Goal: Task Accomplishment & Management: Manage account settings

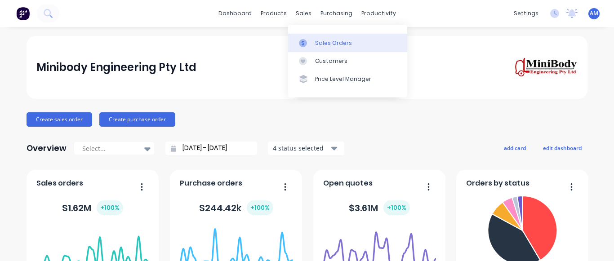
click at [329, 40] on div "Sales Orders" at bounding box center [333, 43] width 37 height 8
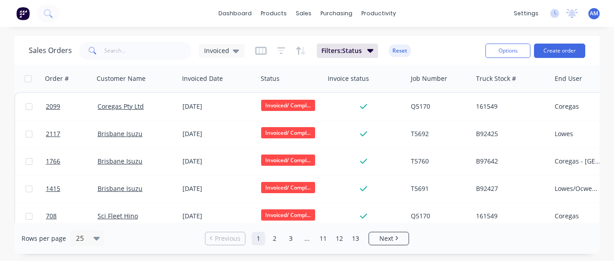
click at [293, 202] on div "1415 [GEOGRAPHIC_DATA] Isuzu [DATE] Invoiced/ Compl... T5691 B92427 Lowes/Ocwen…" at bounding box center [362, 188] width 695 height 27
click at [355, 237] on link "13" at bounding box center [355, 238] width 13 height 13
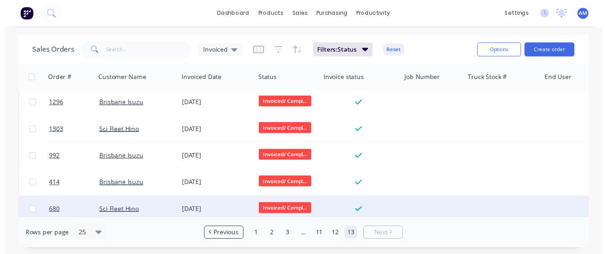
scroll to position [532, 0]
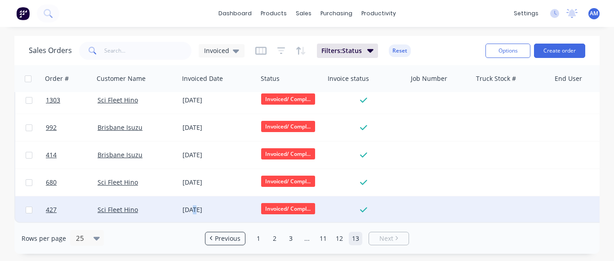
click at [193, 200] on div "[DATE]" at bounding box center [218, 209] width 79 height 27
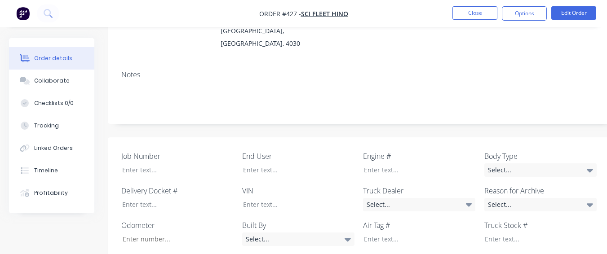
scroll to position [297, 0]
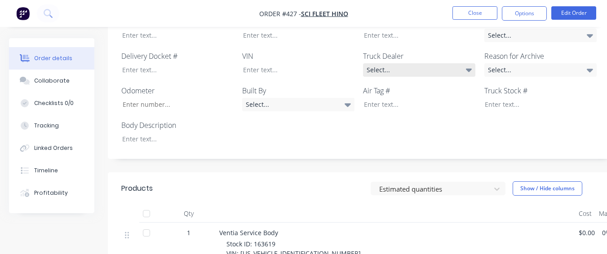
click at [385, 63] on div "Select..." at bounding box center [419, 69] width 112 height 13
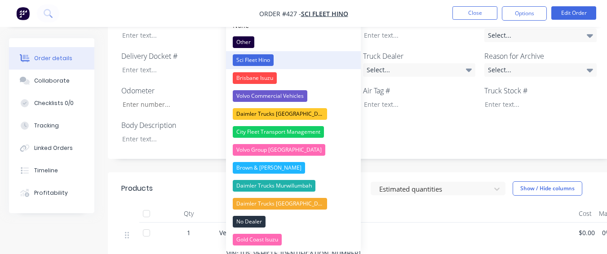
click at [317, 59] on button "Sci Fleet Hino" at bounding box center [293, 60] width 135 height 18
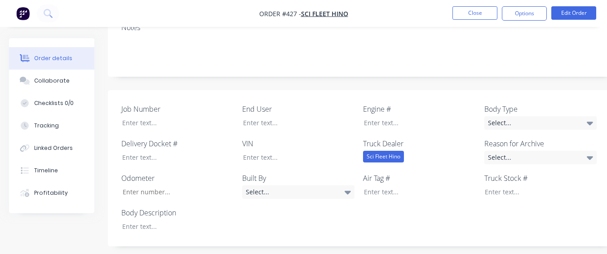
scroll to position [207, 0]
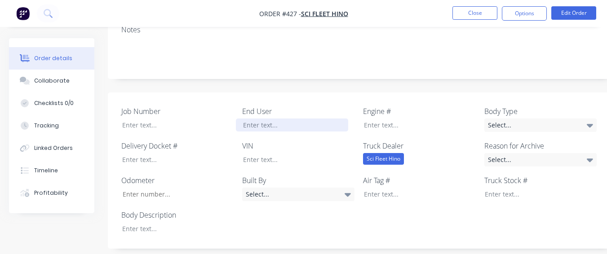
click at [287, 119] on div at bounding box center [292, 125] width 112 height 13
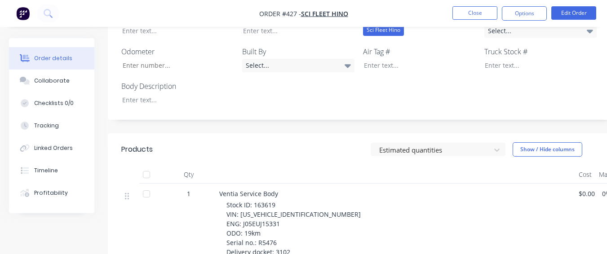
scroll to position [252, 0]
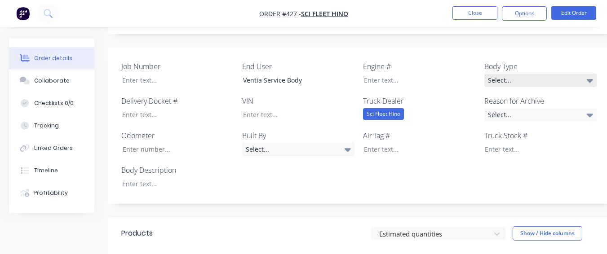
click at [534, 74] on div "Select..." at bounding box center [540, 80] width 112 height 13
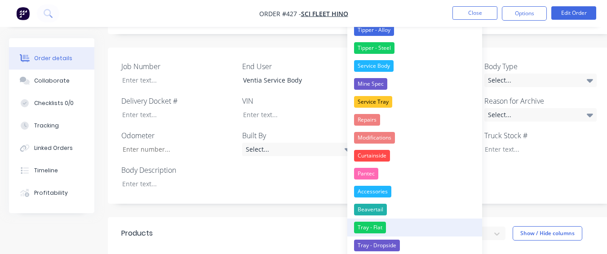
click at [421, 226] on button "Tray - Flat" at bounding box center [414, 228] width 135 height 18
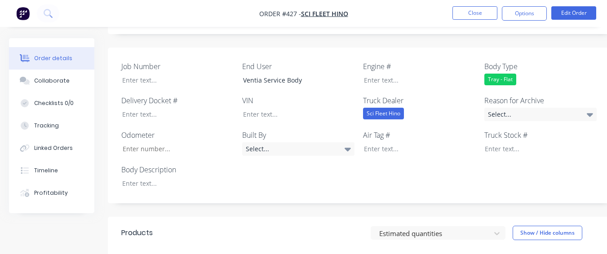
drag, startPoint x: 491, startPoint y: 106, endPoint x: 482, endPoint y: 153, distance: 47.1
click at [491, 113] on div "Job Number End User Ventia Service Body Engine # Body Type Tray - Flat Delivery…" at bounding box center [362, 126] width 508 height 156
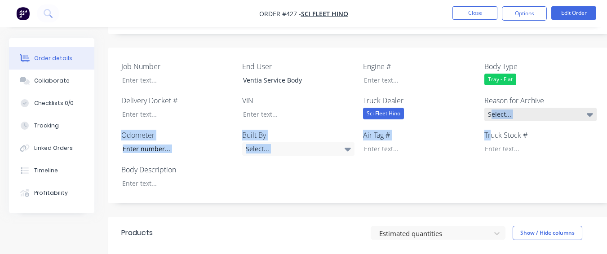
click at [501, 108] on div "Select..." at bounding box center [540, 114] width 112 height 13
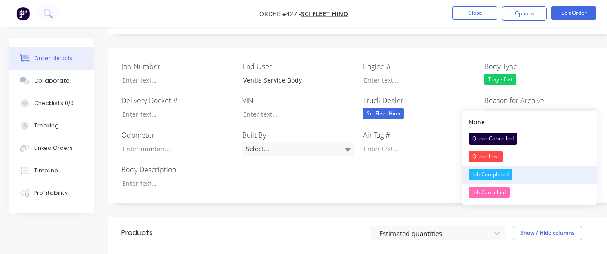
click at [497, 174] on div "Job Completed" at bounding box center [491, 175] width 44 height 12
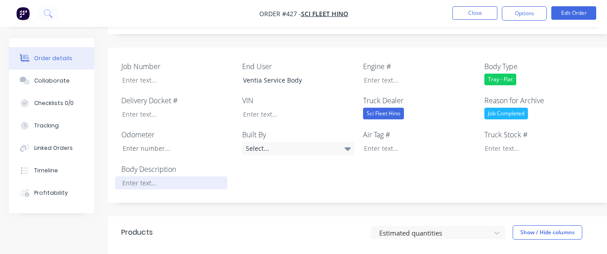
click at [179, 177] on div at bounding box center [171, 183] width 112 height 13
click at [325, 142] on div "Select..." at bounding box center [298, 148] width 112 height 13
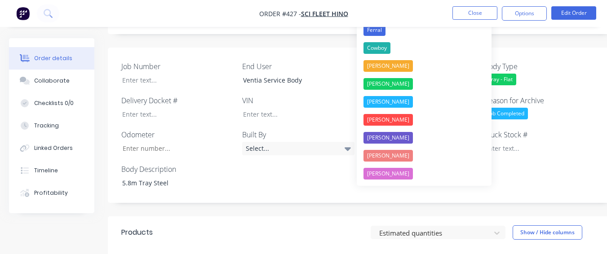
click at [312, 169] on div "Job Number End User Ventia Service Body Engine # Body Type Tray - Flat Delivery…" at bounding box center [362, 126] width 508 height 156
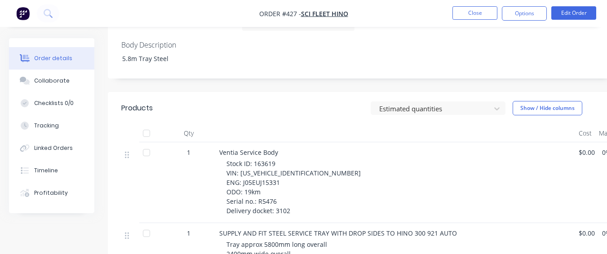
scroll to position [386, 0]
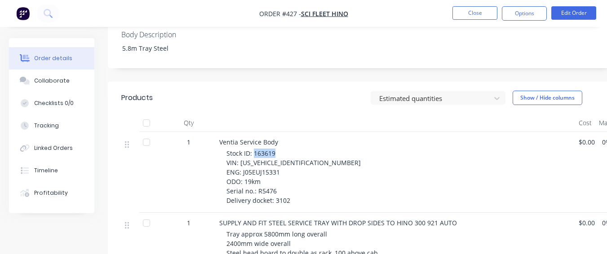
drag, startPoint x: 254, startPoint y: 141, endPoint x: 279, endPoint y: 140, distance: 24.7
click at [279, 149] on div "Stock ID: 163619 VIN: [US_VEHICLE_IDENTIFICATION_NUMBER] ENG: J05EUJ15331 ODO: …" at bounding box center [398, 177] width 345 height 57
copy span "163619"
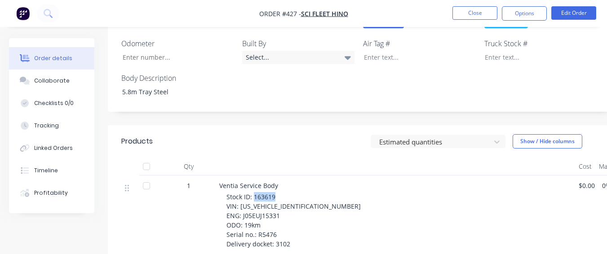
scroll to position [252, 0]
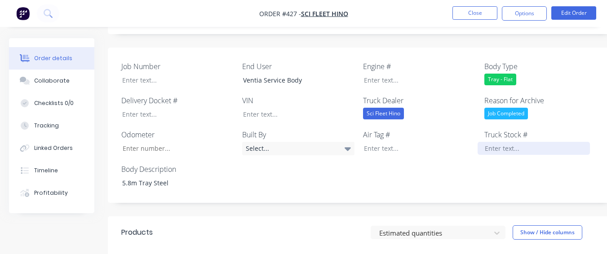
click at [518, 142] on div at bounding box center [534, 148] width 112 height 13
paste div
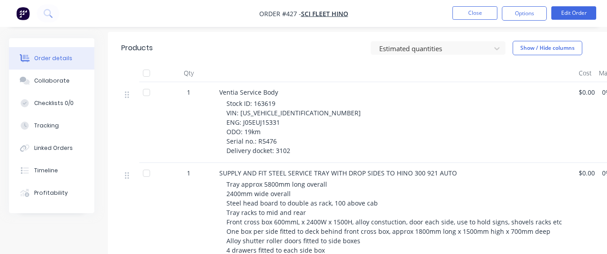
scroll to position [476, 0]
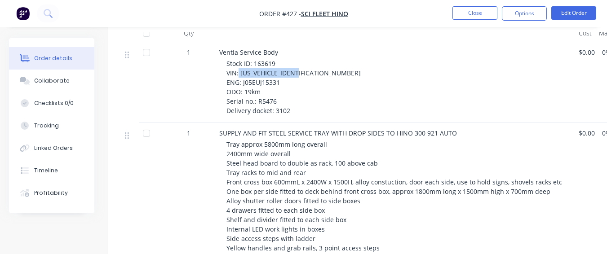
drag, startPoint x: 239, startPoint y: 61, endPoint x: 306, endPoint y: 59, distance: 67.0
click at [306, 59] on div "Stock ID: 163619 VIN: [US_VEHICLE_IDENTIFICATION_NUMBER] ENG: J05EUJ15331 ODO: …" at bounding box center [398, 87] width 345 height 57
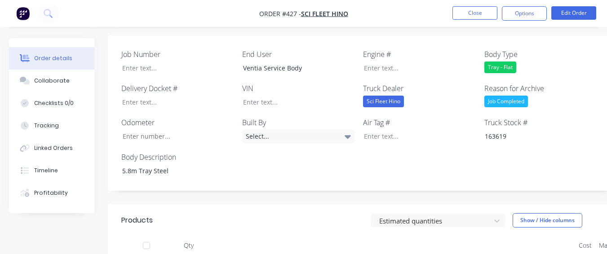
scroll to position [252, 0]
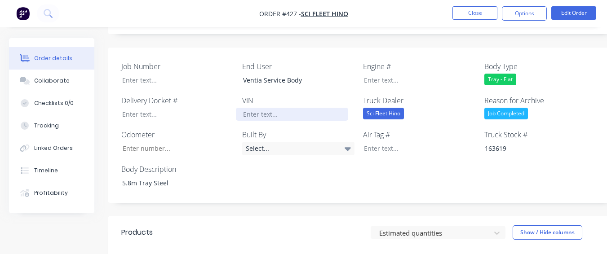
click at [264, 108] on div at bounding box center [292, 114] width 112 height 13
paste div
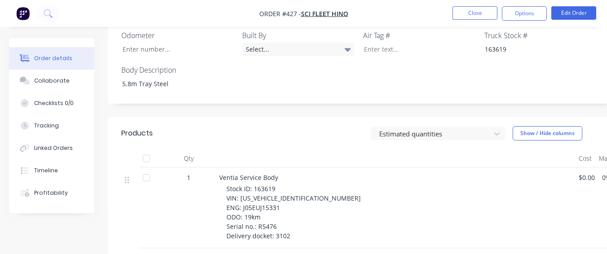
scroll to position [431, 0]
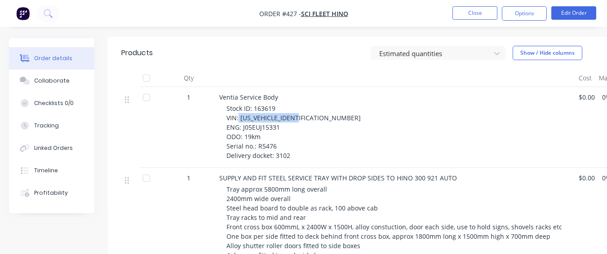
drag, startPoint x: 238, startPoint y: 106, endPoint x: 301, endPoint y: 104, distance: 62.9
click at [301, 104] on div "Stock ID: 163619 VIN: [US_VEHICLE_IDENTIFICATION_NUMBER] ENG: J05EUJ15331 ODO: …" at bounding box center [398, 132] width 345 height 57
copy span "[US_VEHICLE_IDENTIFICATION_NUMBER]"
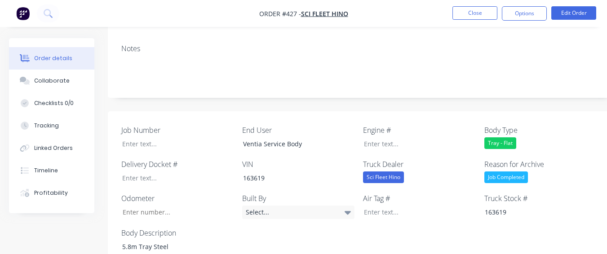
scroll to position [162, 0]
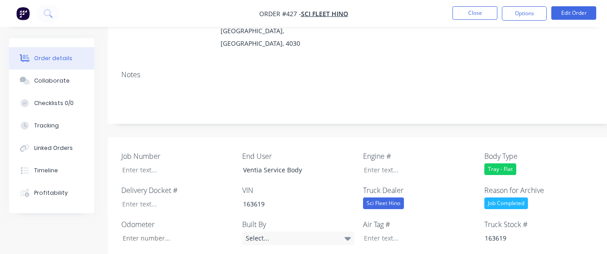
click at [257, 185] on div "VIN 163619" at bounding box center [298, 198] width 112 height 26
click at [257, 198] on div "163619" at bounding box center [292, 204] width 112 height 13
click at [260, 198] on div "163619" at bounding box center [292, 204] width 112 height 13
click at [261, 198] on div "163619" at bounding box center [292, 204] width 112 height 13
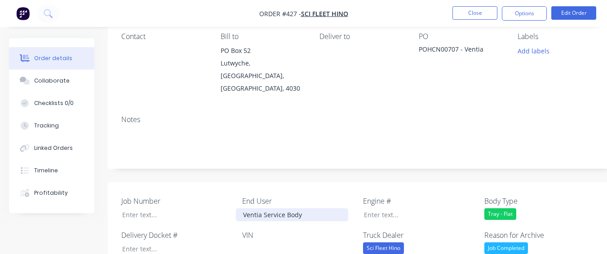
drag, startPoint x: 262, startPoint y: 191, endPoint x: 247, endPoint y: 207, distance: 21.6
click at [247, 208] on div "Ventia Service Body" at bounding box center [292, 214] width 112 height 13
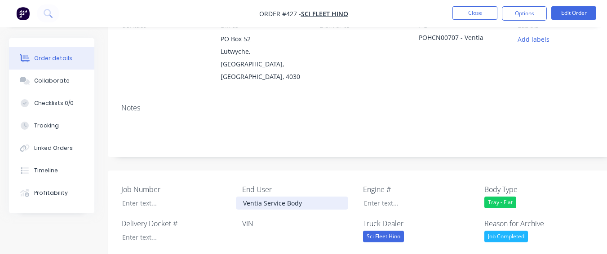
scroll to position [162, 0]
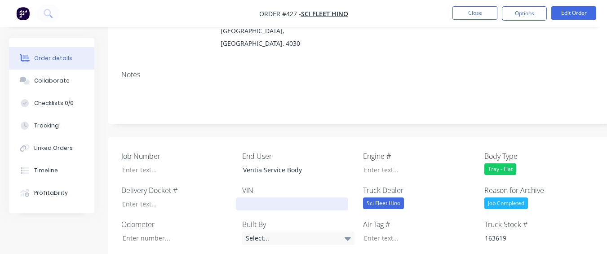
click at [251, 198] on div at bounding box center [292, 204] width 112 height 13
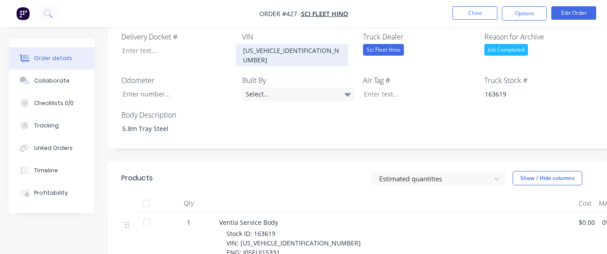
scroll to position [297, 0]
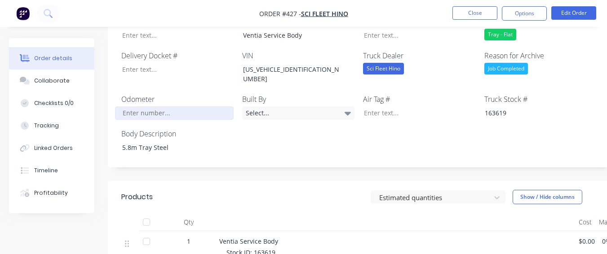
click at [182, 106] on input "Job Number" at bounding box center [174, 112] width 119 height 13
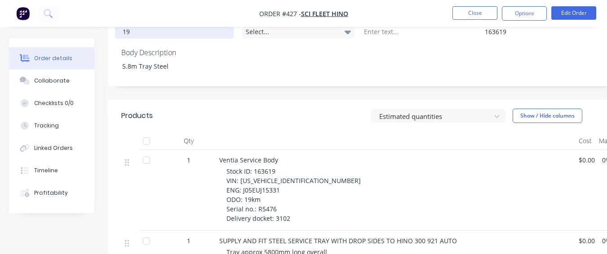
scroll to position [386, 0]
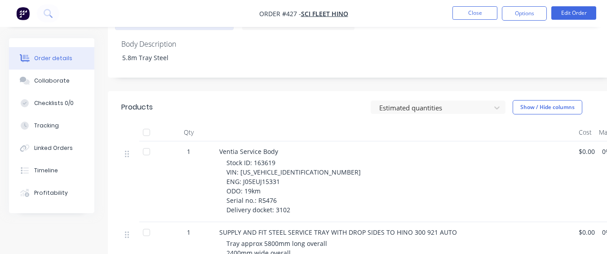
type input "19"
drag, startPoint x: 242, startPoint y: 159, endPoint x: 280, endPoint y: 157, distance: 38.2
click at [280, 158] on div "Stock ID: 163619 VIN: [US_VEHICLE_IDENTIFICATION_NUMBER] ENG: J05EUJ15331 ODO: …" at bounding box center [398, 186] width 345 height 57
copy span "J05EUJ15331"
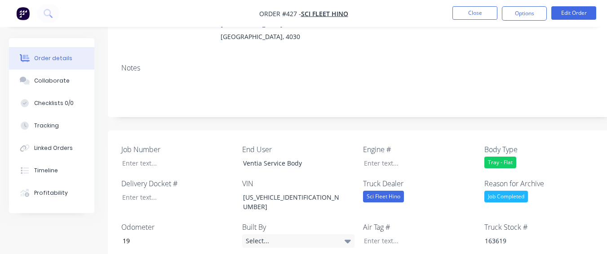
scroll to position [162, 0]
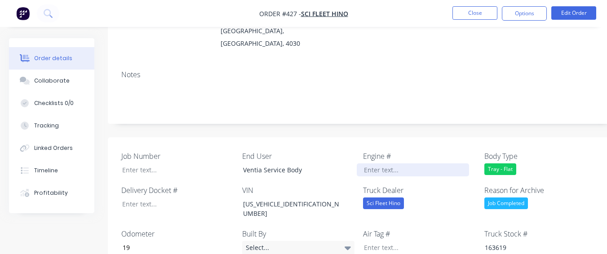
click at [395, 164] on div at bounding box center [413, 170] width 112 height 13
paste div
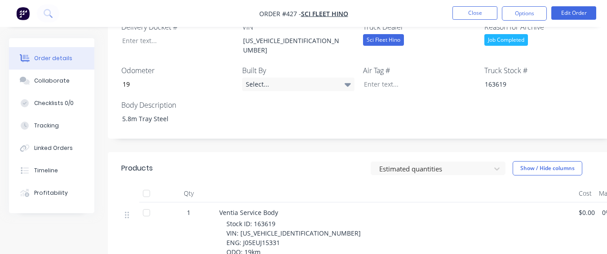
scroll to position [341, 0]
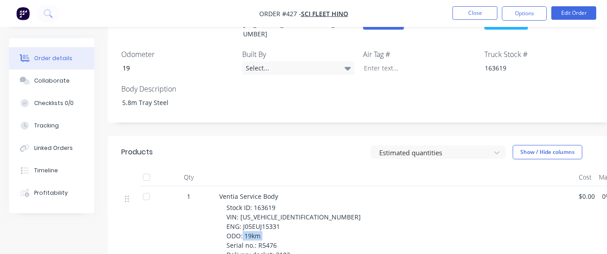
drag, startPoint x: 256, startPoint y: 222, endPoint x: 293, endPoint y: 222, distance: 37.3
click at [293, 222] on div "Stock ID: 163619 VIN: [US_VEHICLE_IDENTIFICATION_NUMBER] ENG: J05EUJ15331 ODO: …" at bounding box center [398, 231] width 345 height 57
copy span "R5476"
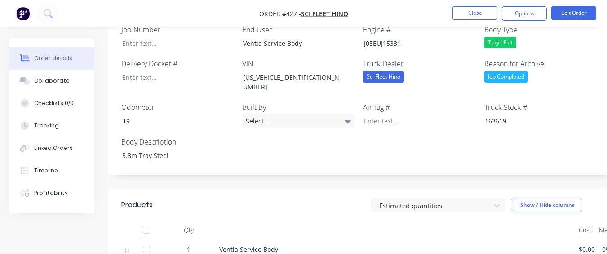
scroll to position [207, 0]
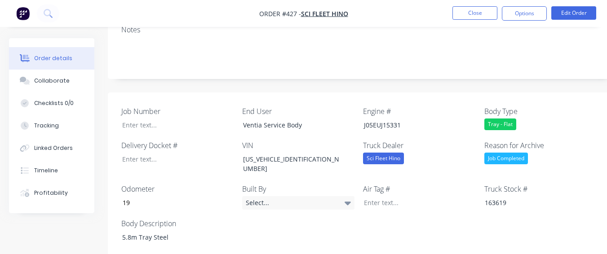
click at [194, 120] on div "Job Number End User Ventia Service Body Engine # J05EUJ15331 Body Type Tray - F…" at bounding box center [362, 175] width 508 height 165
click at [194, 119] on div at bounding box center [171, 125] width 112 height 13
paste div
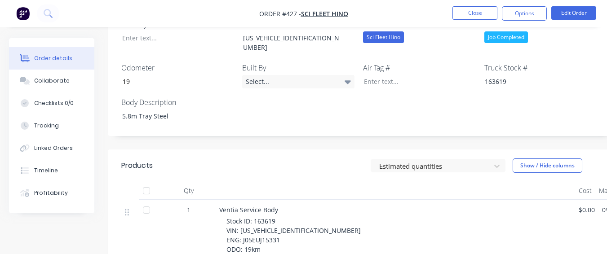
scroll to position [252, 0]
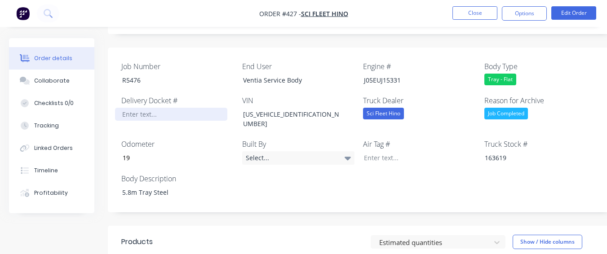
click at [166, 108] on div at bounding box center [171, 114] width 112 height 13
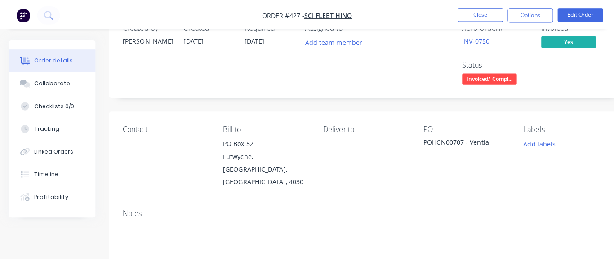
scroll to position [0, 0]
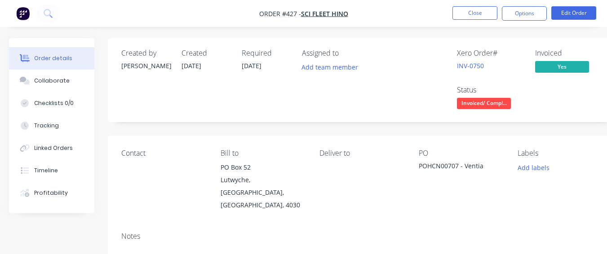
drag, startPoint x: 514, startPoint y: 18, endPoint x: 514, endPoint y: 23, distance: 5.9
click at [514, 18] on button "Options" at bounding box center [524, 13] width 45 height 14
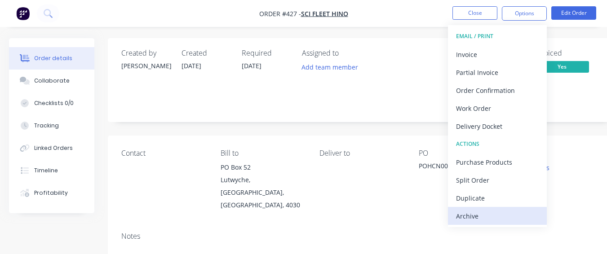
click at [504, 221] on div "Archive" at bounding box center [497, 216] width 83 height 13
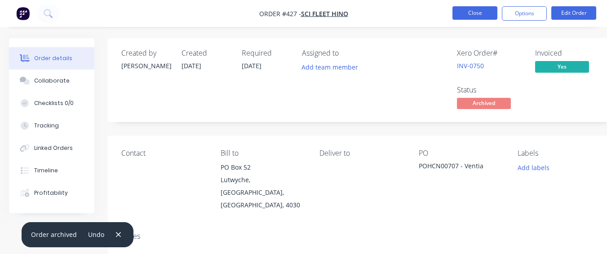
click at [485, 8] on button "Close" at bounding box center [474, 12] width 45 height 13
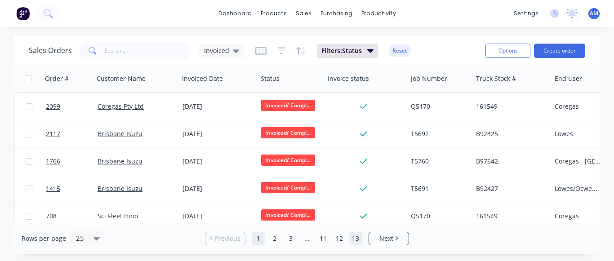
click at [357, 238] on link "13" at bounding box center [355, 238] width 13 height 13
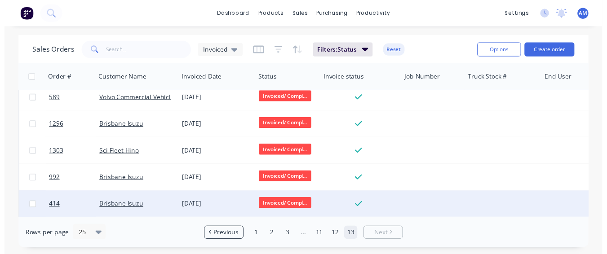
scroll to position [504, 0]
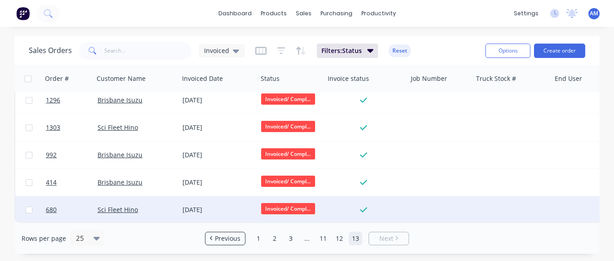
click at [196, 205] on div "[DATE]" at bounding box center [217, 209] width 71 height 9
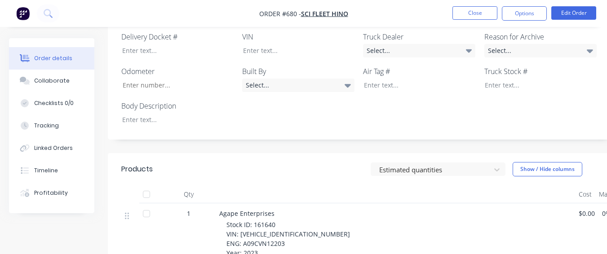
scroll to position [299, 0]
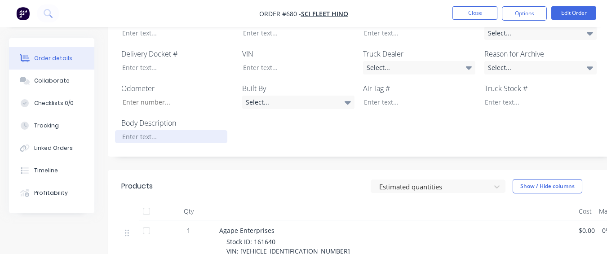
click at [139, 130] on div at bounding box center [171, 136] width 112 height 13
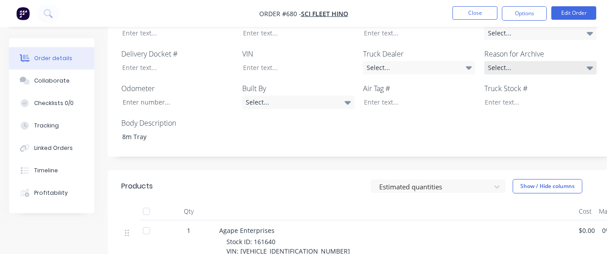
click at [487, 61] on div "Select..." at bounding box center [540, 67] width 112 height 13
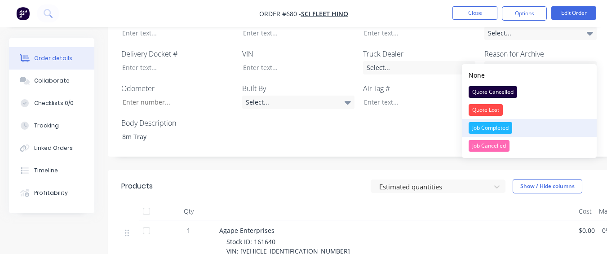
click at [474, 123] on div "Job Completed" at bounding box center [491, 128] width 44 height 12
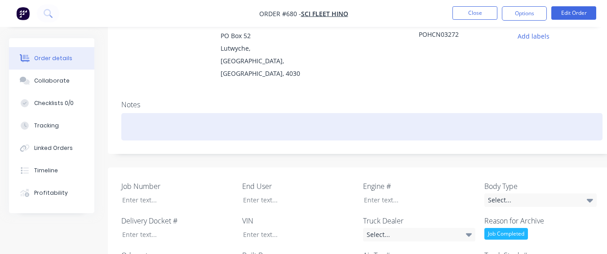
scroll to position [119, 0]
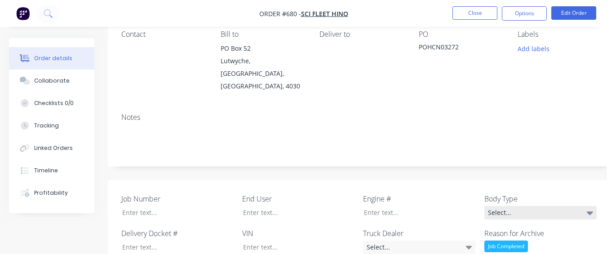
click at [514, 206] on div "Select..." at bounding box center [540, 212] width 112 height 13
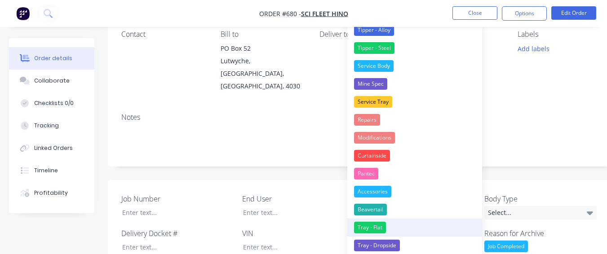
click at [395, 226] on button "Tray - Flat" at bounding box center [414, 228] width 135 height 18
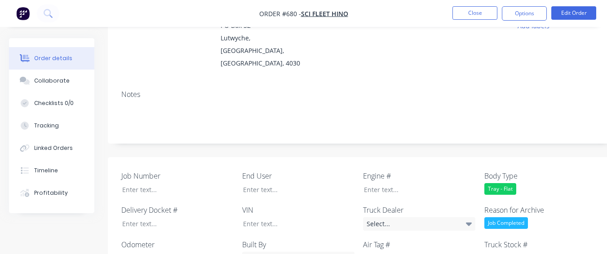
scroll to position [164, 0]
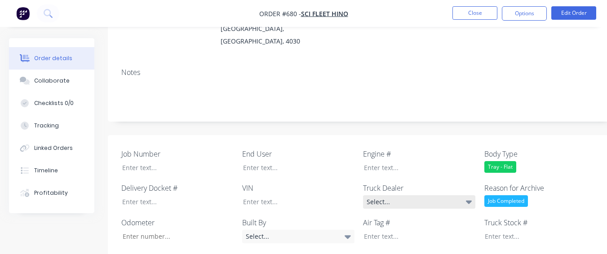
click at [393, 195] on div "Select..." at bounding box center [419, 201] width 112 height 13
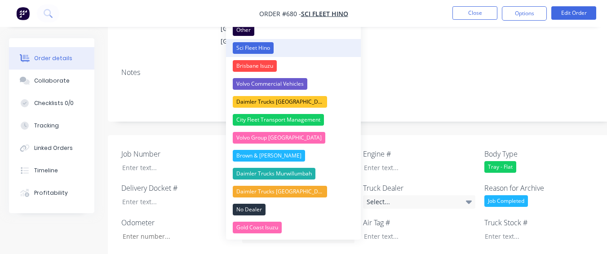
click at [299, 44] on button "Sci Fleet Hino" at bounding box center [293, 48] width 135 height 18
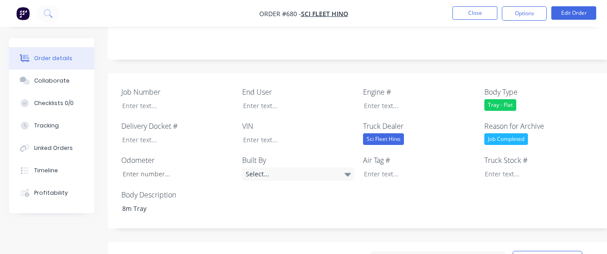
scroll to position [209, 0]
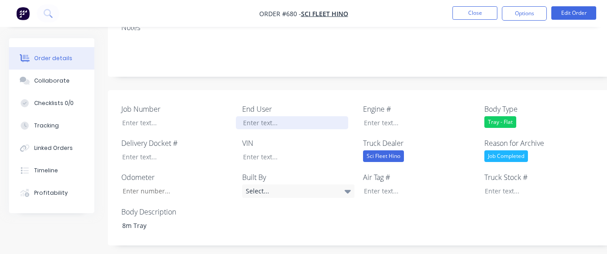
click at [280, 116] on div at bounding box center [292, 122] width 112 height 13
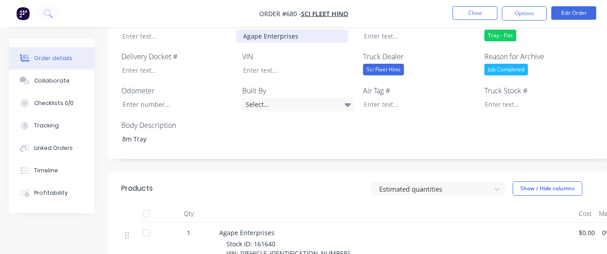
scroll to position [299, 0]
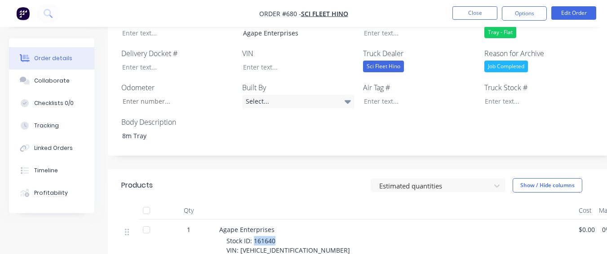
drag, startPoint x: 253, startPoint y: 228, endPoint x: 275, endPoint y: 226, distance: 21.2
copy span "161640"
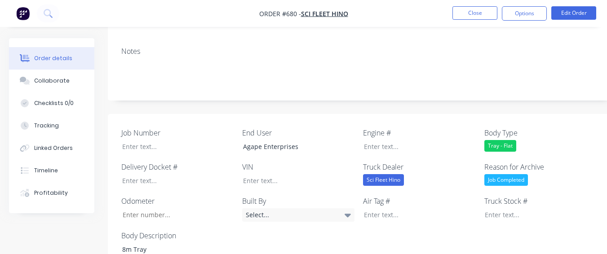
scroll to position [254, 0]
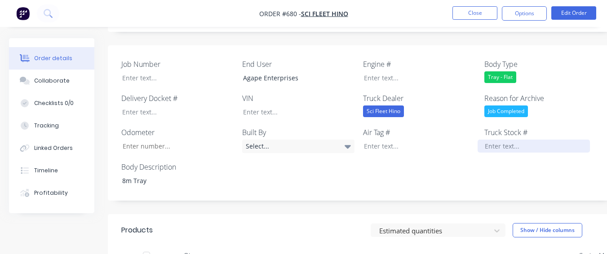
click at [479, 140] on div at bounding box center [534, 146] width 112 height 13
paste div
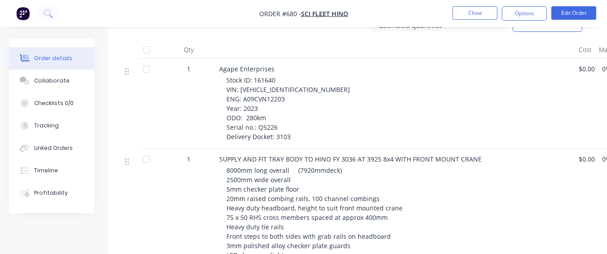
scroll to position [479, 0]
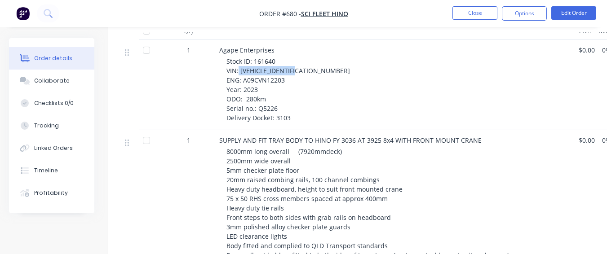
drag, startPoint x: 246, startPoint y: 60, endPoint x: 304, endPoint y: 61, distance: 57.5
click at [304, 61] on div "Stock ID: 161640 VIN: [VEHICLE_IDENTIFICATION_NUMBER] ENG: A09CVN12203 Year: 20…" at bounding box center [398, 90] width 345 height 66
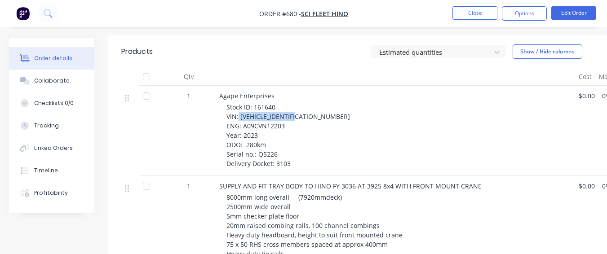
scroll to position [299, 0]
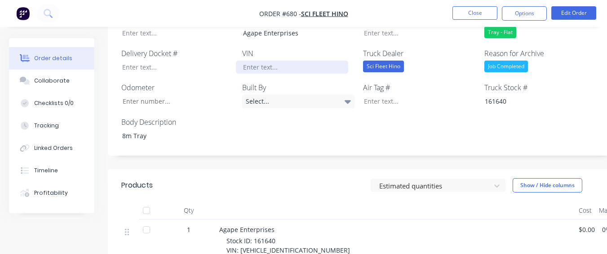
click at [291, 61] on div at bounding box center [292, 67] width 112 height 13
paste div
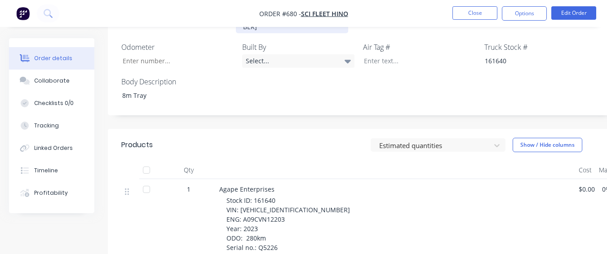
scroll to position [434, 0]
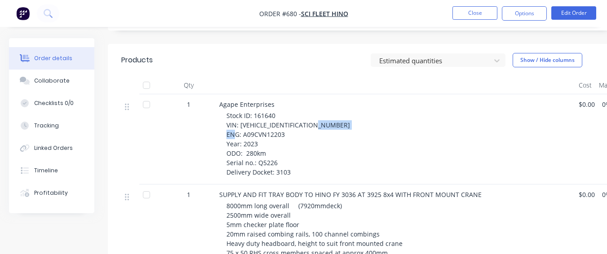
drag, startPoint x: 242, startPoint y: 112, endPoint x: 285, endPoint y: 111, distance: 43.1
click at [285, 111] on div "Stock ID: 161640 VIN: [VEHICLE_IDENTIFICATION_NUMBER] ENG: A09CVN12203 Year: 20…" at bounding box center [398, 144] width 345 height 66
copy span "A09CVN12203"
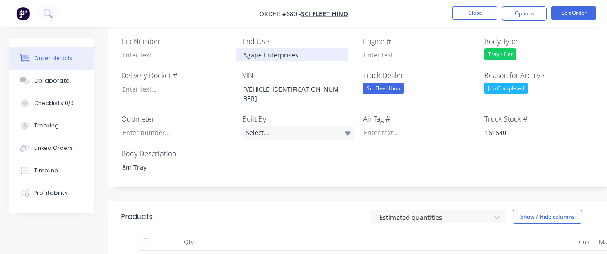
scroll to position [209, 0]
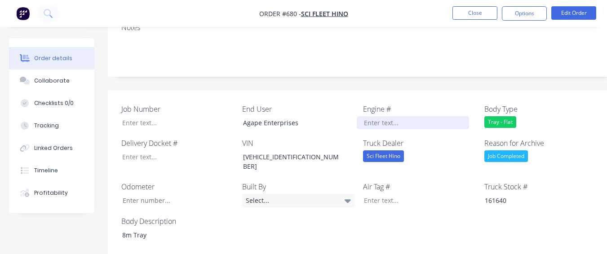
click at [367, 116] on div at bounding box center [413, 122] width 112 height 13
paste div
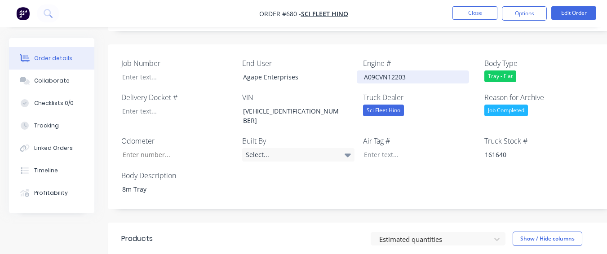
scroll to position [254, 0]
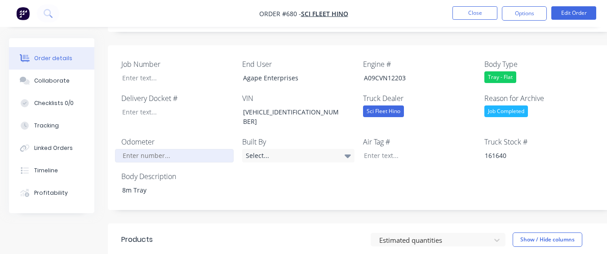
click at [191, 149] on input "Job Number" at bounding box center [174, 155] width 119 height 13
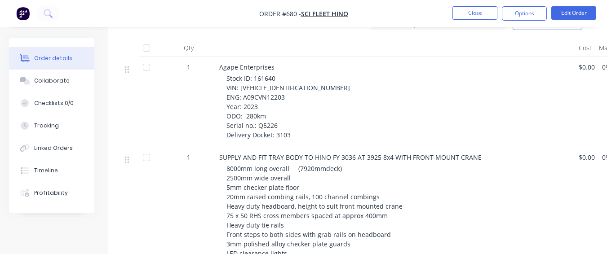
scroll to position [479, 0]
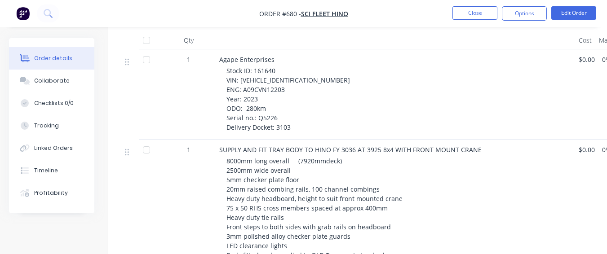
type input "280"
drag, startPoint x: 257, startPoint y: 98, endPoint x: 280, endPoint y: 98, distance: 22.9
click at [280, 98] on div "Stock ID: 161640 VIN: [VEHICLE_IDENTIFICATION_NUMBER] ENG: A09CVN12203 Year: 20…" at bounding box center [398, 99] width 345 height 66
copy span "Q5226"
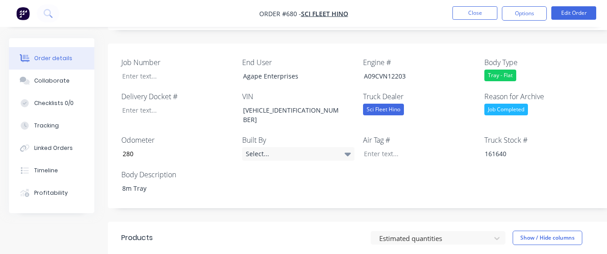
scroll to position [254, 0]
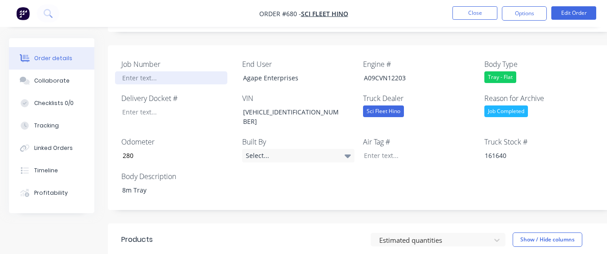
click at [178, 71] on div at bounding box center [171, 77] width 112 height 13
paste div
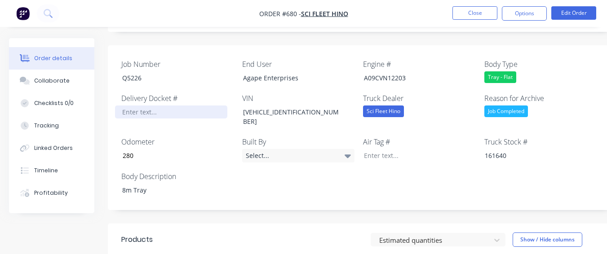
click at [176, 106] on div at bounding box center [171, 112] width 112 height 13
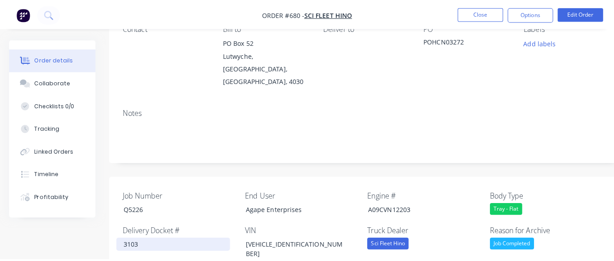
scroll to position [0, 0]
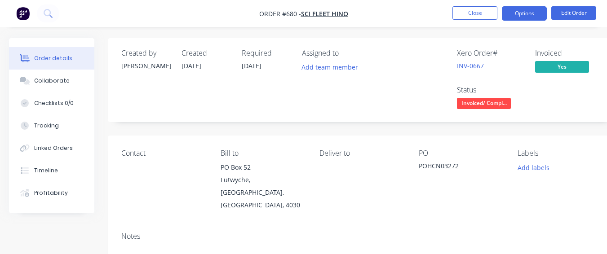
click at [509, 11] on button "Options" at bounding box center [524, 13] width 45 height 14
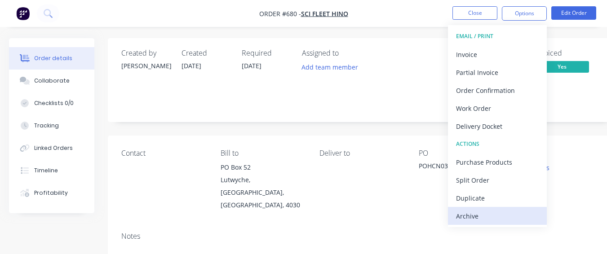
click at [465, 214] on div "Archive" at bounding box center [497, 216] width 83 height 13
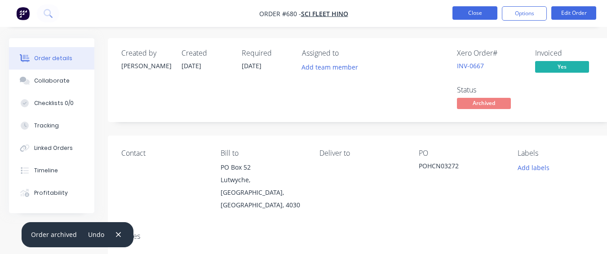
click at [467, 19] on button "Close" at bounding box center [474, 12] width 45 height 13
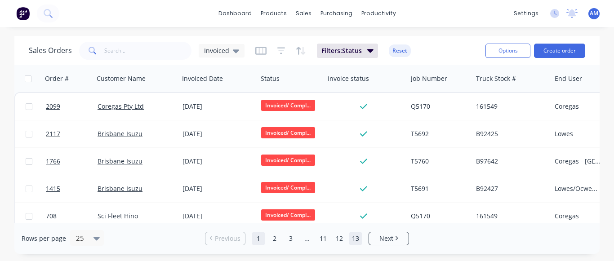
click at [358, 237] on link "13" at bounding box center [355, 238] width 13 height 13
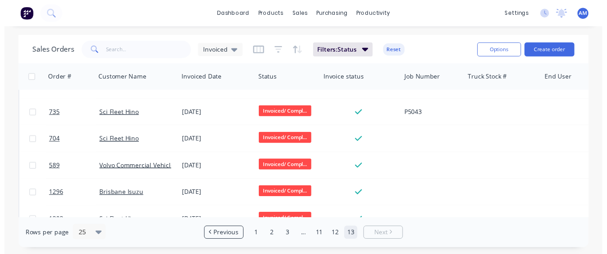
scroll to position [477, 0]
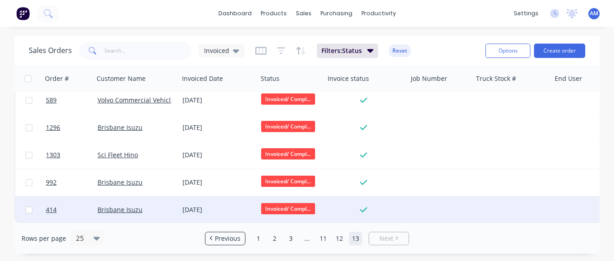
click at [214, 197] on div "[DATE]" at bounding box center [218, 209] width 79 height 27
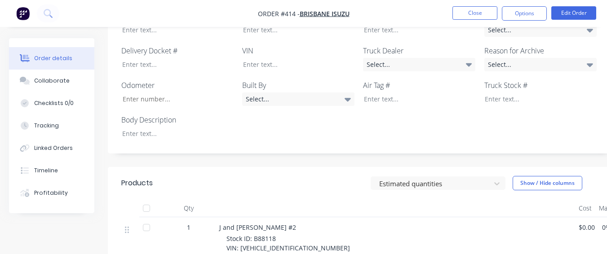
scroll to position [282, 0]
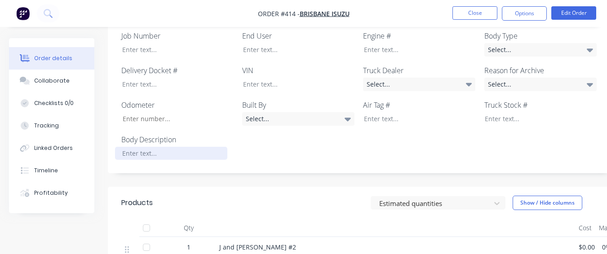
click at [174, 147] on div at bounding box center [171, 153] width 112 height 13
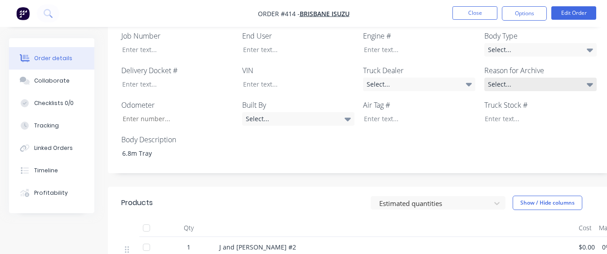
drag, startPoint x: 537, startPoint y: 75, endPoint x: 533, endPoint y: 76, distance: 4.7
click at [537, 78] on div "Select..." at bounding box center [540, 84] width 112 height 13
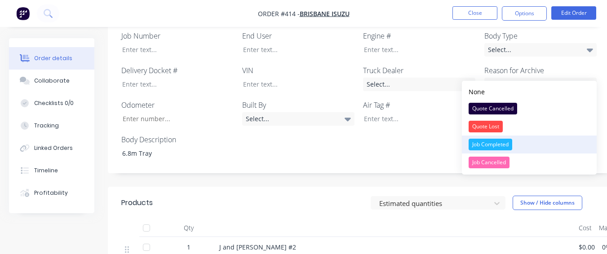
click at [509, 141] on div "Job Completed" at bounding box center [491, 145] width 44 height 12
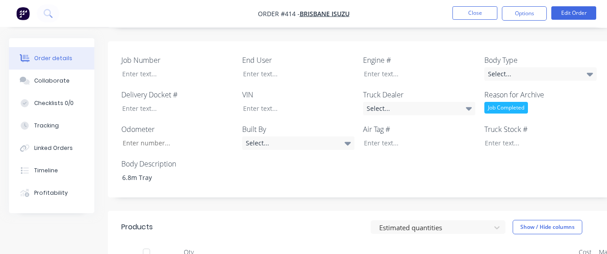
scroll to position [237, 0]
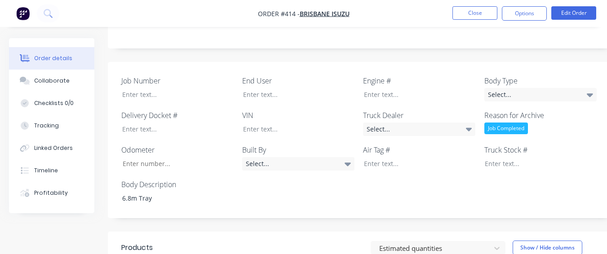
drag, startPoint x: 520, startPoint y: 79, endPoint x: 505, endPoint y: 97, distance: 23.0
click at [520, 88] on div "Select..." at bounding box center [540, 94] width 112 height 13
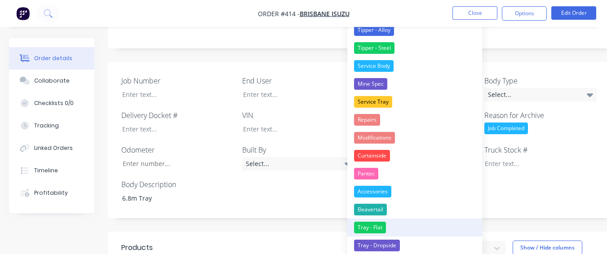
click at [406, 231] on button "Tray - Flat" at bounding box center [414, 228] width 135 height 18
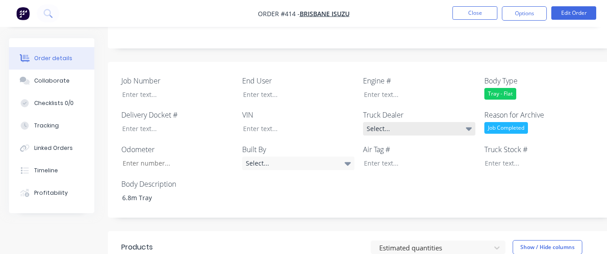
click at [395, 122] on div "Select..." at bounding box center [419, 128] width 112 height 13
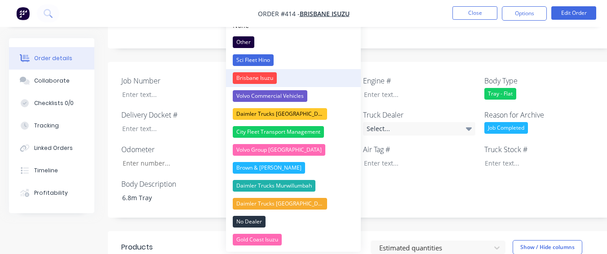
click at [281, 76] on button "Brisbane Isuzu" at bounding box center [293, 78] width 135 height 18
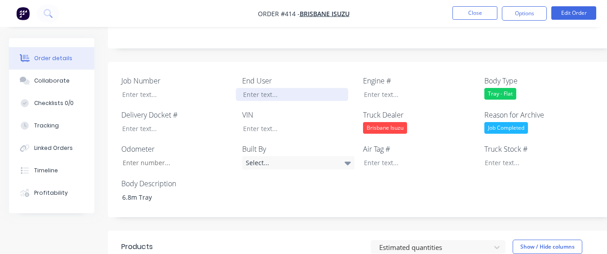
click at [277, 88] on div at bounding box center [292, 94] width 112 height 13
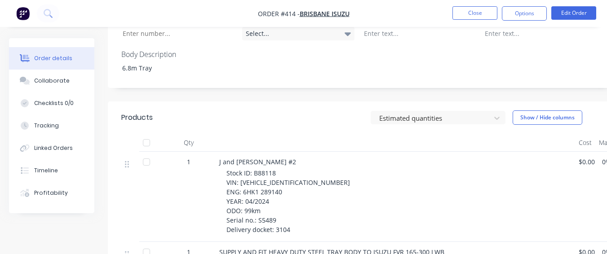
scroll to position [372, 0]
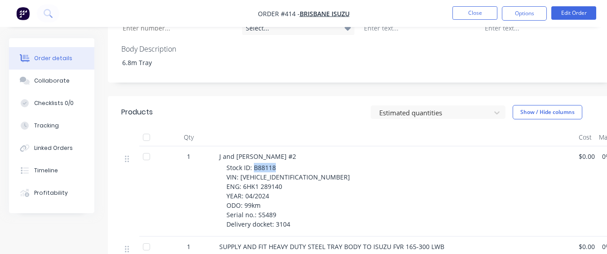
drag, startPoint x: 253, startPoint y: 153, endPoint x: 278, endPoint y: 154, distance: 24.7
click at [278, 163] on div "Stock ID: B88118 VIN: [VEHICLE_IDENTIFICATION_NUMBER] ENG: 6HK1 289140 YEAR: 04…" at bounding box center [398, 196] width 345 height 66
copy span "B88118"
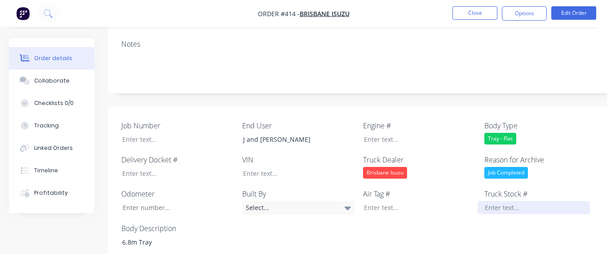
click at [501, 201] on div at bounding box center [534, 207] width 112 height 13
paste div
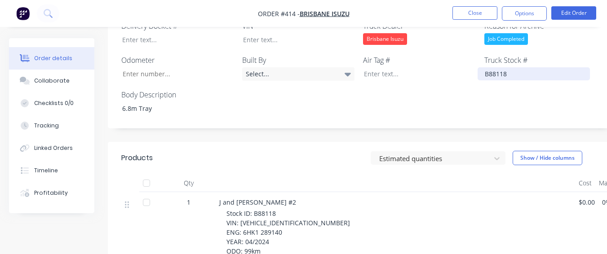
scroll to position [327, 0]
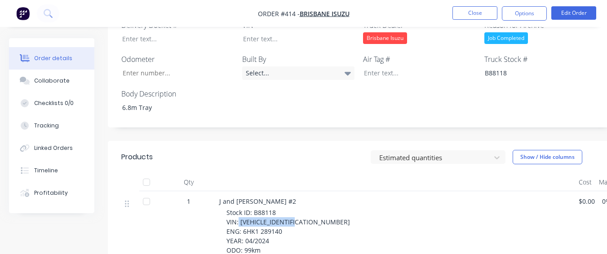
drag, startPoint x: 238, startPoint y: 207, endPoint x: 303, endPoint y: 210, distance: 65.2
click at [303, 210] on div "Stock ID: B88118 VIN: [VEHICLE_IDENTIFICATION_NUMBER] ENG: 6HK1 289140 YEAR: 04…" at bounding box center [398, 241] width 345 height 66
drag, startPoint x: 304, startPoint y: 209, endPoint x: 342, endPoint y: 108, distance: 108.7
click at [343, 106] on div "Job Number End User J and P [PERSON_NAME] Engine # Body Type Tray - Flat Delive…" at bounding box center [362, 50] width 508 height 156
drag, startPoint x: 238, startPoint y: 209, endPoint x: 301, endPoint y: 209, distance: 62.9
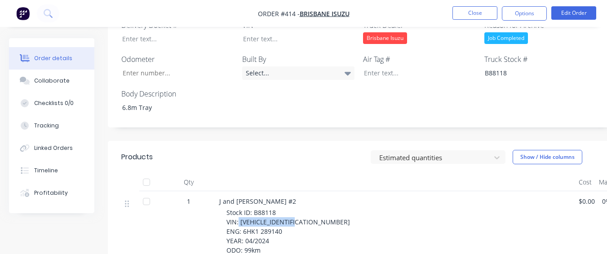
click at [301, 209] on div "Stock ID: B88118 VIN: [VEHICLE_IDENTIFICATION_NUMBER] ENG: 6HK1 289140 YEAR: 04…" at bounding box center [398, 241] width 345 height 66
copy span "[VEHICLE_IDENTIFICATION_NUMBER]"
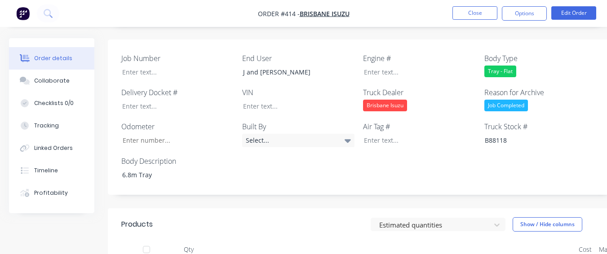
scroll to position [192, 0]
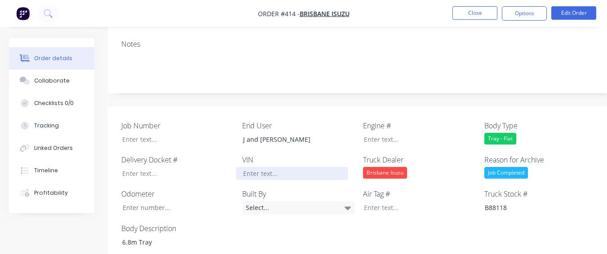
click at [254, 167] on div at bounding box center [292, 173] width 112 height 13
paste div
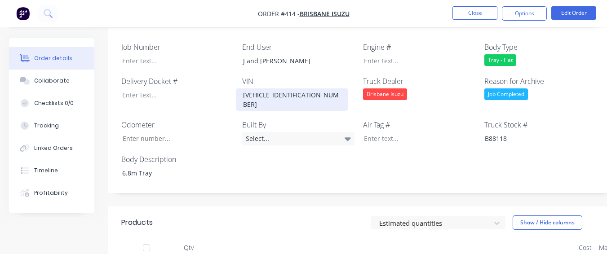
scroll to position [372, 0]
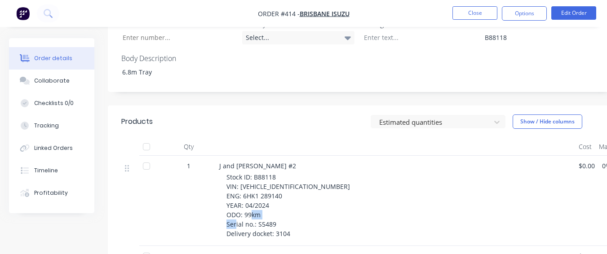
click at [274, 203] on span "Stock ID: B88118 VIN: [VEHICLE_IDENTIFICATION_NUMBER] ENG: 6HK1 289140 YEAR: 04…" at bounding box center [288, 205] width 124 height 65
drag, startPoint x: 275, startPoint y: 203, endPoint x: 253, endPoint y: 168, distance: 40.5
click at [254, 173] on span "Stock ID: B88118 VIN: [VEHICLE_IDENTIFICATION_NUMBER] ENG: 6HK1 289140 YEAR: 04…" at bounding box center [288, 205] width 124 height 65
drag, startPoint x: 257, startPoint y: 203, endPoint x: 275, endPoint y: 204, distance: 17.2
click at [275, 204] on span "Stock ID: B88118 VIN: [VEHICLE_IDENTIFICATION_NUMBER] ENG: 6HK1 289140 YEAR: 04…" at bounding box center [288, 205] width 124 height 65
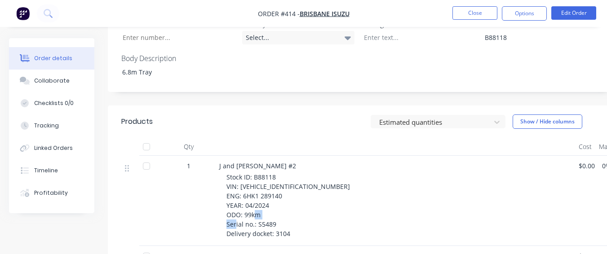
copy span "S5489"
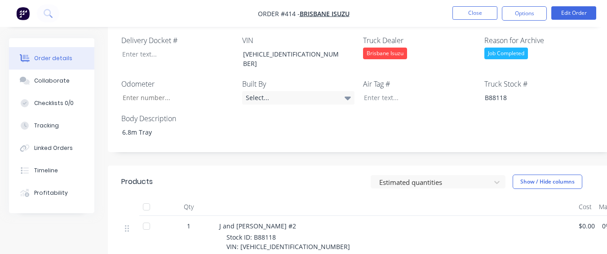
scroll to position [192, 0]
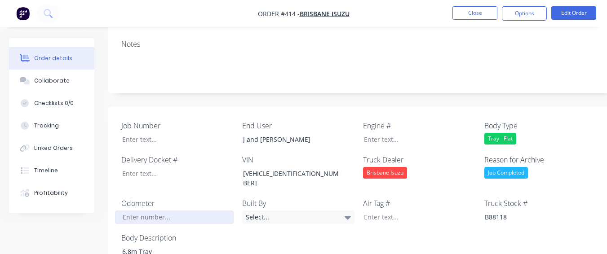
click at [140, 211] on input "Job Number" at bounding box center [174, 217] width 119 height 13
type input "99"
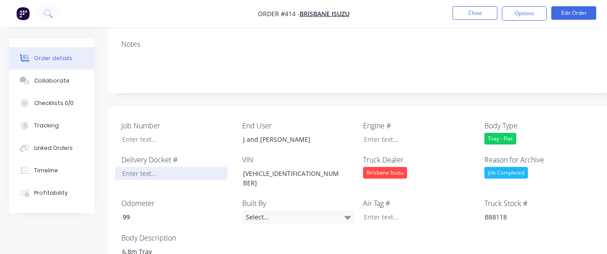
click at [137, 167] on div at bounding box center [171, 173] width 112 height 13
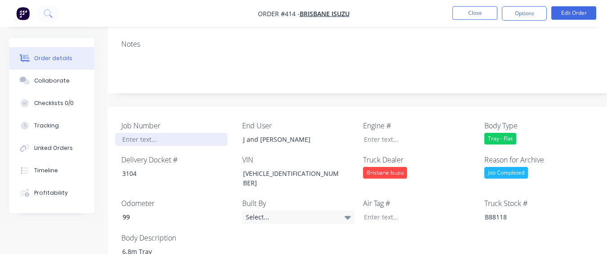
click at [136, 133] on div at bounding box center [171, 139] width 112 height 13
drag, startPoint x: 137, startPoint y: 119, endPoint x: 127, endPoint y: 125, distance: 12.3
click at [127, 133] on div at bounding box center [171, 139] width 112 height 13
paste div
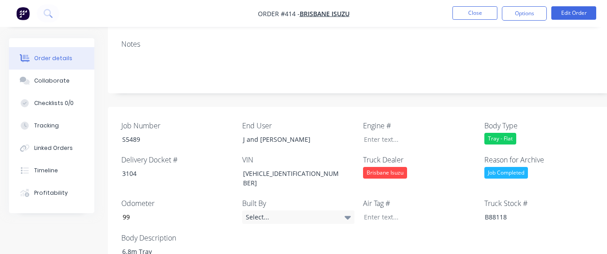
drag, startPoint x: 525, startPoint y: 12, endPoint x: 523, endPoint y: 22, distance: 10.4
click at [525, 13] on button "Options" at bounding box center [524, 13] width 45 height 14
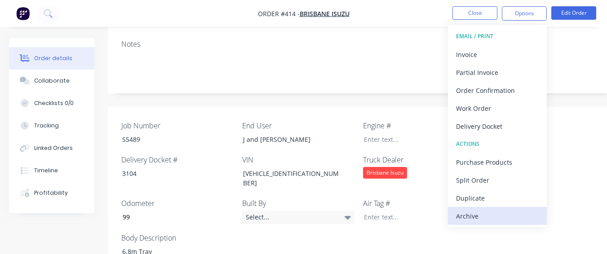
click at [473, 214] on div "Archive" at bounding box center [497, 216] width 83 height 13
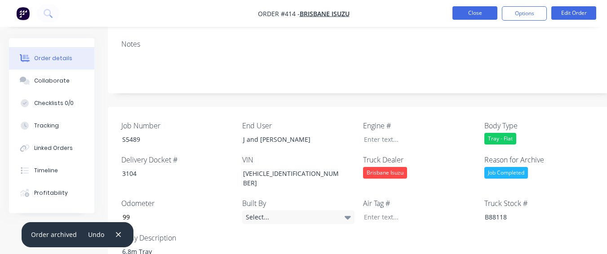
click at [474, 9] on button "Close" at bounding box center [474, 12] width 45 height 13
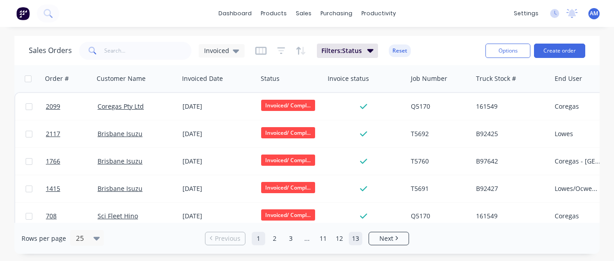
click at [355, 234] on link "13" at bounding box center [355, 238] width 13 height 13
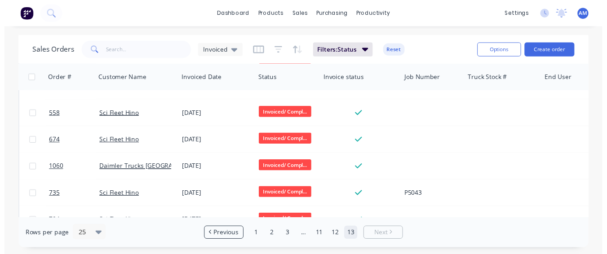
scroll to position [449, 0]
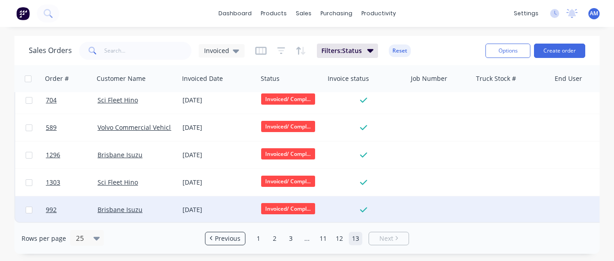
click at [203, 209] on div "[DATE]" at bounding box center [217, 209] width 71 height 9
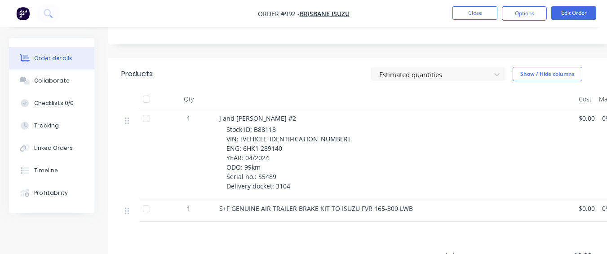
scroll to position [257, 0]
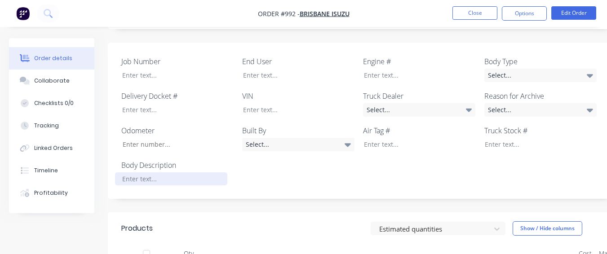
click at [146, 173] on div at bounding box center [171, 179] width 112 height 13
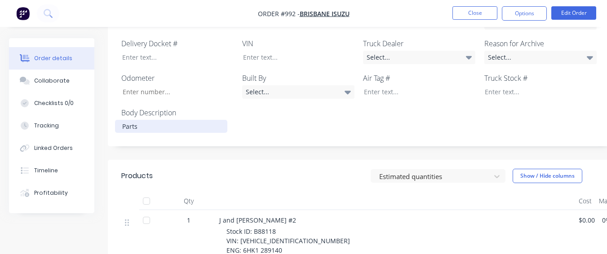
scroll to position [391, 0]
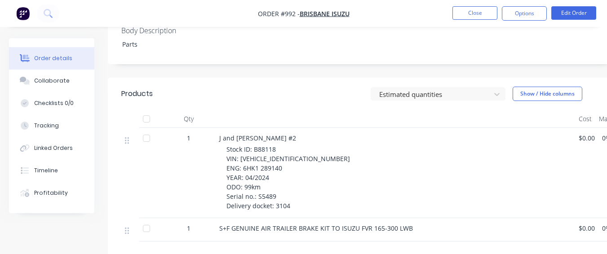
click at [392, 164] on div "Stock ID: B88118 VIN: [VEHICLE_IDENTIFICATION_NUMBER] ENG: 6HK1 289140 YEAR: 04…" at bounding box center [398, 178] width 345 height 66
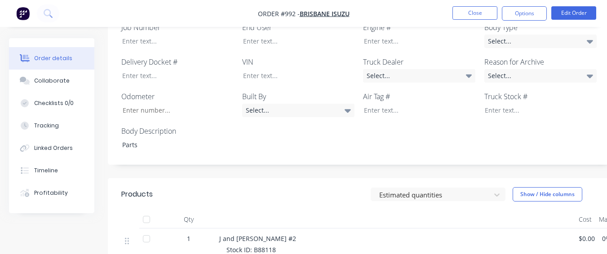
scroll to position [257, 0]
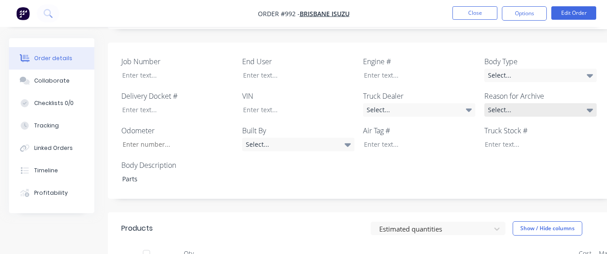
click at [519, 103] on div "Select..." at bounding box center [540, 109] width 112 height 13
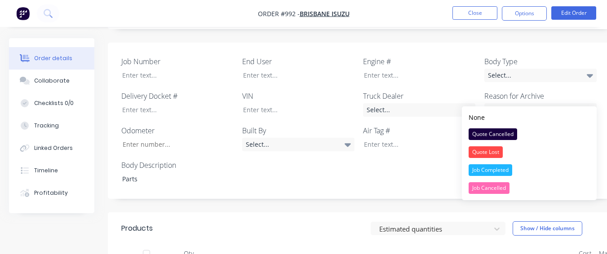
drag, startPoint x: 487, startPoint y: 167, endPoint x: 514, endPoint y: 108, distance: 65.3
click at [488, 166] on div "Job Completed" at bounding box center [491, 170] width 44 height 12
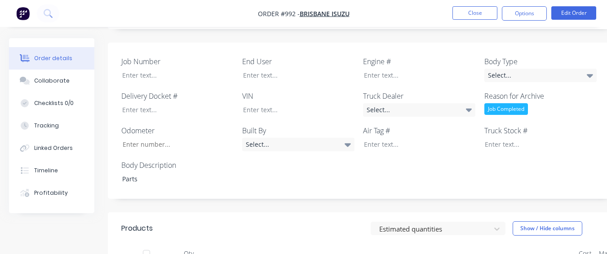
click at [524, 56] on label "Body Type" at bounding box center [540, 61] width 112 height 11
click at [515, 69] on div "Select..." at bounding box center [540, 75] width 112 height 13
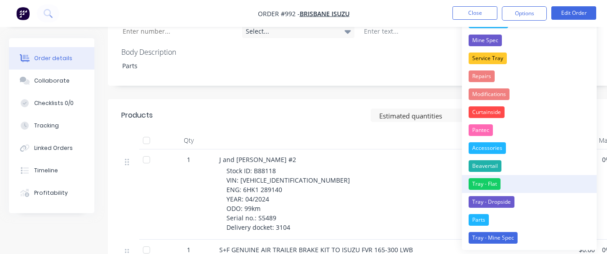
scroll to position [391, 0]
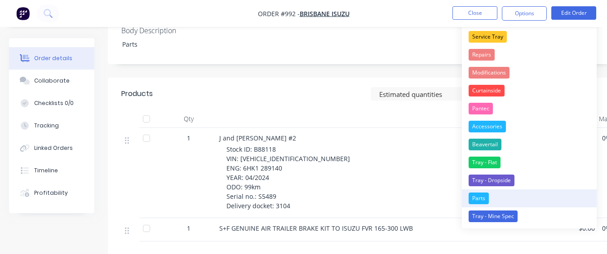
click at [473, 198] on div "Parts" at bounding box center [479, 199] width 20 height 12
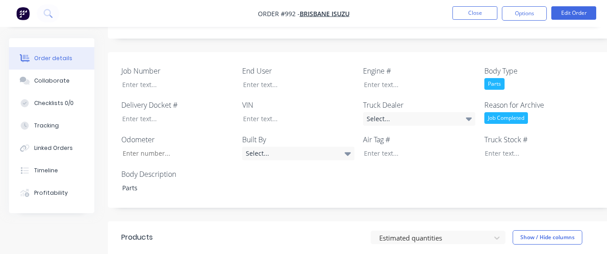
scroll to position [211, 0]
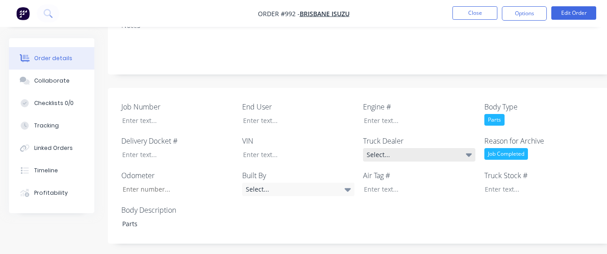
click at [405, 148] on div "Select..." at bounding box center [419, 154] width 112 height 13
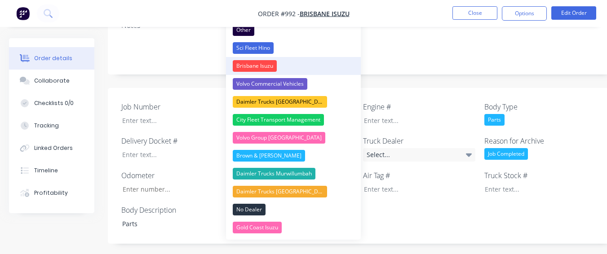
click at [332, 63] on button "Brisbane Isuzu" at bounding box center [293, 66] width 135 height 18
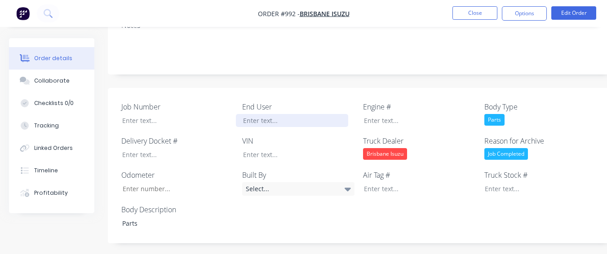
click at [282, 114] on div at bounding box center [292, 120] width 112 height 13
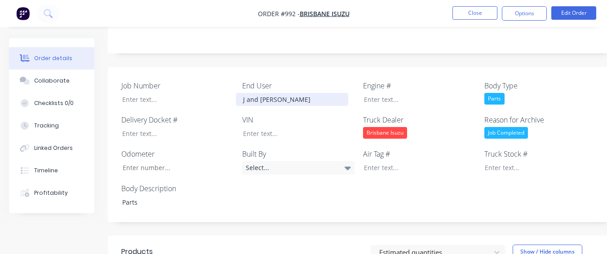
scroll to position [301, 0]
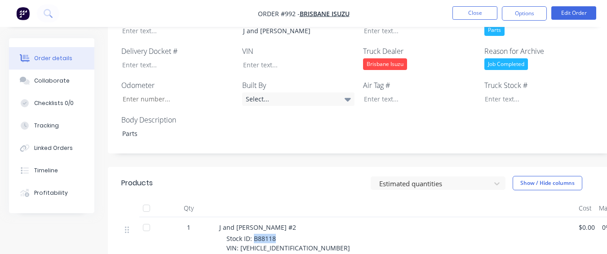
drag, startPoint x: 253, startPoint y: 224, endPoint x: 277, endPoint y: 228, distance: 24.5
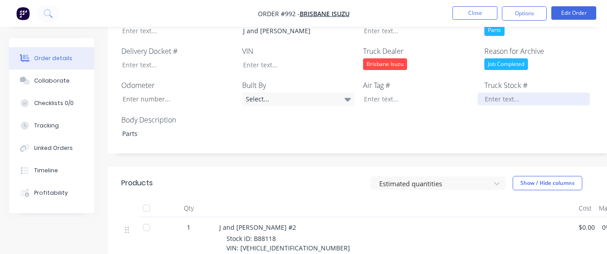
click at [561, 93] on div at bounding box center [534, 99] width 112 height 13
paste div
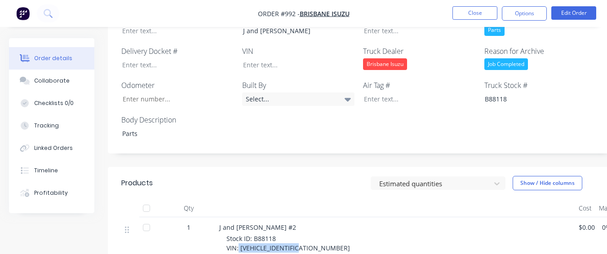
drag, startPoint x: 238, startPoint y: 235, endPoint x: 319, endPoint y: 235, distance: 80.4
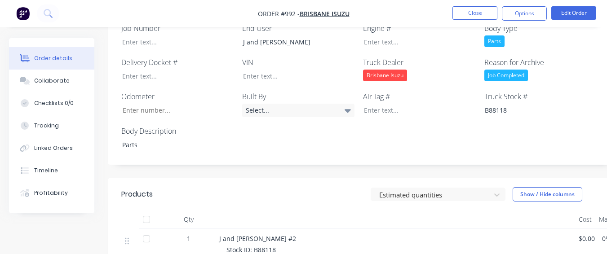
scroll to position [211, 0]
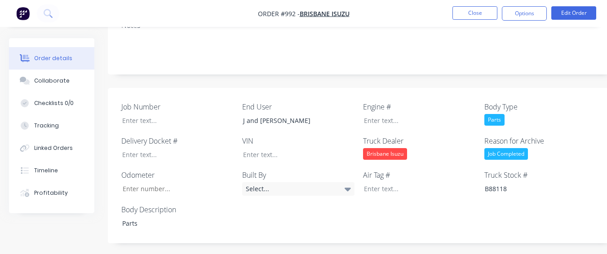
click at [289, 149] on div "Job Number End User J and P [PERSON_NAME] Engine # Body Type Parts Delivery Doc…" at bounding box center [362, 166] width 508 height 156
drag, startPoint x: 289, startPoint y: 149, endPoint x: 272, endPoint y: 135, distance: 21.7
click at [272, 136] on div "VIN" at bounding box center [298, 149] width 112 height 26
click at [267, 148] on div at bounding box center [292, 154] width 112 height 13
paste div
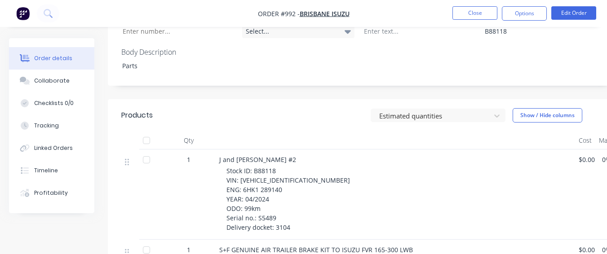
scroll to position [391, 0]
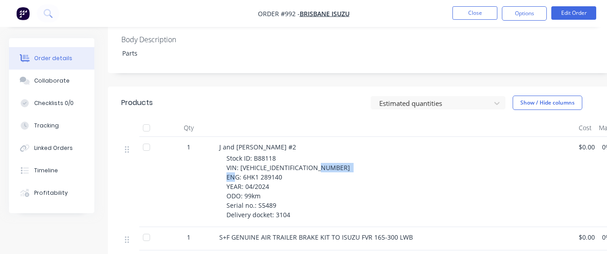
drag, startPoint x: 261, startPoint y: 154, endPoint x: 282, endPoint y: 154, distance: 20.7
click at [282, 154] on div "Stock ID: B88118 VIN: [VEHICLE_IDENTIFICATION_NUMBER] ENG: 6HK1 289140 YEAR: 04…" at bounding box center [398, 187] width 345 height 66
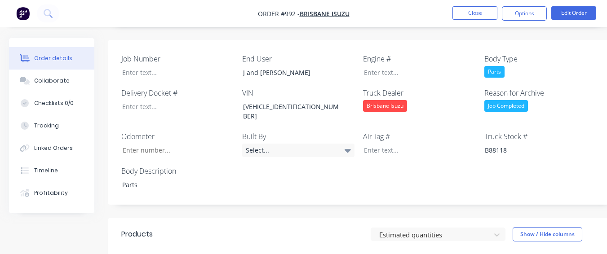
scroll to position [256, 0]
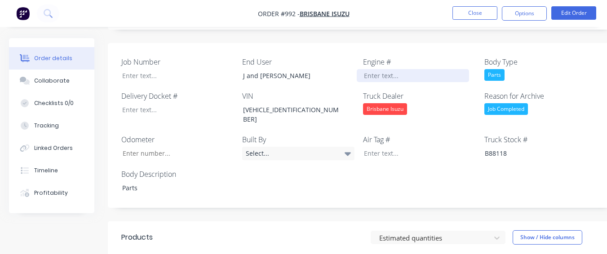
click at [366, 69] on div at bounding box center [413, 75] width 112 height 13
paste div
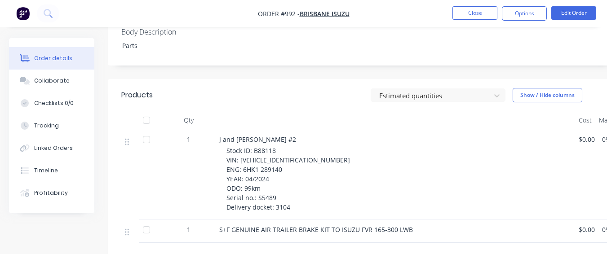
scroll to position [436, 0]
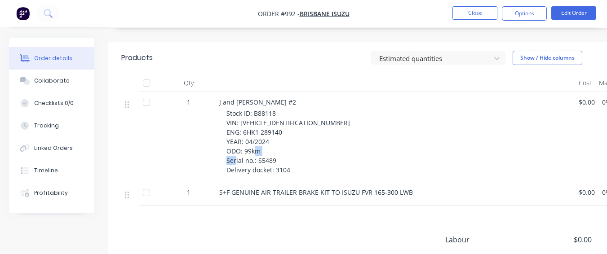
drag, startPoint x: 257, startPoint y: 136, endPoint x: 277, endPoint y: 139, distance: 20.4
click at [277, 139] on div "Stock ID: B88118 VIN: [VEHICLE_IDENTIFICATION_NUMBER] ENG: 6HK1 289140 YEAR: 04…" at bounding box center [398, 142] width 345 height 66
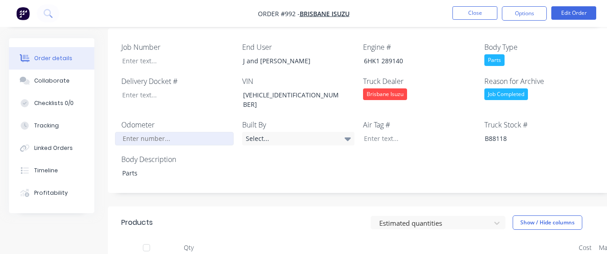
scroll to position [256, 0]
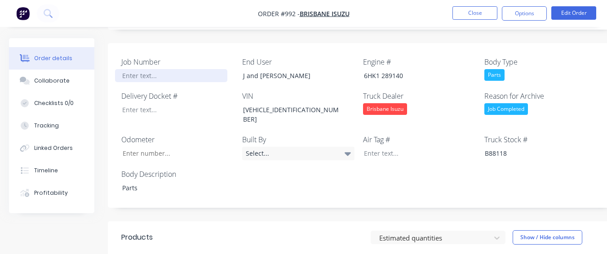
click at [164, 69] on div at bounding box center [171, 75] width 112 height 13
paste div
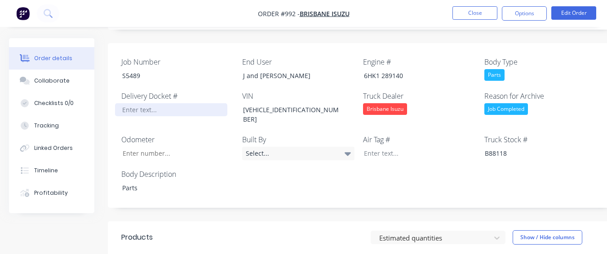
click at [188, 103] on div at bounding box center [171, 109] width 112 height 13
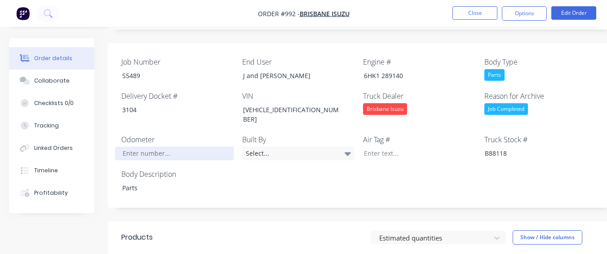
click at [177, 147] on input "Job Number" at bounding box center [174, 153] width 119 height 13
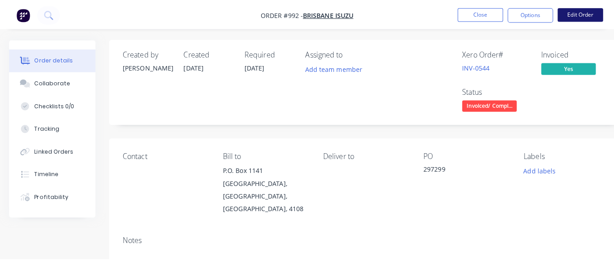
scroll to position [0, 0]
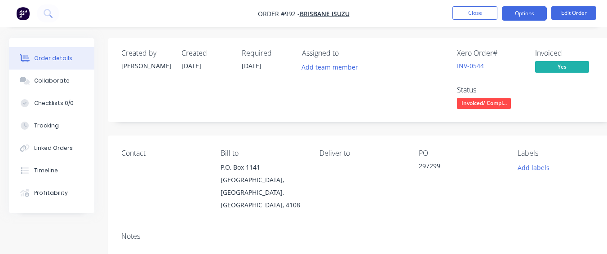
type input "99"
click at [508, 7] on button "Options" at bounding box center [524, 13] width 45 height 14
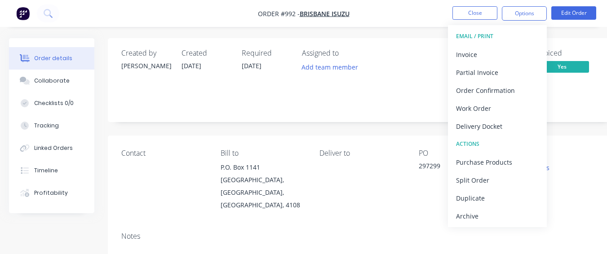
drag, startPoint x: 485, startPoint y: 215, endPoint x: 477, endPoint y: 202, distance: 15.1
click at [484, 213] on div "Archive" at bounding box center [497, 216] width 83 height 13
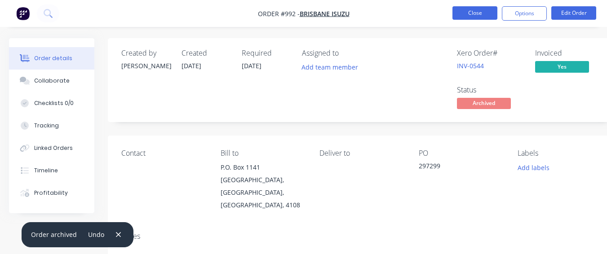
click at [472, 11] on button "Close" at bounding box center [474, 12] width 45 height 13
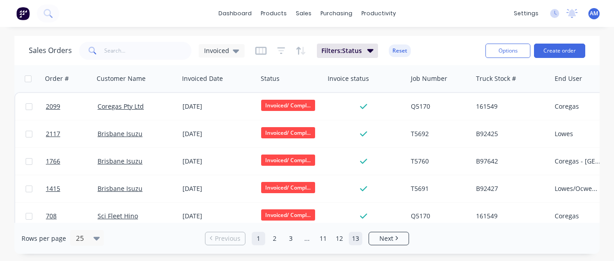
click at [357, 239] on link "13" at bounding box center [355, 238] width 13 height 13
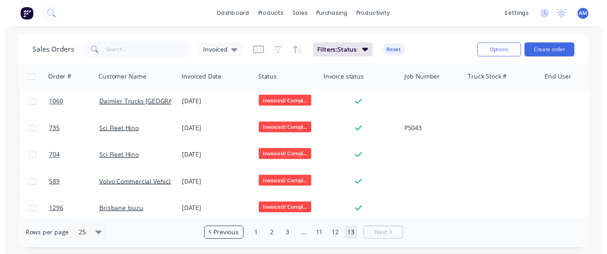
scroll to position [422, 0]
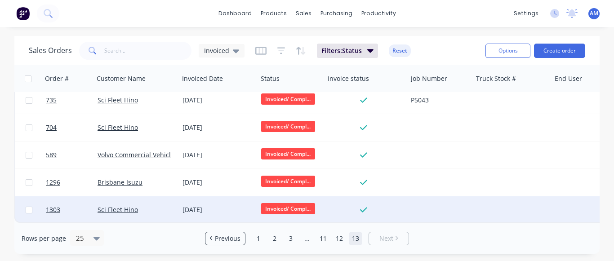
click at [193, 198] on div "[DATE]" at bounding box center [218, 209] width 79 height 27
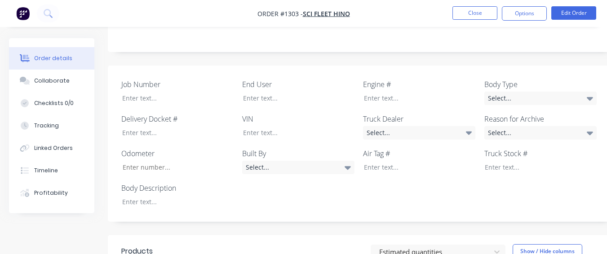
scroll to position [253, 0]
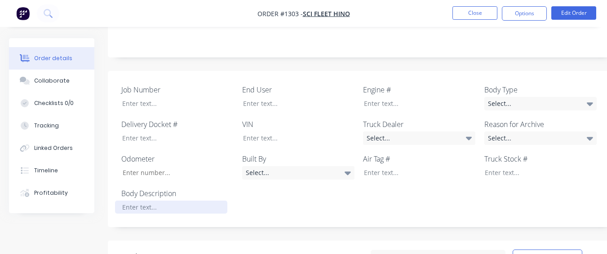
click at [211, 201] on div at bounding box center [171, 207] width 112 height 13
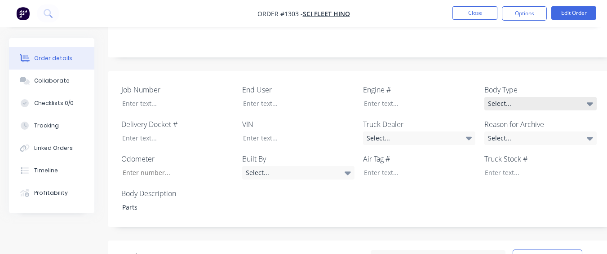
click at [516, 97] on div "Select..." at bounding box center [540, 103] width 112 height 13
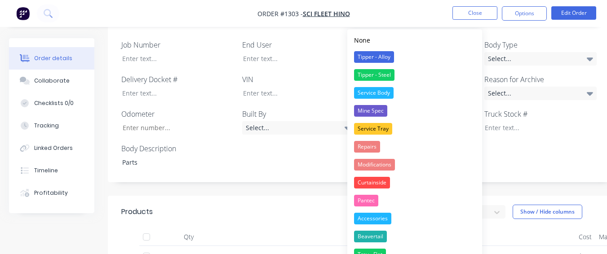
scroll to position [433, 0]
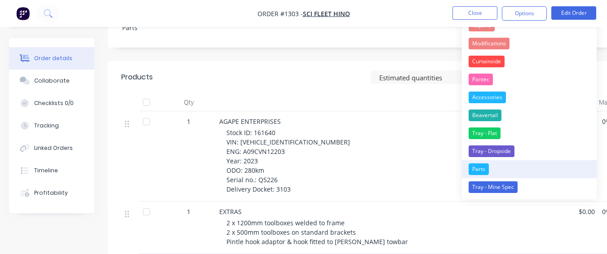
click at [470, 172] on div "Parts" at bounding box center [479, 170] width 20 height 12
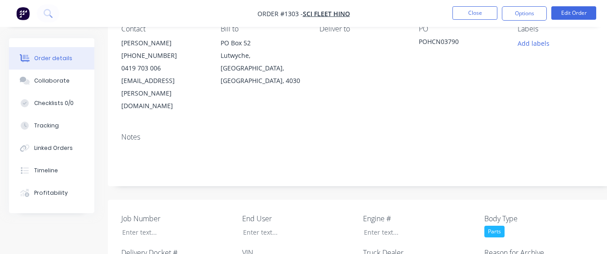
scroll to position [118, 0]
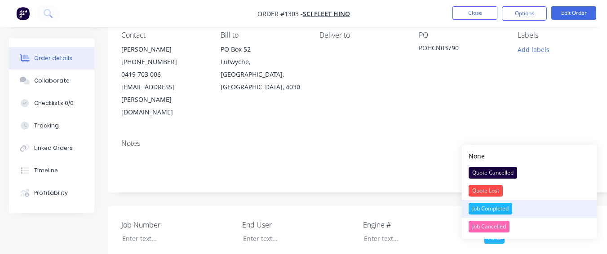
click at [483, 206] on div "Job Completed" at bounding box center [491, 209] width 44 height 12
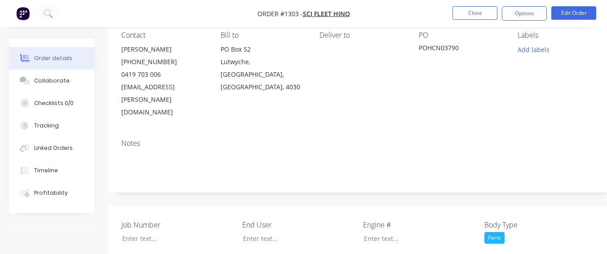
scroll to position [163, 0]
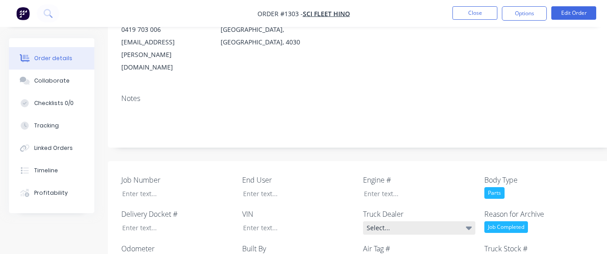
click at [425, 222] on div "Select..." at bounding box center [419, 228] width 112 height 13
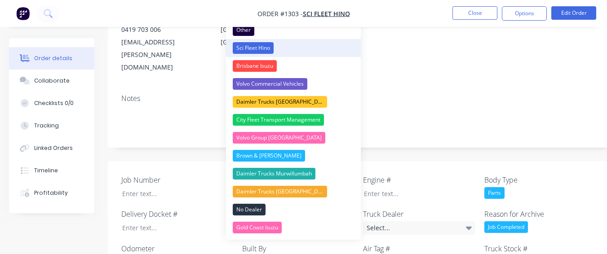
click at [299, 40] on button "Sci Fleet Hino" at bounding box center [293, 48] width 135 height 18
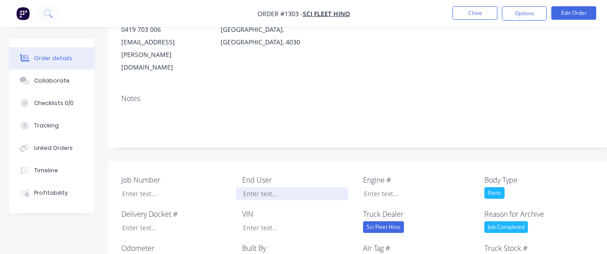
click at [282, 187] on div at bounding box center [292, 193] width 112 height 13
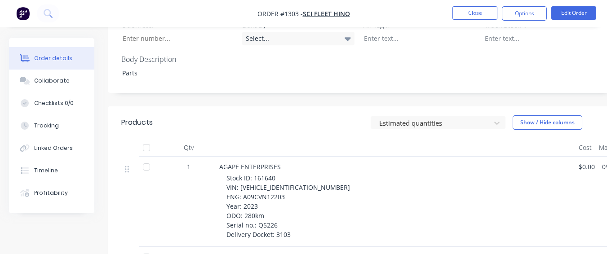
scroll to position [388, 0]
drag, startPoint x: 253, startPoint y: 150, endPoint x: 280, endPoint y: 152, distance: 26.6
click at [280, 173] on div "Stock ID: 161640 VIN: [VEHICLE_IDENTIFICATION_NUMBER] ENG: A09CVN12203 Year: 20…" at bounding box center [398, 206] width 345 height 66
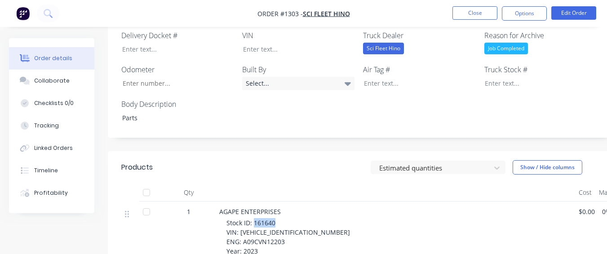
scroll to position [298, 0]
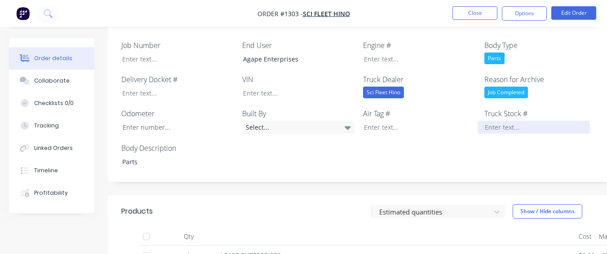
click at [535, 121] on div at bounding box center [534, 127] width 112 height 13
paste div
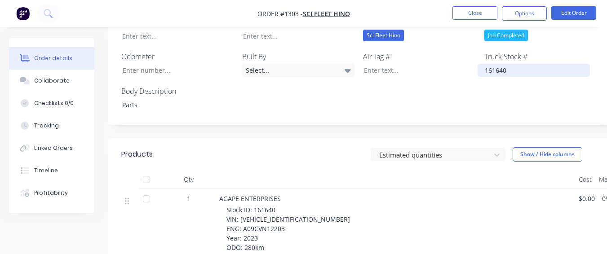
scroll to position [388, 0]
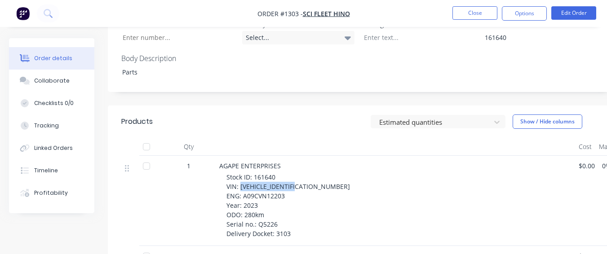
drag, startPoint x: 239, startPoint y: 162, endPoint x: 303, endPoint y: 160, distance: 63.8
click at [303, 173] on span "Stock ID: 161640 VIN: [VEHICLE_IDENTIFICATION_NUMBER] ENG: A09CVN12203 Year: 20…" at bounding box center [288, 205] width 125 height 65
drag, startPoint x: 305, startPoint y: 160, endPoint x: 297, endPoint y: 115, distance: 45.6
click at [298, 138] on div at bounding box center [395, 147] width 359 height 18
drag, startPoint x: 239, startPoint y: 160, endPoint x: 301, endPoint y: 161, distance: 62.0
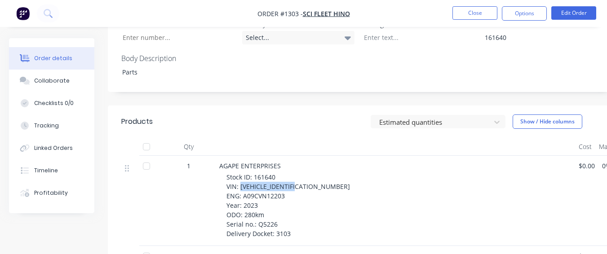
click at [301, 173] on span "Stock ID: 161640 VIN: [VEHICLE_IDENTIFICATION_NUMBER] ENG: A09CVN12203 Year: 20…" at bounding box center [288, 205] width 125 height 65
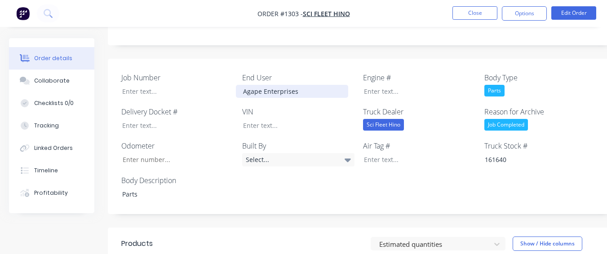
scroll to position [253, 0]
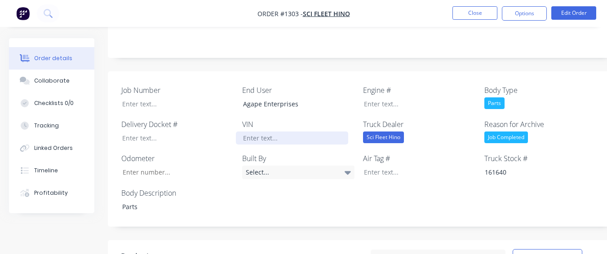
click at [274, 132] on div at bounding box center [292, 138] width 112 height 13
paste div
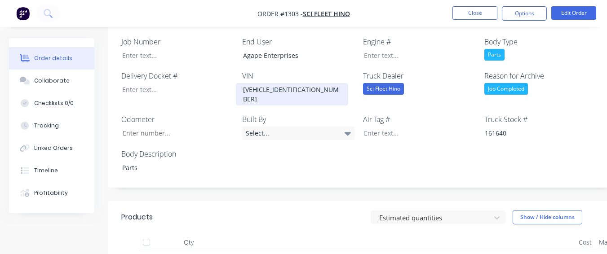
scroll to position [433, 0]
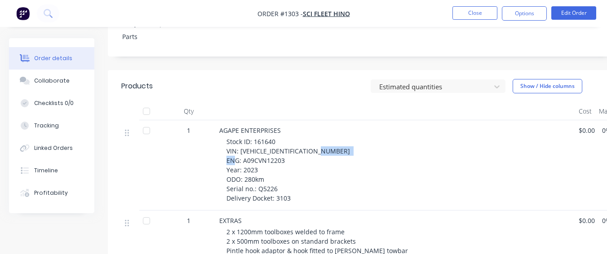
drag, startPoint x: 243, startPoint y: 126, endPoint x: 283, endPoint y: 127, distance: 40.4
click at [283, 137] on span "Stock ID: 161640 VIN: [VEHICLE_IDENTIFICATION_NUMBER] ENG: A09CVN12203 Year: 20…" at bounding box center [288, 169] width 125 height 65
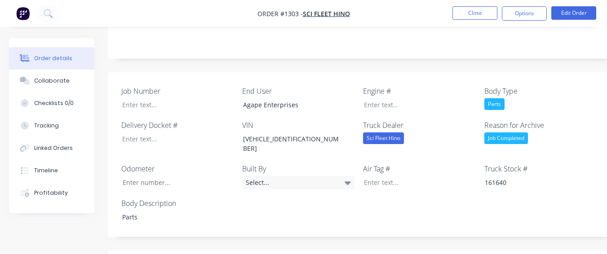
scroll to position [208, 0]
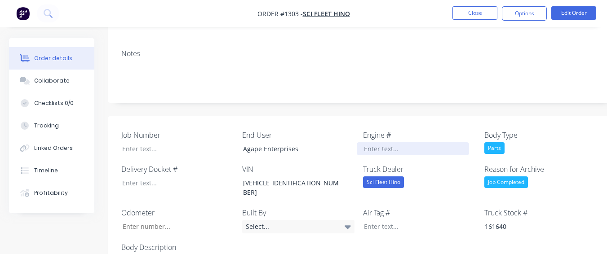
click at [377, 130] on div "Engine #" at bounding box center [419, 143] width 112 height 26
click at [376, 142] on div at bounding box center [413, 148] width 112 height 13
drag, startPoint x: 376, startPoint y: 125, endPoint x: 340, endPoint y: 144, distance: 40.8
click at [336, 164] on div "VIN [VEHICLE_IDENTIFICATION_NUMBER]" at bounding box center [298, 181] width 112 height 35
click at [361, 142] on div at bounding box center [413, 148] width 112 height 13
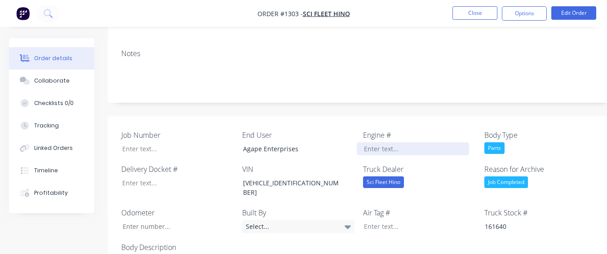
paste div
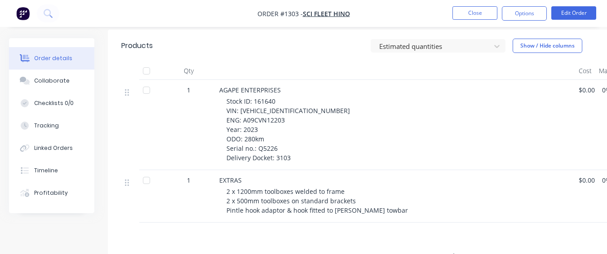
scroll to position [478, 0]
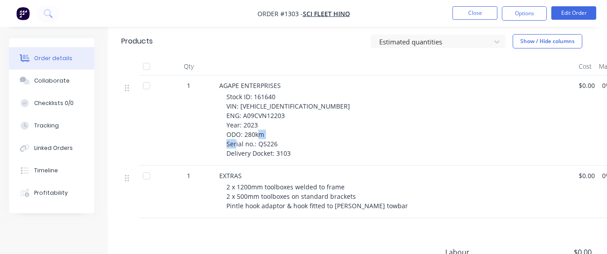
drag, startPoint x: 266, startPoint y: 111, endPoint x: 280, endPoint y: 111, distance: 14.8
click at [280, 111] on div "Stock ID: 161640 VIN: [VEHICLE_IDENTIFICATION_NUMBER] ENG: A09CVN12203 Year: 20…" at bounding box center [398, 125] width 345 height 66
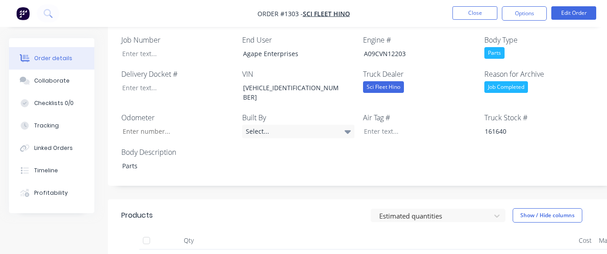
scroll to position [298, 0]
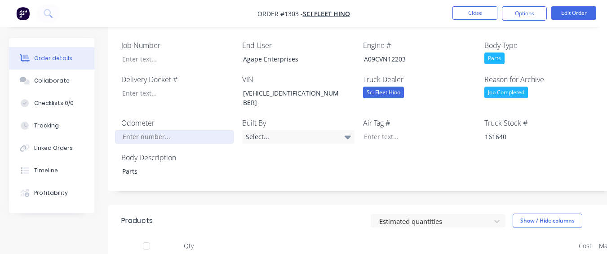
click at [178, 130] on input "Job Number" at bounding box center [174, 136] width 119 height 13
type input "280"
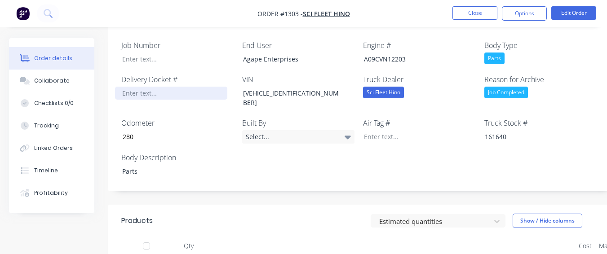
click at [175, 87] on div at bounding box center [171, 93] width 112 height 13
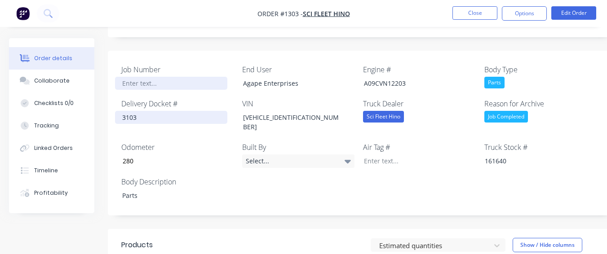
scroll to position [208, 0]
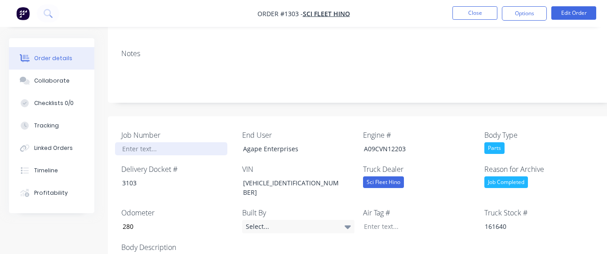
click at [145, 142] on div at bounding box center [171, 148] width 112 height 13
paste div
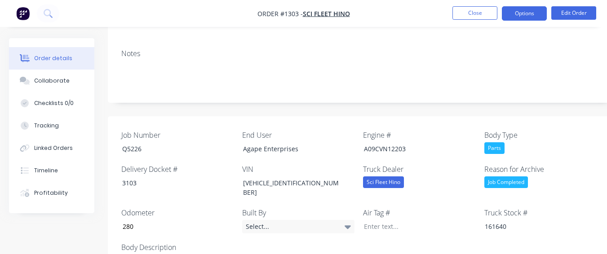
click at [519, 8] on button "Options" at bounding box center [524, 13] width 45 height 14
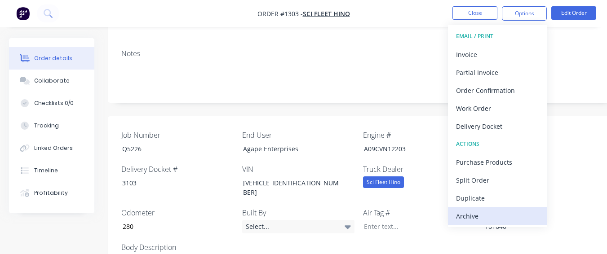
click at [476, 211] on div "Archive" at bounding box center [497, 216] width 83 height 13
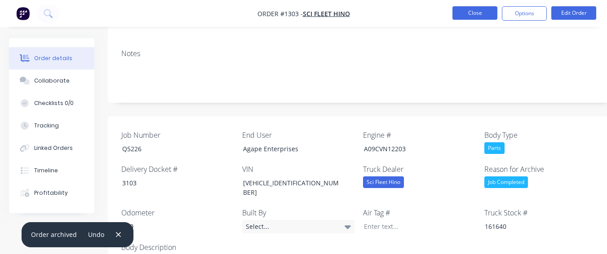
click at [463, 14] on button "Close" at bounding box center [474, 12] width 45 height 13
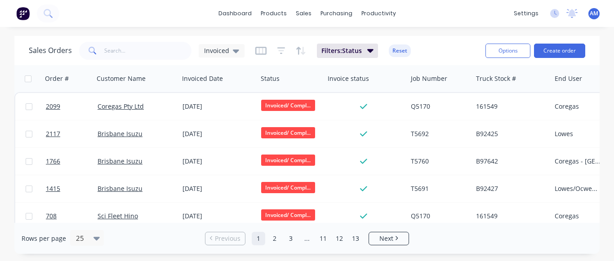
drag, startPoint x: 356, startPoint y: 233, endPoint x: 341, endPoint y: 219, distance: 20.0
click at [355, 233] on link "13" at bounding box center [355, 238] width 13 height 13
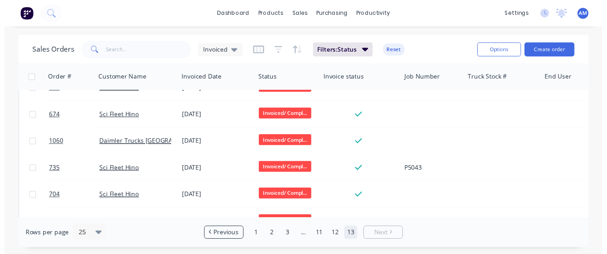
scroll to position [395, 0]
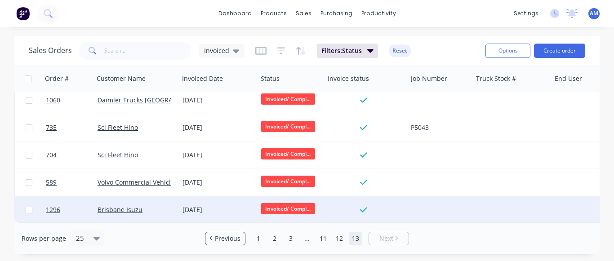
click at [206, 205] on div "[DATE]" at bounding box center [217, 209] width 71 height 9
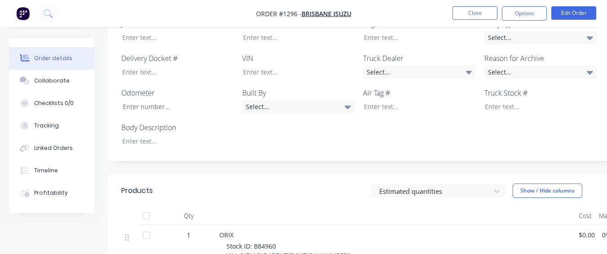
scroll to position [302, 0]
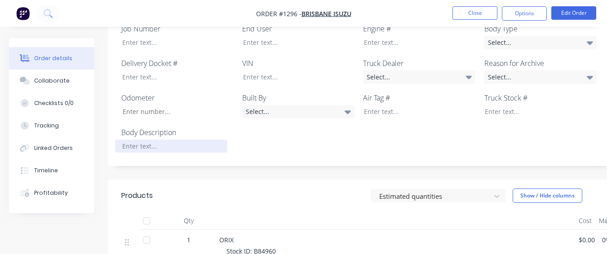
click at [177, 140] on div at bounding box center [171, 146] width 112 height 13
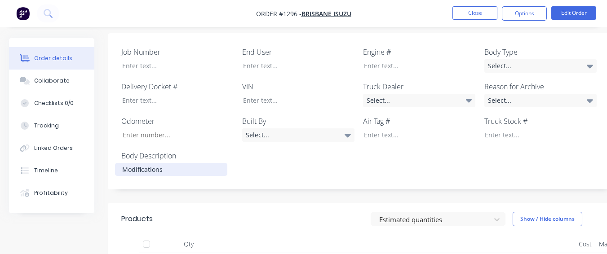
scroll to position [257, 0]
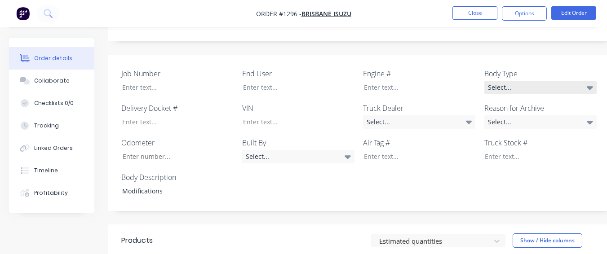
click at [511, 81] on div "Select..." at bounding box center [540, 87] width 112 height 13
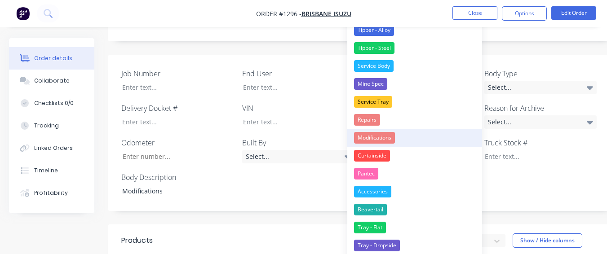
click at [449, 143] on button "Modifications" at bounding box center [414, 138] width 135 height 18
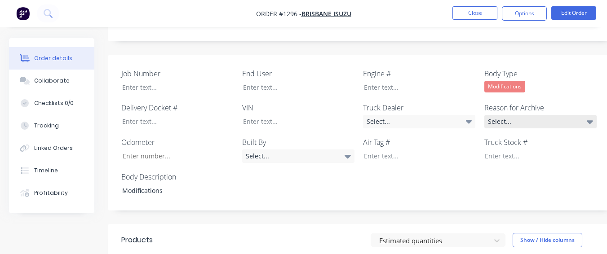
click at [499, 115] on div "Select..." at bounding box center [540, 121] width 112 height 13
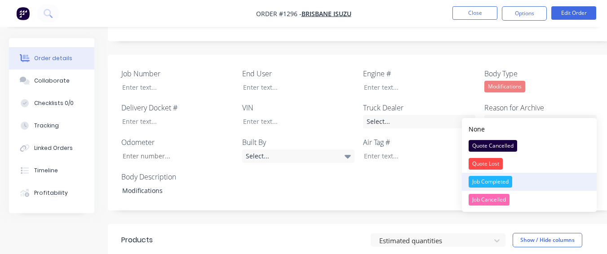
click at [517, 182] on button "Job Completed" at bounding box center [529, 182] width 135 height 18
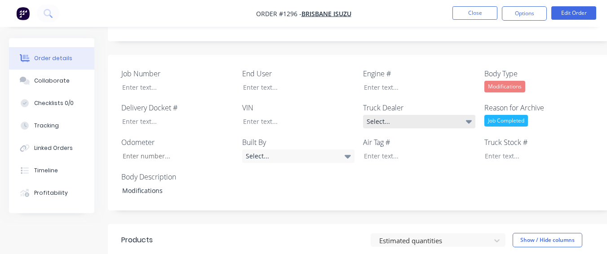
click at [437, 115] on div "Select..." at bounding box center [419, 121] width 112 height 13
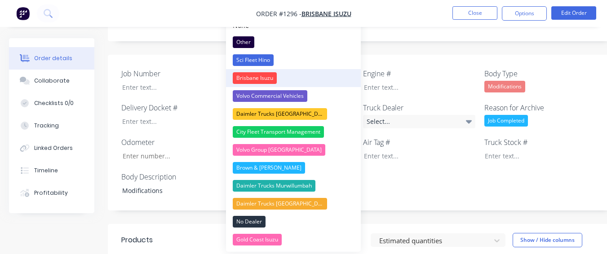
click at [312, 77] on button "Brisbane Isuzu" at bounding box center [293, 78] width 135 height 18
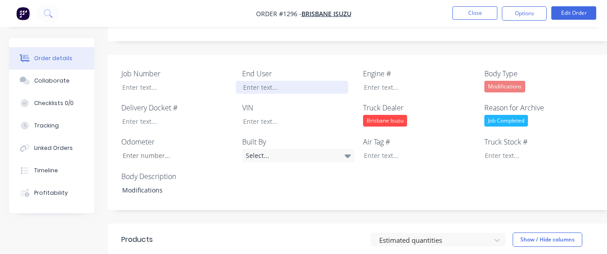
click at [297, 81] on div at bounding box center [292, 87] width 112 height 13
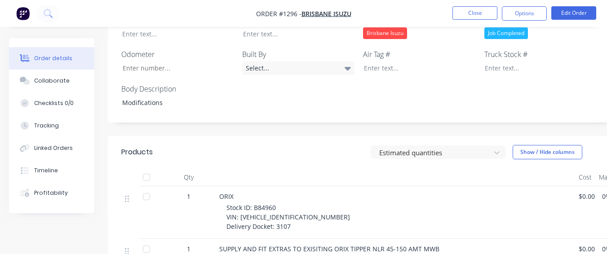
scroll to position [347, 0]
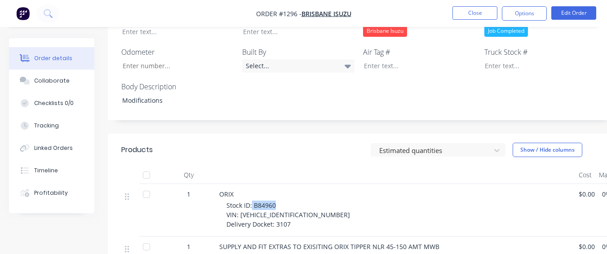
drag, startPoint x: 253, startPoint y: 191, endPoint x: 278, endPoint y: 193, distance: 25.2
click at [278, 201] on div "Stock ID: B84960 VIN: [VEHICLE_IDENTIFICATION_NUMBER] Delivery Docket: 3107" at bounding box center [398, 215] width 345 height 28
click at [531, 59] on div at bounding box center [534, 65] width 112 height 13
paste div
drag, startPoint x: 239, startPoint y: 202, endPoint x: 306, endPoint y: 202, distance: 67.0
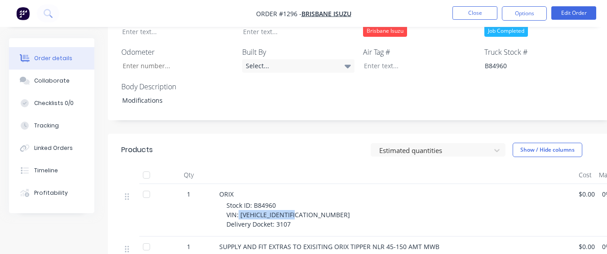
click at [306, 202] on div "Stock ID: B84960 VIN: [VEHICLE_IDENTIFICATION_NUMBER] Delivery Docket: 3107" at bounding box center [398, 215] width 345 height 28
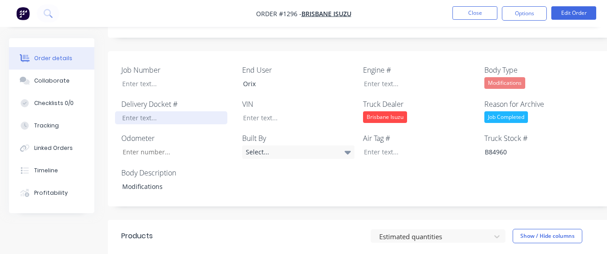
scroll to position [257, 0]
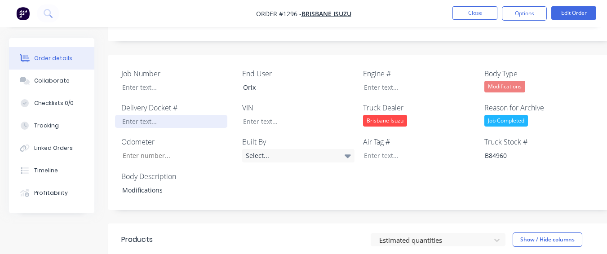
click at [198, 115] on div at bounding box center [171, 121] width 112 height 13
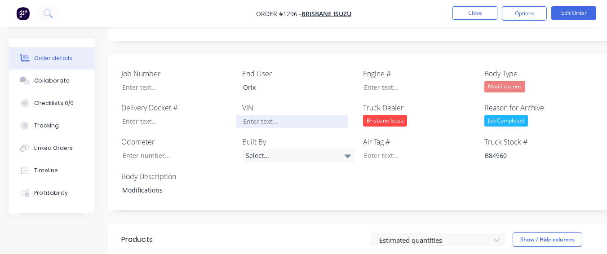
drag, startPoint x: 198, startPoint y: 106, endPoint x: 333, endPoint y: 112, distance: 134.5
click at [337, 117] on div "Job Number End User Orix Engine # Body Type Modifications Delivery Docket # VIN…" at bounding box center [362, 133] width 508 height 156
click at [315, 115] on div at bounding box center [292, 121] width 112 height 13
paste div
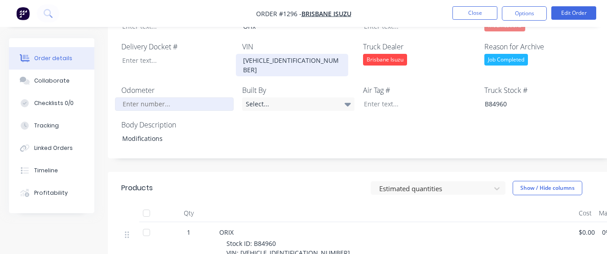
scroll to position [302, 0]
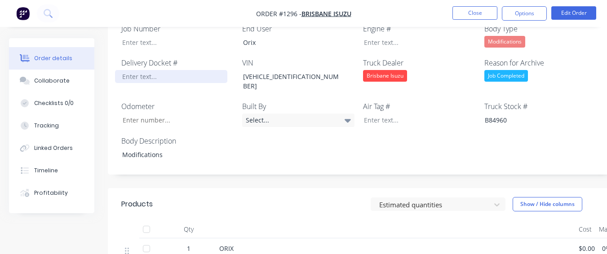
click at [162, 70] on div at bounding box center [171, 76] width 112 height 13
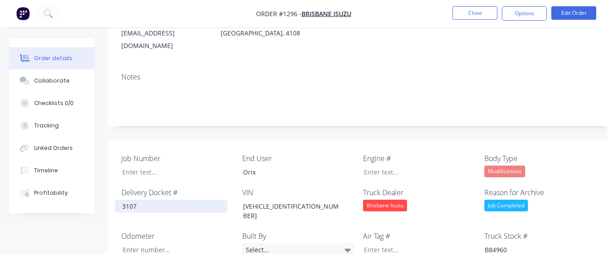
scroll to position [167, 0]
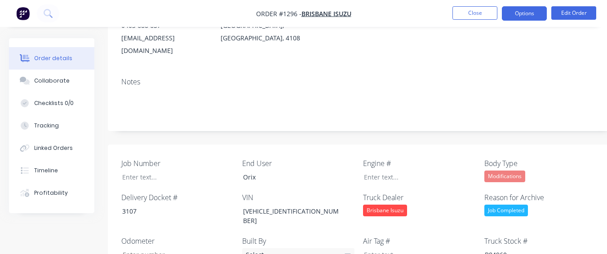
click at [526, 13] on button "Options" at bounding box center [524, 13] width 45 height 14
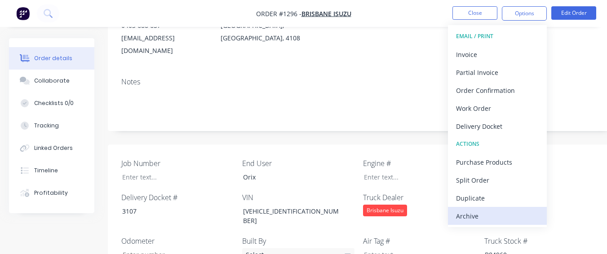
click at [459, 213] on div "Archive" at bounding box center [497, 216] width 83 height 13
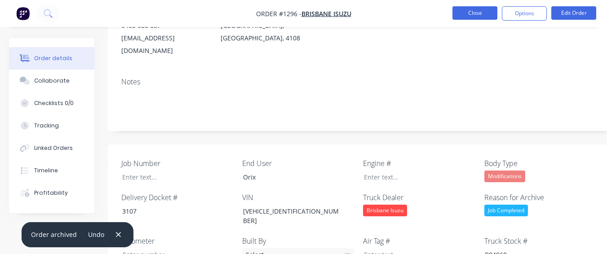
drag, startPoint x: 467, startPoint y: 12, endPoint x: 468, endPoint y: 7, distance: 4.7
click at [468, 7] on button "Close" at bounding box center [474, 12] width 45 height 13
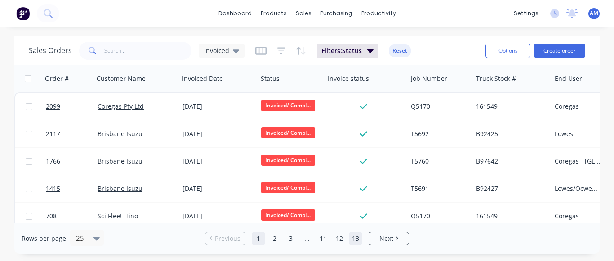
click at [359, 240] on link "13" at bounding box center [355, 238] width 13 height 13
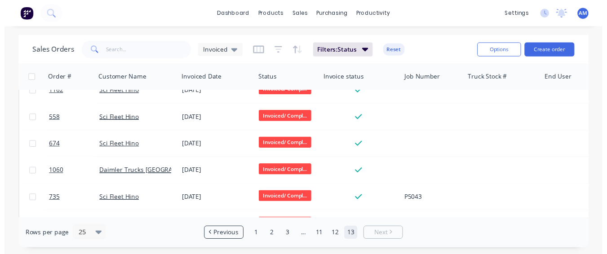
scroll to position [367, 0]
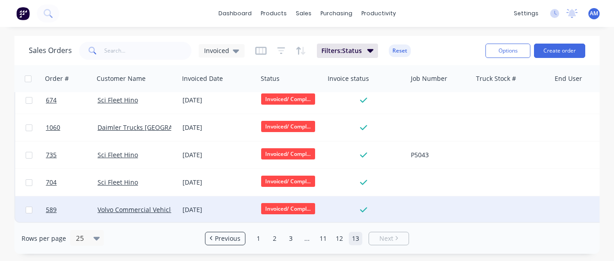
click at [205, 211] on div "[DATE]" at bounding box center [218, 209] width 79 height 27
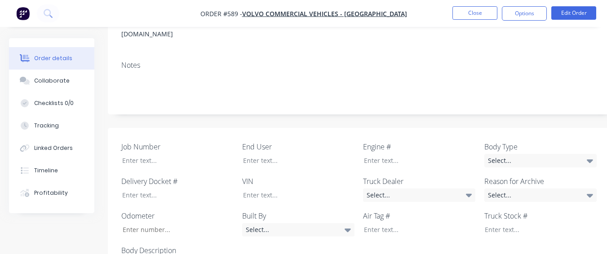
scroll to position [179, 0]
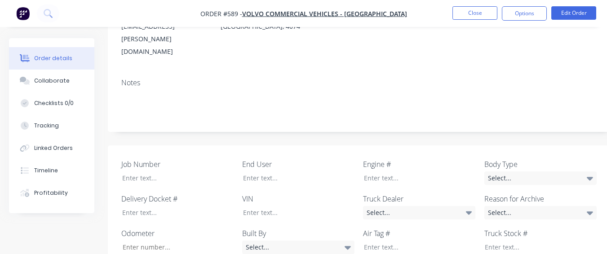
click at [490, 172] on div "Select..." at bounding box center [540, 178] width 112 height 13
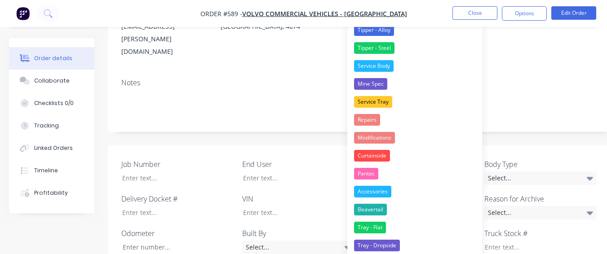
drag, startPoint x: 396, startPoint y: 222, endPoint x: 426, endPoint y: 199, distance: 37.8
click at [397, 221] on button "Tray - Flat" at bounding box center [414, 228] width 135 height 18
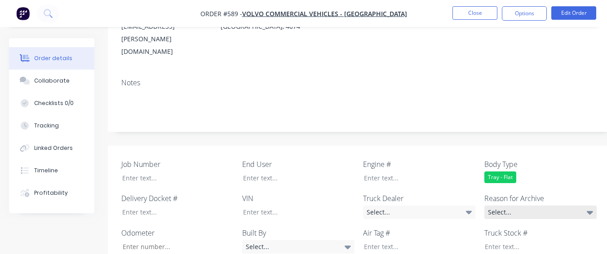
click at [498, 206] on div "Select..." at bounding box center [540, 212] width 112 height 13
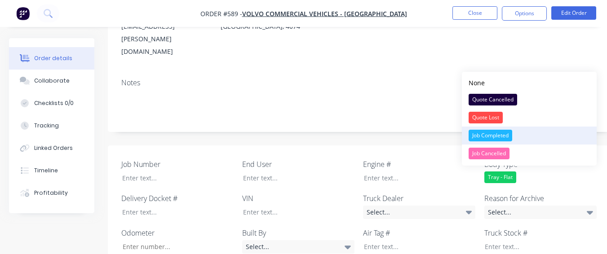
click at [488, 127] on button "Job Completed" at bounding box center [529, 136] width 135 height 18
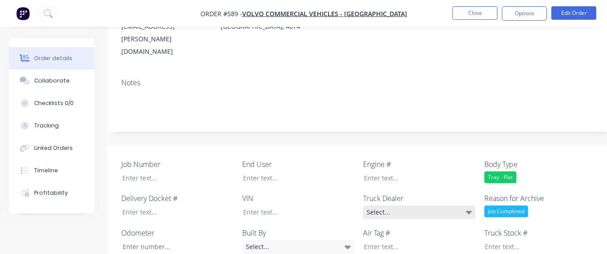
click at [449, 206] on div "Select..." at bounding box center [419, 212] width 112 height 13
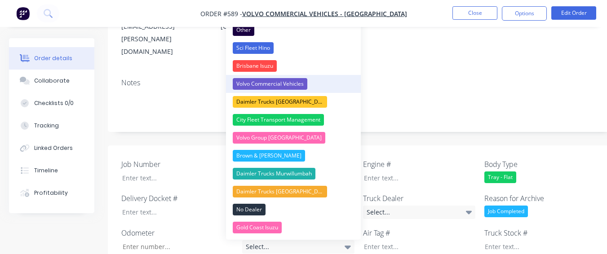
click at [305, 84] on div "Volvo Commercial Vehicles" at bounding box center [270, 84] width 75 height 12
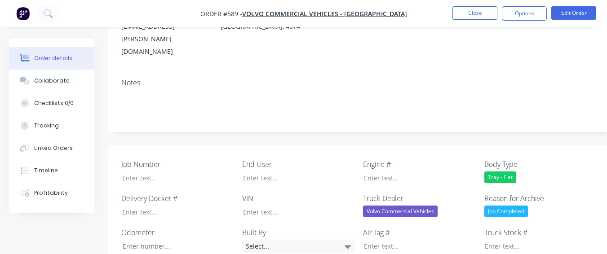
click at [390, 206] on div "Volvo Commercial Vehicles" at bounding box center [400, 212] width 75 height 12
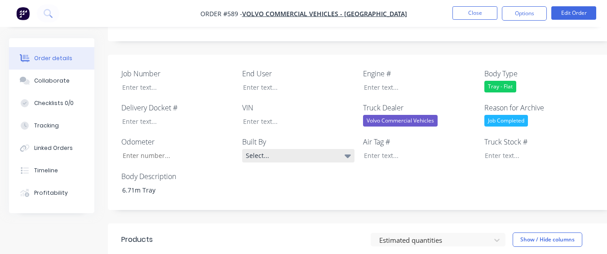
scroll to position [269, 0]
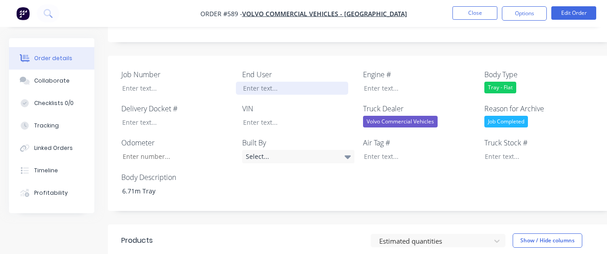
click at [294, 82] on div at bounding box center [292, 88] width 112 height 13
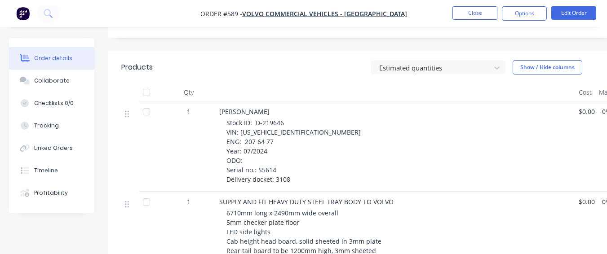
scroll to position [448, 0]
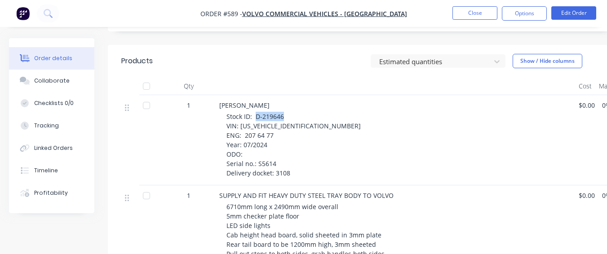
drag, startPoint x: 255, startPoint y: 80, endPoint x: 289, endPoint y: 80, distance: 34.2
click at [289, 112] on div "Stock ID: D-219646 VIN: [US_VEHICLE_IDENTIFICATION_NUMBER] ENG: 207 64 77 Year:…" at bounding box center [398, 145] width 345 height 66
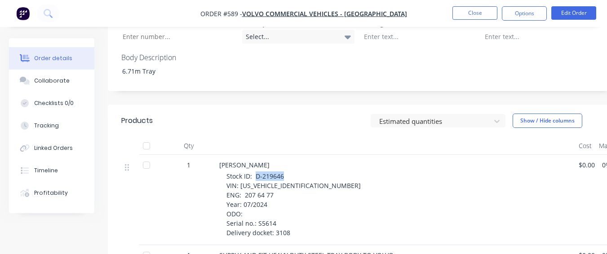
scroll to position [314, 0]
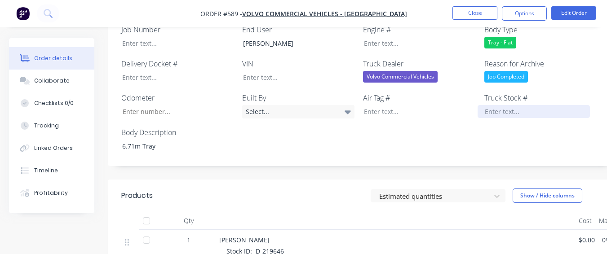
click at [508, 105] on div at bounding box center [534, 111] width 112 height 13
paste div
drag, startPoint x: 238, startPoint y: 225, endPoint x: 305, endPoint y: 226, distance: 67.0
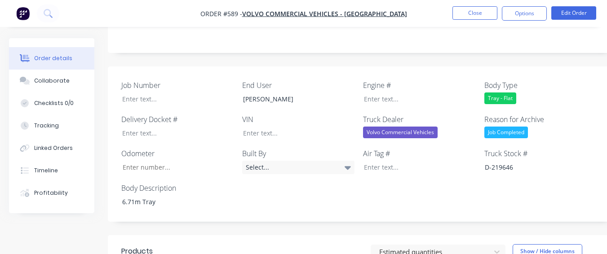
scroll to position [179, 0]
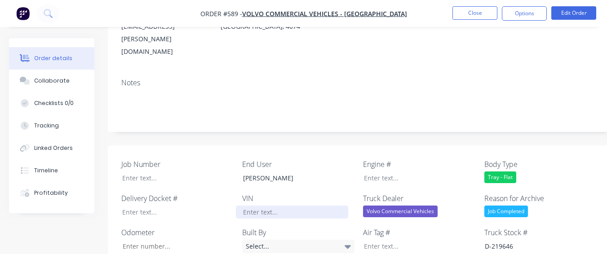
click at [248, 206] on div at bounding box center [292, 212] width 112 height 13
drag, startPoint x: 248, startPoint y: 178, endPoint x: 240, endPoint y: 180, distance: 8.0
paste div
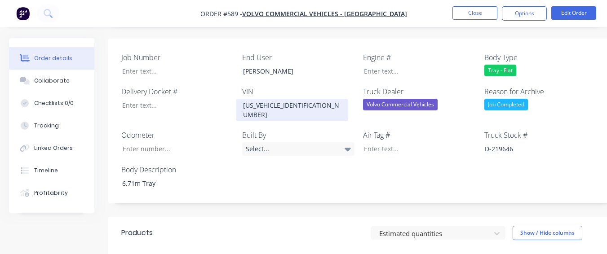
scroll to position [403, 0]
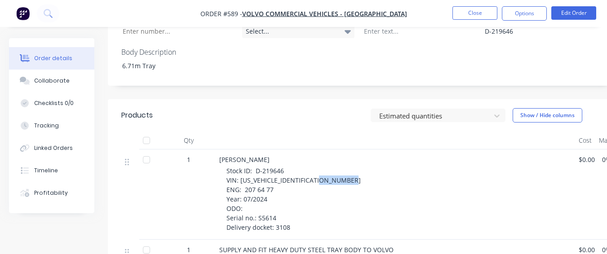
drag, startPoint x: 244, startPoint y: 144, endPoint x: 272, endPoint y: 144, distance: 28.3
click at [272, 167] on span "Stock ID: D-219646 VIN: [US_VEHICLE_IDENTIFICATION_NUMBER] ENG: 207 64 77 Year:…" at bounding box center [293, 199] width 134 height 65
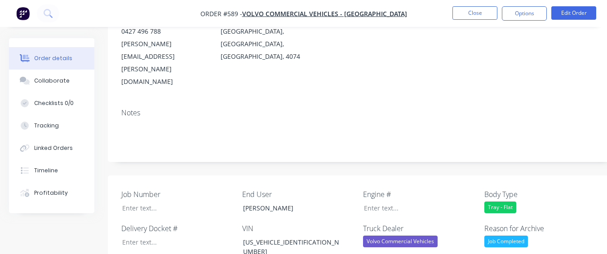
scroll to position [134, 0]
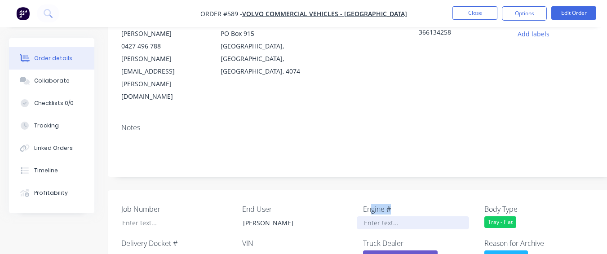
drag, startPoint x: 370, startPoint y: 174, endPoint x: 373, endPoint y: 182, distance: 8.3
click at [373, 204] on div "Engine #" at bounding box center [419, 217] width 112 height 26
click at [373, 217] on div at bounding box center [413, 223] width 112 height 13
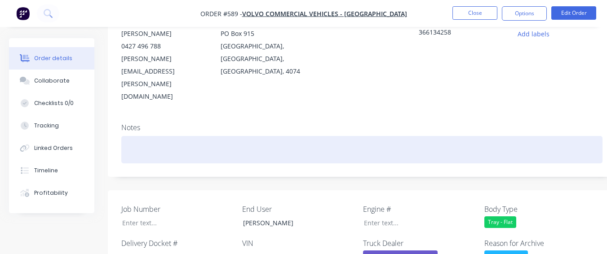
drag, startPoint x: 371, startPoint y: 186, endPoint x: 290, endPoint y: 124, distance: 101.9
click at [289, 136] on div at bounding box center [361, 149] width 481 height 27
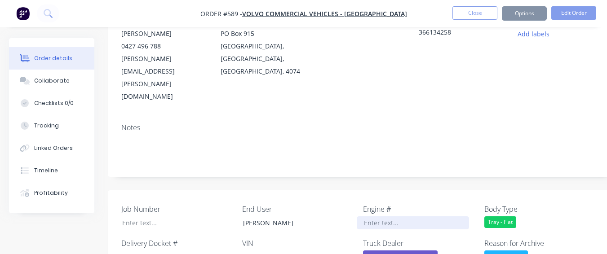
click at [376, 217] on div at bounding box center [413, 223] width 112 height 13
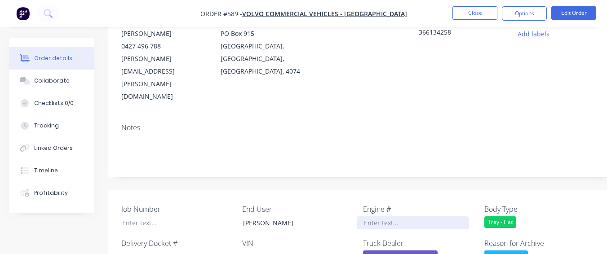
paste div
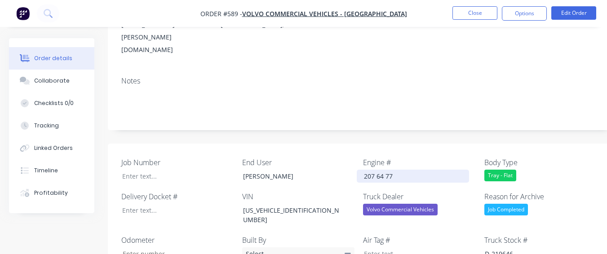
scroll to position [359, 0]
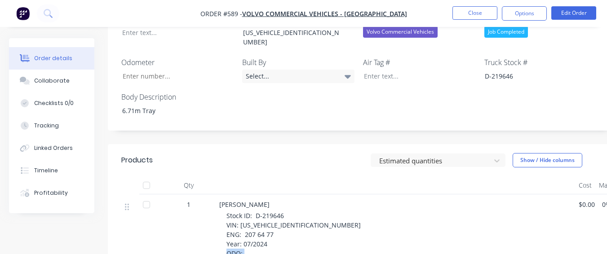
drag, startPoint x: 257, startPoint y: 214, endPoint x: 275, endPoint y: 214, distance: 18.0
click at [275, 214] on div "Stock ID: D-219646 VIN: [US_VEHICLE_IDENTIFICATION_NUMBER] ENG: 207 64 77 Year:…" at bounding box center [398, 244] width 345 height 66
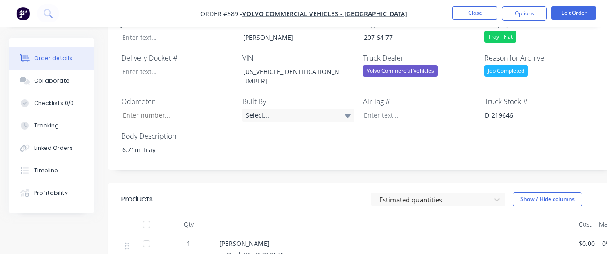
scroll to position [269, 0]
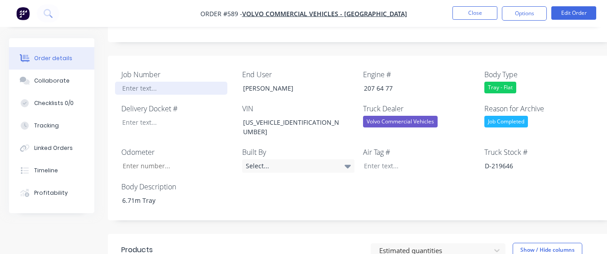
click at [151, 82] on div at bounding box center [171, 88] width 112 height 13
paste div
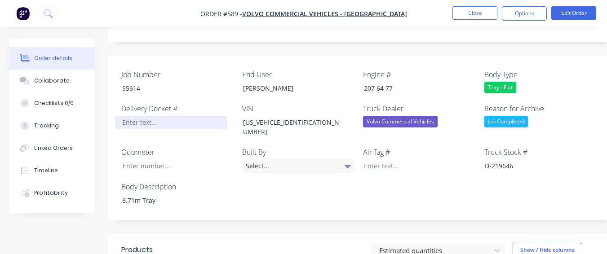
click at [160, 116] on div at bounding box center [171, 122] width 112 height 13
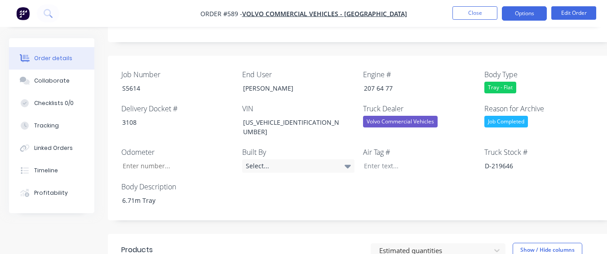
click at [518, 16] on button "Options" at bounding box center [524, 13] width 45 height 14
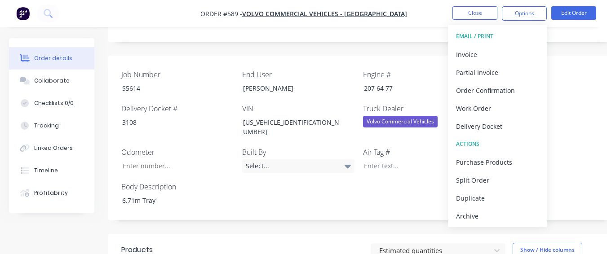
click at [496, 211] on div "Archive" at bounding box center [497, 216] width 83 height 13
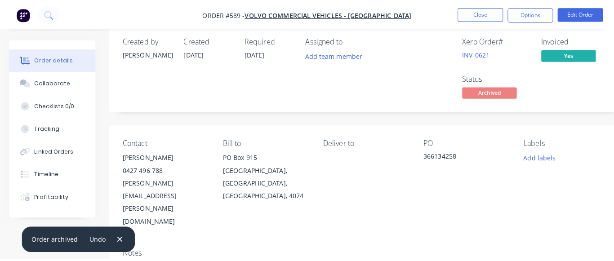
scroll to position [0, 0]
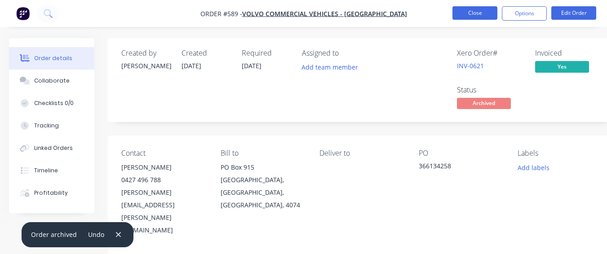
click at [463, 9] on button "Close" at bounding box center [474, 12] width 45 height 13
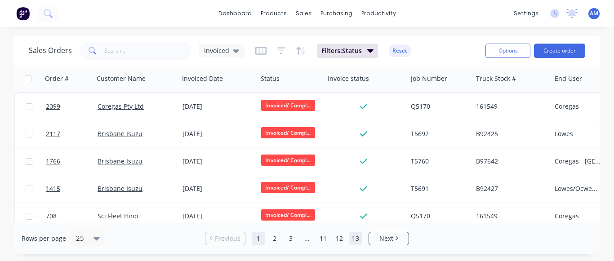
click at [354, 239] on link "13" at bounding box center [355, 238] width 13 height 13
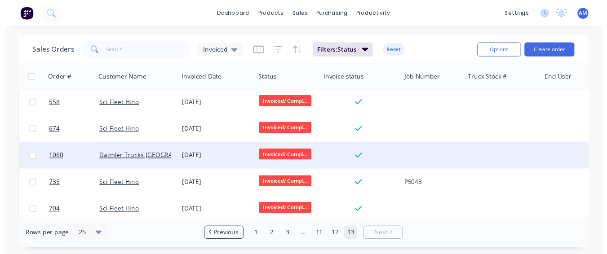
scroll to position [340, 0]
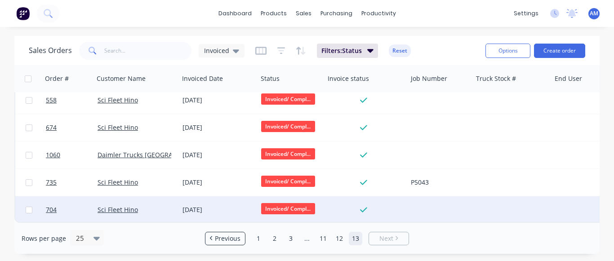
click at [205, 205] on div "[DATE]" at bounding box center [217, 209] width 71 height 9
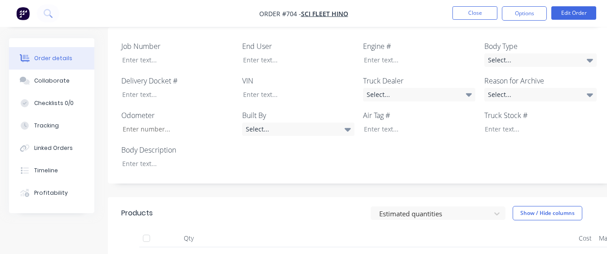
scroll to position [270, 0]
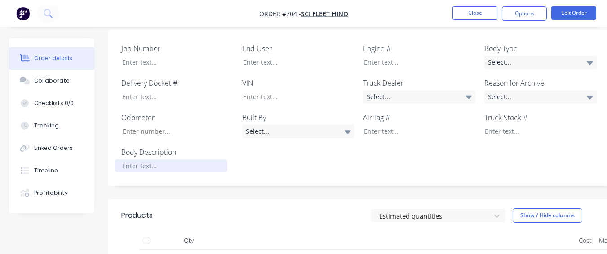
click at [186, 160] on div at bounding box center [171, 166] width 112 height 13
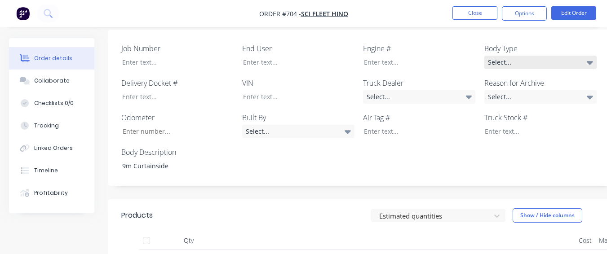
click at [582, 56] on div "Select..." at bounding box center [540, 62] width 112 height 13
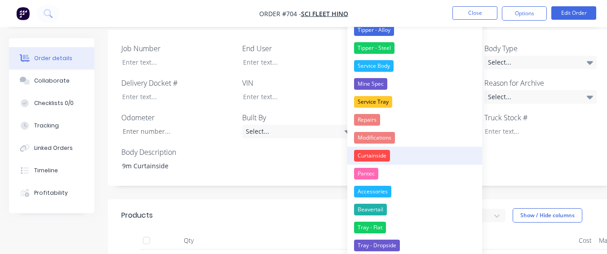
drag, startPoint x: 416, startPoint y: 162, endPoint x: 446, endPoint y: 121, distance: 51.1
click at [416, 162] on button "Curtainside" at bounding box center [414, 156] width 135 height 18
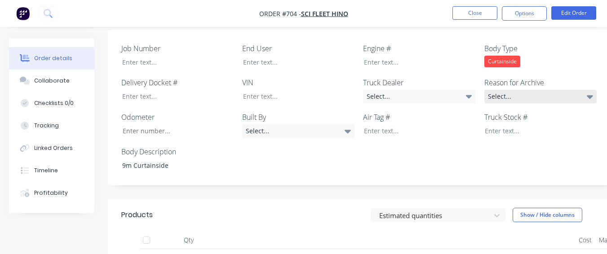
click at [491, 90] on div "Select..." at bounding box center [540, 96] width 112 height 13
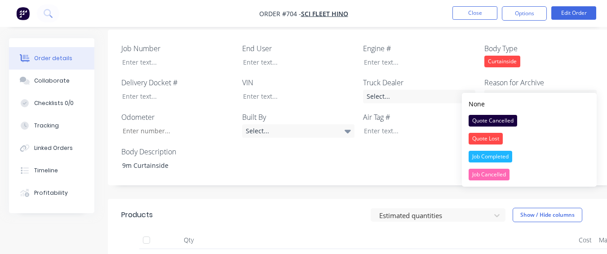
click at [490, 156] on div "Job Completed" at bounding box center [491, 157] width 44 height 12
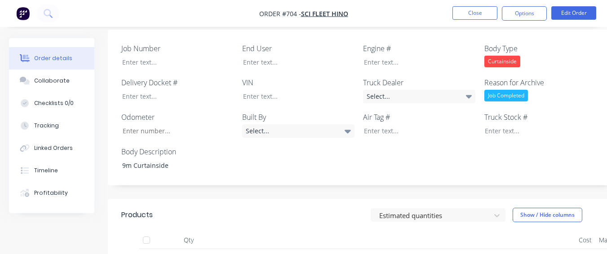
click at [442, 77] on label "Truck Dealer" at bounding box center [419, 82] width 112 height 11
click at [431, 90] on div "Select..." at bounding box center [419, 96] width 112 height 13
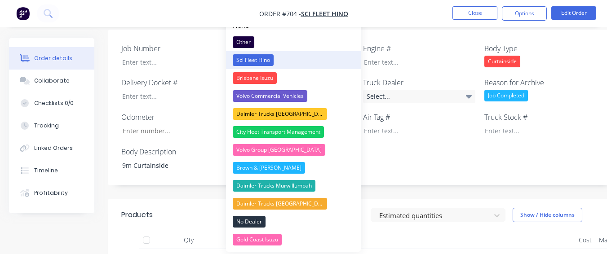
click at [346, 66] on button "Sci Fleet Hino" at bounding box center [293, 60] width 135 height 18
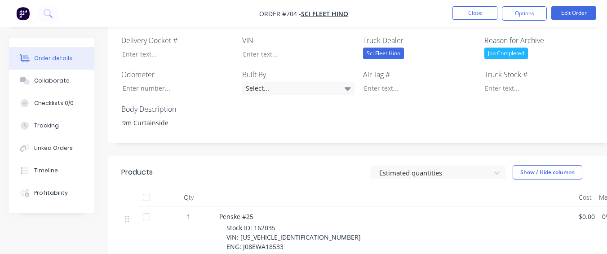
scroll to position [225, 0]
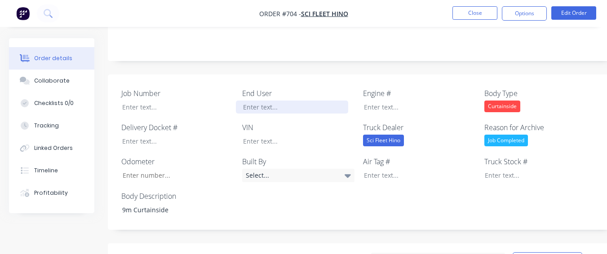
click at [287, 101] on div at bounding box center [292, 107] width 112 height 13
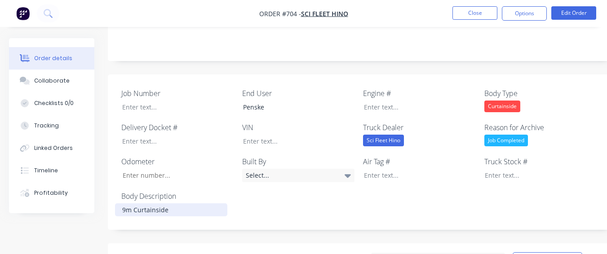
click at [151, 204] on div "9m Curtainside" at bounding box center [171, 210] width 112 height 13
click at [168, 204] on div "9m Curtainside" at bounding box center [171, 210] width 112 height 13
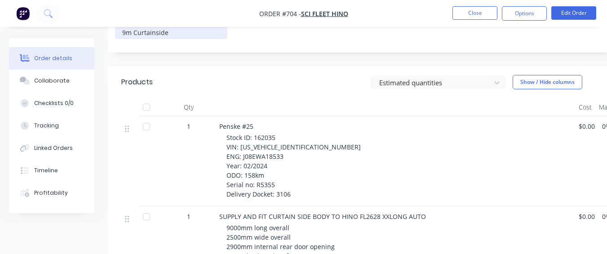
scroll to position [353, 0]
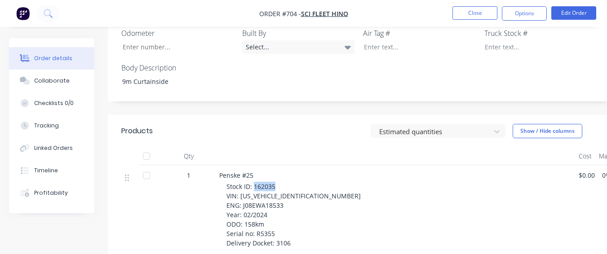
drag, startPoint x: 253, startPoint y: 173, endPoint x: 276, endPoint y: 176, distance: 23.2
click at [276, 182] on span "Stock ID: 162035 VIN: [US_VEHICLE_IDENTIFICATION_NUMBER] ENG: J08EWA18533 Year:…" at bounding box center [293, 214] width 134 height 65
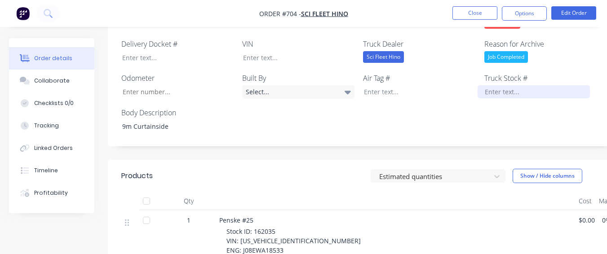
drag, startPoint x: 508, startPoint y: 71, endPoint x: 504, endPoint y: 80, distance: 9.9
click at [505, 79] on div "Truck Stock #" at bounding box center [540, 86] width 112 height 26
click at [504, 85] on div at bounding box center [534, 91] width 112 height 13
drag, startPoint x: 494, startPoint y: 82, endPoint x: 273, endPoint y: 114, distance: 223.3
click at [251, 127] on div "Job Number End User Penske Engine # Body Type Curtainside Delivery Docket # VIN…" at bounding box center [362, 69] width 508 height 156
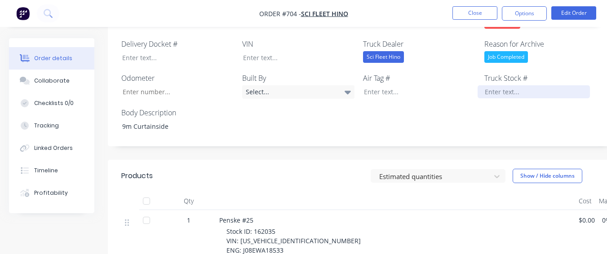
click at [534, 85] on div at bounding box center [534, 91] width 112 height 13
paste div
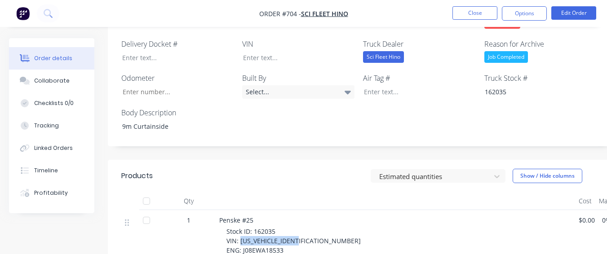
drag, startPoint x: 239, startPoint y: 228, endPoint x: 301, endPoint y: 228, distance: 61.6
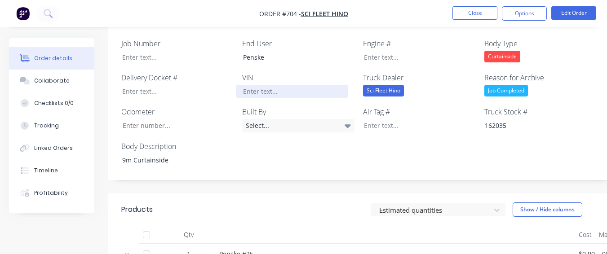
scroll to position [218, 0]
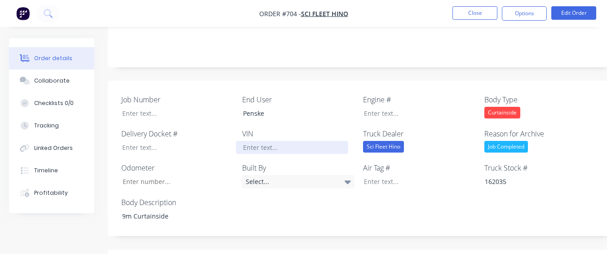
click at [280, 141] on div at bounding box center [292, 147] width 112 height 13
paste div
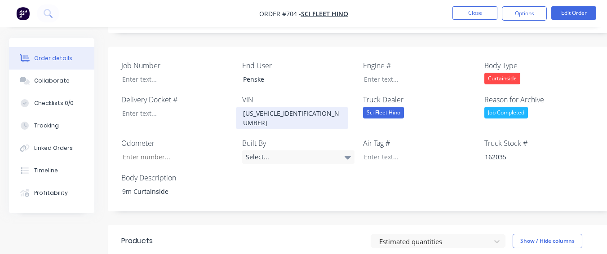
scroll to position [353, 0]
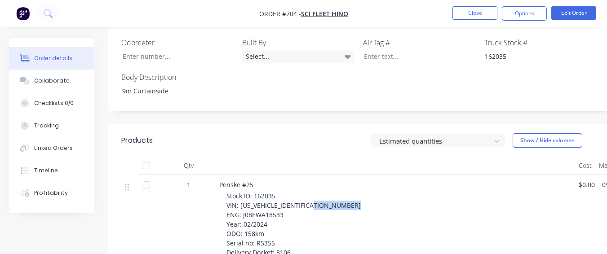
drag, startPoint x: 241, startPoint y: 194, endPoint x: 282, endPoint y: 195, distance: 40.9
click at [282, 195] on span "Stock ID: 162035 VIN: [US_VEHICLE_IDENTIFICATION_NUMBER] ENG: J08EWA18533 Year:…" at bounding box center [293, 224] width 134 height 65
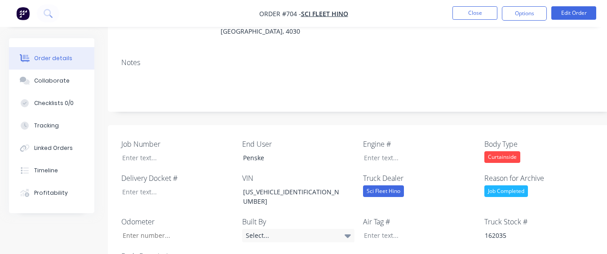
scroll to position [173, 0]
click at [368, 152] on div at bounding box center [413, 158] width 112 height 13
paste div
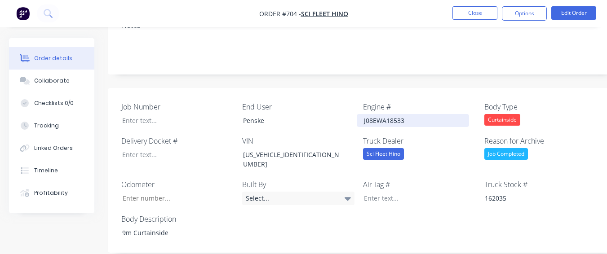
scroll to position [398, 0]
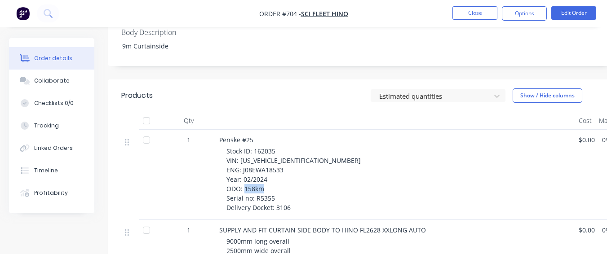
drag, startPoint x: 255, startPoint y: 174, endPoint x: 288, endPoint y: 177, distance: 32.9
click at [288, 177] on div "Stock ID: 162035 VIN: [US_VEHICLE_IDENTIFICATION_NUMBER] ENG: J08EWA18533 Year:…" at bounding box center [398, 179] width 345 height 66
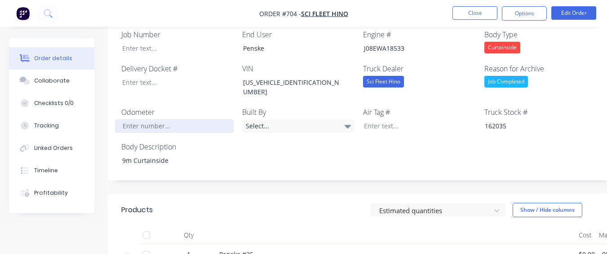
scroll to position [263, 0]
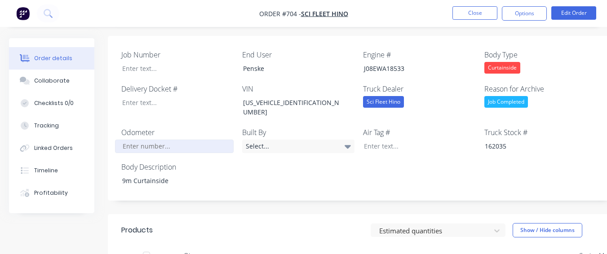
click at [175, 140] on input "Job Number" at bounding box center [174, 146] width 119 height 13
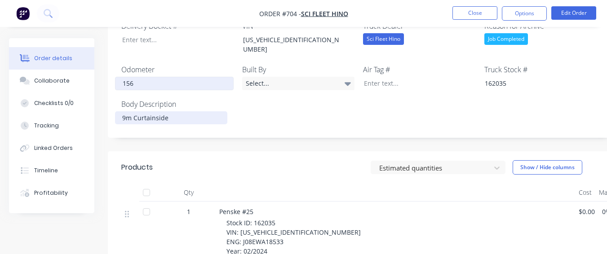
scroll to position [308, 0]
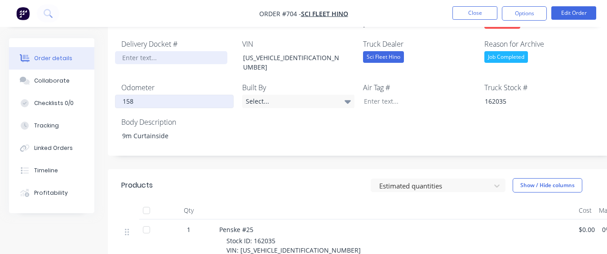
type input "158"
click at [149, 51] on div at bounding box center [171, 57] width 112 height 13
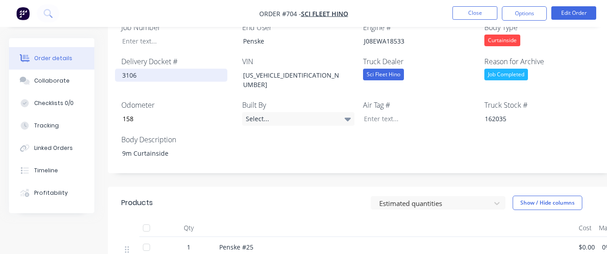
scroll to position [263, 0]
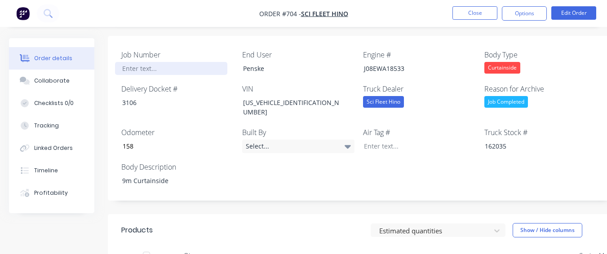
click at [180, 62] on div at bounding box center [171, 68] width 112 height 13
paste div
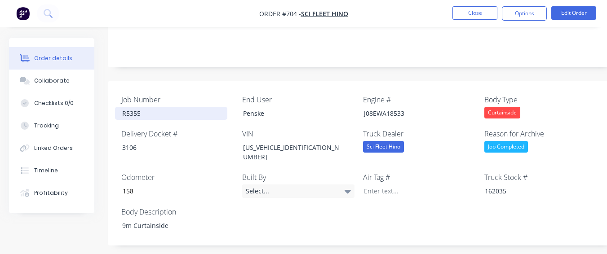
scroll to position [173, 0]
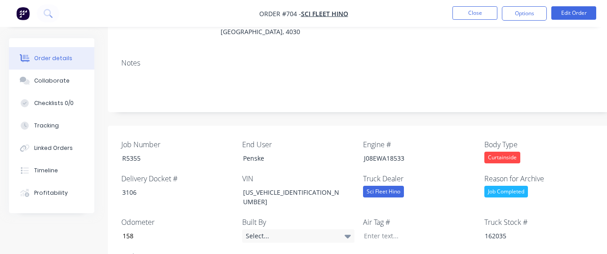
click at [522, 4] on nav "Order #704 - Sci Fleet Hino Close Options Edit Order" at bounding box center [303, 13] width 607 height 27
drag, startPoint x: 521, startPoint y: 10, endPoint x: 515, endPoint y: 17, distance: 8.6
click at [521, 12] on button "Options" at bounding box center [524, 13] width 45 height 14
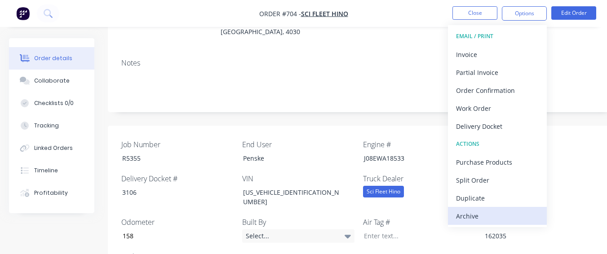
click at [518, 210] on div "Archive" at bounding box center [497, 216] width 83 height 13
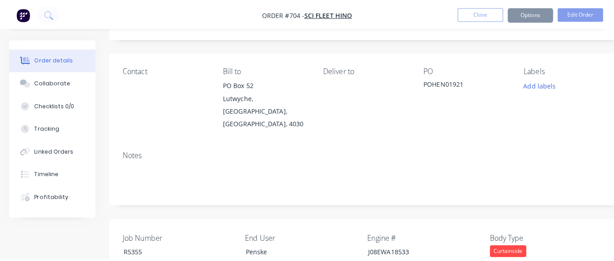
scroll to position [0, 0]
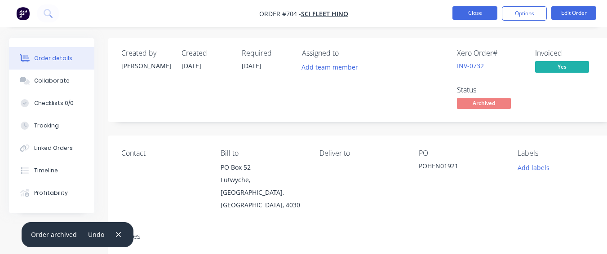
click at [468, 14] on button "Close" at bounding box center [474, 12] width 45 height 13
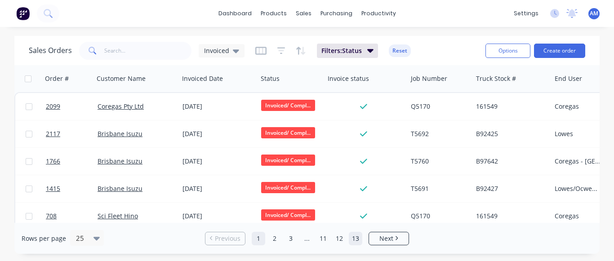
click at [353, 239] on link "13" at bounding box center [355, 238] width 13 height 13
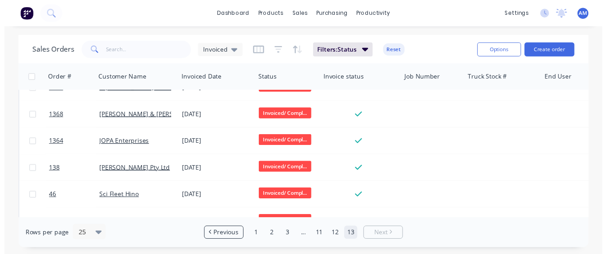
scroll to position [312, 0]
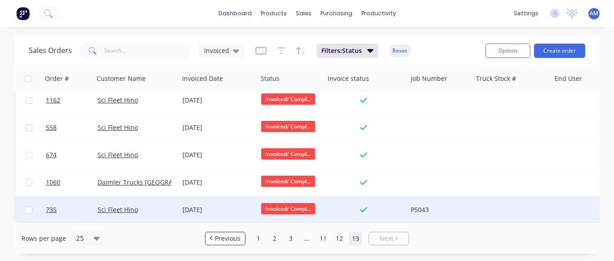
click at [208, 205] on div "[DATE]" at bounding box center [217, 209] width 71 height 9
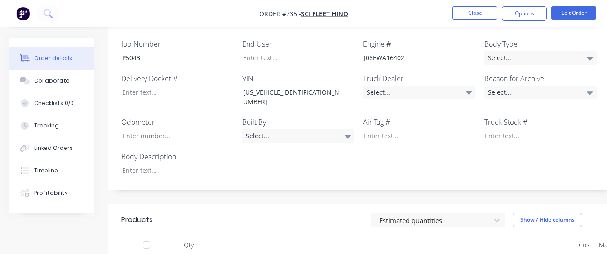
scroll to position [273, 0]
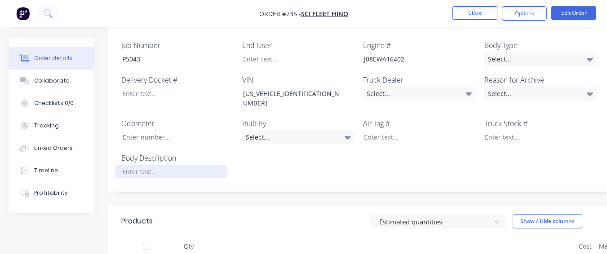
click at [214, 165] on div at bounding box center [171, 171] width 112 height 13
click at [522, 53] on div "Select..." at bounding box center [540, 59] width 112 height 13
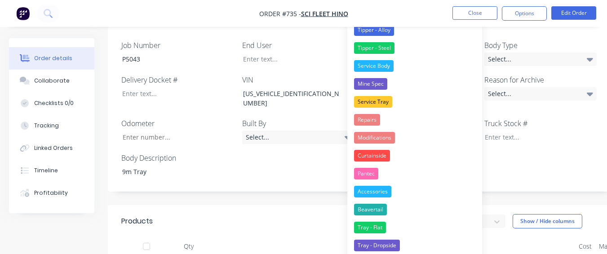
drag, startPoint x: 403, startPoint y: 231, endPoint x: 466, endPoint y: 66, distance: 176.9
click at [403, 227] on button "Tray - Flat" at bounding box center [414, 228] width 135 height 18
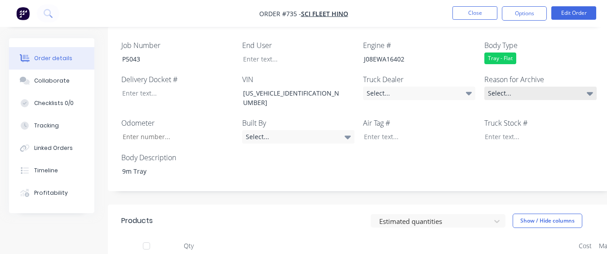
click at [512, 87] on div "Select..." at bounding box center [540, 93] width 112 height 13
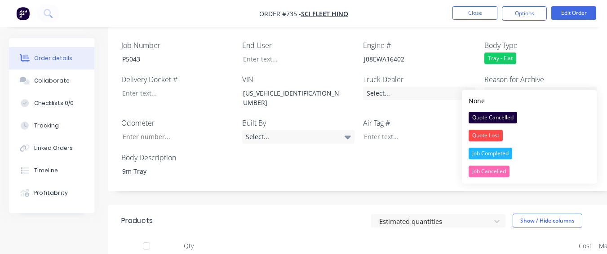
drag, startPoint x: 496, startPoint y: 151, endPoint x: 405, endPoint y: 93, distance: 107.5
click at [495, 150] on div "Job Completed" at bounding box center [491, 154] width 44 height 12
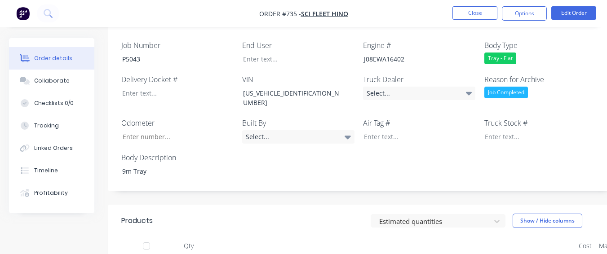
click at [382, 74] on div "Truck Dealer Select..." at bounding box center [419, 91] width 112 height 35
click at [381, 87] on div "Select..." at bounding box center [419, 93] width 112 height 13
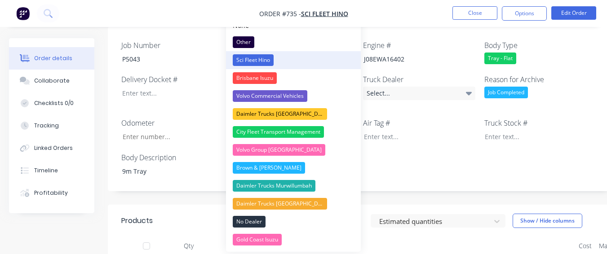
click at [288, 61] on button "Sci Fleet Hino" at bounding box center [293, 60] width 135 height 18
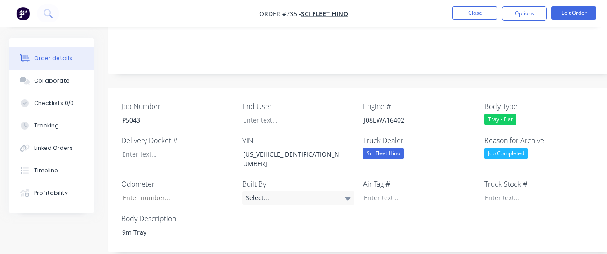
scroll to position [228, 0]
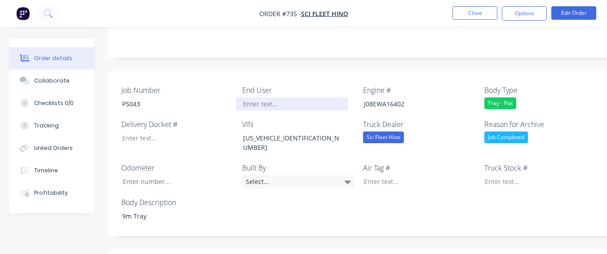
click at [255, 98] on div at bounding box center [292, 104] width 112 height 13
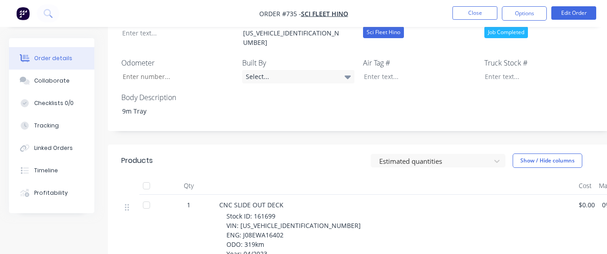
scroll to position [273, 0]
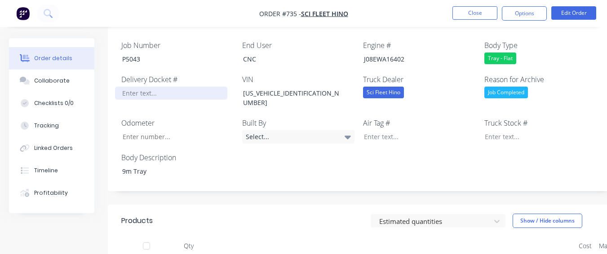
click at [129, 87] on div at bounding box center [171, 93] width 112 height 13
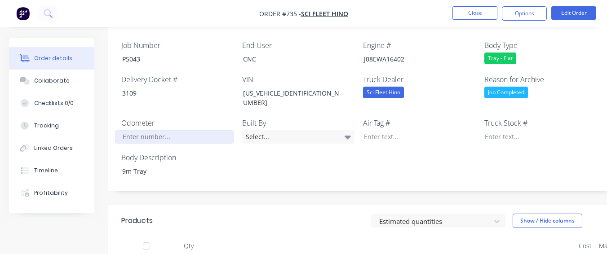
click at [197, 130] on input "Job Number" at bounding box center [174, 136] width 119 height 13
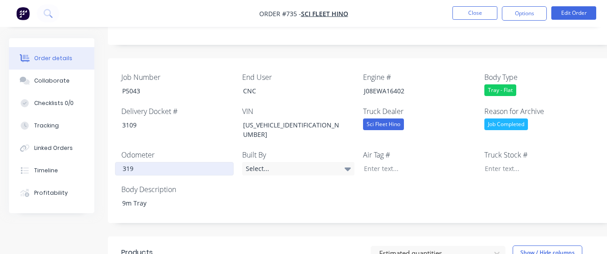
scroll to position [408, 0]
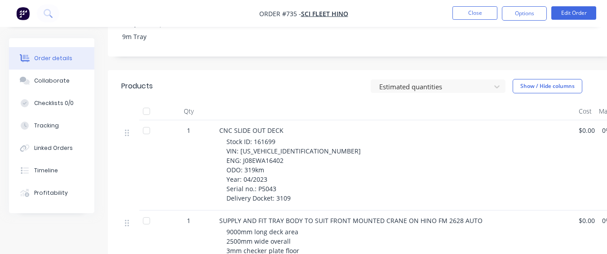
type input "319"
drag, startPoint x: 253, startPoint y: 121, endPoint x: 278, endPoint y: 121, distance: 24.3
click at [278, 137] on span "Stock ID: 161699 VIN: [US_VEHICLE_IDENTIFICATION_NUMBER] ENG: J08EWA16402 ODO: …" at bounding box center [293, 169] width 134 height 65
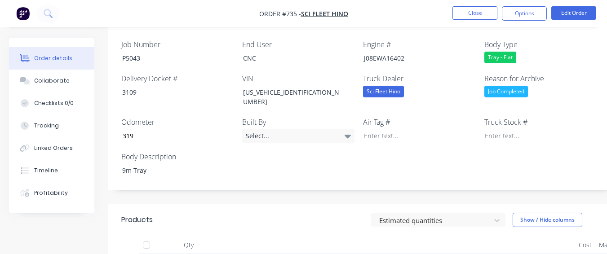
scroll to position [273, 0]
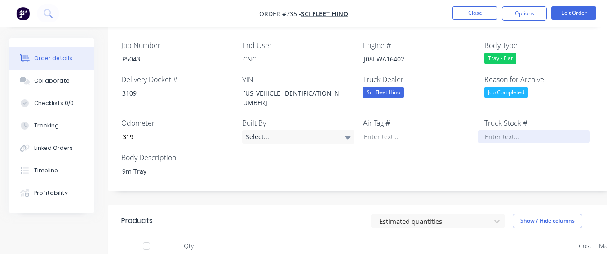
click at [550, 130] on div at bounding box center [534, 136] width 112 height 13
paste div
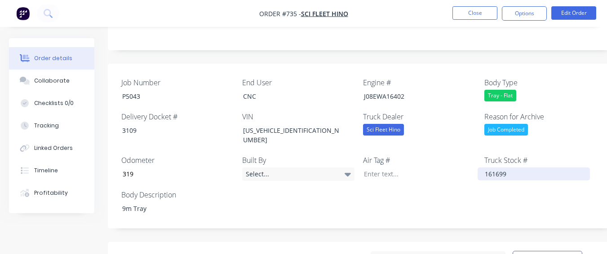
scroll to position [183, 0]
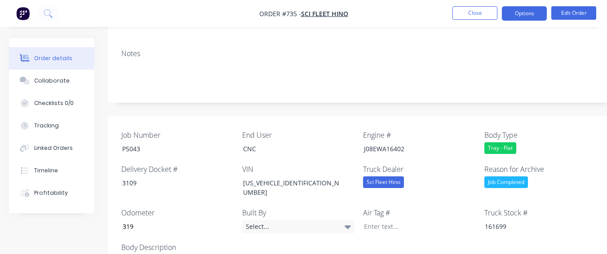
click at [533, 9] on button "Options" at bounding box center [524, 13] width 45 height 14
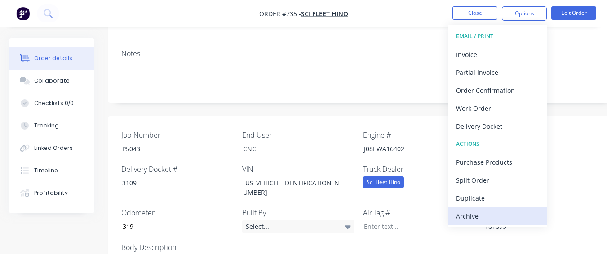
click at [511, 217] on div "Archive" at bounding box center [497, 216] width 83 height 13
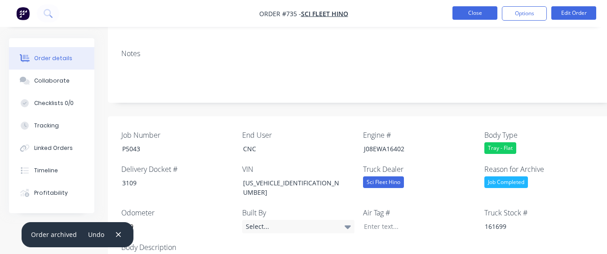
click at [479, 16] on button "Close" at bounding box center [474, 12] width 45 height 13
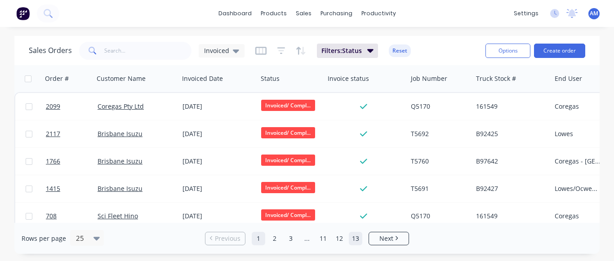
click at [355, 244] on link "13" at bounding box center [355, 238] width 13 height 13
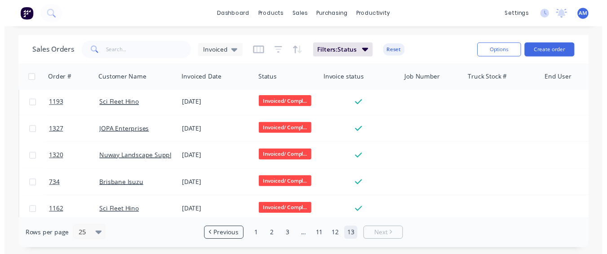
scroll to position [285, 0]
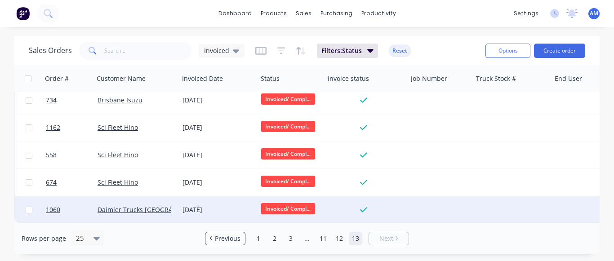
click at [227, 209] on div "[DATE]" at bounding box center [217, 209] width 71 height 9
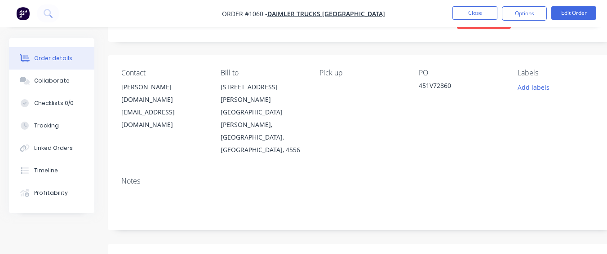
scroll to position [225, 0]
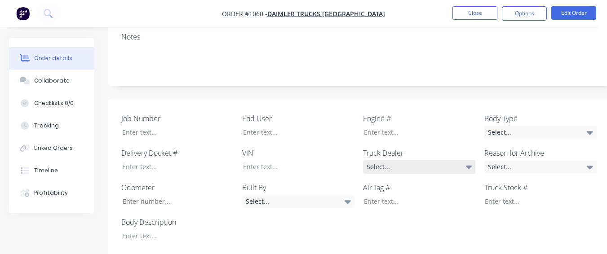
click at [425, 160] on div "Select..." at bounding box center [419, 166] width 112 height 13
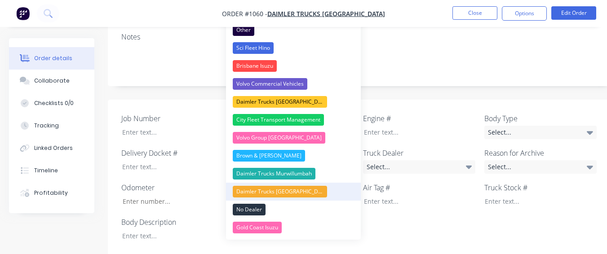
click at [320, 189] on button "Daimler Trucks [GEOGRAPHIC_DATA]" at bounding box center [293, 192] width 135 height 18
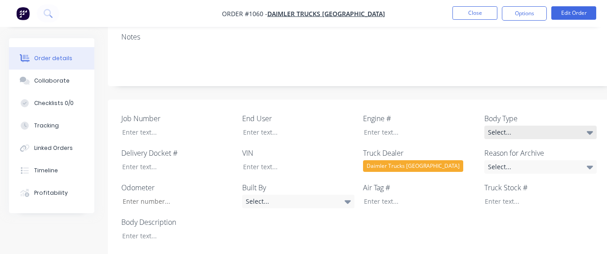
click at [524, 126] on div "Select..." at bounding box center [540, 132] width 112 height 13
drag, startPoint x: 332, startPoint y: 209, endPoint x: 501, endPoint y: 120, distance: 190.5
click at [361, 187] on div "Job Number End User Engine # Body Type Select... Delivery Docket # VIN Truck De…" at bounding box center [362, 178] width 508 height 157
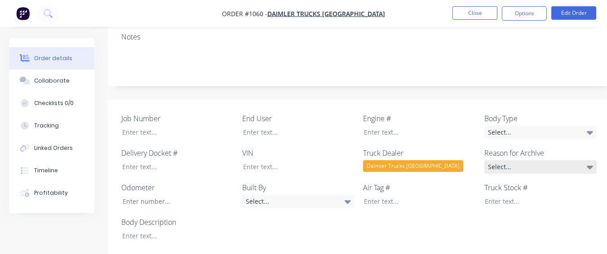
drag, startPoint x: 541, startPoint y: 138, endPoint x: 514, endPoint y: 144, distance: 27.1
click at [541, 160] on div "Select..." at bounding box center [540, 166] width 112 height 13
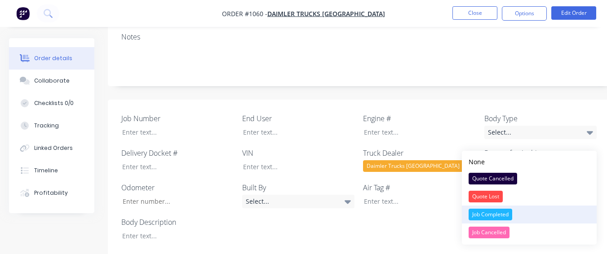
click at [494, 213] on div "Job Completed" at bounding box center [491, 215] width 44 height 12
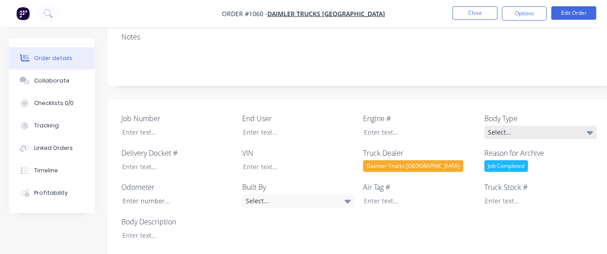
click at [498, 126] on div "Select..." at bounding box center [540, 132] width 112 height 13
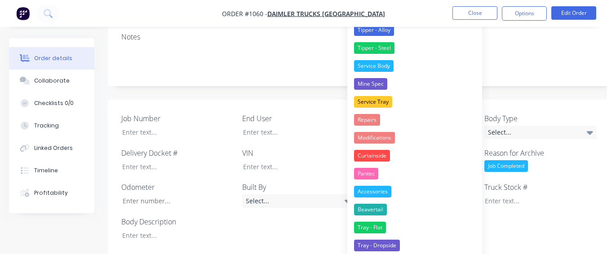
click at [404, 148] on button "Curtainside" at bounding box center [414, 156] width 135 height 18
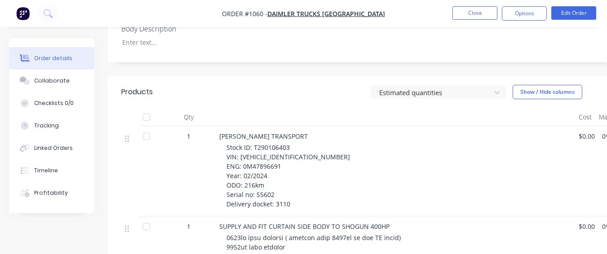
scroll to position [404, 0]
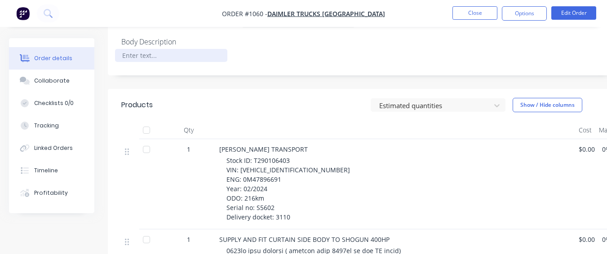
click at [160, 49] on div at bounding box center [171, 55] width 112 height 13
drag, startPoint x: 253, startPoint y: 136, endPoint x: 296, endPoint y: 136, distance: 42.7
click at [296, 156] on div "Stock ID: T290106403 VIN: [VEHICLE_IDENTIFICATION_NUMBER] ENG: 0M47896691 Year:…" at bounding box center [398, 189] width 345 height 66
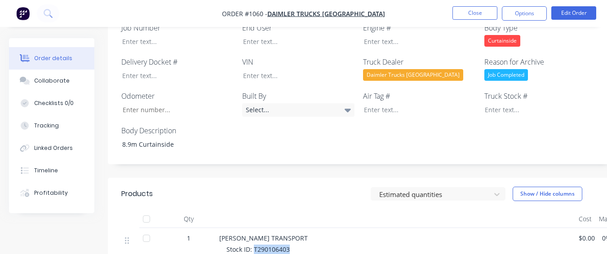
scroll to position [315, 0]
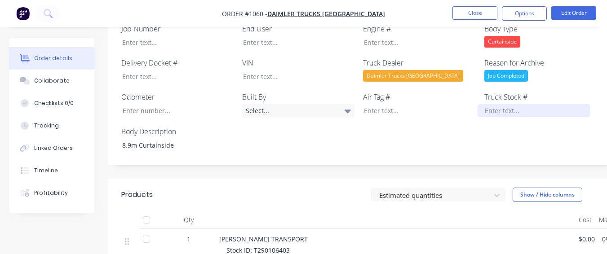
drag, startPoint x: 539, startPoint y: 81, endPoint x: 536, endPoint y: 87, distance: 6.5
click at [536, 104] on div at bounding box center [534, 110] width 112 height 13
paste div
drag, startPoint x: 238, startPoint y: 234, endPoint x: 299, endPoint y: 234, distance: 60.7
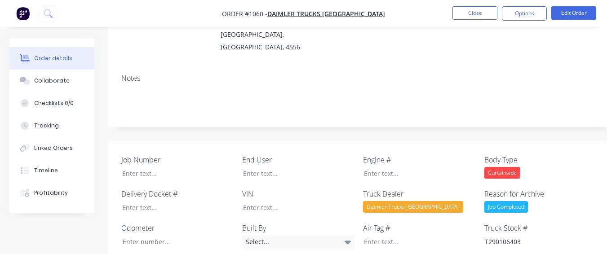
scroll to position [180, 0]
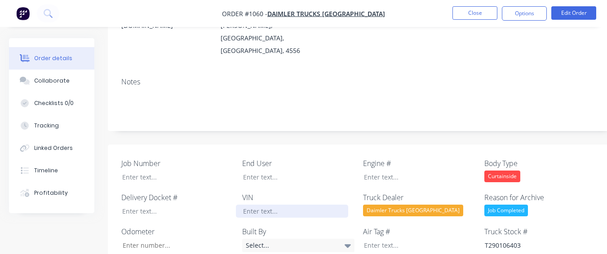
click at [260, 205] on div at bounding box center [292, 211] width 112 height 13
paste div
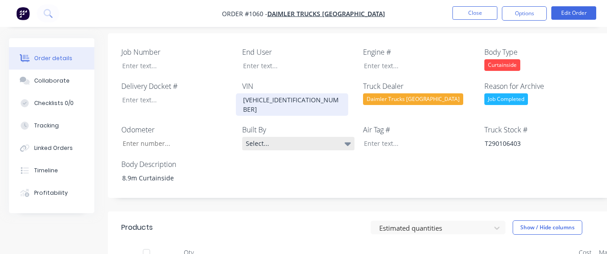
scroll to position [270, 0]
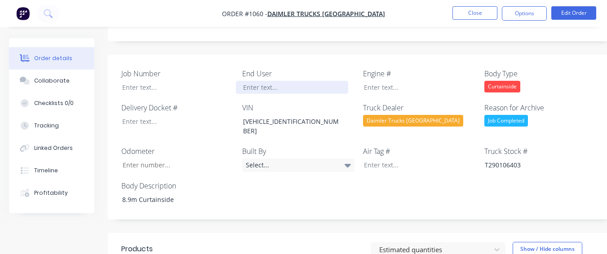
click at [291, 81] on div at bounding box center [292, 87] width 112 height 13
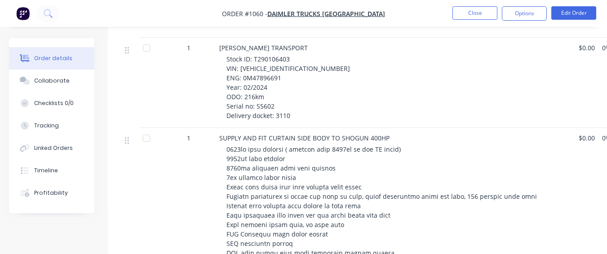
scroll to position [494, 0]
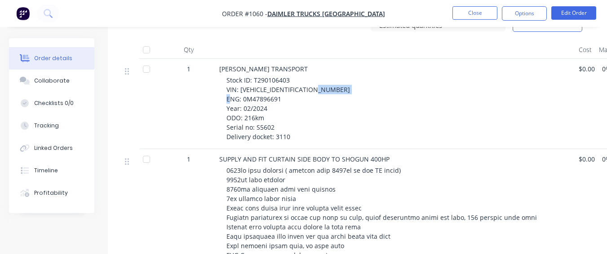
drag, startPoint x: 243, startPoint y: 65, endPoint x: 280, endPoint y: 67, distance: 37.8
click at [280, 76] on span "Stock ID: T290106403 VIN: [VEHICLE_IDENTIFICATION_NUMBER] ENG: 0M47896691 Year:…" at bounding box center [288, 108] width 124 height 65
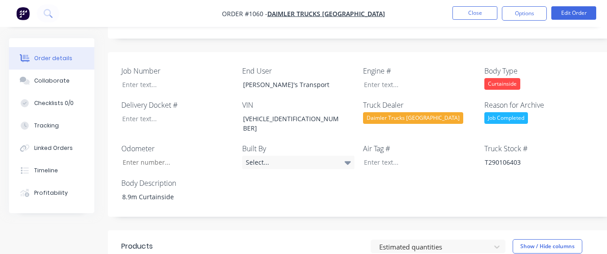
scroll to position [270, 0]
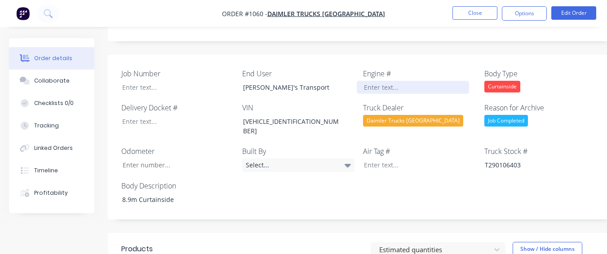
click at [389, 81] on div at bounding box center [413, 87] width 112 height 13
paste div
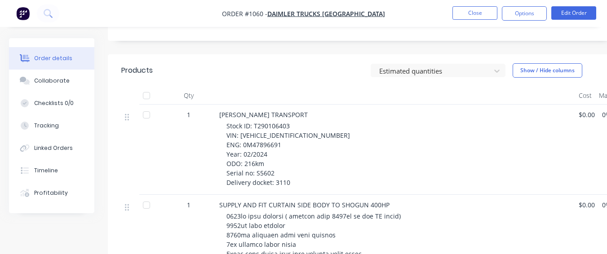
scroll to position [449, 0]
drag, startPoint x: 254, startPoint y: 136, endPoint x: 284, endPoint y: 139, distance: 30.3
click at [284, 139] on div "Stock ID: T290106403 VIN: [VEHICLE_IDENTIFICATION_NUMBER] ENG: 0M47896691 Year:…" at bounding box center [398, 153] width 345 height 66
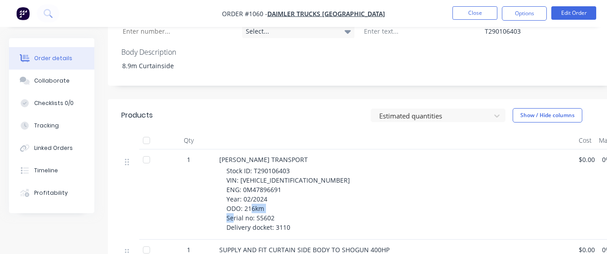
scroll to position [359, 0]
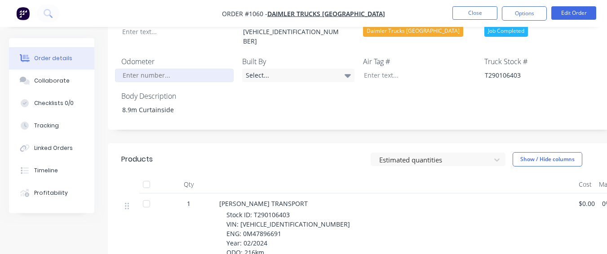
click at [165, 69] on input "Job Number" at bounding box center [174, 75] width 119 height 13
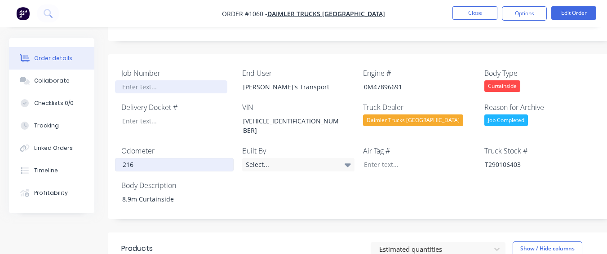
scroll to position [270, 0]
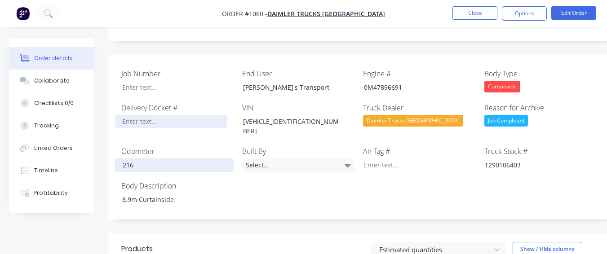
type input "216"
click at [141, 115] on div at bounding box center [171, 121] width 112 height 13
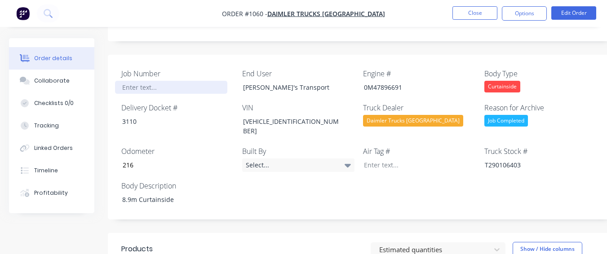
click at [144, 81] on div at bounding box center [171, 87] width 112 height 13
paste div
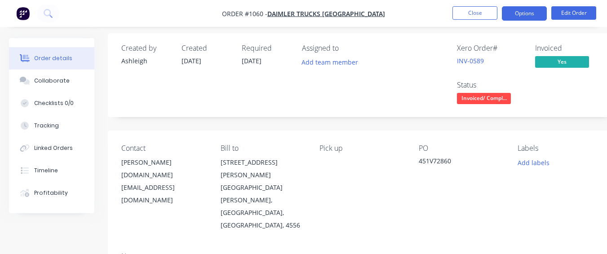
scroll to position [0, 0]
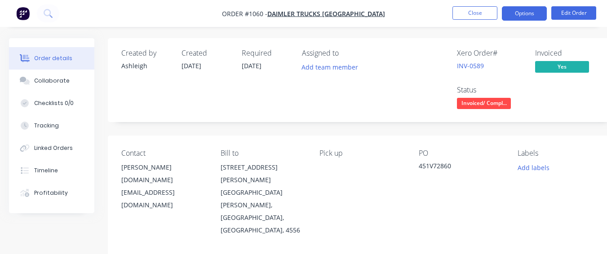
click at [516, 13] on button "Options" at bounding box center [524, 13] width 45 height 14
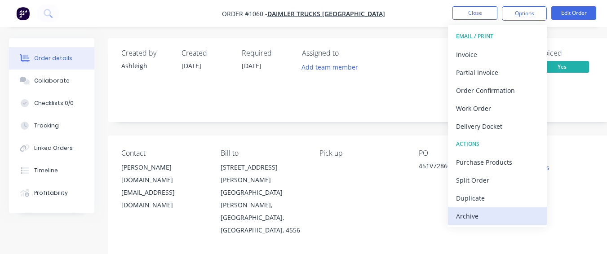
click at [488, 213] on div "Archive" at bounding box center [497, 216] width 83 height 13
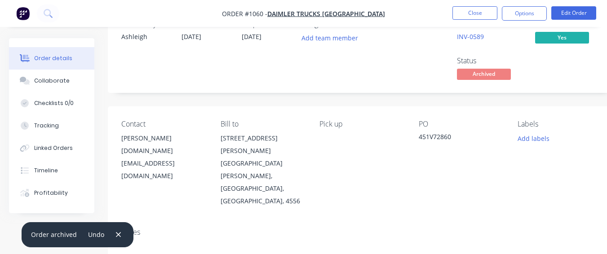
scroll to position [45, 0]
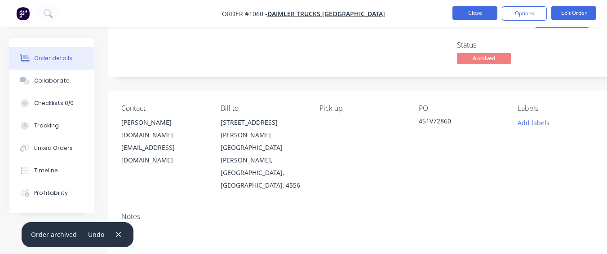
click at [481, 9] on button "Close" at bounding box center [474, 12] width 45 height 13
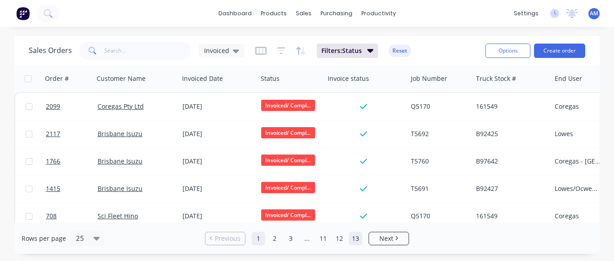
click at [356, 243] on link "13" at bounding box center [355, 238] width 13 height 13
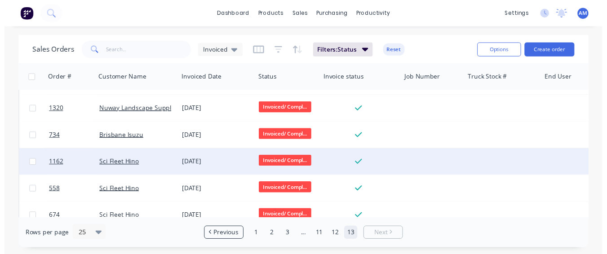
scroll to position [257, 0]
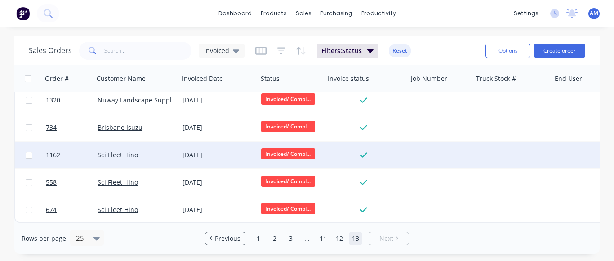
click at [307, 160] on div "Invoiced/ Compl..." at bounding box center [290, 155] width 67 height 27
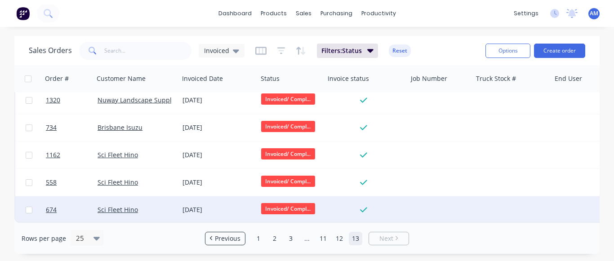
click at [223, 205] on div "[DATE]" at bounding box center [217, 209] width 71 height 9
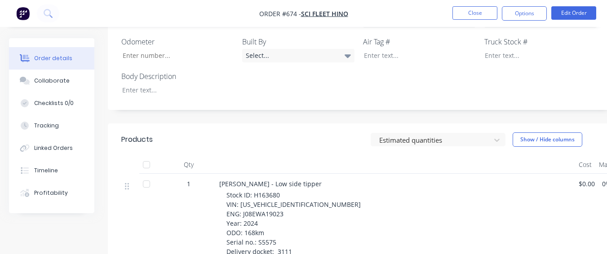
scroll to position [336, 0]
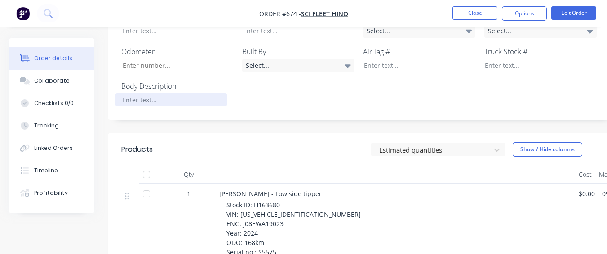
click at [177, 93] on div at bounding box center [171, 99] width 112 height 13
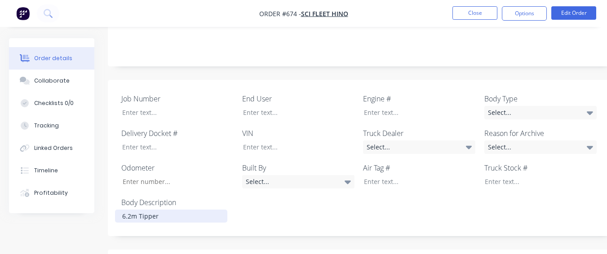
scroll to position [201, 0]
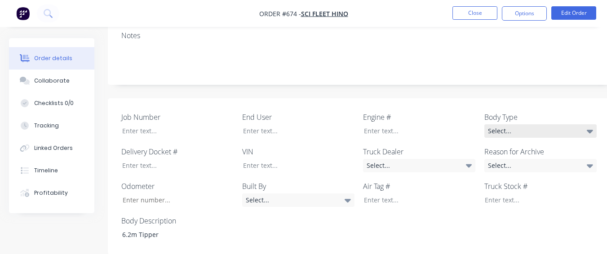
click at [552, 124] on div "Select..." at bounding box center [540, 130] width 112 height 13
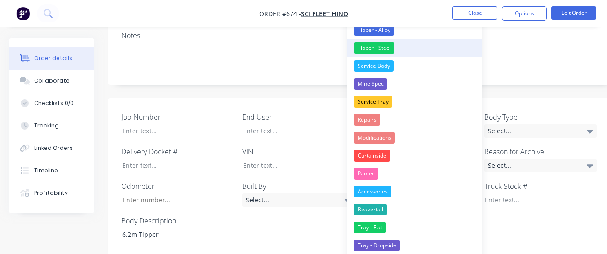
click at [387, 47] on div "Tipper - Steel" at bounding box center [374, 48] width 40 height 12
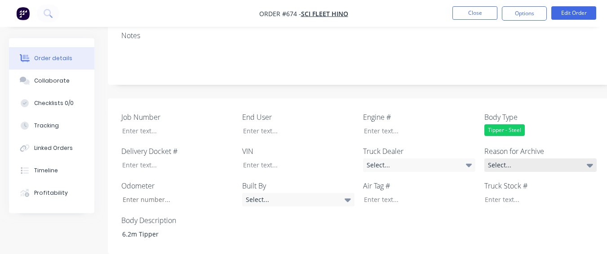
click at [493, 159] on div "Select..." at bounding box center [540, 165] width 112 height 13
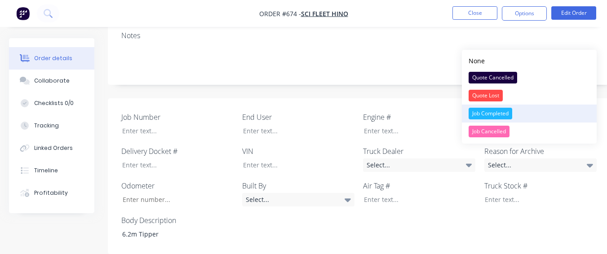
click at [503, 111] on div "Job Completed" at bounding box center [491, 114] width 44 height 12
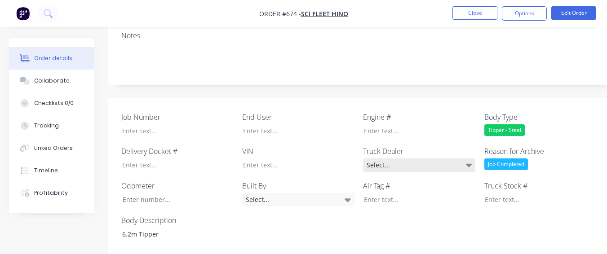
click at [452, 159] on div "Select..." at bounding box center [419, 165] width 112 height 13
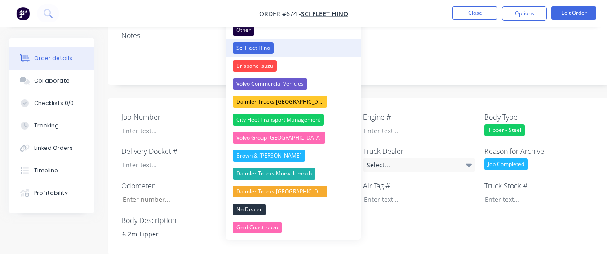
click at [295, 45] on button "Sci Fleet Hino" at bounding box center [293, 48] width 135 height 18
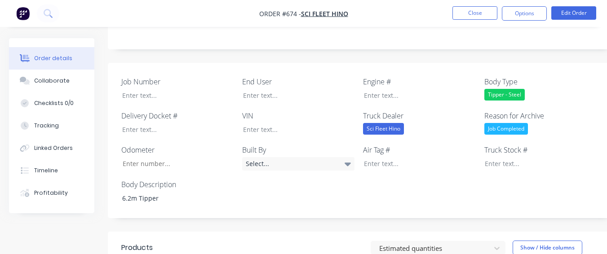
scroll to position [156, 0]
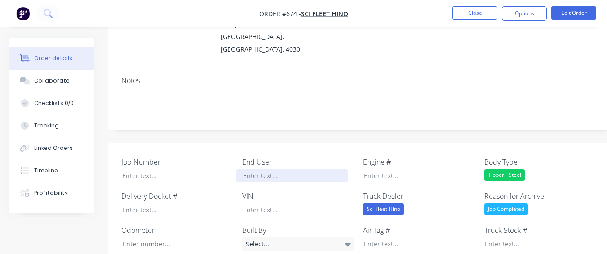
click at [275, 169] on div at bounding box center [292, 175] width 112 height 13
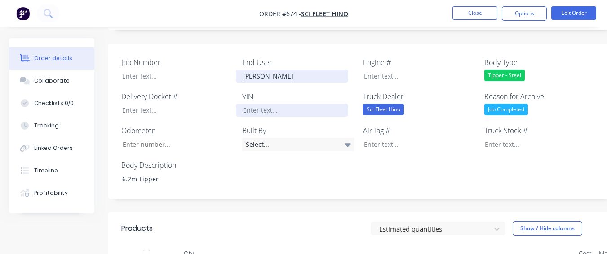
scroll to position [381, 0]
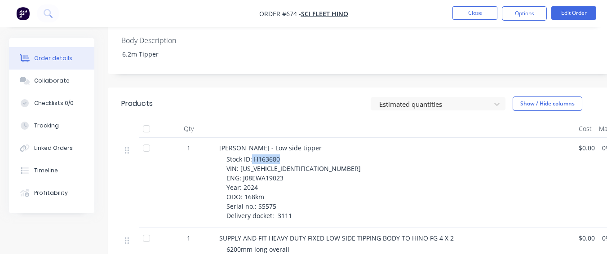
drag, startPoint x: 253, startPoint y: 146, endPoint x: 282, endPoint y: 146, distance: 29.2
click at [282, 155] on div "Stock ID: H163680 VIN: [US_VEHICLE_IDENTIFICATION_NUMBER] ENG: J08EWA19023 Year…" at bounding box center [398, 188] width 345 height 66
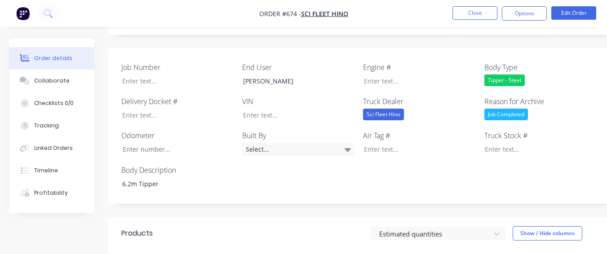
scroll to position [246, 0]
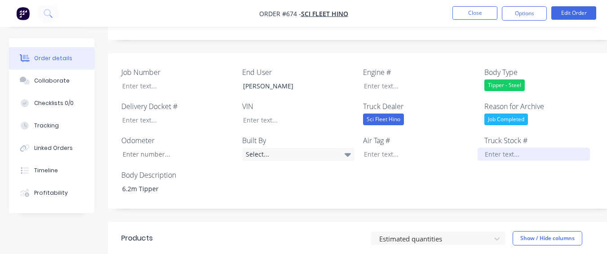
click at [514, 148] on div at bounding box center [534, 154] width 112 height 13
paste div
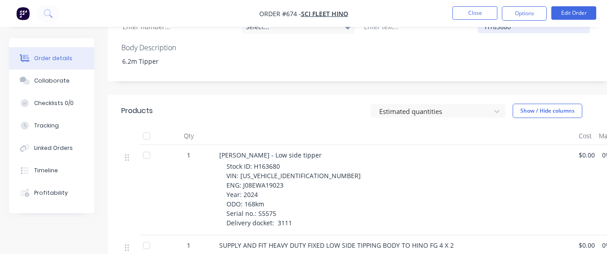
scroll to position [426, 0]
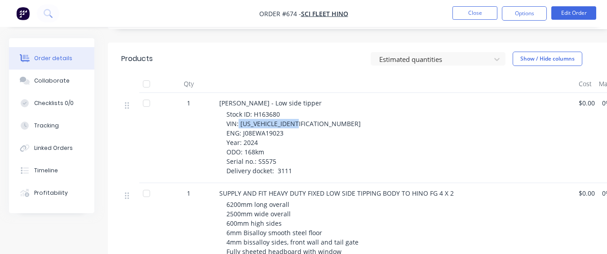
drag, startPoint x: 239, startPoint y: 113, endPoint x: 301, endPoint y: 112, distance: 62.5
click at [301, 112] on div "Stock ID: H163680 VIN: [US_VEHICLE_IDENTIFICATION_NUMBER] ENG: J08EWA19023 Year…" at bounding box center [398, 143] width 345 height 66
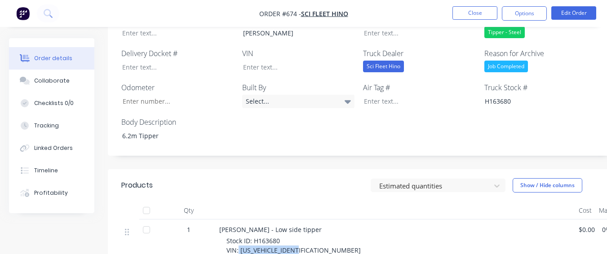
scroll to position [291, 0]
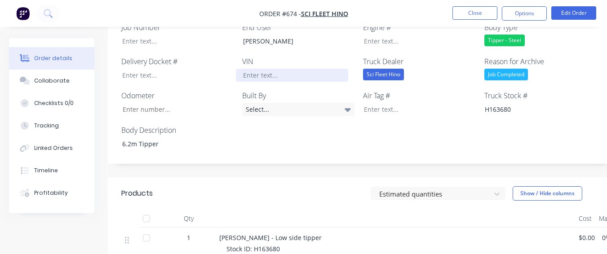
click at [266, 69] on div at bounding box center [292, 75] width 112 height 13
paste div
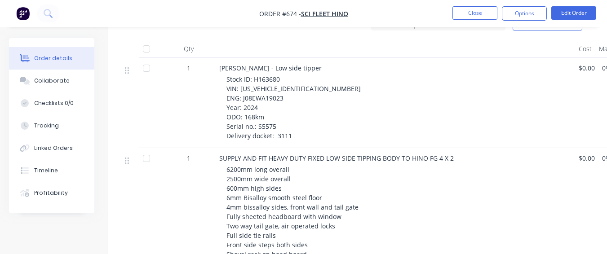
scroll to position [470, 0]
drag, startPoint x: 244, startPoint y: 75, endPoint x: 289, endPoint y: 74, distance: 45.4
click at [289, 74] on div "Stock ID: H163680 VIN: [US_VEHICLE_IDENTIFICATION_NUMBER] ENG: J08EWA19023 Year…" at bounding box center [398, 107] width 345 height 66
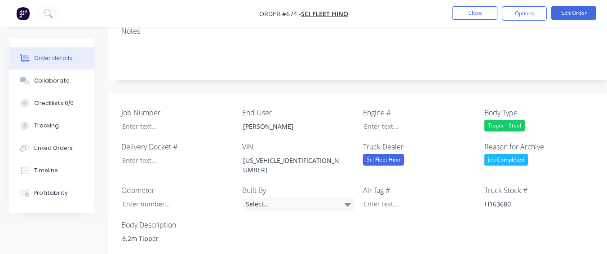
scroll to position [201, 0]
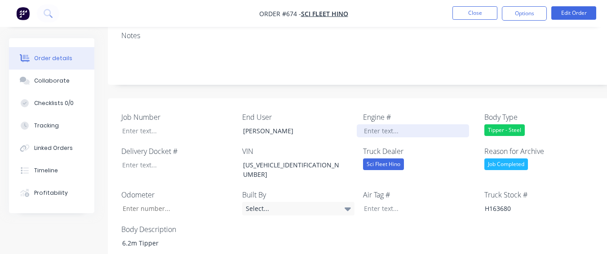
click at [373, 124] on div at bounding box center [413, 130] width 112 height 13
paste div
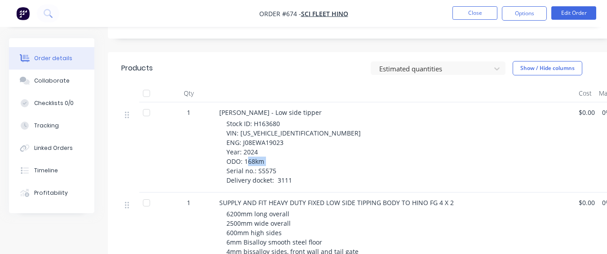
drag, startPoint x: 257, startPoint y: 149, endPoint x: 283, endPoint y: 150, distance: 26.5
click at [283, 150] on div "Stock ID: H163680 VIN: [US_VEHICLE_IDENTIFICATION_NUMBER] ENG: J08EWA19023 Year…" at bounding box center [398, 152] width 345 height 66
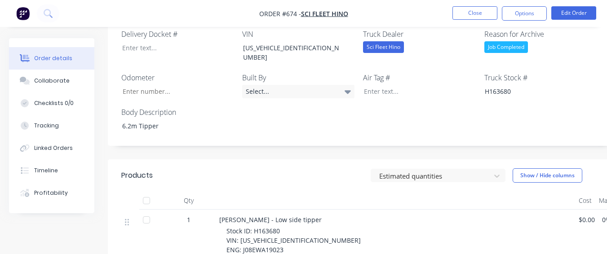
scroll to position [291, 0]
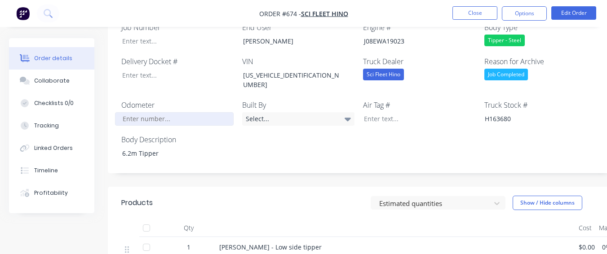
click at [196, 112] on input "Job Number" at bounding box center [174, 118] width 119 height 13
type input "168"
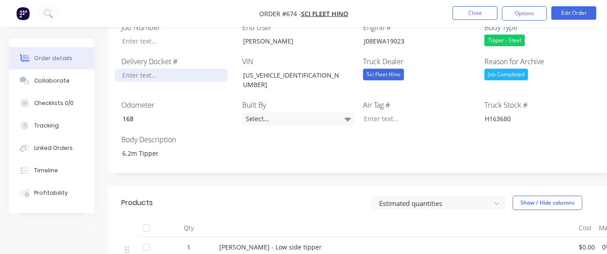
click at [181, 69] on div at bounding box center [171, 75] width 112 height 13
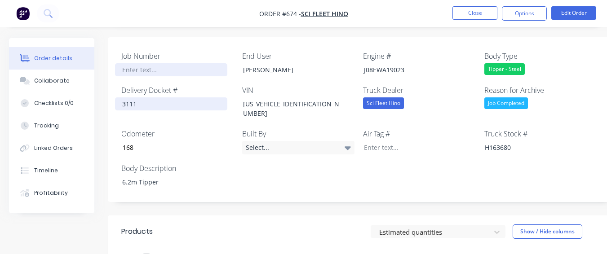
scroll to position [246, 0]
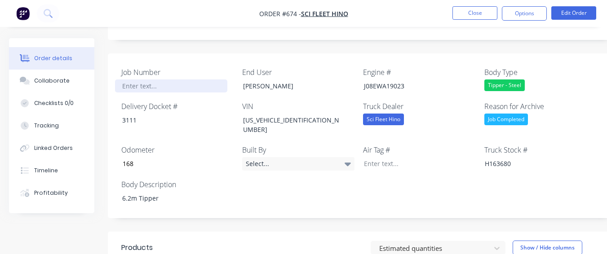
click at [167, 80] on div at bounding box center [171, 86] width 112 height 13
paste div
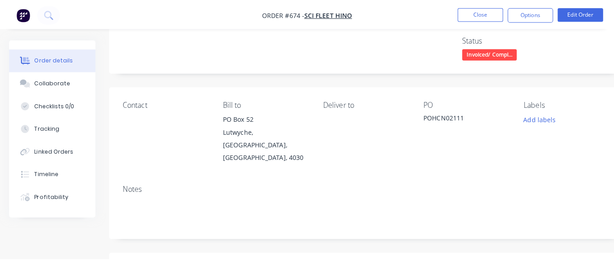
scroll to position [0, 0]
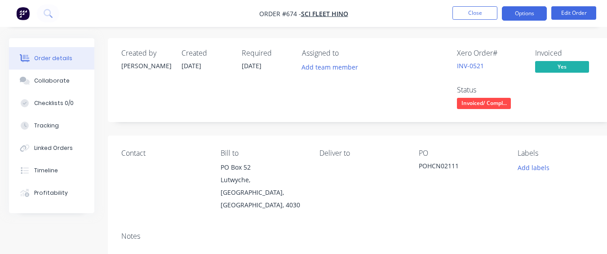
click at [513, 18] on button "Options" at bounding box center [524, 13] width 45 height 14
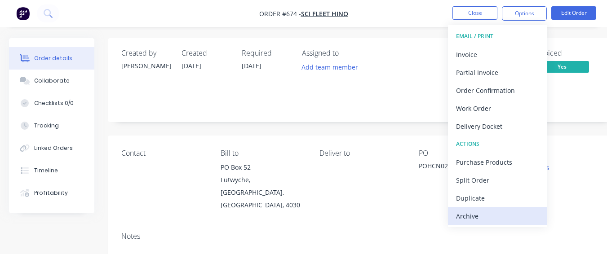
click at [489, 211] on div "Archive" at bounding box center [497, 216] width 83 height 13
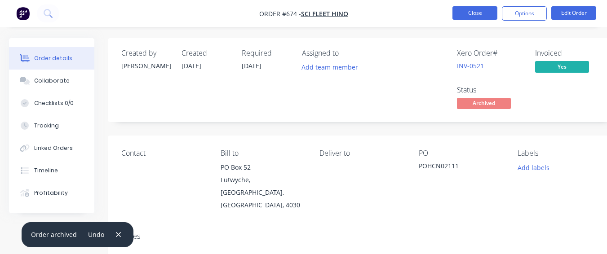
click at [456, 8] on button "Close" at bounding box center [474, 12] width 45 height 13
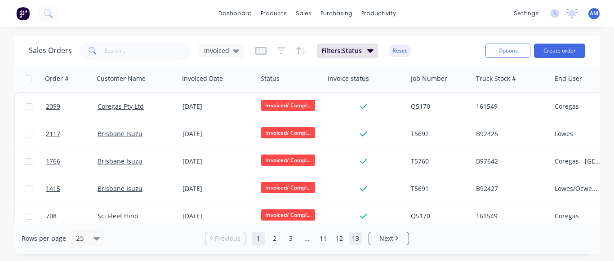
click at [355, 236] on link "13" at bounding box center [355, 238] width 13 height 13
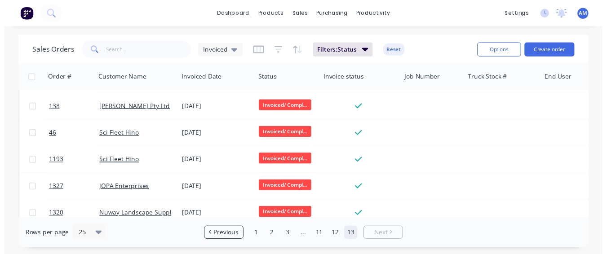
scroll to position [230, 0]
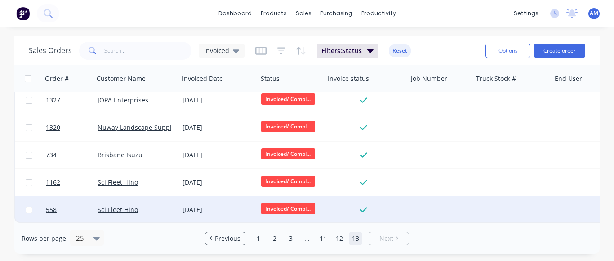
click at [189, 206] on div "[DATE]" at bounding box center [217, 209] width 71 height 9
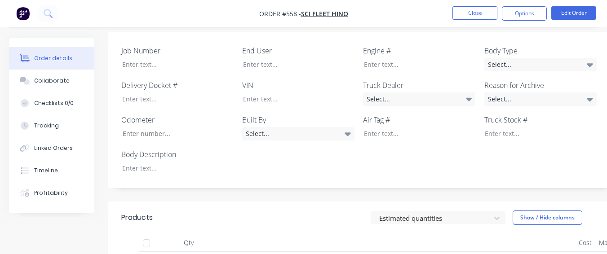
scroll to position [180, 0]
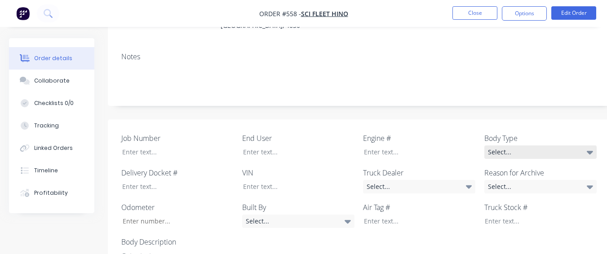
click at [489, 146] on div "Select..." at bounding box center [540, 152] width 112 height 13
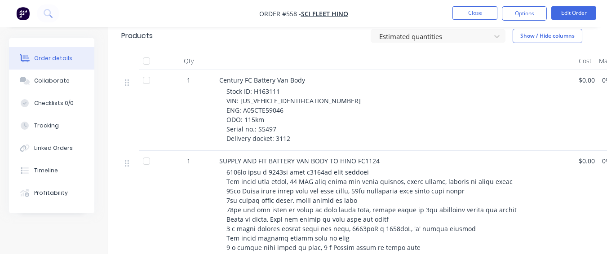
scroll to position [404, 0]
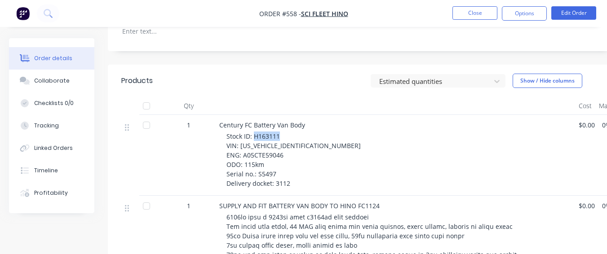
click at [279, 132] on span "Stock ID: H163111 VIN: [US_VEHICLE_IDENTIFICATION_NUMBER] ENG: A05CTE59046 ODO:…" at bounding box center [293, 160] width 134 height 56
drag, startPoint x: 279, startPoint y: 125, endPoint x: 265, endPoint y: 104, distance: 25.9
click at [265, 115] on div "Century FC Battery Van Body Stock ID: H163111 VIN: [US_VEHICLE_IDENTIFICATION_N…" at bounding box center [395, 155] width 359 height 81
drag, startPoint x: 253, startPoint y: 124, endPoint x: 280, endPoint y: 127, distance: 27.6
click at [280, 132] on div "Stock ID: H163111 VIN: [US_VEHICLE_IDENTIFICATION_NUMBER] ENG: A05CTE59046 ODO:…" at bounding box center [398, 160] width 345 height 57
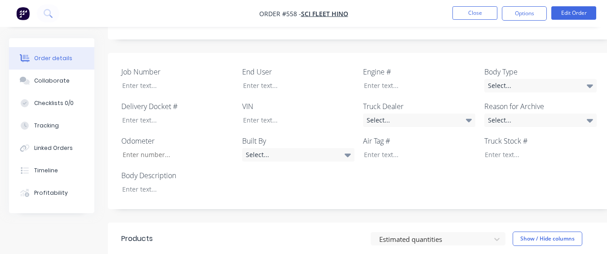
scroll to position [225, 0]
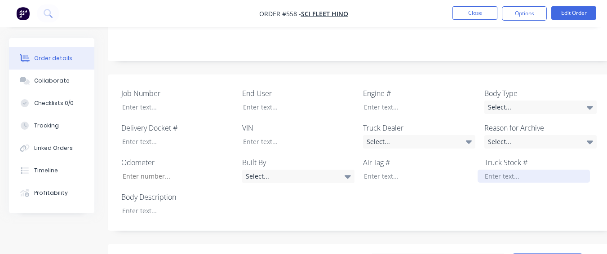
click at [489, 170] on div at bounding box center [534, 176] width 112 height 13
paste div
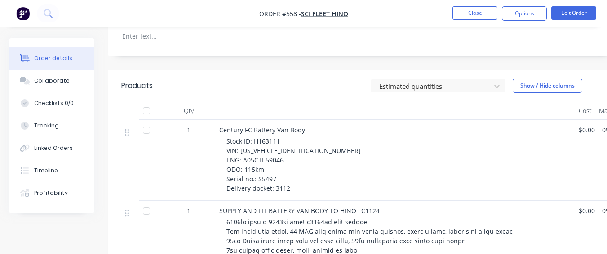
scroll to position [404, 0]
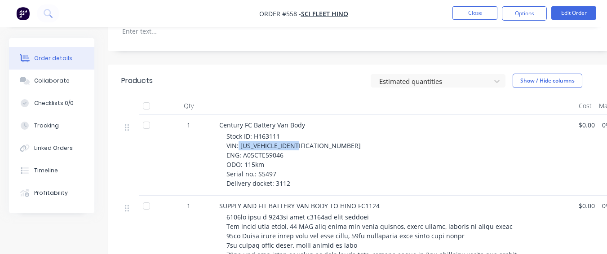
drag, startPoint x: 239, startPoint y: 136, endPoint x: 309, endPoint y: 137, distance: 70.6
click at [309, 137] on div "Stock ID: H163111 VIN: [US_VEHICLE_IDENTIFICATION_NUMBER] ENG: A05CTE59046 ODO:…" at bounding box center [398, 160] width 345 height 57
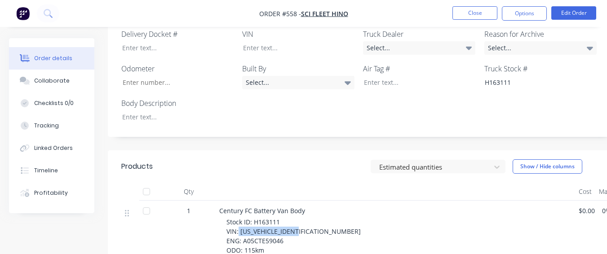
scroll to position [315, 0]
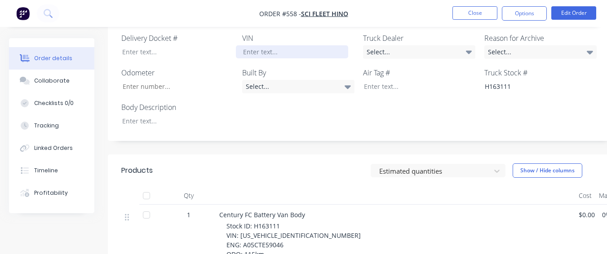
click at [281, 45] on div at bounding box center [292, 51] width 112 height 13
paste div
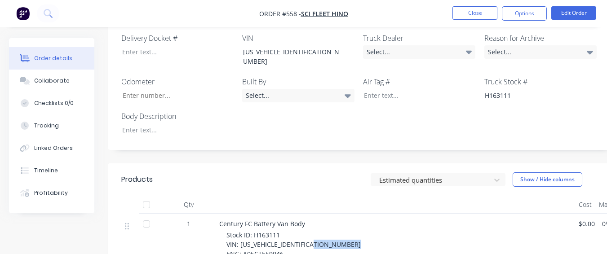
drag, startPoint x: 246, startPoint y: 231, endPoint x: 293, endPoint y: 235, distance: 47.3
click at [293, 235] on div "Stock ID: H163111 VIN: [US_VEHICLE_IDENTIFICATION_NUMBER] ENG: A05CTE59046 ODO:…" at bounding box center [398, 259] width 345 height 57
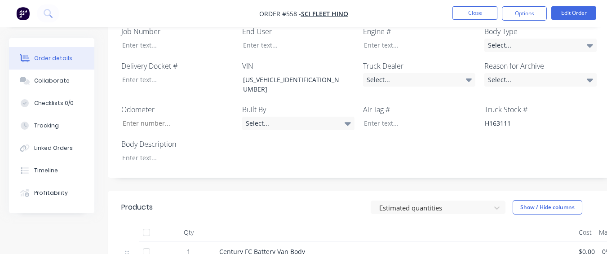
scroll to position [225, 0]
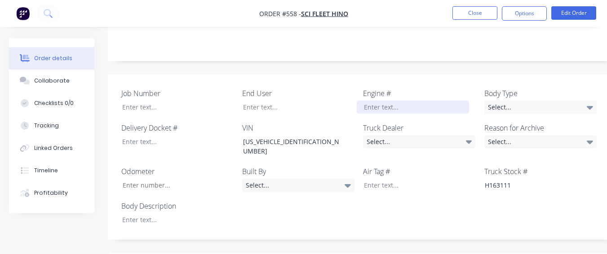
click at [372, 101] on div at bounding box center [413, 107] width 112 height 13
paste div
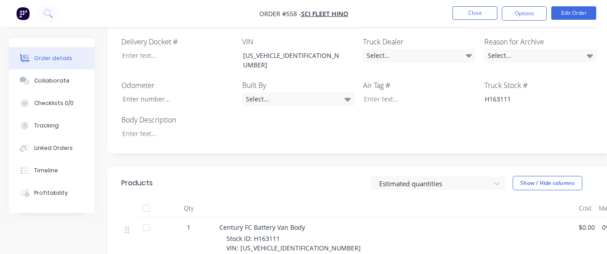
scroll to position [359, 0]
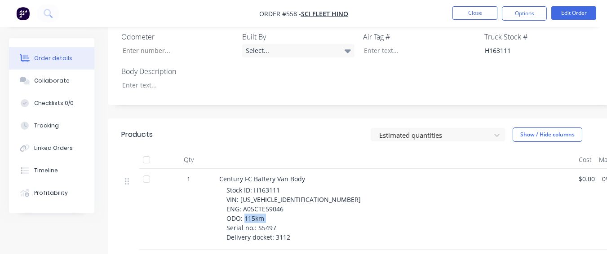
drag, startPoint x: 255, startPoint y: 205, endPoint x: 278, endPoint y: 203, distance: 23.0
click at [278, 203] on div "Stock ID: H163111 VIN: [US_VEHICLE_IDENTIFICATION_NUMBER] ENG: A05CTE59046 ODO:…" at bounding box center [398, 214] width 345 height 57
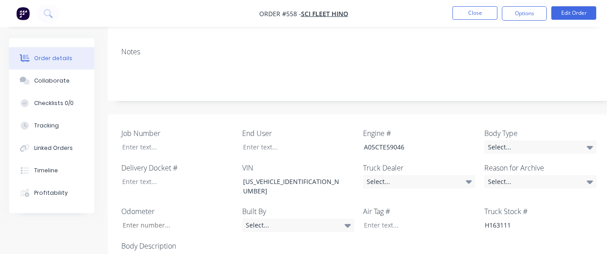
scroll to position [180, 0]
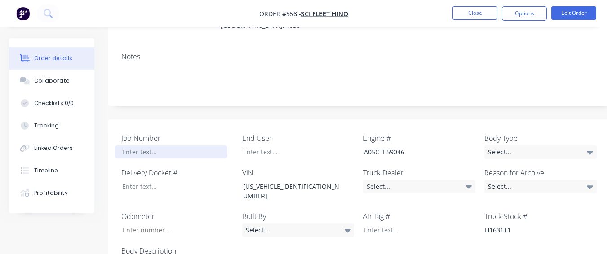
paste div
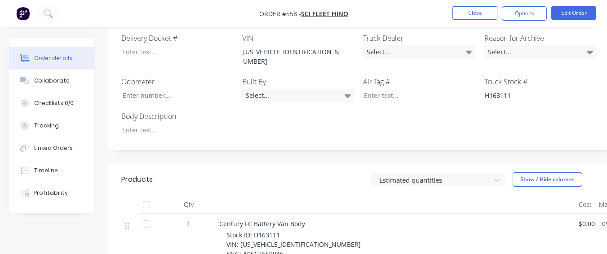
scroll to position [270, 0]
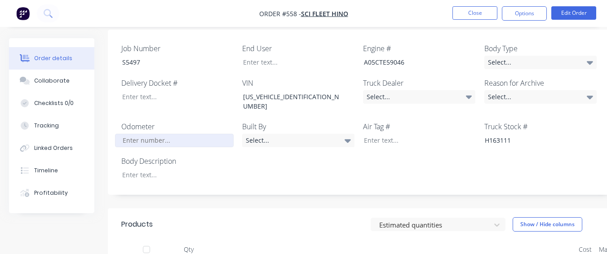
click at [155, 134] on input "Job Number" at bounding box center [174, 140] width 119 height 13
type input "115"
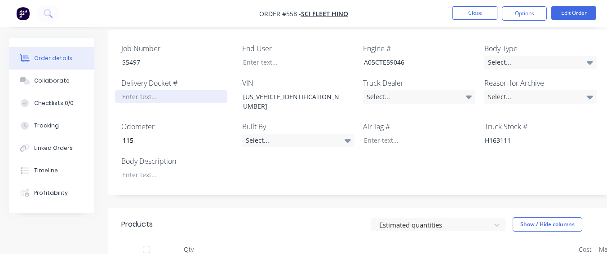
click at [143, 90] on div at bounding box center [171, 96] width 112 height 13
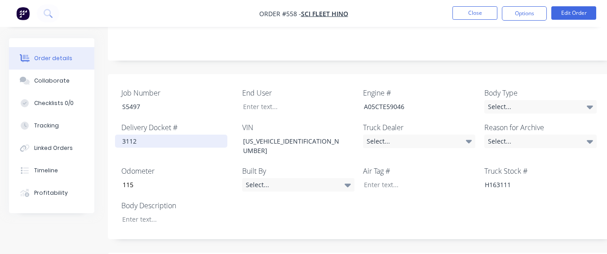
scroll to position [225, 0]
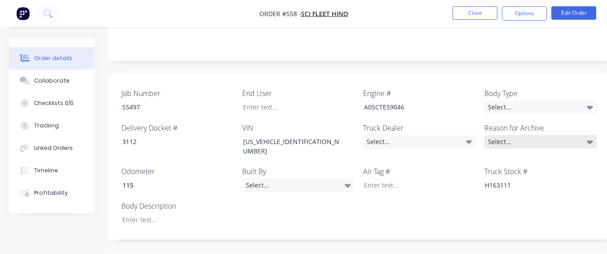
click at [509, 135] on div "Select..." at bounding box center [540, 141] width 112 height 13
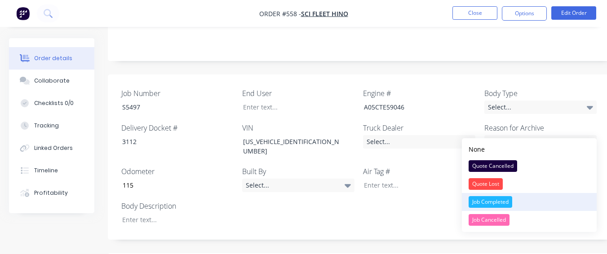
click at [481, 202] on div "Job Completed" at bounding box center [491, 202] width 44 height 12
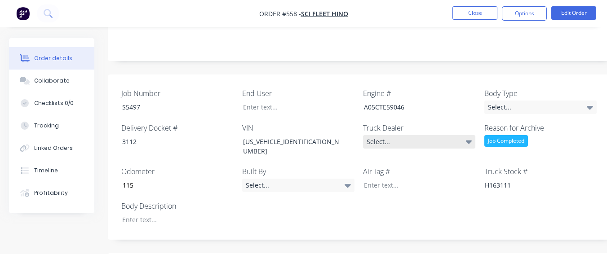
click at [411, 135] on div "Select..." at bounding box center [419, 141] width 112 height 13
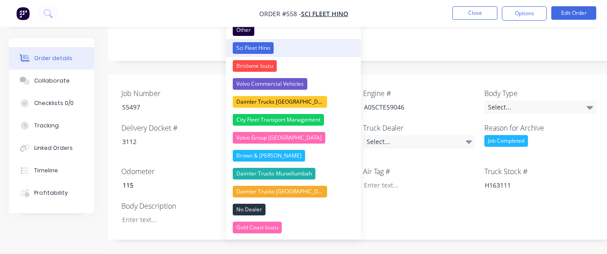
click at [317, 51] on button "Sci Fleet Hino" at bounding box center [293, 48] width 135 height 18
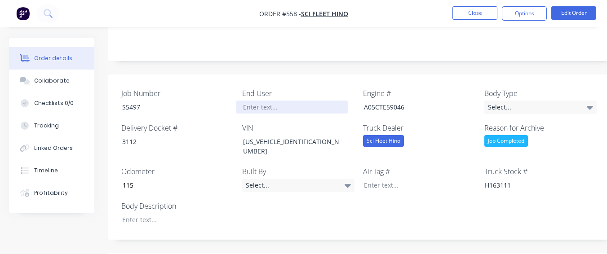
click at [294, 101] on div at bounding box center [292, 107] width 112 height 13
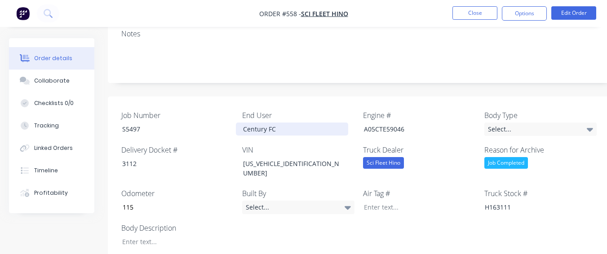
scroll to position [180, 0]
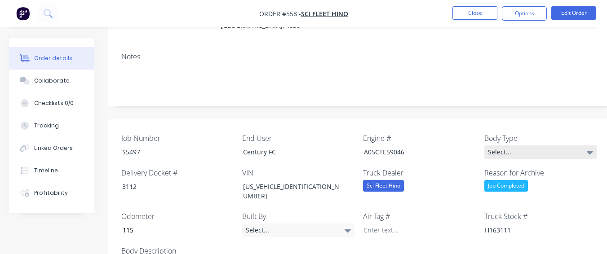
click at [553, 146] on div "Select..." at bounding box center [540, 152] width 112 height 13
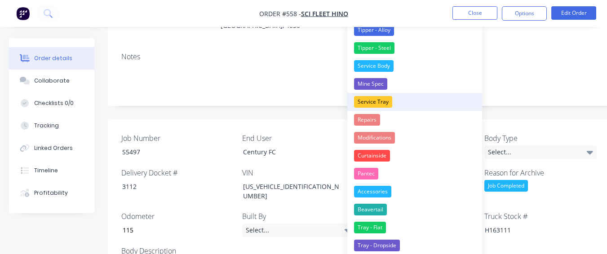
click at [366, 98] on div "Service Tray" at bounding box center [373, 102] width 38 height 12
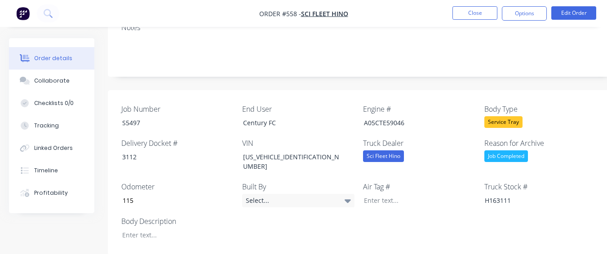
scroll to position [225, 0]
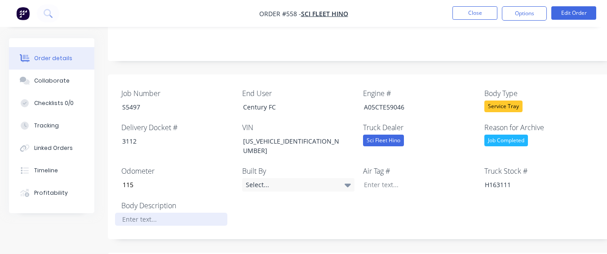
click at [144, 213] on div at bounding box center [171, 219] width 112 height 13
drag, startPoint x: 532, startPoint y: 14, endPoint x: 531, endPoint y: 22, distance: 7.3
click at [532, 14] on button "Options" at bounding box center [524, 13] width 45 height 14
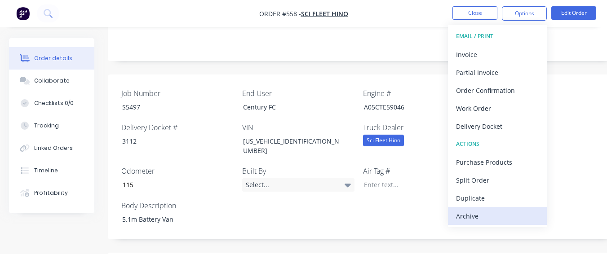
click at [527, 218] on div "Archive" at bounding box center [497, 216] width 83 height 13
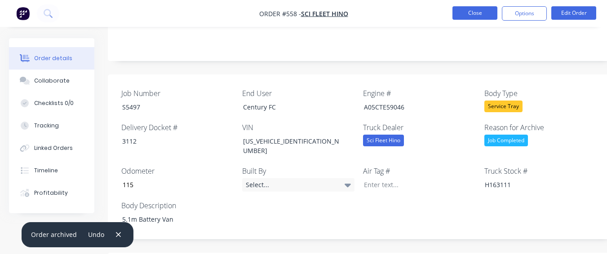
click at [470, 7] on button "Close" at bounding box center [474, 12] width 45 height 13
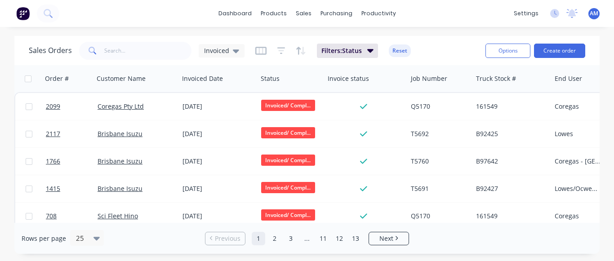
click at [468, 9] on div "dashboard products sales purchasing productivity dashboard products Product Cat…" at bounding box center [307, 13] width 614 height 27
click at [361, 233] on link "13" at bounding box center [355, 238] width 13 height 13
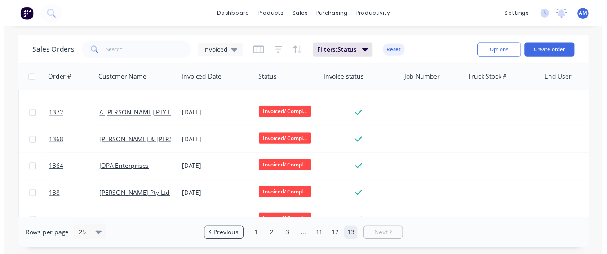
scroll to position [203, 0]
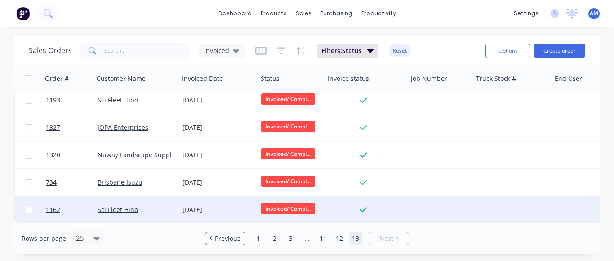
click at [200, 200] on div "[DATE]" at bounding box center [218, 209] width 79 height 27
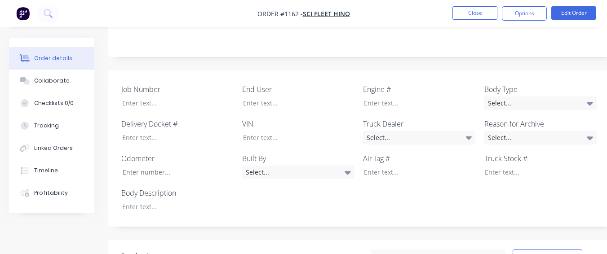
scroll to position [270, 0]
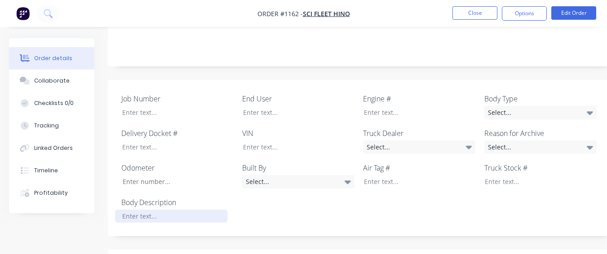
click at [178, 210] on div at bounding box center [171, 216] width 112 height 13
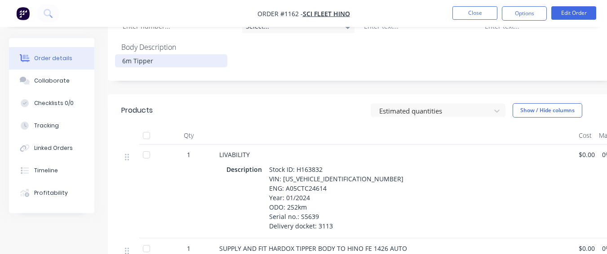
scroll to position [449, 0]
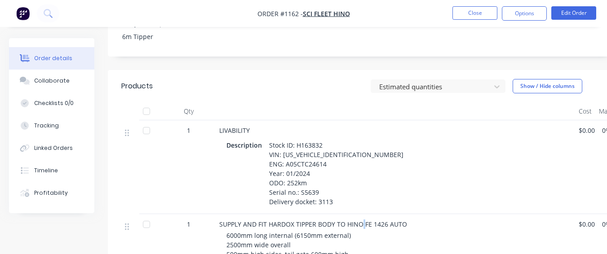
click at [386, 220] on span "SUPPLY AND FIT HARDOX TIPPER BODY TO HINO FE 1426 AUTO" at bounding box center [313, 224] width 188 height 9
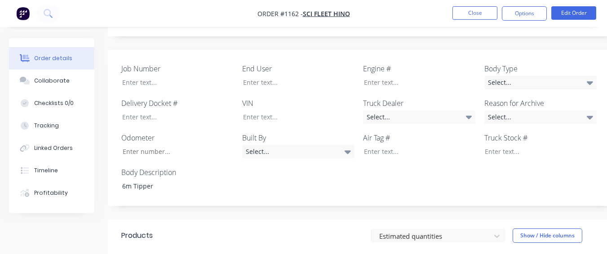
scroll to position [225, 0]
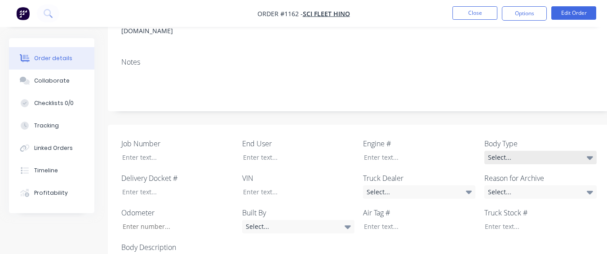
click at [487, 151] on div "Select..." at bounding box center [540, 157] width 112 height 13
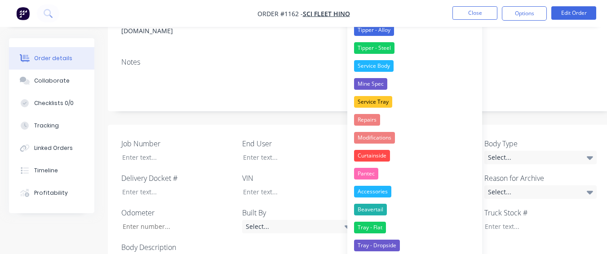
drag, startPoint x: 436, startPoint y: 42, endPoint x: 437, endPoint y: 62, distance: 20.3
click at [435, 44] on button "Tipper - Steel" at bounding box center [414, 48] width 135 height 18
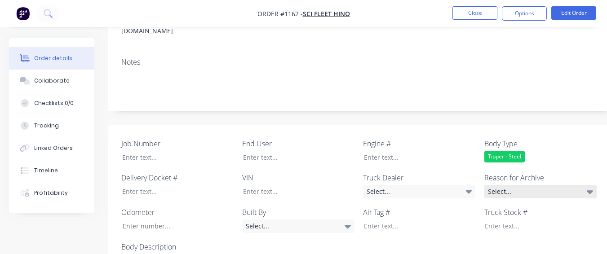
click at [501, 185] on div "Select..." at bounding box center [540, 191] width 112 height 13
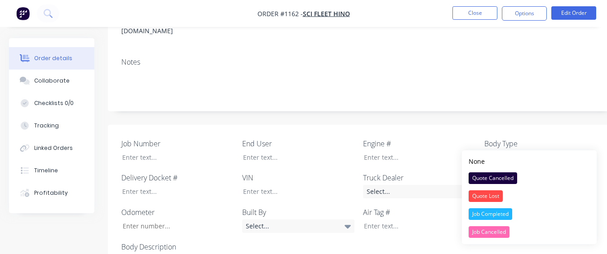
drag, startPoint x: 507, startPoint y: 216, endPoint x: 501, endPoint y: 203, distance: 14.5
click at [507, 215] on div "Job Completed" at bounding box center [491, 214] width 44 height 12
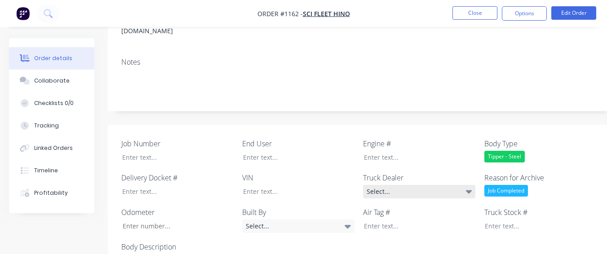
click at [456, 185] on div "Select..." at bounding box center [419, 191] width 112 height 13
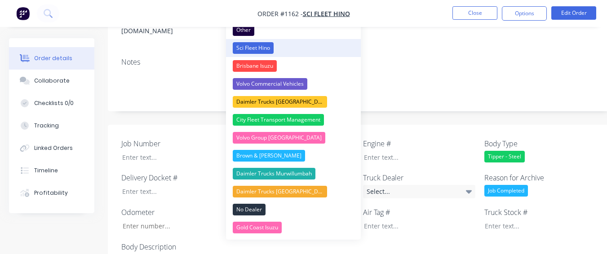
click at [306, 51] on button "Sci Fleet Hino" at bounding box center [293, 48] width 135 height 18
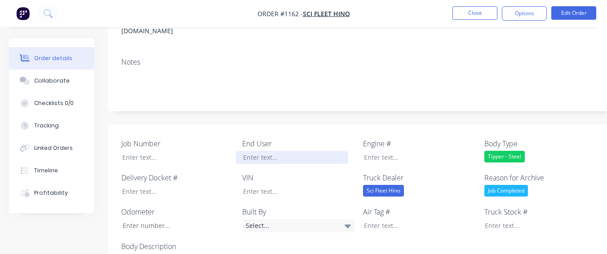
click at [308, 151] on div at bounding box center [292, 157] width 112 height 13
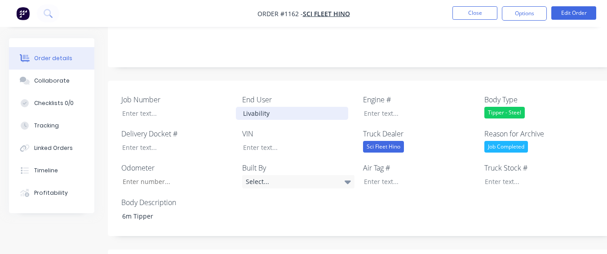
scroll to position [359, 0]
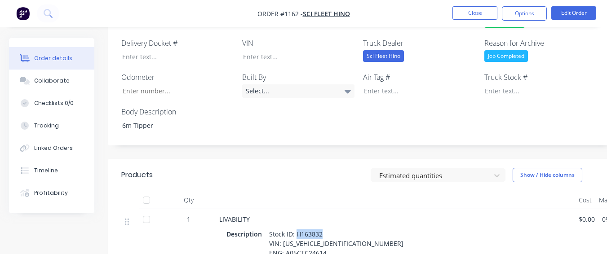
drag, startPoint x: 295, startPoint y: 183, endPoint x: 326, endPoint y: 183, distance: 31.0
drag, startPoint x: 326, startPoint y: 183, endPoint x: 341, endPoint y: 81, distance: 103.5
click at [341, 81] on div "Job Number End User Livability Engine # Body Type Tipper - Steel Delivery Docke…" at bounding box center [362, 68] width 508 height 156
drag, startPoint x: 295, startPoint y: 182, endPoint x: 321, endPoint y: 184, distance: 26.5
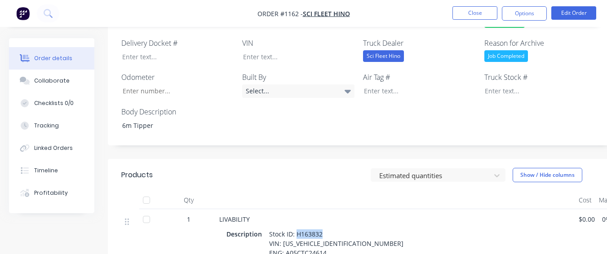
click at [508, 84] on div at bounding box center [534, 90] width 112 height 13
paste div
drag, startPoint x: 347, startPoint y: 190, endPoint x: 309, endPoint y: 186, distance: 38.4
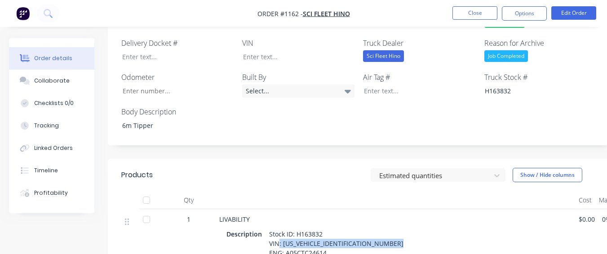
drag, startPoint x: 279, startPoint y: 194, endPoint x: 324, endPoint y: 199, distance: 45.2
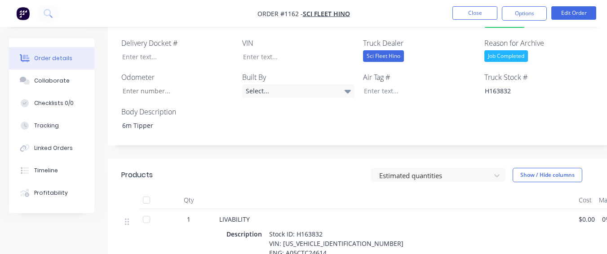
drag, startPoint x: 280, startPoint y: 194, endPoint x: 344, endPoint y: 195, distance: 63.4
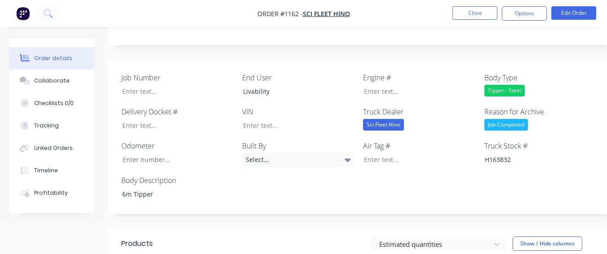
scroll to position [270, 0]
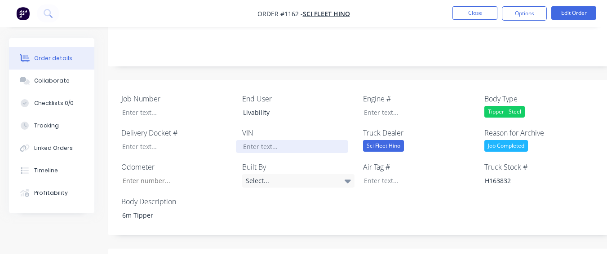
click at [291, 140] on div at bounding box center [292, 146] width 112 height 13
paste div
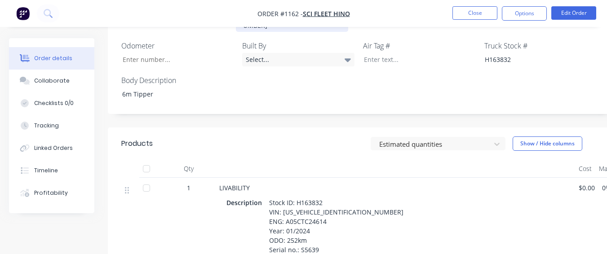
scroll to position [404, 0]
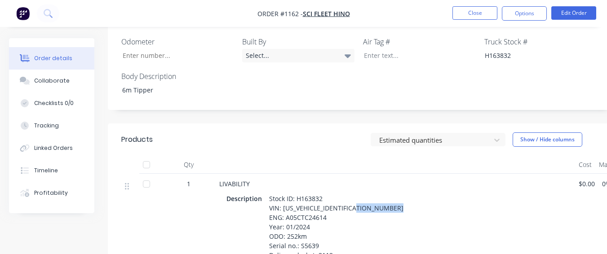
drag, startPoint x: 284, startPoint y: 158, endPoint x: 334, endPoint y: 160, distance: 50.3
click at [334, 192] on div "Stock ID: H163832 VIN: [US_VEHICLE_IDENTIFICATION_NUMBER] ENG: A05CTC24614 Year…" at bounding box center [337, 227] width 142 height 70
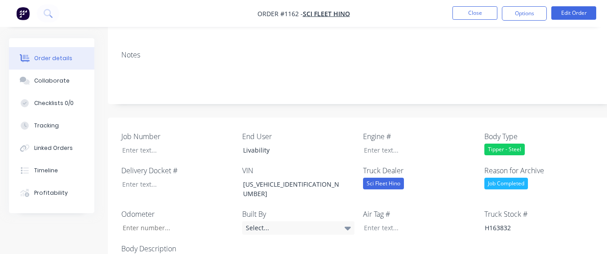
scroll to position [225, 0]
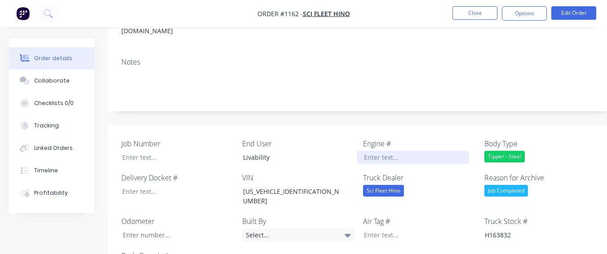
click at [373, 151] on div at bounding box center [413, 157] width 112 height 13
paste div
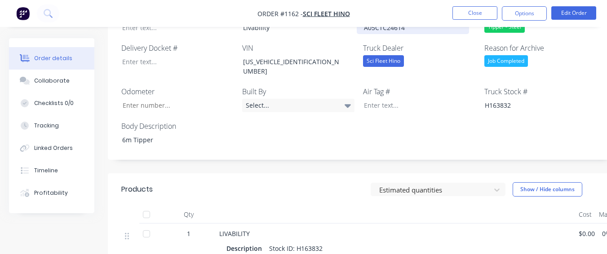
scroll to position [359, 0]
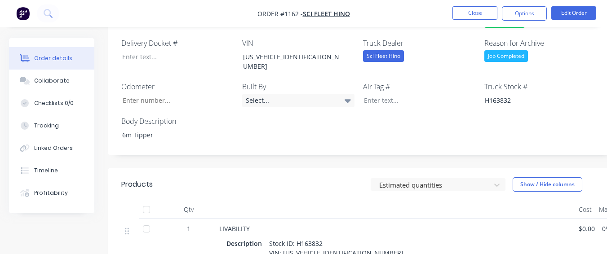
drag, startPoint x: 299, startPoint y: 230, endPoint x: 334, endPoint y: 234, distance: 35.3
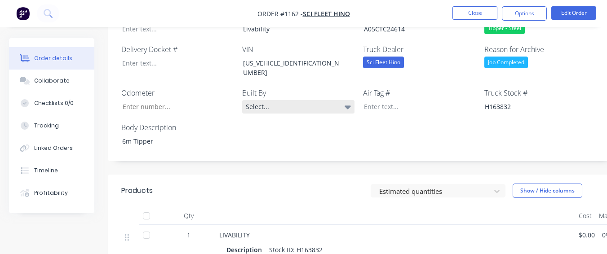
scroll to position [270, 0]
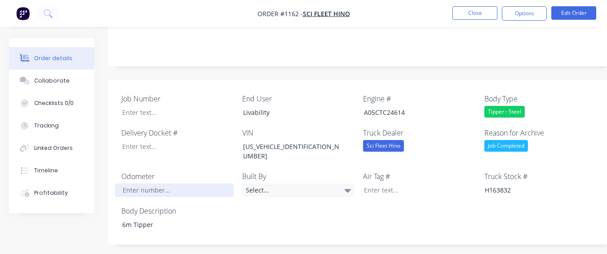
click at [187, 184] on input "Job Number" at bounding box center [174, 190] width 119 height 13
type input "252"
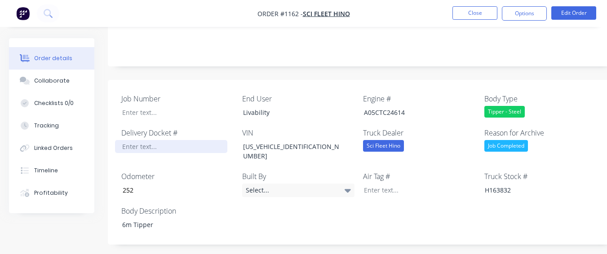
click at [187, 140] on div at bounding box center [171, 146] width 112 height 13
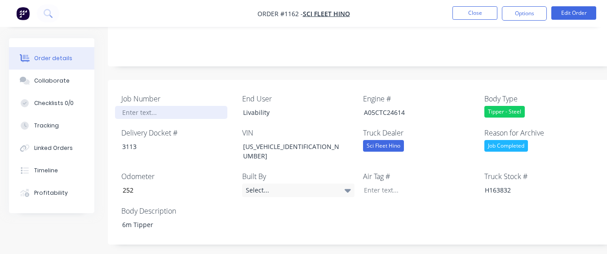
click at [185, 106] on div at bounding box center [171, 112] width 112 height 13
paste div
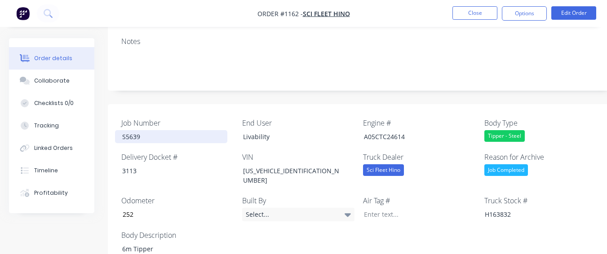
scroll to position [225, 0]
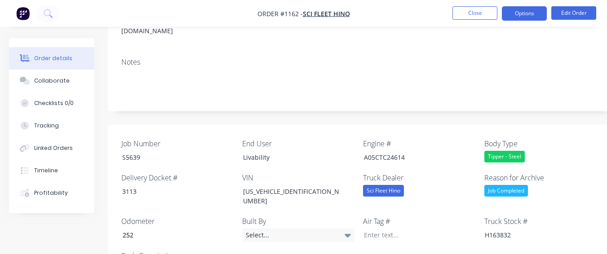
click at [523, 12] on button "Options" at bounding box center [524, 13] width 45 height 14
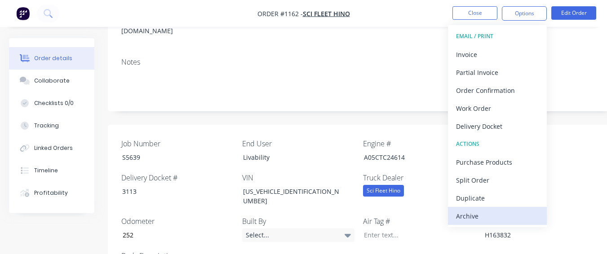
click at [483, 215] on div "Archive" at bounding box center [497, 216] width 83 height 13
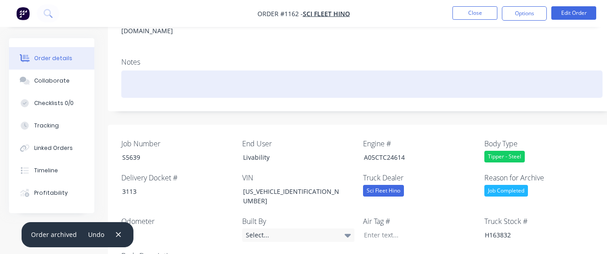
click at [478, 71] on div at bounding box center [361, 84] width 481 height 27
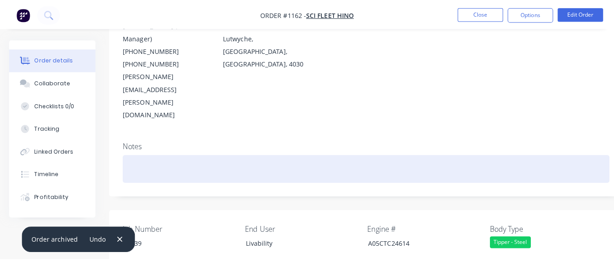
scroll to position [0, 0]
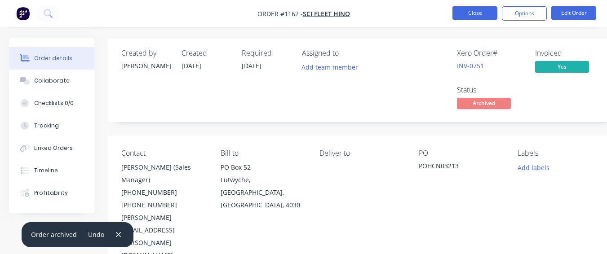
click at [461, 8] on button "Close" at bounding box center [474, 12] width 45 height 13
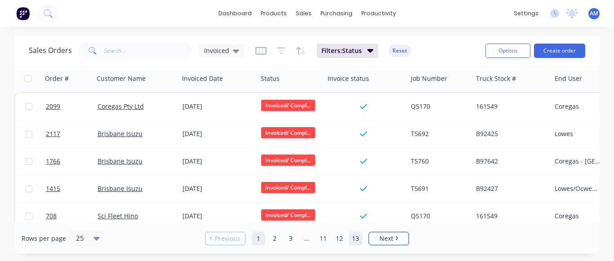
click at [358, 240] on link "13" at bounding box center [355, 238] width 13 height 13
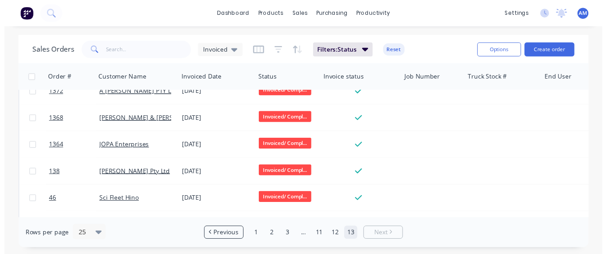
scroll to position [175, 0]
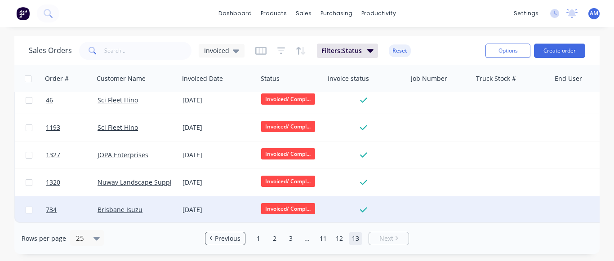
click at [196, 205] on div "[DATE]" at bounding box center [217, 209] width 71 height 9
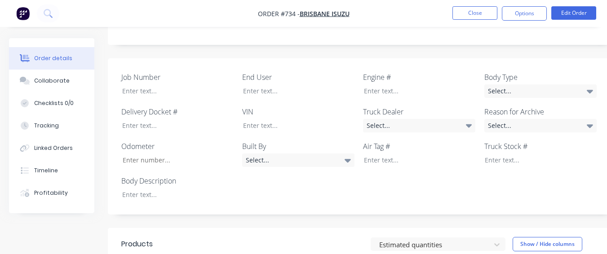
scroll to position [225, 0]
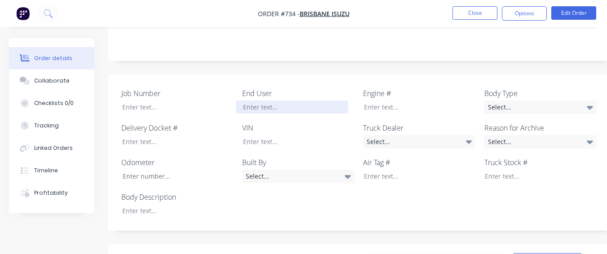
click at [310, 101] on div at bounding box center [292, 107] width 112 height 13
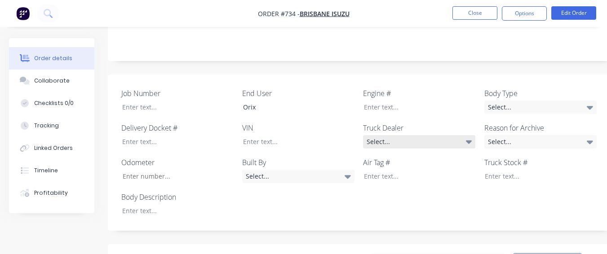
click at [450, 135] on div "Select..." at bounding box center [419, 141] width 112 height 13
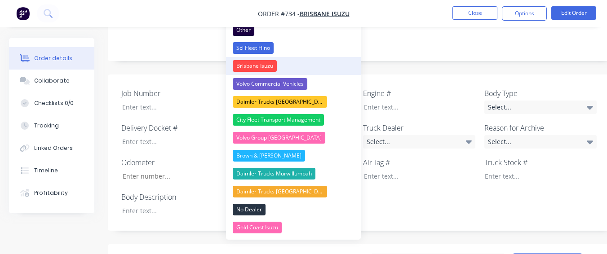
click at [267, 63] on div "Brisbane Isuzu" at bounding box center [255, 66] width 44 height 12
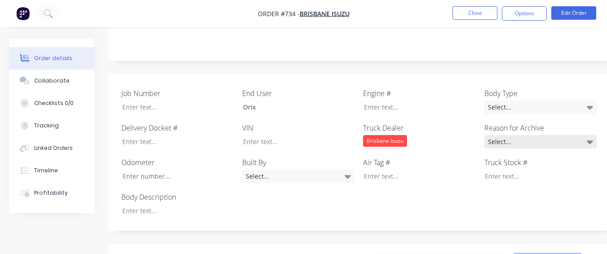
click at [496, 135] on div "Select..." at bounding box center [540, 141] width 112 height 13
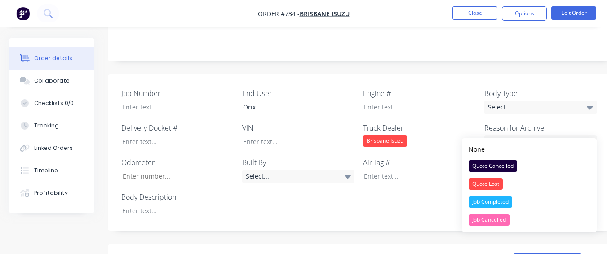
click at [505, 203] on div "Job Completed" at bounding box center [491, 202] width 44 height 12
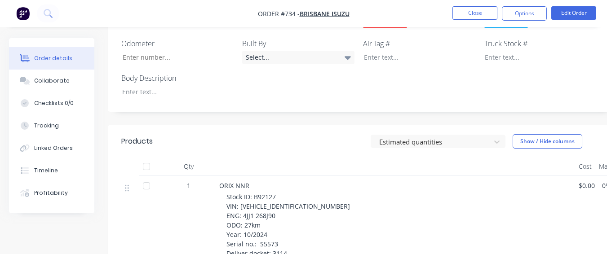
scroll to position [315, 0]
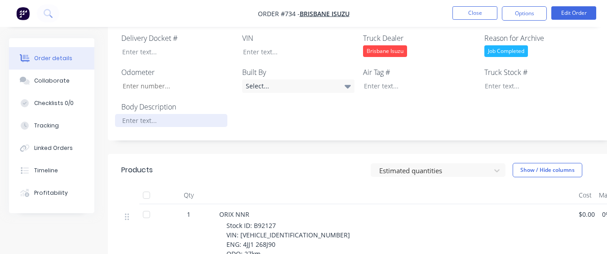
click at [219, 114] on div at bounding box center [171, 120] width 112 height 13
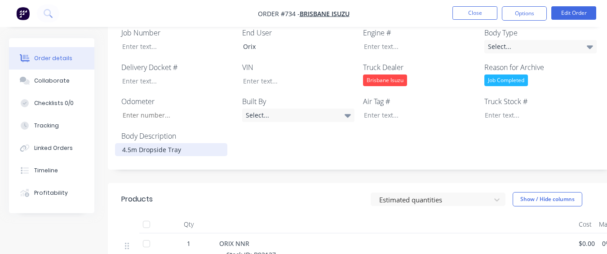
scroll to position [270, 0]
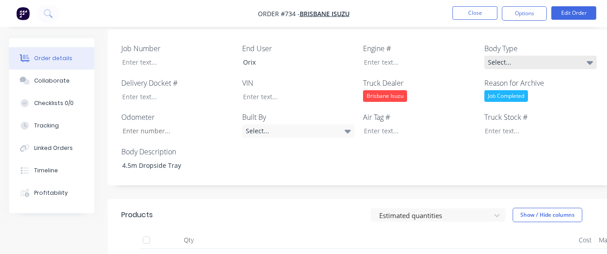
drag, startPoint x: 517, startPoint y: 47, endPoint x: 510, endPoint y: 54, distance: 10.2
click at [517, 56] on div "Select..." at bounding box center [540, 62] width 112 height 13
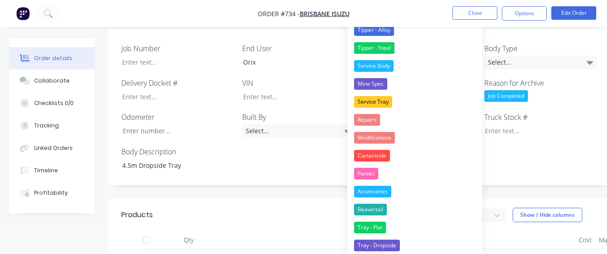
click at [386, 244] on div "Tray - Dropside" at bounding box center [377, 246] width 46 height 12
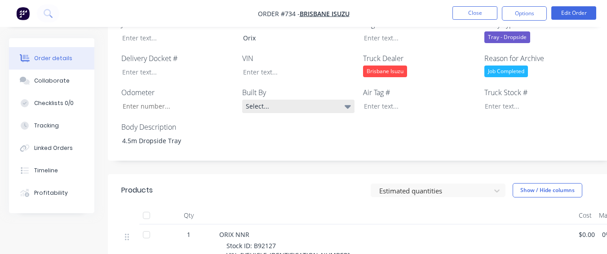
scroll to position [315, 0]
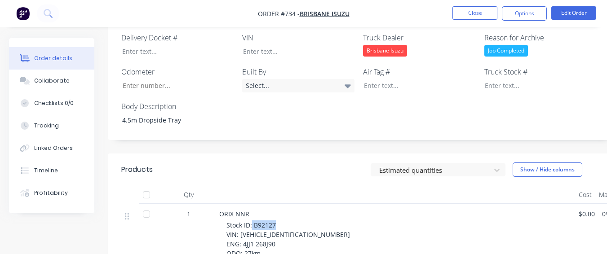
drag, startPoint x: 253, startPoint y: 213, endPoint x: 279, endPoint y: 214, distance: 26.1
click at [279, 221] on div "Stock ID: B92127 VIN: [VEHICLE_IDENTIFICATION_NUMBER] ENG: 4JJ1 268J90 ODO: 27k…" at bounding box center [398, 254] width 345 height 66
drag, startPoint x: 281, startPoint y: 214, endPoint x: 293, endPoint y: 212, distance: 11.8
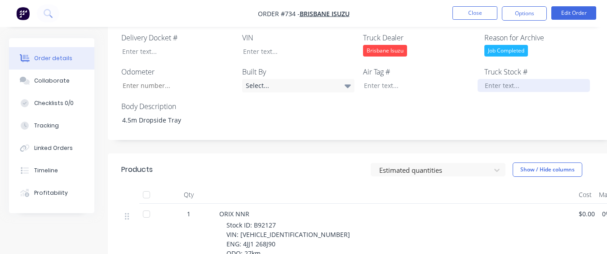
click at [504, 67] on div "Truck Stock #" at bounding box center [540, 80] width 112 height 26
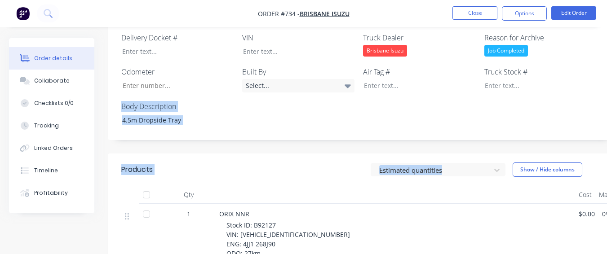
drag, startPoint x: 497, startPoint y: 71, endPoint x: 504, endPoint y: 81, distance: 12.0
click at [505, 79] on div at bounding box center [534, 85] width 112 height 13
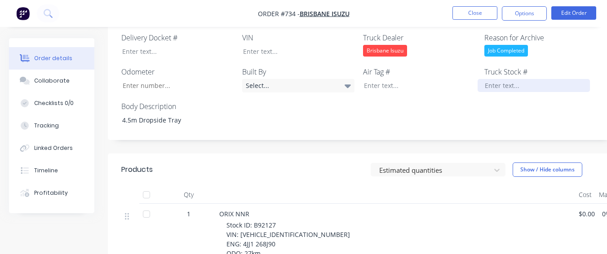
drag, startPoint x: 505, startPoint y: 69, endPoint x: 515, endPoint y: 140, distance: 72.2
click at [509, 93] on div "Job Number End User Orix Engine # Body Type Tray - Dropside Delivery Docket # V…" at bounding box center [362, 63] width 508 height 156
click at [518, 67] on label "Truck Stock #" at bounding box center [540, 72] width 112 height 11
click at [506, 79] on div at bounding box center [534, 85] width 112 height 13
paste div
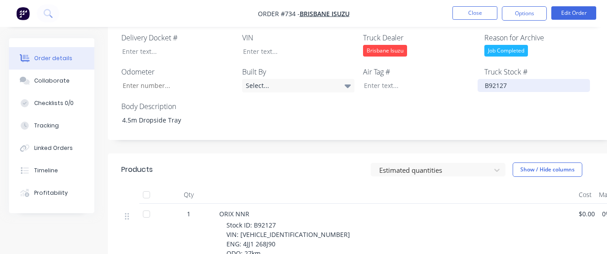
scroll to position [404, 0]
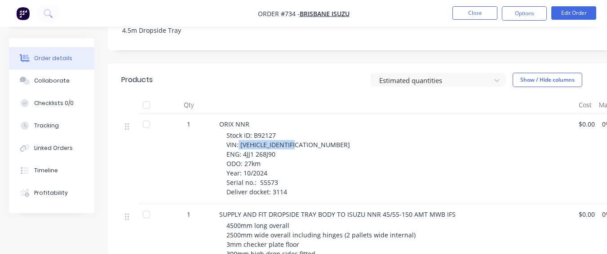
drag, startPoint x: 239, startPoint y: 133, endPoint x: 306, endPoint y: 132, distance: 67.0
click at [306, 132] on div "Stock ID: B92127 VIN: [VEHICLE_IDENTIFICATION_NUMBER] ENG: 4JJ1 268J90 ODO: 27k…" at bounding box center [398, 164] width 345 height 66
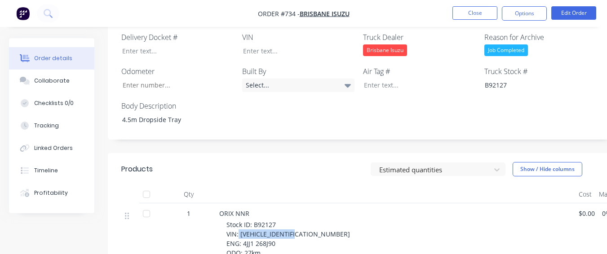
scroll to position [315, 0]
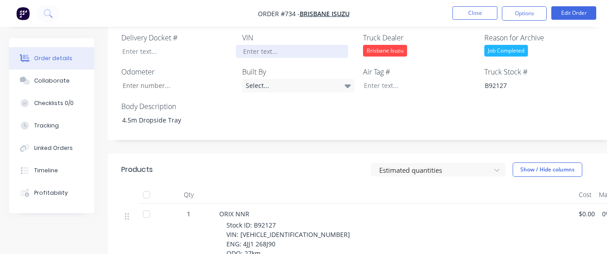
click at [279, 45] on div at bounding box center [292, 51] width 112 height 13
paste div
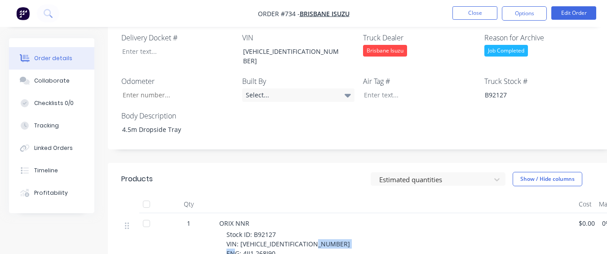
drag, startPoint x: 274, startPoint y: 234, endPoint x: 246, endPoint y: 229, distance: 28.7
drag, startPoint x: 243, startPoint y: 230, endPoint x: 274, endPoint y: 234, distance: 30.8
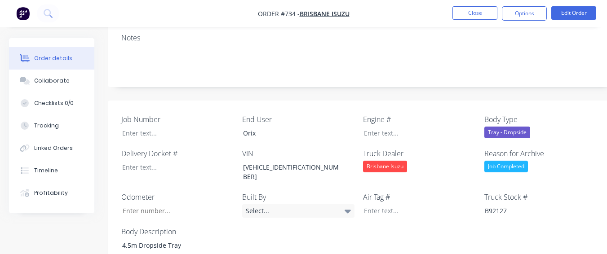
scroll to position [180, 0]
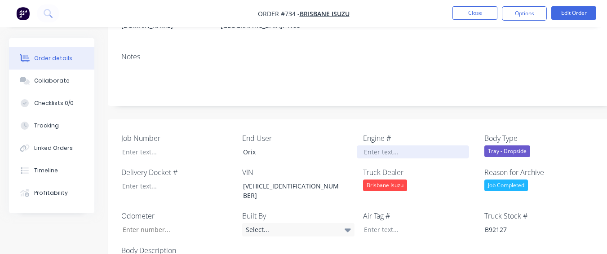
click at [364, 146] on div at bounding box center [413, 152] width 112 height 13
paste div
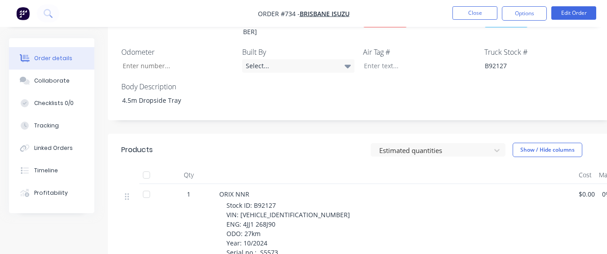
scroll to position [359, 0]
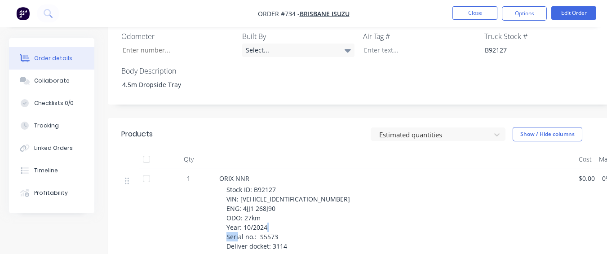
drag, startPoint x: 258, startPoint y: 215, endPoint x: 282, endPoint y: 219, distance: 24.5
click at [282, 219] on div "Stock ID: B92127 VIN: [VEHICLE_IDENTIFICATION_NUMBER] ENG: 4JJ1 268J90 ODO: 27k…" at bounding box center [398, 218] width 345 height 66
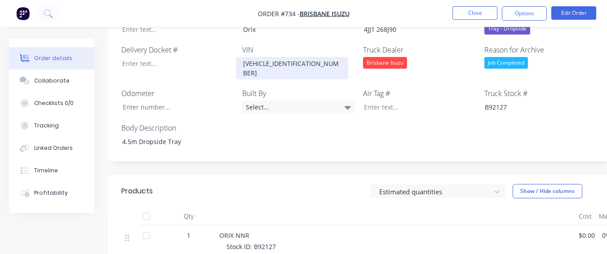
scroll to position [225, 0]
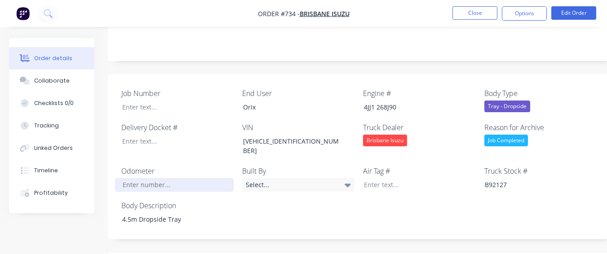
click at [174, 178] on input "Job Number" at bounding box center [174, 184] width 119 height 13
type input "27"
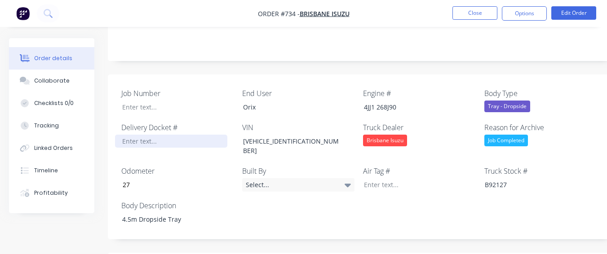
click at [174, 135] on div at bounding box center [171, 141] width 112 height 13
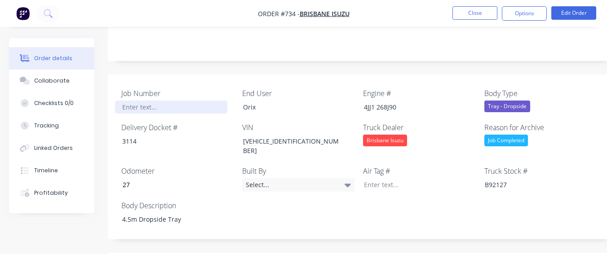
click at [175, 101] on div at bounding box center [171, 107] width 112 height 13
paste div
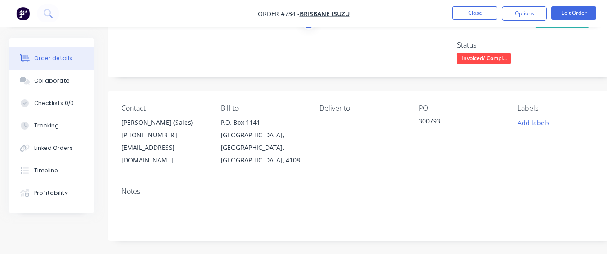
scroll to position [0, 0]
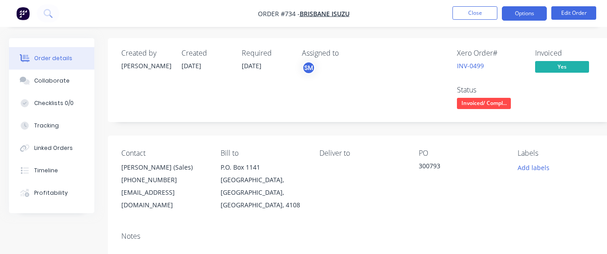
drag, startPoint x: 523, startPoint y: 15, endPoint x: 514, endPoint y: 20, distance: 10.9
click at [523, 15] on button "Options" at bounding box center [524, 13] width 45 height 14
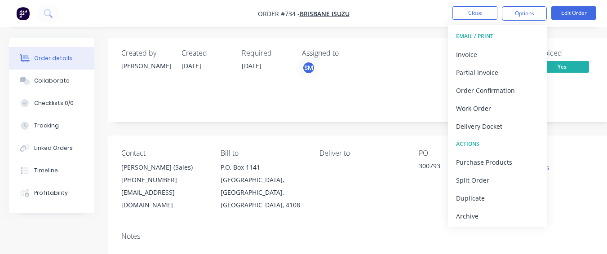
click at [368, 182] on div "Deliver to" at bounding box center [361, 180] width 85 height 62
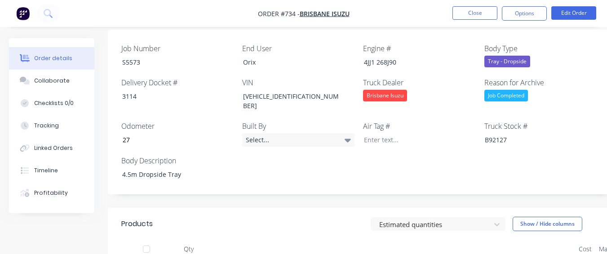
scroll to position [45, 0]
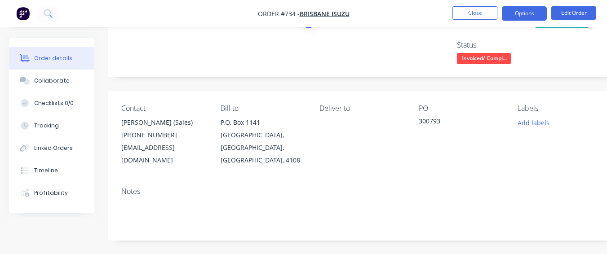
click at [530, 7] on button "Options" at bounding box center [524, 13] width 45 height 14
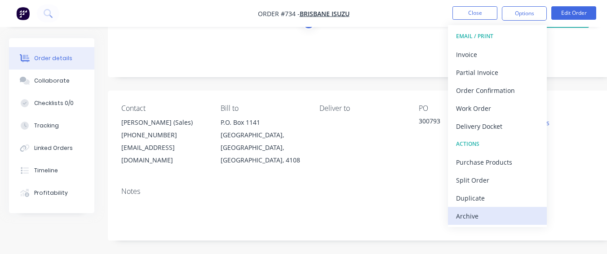
click at [497, 222] on div "Archive" at bounding box center [497, 216] width 83 height 13
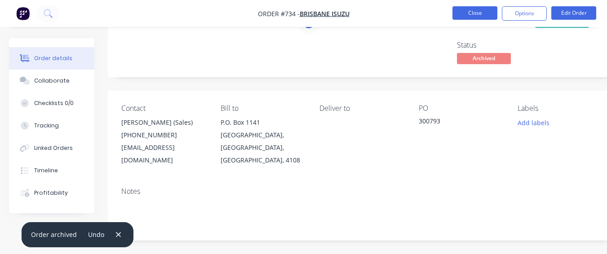
click at [474, 13] on button "Close" at bounding box center [474, 12] width 45 height 13
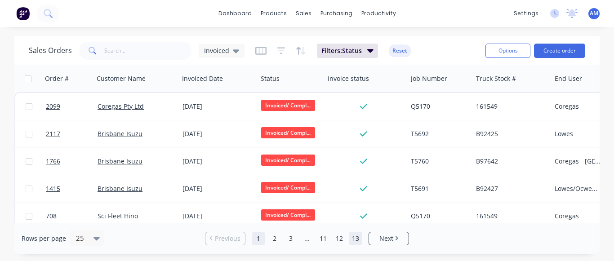
click at [357, 240] on link "13" at bounding box center [355, 238] width 13 height 13
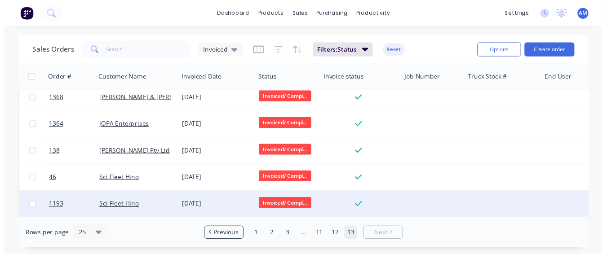
scroll to position [148, 0]
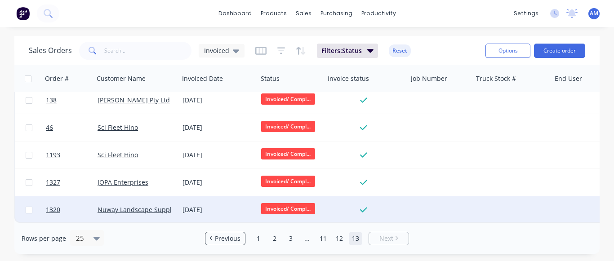
click at [200, 205] on div "[DATE]" at bounding box center [217, 209] width 71 height 9
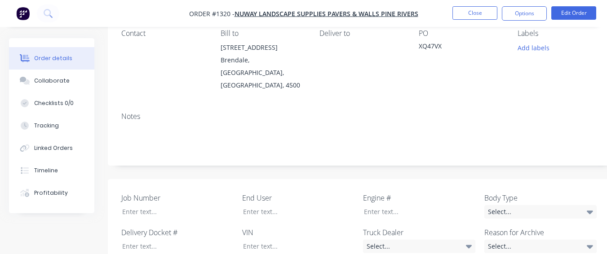
scroll to position [315, 0]
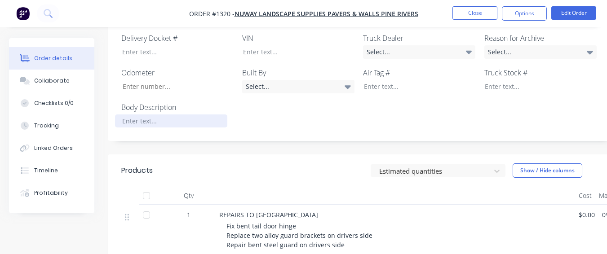
click at [194, 115] on div at bounding box center [171, 121] width 112 height 13
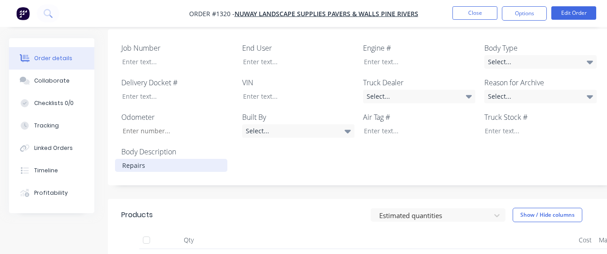
scroll to position [270, 0]
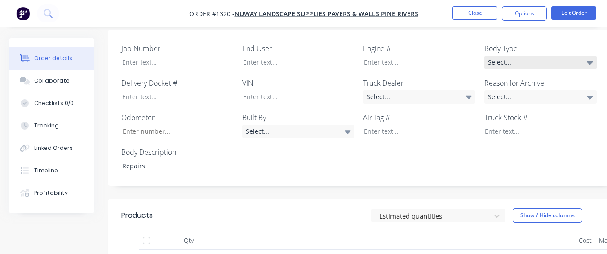
click at [512, 56] on div "Select..." at bounding box center [540, 62] width 112 height 13
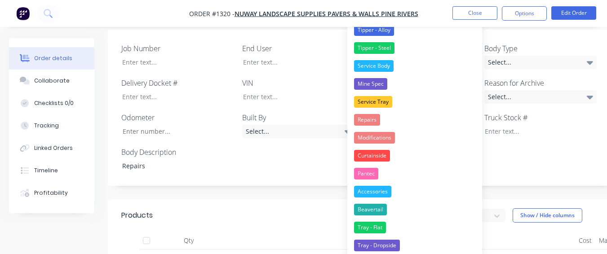
drag, startPoint x: 392, startPoint y: 114, endPoint x: 425, endPoint y: 119, distance: 32.7
click at [392, 115] on button "Repairs" at bounding box center [414, 120] width 135 height 18
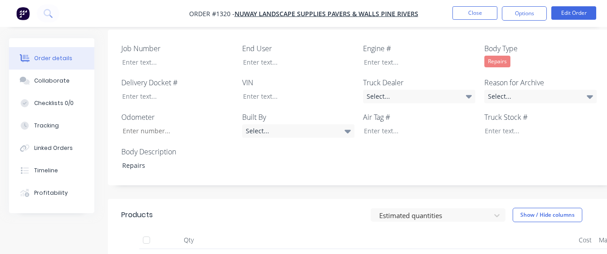
click at [506, 56] on div "Job Number End User Engine # Body Type Repairs Delivery Docket # VIN Truck Deal…" at bounding box center [362, 108] width 508 height 156
drag, startPoint x: 500, startPoint y: 80, endPoint x: 501, endPoint y: 86, distance: 5.9
click at [501, 90] on div "Select..." at bounding box center [540, 96] width 112 height 13
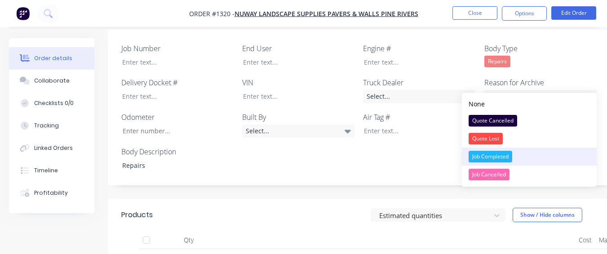
click at [485, 152] on div "Job Completed" at bounding box center [491, 157] width 44 height 12
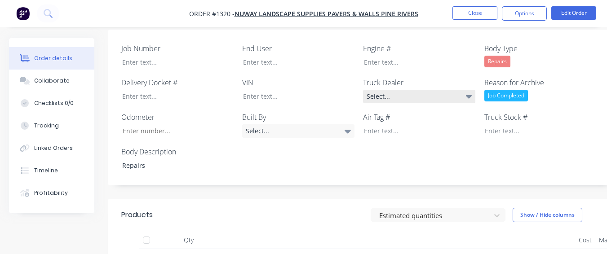
click at [448, 90] on div "Select..." at bounding box center [419, 96] width 112 height 13
click at [397, 77] on label "Truck Dealer" at bounding box center [419, 82] width 112 height 11
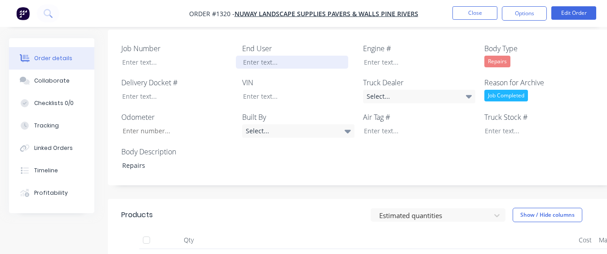
click at [303, 56] on div at bounding box center [292, 62] width 112 height 13
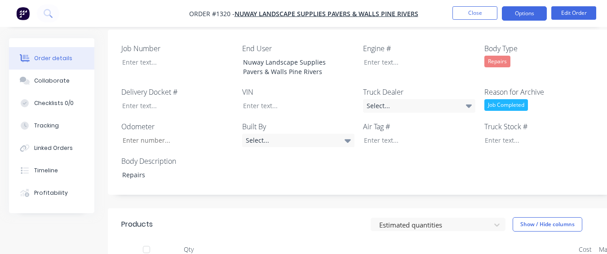
click at [540, 17] on button "Options" at bounding box center [524, 13] width 45 height 14
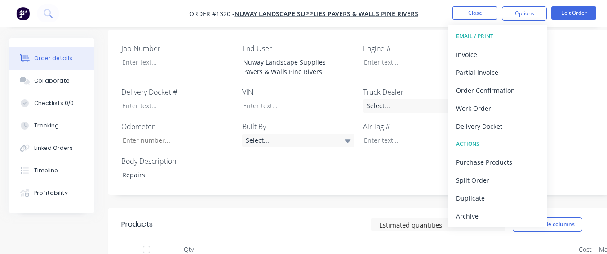
click at [508, 211] on div "Archive" at bounding box center [497, 216] width 83 height 13
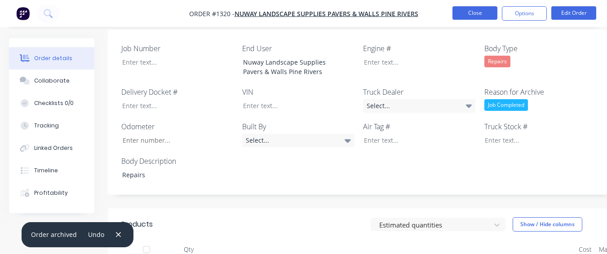
click at [467, 15] on button "Close" at bounding box center [474, 12] width 45 height 13
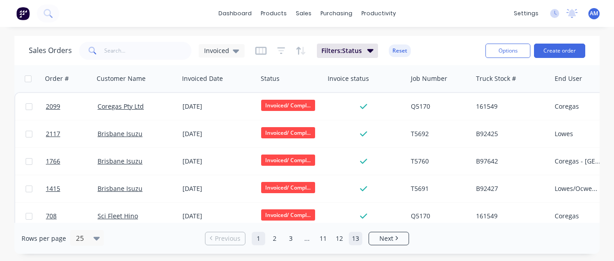
click at [362, 239] on link "13" at bounding box center [355, 238] width 13 height 13
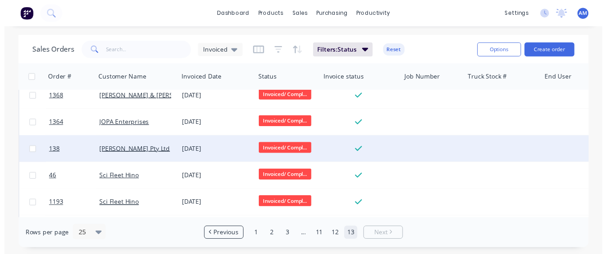
scroll to position [120, 0]
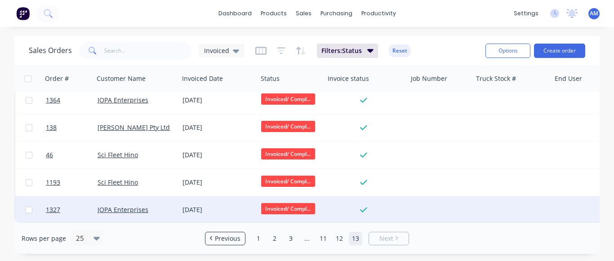
click at [214, 199] on div "[DATE]" at bounding box center [218, 209] width 79 height 27
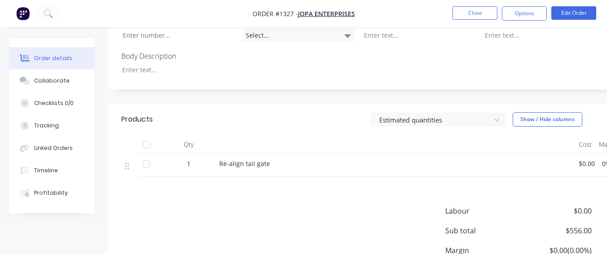
scroll to position [301, 0]
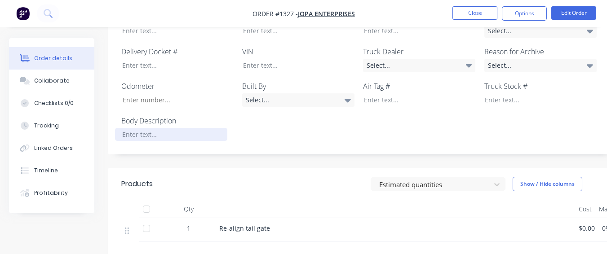
click at [214, 128] on div at bounding box center [171, 134] width 112 height 13
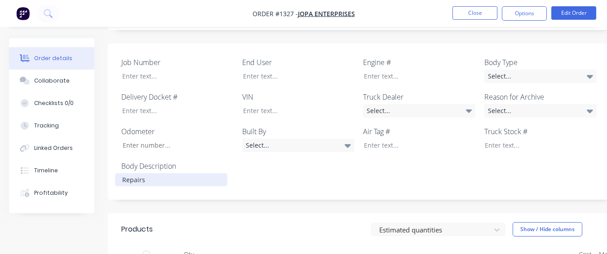
scroll to position [256, 0]
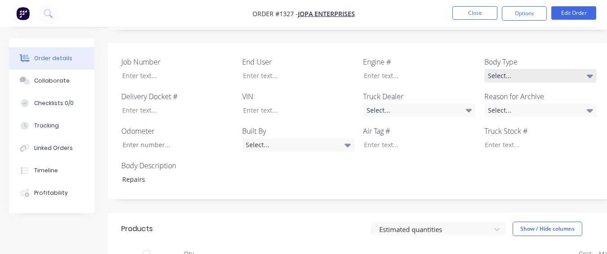
click at [550, 69] on div "Select..." at bounding box center [540, 75] width 112 height 13
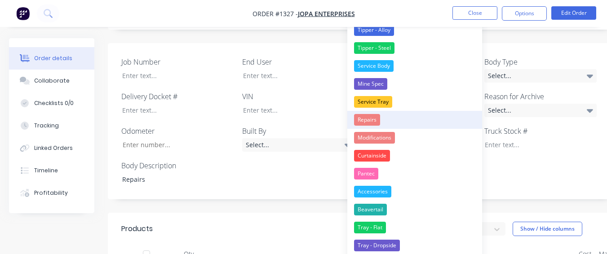
click at [394, 112] on button "Repairs" at bounding box center [414, 120] width 135 height 18
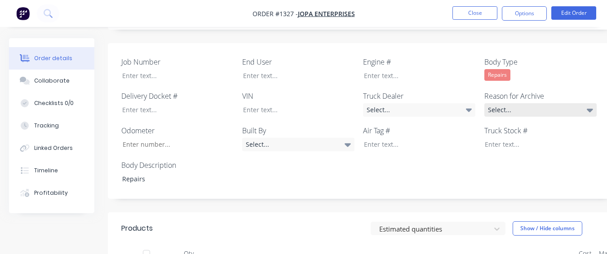
click at [533, 103] on div "Select..." at bounding box center [540, 109] width 112 height 13
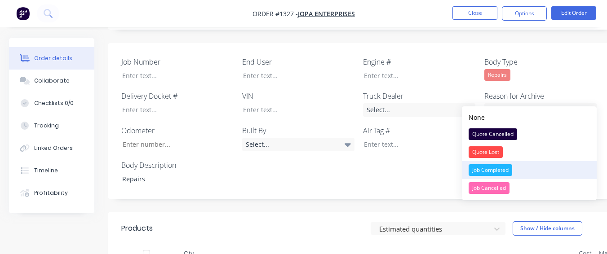
click at [490, 169] on div "Job Completed" at bounding box center [491, 170] width 44 height 12
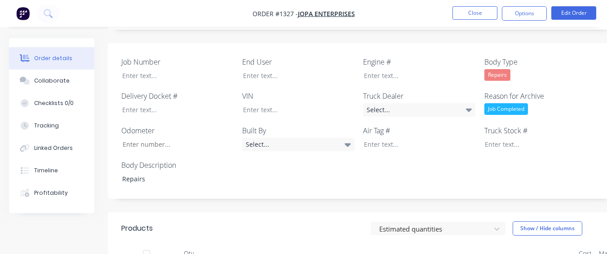
click at [342, 72] on div "Job Number End User Engine # Body Type Repairs Delivery Docket # VIN Truck Deal…" at bounding box center [362, 121] width 508 height 156
click at [337, 69] on div at bounding box center [292, 75] width 112 height 13
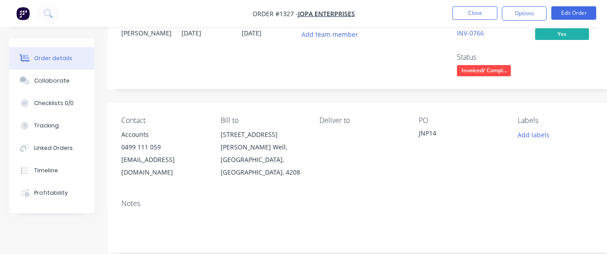
scroll to position [0, 0]
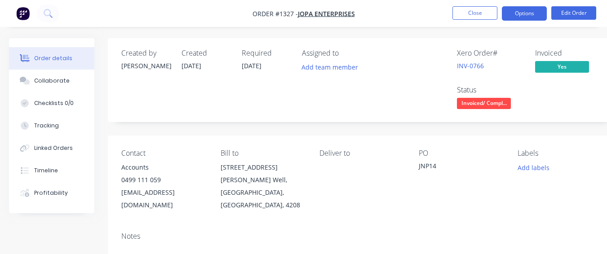
click at [542, 13] on button "Options" at bounding box center [524, 13] width 45 height 14
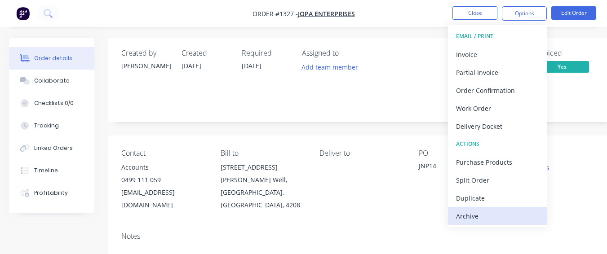
click at [494, 222] on div "Archive" at bounding box center [497, 216] width 83 height 13
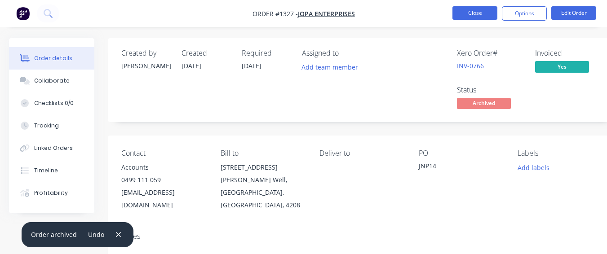
click at [477, 14] on button "Close" at bounding box center [474, 12] width 45 height 13
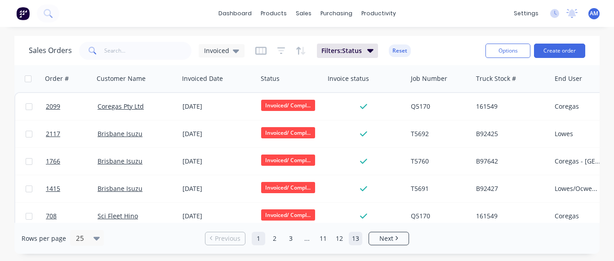
click at [359, 241] on link "13" at bounding box center [355, 238] width 13 height 13
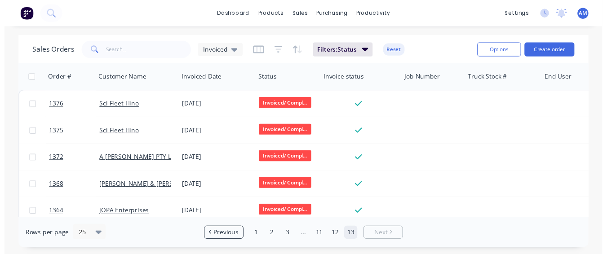
scroll to position [93, 0]
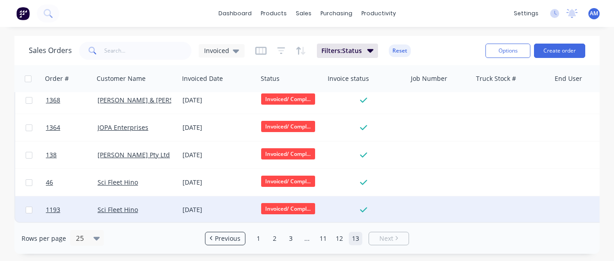
click at [217, 207] on div "[DATE]" at bounding box center [217, 209] width 71 height 9
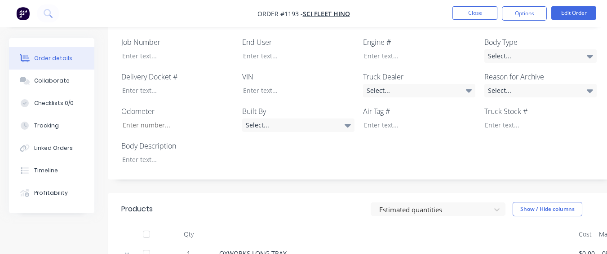
scroll to position [270, 0]
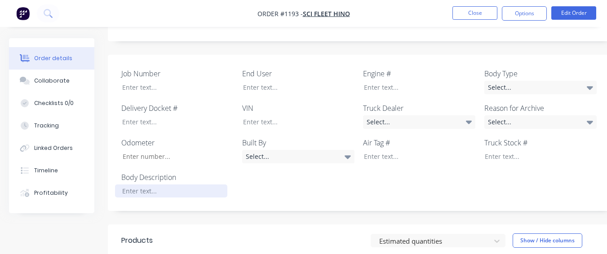
click at [179, 185] on div at bounding box center [171, 191] width 112 height 13
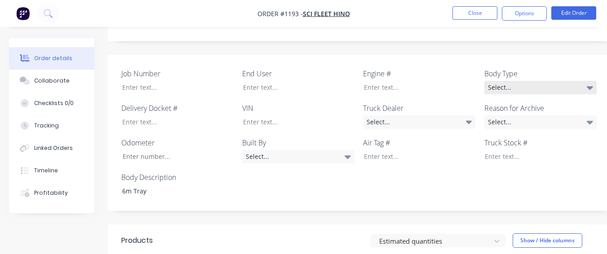
click at [554, 81] on div "Select..." at bounding box center [540, 87] width 112 height 13
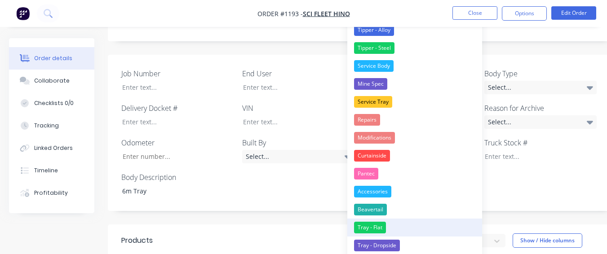
click at [406, 229] on button "Tray - Flat" at bounding box center [414, 228] width 135 height 18
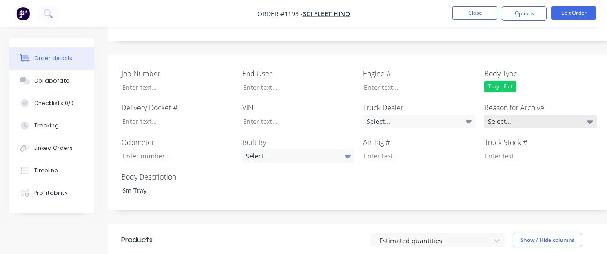
click at [519, 115] on div "Select..." at bounding box center [540, 121] width 112 height 13
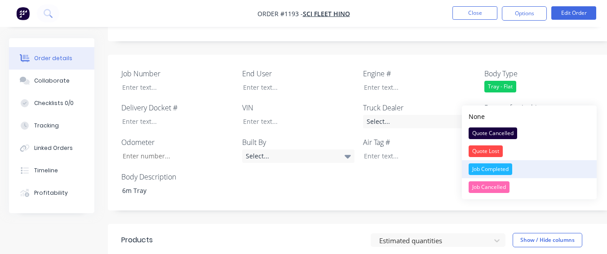
click at [508, 165] on div "Job Completed" at bounding box center [491, 170] width 44 height 12
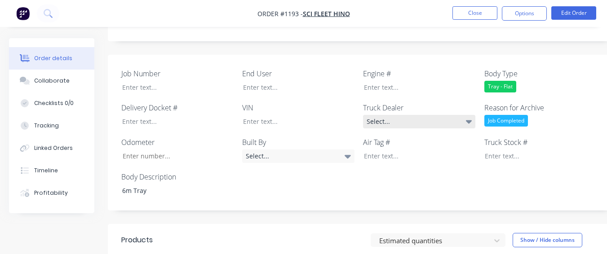
click at [443, 115] on div "Select..." at bounding box center [419, 121] width 112 height 13
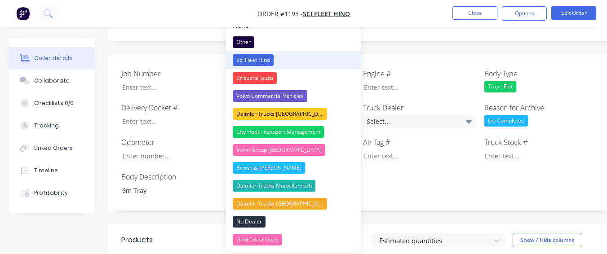
click at [293, 63] on button "Sci Fleet Hino" at bounding box center [293, 60] width 135 height 18
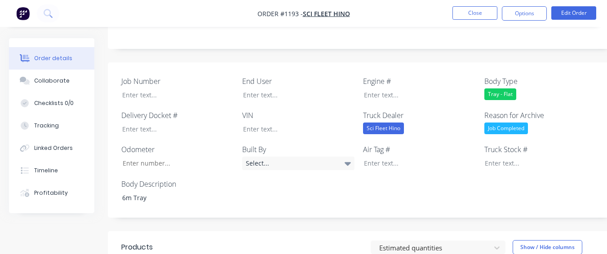
scroll to position [225, 0]
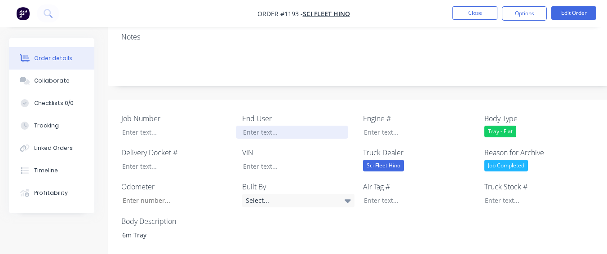
click at [275, 126] on div at bounding box center [292, 132] width 112 height 13
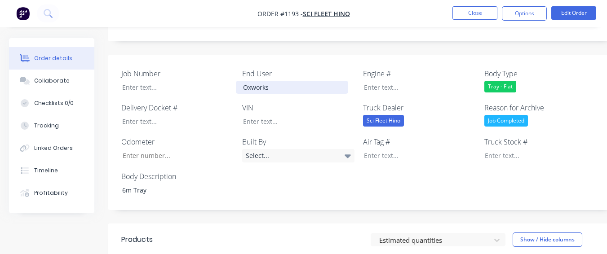
scroll to position [359, 0]
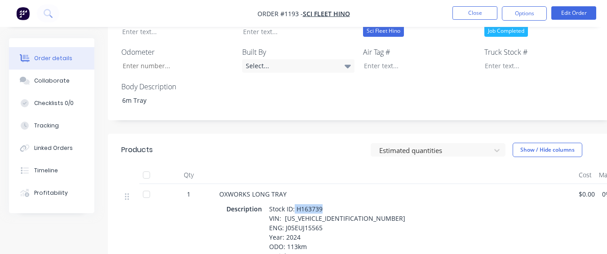
drag, startPoint x: 294, startPoint y: 185, endPoint x: 322, endPoint y: 187, distance: 27.9
click at [322, 203] on div "Stock ID: H163739 VIN: [US_VEHICLE_IDENTIFICATION_NUMBER] ENG: J05EUJ15565 Year…" at bounding box center [342, 238] width 152 height 70
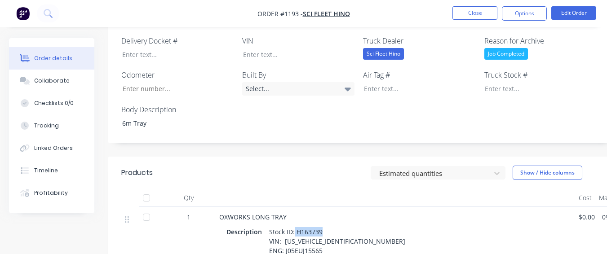
scroll to position [315, 0]
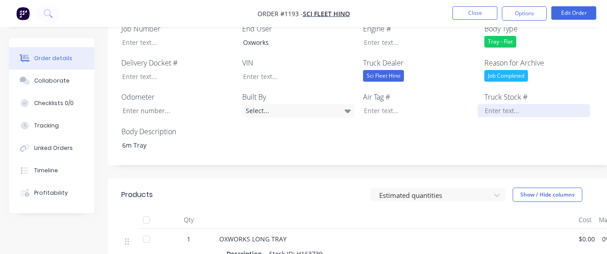
drag, startPoint x: 499, startPoint y: 79, endPoint x: 492, endPoint y: 90, distance: 13.1
click at [497, 104] on div at bounding box center [534, 110] width 112 height 13
paste div
drag, startPoint x: 282, startPoint y: 238, endPoint x: 344, endPoint y: 239, distance: 62.0
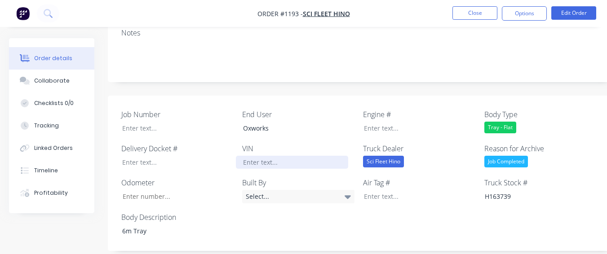
scroll to position [225, 0]
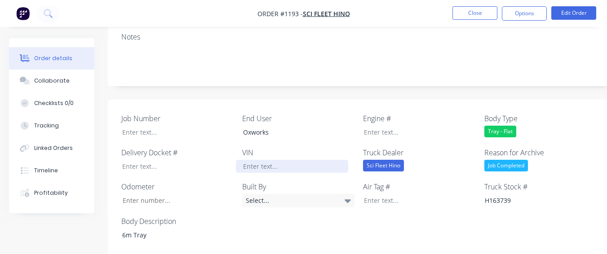
click at [308, 160] on div at bounding box center [292, 166] width 112 height 13
paste div
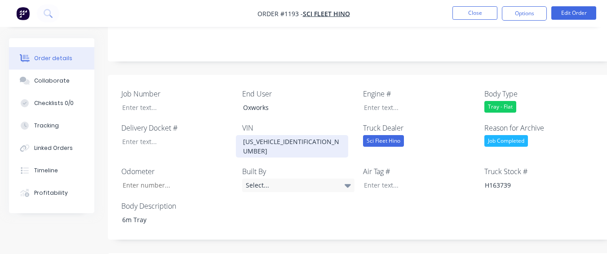
scroll to position [359, 0]
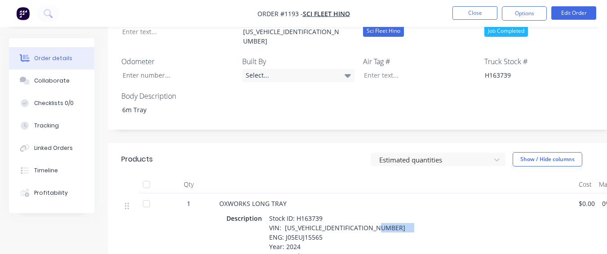
drag, startPoint x: 286, startPoint y: 204, endPoint x: 322, endPoint y: 202, distance: 36.5
click at [322, 212] on div "Stock ID: H163739 VIN: [US_VEHICLE_IDENTIFICATION_NUMBER] ENG: J05EUJ15565 Year…" at bounding box center [342, 247] width 152 height 70
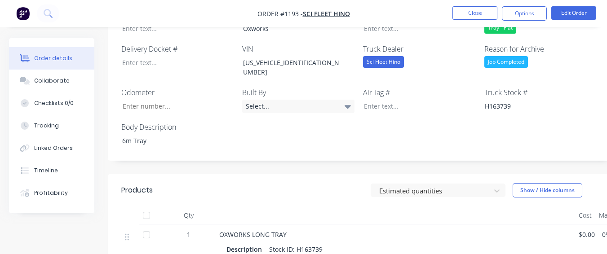
scroll to position [270, 0]
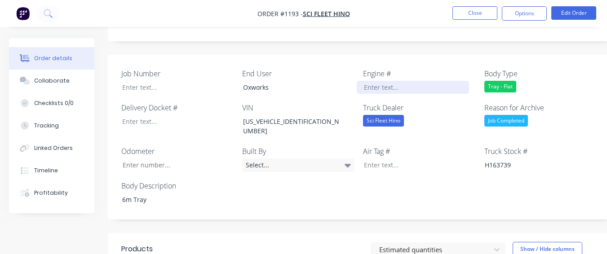
click at [374, 81] on div at bounding box center [413, 87] width 112 height 13
paste div
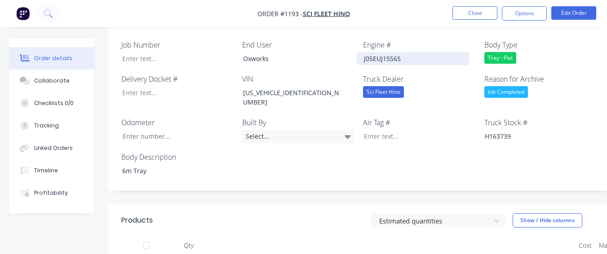
scroll to position [404, 0]
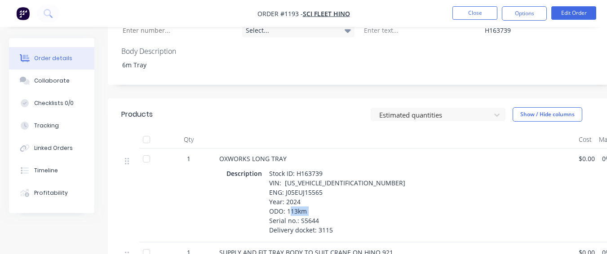
drag, startPoint x: 299, startPoint y: 186, endPoint x: 325, endPoint y: 190, distance: 26.8
click at [325, 190] on div "Stock ID: H163739 VIN: [US_VEHICLE_IDENTIFICATION_NUMBER] ENG: J05EUJ15565 Year…" at bounding box center [342, 202] width 152 height 70
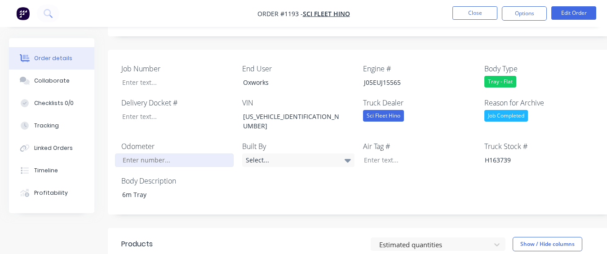
scroll to position [270, 0]
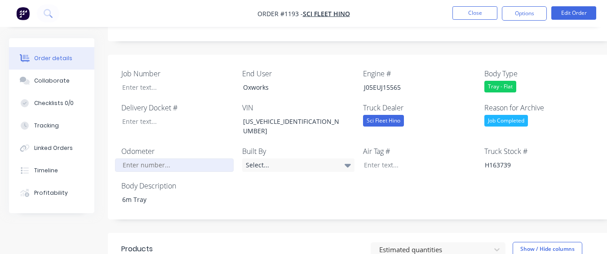
click at [176, 159] on input "Job Number" at bounding box center [174, 165] width 119 height 13
type input "113"
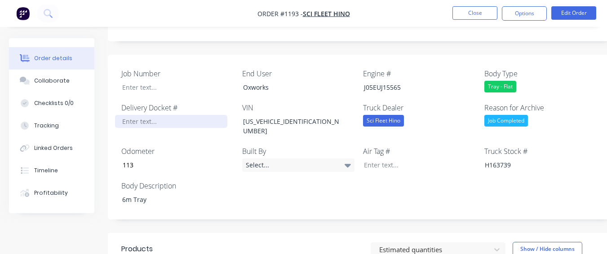
click at [167, 115] on div at bounding box center [171, 121] width 112 height 13
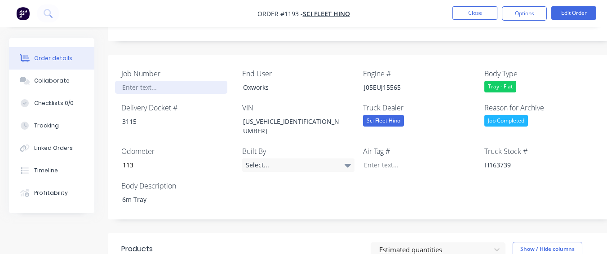
click at [155, 81] on div at bounding box center [171, 87] width 112 height 13
paste div
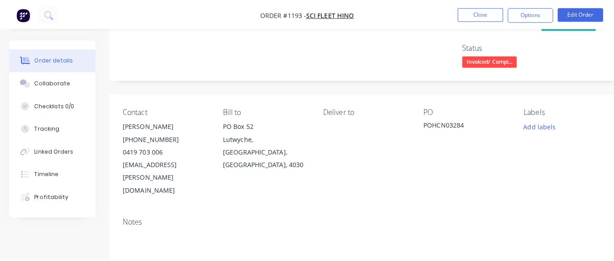
scroll to position [0, 0]
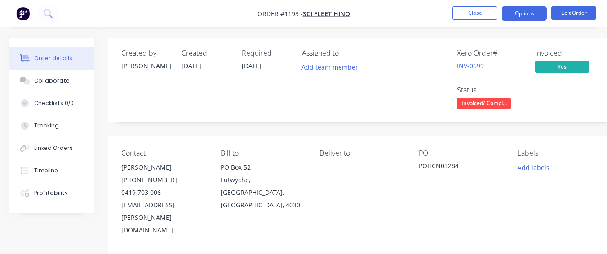
click at [523, 13] on button "Options" at bounding box center [524, 13] width 45 height 14
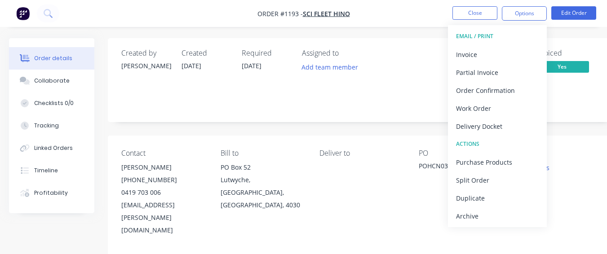
click at [495, 213] on div "Archive" at bounding box center [497, 216] width 83 height 13
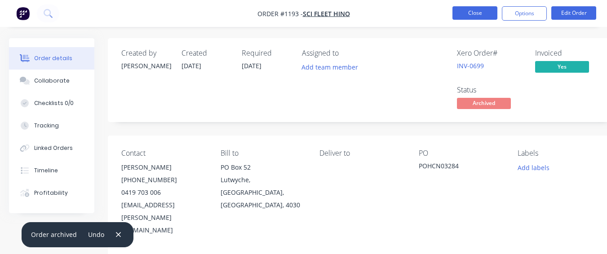
click at [465, 11] on button "Close" at bounding box center [474, 12] width 45 height 13
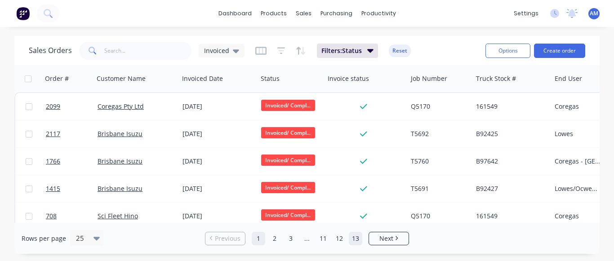
click at [350, 235] on link "13" at bounding box center [355, 238] width 13 height 13
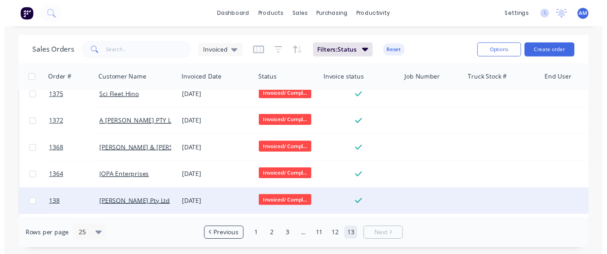
scroll to position [66, 0]
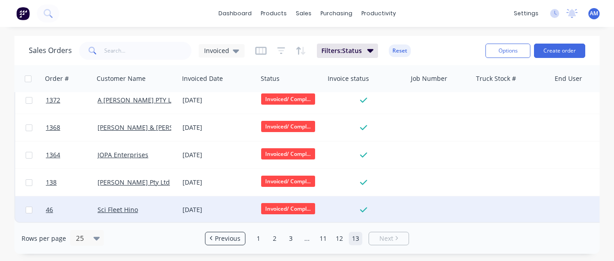
click at [200, 207] on div "[DATE]" at bounding box center [217, 209] width 71 height 9
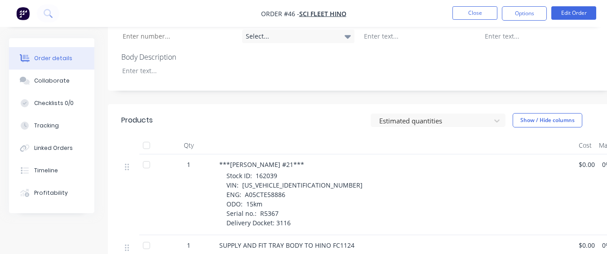
scroll to position [359, 0]
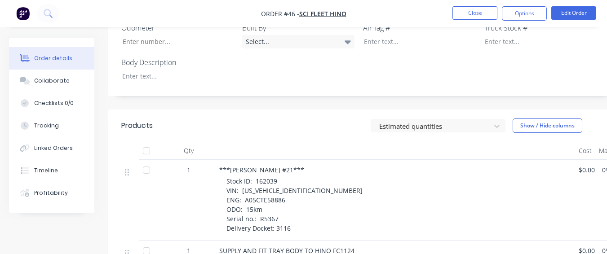
click at [124, 57] on label "Body Description" at bounding box center [177, 62] width 112 height 11
click at [122, 70] on div at bounding box center [171, 76] width 112 height 13
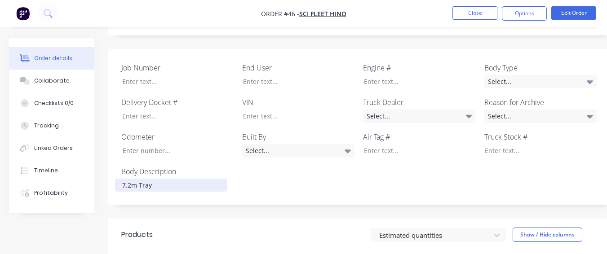
scroll to position [225, 0]
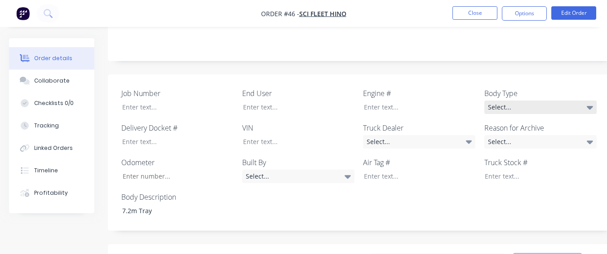
click at [501, 101] on div "Select..." at bounding box center [540, 107] width 112 height 13
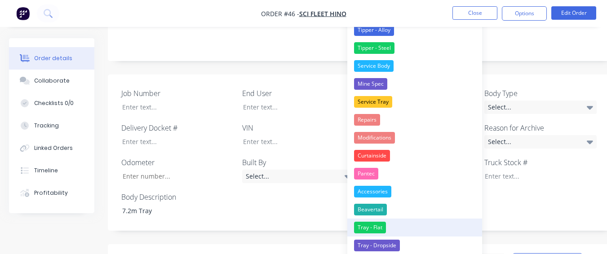
click at [398, 225] on button "Tray - Flat" at bounding box center [414, 228] width 135 height 18
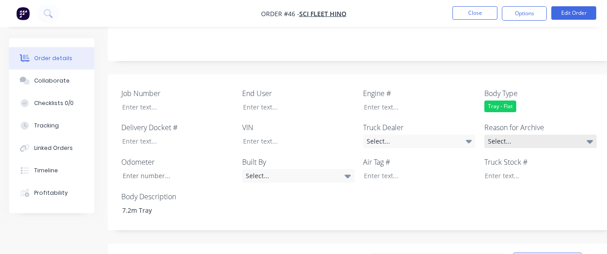
click at [486, 135] on div "Select..." at bounding box center [540, 141] width 112 height 13
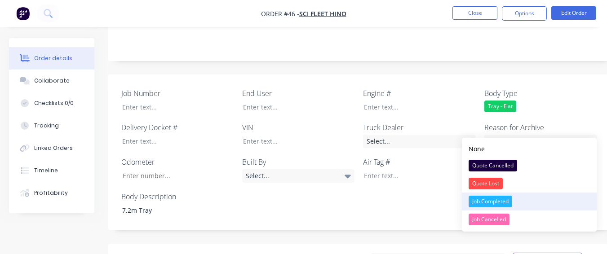
click at [516, 197] on button "Job Completed" at bounding box center [529, 202] width 135 height 18
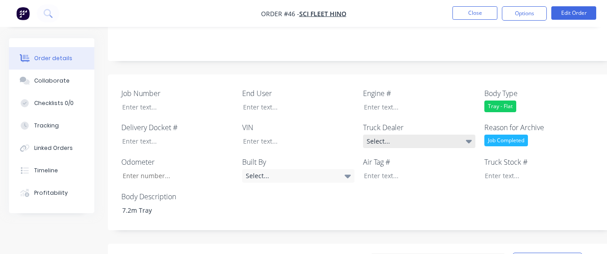
click at [442, 135] on div "Select..." at bounding box center [419, 141] width 112 height 13
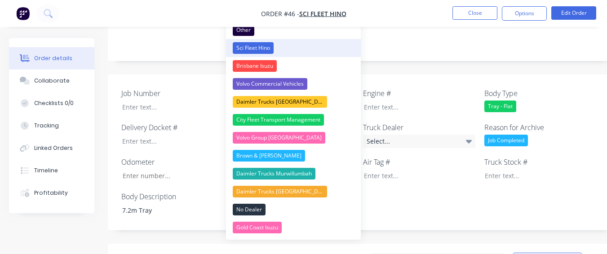
click at [277, 48] on button "Sci Fleet Hino" at bounding box center [293, 48] width 135 height 18
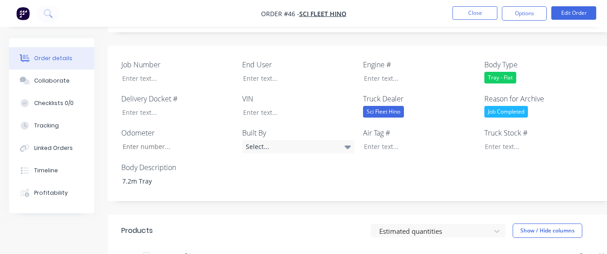
scroll to position [270, 0]
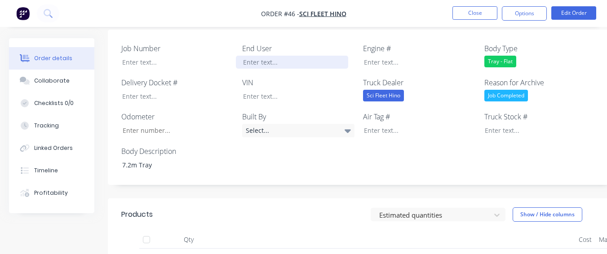
click at [274, 56] on div at bounding box center [292, 62] width 112 height 13
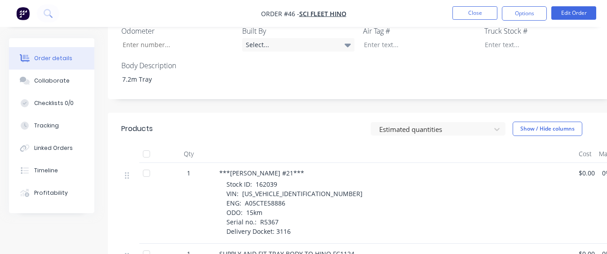
scroll to position [359, 0]
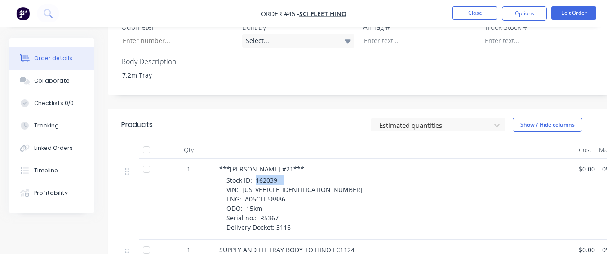
drag, startPoint x: 256, startPoint y: 166, endPoint x: 289, endPoint y: 167, distance: 33.7
click at [289, 176] on div "Stock ID: 162039 VIN: [US_VEHICLE_IDENTIFICATION_NUMBER] ENG: A05CTE58886 ODO: …" at bounding box center [398, 204] width 345 height 57
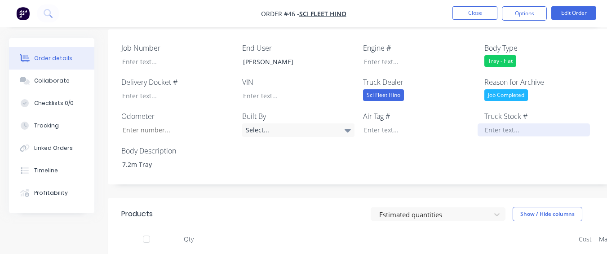
scroll to position [270, 0]
click at [505, 124] on div at bounding box center [534, 130] width 112 height 13
paste div
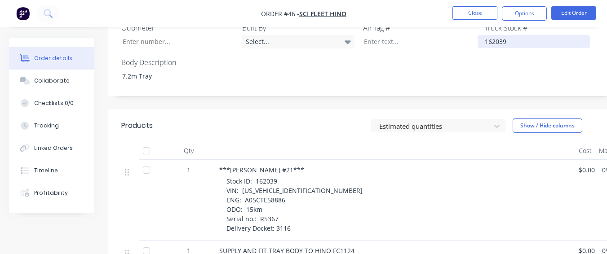
scroll to position [359, 0]
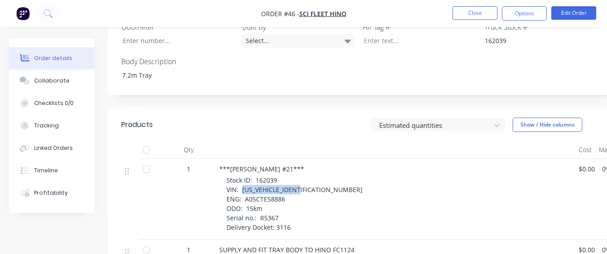
drag, startPoint x: 242, startPoint y: 178, endPoint x: 325, endPoint y: 178, distance: 82.7
click at [325, 178] on div "Stock ID: 162039 VIN: [US_VEHICLE_IDENTIFICATION_NUMBER] ENG: A05CTE58886 ODO: …" at bounding box center [398, 204] width 345 height 57
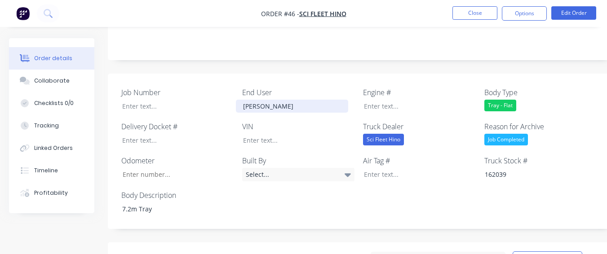
scroll to position [225, 0]
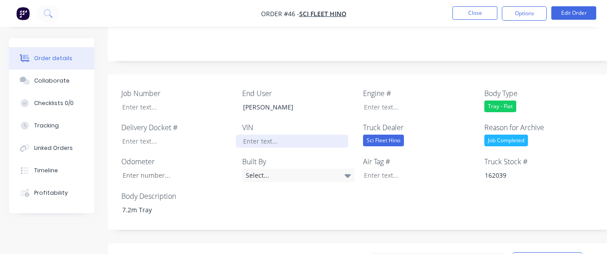
click at [299, 135] on div at bounding box center [292, 141] width 112 height 13
paste div
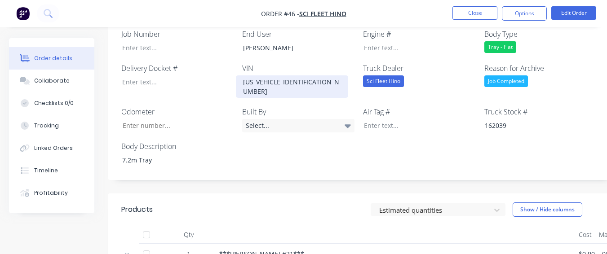
scroll to position [404, 0]
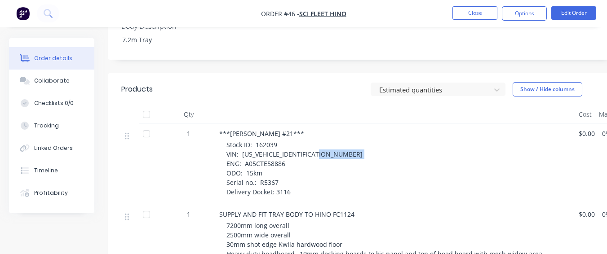
drag, startPoint x: 243, startPoint y: 144, endPoint x: 286, endPoint y: 143, distance: 43.1
click at [286, 143] on div "Stock ID: 162039 VIN: [US_VEHICLE_IDENTIFICATION_NUMBER] ENG: A05CTE58886 ODO: …" at bounding box center [398, 168] width 345 height 57
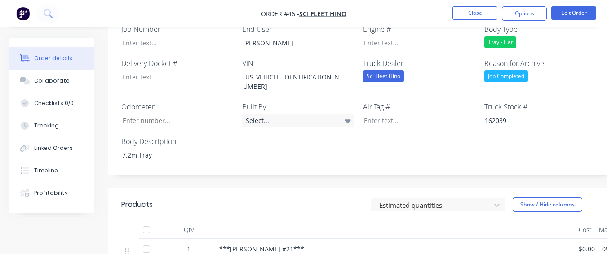
scroll to position [270, 0]
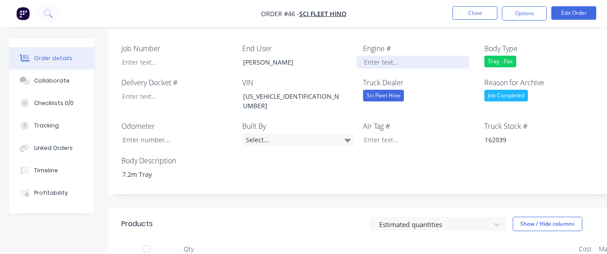
click at [362, 56] on div at bounding box center [413, 62] width 112 height 13
paste div
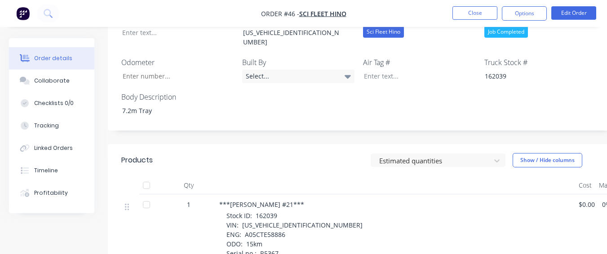
scroll to position [404, 0]
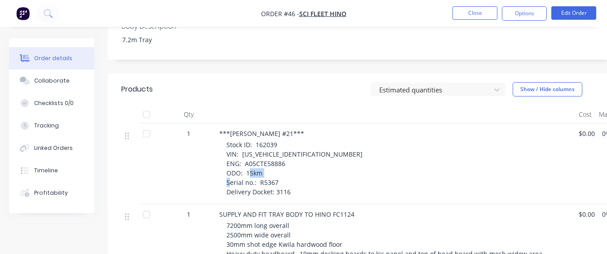
drag, startPoint x: 269, startPoint y: 160, endPoint x: 286, endPoint y: 158, distance: 17.2
click at [286, 158] on div "Stock ID: 162039 VIN: [US_VEHICLE_IDENTIFICATION_NUMBER] ENG: A05CTE58886 ODO: …" at bounding box center [398, 168] width 345 height 57
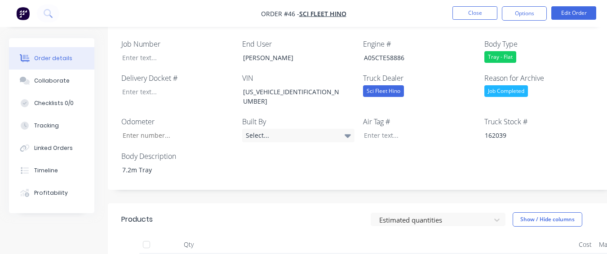
scroll to position [270, 0]
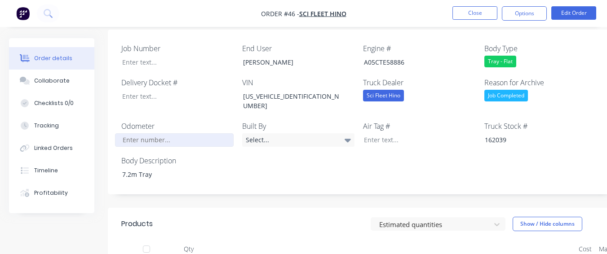
click at [147, 133] on input "Job Number" at bounding box center [174, 139] width 119 height 13
type input "15"
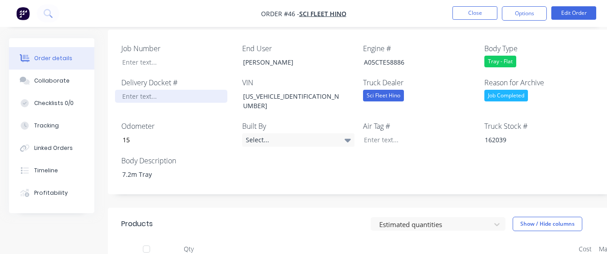
click at [146, 90] on div at bounding box center [171, 96] width 112 height 13
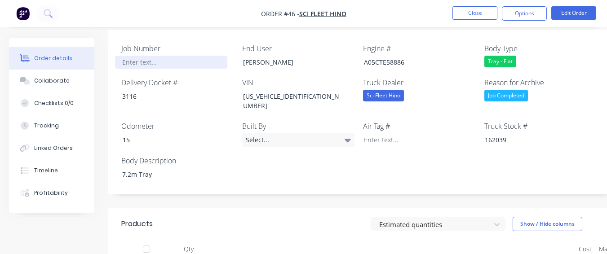
click at [145, 56] on div at bounding box center [171, 62] width 112 height 13
paste div
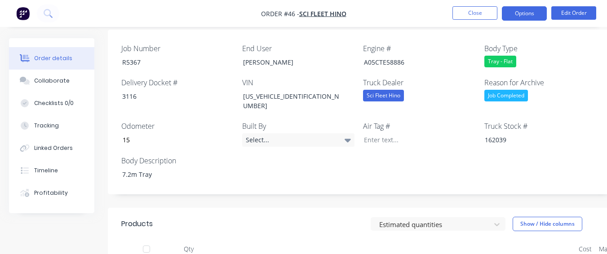
click at [519, 12] on button "Options" at bounding box center [524, 13] width 45 height 14
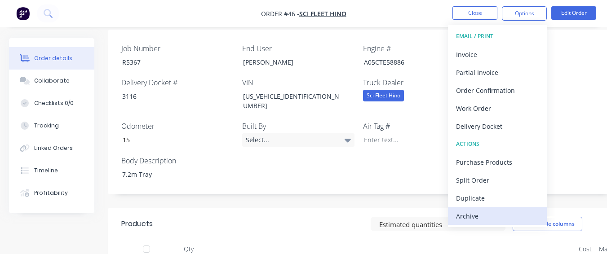
click at [468, 211] on div "Archive" at bounding box center [497, 216] width 83 height 13
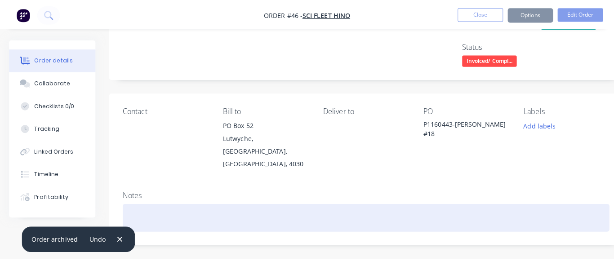
scroll to position [0, 0]
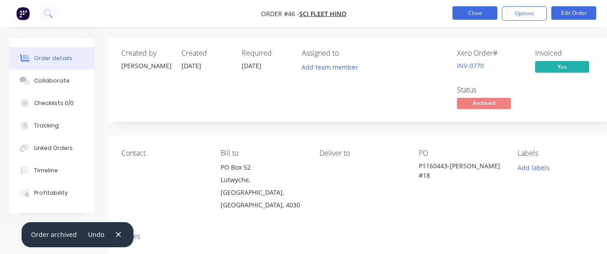
click at [477, 12] on button "Close" at bounding box center [474, 12] width 45 height 13
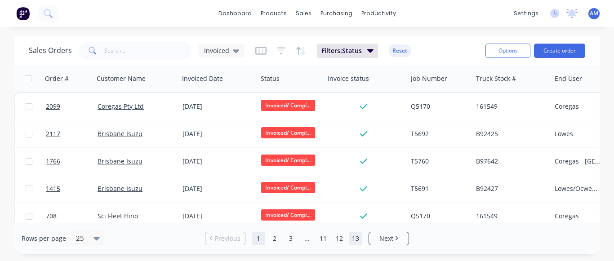
click at [351, 239] on link "13" at bounding box center [355, 238] width 13 height 13
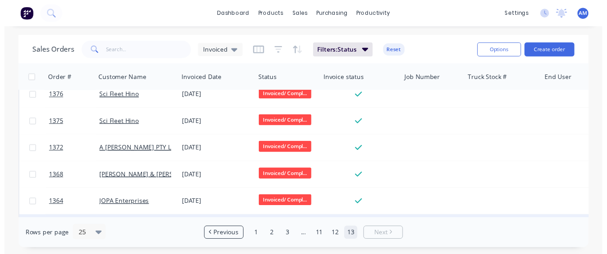
scroll to position [38, 0]
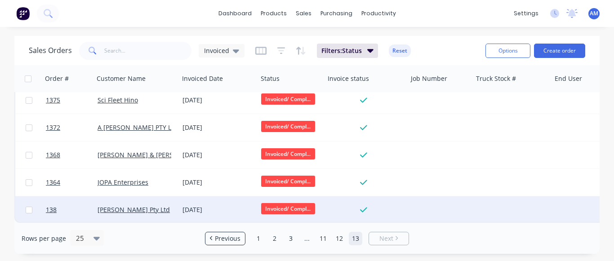
click at [196, 205] on div "[DATE]" at bounding box center [217, 209] width 71 height 9
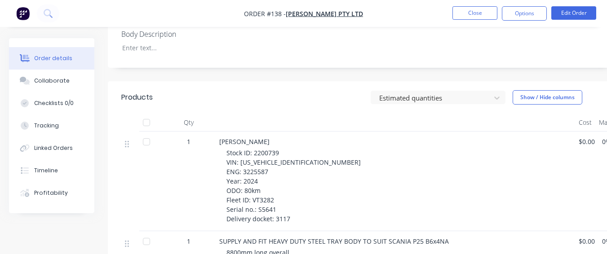
scroll to position [225, 0]
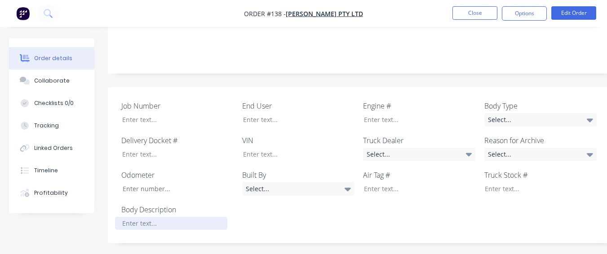
click at [172, 217] on div at bounding box center [171, 223] width 112 height 13
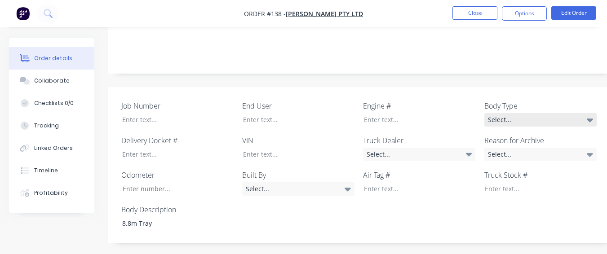
click at [536, 113] on div "Select..." at bounding box center [540, 119] width 112 height 13
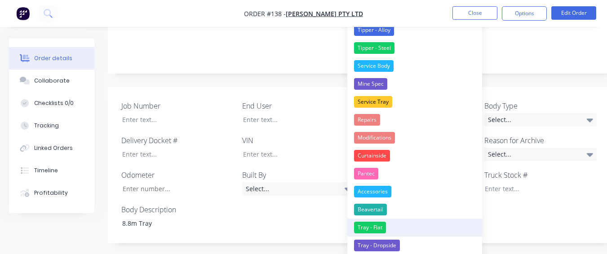
drag, startPoint x: 430, startPoint y: 226, endPoint x: 490, endPoint y: 150, distance: 96.3
click at [430, 225] on button "Tray - Flat" at bounding box center [414, 228] width 135 height 18
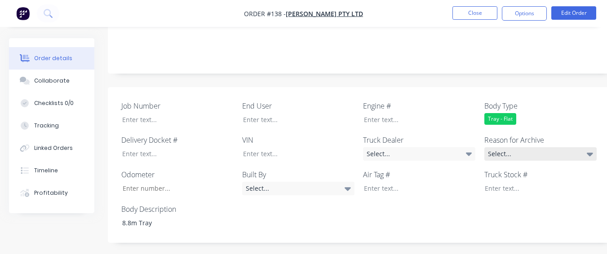
click at [514, 147] on div "Select..." at bounding box center [540, 153] width 112 height 13
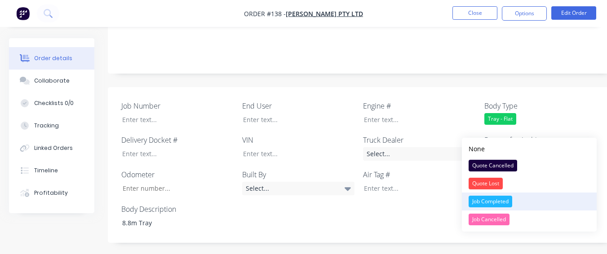
click at [511, 206] on div "Job Completed" at bounding box center [491, 202] width 44 height 12
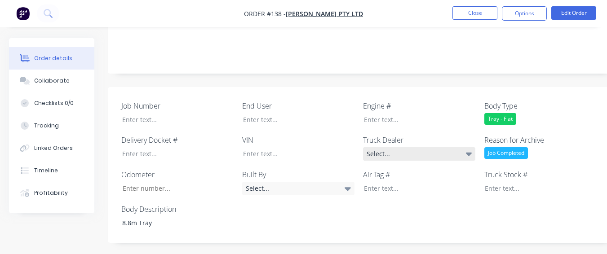
click at [450, 147] on div "Select..." at bounding box center [419, 153] width 112 height 13
click at [410, 87] on div "Job Number End User Engine # Body Type Tray - Flat Delivery Docket # VIN Truck …" at bounding box center [362, 165] width 508 height 156
click at [289, 101] on div "End User" at bounding box center [298, 114] width 112 height 26
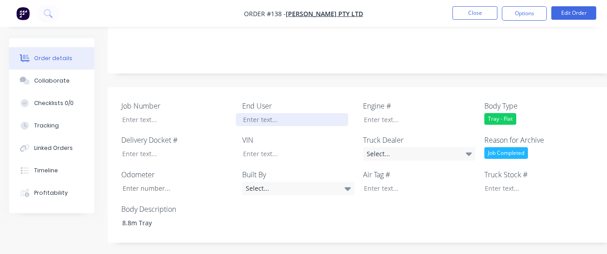
click at [287, 113] on div at bounding box center [292, 119] width 112 height 13
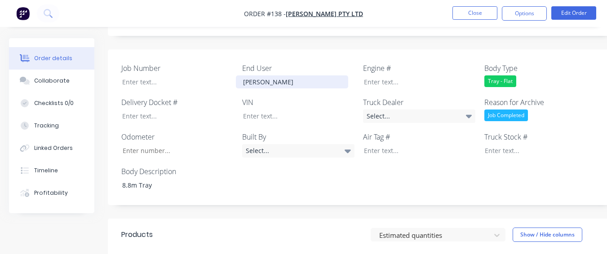
scroll to position [315, 0]
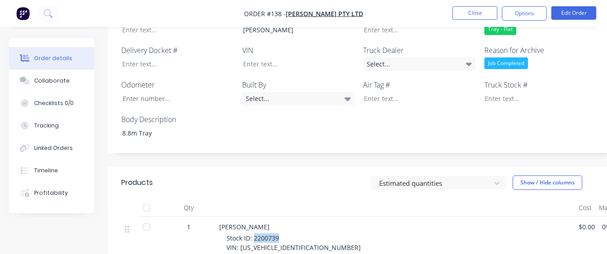
drag, startPoint x: 254, startPoint y: 213, endPoint x: 289, endPoint y: 214, distance: 35.5
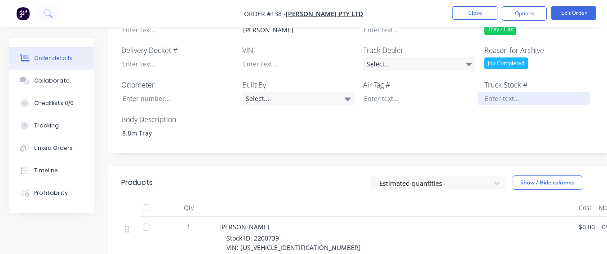
click at [495, 92] on div at bounding box center [534, 98] width 112 height 13
paste div
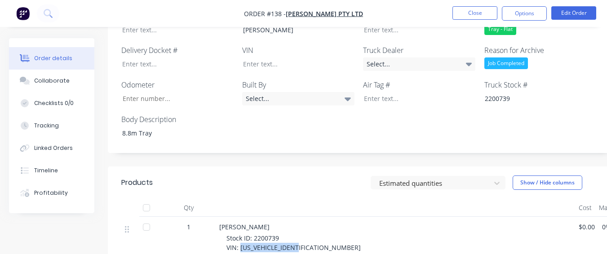
drag, startPoint x: 240, startPoint y: 221, endPoint x: 304, endPoint y: 221, distance: 64.3
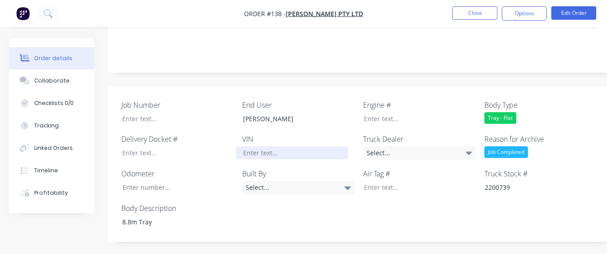
scroll to position [225, 0]
click at [303, 147] on div at bounding box center [292, 153] width 112 height 13
paste div
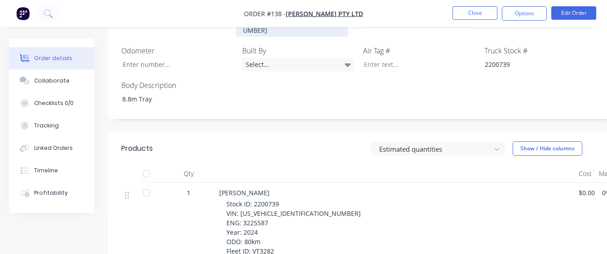
scroll to position [359, 0]
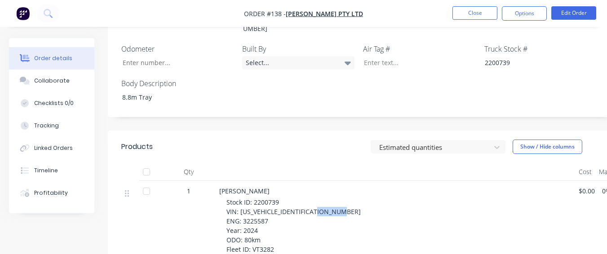
drag, startPoint x: 243, startPoint y: 188, endPoint x: 277, endPoint y: 187, distance: 34.2
click at [277, 198] on div "Stock ID: 2200739 VIN: [US_VEHICLE_IDENTIFICATION_NUMBER] ENG: 3225587 Year: 20…" at bounding box center [398, 235] width 345 height 75
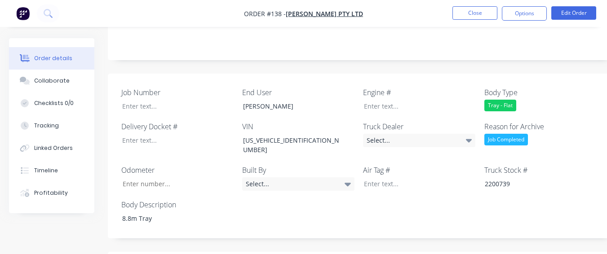
scroll to position [225, 0]
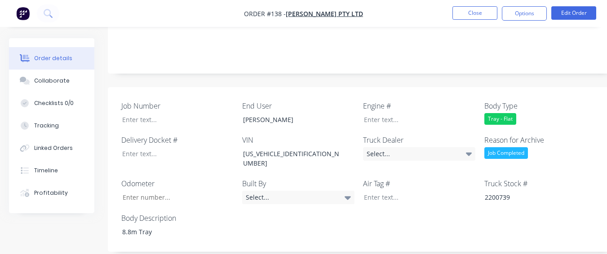
click at [390, 101] on div "Engine #" at bounding box center [419, 114] width 112 height 26
click at [389, 102] on div "Job Number End User [PERSON_NAME] Engine # Body Type Tray - Flat Delivery Docke…" at bounding box center [362, 169] width 508 height 165
click at [393, 113] on div at bounding box center [413, 119] width 112 height 13
paste div
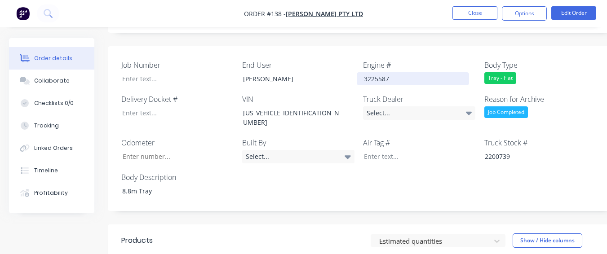
scroll to position [494, 0]
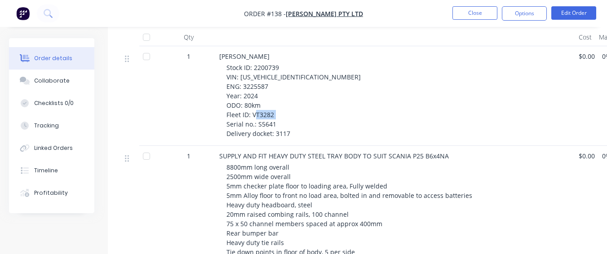
drag, startPoint x: 257, startPoint y: 90, endPoint x: 277, endPoint y: 90, distance: 20.2
click at [277, 90] on div "Stock ID: 2200739 VIN: [US_VEHICLE_IDENTIFICATION_NUMBER] ENG: 3225587 Year: 20…" at bounding box center [398, 100] width 345 height 75
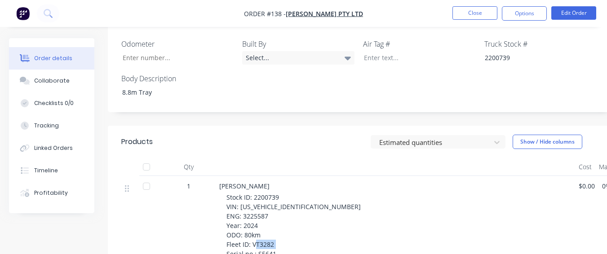
scroll to position [359, 0]
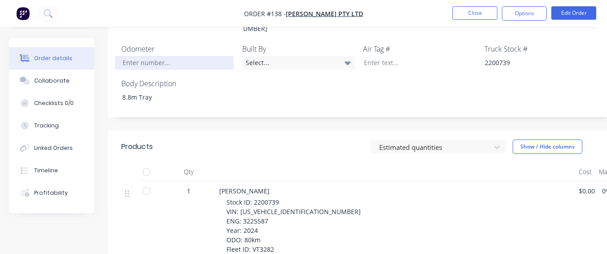
click at [166, 56] on input "Job Number" at bounding box center [174, 62] width 119 height 13
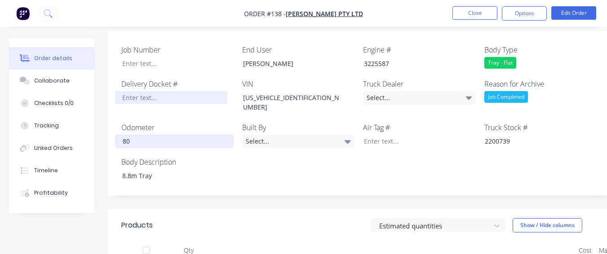
scroll to position [270, 0]
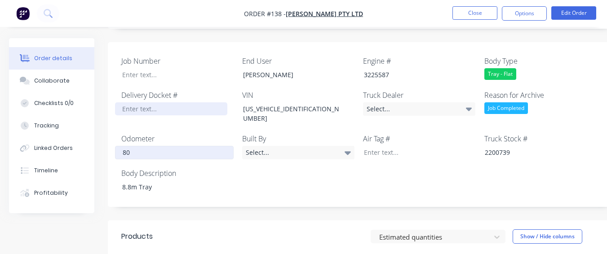
type input "80"
click at [137, 102] on div at bounding box center [171, 108] width 112 height 13
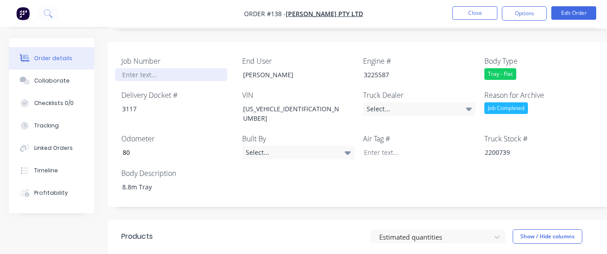
click at [148, 68] on div at bounding box center [171, 74] width 112 height 13
paste div
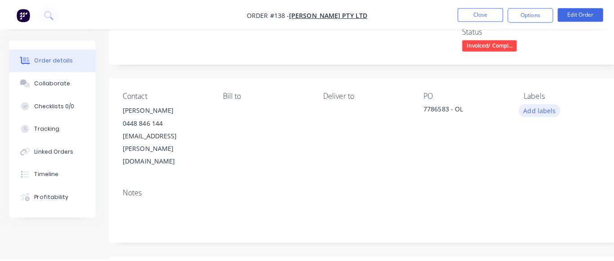
scroll to position [0, 0]
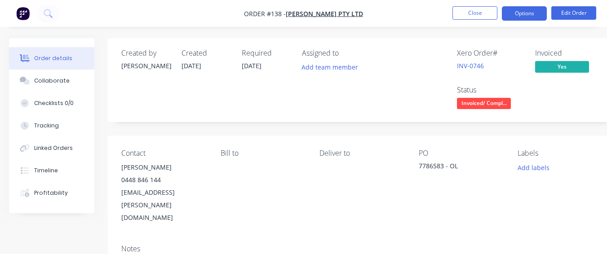
click at [523, 10] on button "Options" at bounding box center [524, 13] width 45 height 14
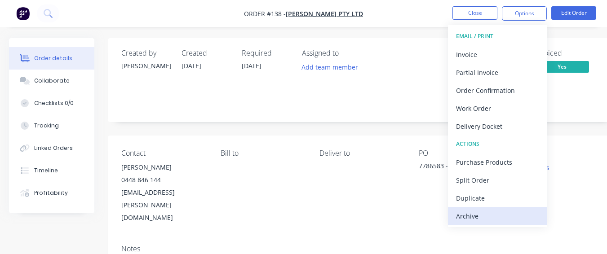
click at [506, 214] on div "Archive" at bounding box center [497, 216] width 83 height 13
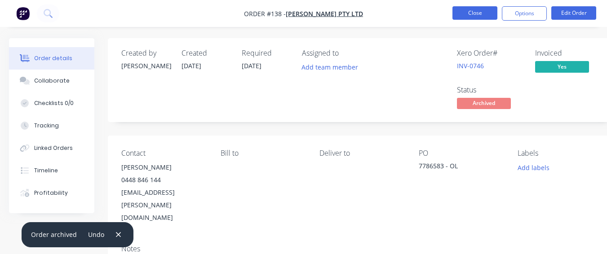
click at [470, 10] on button "Close" at bounding box center [474, 12] width 45 height 13
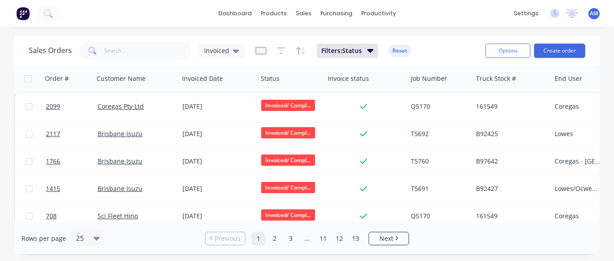
click at [350, 232] on link "13" at bounding box center [355, 238] width 13 height 13
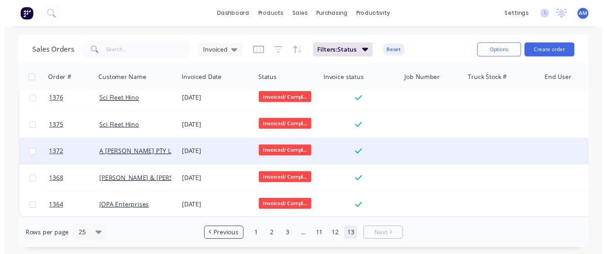
scroll to position [11, 0]
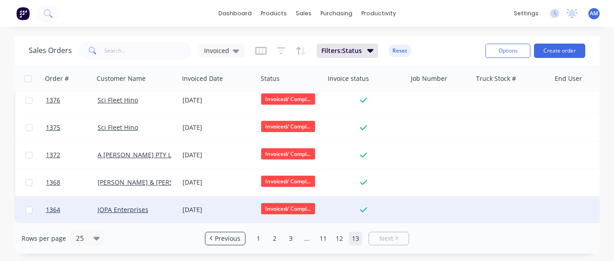
click at [189, 205] on div "[DATE]" at bounding box center [217, 209] width 71 height 9
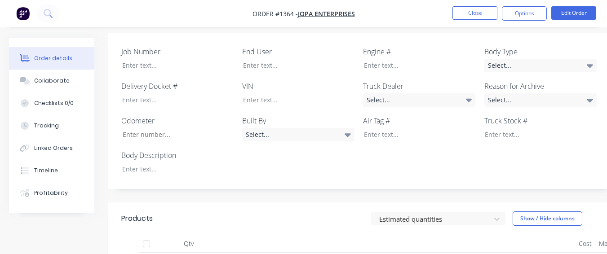
scroll to position [256, 0]
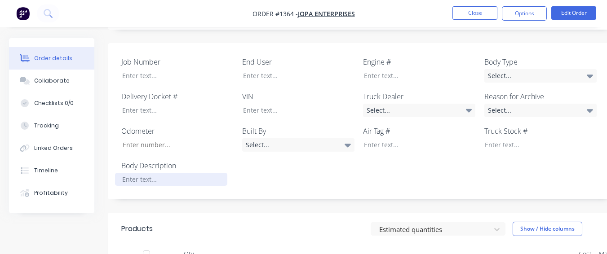
click at [163, 173] on div at bounding box center [171, 179] width 112 height 13
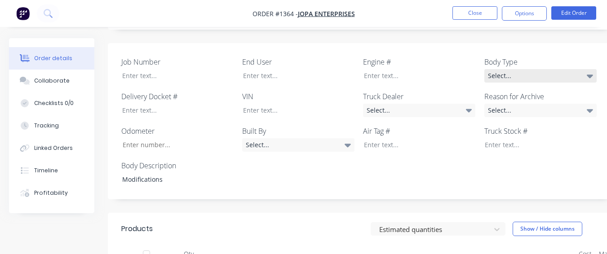
click at [579, 69] on div "Select..." at bounding box center [540, 75] width 112 height 13
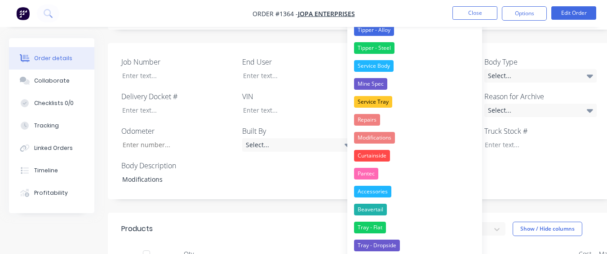
click at [397, 132] on button "Modifications" at bounding box center [414, 138] width 135 height 18
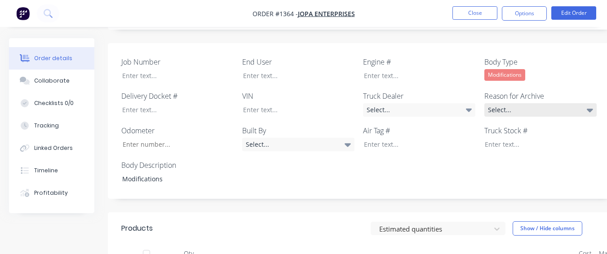
click at [488, 103] on div "Select..." at bounding box center [540, 109] width 112 height 13
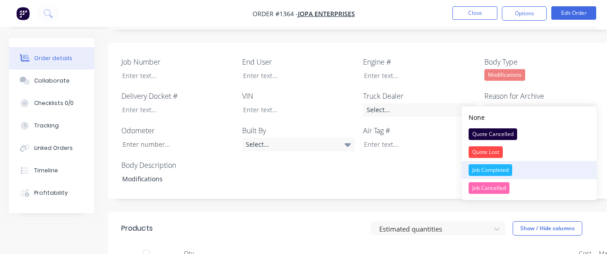
drag, startPoint x: 470, startPoint y: 168, endPoint x: 470, endPoint y: 161, distance: 6.8
click at [470, 167] on div "Job Completed" at bounding box center [491, 170] width 44 height 12
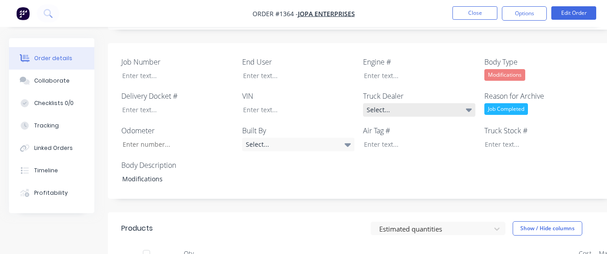
click at [448, 103] on div "Select..." at bounding box center [419, 109] width 112 height 13
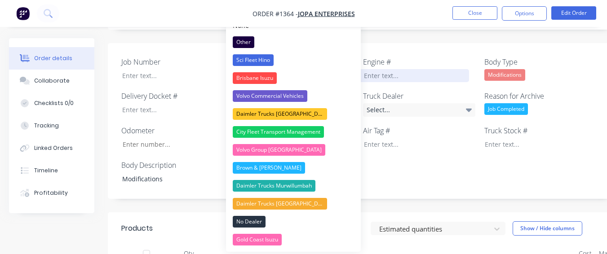
click at [410, 69] on div at bounding box center [413, 75] width 112 height 13
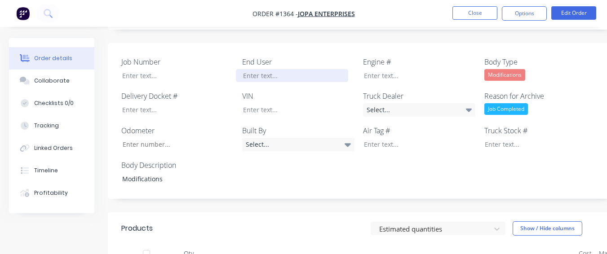
click at [309, 69] on div at bounding box center [292, 75] width 112 height 13
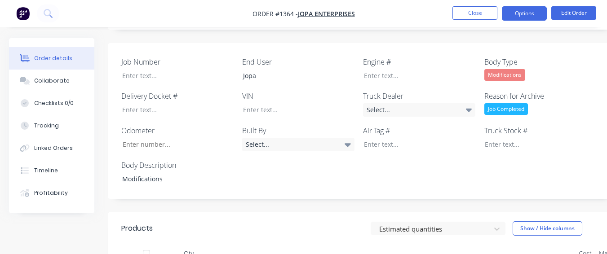
click at [529, 16] on button "Options" at bounding box center [524, 13] width 45 height 14
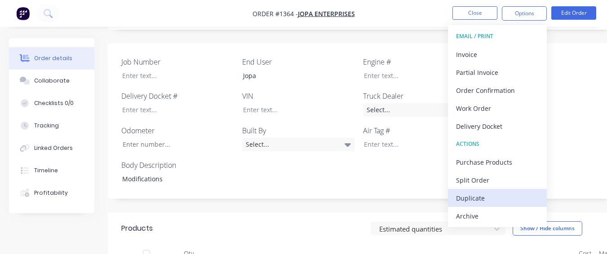
click at [504, 202] on div "Duplicate" at bounding box center [497, 198] width 83 height 13
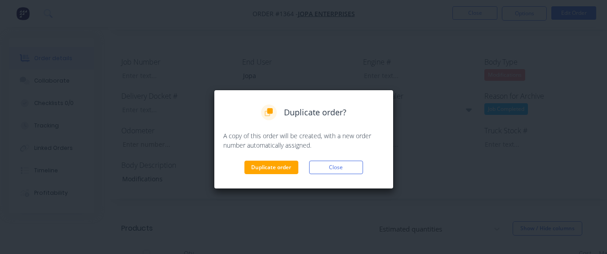
drag, startPoint x: 319, startPoint y: 170, endPoint x: 410, endPoint y: 145, distance: 94.2
click at [314, 170] on button "Close" at bounding box center [336, 167] width 54 height 13
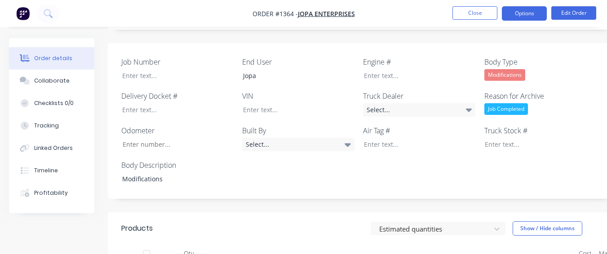
click at [532, 13] on button "Options" at bounding box center [524, 13] width 45 height 14
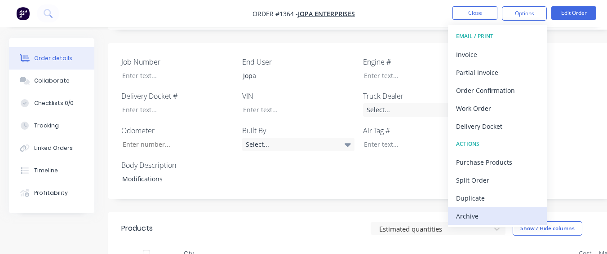
click at [455, 217] on button "Archive" at bounding box center [497, 216] width 99 height 18
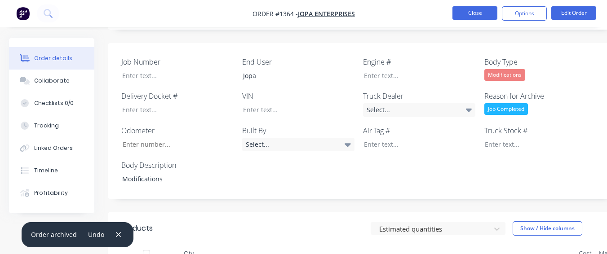
click at [474, 18] on button "Close" at bounding box center [474, 12] width 45 height 13
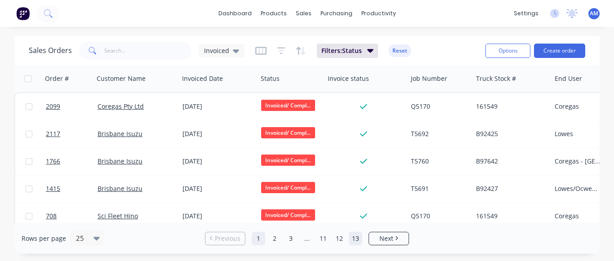
click at [356, 238] on link "13" at bounding box center [355, 238] width 13 height 13
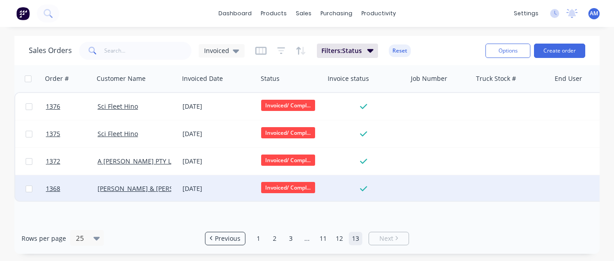
click at [200, 187] on div "[DATE]" at bounding box center [217, 188] width 71 height 9
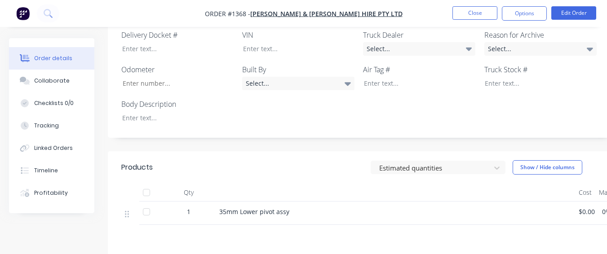
scroll to position [315, 0]
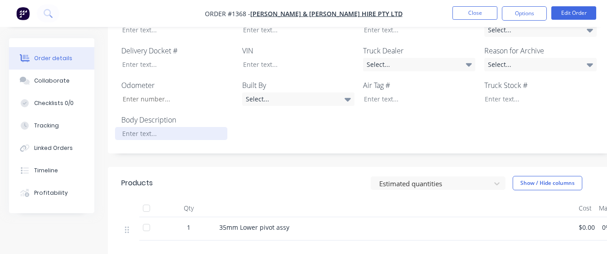
click at [158, 127] on div at bounding box center [171, 133] width 112 height 13
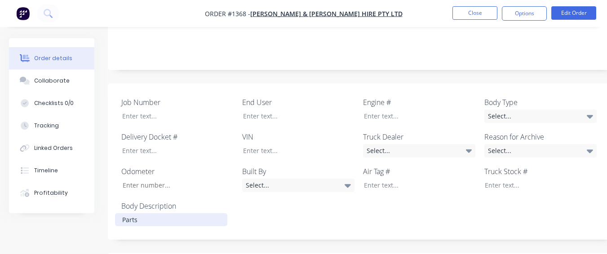
scroll to position [225, 0]
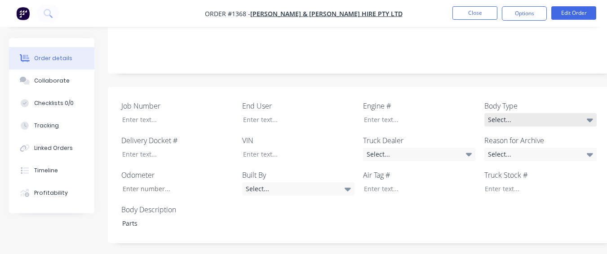
click at [492, 113] on div "Select..." at bounding box center [540, 119] width 112 height 13
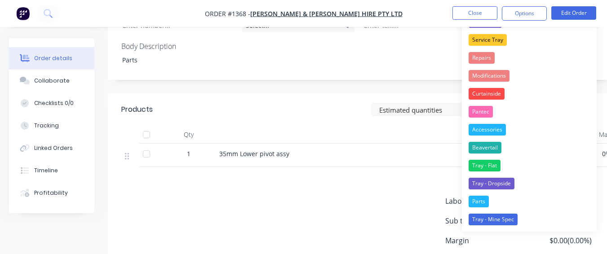
scroll to position [436, 0]
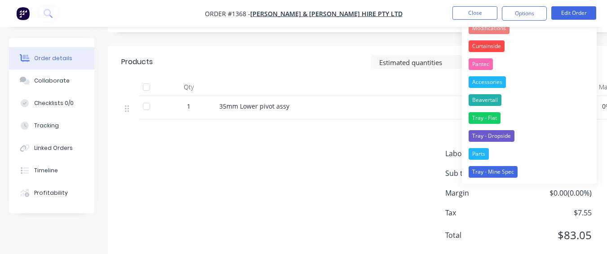
click at [466, 152] on button "Parts" at bounding box center [529, 154] width 135 height 18
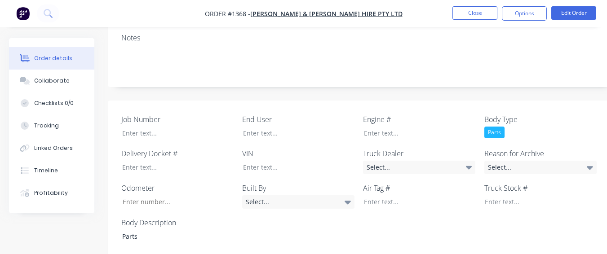
scroll to position [211, 0]
click at [516, 161] on div "Select..." at bounding box center [540, 167] width 112 height 13
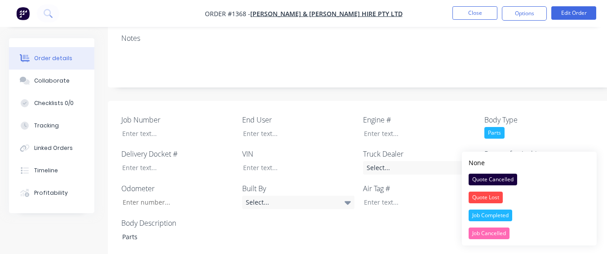
click at [486, 212] on div "Job Completed" at bounding box center [491, 216] width 44 height 12
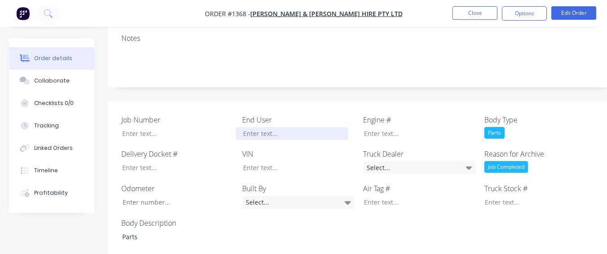
click at [296, 127] on div at bounding box center [292, 133] width 112 height 13
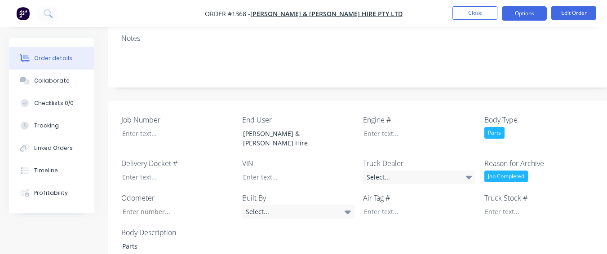
drag, startPoint x: 299, startPoint y: 102, endPoint x: 524, endPoint y: 13, distance: 242.1
click at [524, 13] on button "Options" at bounding box center [524, 13] width 45 height 14
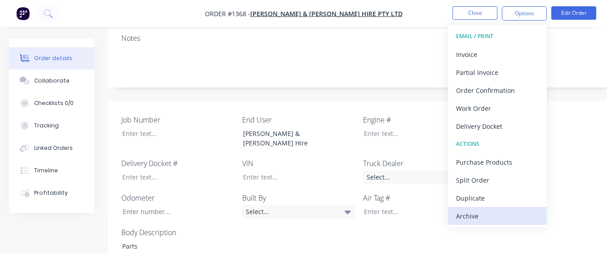
click at [468, 217] on div "Archive" at bounding box center [497, 216] width 83 height 13
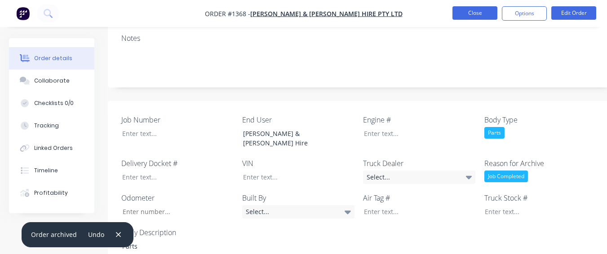
click at [464, 12] on button "Close" at bounding box center [474, 12] width 45 height 13
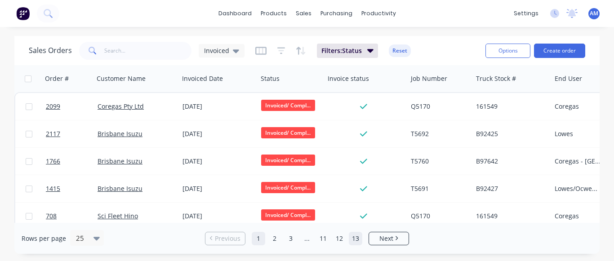
click at [353, 238] on link "13" at bounding box center [355, 238] width 13 height 13
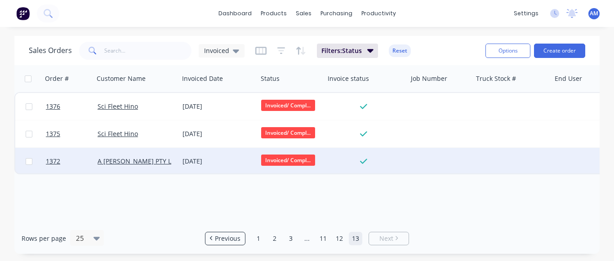
click at [201, 158] on div "[DATE]" at bounding box center [217, 161] width 71 height 9
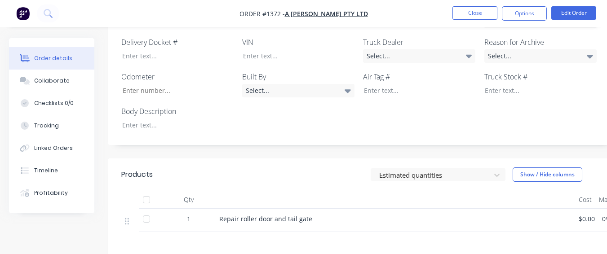
scroll to position [301, 0]
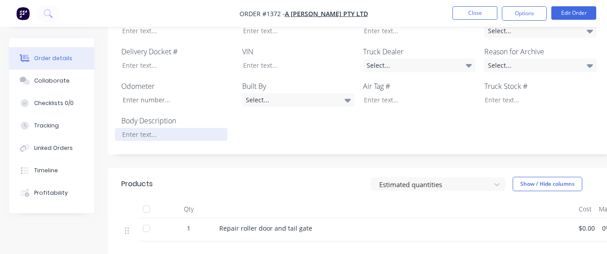
click at [173, 128] on div at bounding box center [171, 134] width 112 height 13
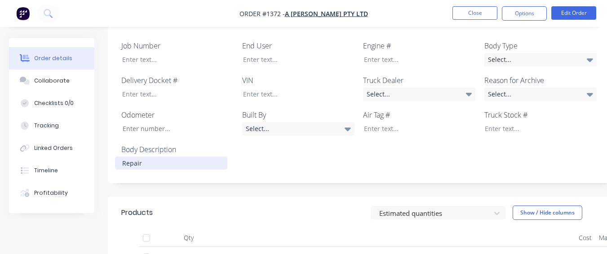
scroll to position [211, 0]
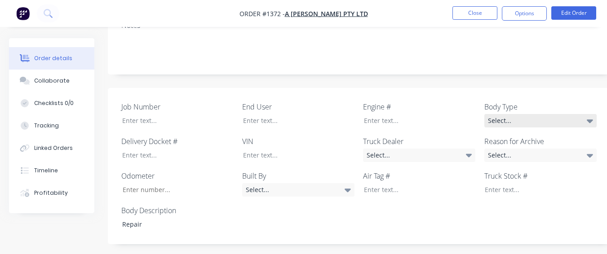
click at [499, 114] on div "Select..." at bounding box center [540, 120] width 112 height 13
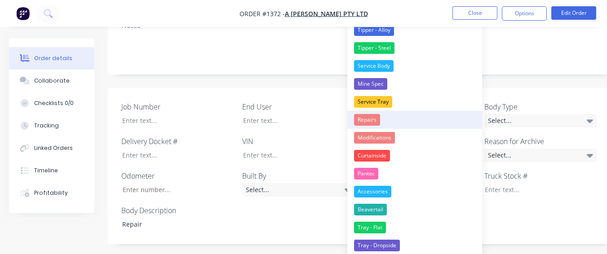
click at [404, 122] on button "Repairs" at bounding box center [414, 120] width 135 height 18
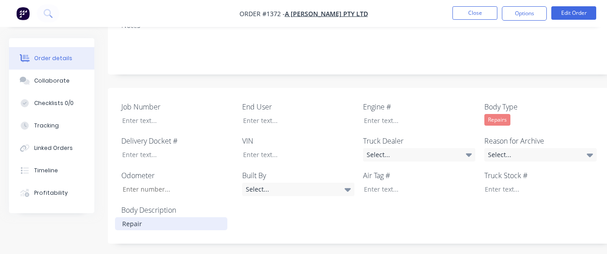
click at [145, 217] on div "Repair" at bounding box center [171, 223] width 112 height 13
click at [513, 148] on div "Select..." at bounding box center [540, 154] width 112 height 13
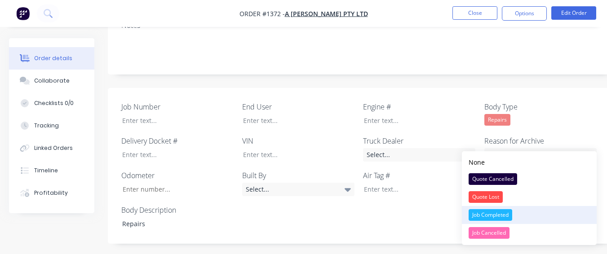
click at [510, 217] on div "Job Completed" at bounding box center [491, 215] width 44 height 12
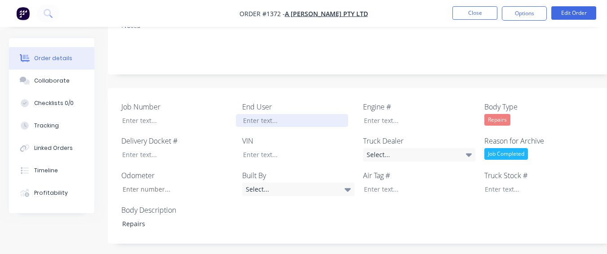
click at [241, 114] on div at bounding box center [292, 120] width 112 height 13
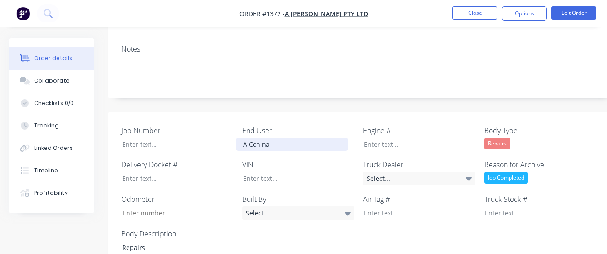
scroll to position [166, 0]
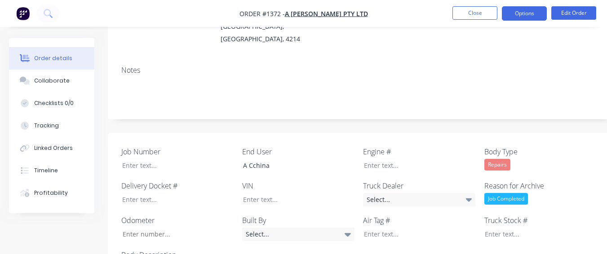
click at [534, 18] on button "Options" at bounding box center [524, 13] width 45 height 14
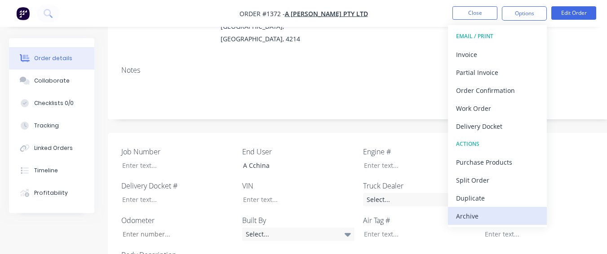
click at [494, 218] on div "Archive" at bounding box center [497, 216] width 83 height 13
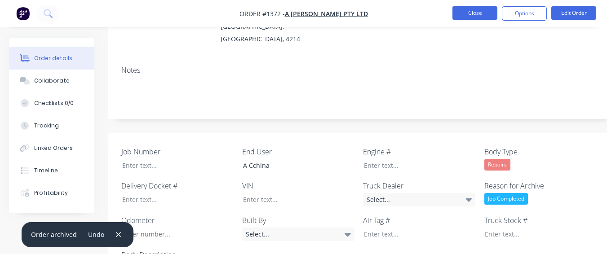
click at [465, 15] on button "Close" at bounding box center [474, 12] width 45 height 13
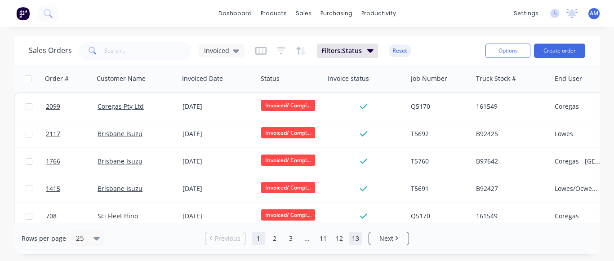
click at [360, 242] on link "13" at bounding box center [355, 238] width 13 height 13
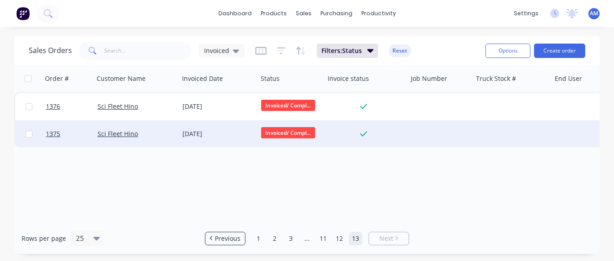
click at [191, 131] on div "[DATE]" at bounding box center [217, 133] width 71 height 9
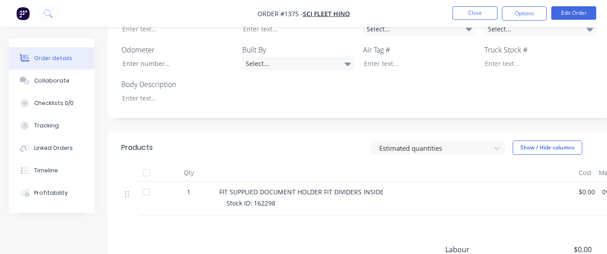
scroll to position [311, 0]
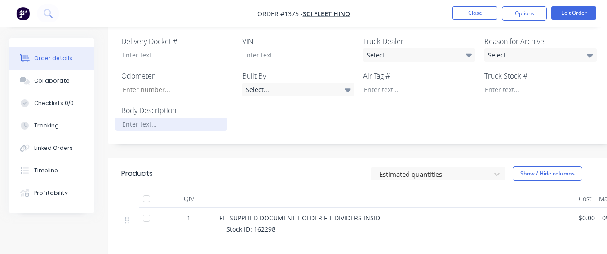
click at [165, 118] on div at bounding box center [171, 124] width 112 height 13
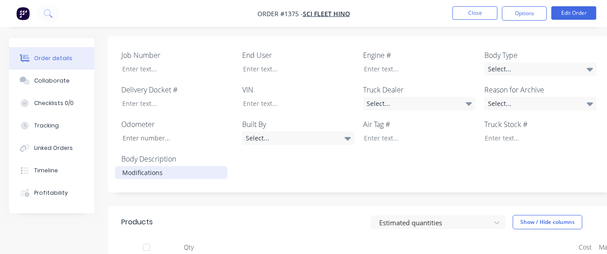
scroll to position [177, 0]
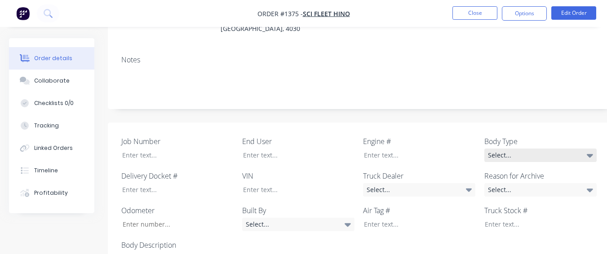
click at [536, 149] on div "Select..." at bounding box center [540, 155] width 112 height 13
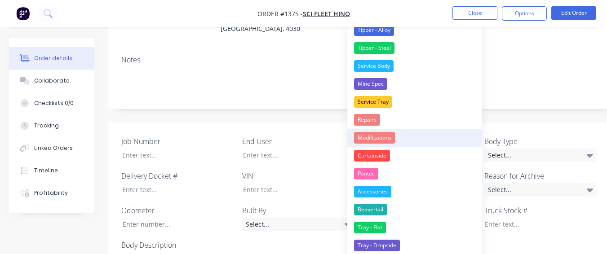
click at [430, 143] on button "Modifications" at bounding box center [414, 138] width 135 height 18
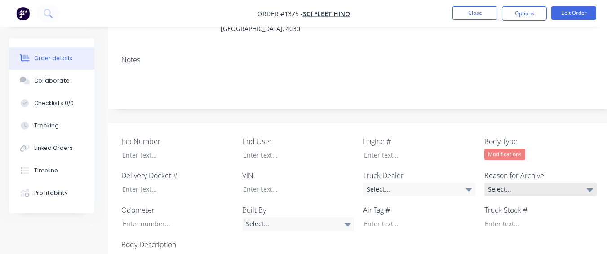
click at [532, 183] on div "Select..." at bounding box center [540, 189] width 112 height 13
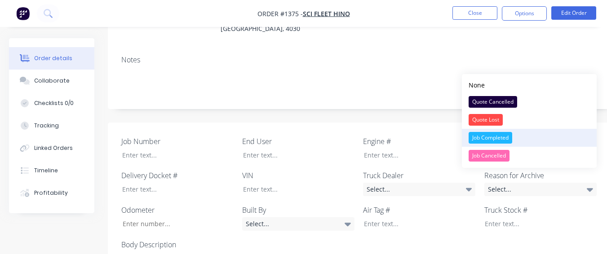
click at [505, 139] on div "Job Completed" at bounding box center [491, 138] width 44 height 12
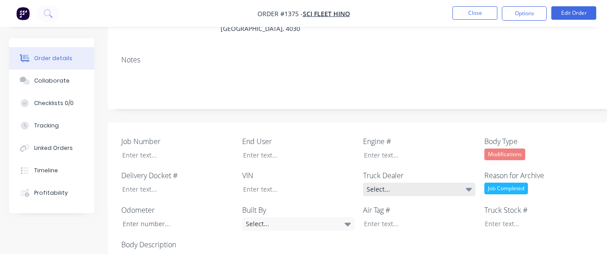
click at [367, 183] on div "Select..." at bounding box center [419, 189] width 112 height 13
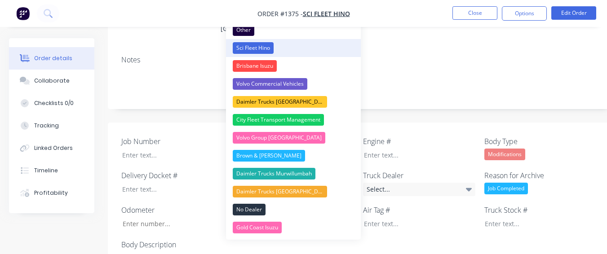
click at [317, 48] on button "Sci Fleet Hino" at bounding box center [293, 48] width 135 height 18
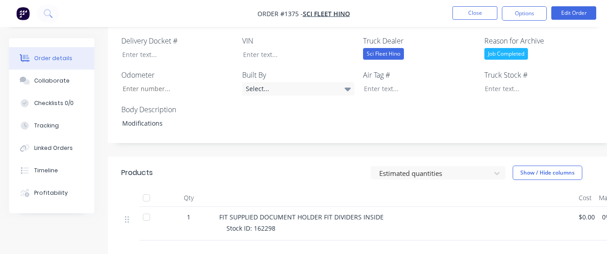
scroll to position [356, 0]
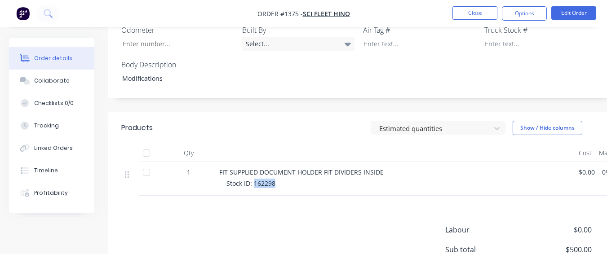
drag, startPoint x: 253, startPoint y: 172, endPoint x: 275, endPoint y: 172, distance: 21.6
click at [275, 179] on span "Stock ID: 162298" at bounding box center [250, 183] width 49 height 9
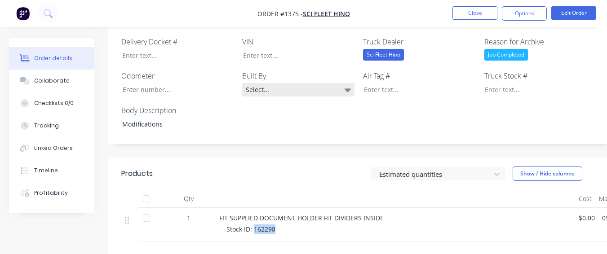
scroll to position [266, 0]
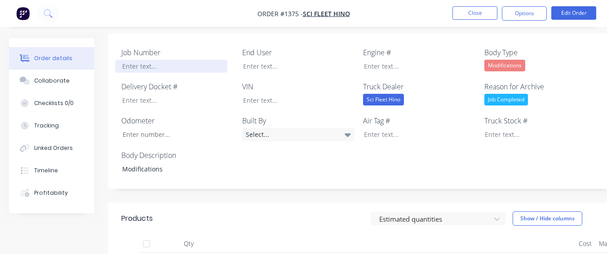
drag, startPoint x: 177, startPoint y: 54, endPoint x: 189, endPoint y: 33, distance: 24.2
click at [189, 34] on div "Job Number End User Engine # Body Type Modifications Delivery Docket # VIN Truc…" at bounding box center [362, 112] width 508 height 156
drag, startPoint x: 173, startPoint y: 49, endPoint x: 170, endPoint y: 53, distance: 5.4
paste div
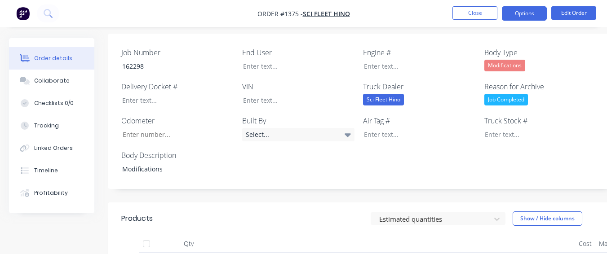
click at [514, 17] on button "Options" at bounding box center [524, 13] width 45 height 14
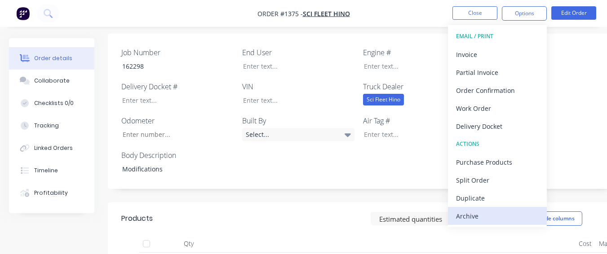
click at [456, 219] on button "Archive" at bounding box center [497, 216] width 99 height 18
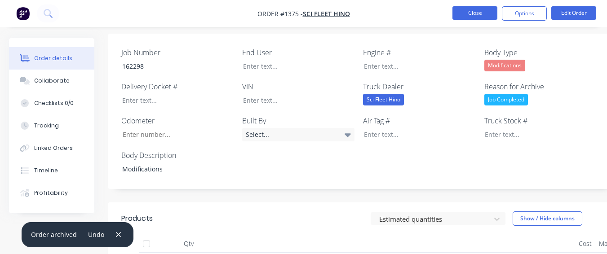
drag, startPoint x: 465, startPoint y: 12, endPoint x: 452, endPoint y: 13, distance: 12.3
click at [452, 13] on button "Close" at bounding box center [474, 12] width 45 height 13
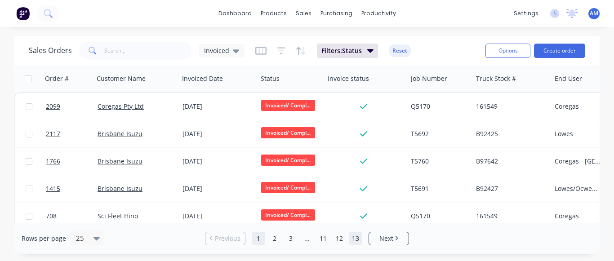
click at [360, 238] on link "13" at bounding box center [355, 238] width 13 height 13
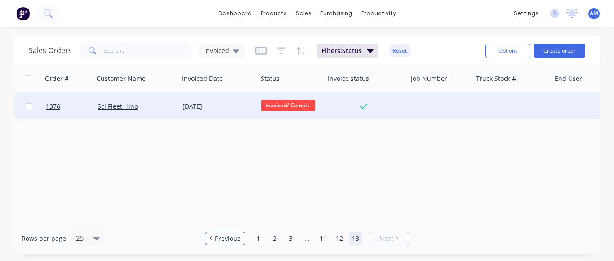
click at [200, 104] on div "[DATE]" at bounding box center [217, 106] width 71 height 9
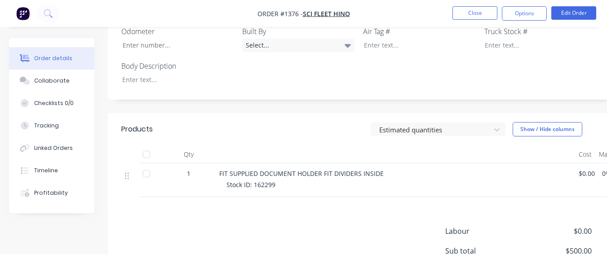
scroll to position [356, 0]
drag, startPoint x: 253, startPoint y: 172, endPoint x: 277, endPoint y: 179, distance: 24.9
click at [277, 179] on div "FIT SUPPLIED DOCUMENT HOLDER FIT DIVIDERS INSIDE Stock ID: 162299" at bounding box center [395, 180] width 359 height 34
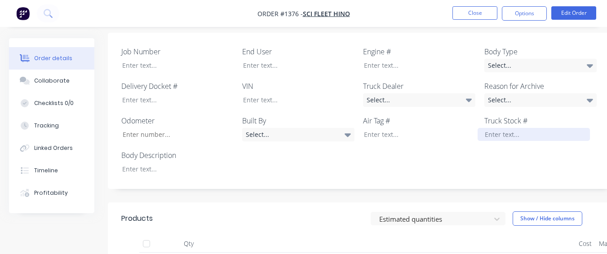
click at [497, 128] on div at bounding box center [534, 134] width 112 height 13
paste div
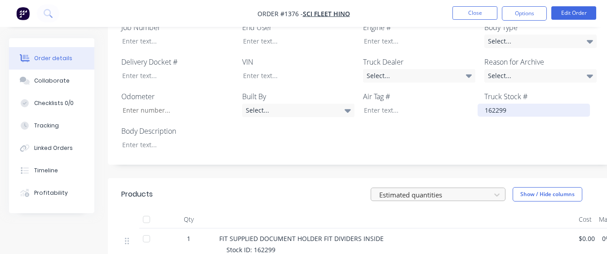
scroll to position [311, 0]
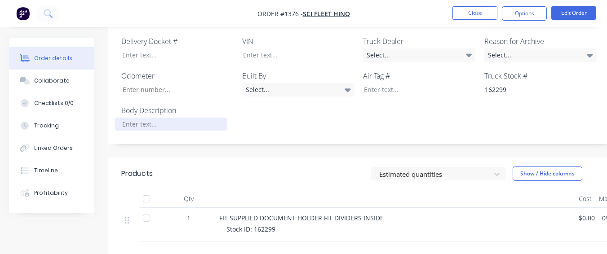
click at [212, 118] on div at bounding box center [171, 124] width 112 height 13
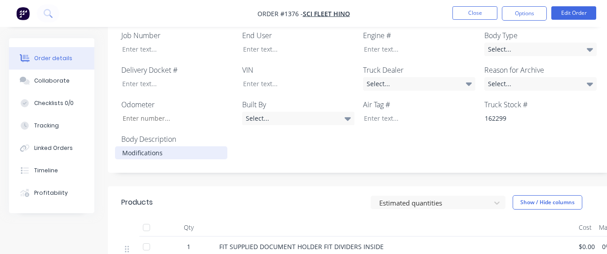
scroll to position [266, 0]
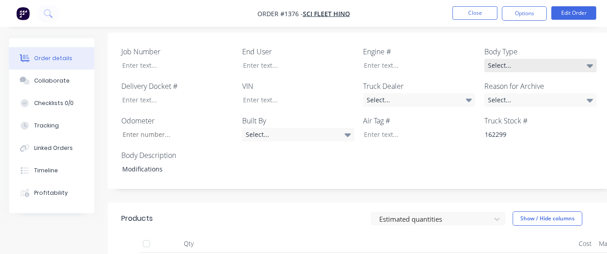
click at [544, 59] on div "Select..." at bounding box center [540, 65] width 112 height 13
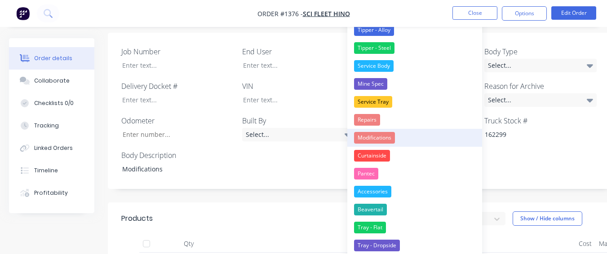
click at [399, 142] on button "Modifications" at bounding box center [414, 138] width 135 height 18
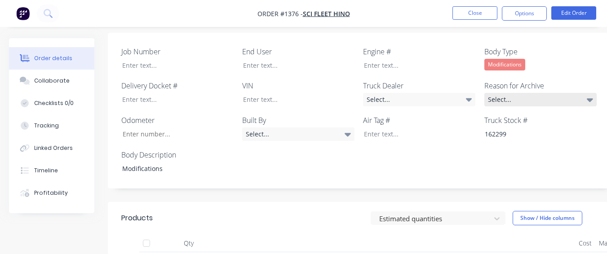
click at [499, 93] on div "Select..." at bounding box center [540, 99] width 112 height 13
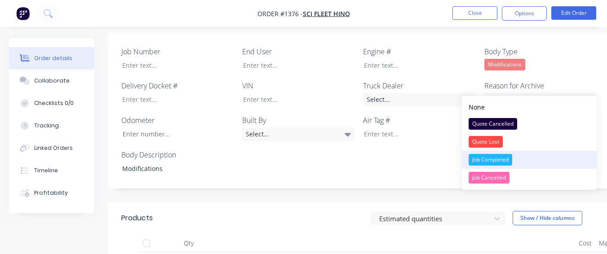
click at [483, 156] on div "Job Completed" at bounding box center [491, 160] width 44 height 12
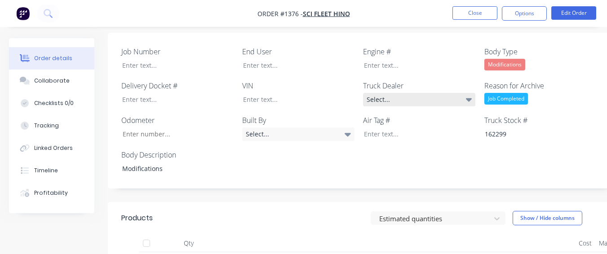
click at [370, 93] on div "Select..." at bounding box center [419, 99] width 112 height 13
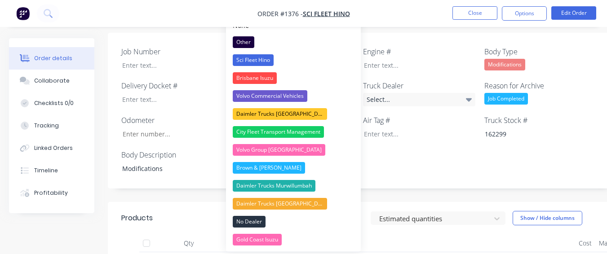
click at [312, 63] on button "Sci Fleet Hino" at bounding box center [293, 60] width 135 height 18
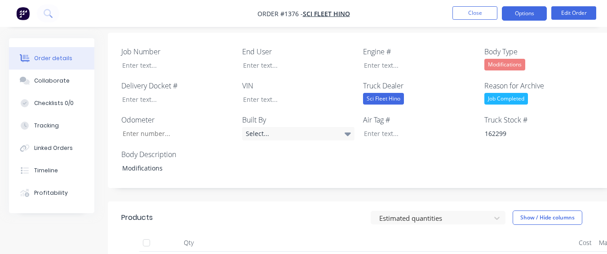
click at [534, 12] on button "Options" at bounding box center [524, 13] width 45 height 14
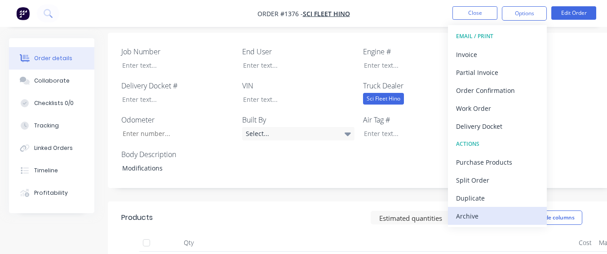
click at [481, 210] on div "Archive" at bounding box center [497, 216] width 83 height 13
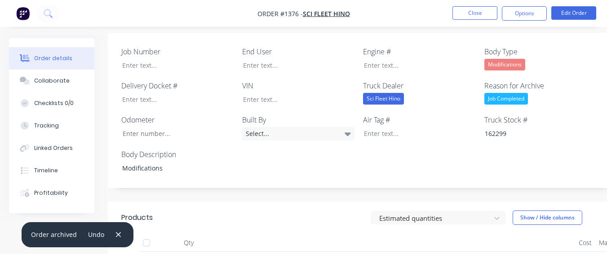
click at [444, 14] on ul "Close Options Edit Order" at bounding box center [524, 13] width 165 height 14
click at [457, 13] on button "Close" at bounding box center [474, 12] width 45 height 13
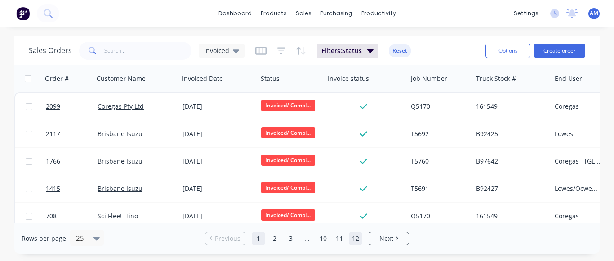
click at [350, 238] on link "12" at bounding box center [355, 238] width 13 height 13
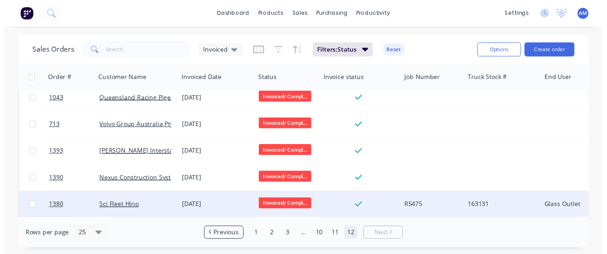
scroll to position [559, 0]
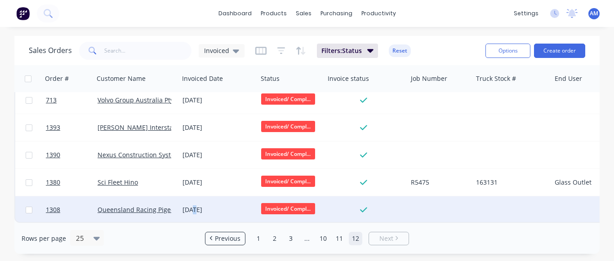
click at [193, 196] on div "[DATE]" at bounding box center [218, 209] width 79 height 27
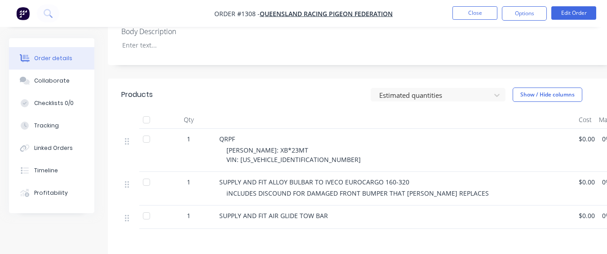
scroll to position [315, 0]
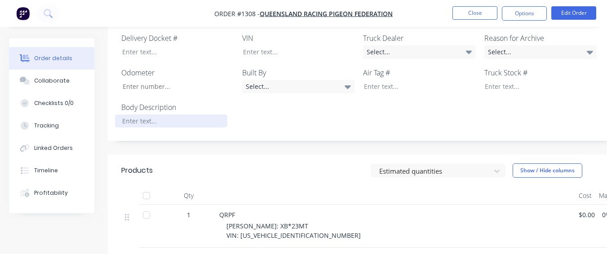
click at [187, 115] on div at bounding box center [171, 121] width 112 height 13
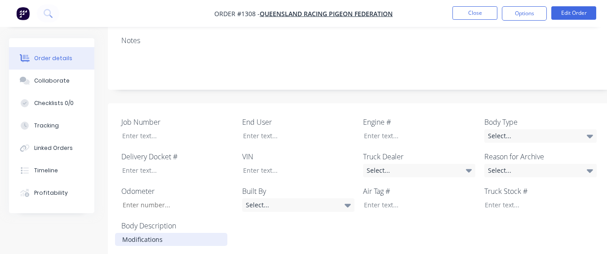
scroll to position [180, 0]
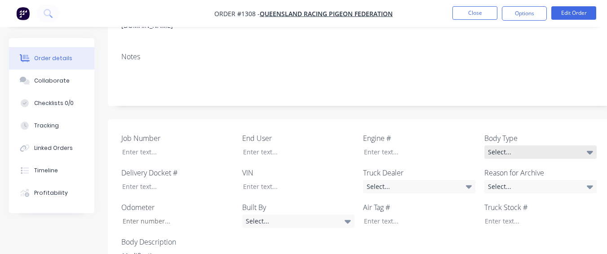
click at [532, 146] on div "Select..." at bounding box center [540, 152] width 112 height 13
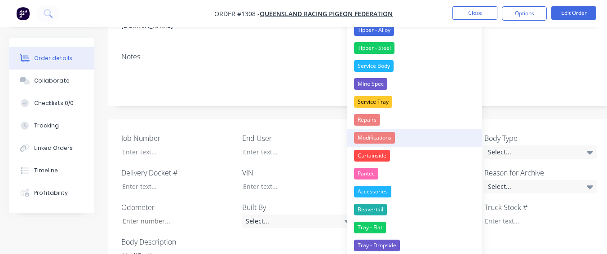
click at [426, 139] on button "Modifications" at bounding box center [414, 138] width 135 height 18
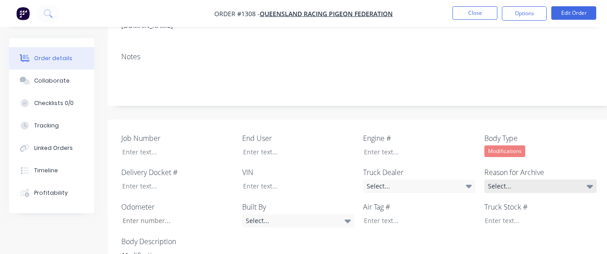
click at [545, 180] on div "Select..." at bounding box center [540, 186] width 112 height 13
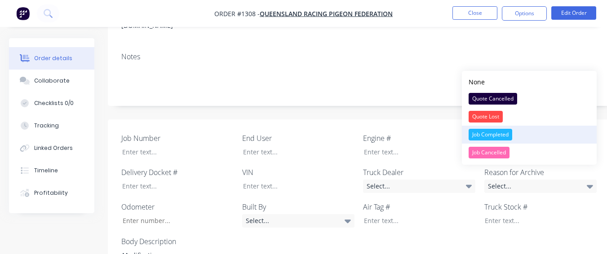
click at [540, 138] on button "Job Completed" at bounding box center [529, 135] width 135 height 18
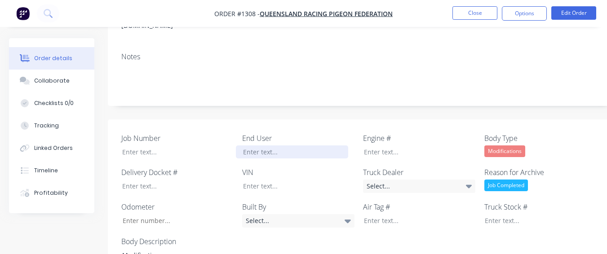
click at [240, 146] on div at bounding box center [292, 152] width 112 height 13
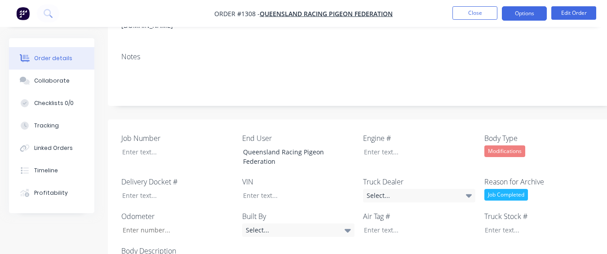
click at [512, 13] on button "Options" at bounding box center [524, 13] width 45 height 14
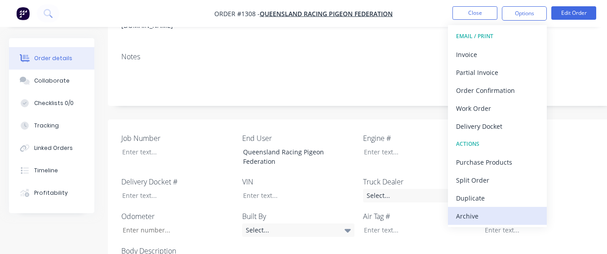
click at [469, 213] on div "Archive" at bounding box center [497, 216] width 83 height 13
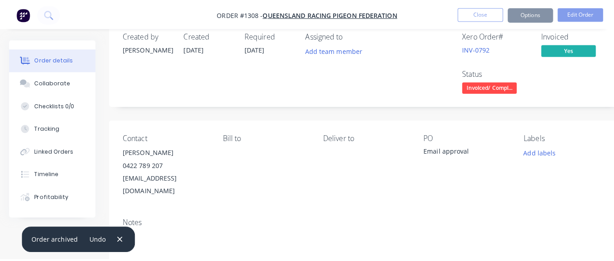
scroll to position [0, 0]
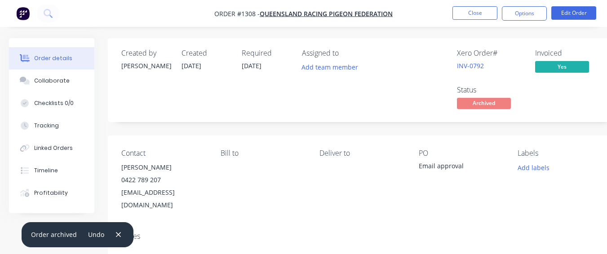
click at [470, 5] on nav "Order #1308 - Queensland Racing Pigeon Federation Close Options Edit Order" at bounding box center [303, 13] width 607 height 27
click at [467, 11] on button "Close" at bounding box center [474, 12] width 45 height 13
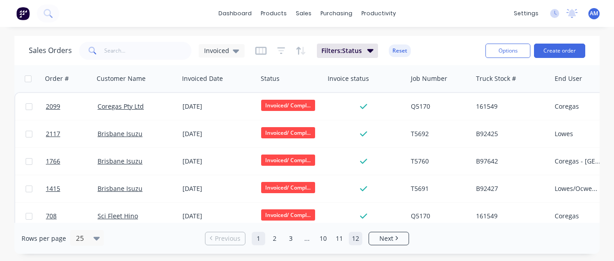
click at [359, 241] on link "12" at bounding box center [355, 238] width 13 height 13
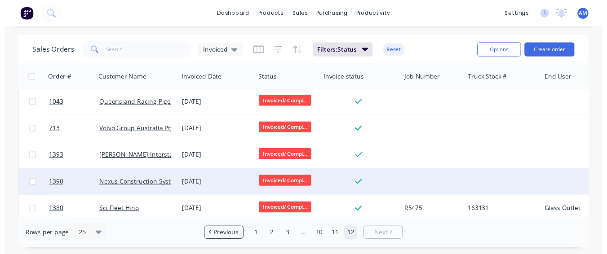
scroll to position [532, 0]
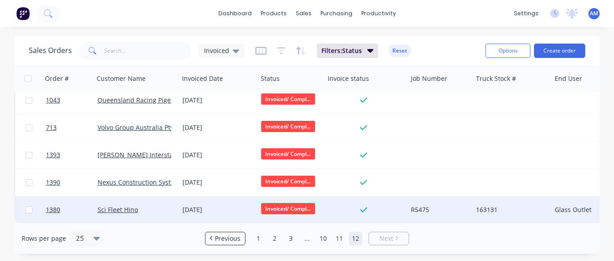
click at [214, 205] on div "[DATE]" at bounding box center [217, 209] width 71 height 9
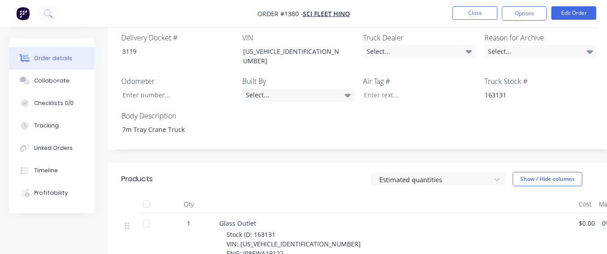
scroll to position [315, 0]
click at [202, 89] on input "Job Number" at bounding box center [174, 95] width 119 height 13
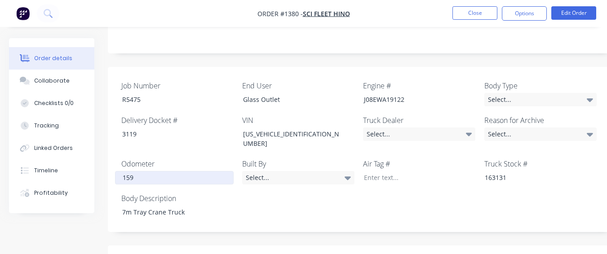
scroll to position [225, 0]
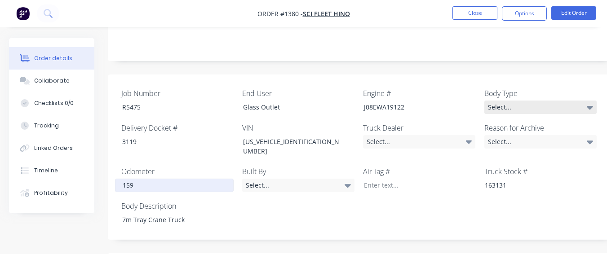
type input "159"
click at [505, 101] on div "Select..." at bounding box center [540, 107] width 112 height 13
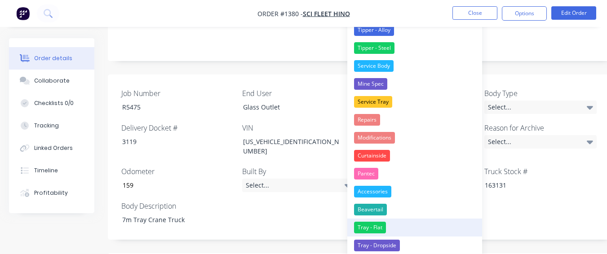
click at [385, 230] on button "Tray - Flat" at bounding box center [414, 228] width 135 height 18
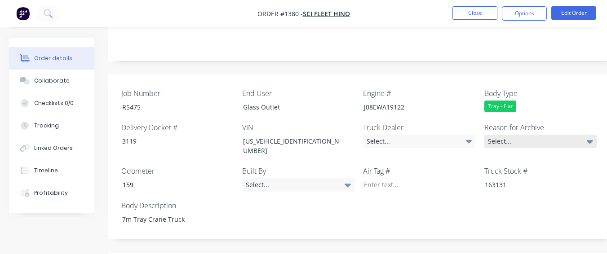
click at [502, 135] on div "Select..." at bounding box center [540, 141] width 112 height 13
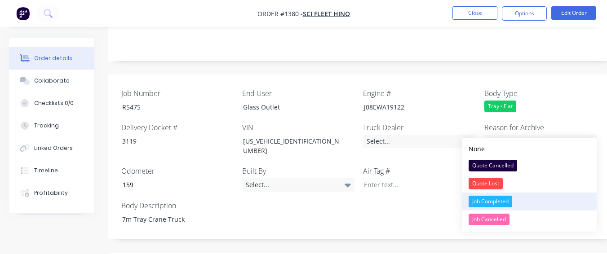
click at [498, 195] on button "Job Completed" at bounding box center [529, 202] width 135 height 18
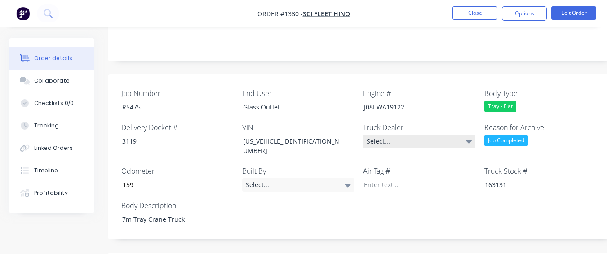
drag, startPoint x: 423, startPoint y: 124, endPoint x: 416, endPoint y: 122, distance: 8.0
click at [423, 135] on div "Select..." at bounding box center [419, 141] width 112 height 13
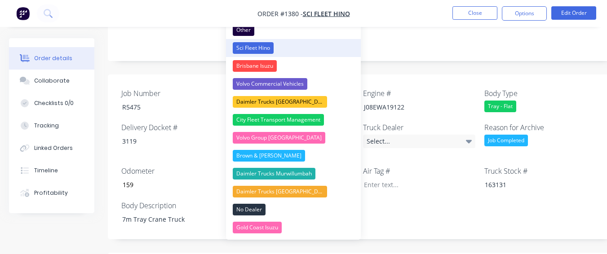
click at [262, 49] on div "Sci Fleet Hino" at bounding box center [253, 48] width 41 height 12
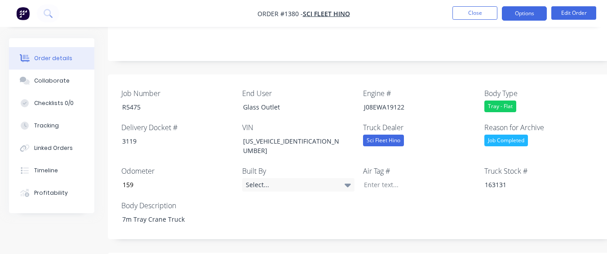
click at [512, 16] on button "Options" at bounding box center [524, 13] width 45 height 14
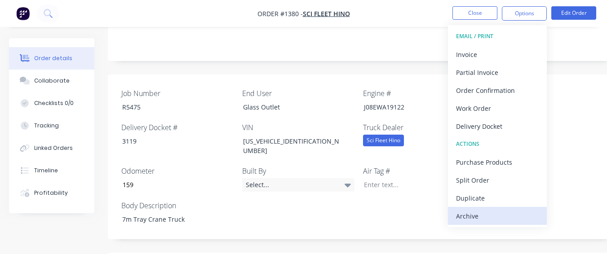
drag, startPoint x: 480, startPoint y: 213, endPoint x: 514, endPoint y: 126, distance: 93.5
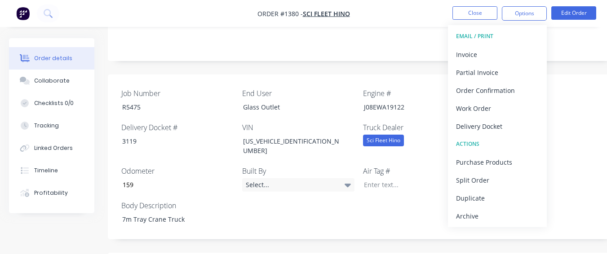
click at [480, 213] on div "Archive" at bounding box center [497, 216] width 83 height 13
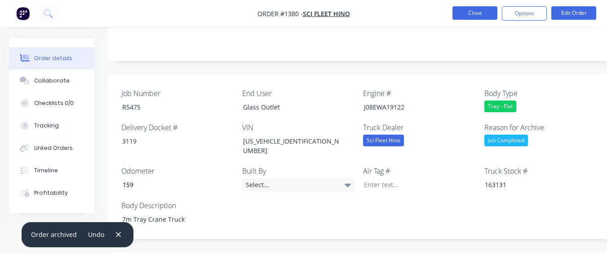
click at [479, 10] on button "Close" at bounding box center [474, 12] width 45 height 13
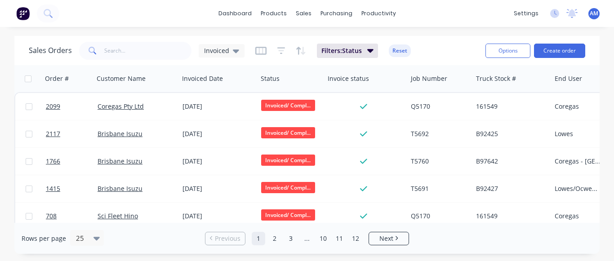
click at [363, 239] on ul "Previous 1 2 3 ... 10 11 12 Next" at bounding box center [306, 238] width 211 height 13
click at [355, 239] on link "12" at bounding box center [355, 238] width 13 height 13
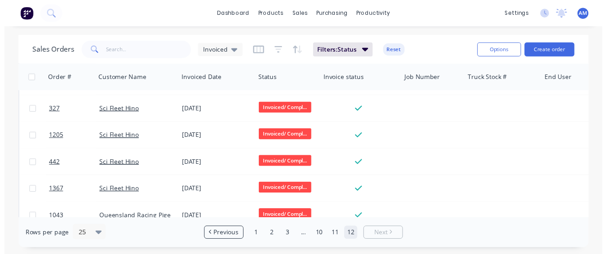
scroll to position [504, 0]
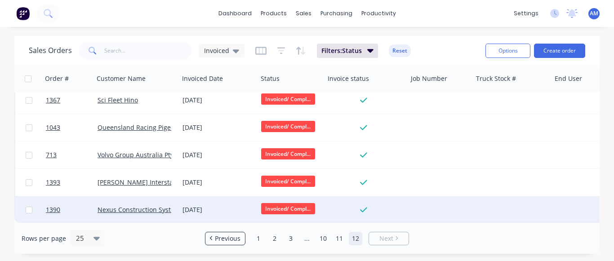
click at [194, 197] on div "[DATE]" at bounding box center [218, 209] width 79 height 27
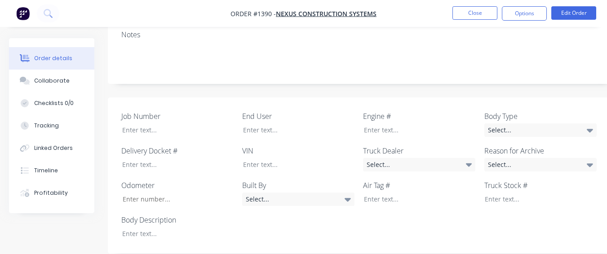
scroll to position [180, 0]
click at [261, 134] on div at bounding box center [292, 130] width 112 height 13
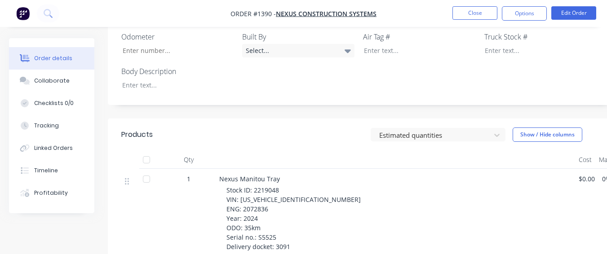
scroll to position [315, 0]
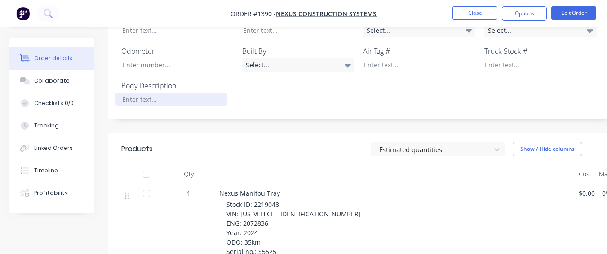
click at [205, 106] on div at bounding box center [171, 99] width 112 height 13
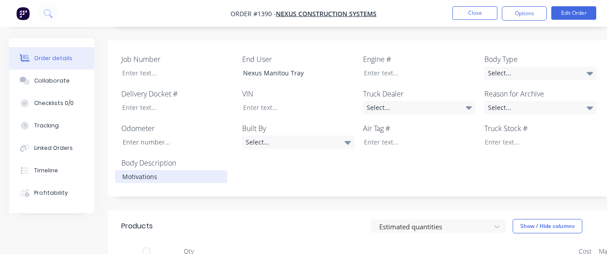
scroll to position [225, 0]
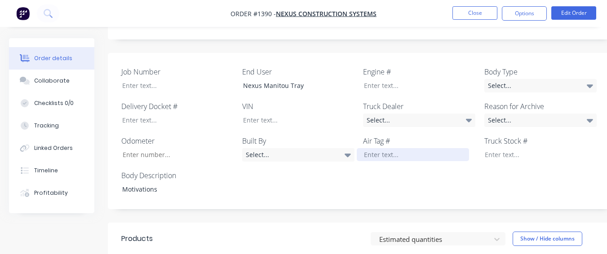
drag, startPoint x: 562, startPoint y: 93, endPoint x: 403, endPoint y: 139, distance: 164.8
click at [366, 161] on div at bounding box center [413, 154] width 112 height 13
click at [510, 91] on div "Select..." at bounding box center [540, 85] width 112 height 13
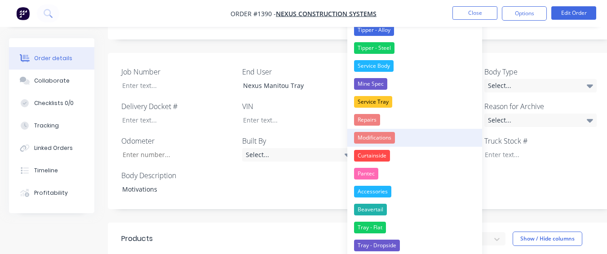
click at [377, 133] on div "Modifications" at bounding box center [374, 138] width 41 height 12
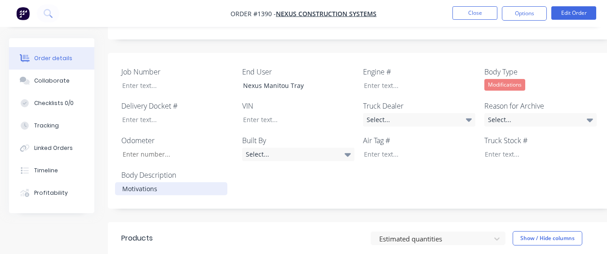
click at [169, 195] on div "Motivations" at bounding box center [171, 188] width 112 height 13
click at [153, 195] on div "Motivations" at bounding box center [171, 188] width 112 height 13
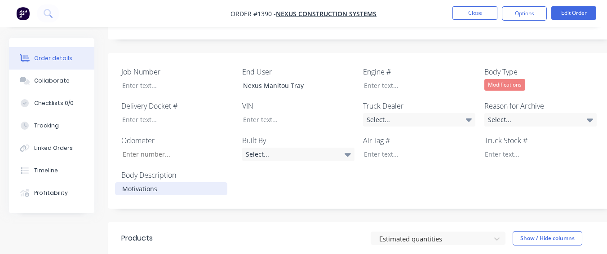
click at [153, 195] on div "Motivations" at bounding box center [171, 188] width 112 height 13
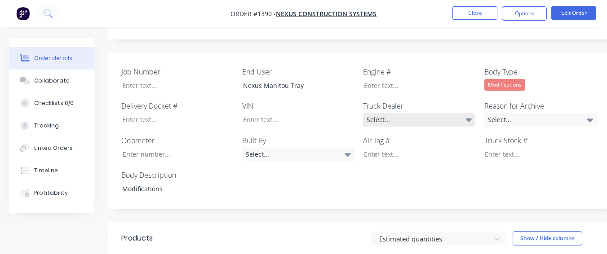
click at [376, 127] on div "Select..." at bounding box center [419, 119] width 112 height 13
click at [401, 77] on label "Engine #" at bounding box center [419, 72] width 112 height 11
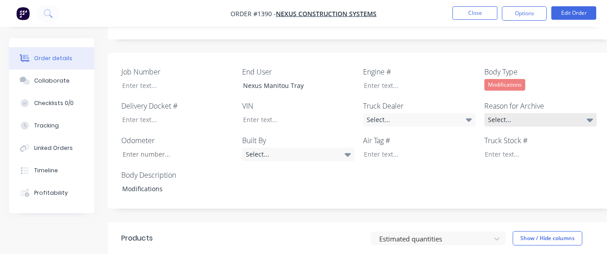
click at [558, 126] on div "Select..." at bounding box center [540, 119] width 112 height 13
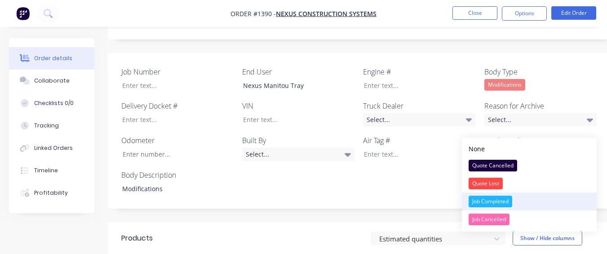
click at [497, 200] on div "Job Completed" at bounding box center [491, 202] width 44 height 12
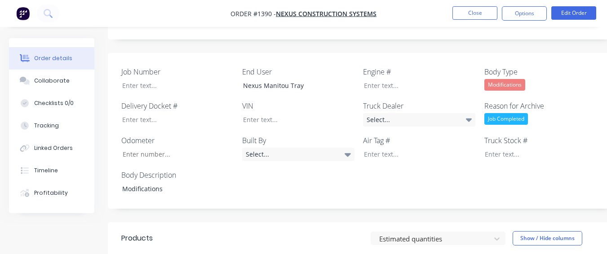
drag, startPoint x: 300, startPoint y: 151, endPoint x: 297, endPoint y: 144, distance: 8.1
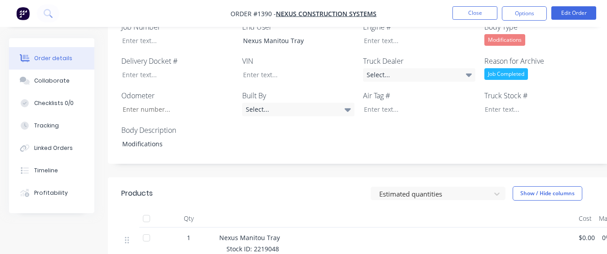
drag, startPoint x: 297, startPoint y: 144, endPoint x: 257, endPoint y: 178, distance: 52.9
click at [257, 178] on div "Created by [PERSON_NAME] Created [DATE] Required [DATE] Assigned to Add team me…" at bounding box center [362, 182] width 508 height 827
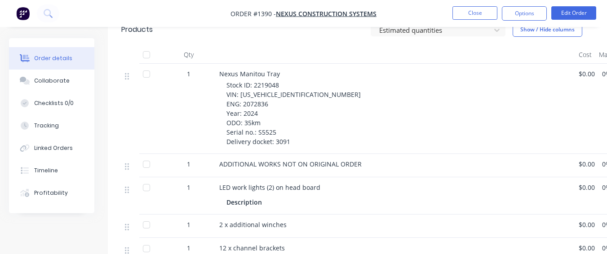
scroll to position [449, 0]
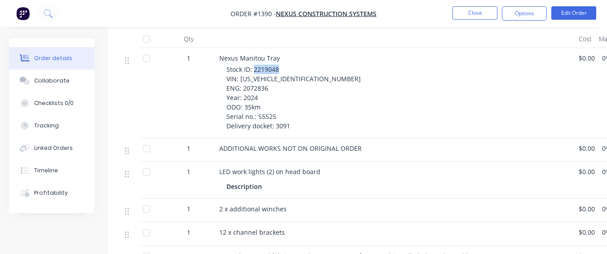
click at [282, 77] on div "Stock ID: 2219048 VIN: [US_VEHICLE_IDENTIFICATION_NUMBER] ENG: 2072836 Year: 20…" at bounding box center [398, 98] width 345 height 66
drag, startPoint x: 282, startPoint y: 77, endPoint x: 269, endPoint y: 74, distance: 12.9
click at [269, 74] on span "Stock ID: 2219048 VIN: [US_VEHICLE_IDENTIFICATION_NUMBER] ENG: 2072836 Year: 20…" at bounding box center [293, 97] width 134 height 65
drag, startPoint x: 253, startPoint y: 79, endPoint x: 283, endPoint y: 79, distance: 30.6
click at [283, 79] on div "Stock ID: 2219048 VIN: [US_VEHICLE_IDENTIFICATION_NUMBER] ENG: 2072836 Year: 20…" at bounding box center [398, 98] width 345 height 66
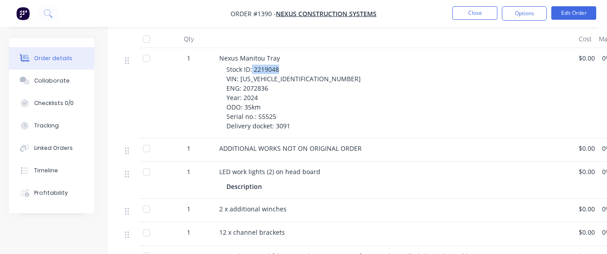
click at [259, 77] on span "Stock ID: 2219048 VIN: [US_VEHICLE_IDENTIFICATION_NUMBER] ENG: 2072836 Year: 20…" at bounding box center [293, 97] width 134 height 65
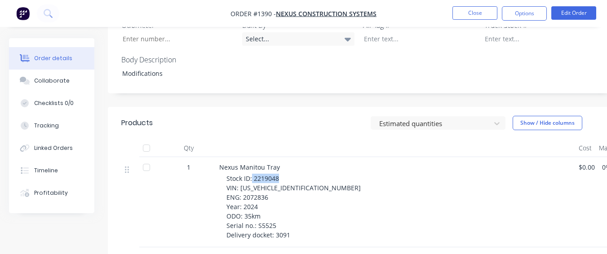
scroll to position [315, 0]
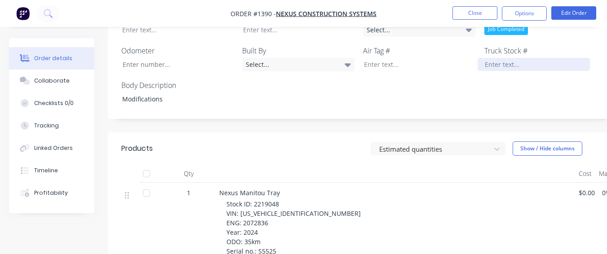
click at [511, 71] on div at bounding box center [534, 64] width 112 height 13
paste div
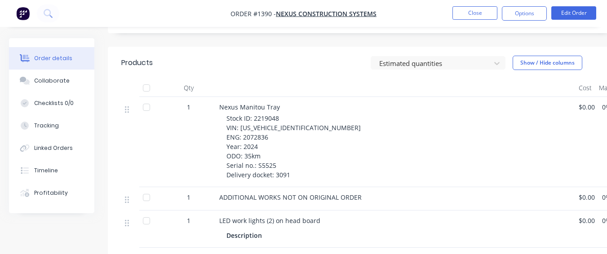
scroll to position [404, 0]
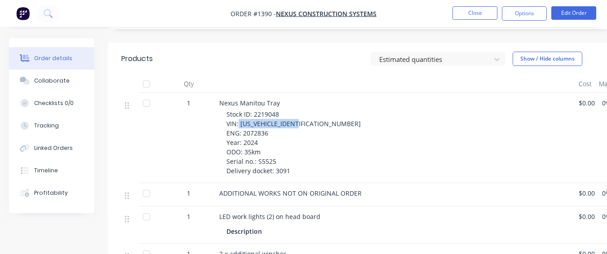
drag, startPoint x: 239, startPoint y: 132, endPoint x: 304, endPoint y: 133, distance: 64.7
click at [304, 133] on span "Stock ID: 2219048 VIN: [US_VEHICLE_IDENTIFICATION_NUMBER] ENG: 2072836 Year: 20…" at bounding box center [293, 142] width 134 height 65
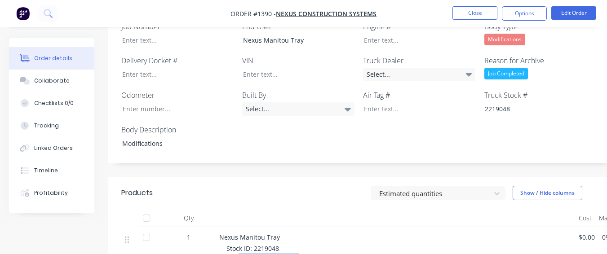
scroll to position [270, 0]
click at [282, 81] on div at bounding box center [292, 74] width 112 height 13
paste div
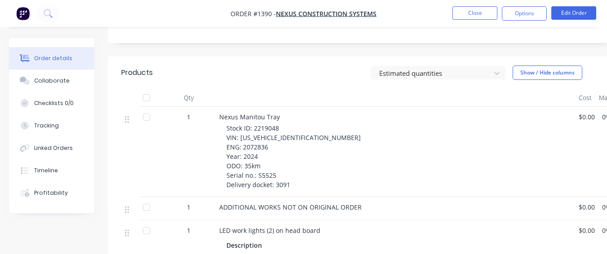
scroll to position [404, 0]
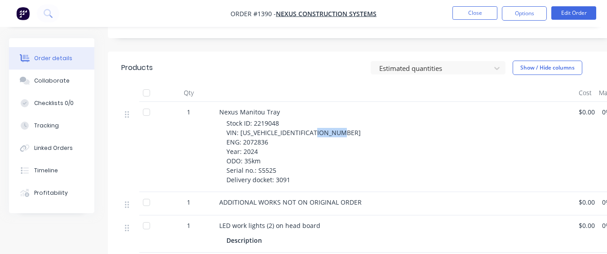
drag, startPoint x: 242, startPoint y: 143, endPoint x: 266, endPoint y: 142, distance: 23.9
click at [266, 142] on span "Stock ID: 2219048 VIN: [US_VEHICLE_IDENTIFICATION_NUMBER] ENG: 2072836 Year: 20…" at bounding box center [293, 151] width 134 height 65
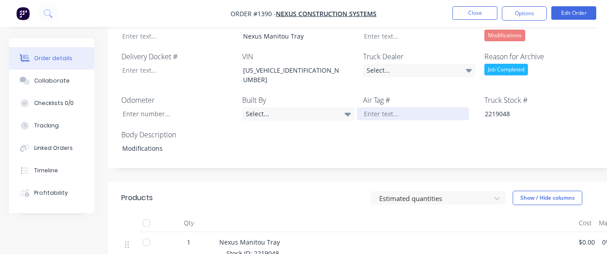
scroll to position [270, 0]
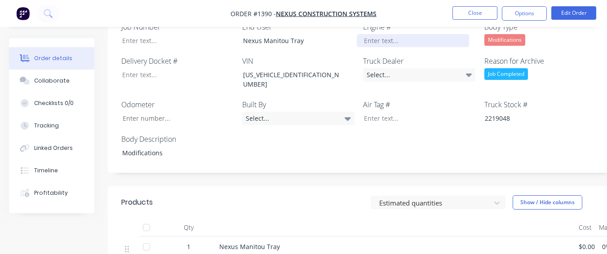
click at [370, 47] on div at bounding box center [413, 40] width 112 height 13
paste div
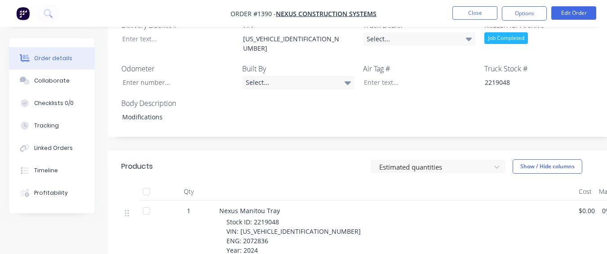
scroll to position [359, 0]
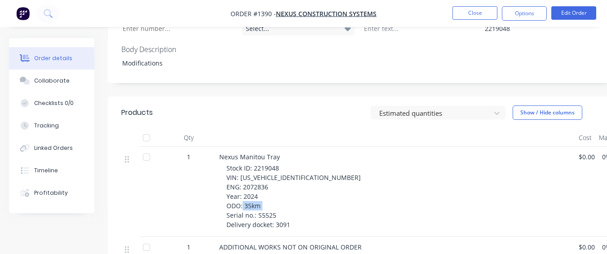
drag, startPoint x: 256, startPoint y: 213, endPoint x: 276, endPoint y: 213, distance: 19.8
click at [276, 213] on div "Stock ID: 2219048 VIN: [US_VEHICLE_IDENTIFICATION_NUMBER] ENG: 2072836 Year: 20…" at bounding box center [398, 197] width 345 height 66
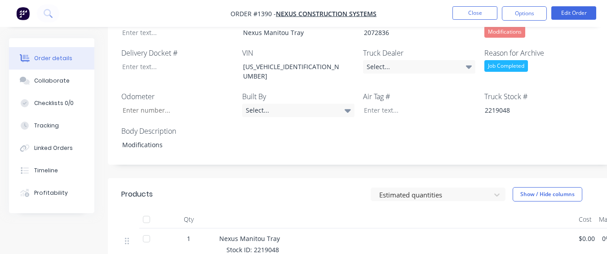
scroll to position [270, 0]
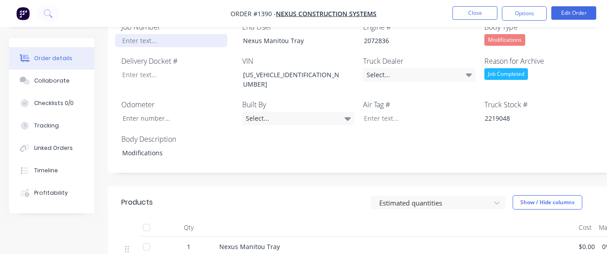
click at [209, 47] on div at bounding box center [171, 40] width 112 height 13
paste div
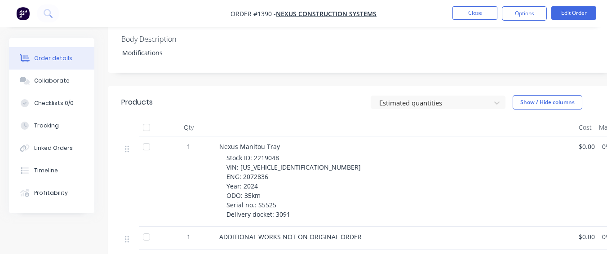
scroll to position [315, 0]
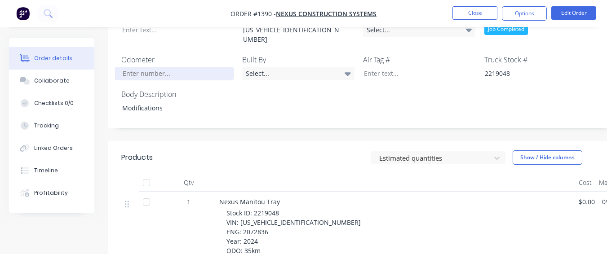
click at [190, 79] on input "Job Number" at bounding box center [174, 73] width 119 height 13
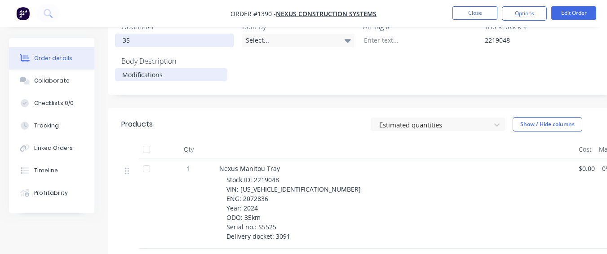
scroll to position [270, 0]
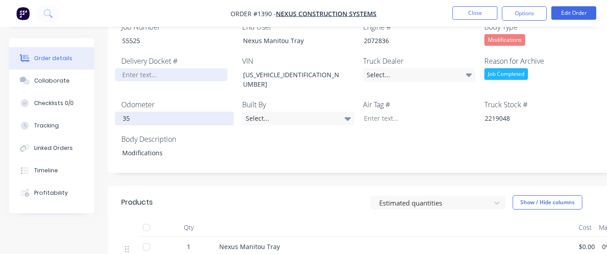
type input "35"
click at [167, 77] on div at bounding box center [171, 74] width 112 height 13
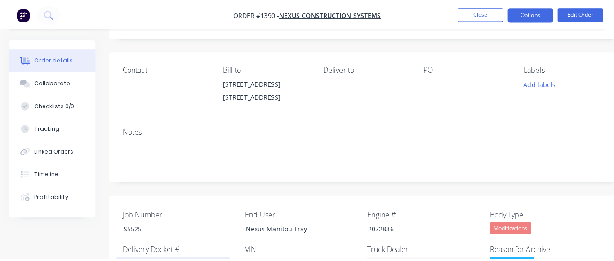
scroll to position [0, 0]
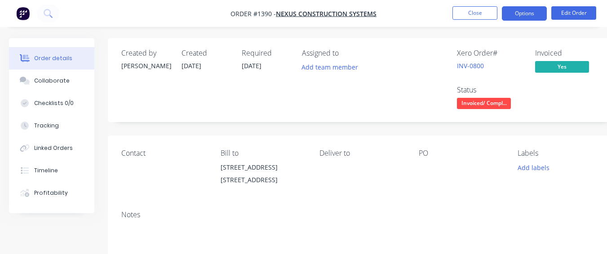
click at [518, 13] on button "Options" at bounding box center [524, 13] width 45 height 14
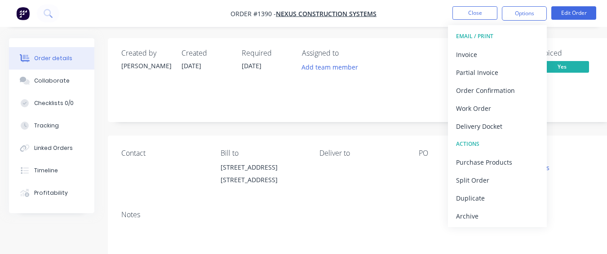
click at [489, 219] on div "Archive" at bounding box center [497, 216] width 83 height 13
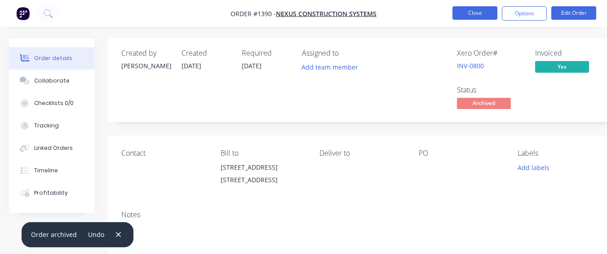
click at [479, 11] on button "Close" at bounding box center [474, 12] width 45 height 13
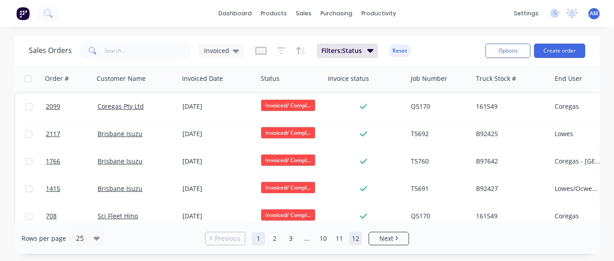
click at [355, 234] on link "12" at bounding box center [355, 238] width 13 height 13
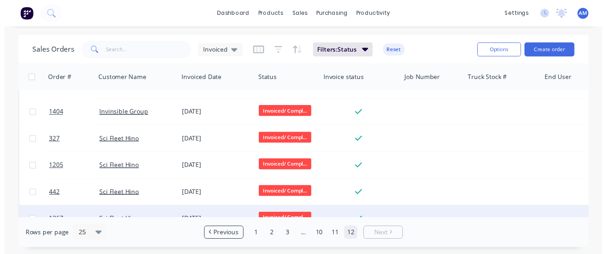
scroll to position [477, 0]
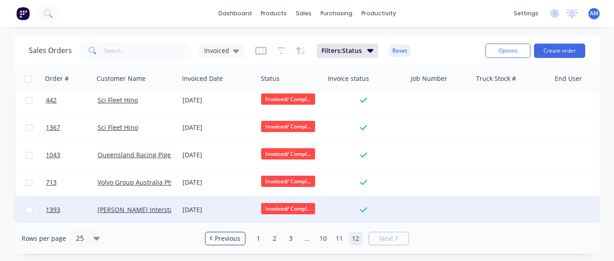
click at [197, 200] on div "[DATE]" at bounding box center [218, 209] width 79 height 27
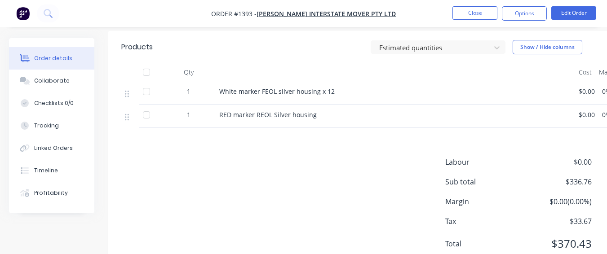
scroll to position [359, 0]
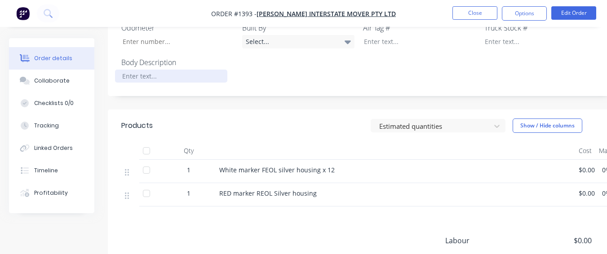
click at [211, 70] on div at bounding box center [171, 76] width 112 height 13
drag, startPoint x: 211, startPoint y: 64, endPoint x: 204, endPoint y: 71, distance: 10.2
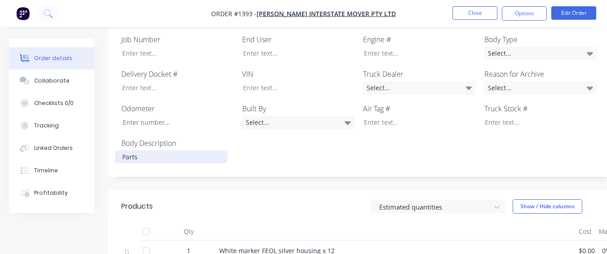
scroll to position [270, 0]
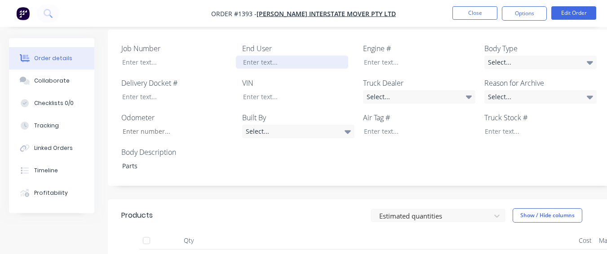
drag, startPoint x: 204, startPoint y: 71, endPoint x: 326, endPoint y: 45, distance: 124.2
click at [326, 56] on div at bounding box center [292, 62] width 112 height 13
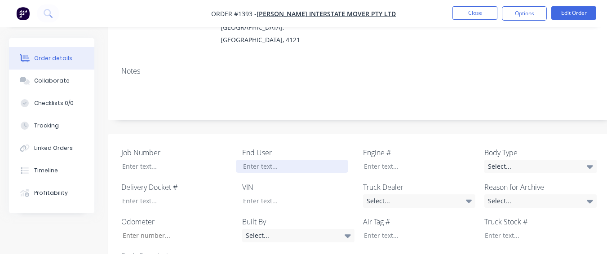
scroll to position [145, 0]
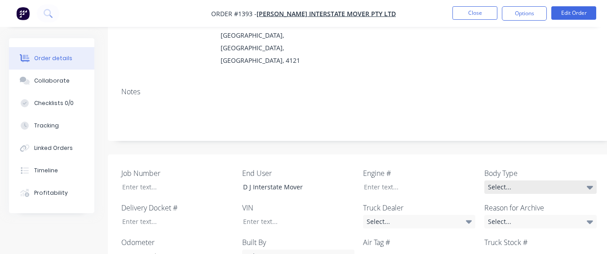
click at [545, 181] on div "Select..." at bounding box center [540, 187] width 112 height 13
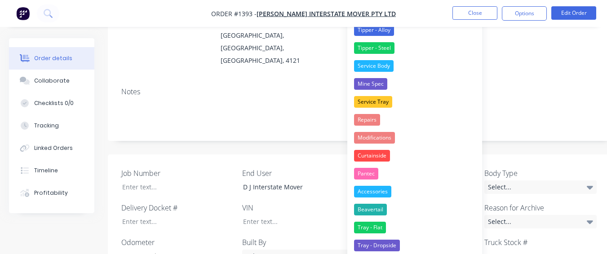
click at [540, 155] on div "Job Number End User D J Interstate Mover Engine # Body Type Select... Delivery …" at bounding box center [362, 233] width 508 height 157
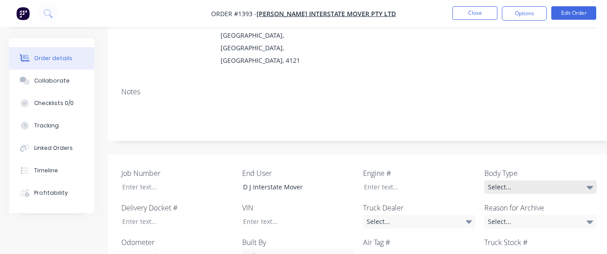
click at [524, 181] on div "Select..." at bounding box center [540, 187] width 112 height 13
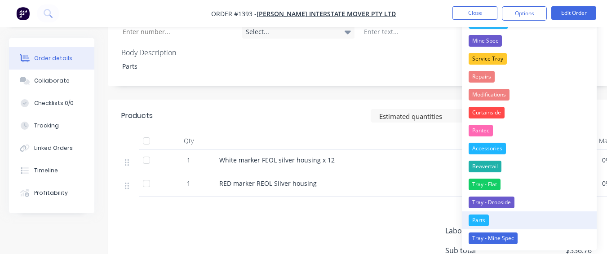
click at [476, 226] on div "Parts" at bounding box center [479, 221] width 20 height 12
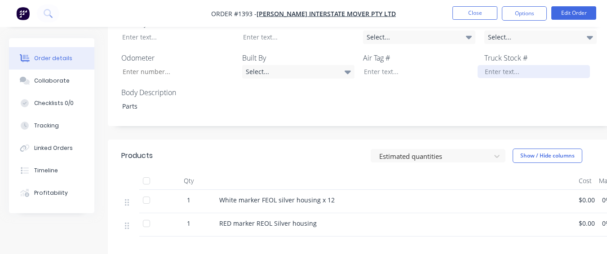
scroll to position [279, 0]
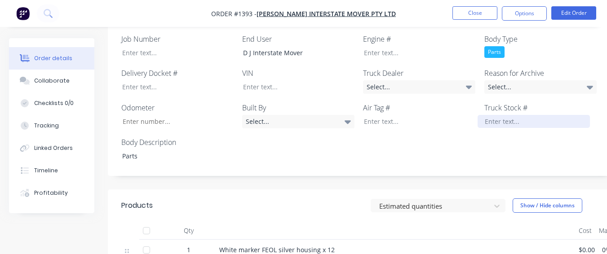
click at [509, 115] on div at bounding box center [534, 121] width 112 height 13
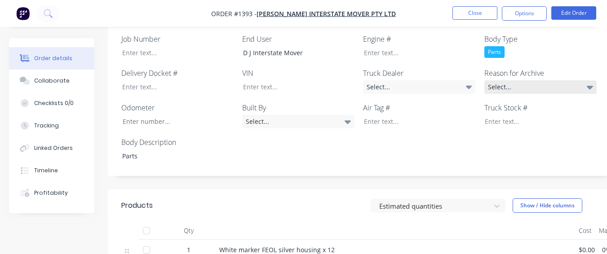
click at [511, 80] on div "Select..." at bounding box center [540, 86] width 112 height 13
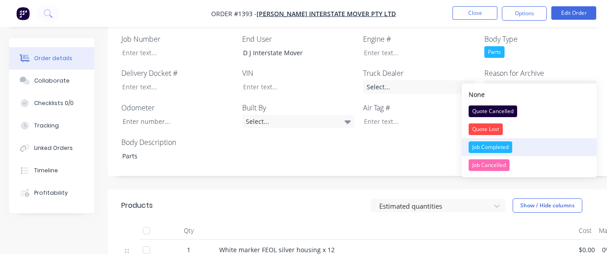
click at [512, 143] on div "Job Completed" at bounding box center [491, 148] width 44 height 12
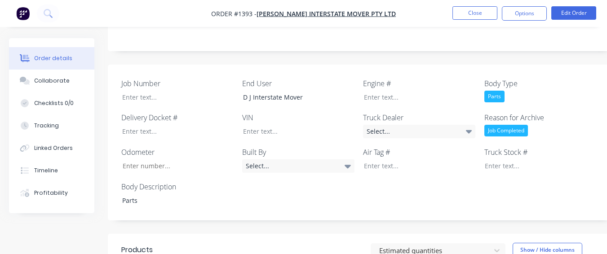
scroll to position [234, 0]
click at [533, 17] on button "Options" at bounding box center [524, 13] width 45 height 14
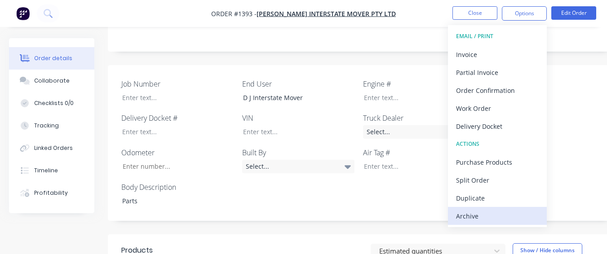
click at [522, 214] on div "Archive" at bounding box center [497, 216] width 83 height 13
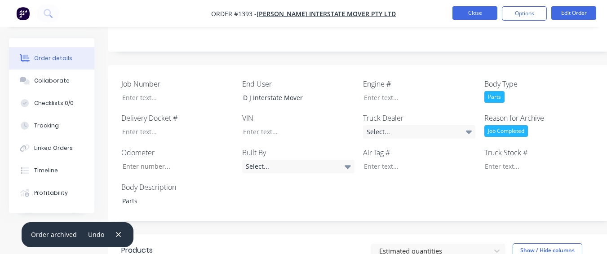
click at [466, 12] on button "Close" at bounding box center [474, 12] width 45 height 13
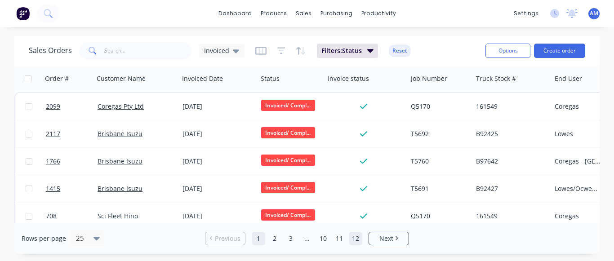
click at [356, 236] on link "12" at bounding box center [355, 238] width 13 height 13
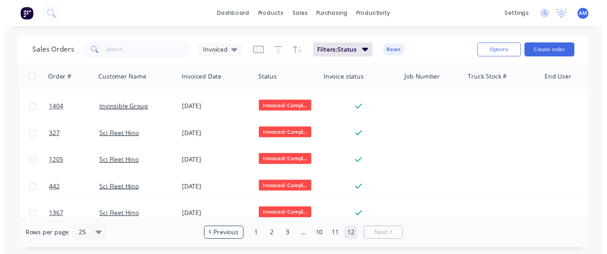
scroll to position [449, 0]
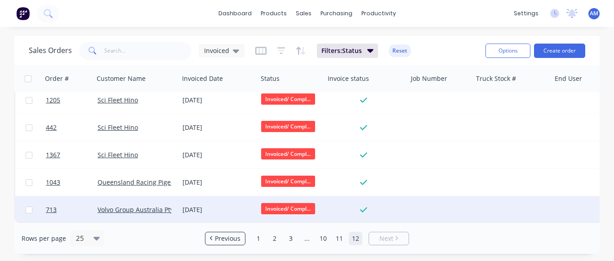
click at [203, 200] on div "[DATE]" at bounding box center [218, 209] width 79 height 27
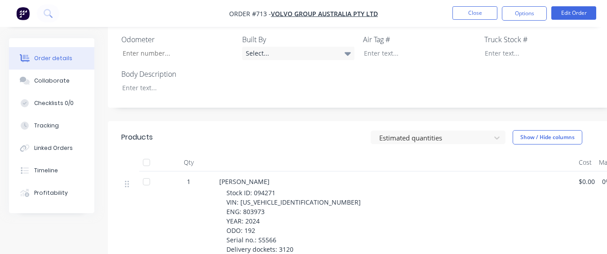
scroll to position [359, 0]
click at [175, 82] on div at bounding box center [171, 88] width 112 height 13
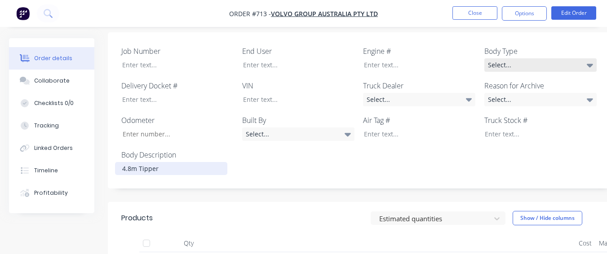
scroll to position [270, 0]
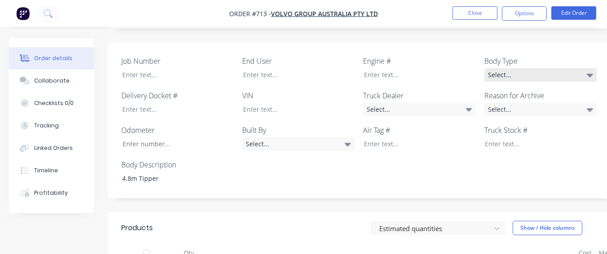
click at [562, 68] on div "Select..." at bounding box center [540, 74] width 112 height 13
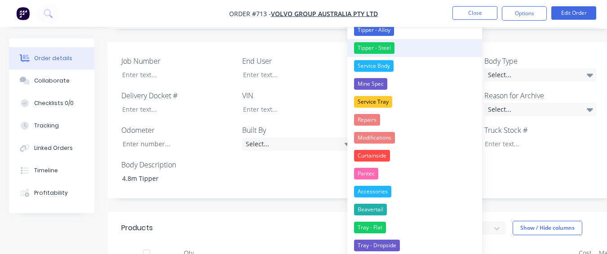
click at [399, 49] on button "Tipper - Steel" at bounding box center [414, 48] width 135 height 18
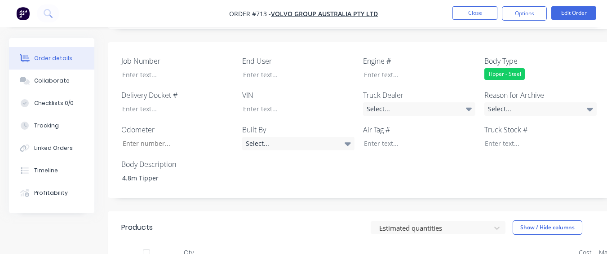
click at [492, 90] on div "Reason for Archive Select..." at bounding box center [540, 103] width 112 height 26
click at [493, 102] on div "Select..." at bounding box center [540, 108] width 112 height 13
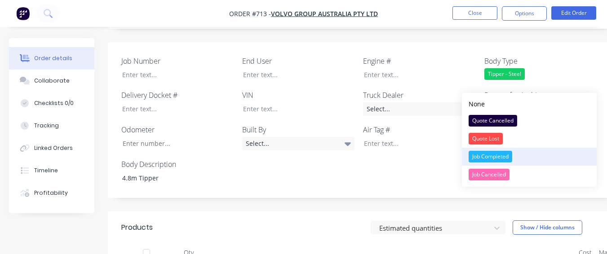
click at [486, 150] on button "Job Completed" at bounding box center [529, 157] width 135 height 18
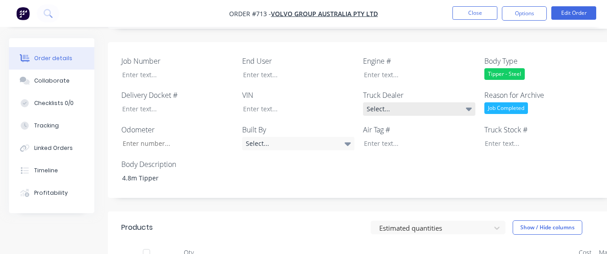
click at [445, 102] on div "Select..." at bounding box center [419, 108] width 112 height 13
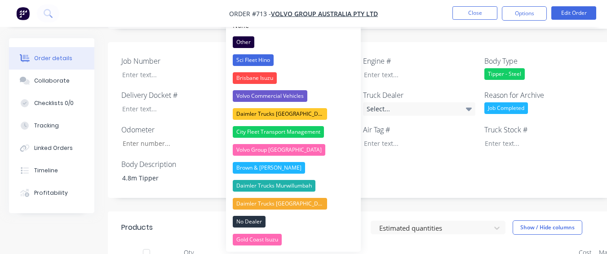
click at [332, 146] on button "Volvo Group [GEOGRAPHIC_DATA]" at bounding box center [293, 150] width 135 height 18
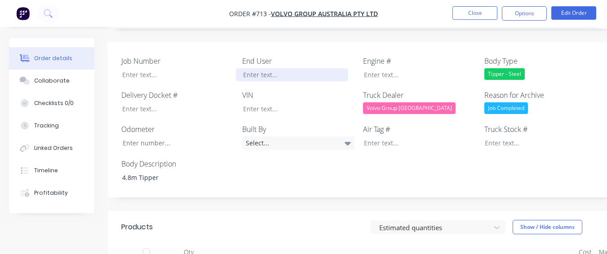
click at [341, 68] on div at bounding box center [292, 74] width 112 height 13
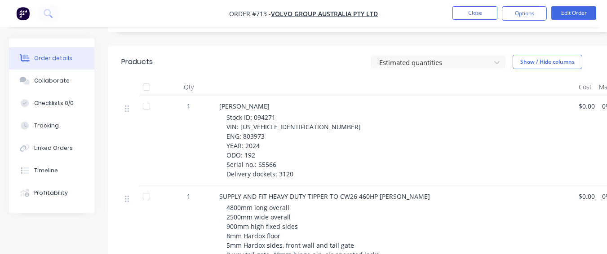
scroll to position [449, 0]
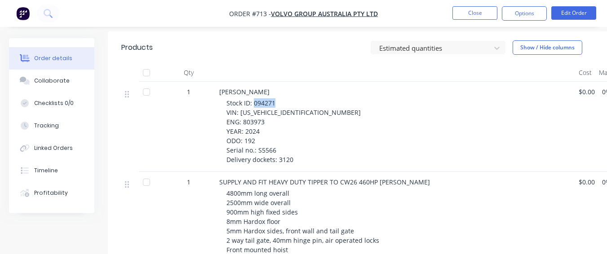
drag, startPoint x: 253, startPoint y: 78, endPoint x: 279, endPoint y: 79, distance: 25.6
click at [279, 98] on div "Stock ID: 094271 VIN: [US_VEHICLE_IDENTIFICATION_NUMBER] ENG: 803973 YEAR: 2024…" at bounding box center [398, 131] width 345 height 66
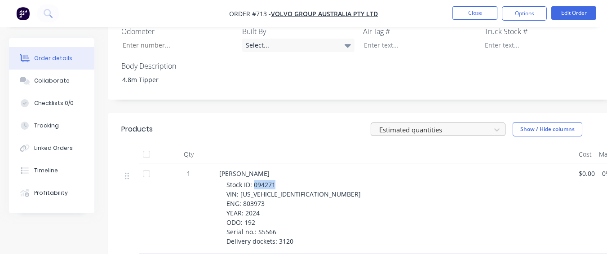
scroll to position [359, 0]
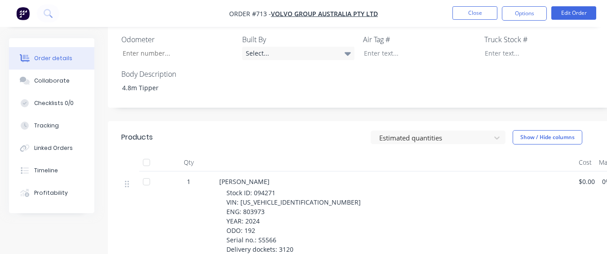
click at [506, 26] on nav "Order #713 - Volvo Group Australia Pty Ltd Close Options Edit Order" at bounding box center [303, 13] width 607 height 27
drag, startPoint x: 505, startPoint y: 26, endPoint x: 584, endPoint y: 56, distance: 84.0
click at [586, 57] on div "Job Number End User [PERSON_NAME] Engine # Body Type Tipper - Steel Delivery Do…" at bounding box center [362, 30] width 508 height 156
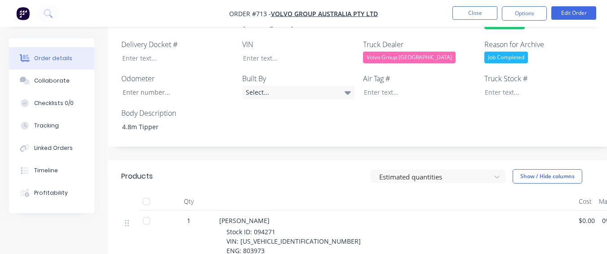
scroll to position [270, 0]
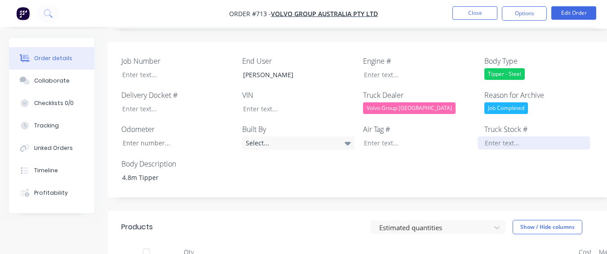
click at [499, 137] on div at bounding box center [534, 143] width 112 height 13
paste div
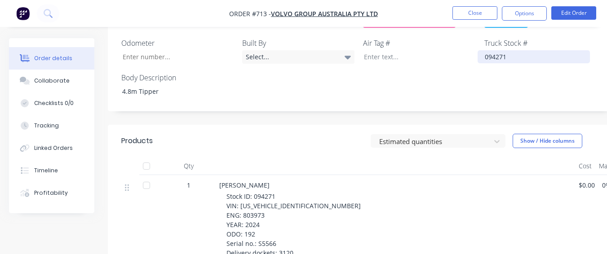
scroll to position [359, 0]
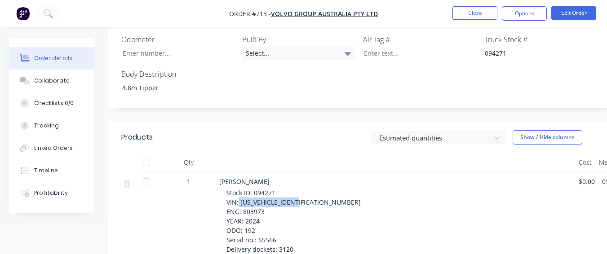
drag, startPoint x: 239, startPoint y: 177, endPoint x: 304, endPoint y: 178, distance: 65.2
click at [304, 188] on div "Stock ID: 094271 VIN: [US_VEHICLE_IDENTIFICATION_NUMBER] ENG: 803973 YEAR: 2024…" at bounding box center [398, 221] width 345 height 66
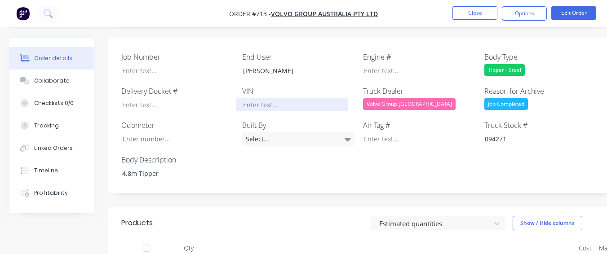
scroll to position [270, 0]
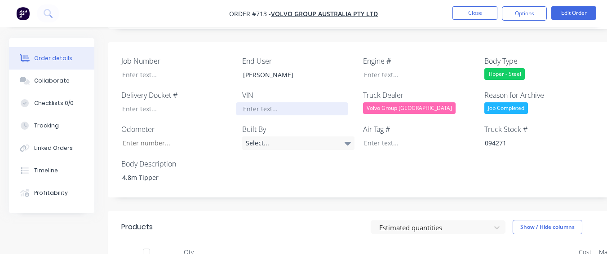
click at [289, 102] on div at bounding box center [292, 108] width 112 height 13
paste div
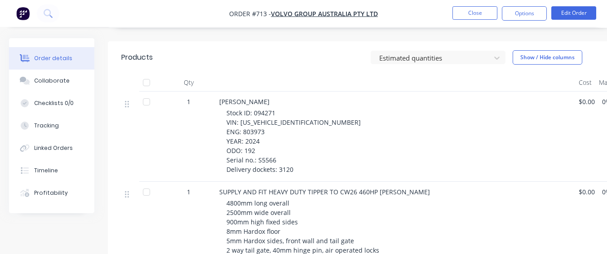
scroll to position [449, 0]
drag, startPoint x: 243, startPoint y: 98, endPoint x: 264, endPoint y: 99, distance: 20.7
click at [264, 108] on span "Stock ID: 094271 VIN: [US_VEHICLE_IDENTIFICATION_NUMBER] ENG: 803973 YEAR: 2024…" at bounding box center [293, 140] width 134 height 65
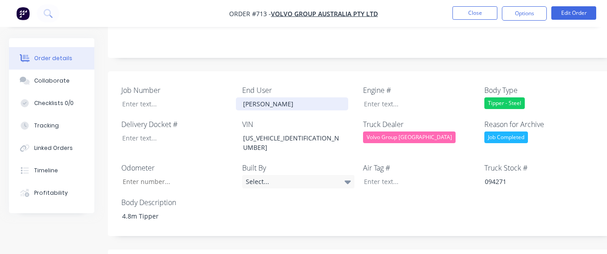
scroll to position [225, 0]
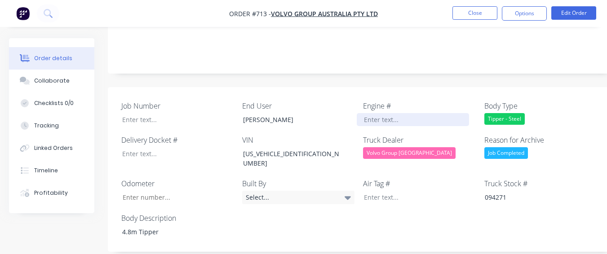
click at [362, 113] on div at bounding box center [413, 119] width 112 height 13
paste div
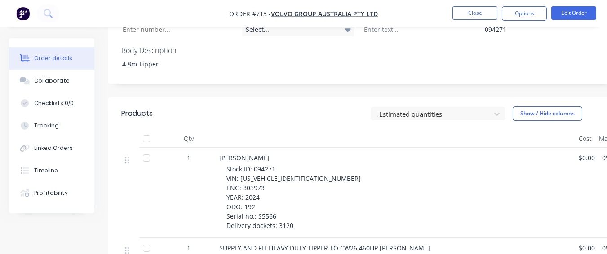
scroll to position [404, 0]
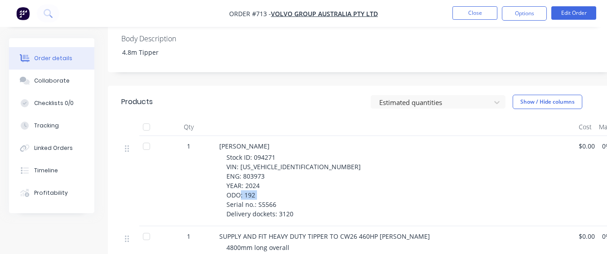
drag, startPoint x: 256, startPoint y: 170, endPoint x: 279, endPoint y: 171, distance: 23.4
click at [279, 171] on div "Stock ID: 094271 VIN: [US_VEHICLE_IDENTIFICATION_NUMBER] ENG: 803973 YEAR: 2024…" at bounding box center [398, 186] width 345 height 66
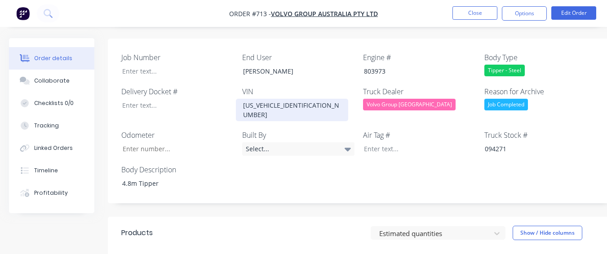
scroll to position [270, 0]
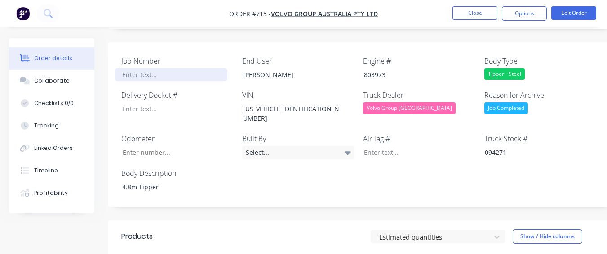
click at [182, 68] on div at bounding box center [171, 74] width 112 height 13
paste div
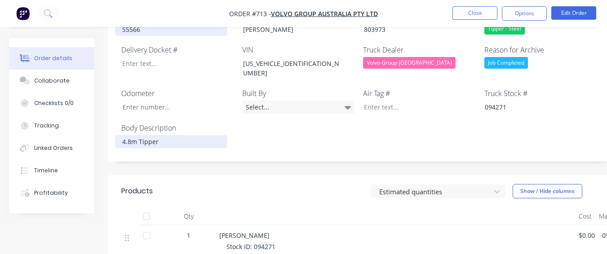
scroll to position [315, 0]
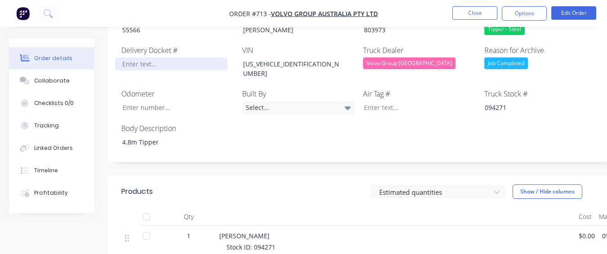
click at [161, 58] on div at bounding box center [171, 64] width 112 height 13
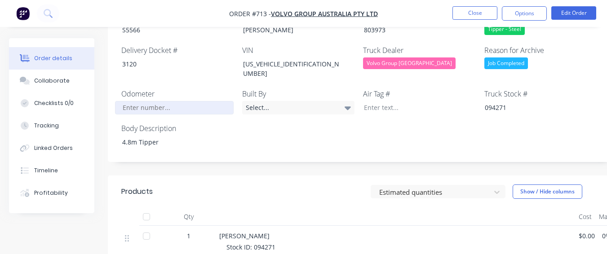
click at [171, 101] on input "Job Number" at bounding box center [174, 107] width 119 height 13
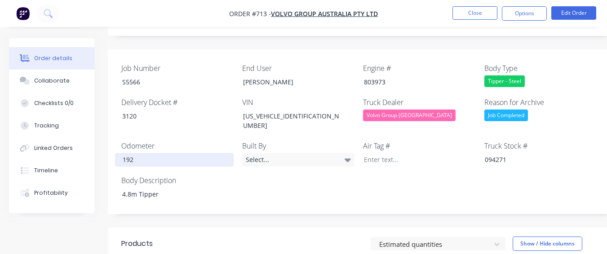
scroll to position [180, 0]
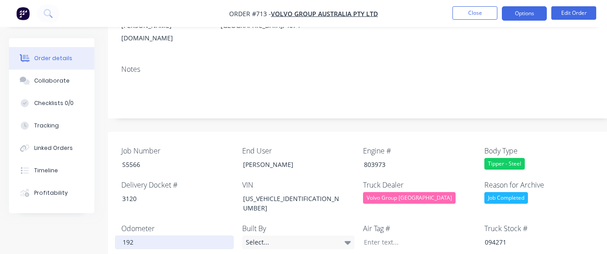
type input "192"
click at [507, 12] on button "Options" at bounding box center [524, 13] width 45 height 14
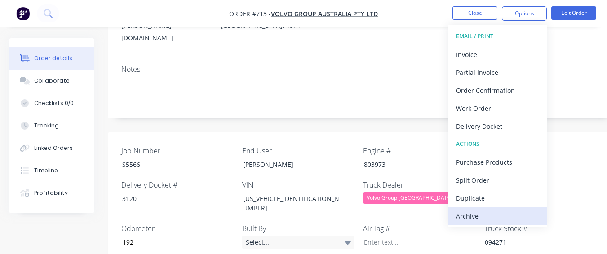
click at [463, 216] on div "Archive" at bounding box center [497, 216] width 83 height 13
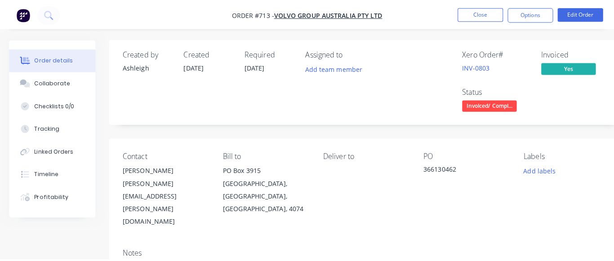
scroll to position [0, 0]
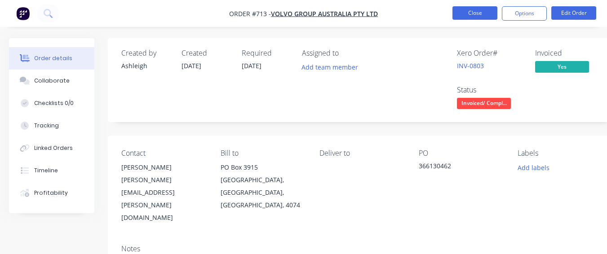
click at [464, 9] on button "Close" at bounding box center [474, 12] width 45 height 13
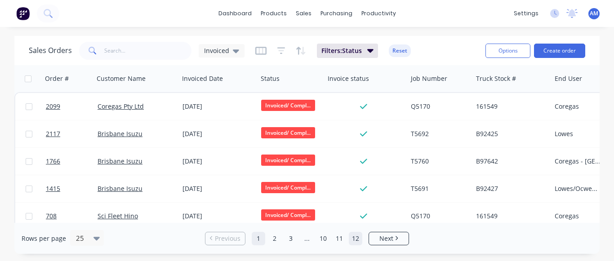
click at [358, 237] on link "12" at bounding box center [355, 238] width 13 height 13
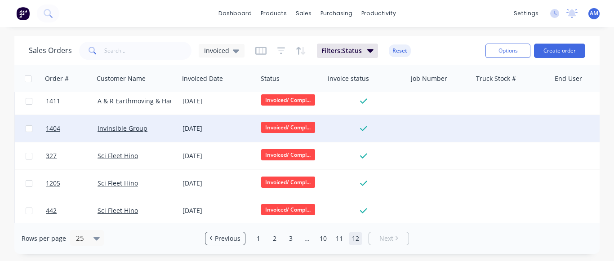
scroll to position [422, 0]
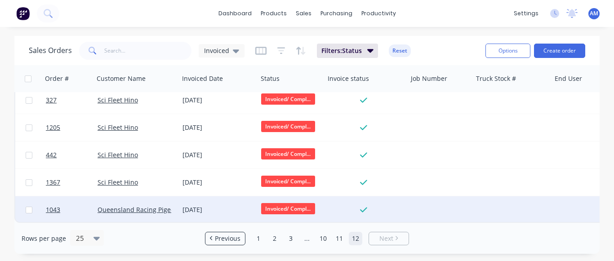
click at [210, 213] on div "[DATE]" at bounding box center [218, 209] width 79 height 27
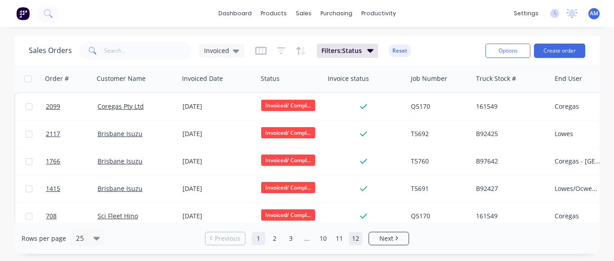
click at [356, 239] on link "12" at bounding box center [355, 238] width 13 height 13
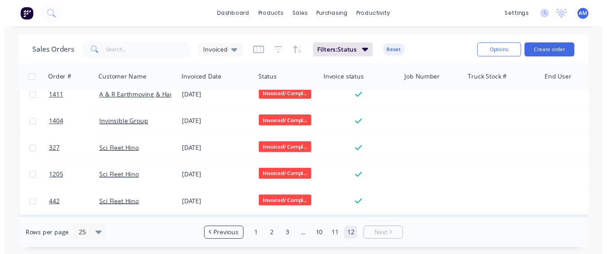
scroll to position [422, 0]
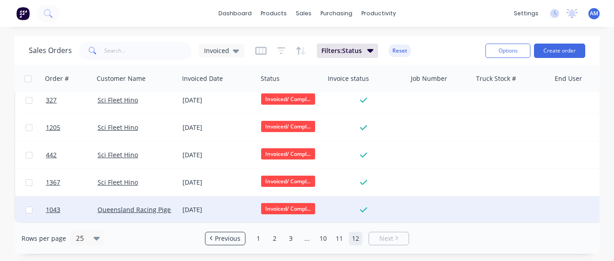
click at [194, 198] on div "[DATE]" at bounding box center [218, 209] width 79 height 27
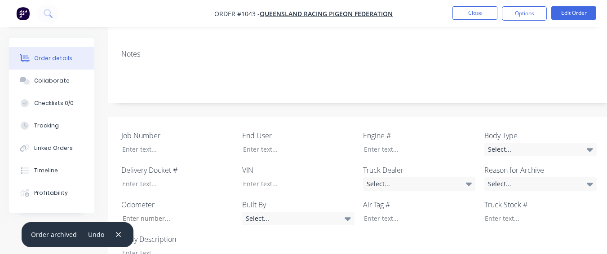
scroll to position [180, 0]
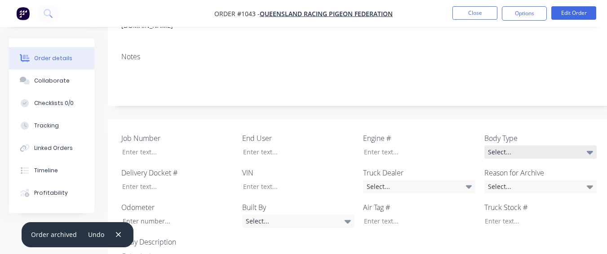
click at [584, 146] on div "Select..." at bounding box center [540, 152] width 112 height 13
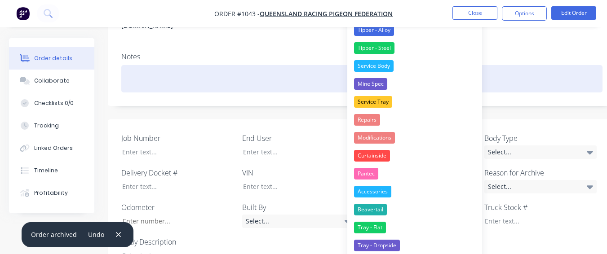
click at [497, 75] on div at bounding box center [361, 78] width 481 height 27
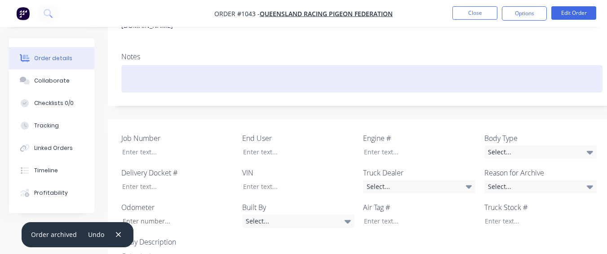
scroll to position [225, 0]
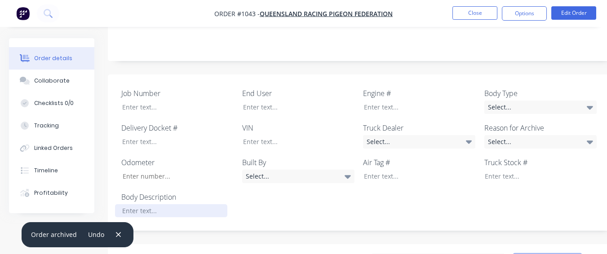
click at [178, 205] on div "Job Number End User Engine # Body Type Select... Delivery Docket # VIN Truck De…" at bounding box center [362, 153] width 508 height 157
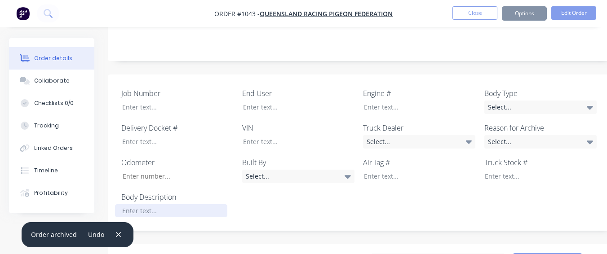
click at [178, 204] on div at bounding box center [171, 210] width 112 height 13
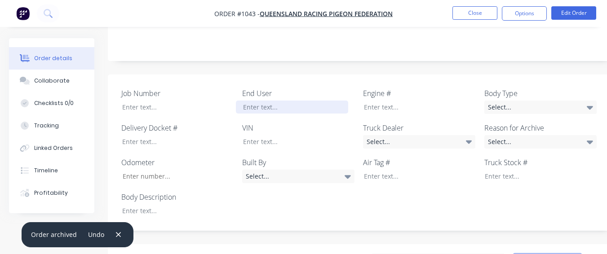
click at [258, 101] on div at bounding box center [292, 107] width 112 height 13
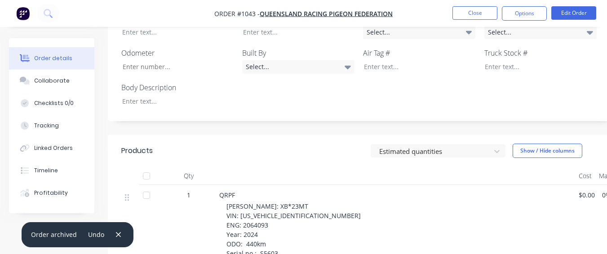
scroll to position [359, 0]
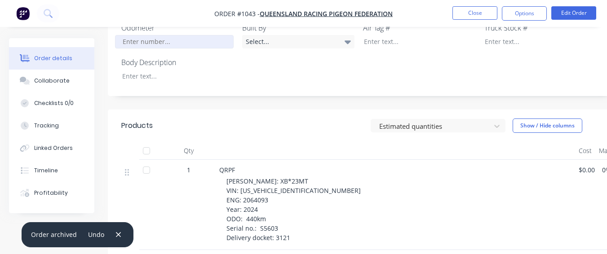
click at [164, 35] on input "Job Number" at bounding box center [174, 41] width 119 height 13
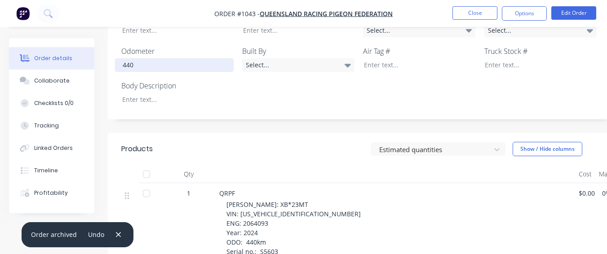
scroll to position [315, 0]
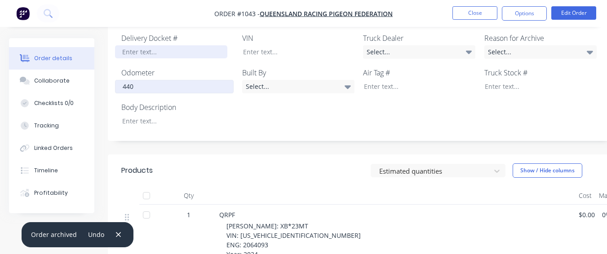
type input "440"
click at [146, 45] on div at bounding box center [171, 51] width 112 height 13
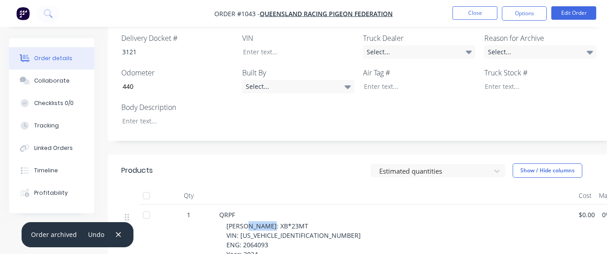
drag, startPoint x: 246, startPoint y: 213, endPoint x: 273, endPoint y: 213, distance: 27.0
click at [273, 222] on span "[PERSON_NAME]: XB*23MT VIN: [US_VEHICLE_IDENTIFICATION_NUMBER] ENG: 2064093 Yea…" at bounding box center [293, 254] width 134 height 65
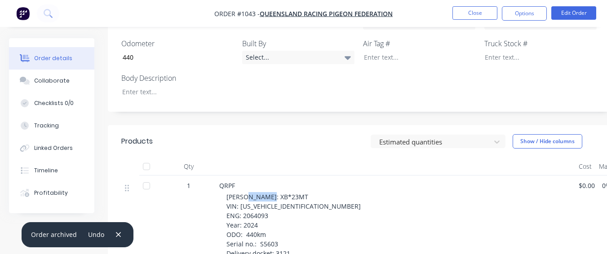
scroll to position [359, 0]
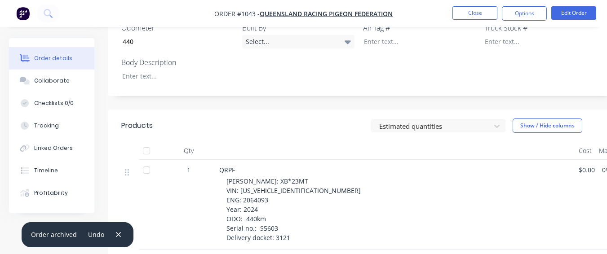
click at [270, 213] on span "[PERSON_NAME]: XB*23MT VIN: [US_VEHICLE_IDENTIFICATION_NUMBER] ENG: 2064093 Yea…" at bounding box center [293, 209] width 134 height 65
drag, startPoint x: 239, startPoint y: 176, endPoint x: 305, endPoint y: 178, distance: 65.6
click at [305, 178] on div "[PERSON_NAME]: XB*23MT VIN: [US_VEHICLE_IDENTIFICATION_NUMBER] ENG: 2064093 Yea…" at bounding box center [398, 210] width 345 height 66
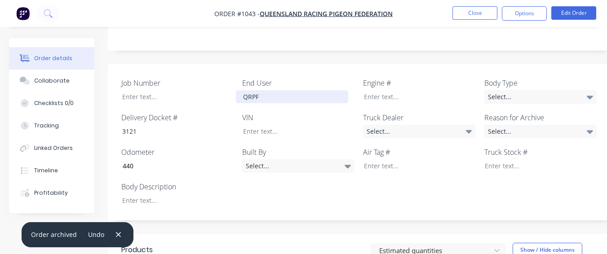
scroll to position [225, 0]
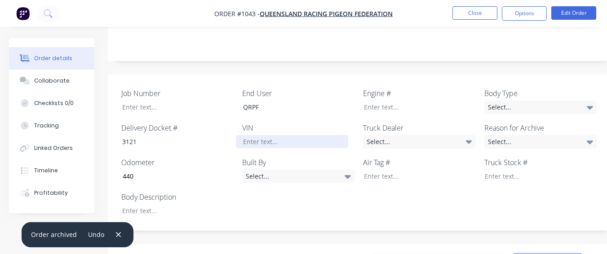
click at [270, 135] on div at bounding box center [292, 141] width 112 height 13
paste div
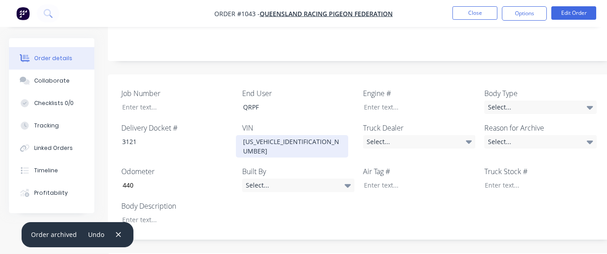
scroll to position [359, 0]
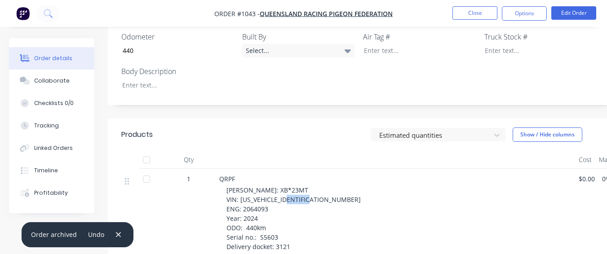
drag, startPoint x: 242, startPoint y: 187, endPoint x: 274, endPoint y: 190, distance: 32.0
click at [274, 190] on div "[PERSON_NAME]: XB*23MT VIN: [US_VEHICLE_IDENTIFICATION_NUMBER] ENG: 2064093 Yea…" at bounding box center [398, 219] width 345 height 66
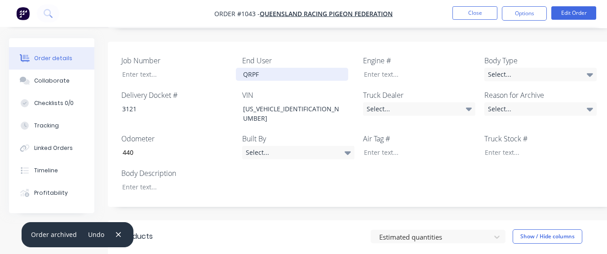
scroll to position [225, 0]
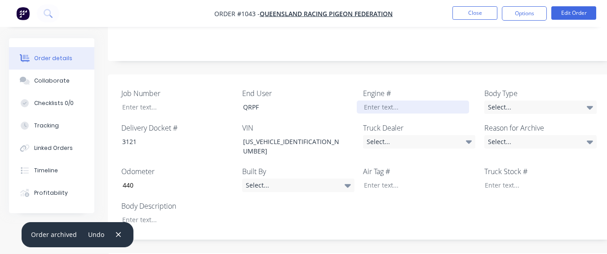
click at [377, 101] on div at bounding box center [413, 107] width 112 height 13
paste div
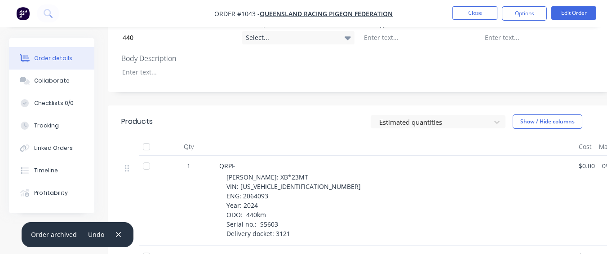
scroll to position [449, 0]
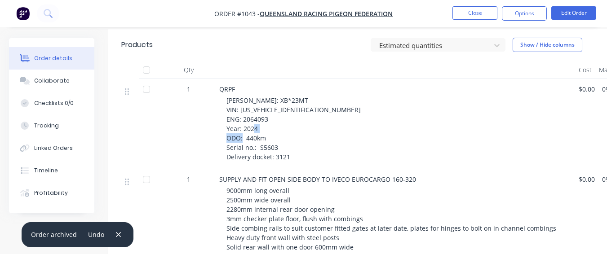
drag, startPoint x: 257, startPoint y: 129, endPoint x: 284, endPoint y: 128, distance: 26.6
click at [284, 128] on div "[PERSON_NAME]: XB*23MT VIN: [US_VEHICLE_IDENTIFICATION_NUMBER] ENG: 2064093 Yea…" at bounding box center [398, 129] width 345 height 66
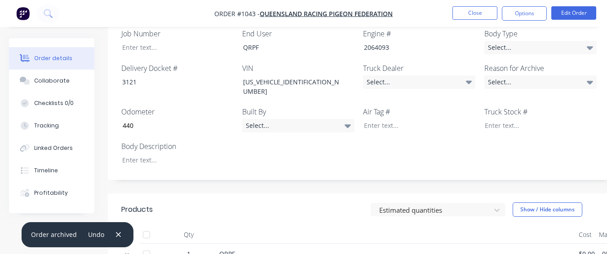
scroll to position [270, 0]
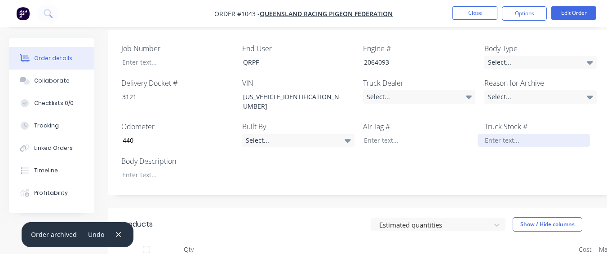
click at [498, 134] on div at bounding box center [534, 140] width 112 height 13
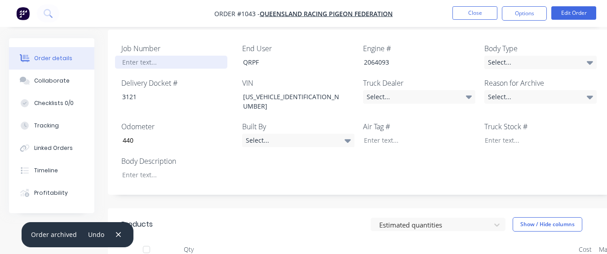
drag, startPoint x: 498, startPoint y: 120, endPoint x: 140, endPoint y: 44, distance: 366.5
click at [140, 56] on div at bounding box center [171, 62] width 112 height 13
paste div
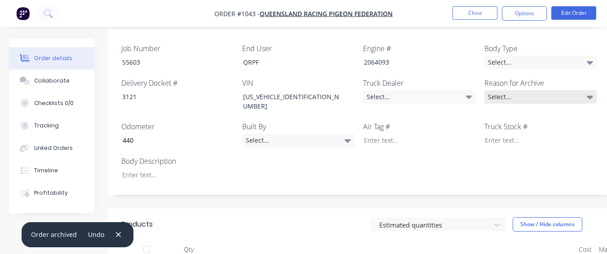
click at [514, 90] on div "Select..." at bounding box center [540, 96] width 112 height 13
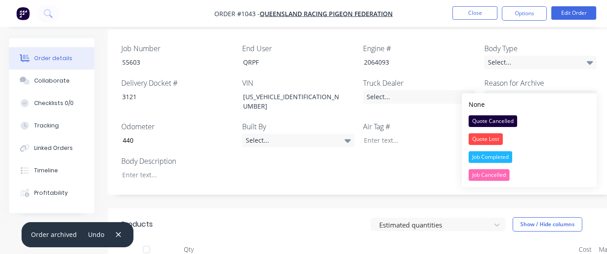
click at [500, 154] on div "Job Completed" at bounding box center [491, 157] width 44 height 12
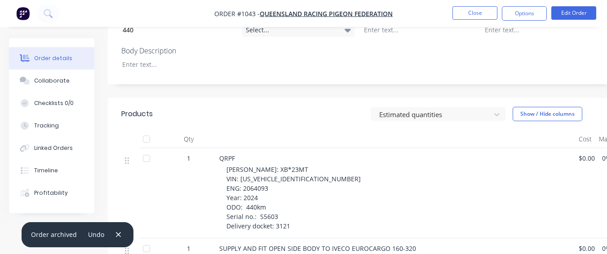
scroll to position [359, 0]
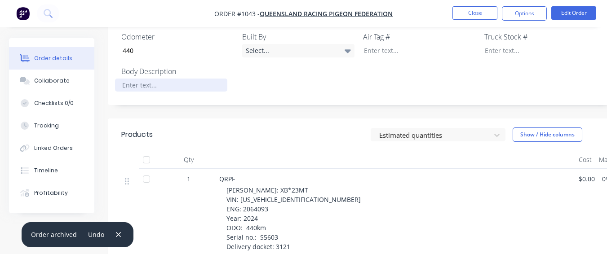
click at [201, 79] on div at bounding box center [171, 85] width 112 height 13
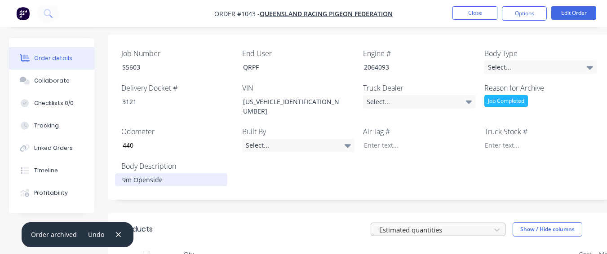
scroll to position [222, 0]
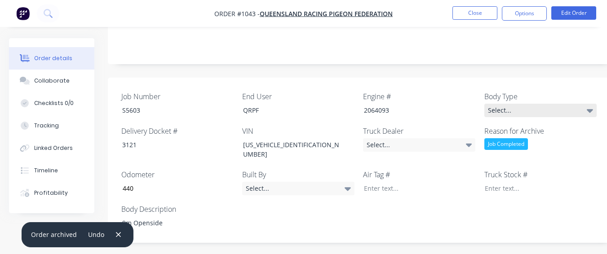
click at [519, 104] on div "Select..." at bounding box center [540, 110] width 112 height 13
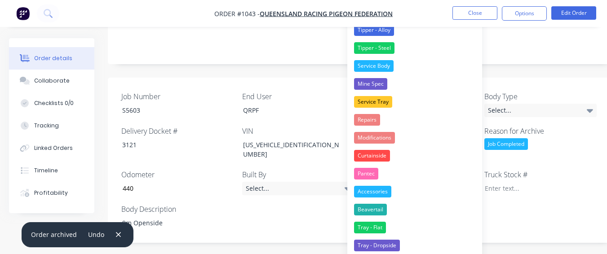
click at [533, 196] on div "Job Number S5603 End User QRPF Engine # 2064093 Body Type Select... Delivery Do…" at bounding box center [362, 161] width 508 height 166
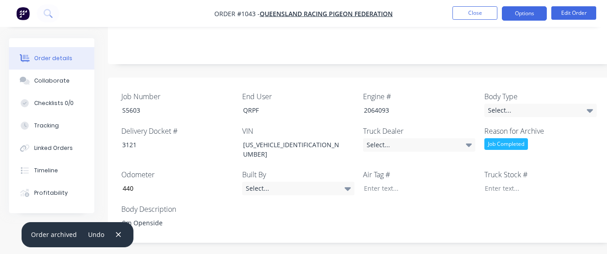
click at [532, 10] on button "Options" at bounding box center [524, 13] width 45 height 14
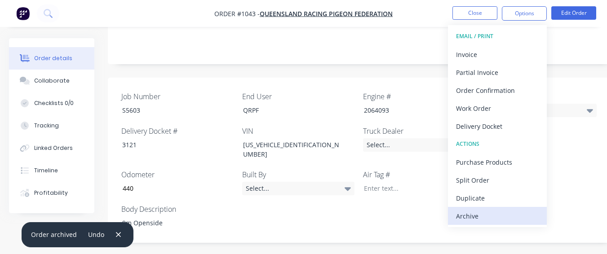
click at [489, 214] on div "Archive" at bounding box center [497, 216] width 83 height 13
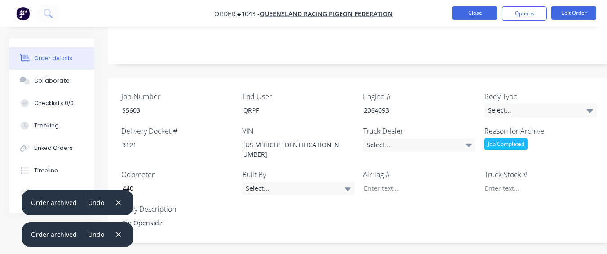
click at [469, 13] on button "Close" at bounding box center [474, 12] width 45 height 13
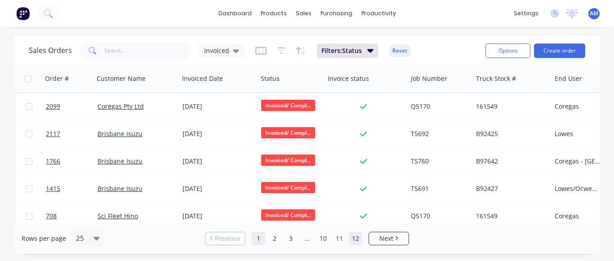
click at [357, 235] on link "12" at bounding box center [355, 238] width 13 height 13
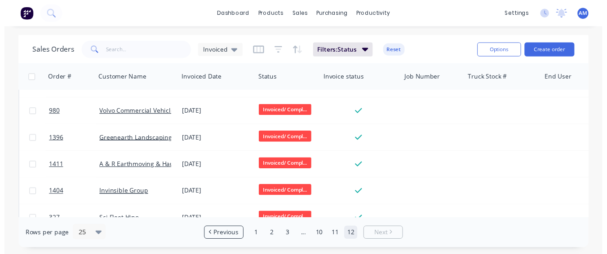
scroll to position [395, 0]
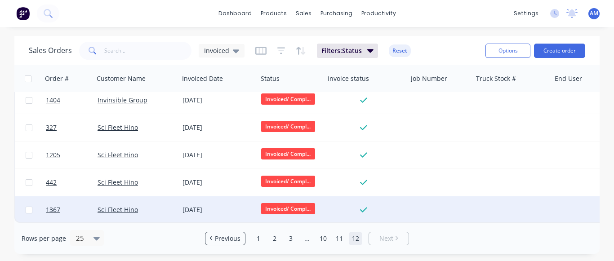
click at [190, 206] on div "[DATE]" at bounding box center [217, 209] width 71 height 9
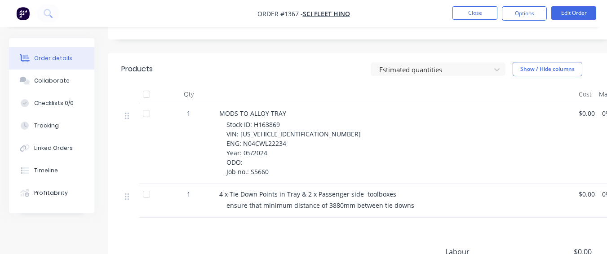
scroll to position [302, 0]
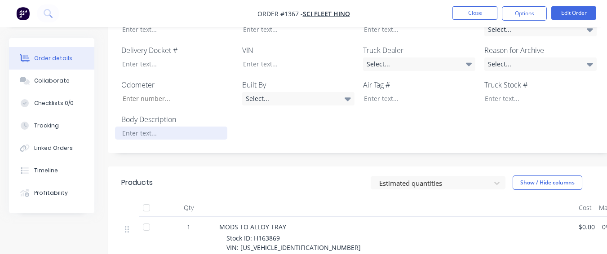
click at [223, 127] on div at bounding box center [171, 133] width 112 height 13
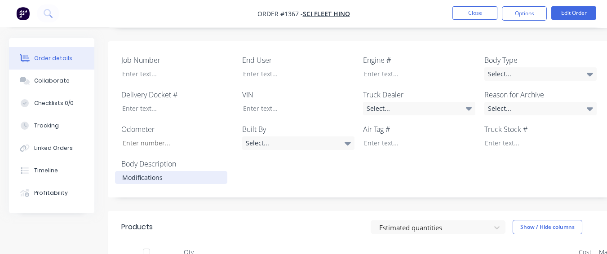
scroll to position [257, 0]
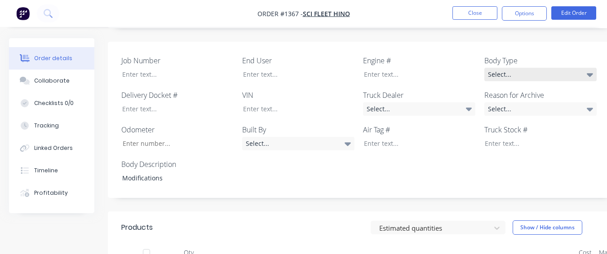
click at [508, 68] on div "Select..." at bounding box center [540, 74] width 112 height 13
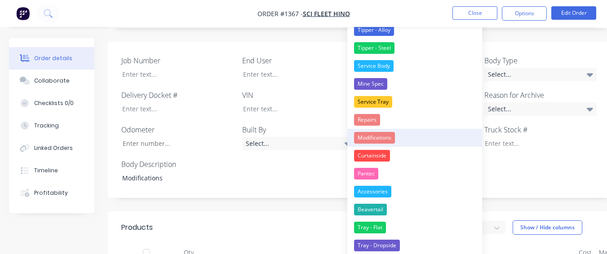
click at [444, 145] on button "Modifications" at bounding box center [414, 138] width 135 height 18
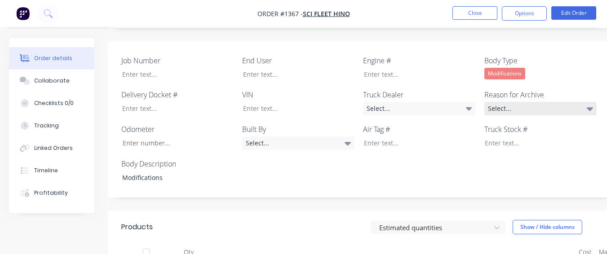
click at [492, 102] on div "Select..." at bounding box center [540, 108] width 112 height 13
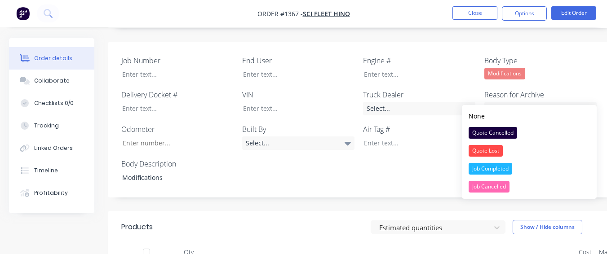
click at [499, 170] on div "Job Completed" at bounding box center [491, 169] width 44 height 12
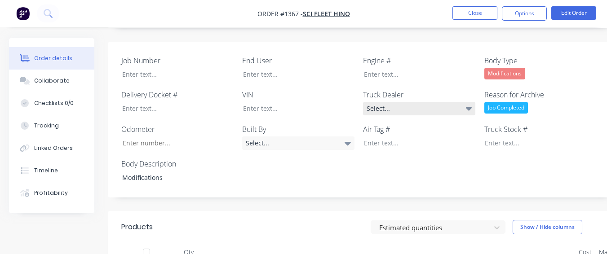
click at [402, 102] on div "Select..." at bounding box center [419, 108] width 112 height 13
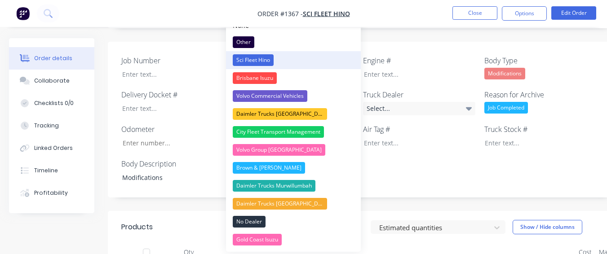
click at [295, 58] on button "Sci Fleet Hino" at bounding box center [293, 60] width 135 height 18
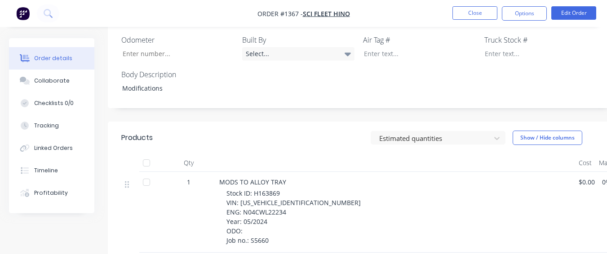
scroll to position [347, 0]
drag, startPoint x: 253, startPoint y: 181, endPoint x: 279, endPoint y: 174, distance: 27.5
click at [279, 174] on div "MODS TO ALLOY TRAY Stock ID: H163869 VIN: [US_VEHICLE_IDENTIFICATION_NUMBER] EN…" at bounding box center [395, 211] width 359 height 81
click at [507, 46] on div at bounding box center [534, 52] width 112 height 13
paste div
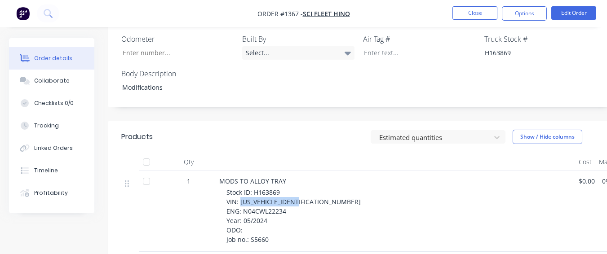
drag, startPoint x: 240, startPoint y: 189, endPoint x: 303, endPoint y: 188, distance: 63.4
click at [303, 188] on div "Stock ID: H163869 VIN: [US_VEHICLE_IDENTIFICATION_NUMBER] ENG: N04CWL22234 Year…" at bounding box center [398, 216] width 345 height 57
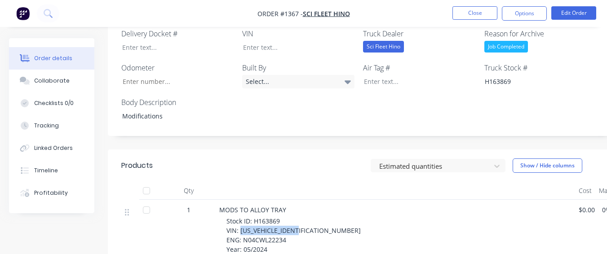
scroll to position [302, 0]
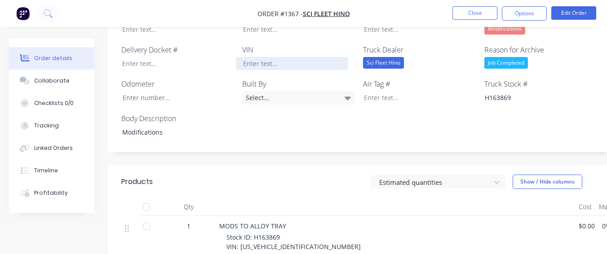
click at [283, 57] on div at bounding box center [292, 63] width 112 height 13
paste div
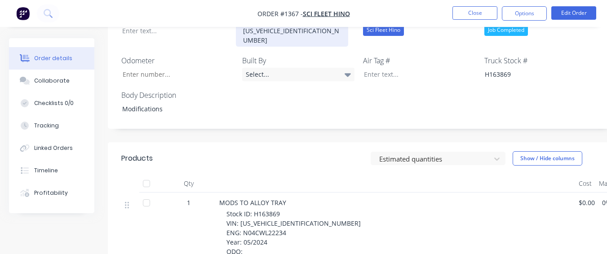
scroll to position [392, 0]
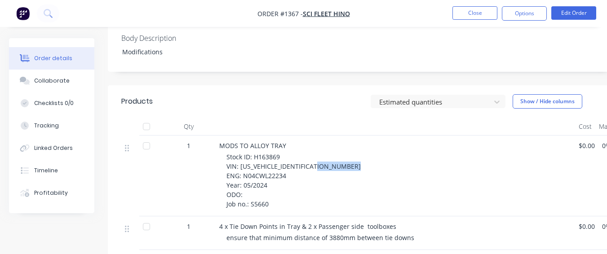
drag, startPoint x: 242, startPoint y: 155, endPoint x: 285, endPoint y: 155, distance: 42.7
click at [285, 155] on span "Stock ID: H163869 VIN: [US_VEHICLE_IDENTIFICATION_NUMBER] ENG: N04CWL22234 Year…" at bounding box center [293, 181] width 134 height 56
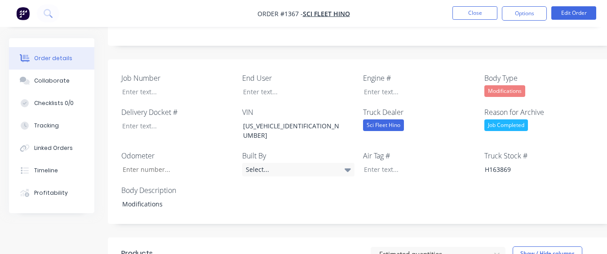
scroll to position [213, 0]
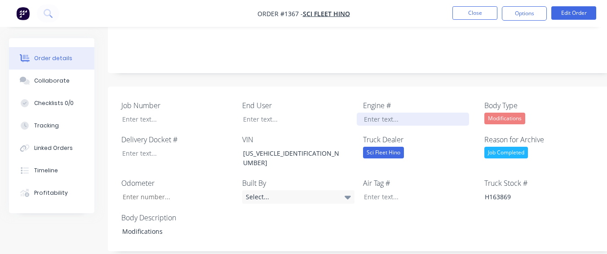
click at [368, 113] on div at bounding box center [413, 119] width 112 height 13
paste div
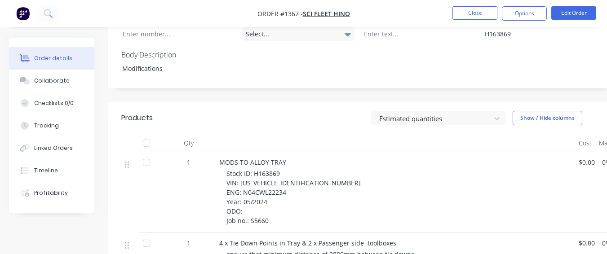
scroll to position [392, 0]
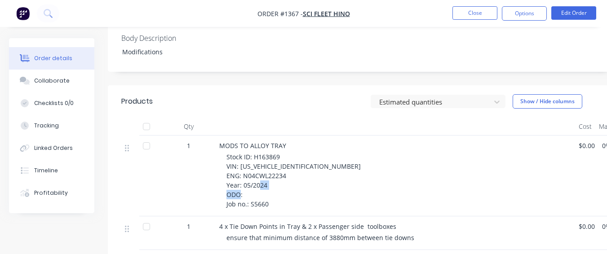
drag, startPoint x: 248, startPoint y: 181, endPoint x: 267, endPoint y: 183, distance: 18.6
click at [267, 183] on span "Stock ID: H163869 VIN: [US_VEHICLE_IDENTIFICATION_NUMBER] ENG: N04CWL22234 Year…" at bounding box center [293, 181] width 134 height 56
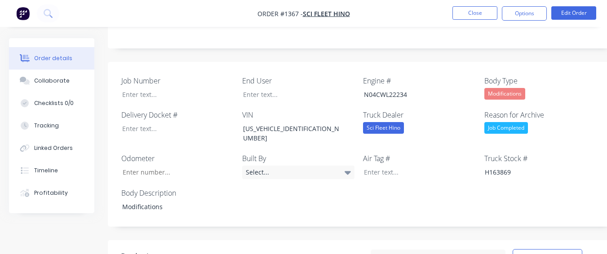
scroll to position [213, 0]
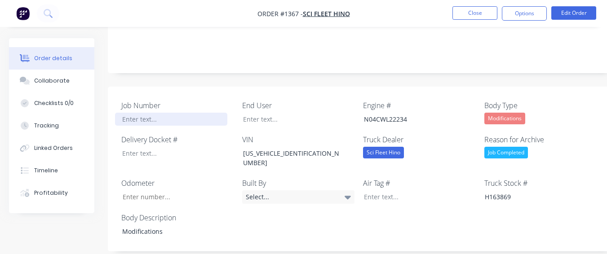
click at [157, 113] on div at bounding box center [171, 119] width 112 height 13
paste div
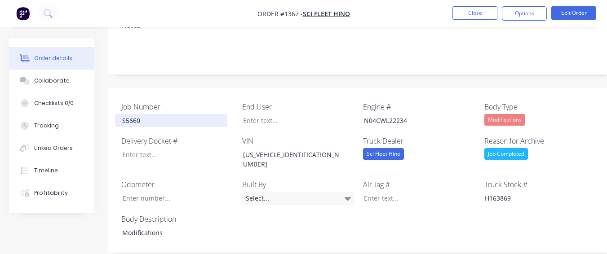
scroll to position [168, 0]
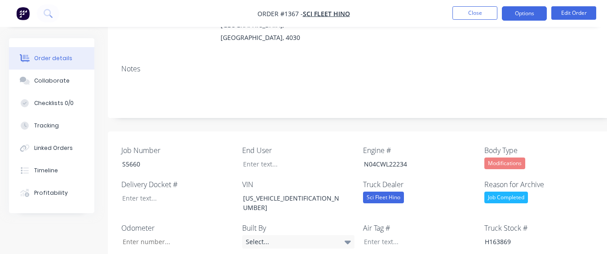
click at [527, 13] on button "Options" at bounding box center [524, 13] width 45 height 14
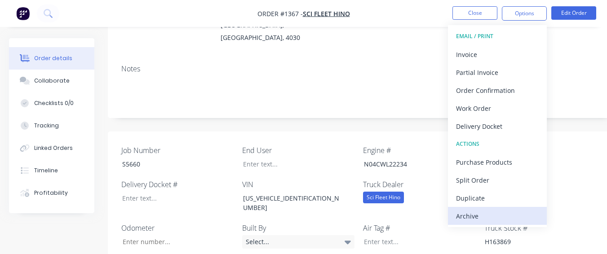
click at [479, 210] on div "Archive" at bounding box center [497, 216] width 83 height 13
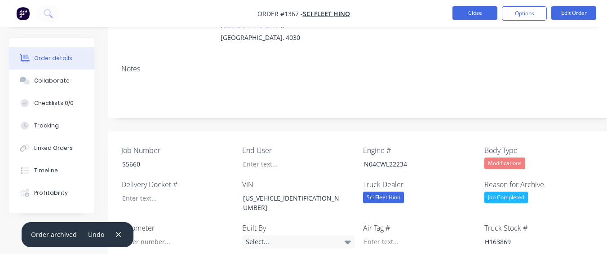
click at [479, 16] on button "Close" at bounding box center [474, 12] width 45 height 13
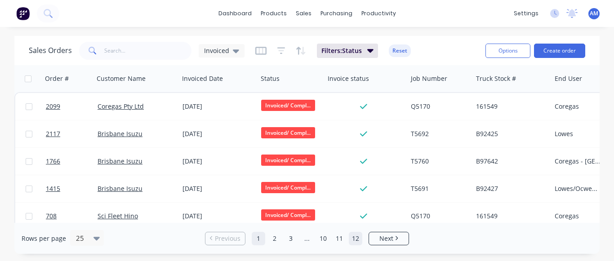
click at [357, 238] on link "12" at bounding box center [355, 238] width 13 height 13
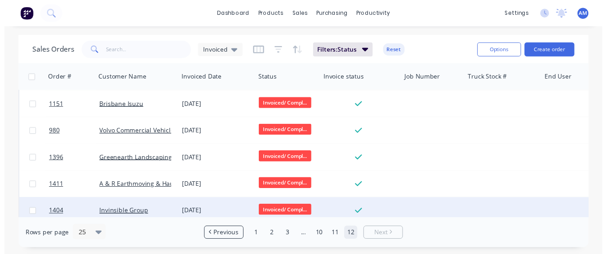
scroll to position [367, 0]
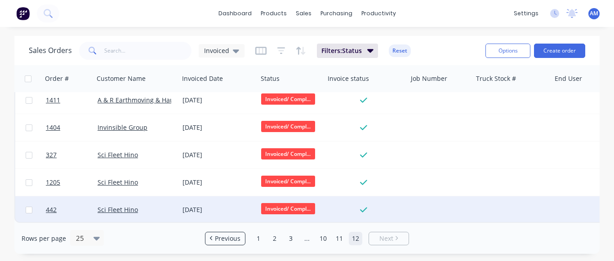
click at [208, 205] on div "[DATE]" at bounding box center [217, 209] width 71 height 9
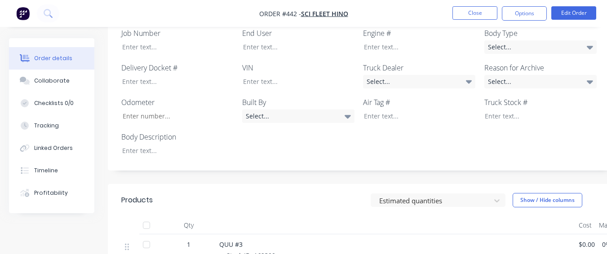
scroll to position [270, 0]
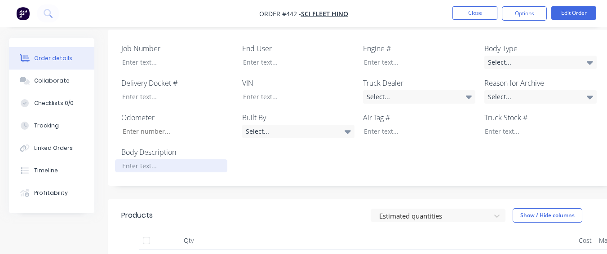
click at [181, 160] on div at bounding box center [171, 166] width 112 height 13
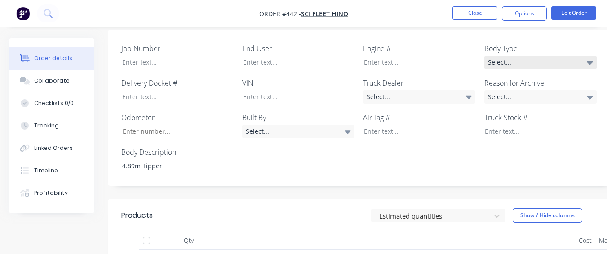
click at [534, 56] on div "Select..." at bounding box center [540, 62] width 112 height 13
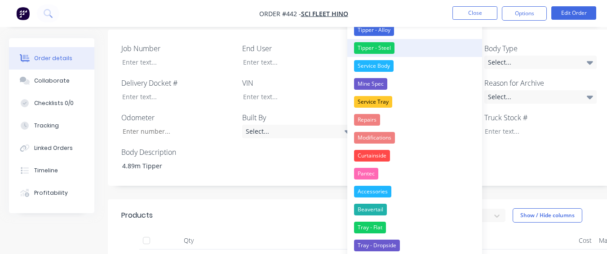
click at [373, 43] on div "Tipper - Steel" at bounding box center [374, 48] width 40 height 12
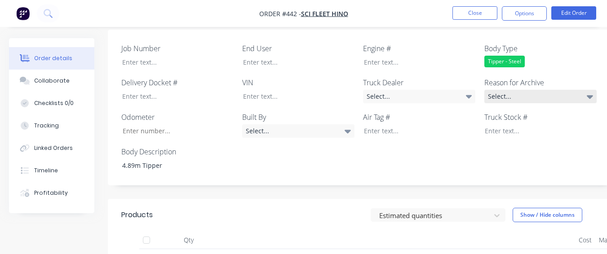
click at [541, 90] on div "Select..." at bounding box center [540, 96] width 112 height 13
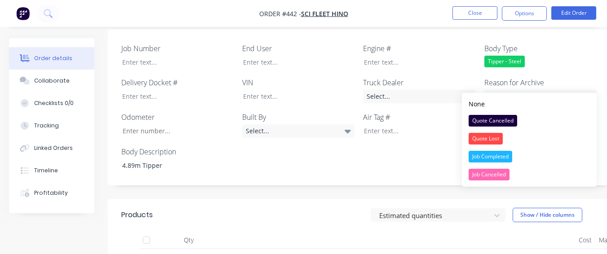
drag, startPoint x: 507, startPoint y: 156, endPoint x: 452, endPoint y: 98, distance: 80.1
click at [506, 156] on div "Job Completed" at bounding box center [491, 157] width 44 height 12
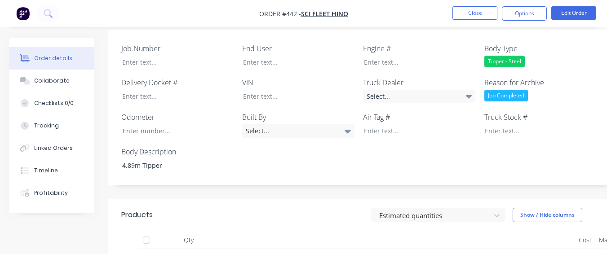
click at [448, 92] on div "Job Number End User Engine # Body Type Tipper - Steel Delivery Docket # VIN Tru…" at bounding box center [362, 108] width 508 height 156
click at [437, 90] on div "Select..." at bounding box center [419, 96] width 112 height 13
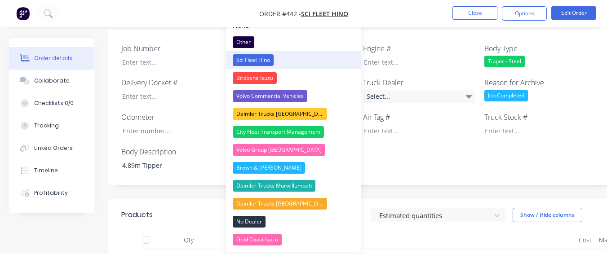
click at [290, 56] on button "Sci Fleet Hino" at bounding box center [293, 60] width 135 height 18
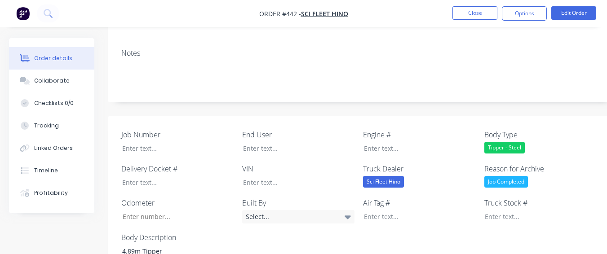
scroll to position [180, 0]
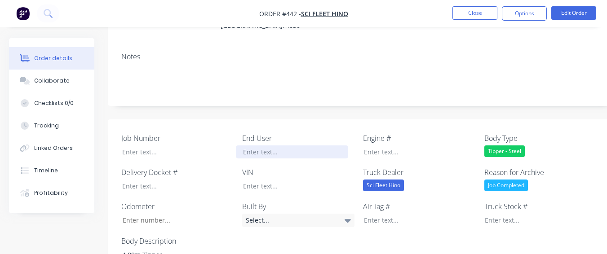
click at [293, 146] on div at bounding box center [292, 152] width 112 height 13
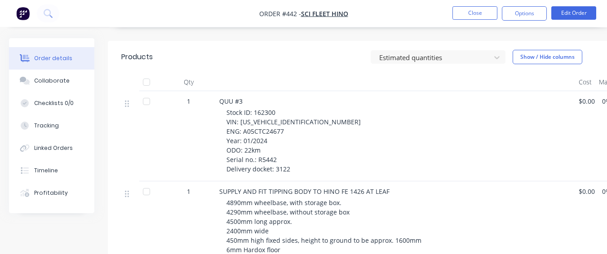
scroll to position [427, 0]
drag, startPoint x: 254, startPoint y: 100, endPoint x: 280, endPoint y: 101, distance: 26.5
click at [280, 108] on div "Stock ID: 162300 VIN: [US_VEHICLE_IDENTIFICATION_NUMBER] ENG: A05CTC24677 Year:…" at bounding box center [398, 141] width 345 height 66
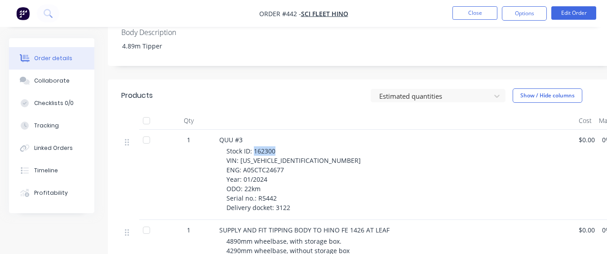
scroll to position [337, 0]
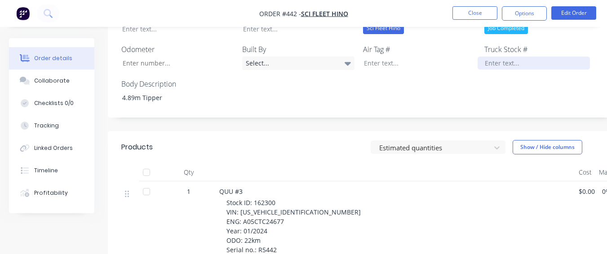
click at [486, 57] on div at bounding box center [534, 63] width 112 height 13
paste div
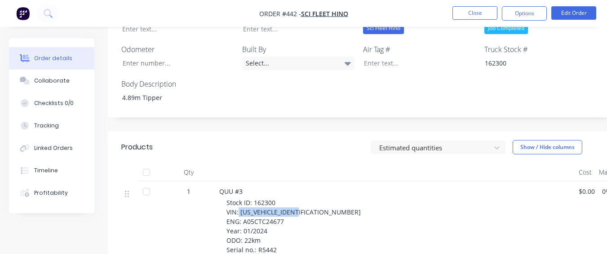
drag, startPoint x: 239, startPoint y: 200, endPoint x: 300, endPoint y: 199, distance: 61.1
click at [300, 199] on span "Stock ID: 162300 VIN: [US_VEHICLE_IDENTIFICATION_NUMBER] ENG: A05CTC24677 Year:…" at bounding box center [293, 231] width 134 height 65
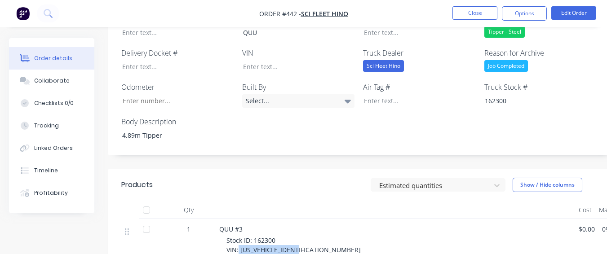
scroll to position [247, 0]
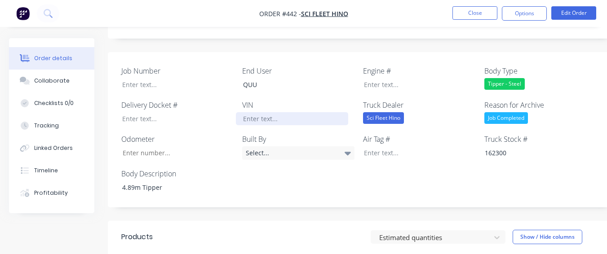
click at [305, 112] on div at bounding box center [292, 118] width 112 height 13
paste div
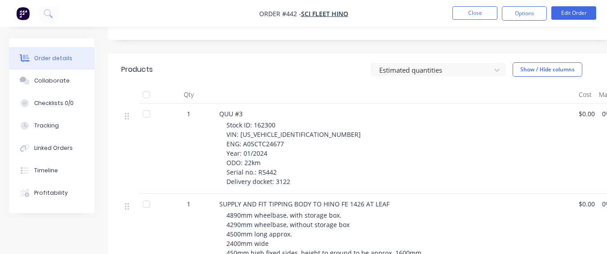
scroll to position [427, 0]
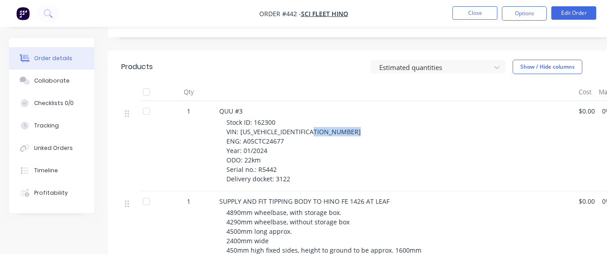
drag, startPoint x: 241, startPoint y: 121, endPoint x: 288, endPoint y: 118, distance: 46.4
click at [288, 118] on div "Stock ID: 162300 VIN: [US_VEHICLE_IDENTIFICATION_NUMBER] ENG: A05CTC24677 Year:…" at bounding box center [398, 151] width 345 height 66
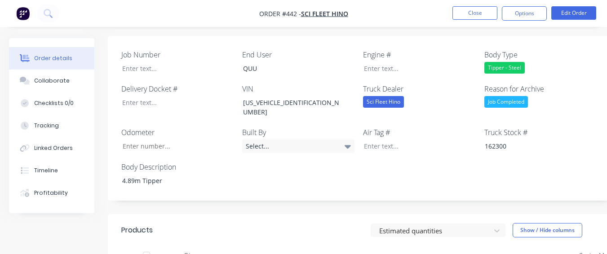
scroll to position [247, 0]
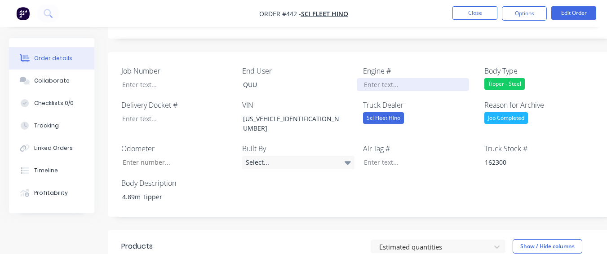
click at [376, 78] on div at bounding box center [413, 84] width 112 height 13
paste div
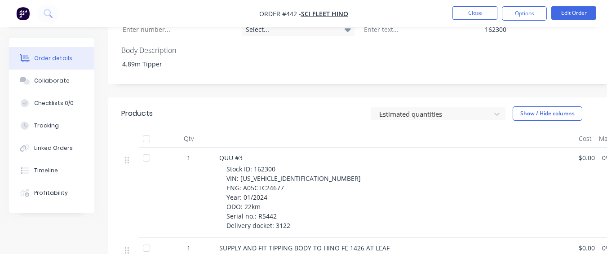
scroll to position [427, 0]
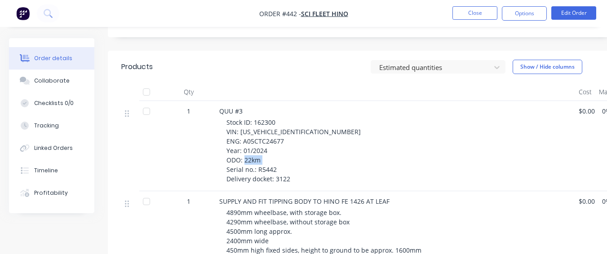
drag, startPoint x: 257, startPoint y: 148, endPoint x: 284, endPoint y: 147, distance: 27.4
click at [284, 147] on div "Stock ID: 162300 VIN: [US_VEHICLE_IDENTIFICATION_NUMBER] ENG: A05CTC24677 Year:…" at bounding box center [398, 151] width 345 height 66
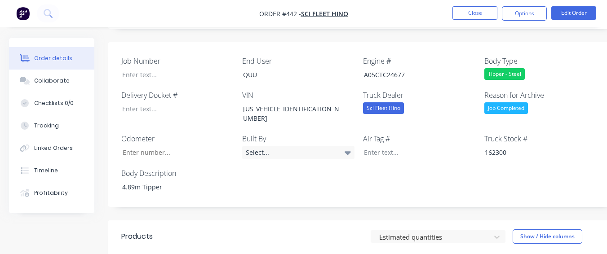
scroll to position [247, 0]
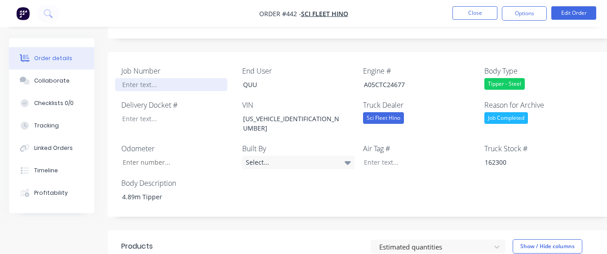
click at [165, 78] on div at bounding box center [171, 84] width 112 height 13
paste div
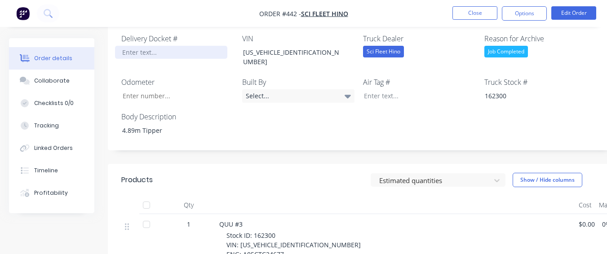
scroll to position [292, 0]
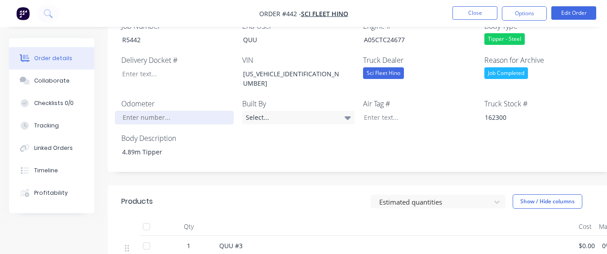
click at [155, 111] on input "Job Number" at bounding box center [174, 117] width 119 height 13
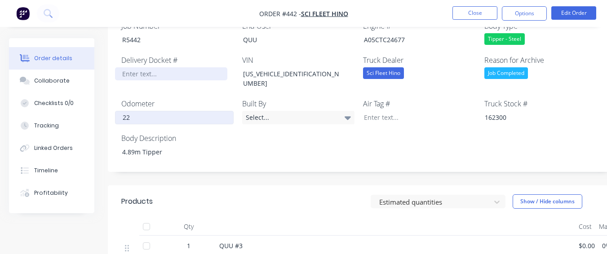
type input "22"
click at [151, 67] on div at bounding box center [171, 73] width 112 height 13
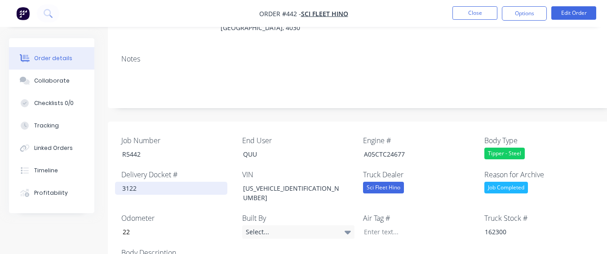
scroll to position [157, 0]
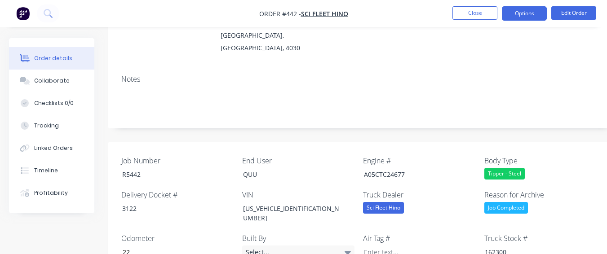
drag, startPoint x: 528, startPoint y: 5, endPoint x: 528, endPoint y: 12, distance: 6.8
click at [528, 6] on nav "Order #442 - Sci Fleet Hino Close Options Edit Order" at bounding box center [303, 13] width 607 height 27
click at [529, 16] on button "Options" at bounding box center [524, 13] width 45 height 14
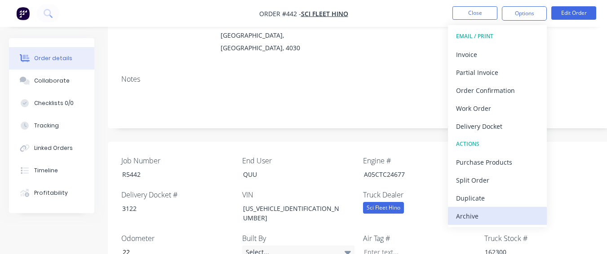
click at [503, 215] on div "Archive" at bounding box center [497, 216] width 83 height 13
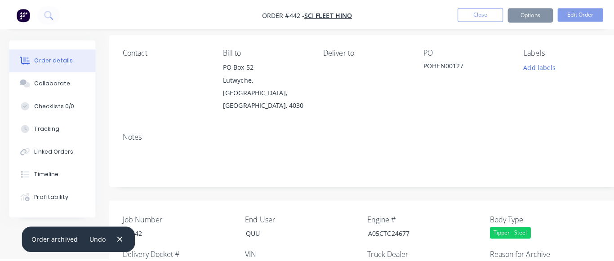
scroll to position [0, 0]
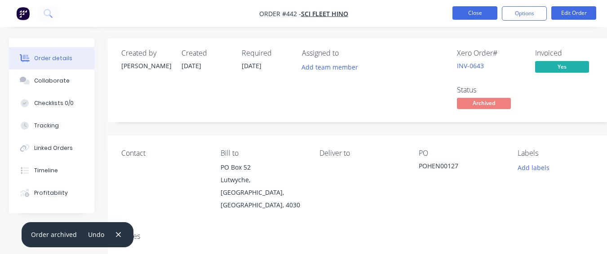
click at [470, 13] on button "Close" at bounding box center [474, 12] width 45 height 13
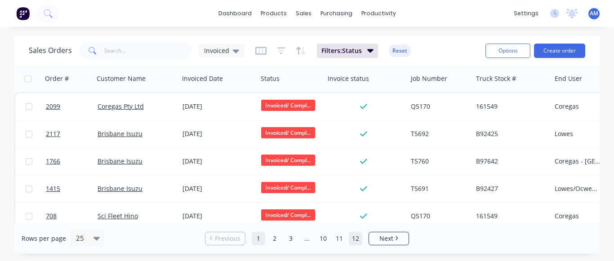
click at [352, 236] on link "12" at bounding box center [355, 238] width 13 height 13
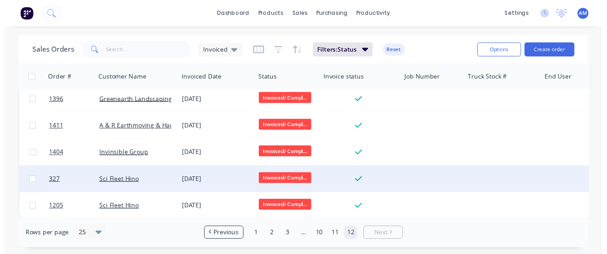
scroll to position [340, 0]
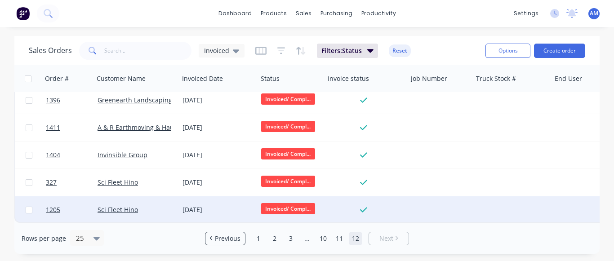
click at [195, 197] on div "[DATE]" at bounding box center [218, 209] width 79 height 27
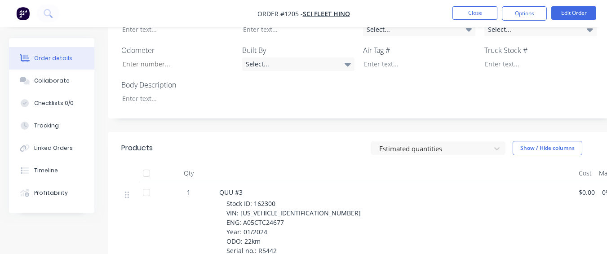
scroll to position [370, 0]
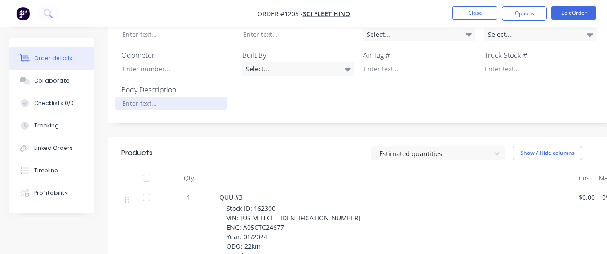
click at [193, 97] on div at bounding box center [171, 103] width 112 height 13
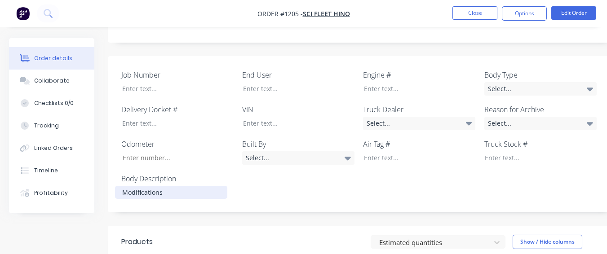
scroll to position [280, 0]
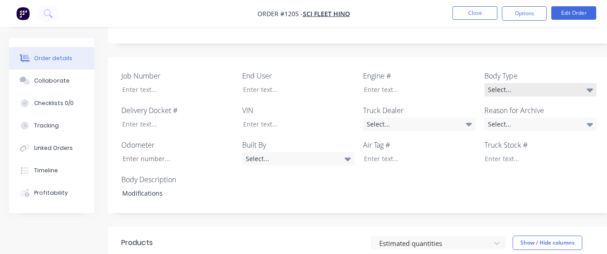
click at [554, 83] on div "Select..." at bounding box center [540, 89] width 112 height 13
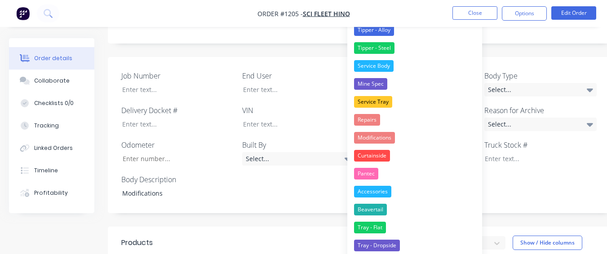
drag, startPoint x: 381, startPoint y: 133, endPoint x: 389, endPoint y: 128, distance: 9.3
click at [381, 133] on div "Modifications" at bounding box center [374, 138] width 41 height 12
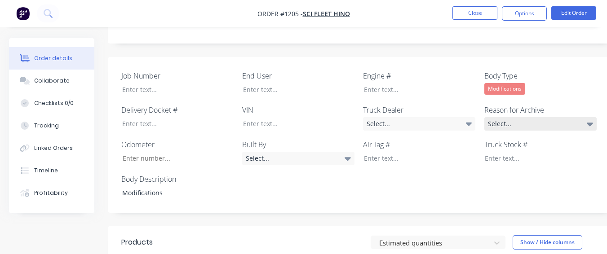
click at [496, 117] on div "Select..." at bounding box center [540, 123] width 112 height 13
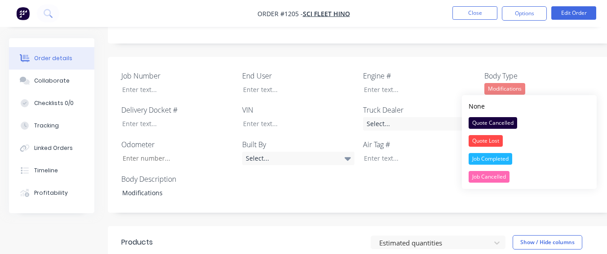
drag, startPoint x: 497, startPoint y: 156, endPoint x: 470, endPoint y: 127, distance: 39.8
click at [496, 155] on div "Job Completed" at bounding box center [491, 159] width 44 height 12
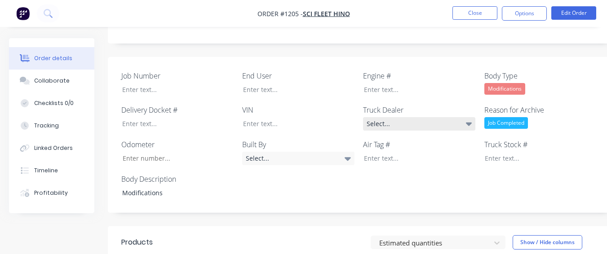
click at [435, 117] on div "Select..." at bounding box center [419, 123] width 112 height 13
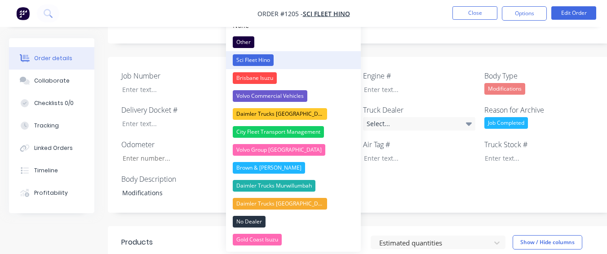
click at [315, 58] on button "Sci Fleet Hino" at bounding box center [293, 60] width 135 height 18
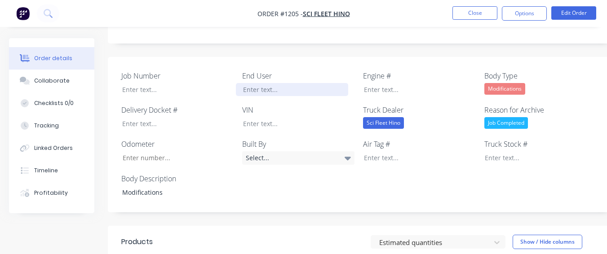
click at [305, 83] on div at bounding box center [292, 89] width 112 height 13
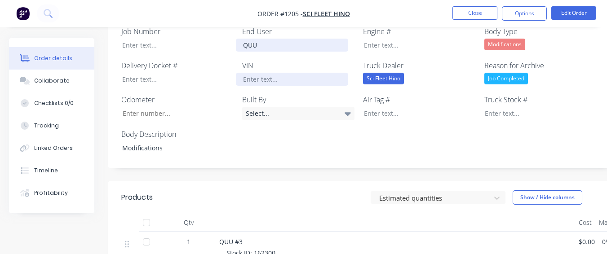
scroll to position [325, 0]
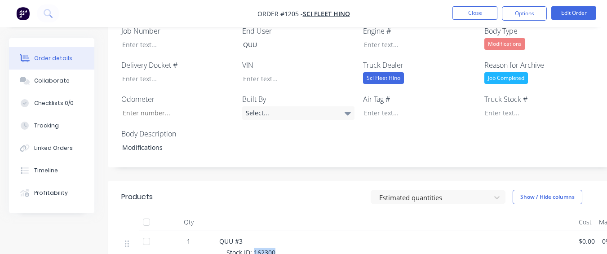
drag, startPoint x: 253, startPoint y: 217, endPoint x: 275, endPoint y: 213, distance: 22.5
click at [486, 106] on div at bounding box center [534, 112] width 112 height 13
paste div
drag, startPoint x: 239, startPoint y: 226, endPoint x: 302, endPoint y: 223, distance: 62.5
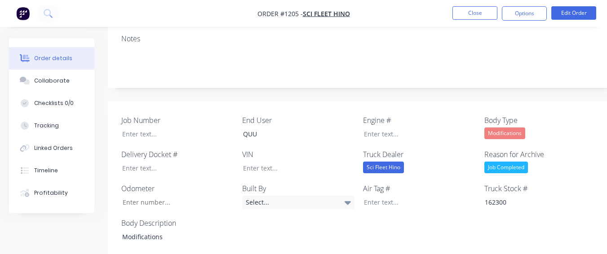
scroll to position [235, 0]
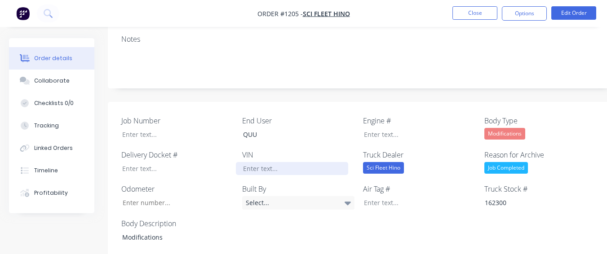
click at [283, 162] on div at bounding box center [292, 168] width 112 height 13
paste div
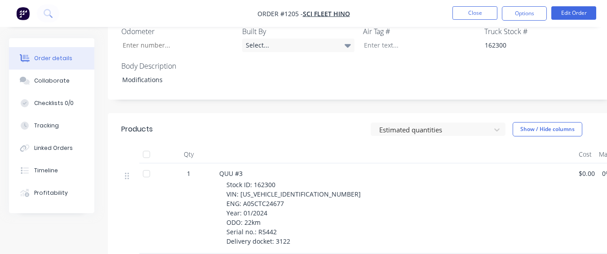
scroll to position [415, 0]
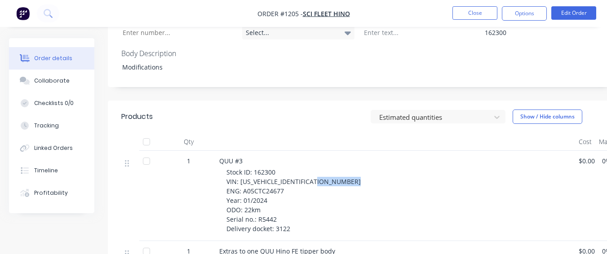
drag, startPoint x: 243, startPoint y: 146, endPoint x: 292, endPoint y: 141, distance: 49.2
click at [292, 168] on div "Stock ID: 162300 VIN: [US_VEHICLE_IDENTIFICATION_NUMBER] ENG: A05CTC24677 Year:…" at bounding box center [398, 201] width 345 height 66
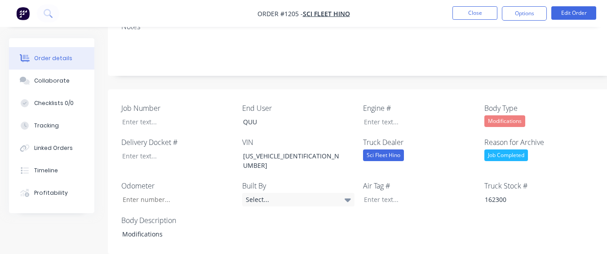
scroll to position [235, 0]
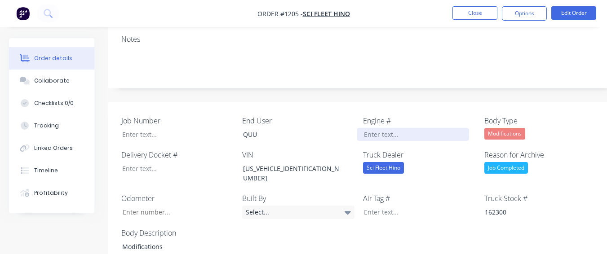
click at [364, 128] on div at bounding box center [413, 134] width 112 height 13
paste div
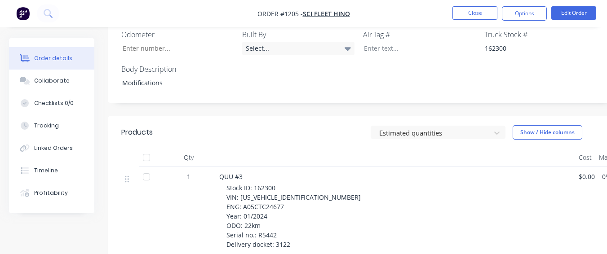
scroll to position [415, 0]
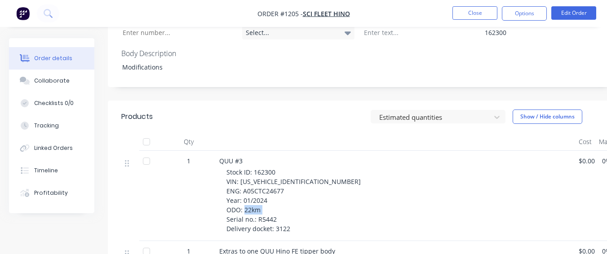
drag, startPoint x: 257, startPoint y: 172, endPoint x: 275, endPoint y: 172, distance: 18.4
click at [275, 172] on div "Stock ID: 162300 VIN: [US_VEHICLE_IDENTIFICATION_NUMBER] ENG: A05CTC24677 Year:…" at bounding box center [398, 201] width 345 height 66
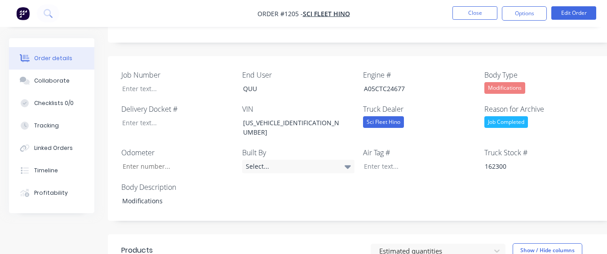
scroll to position [280, 0]
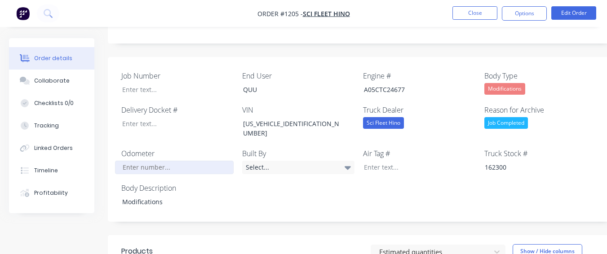
click at [153, 161] on input "Job Number" at bounding box center [174, 167] width 119 height 13
type input "22"
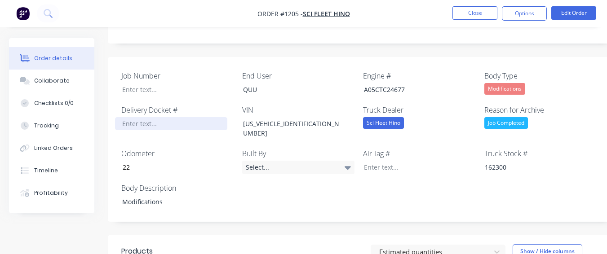
click at [151, 117] on div at bounding box center [171, 123] width 112 height 13
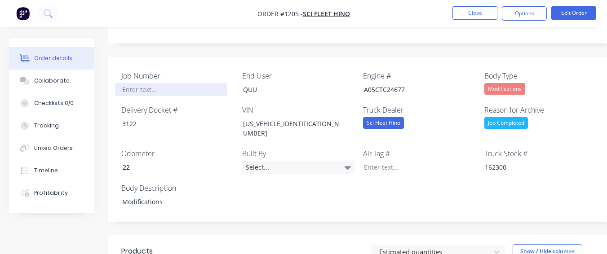
paste div
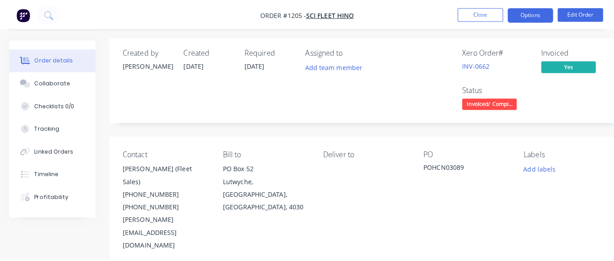
scroll to position [0, 0]
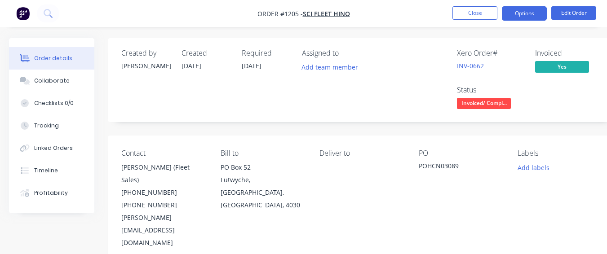
click at [514, 13] on button "Options" at bounding box center [524, 13] width 45 height 14
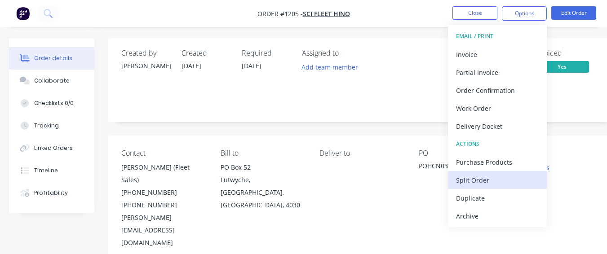
drag, startPoint x: 499, startPoint y: 210, endPoint x: 496, endPoint y: 182, distance: 28.0
click at [499, 206] on div "EMAIL / PRINT Invoice Partial Invoice Order Confirmation Work Order Delivery Do…" at bounding box center [497, 126] width 99 height 202
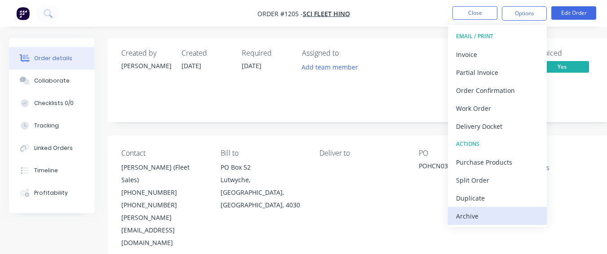
click at [494, 216] on div "Archive" at bounding box center [497, 216] width 83 height 13
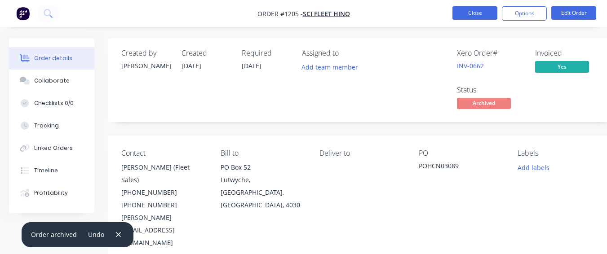
click at [458, 11] on button "Close" at bounding box center [474, 12] width 45 height 13
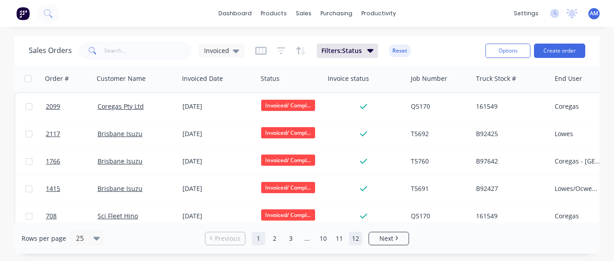
click at [353, 240] on link "12" at bounding box center [355, 238] width 13 height 13
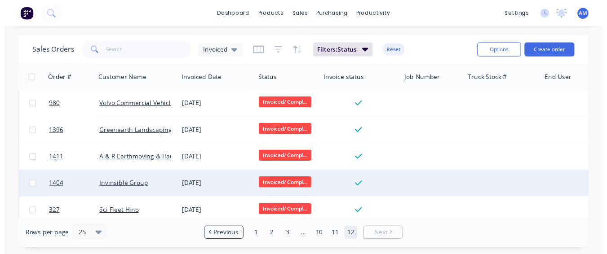
scroll to position [312, 0]
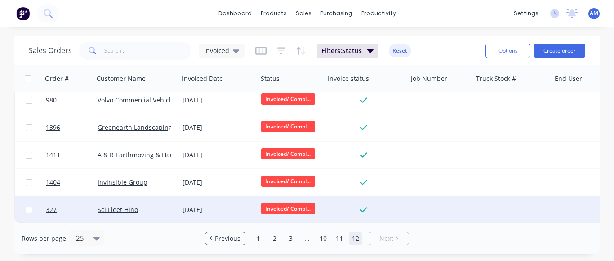
click at [202, 205] on div "[DATE]" at bounding box center [217, 209] width 71 height 9
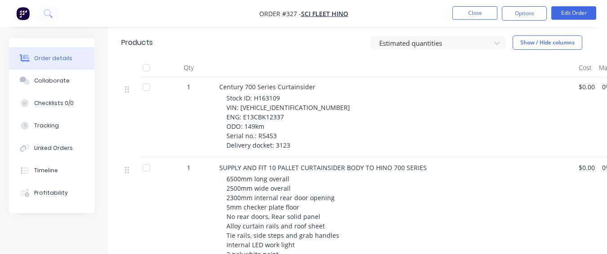
scroll to position [359, 0]
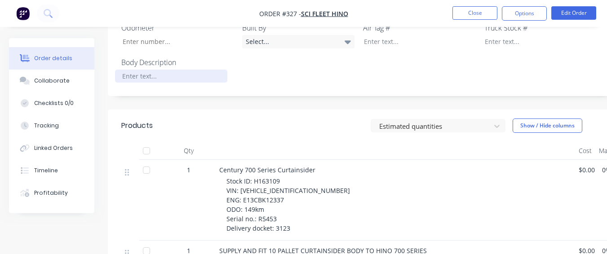
click at [164, 70] on div at bounding box center [171, 76] width 112 height 13
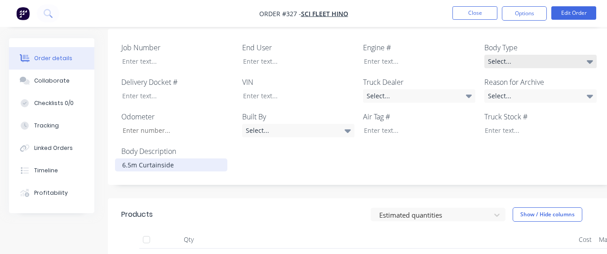
scroll to position [270, 0]
click at [558, 56] on div "Select..." at bounding box center [540, 62] width 112 height 13
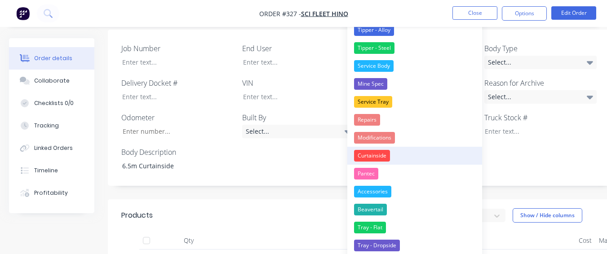
click at [409, 161] on button "Curtainside" at bounding box center [414, 156] width 135 height 18
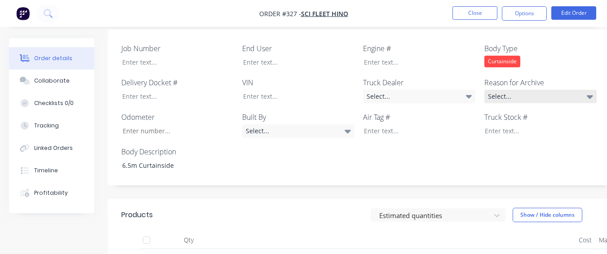
click at [495, 90] on div "Select..." at bounding box center [540, 96] width 112 height 13
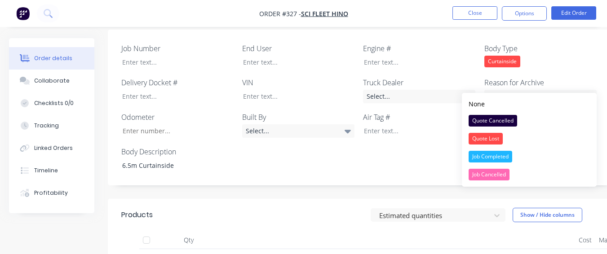
click at [500, 160] on div "Job Completed" at bounding box center [491, 157] width 44 height 12
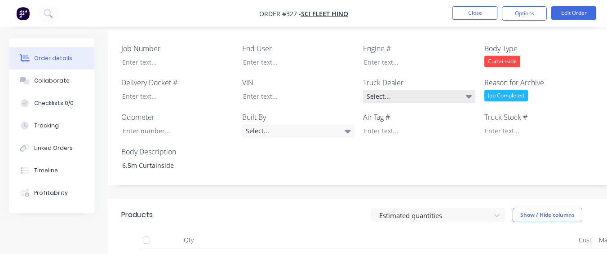
click at [428, 90] on div "Select..." at bounding box center [419, 96] width 112 height 13
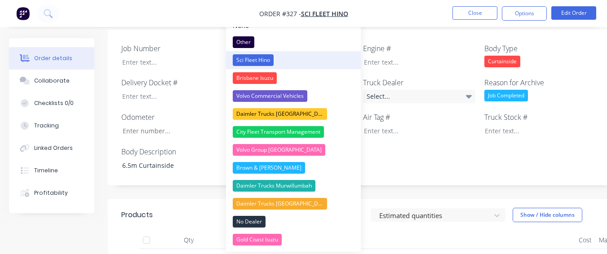
click at [288, 53] on button "Sci Fleet Hino" at bounding box center [293, 60] width 135 height 18
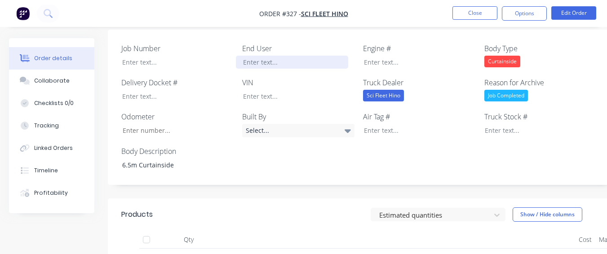
click at [288, 56] on div at bounding box center [292, 62] width 112 height 13
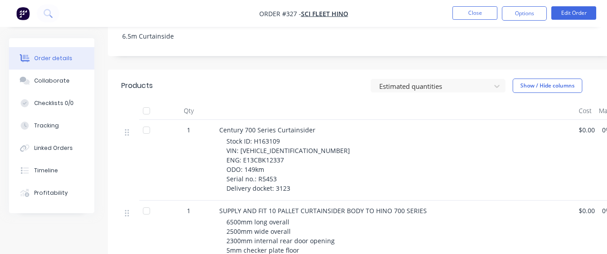
scroll to position [404, 0]
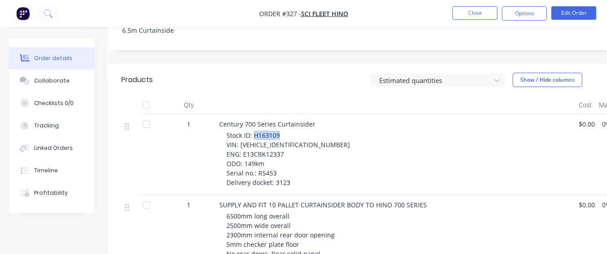
drag, startPoint x: 253, startPoint y: 124, endPoint x: 279, endPoint y: 123, distance: 26.1
click at [279, 131] on span "Stock ID: H163109 VIN: [VEHICLE_IDENTIFICATION_NUMBER] ENG: E13CBK12337 ODO: 14…" at bounding box center [288, 159] width 124 height 56
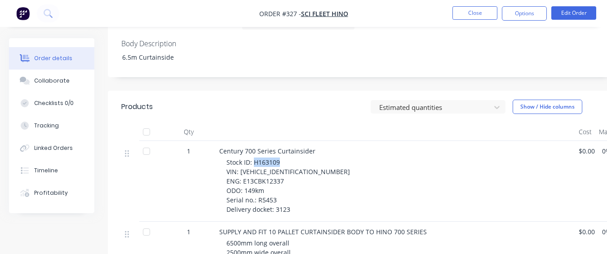
scroll to position [270, 0]
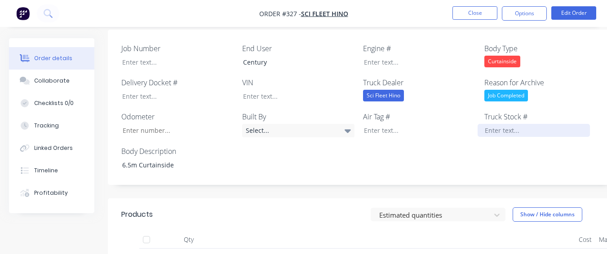
click at [519, 124] on div at bounding box center [534, 130] width 112 height 13
paste div
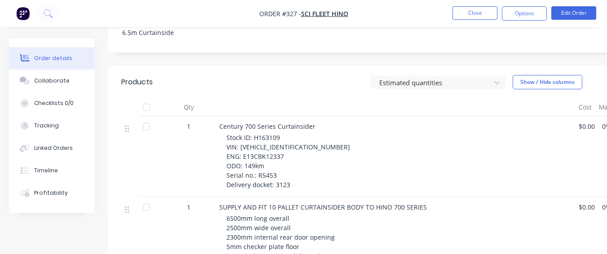
scroll to position [404, 0]
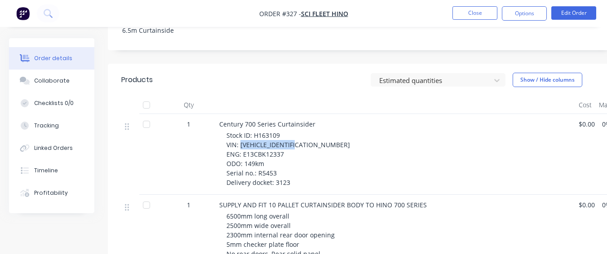
drag, startPoint x: 239, startPoint y: 133, endPoint x: 303, endPoint y: 129, distance: 63.4
click at [303, 131] on span "Stock ID: H163109 VIN: [VEHICLE_IDENTIFICATION_NUMBER] ENG: E13CBK12337 ODO: 14…" at bounding box center [288, 159] width 124 height 56
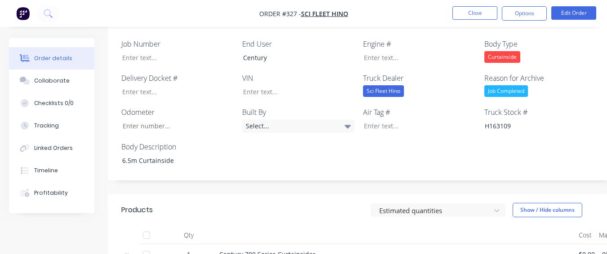
scroll to position [270, 0]
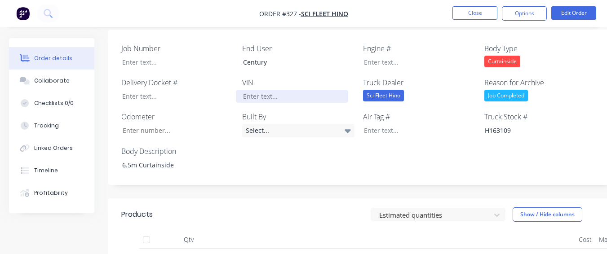
click at [268, 90] on div at bounding box center [292, 96] width 112 height 13
paste div
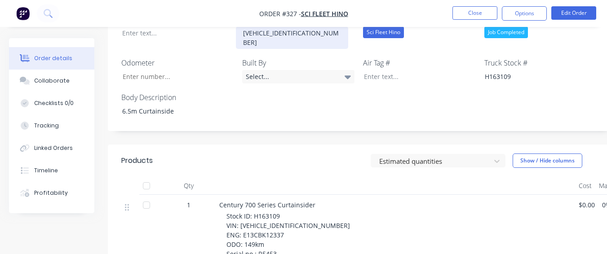
scroll to position [449, 0]
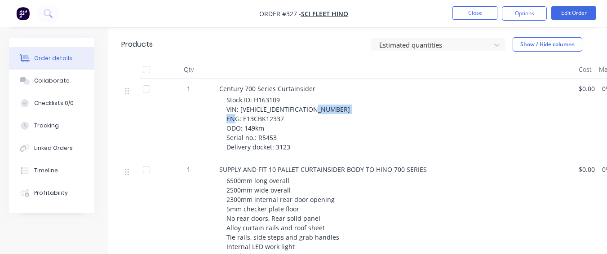
drag, startPoint x: 243, startPoint y: 97, endPoint x: 284, endPoint y: 97, distance: 41.3
click at [284, 97] on div "Stock ID: H163109 VIN: [VEHICLE_IDENTIFICATION_NUMBER] ENG: E13CBK12337 ODO: 14…" at bounding box center [398, 123] width 345 height 57
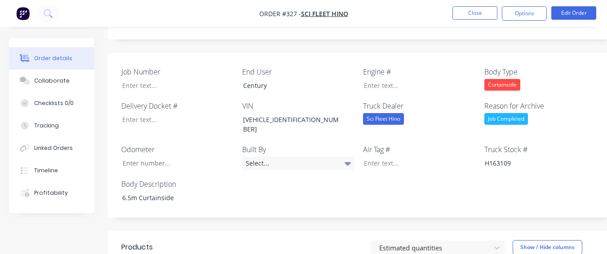
scroll to position [225, 0]
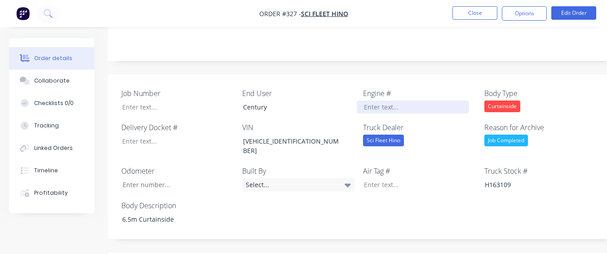
click at [360, 101] on div at bounding box center [413, 107] width 112 height 13
paste div
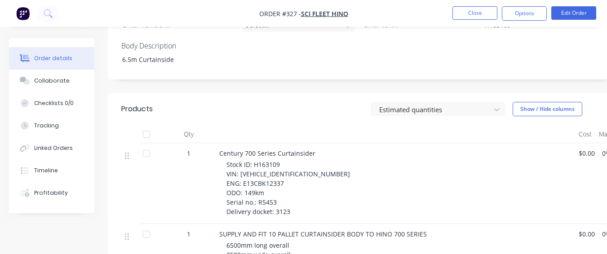
scroll to position [404, 0]
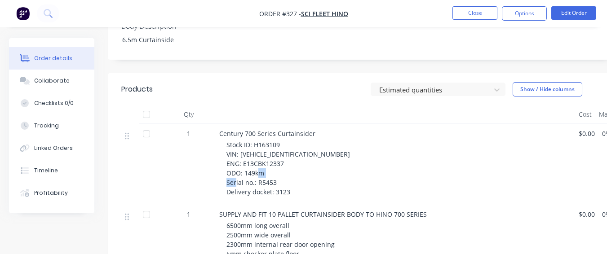
drag, startPoint x: 257, startPoint y: 159, endPoint x: 276, endPoint y: 160, distance: 19.3
click at [276, 160] on div "Stock ID: H163109 VIN: [VEHICLE_IDENTIFICATION_NUMBER] ENG: E13CBK12337 ODO: 14…" at bounding box center [398, 168] width 345 height 57
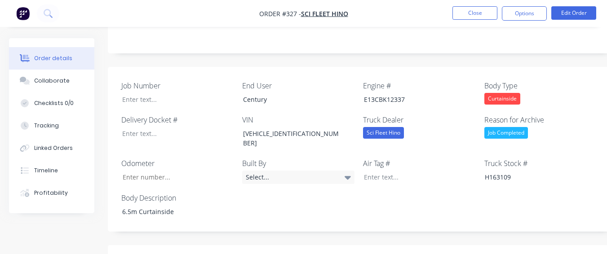
scroll to position [225, 0]
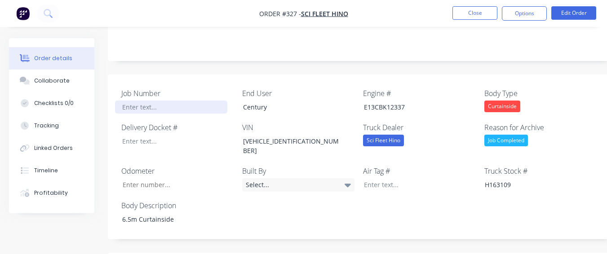
click at [202, 101] on div at bounding box center [171, 107] width 112 height 13
paste div
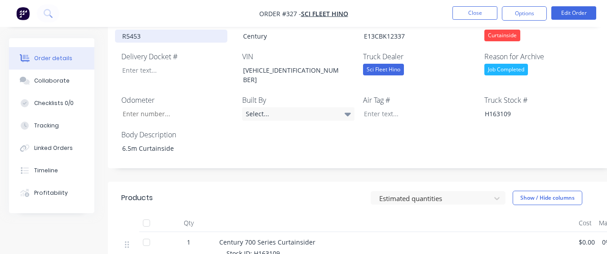
scroll to position [270, 0]
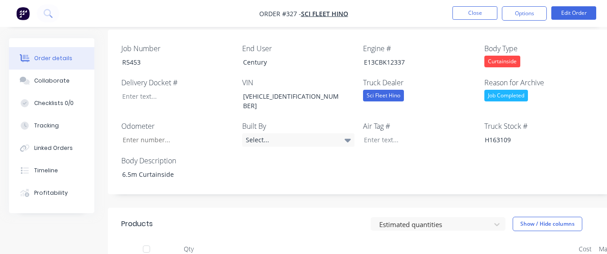
click at [189, 90] on div "Job Number R5453 End User Century Engine # E13CBK12337 Body Type Curtainside De…" at bounding box center [362, 112] width 508 height 165
click at [188, 90] on div at bounding box center [171, 96] width 112 height 13
click at [177, 133] on input "Job Number" at bounding box center [174, 139] width 119 height 13
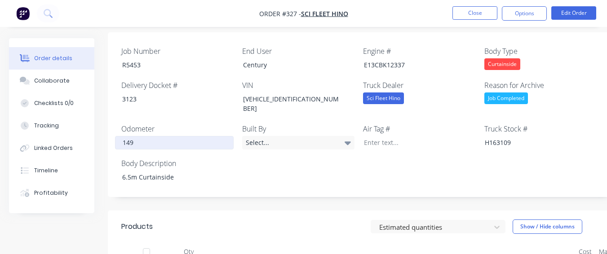
scroll to position [135, 0]
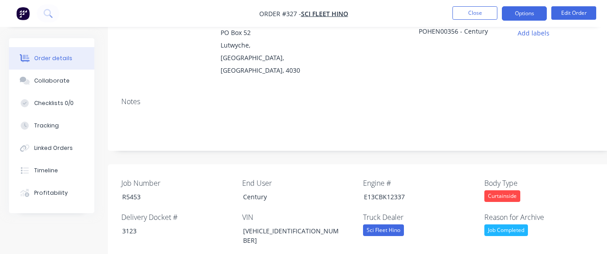
type input "149"
click at [516, 15] on button "Options" at bounding box center [524, 13] width 45 height 14
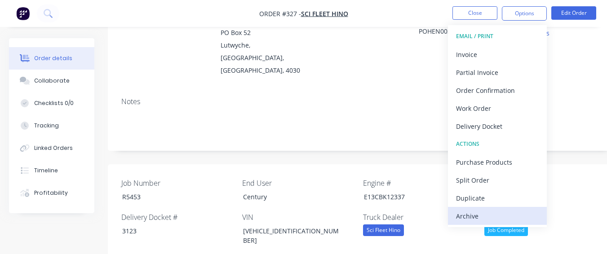
click at [468, 211] on div "Archive" at bounding box center [497, 216] width 83 height 13
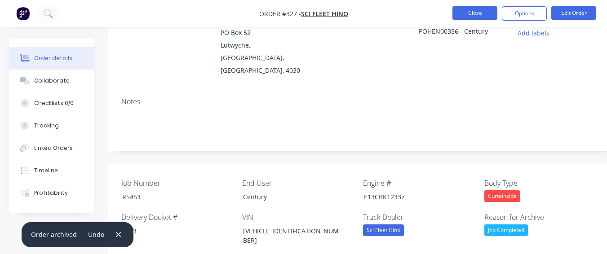
click at [467, 8] on button "Close" at bounding box center [474, 12] width 45 height 13
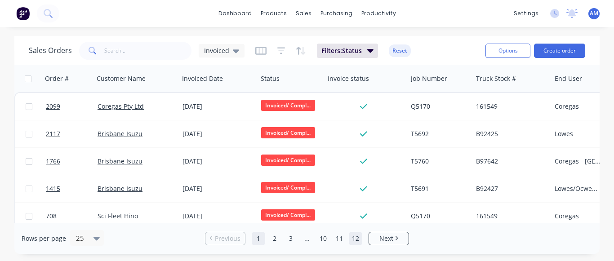
click at [351, 237] on link "12" at bounding box center [355, 238] width 13 height 13
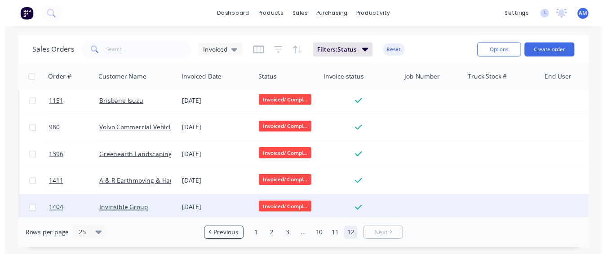
scroll to position [285, 0]
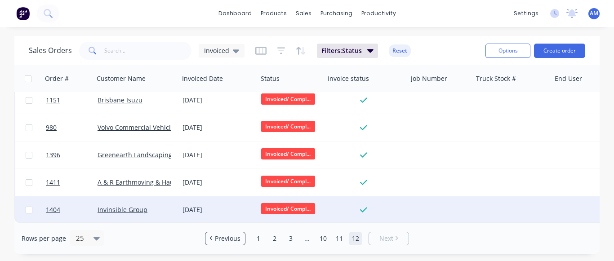
click at [205, 200] on div "[DATE]" at bounding box center [218, 209] width 79 height 27
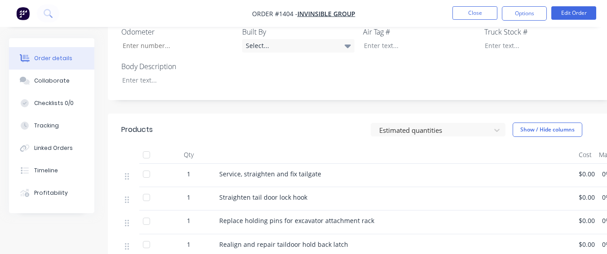
scroll to position [315, 0]
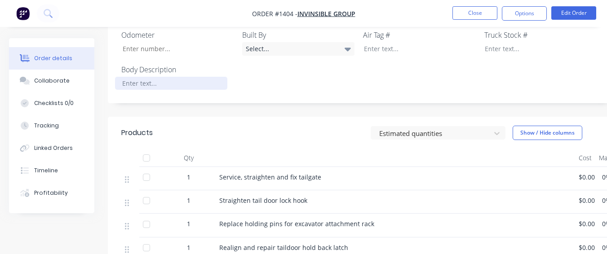
click at [193, 85] on div at bounding box center [171, 83] width 112 height 13
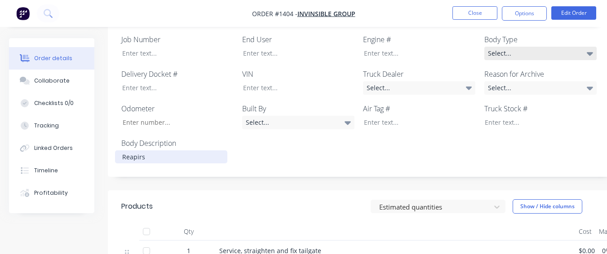
scroll to position [225, 0]
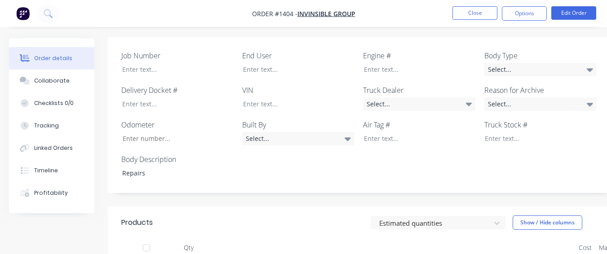
click at [552, 58] on label "Body Type" at bounding box center [540, 55] width 112 height 11
click at [545, 69] on div "Select..." at bounding box center [540, 69] width 112 height 13
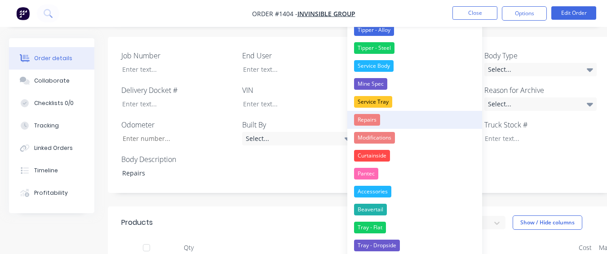
click at [392, 120] on button "Repairs" at bounding box center [414, 120] width 135 height 18
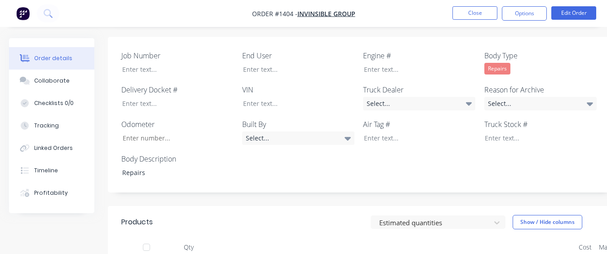
click at [507, 93] on label "Reason for Archive" at bounding box center [540, 89] width 112 height 11
click at [508, 101] on div "Select..." at bounding box center [540, 103] width 112 height 13
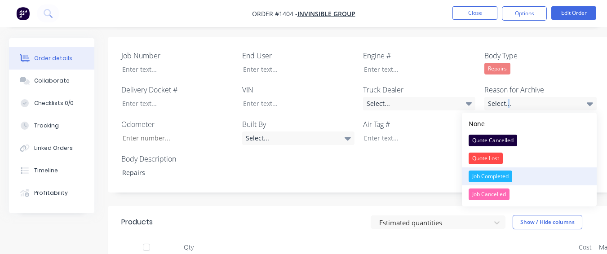
click at [510, 174] on div "Job Completed" at bounding box center [491, 177] width 44 height 12
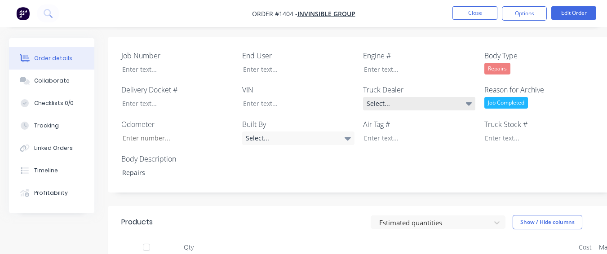
click at [424, 100] on div "Select..." at bounding box center [419, 103] width 112 height 13
click at [422, 48] on div "Job Number End User Engine # Body Type Repairs Delivery Docket # VIN Truck Deal…" at bounding box center [362, 115] width 508 height 156
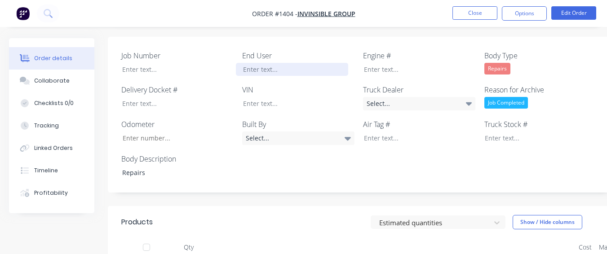
click at [306, 74] on div at bounding box center [292, 69] width 112 height 13
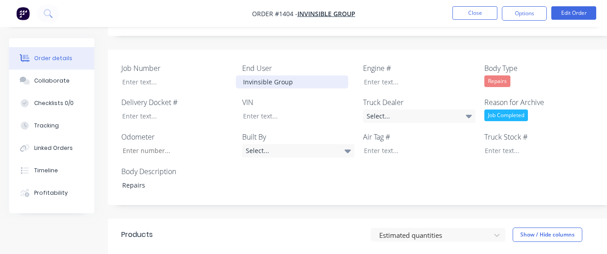
scroll to position [180, 0]
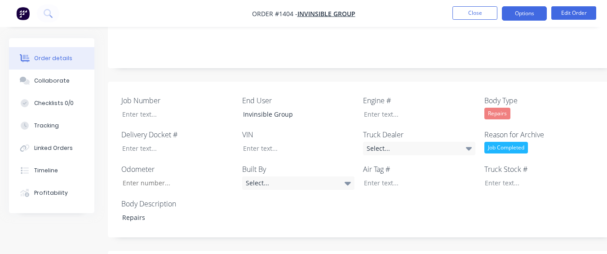
click at [520, 8] on button "Options" at bounding box center [524, 13] width 45 height 14
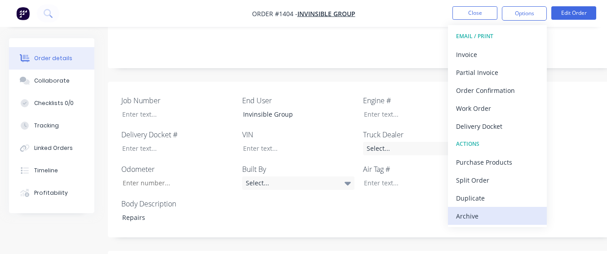
click at [489, 221] on div "Archive" at bounding box center [497, 216] width 83 height 13
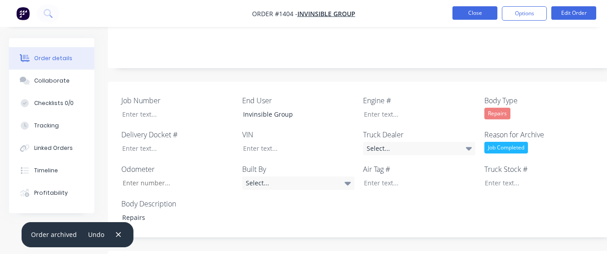
click at [478, 10] on button "Close" at bounding box center [474, 12] width 45 height 13
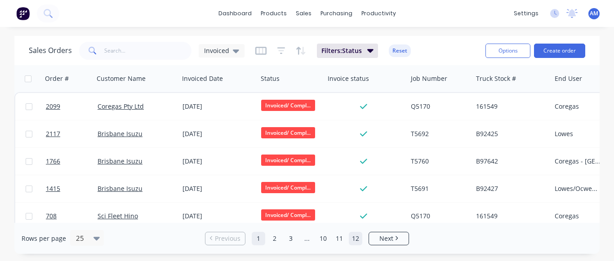
click at [352, 239] on link "12" at bounding box center [355, 238] width 13 height 13
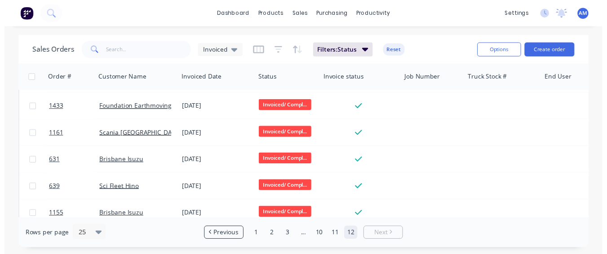
scroll to position [257, 0]
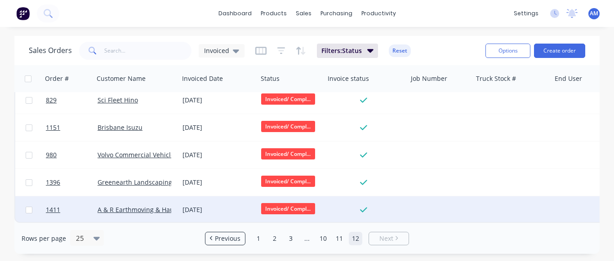
click at [217, 212] on div "[DATE]" at bounding box center [218, 209] width 79 height 27
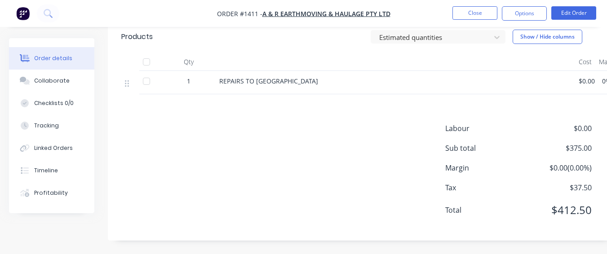
scroll to position [231, 0]
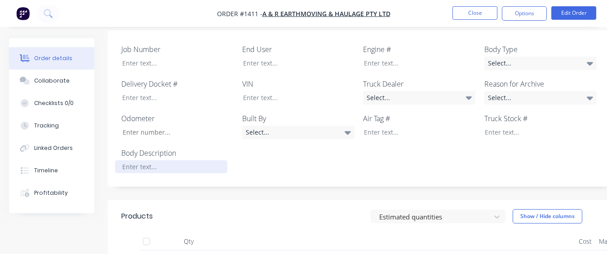
click at [165, 165] on div at bounding box center [171, 166] width 112 height 13
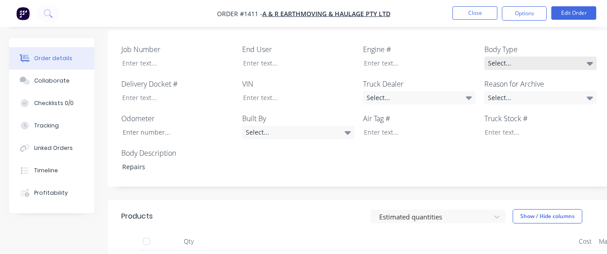
click at [564, 63] on div "Select..." at bounding box center [540, 63] width 112 height 13
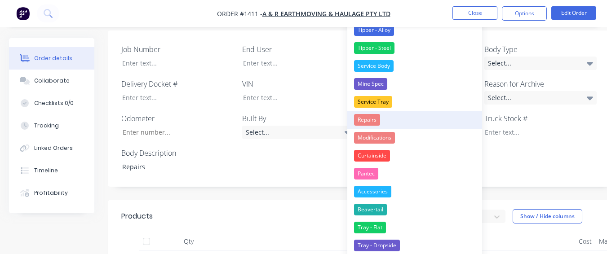
click at [378, 114] on div "Repairs" at bounding box center [367, 120] width 26 height 12
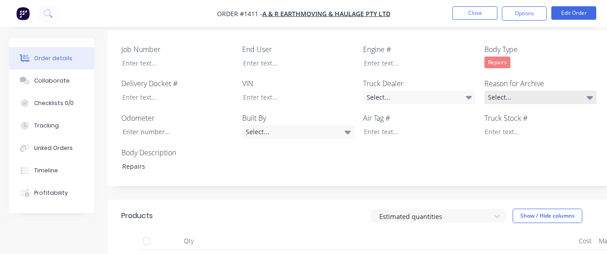
click at [513, 98] on div "Select..." at bounding box center [540, 97] width 112 height 13
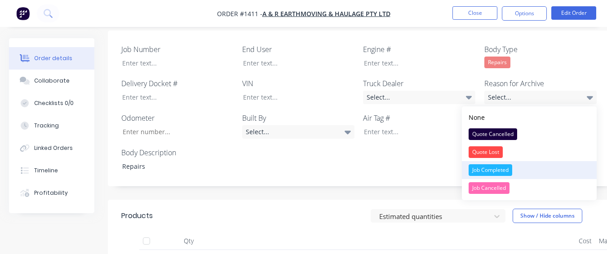
click at [509, 172] on div "Job Completed" at bounding box center [491, 170] width 44 height 12
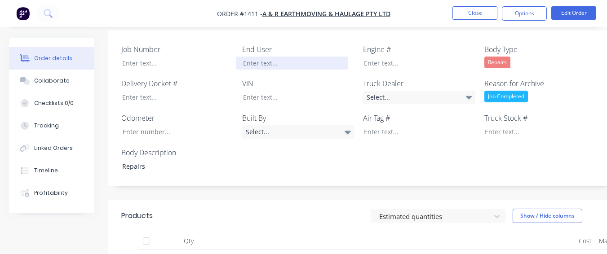
click at [249, 63] on div at bounding box center [292, 63] width 112 height 13
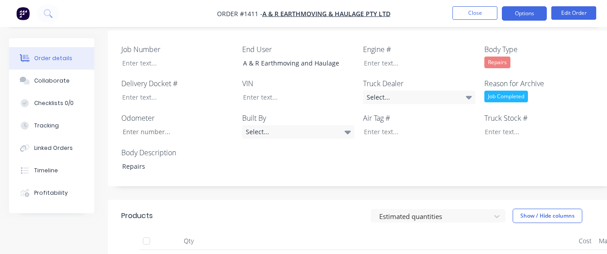
click at [528, 15] on button "Options" at bounding box center [524, 13] width 45 height 14
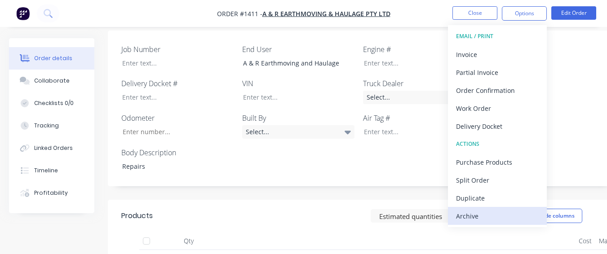
click at [501, 210] on div "Archive" at bounding box center [497, 216] width 83 height 13
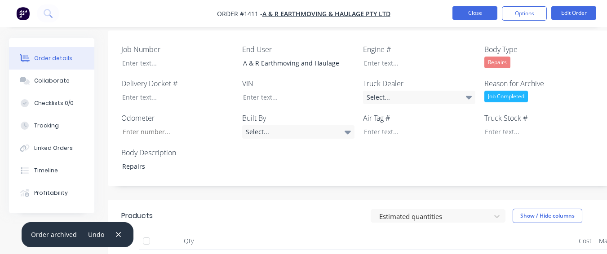
click at [485, 13] on button "Close" at bounding box center [474, 12] width 45 height 13
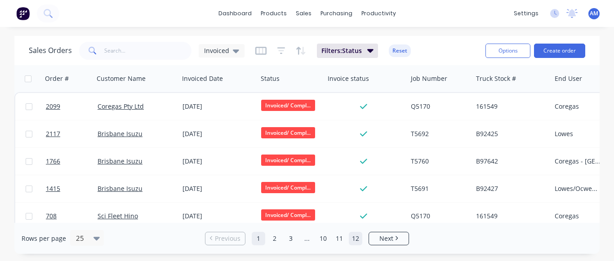
click at [359, 238] on link "12" at bounding box center [355, 238] width 13 height 13
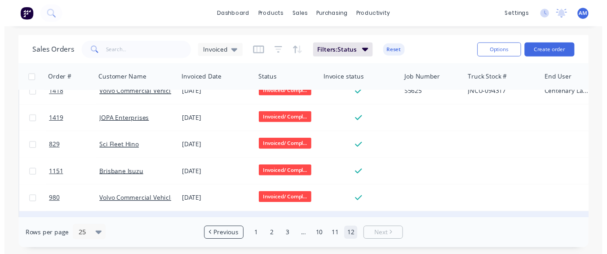
scroll to position [230, 0]
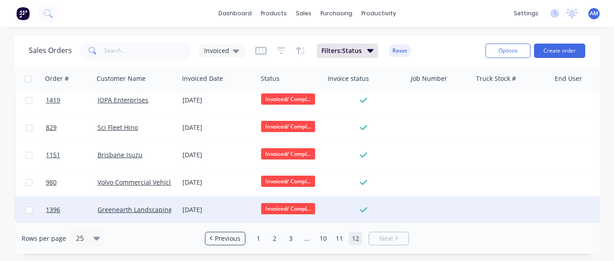
click at [205, 200] on div "[DATE]" at bounding box center [218, 209] width 79 height 27
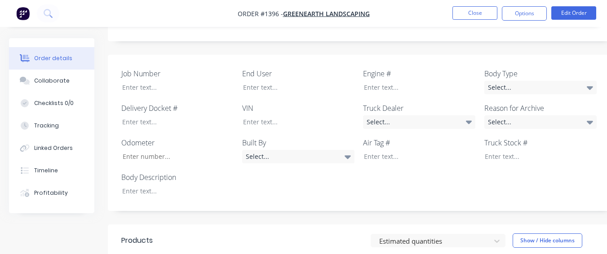
scroll to position [225, 0]
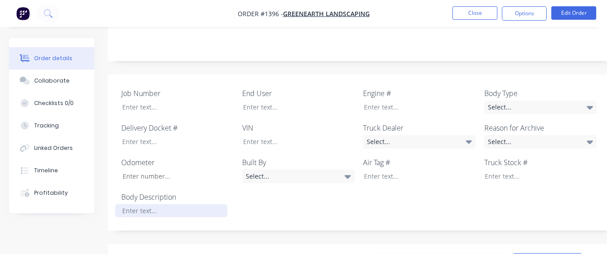
click at [188, 204] on div at bounding box center [171, 210] width 112 height 13
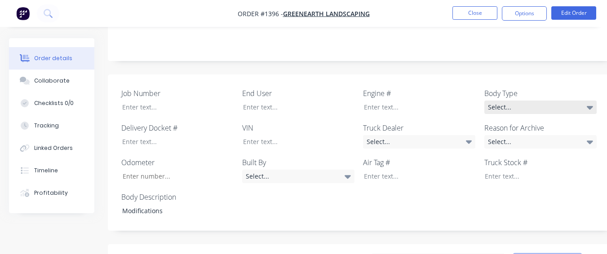
click at [490, 101] on div "Select..." at bounding box center [540, 107] width 112 height 13
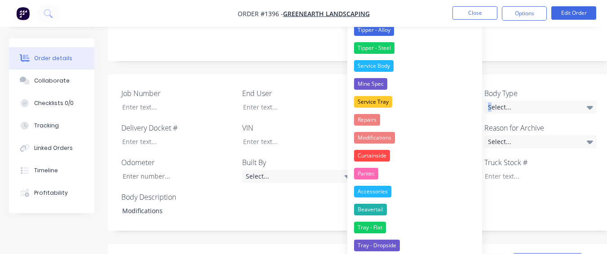
click at [433, 142] on button "Modifications" at bounding box center [414, 138] width 135 height 18
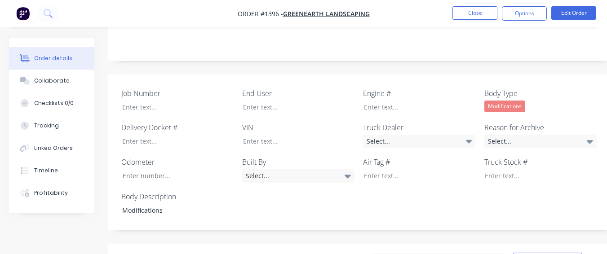
click at [501, 122] on label "Reason for Archive" at bounding box center [540, 127] width 112 height 11
click at [504, 135] on div "Select..." at bounding box center [540, 141] width 112 height 13
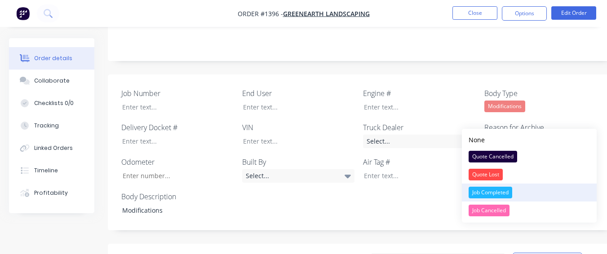
click at [512, 191] on div "Job Completed" at bounding box center [491, 193] width 44 height 12
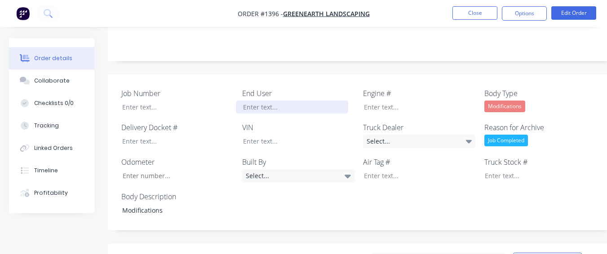
click at [331, 101] on div at bounding box center [292, 107] width 112 height 13
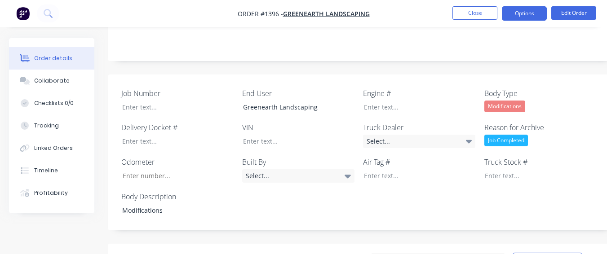
click at [533, 9] on button "Options" at bounding box center [524, 13] width 45 height 14
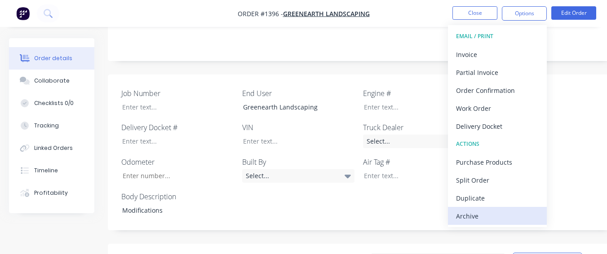
click at [501, 223] on button "Archive" at bounding box center [497, 216] width 99 height 18
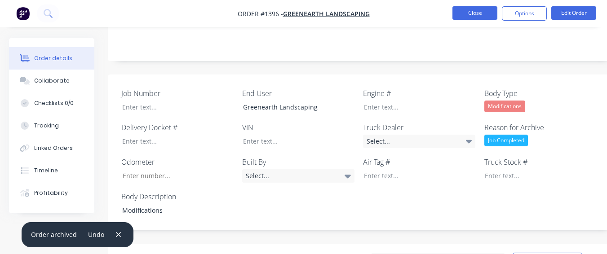
click at [465, 9] on button "Close" at bounding box center [474, 12] width 45 height 13
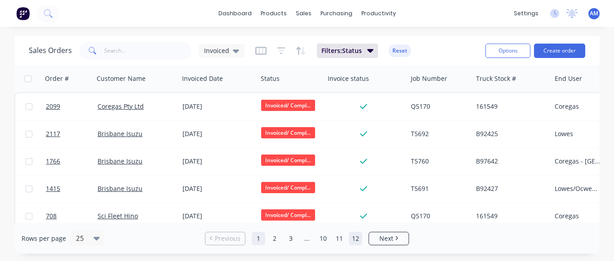
click at [358, 239] on link "12" at bounding box center [355, 238] width 13 height 13
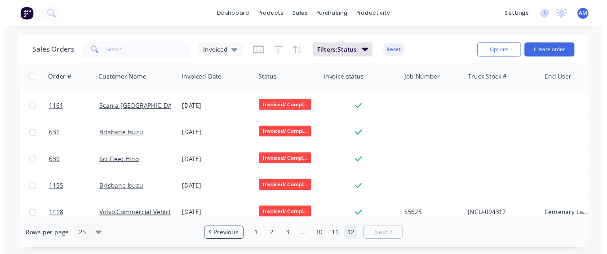
scroll to position [203, 0]
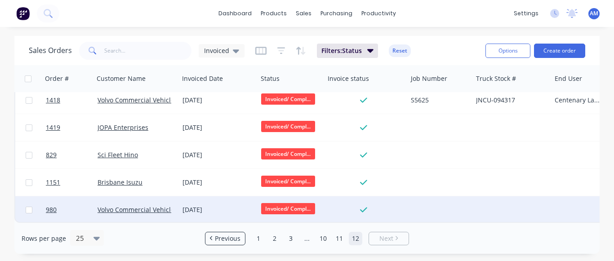
click at [203, 208] on div "[DATE]" at bounding box center [217, 209] width 71 height 9
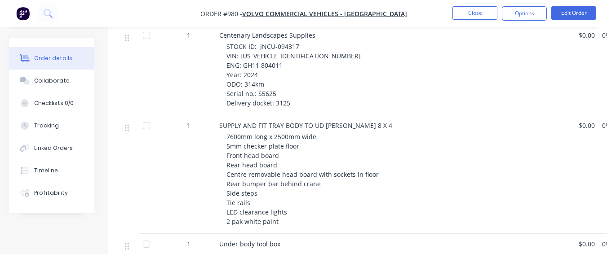
scroll to position [315, 0]
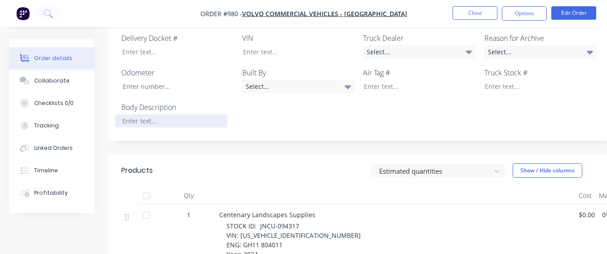
click at [163, 115] on div at bounding box center [171, 121] width 112 height 13
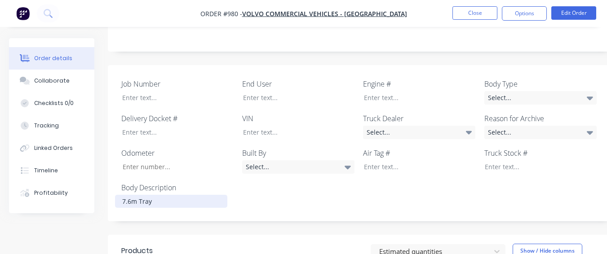
scroll to position [225, 0]
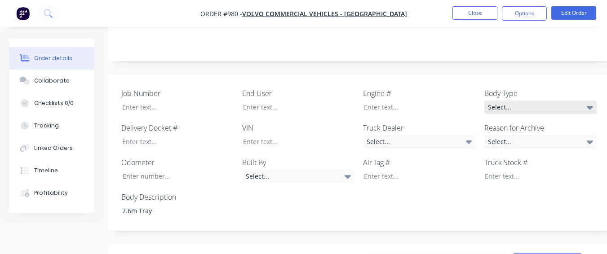
click at [510, 101] on div "Select..." at bounding box center [540, 107] width 112 height 13
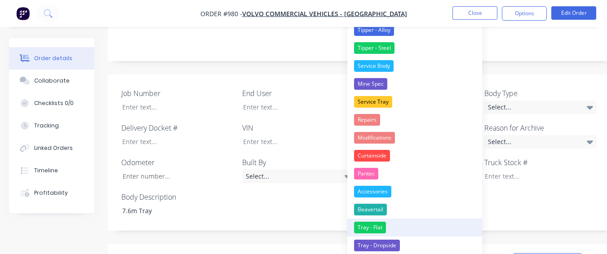
click at [379, 232] on div "Tray - Flat" at bounding box center [370, 228] width 32 height 12
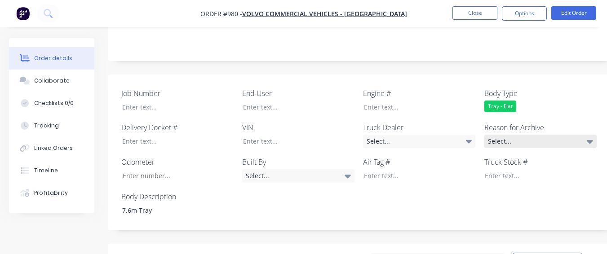
click at [493, 135] on div "Select..." at bounding box center [540, 141] width 112 height 13
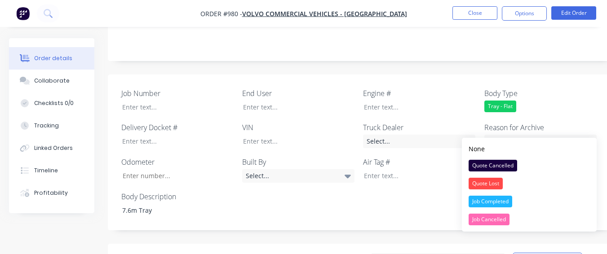
click at [497, 197] on div "Job Completed" at bounding box center [491, 202] width 44 height 12
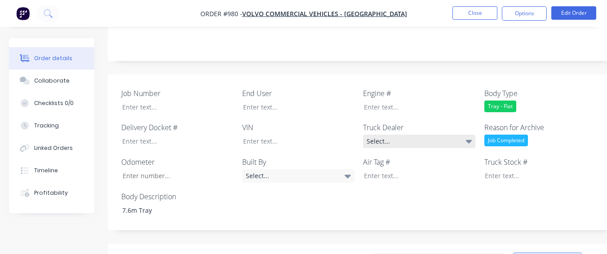
click at [428, 135] on div "Select..." at bounding box center [419, 141] width 112 height 13
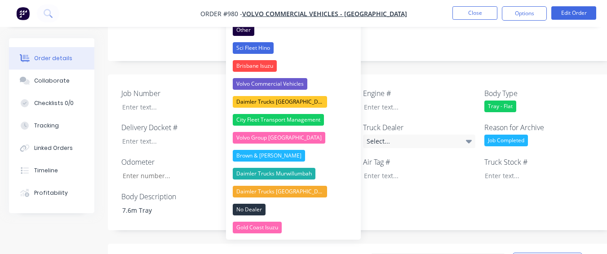
click at [248, 83] on div "Volvo Commercial Vehicles" at bounding box center [270, 84] width 75 height 12
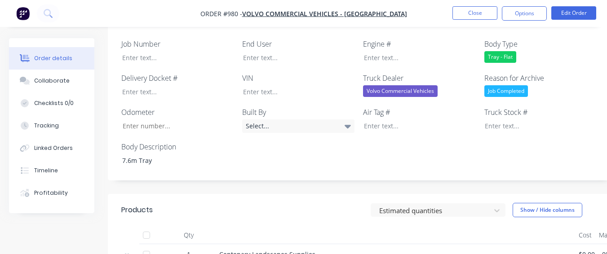
scroll to position [270, 0]
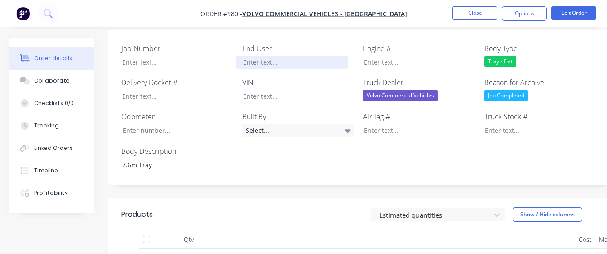
click at [263, 56] on div at bounding box center [292, 62] width 112 height 13
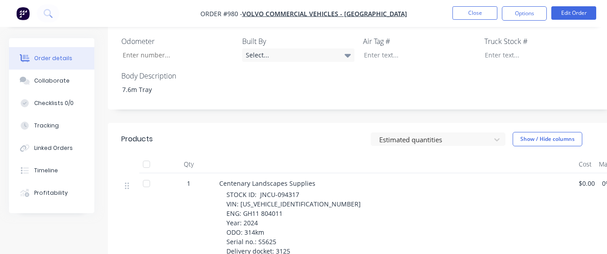
scroll to position [359, 0]
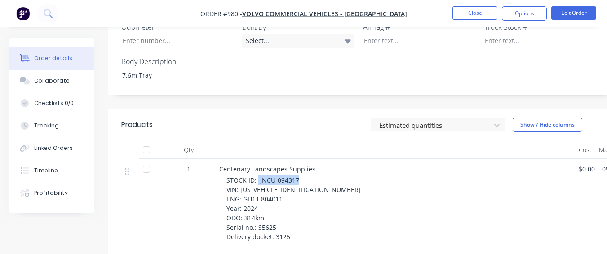
drag, startPoint x: 258, startPoint y: 168, endPoint x: 296, endPoint y: 166, distance: 38.2
click at [296, 176] on span "STOCK ID: JNCU-094317 VIN: [US_VEHICLE_IDENTIFICATION_NUMBER] ENG: GH11 804011 …" at bounding box center [293, 208] width 134 height 65
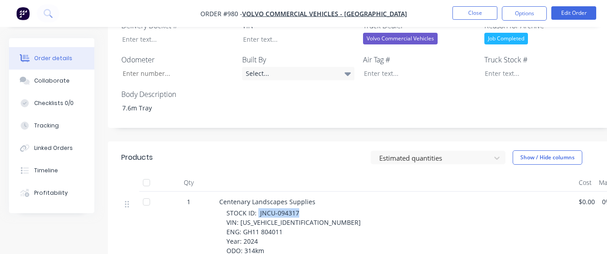
scroll to position [270, 0]
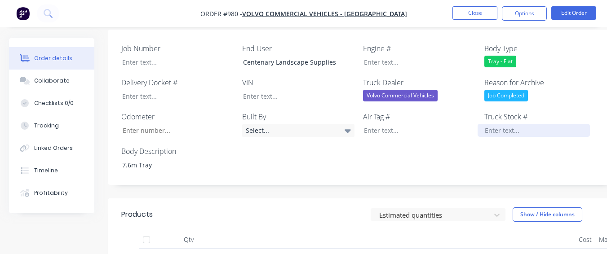
paste div
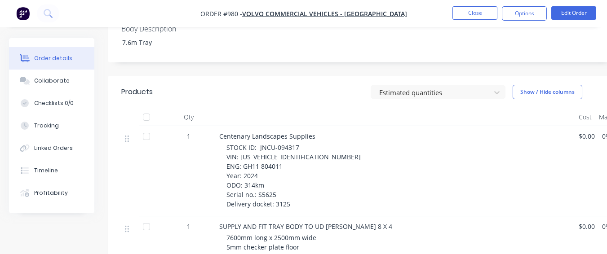
scroll to position [404, 0]
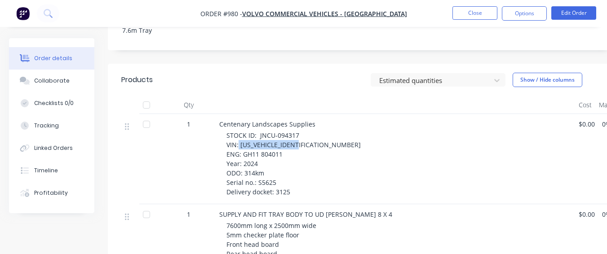
drag, startPoint x: 238, startPoint y: 133, endPoint x: 305, endPoint y: 133, distance: 66.5
click at [305, 133] on div "STOCK ID: JNCU-094317 VIN: [US_VEHICLE_IDENTIFICATION_NUMBER] ENG: GH11 804011 …" at bounding box center [398, 164] width 345 height 66
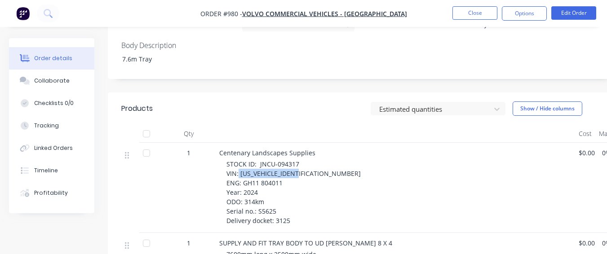
scroll to position [270, 0]
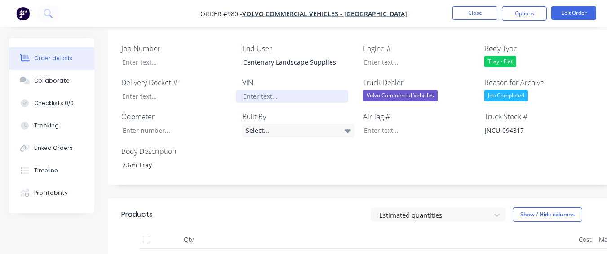
click at [298, 90] on div at bounding box center [292, 96] width 112 height 13
paste div
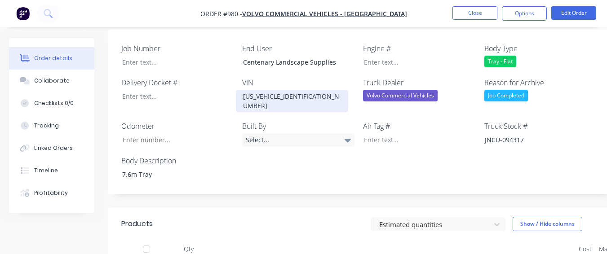
scroll to position [359, 0]
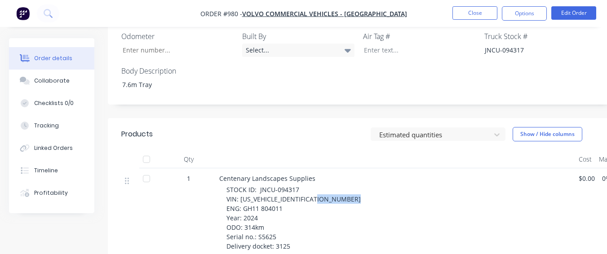
drag, startPoint x: 243, startPoint y: 188, endPoint x: 282, endPoint y: 188, distance: 39.1
click at [282, 188] on span "STOCK ID: JNCU-094317 VIN: [US_VEHICLE_IDENTIFICATION_NUMBER] ENG: GH11 804011 …" at bounding box center [293, 218] width 134 height 65
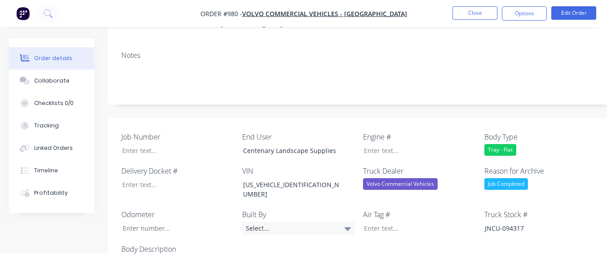
scroll to position [180, 0]
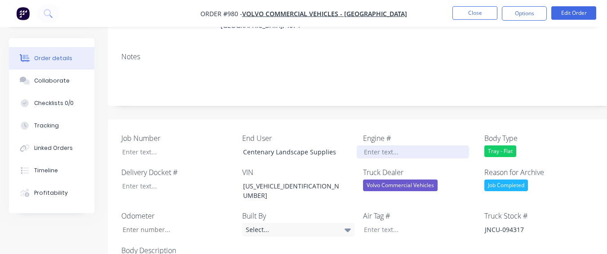
click at [365, 146] on div at bounding box center [413, 152] width 112 height 13
paste div
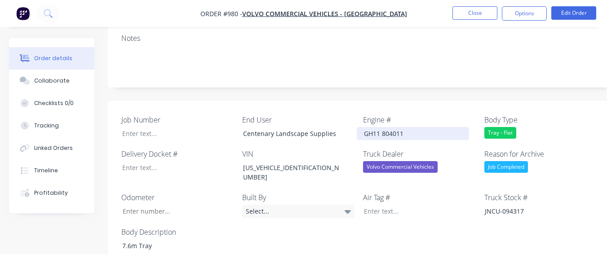
scroll to position [359, 0]
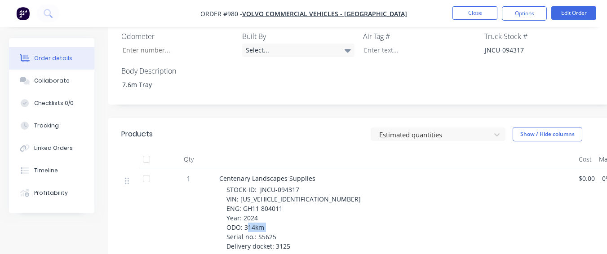
drag, startPoint x: 257, startPoint y: 216, endPoint x: 282, endPoint y: 215, distance: 25.2
click at [281, 217] on div "STOCK ID: JNCU-094317 VIN: [US_VEHICLE_IDENTIFICATION_NUMBER] ENG: GH11 804011 …" at bounding box center [398, 218] width 345 height 66
drag, startPoint x: 282, startPoint y: 214, endPoint x: 303, endPoint y: 111, distance: 105.0
click at [303, 127] on div "Estimated quantities Show / Hide columns" at bounding box center [413, 134] width 379 height 14
drag, startPoint x: 257, startPoint y: 215, endPoint x: 284, endPoint y: 215, distance: 26.5
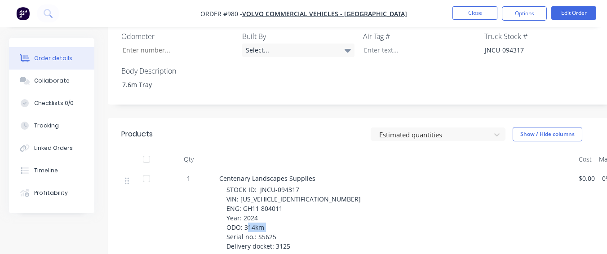
click at [284, 215] on div "STOCK ID: JNCU-094317 VIN: [US_VEHICLE_IDENTIFICATION_NUMBER] ENG: GH11 804011 …" at bounding box center [398, 218] width 345 height 66
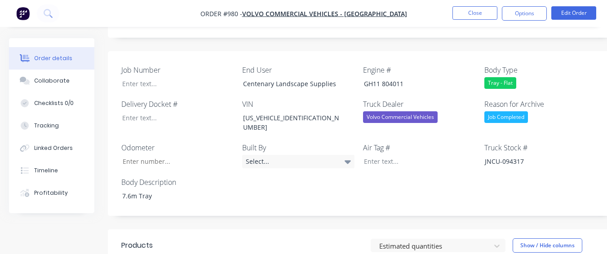
scroll to position [225, 0]
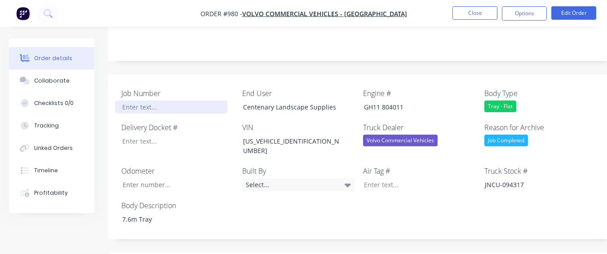
click at [174, 101] on div at bounding box center [171, 107] width 112 height 13
paste div
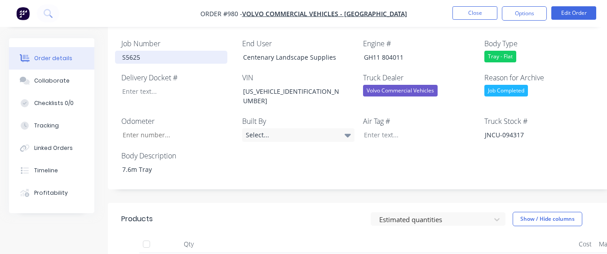
scroll to position [359, 0]
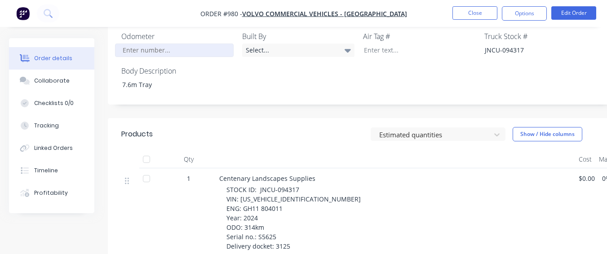
click at [155, 44] on input "Job Number" at bounding box center [174, 50] width 119 height 13
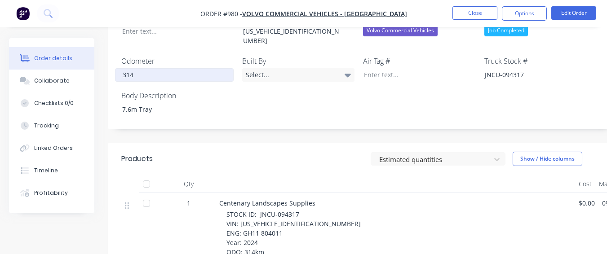
scroll to position [315, 0]
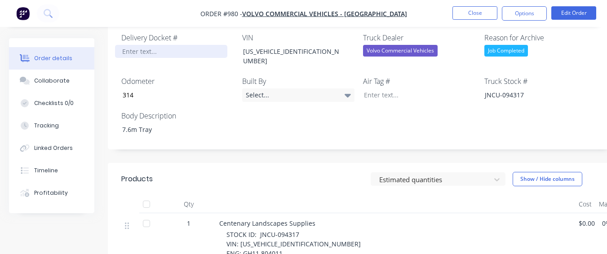
click at [144, 45] on div at bounding box center [171, 51] width 112 height 13
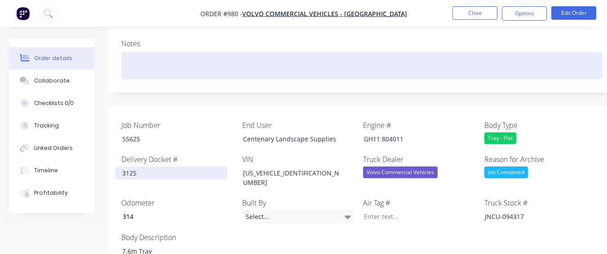
scroll to position [180, 0]
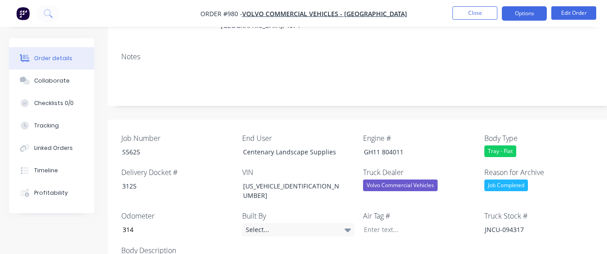
click at [513, 13] on button "Options" at bounding box center [524, 13] width 45 height 14
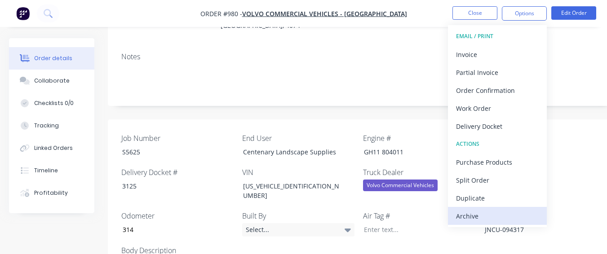
click at [485, 223] on button "Archive" at bounding box center [497, 216] width 99 height 18
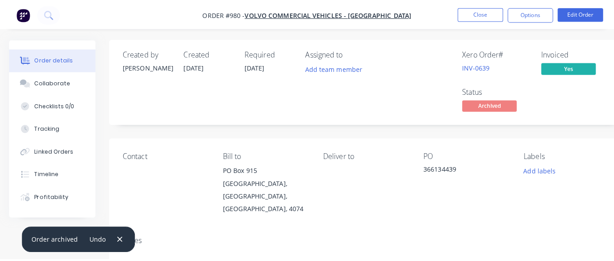
scroll to position [0, 0]
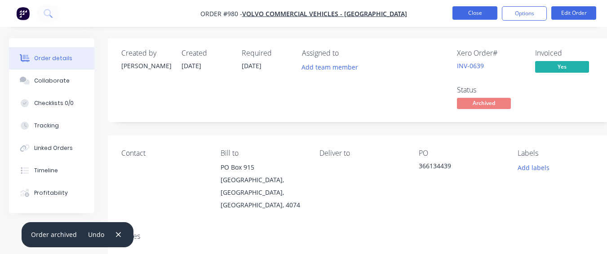
click at [478, 13] on button "Close" at bounding box center [474, 12] width 45 height 13
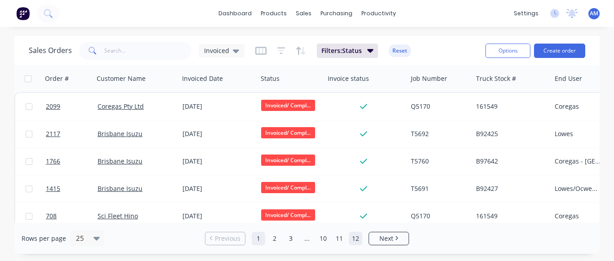
click at [353, 243] on link "12" at bounding box center [355, 238] width 13 height 13
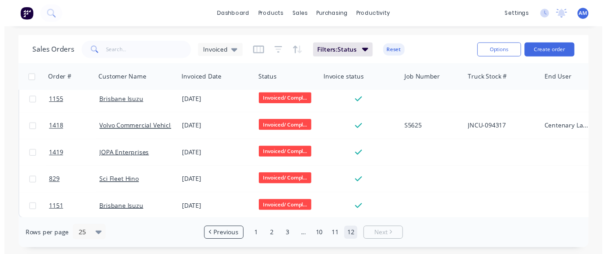
scroll to position [175, 0]
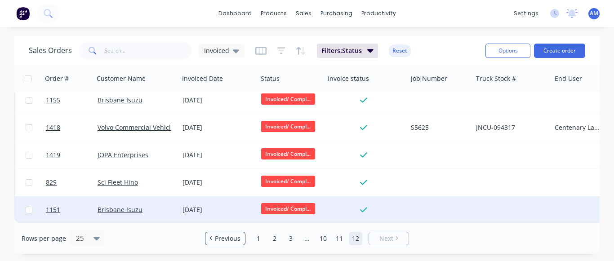
click at [206, 199] on div "[DATE]" at bounding box center [218, 209] width 79 height 27
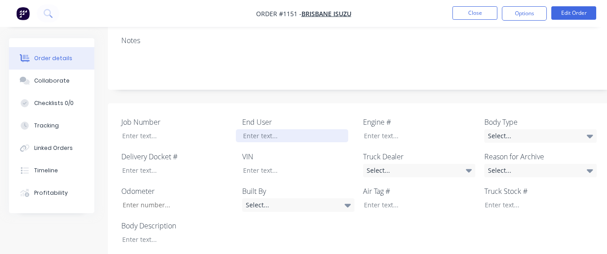
scroll to position [180, 0]
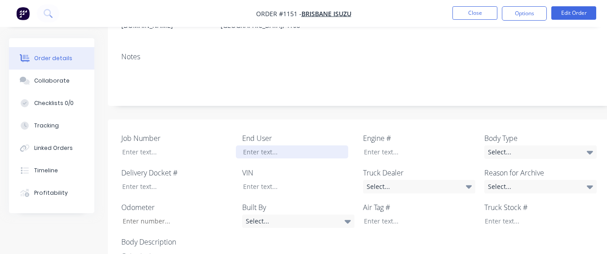
click at [239, 146] on div at bounding box center [292, 152] width 112 height 13
click at [256, 146] on div "[PERSON_NAME]" at bounding box center [292, 152] width 112 height 13
click at [257, 146] on div "[PERSON_NAME]" at bounding box center [292, 152] width 112 height 13
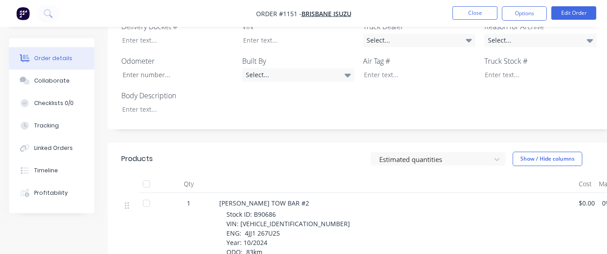
scroll to position [315, 0]
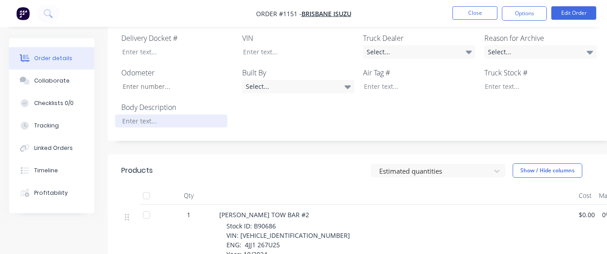
click at [192, 115] on div at bounding box center [171, 121] width 112 height 13
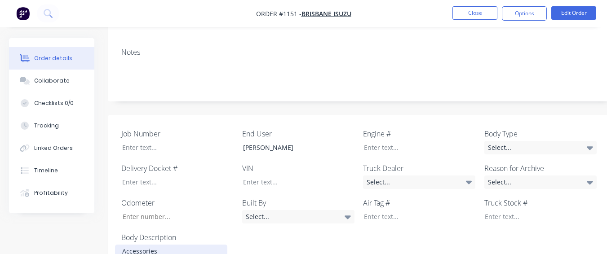
scroll to position [180, 0]
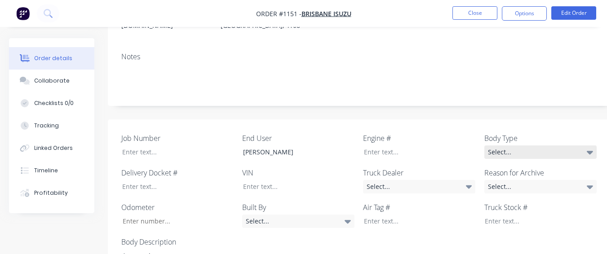
click at [492, 146] on div "Select..." at bounding box center [540, 152] width 112 height 13
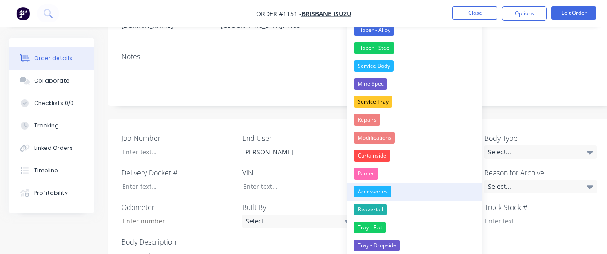
click at [385, 185] on button "Accessories" at bounding box center [414, 192] width 135 height 18
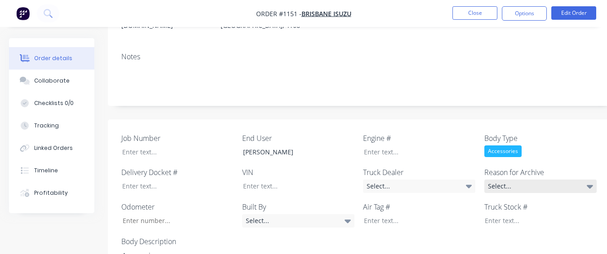
click at [505, 180] on div "Select..." at bounding box center [540, 186] width 112 height 13
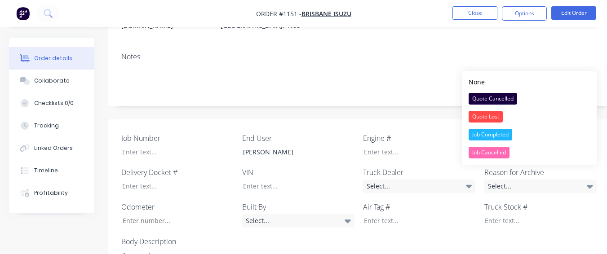
drag, startPoint x: 495, startPoint y: 133, endPoint x: 490, endPoint y: 137, distance: 6.4
click at [493, 134] on div "Job Completed" at bounding box center [491, 135] width 44 height 12
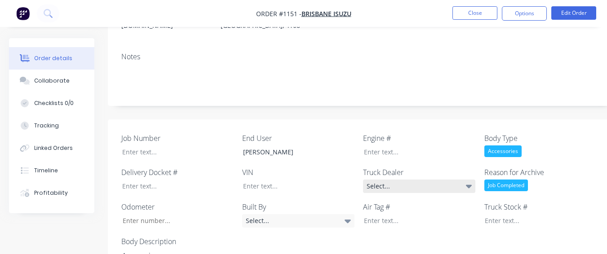
click at [450, 180] on div "Select..." at bounding box center [419, 186] width 112 height 13
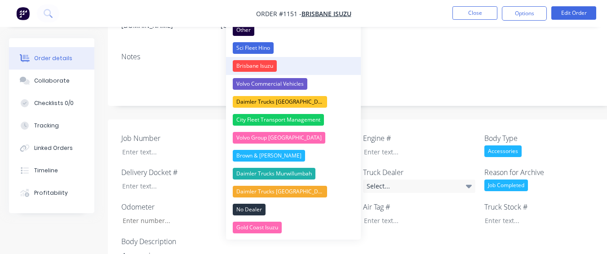
click at [277, 62] on button "Brisbane Isuzu" at bounding box center [293, 66] width 135 height 18
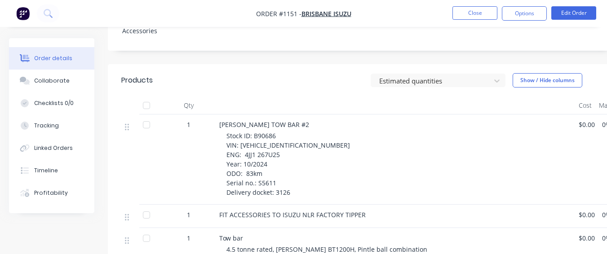
scroll to position [404, 0]
drag, startPoint x: 253, startPoint y: 123, endPoint x: 274, endPoint y: 124, distance: 20.7
click at [274, 131] on span "Stock ID: B90686 VIN: [VEHICLE_IDENTIFICATION_NUMBER] ENG: 4JJ1 267U25 Year: 10…" at bounding box center [288, 163] width 124 height 65
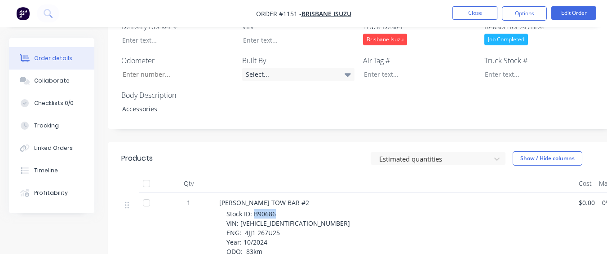
scroll to position [315, 0]
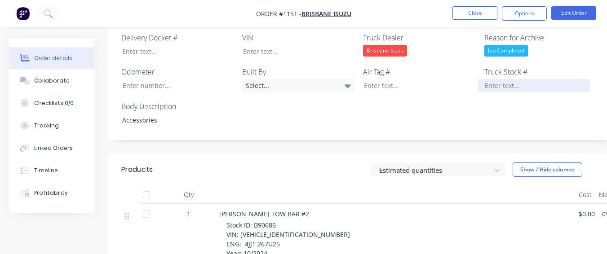
click at [539, 79] on div at bounding box center [534, 85] width 112 height 13
paste div
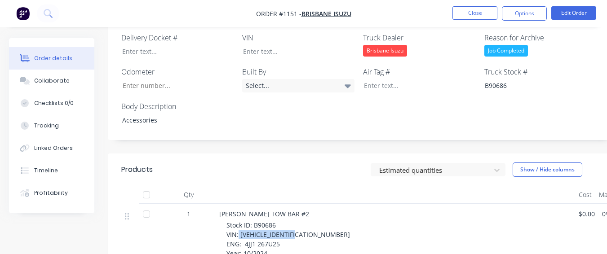
drag, startPoint x: 239, startPoint y: 222, endPoint x: 304, endPoint y: 224, distance: 64.7
click at [304, 224] on div "Stock ID: B90686 VIN: [VEHICLE_IDENTIFICATION_NUMBER] ENG: 4JJ1 267U25 Year: 10…" at bounding box center [398, 254] width 345 height 66
click at [258, 45] on div at bounding box center [292, 51] width 112 height 13
paste div
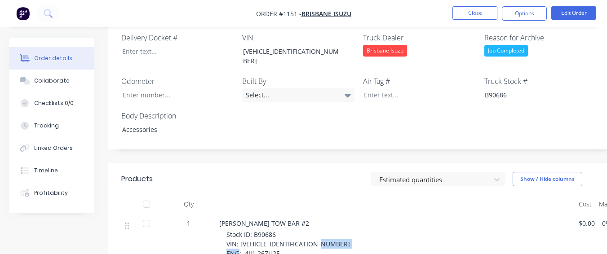
drag, startPoint x: 244, startPoint y: 233, endPoint x: 279, endPoint y: 234, distance: 35.1
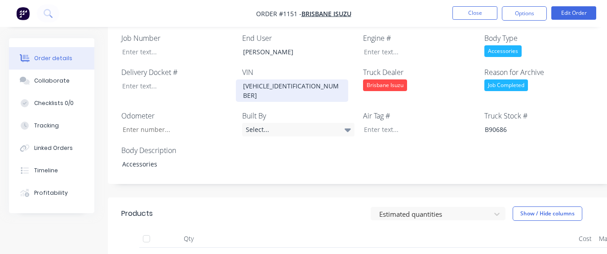
scroll to position [225, 0]
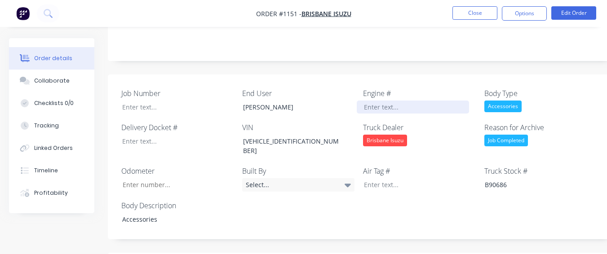
click at [364, 101] on div at bounding box center [413, 107] width 112 height 13
paste div
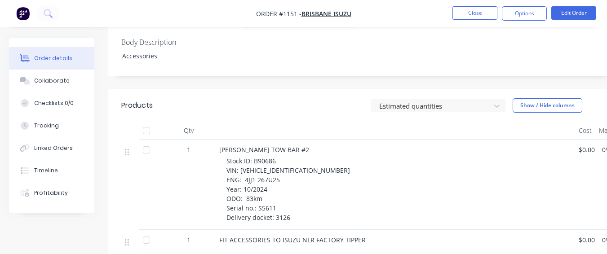
scroll to position [404, 0]
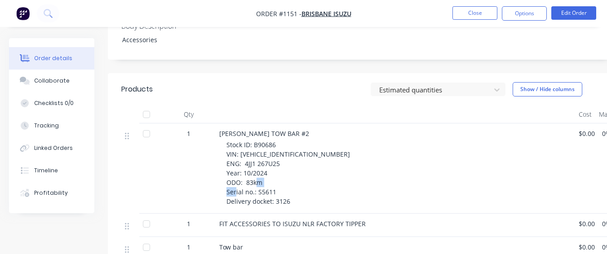
drag, startPoint x: 257, startPoint y: 171, endPoint x: 276, endPoint y: 170, distance: 18.9
click at [276, 170] on div "Stock ID: B90686 VIN: [VEHICLE_IDENTIFICATION_NUMBER] ENG: 4JJ1 267U25 Year: 10…" at bounding box center [398, 173] width 345 height 66
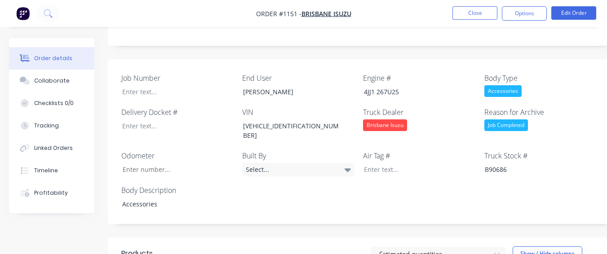
scroll to position [225, 0]
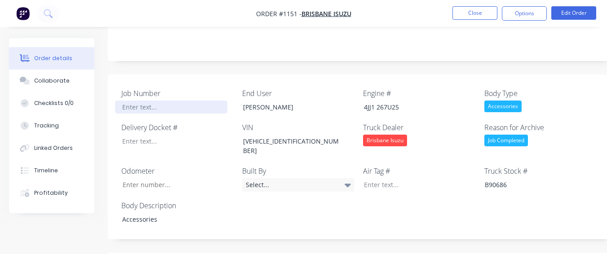
click at [165, 101] on div at bounding box center [171, 107] width 112 height 13
paste div
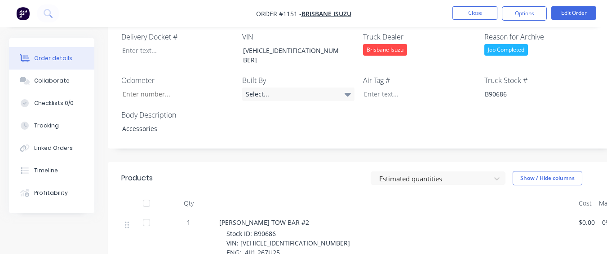
scroll to position [315, 0]
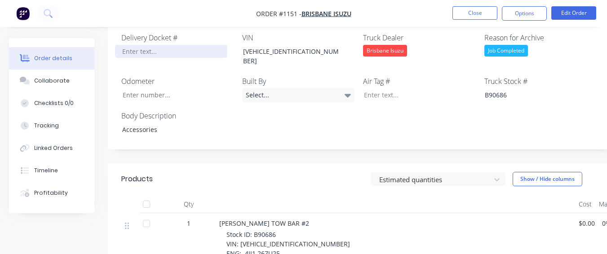
click at [175, 45] on div at bounding box center [171, 51] width 112 height 13
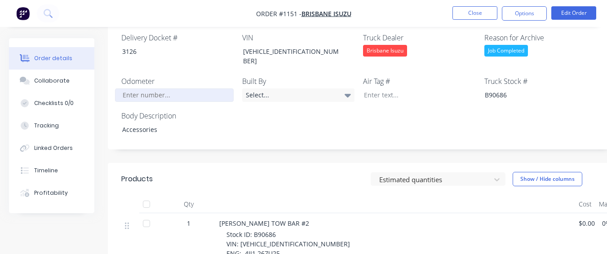
click at [164, 89] on input "Job Number" at bounding box center [174, 95] width 119 height 13
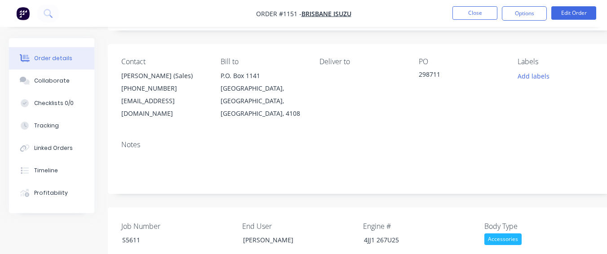
scroll to position [90, 0]
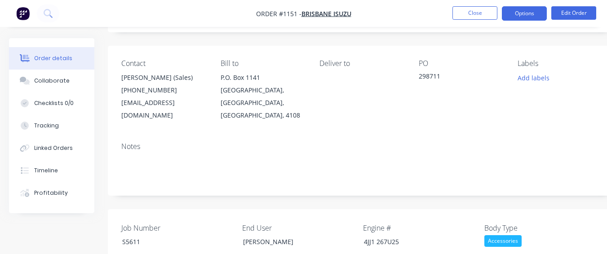
click at [518, 12] on button "Options" at bounding box center [524, 13] width 45 height 14
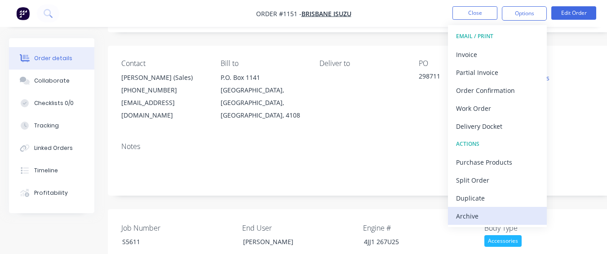
click at [496, 217] on div "Archive" at bounding box center [497, 216] width 83 height 13
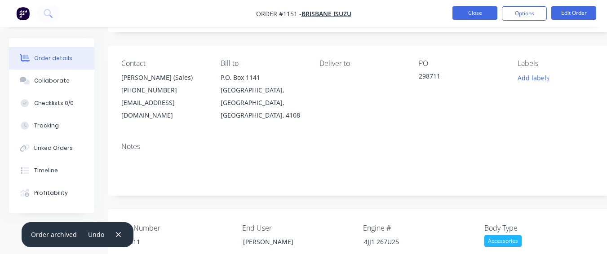
click at [475, 15] on button "Close" at bounding box center [474, 12] width 45 height 13
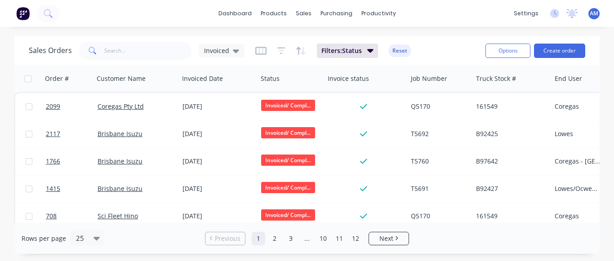
drag, startPoint x: 351, startPoint y: 236, endPoint x: 346, endPoint y: 230, distance: 7.7
click at [351, 235] on link "12" at bounding box center [355, 238] width 13 height 13
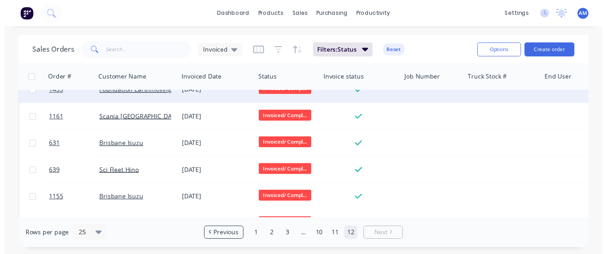
scroll to position [148, 0]
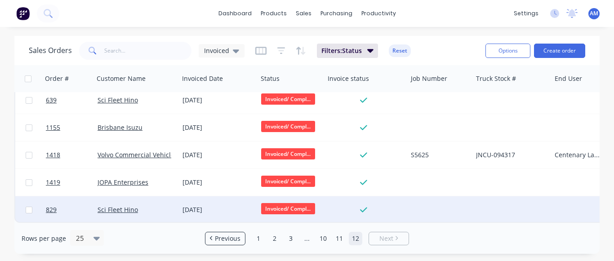
click at [199, 196] on div "[DATE]" at bounding box center [218, 209] width 79 height 27
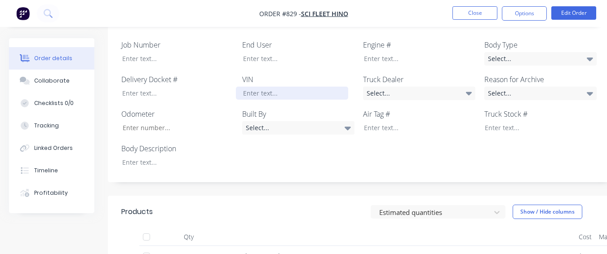
scroll to position [270, 0]
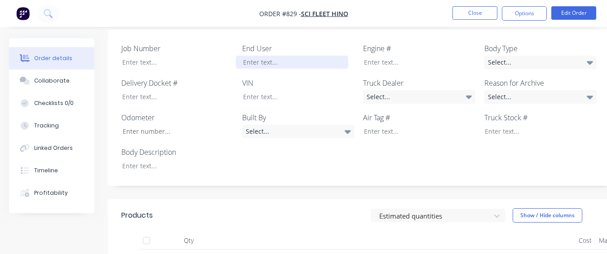
click at [290, 56] on div at bounding box center [292, 62] width 112 height 13
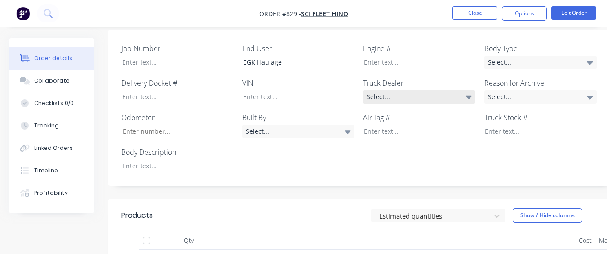
drag, startPoint x: 465, startPoint y: 86, endPoint x: 439, endPoint y: 82, distance: 26.8
click at [465, 90] on div "Select..." at bounding box center [419, 96] width 112 height 13
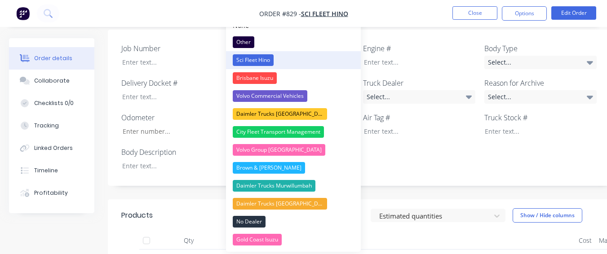
click at [271, 56] on div "Sci Fleet Hino" at bounding box center [253, 60] width 41 height 12
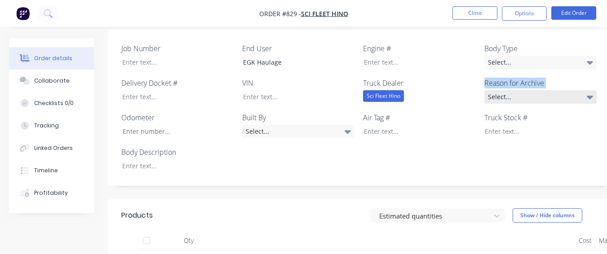
drag, startPoint x: 480, startPoint y: 81, endPoint x: 492, endPoint y: 82, distance: 11.7
click at [486, 82] on div "Job Number End User EGK Haulage Engine # Body Type Select... Delivery Docket # …" at bounding box center [362, 108] width 508 height 157
click at [492, 90] on div "Select..." at bounding box center [540, 96] width 112 height 13
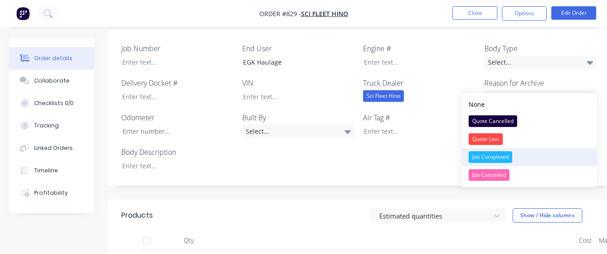
click at [497, 152] on div "Job Completed" at bounding box center [491, 157] width 44 height 12
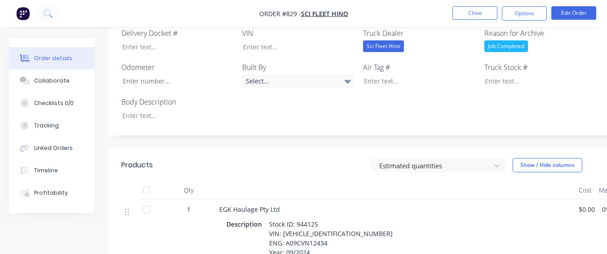
scroll to position [315, 0]
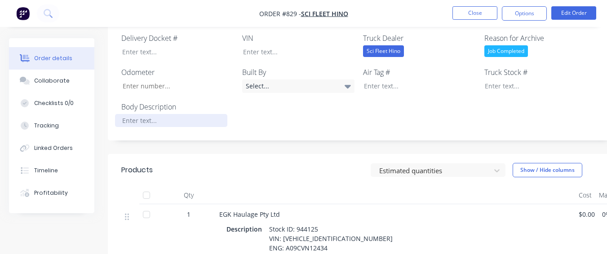
click at [196, 114] on div at bounding box center [171, 120] width 112 height 13
drag, startPoint x: 296, startPoint y: 216, endPoint x: 319, endPoint y: 217, distance: 23.4
click at [319, 223] on div "Stock ID: 944125 VIN: [VEHICLE_IDENTIFICATION_NUMBER] ENG: A09CVN12434 Year: 09…" at bounding box center [331, 258] width 131 height 70
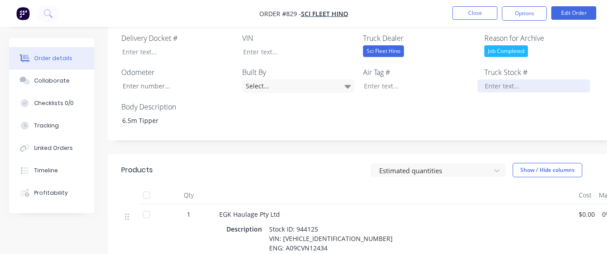
click at [493, 80] on div at bounding box center [534, 86] width 112 height 13
paste div
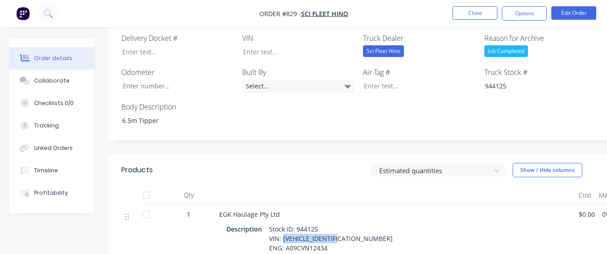
drag, startPoint x: 281, startPoint y: 228, endPoint x: 347, endPoint y: 228, distance: 65.6
click at [347, 228] on div "Stock ID: 944125 VIN: [VEHICLE_IDENTIFICATION_NUMBER] ENG: A09CVN12434 Year: 09…" at bounding box center [331, 258] width 131 height 70
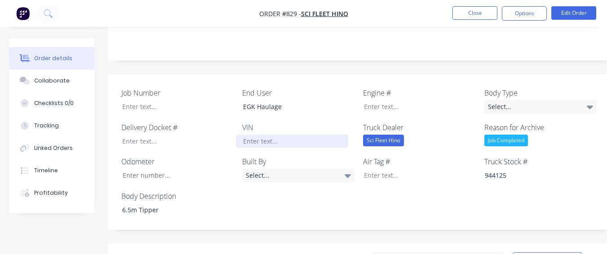
scroll to position [225, 0]
click at [307, 135] on div at bounding box center [292, 141] width 112 height 13
paste
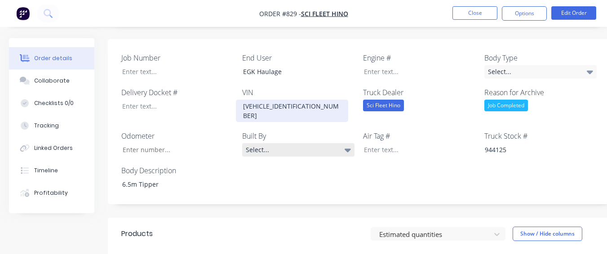
scroll to position [315, 0]
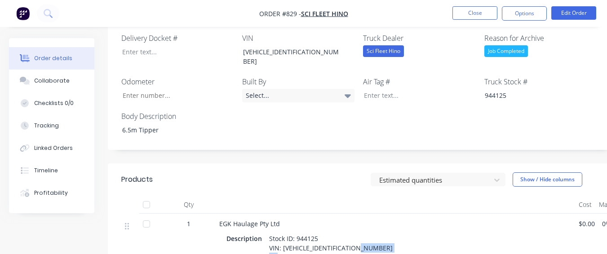
drag, startPoint x: 284, startPoint y: 235, endPoint x: 325, endPoint y: 236, distance: 40.9
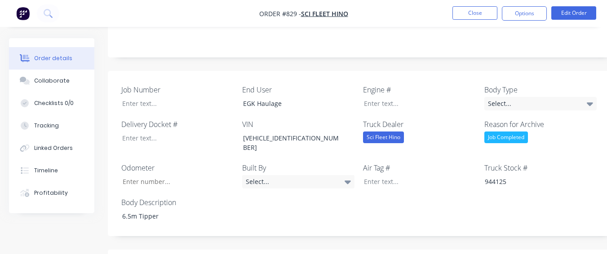
scroll to position [225, 0]
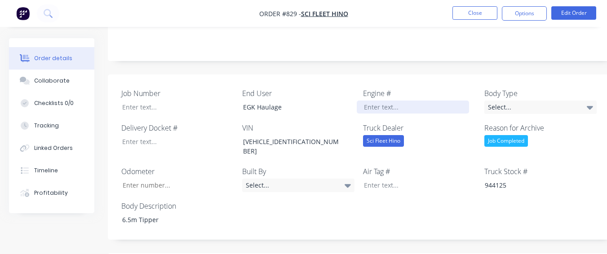
click at [372, 101] on div at bounding box center [413, 107] width 112 height 13
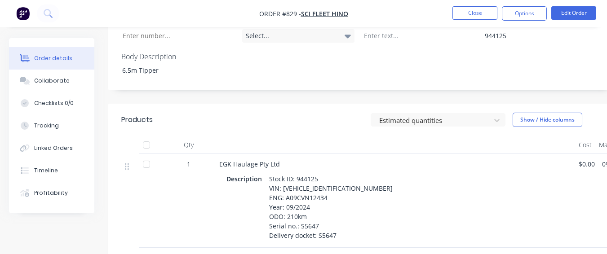
scroll to position [404, 0]
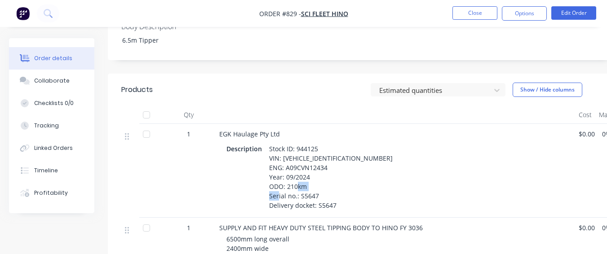
drag, startPoint x: 298, startPoint y: 173, endPoint x: 316, endPoint y: 178, distance: 19.1
click at [316, 178] on div "Stock ID: 944125 VIN: [VEHICLE_IDENTIFICATION_NUMBER] ENG: A09CVN12434 Year: 09…" at bounding box center [331, 177] width 131 height 70
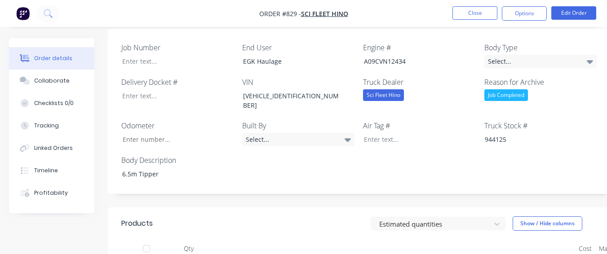
scroll to position [270, 0]
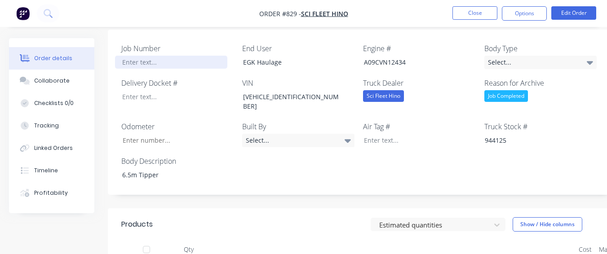
click at [156, 56] on div at bounding box center [171, 62] width 112 height 13
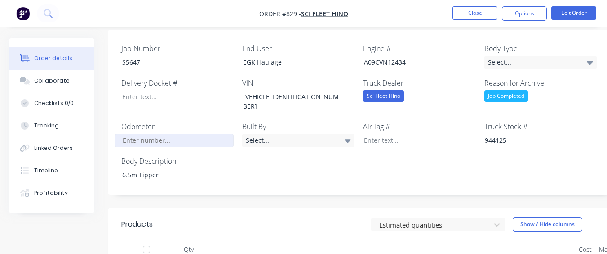
click at [137, 134] on input "Job Number" at bounding box center [174, 140] width 119 height 13
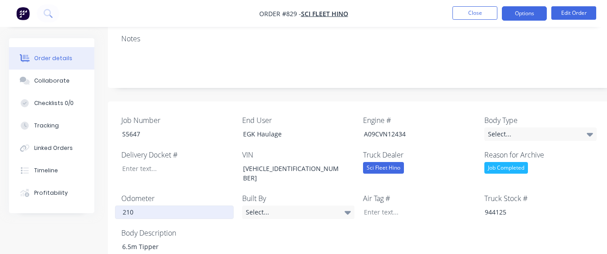
scroll to position [180, 0]
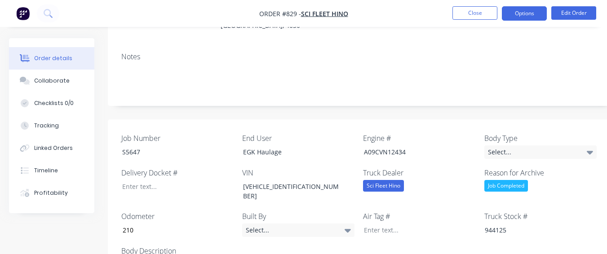
click at [535, 8] on button "Options" at bounding box center [524, 13] width 45 height 14
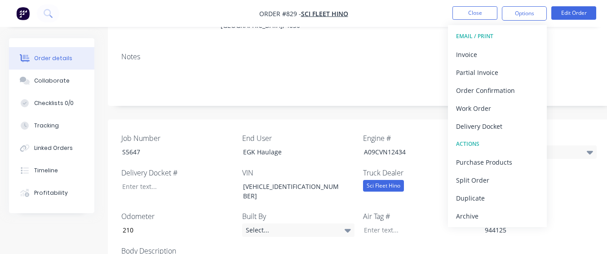
click at [428, 80] on div "Notes" at bounding box center [362, 75] width 508 height 60
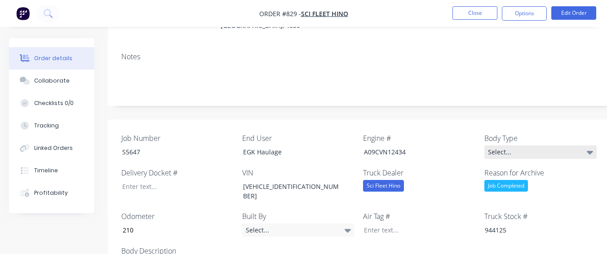
click at [517, 146] on div "Select..." at bounding box center [540, 152] width 112 height 13
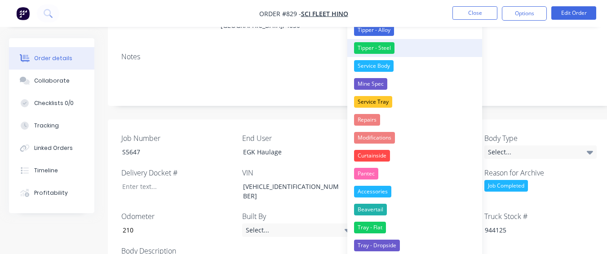
click at [411, 40] on button "Tipper - Steel" at bounding box center [414, 48] width 135 height 18
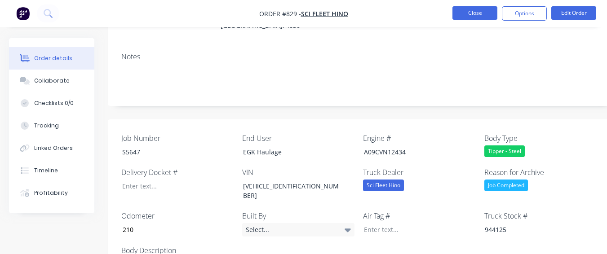
click at [460, 14] on button "Close" at bounding box center [474, 12] width 45 height 13
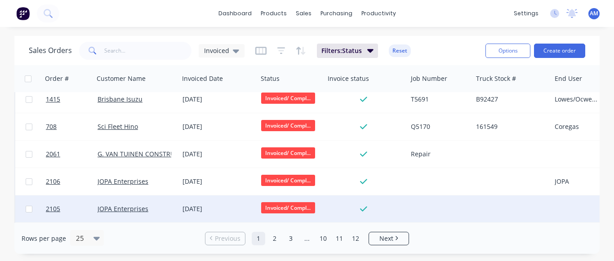
scroll to position [90, 0]
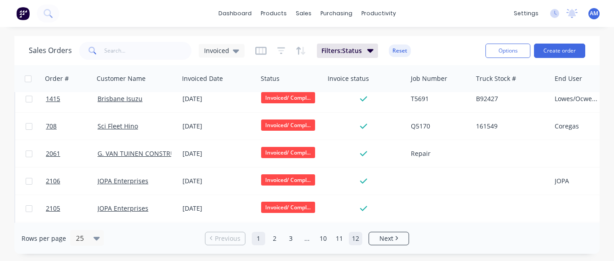
click at [352, 242] on link "12" at bounding box center [355, 238] width 13 height 13
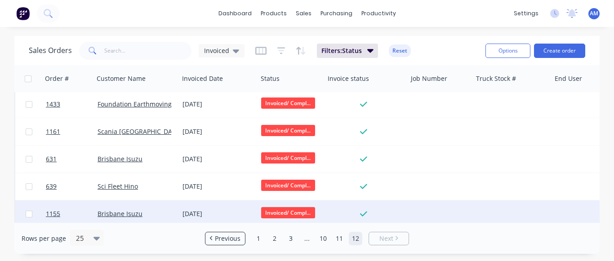
scroll to position [148, 0]
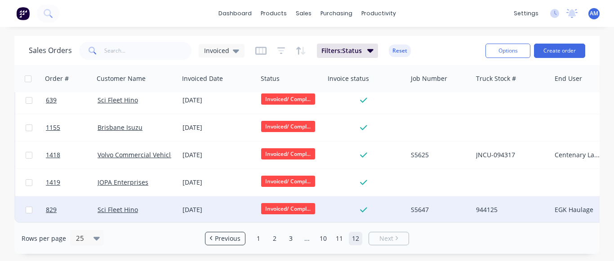
click at [208, 198] on div "[DATE]" at bounding box center [218, 209] width 79 height 27
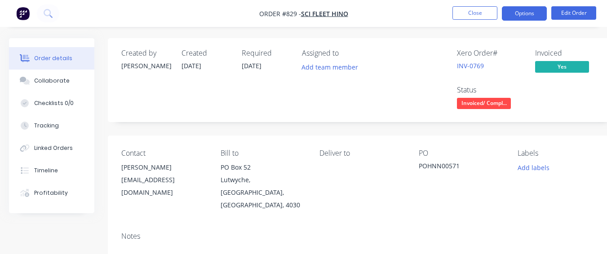
click at [531, 10] on button "Options" at bounding box center [524, 13] width 45 height 14
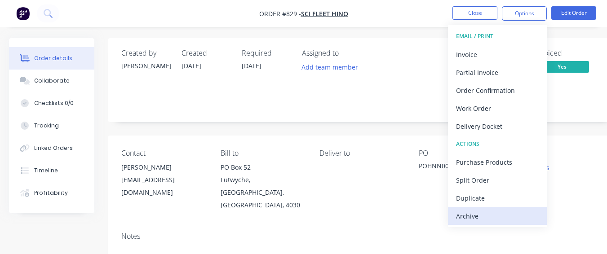
click at [499, 219] on div "Archive" at bounding box center [497, 216] width 83 height 13
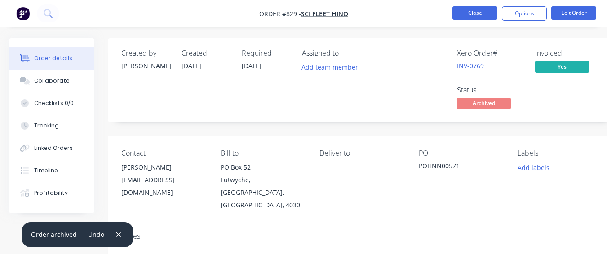
click at [486, 13] on button "Close" at bounding box center [474, 12] width 45 height 13
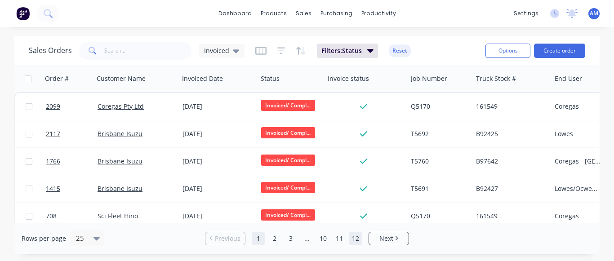
click at [355, 237] on link "12" at bounding box center [355, 238] width 13 height 13
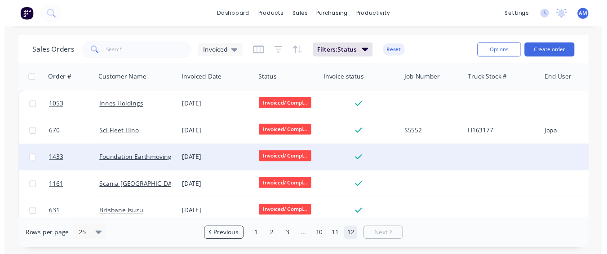
scroll to position [120, 0]
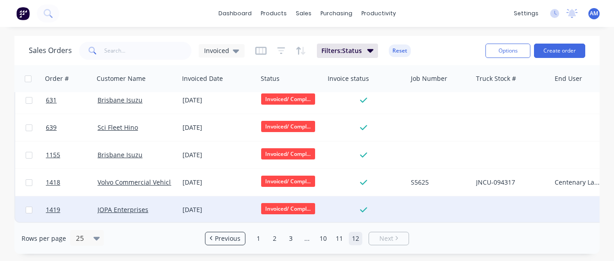
click at [200, 205] on div "[DATE]" at bounding box center [217, 209] width 71 height 9
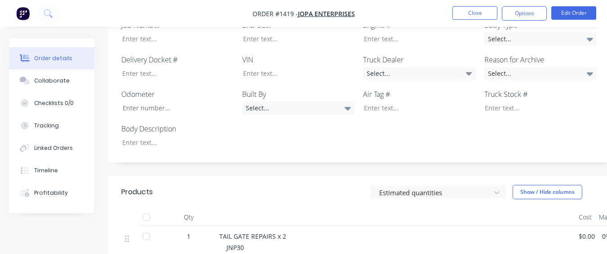
scroll to position [276, 0]
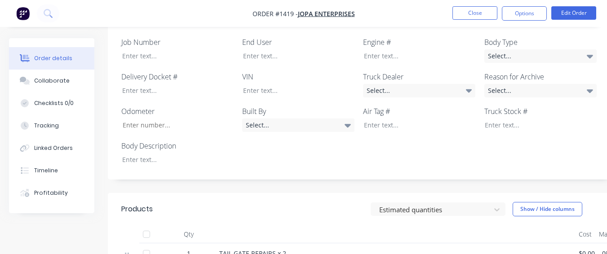
click at [139, 156] on div "Job Number End User Engine # Body Type Select... Delivery Docket # VIN Truck De…" at bounding box center [362, 101] width 508 height 157
click at [142, 153] on div at bounding box center [171, 159] width 112 height 13
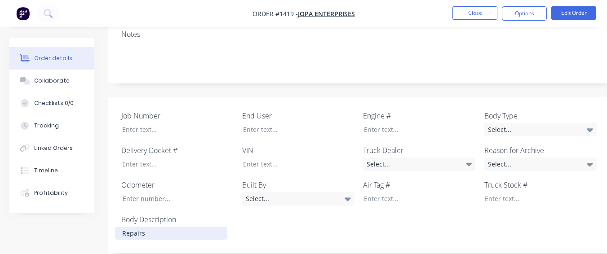
scroll to position [186, 0]
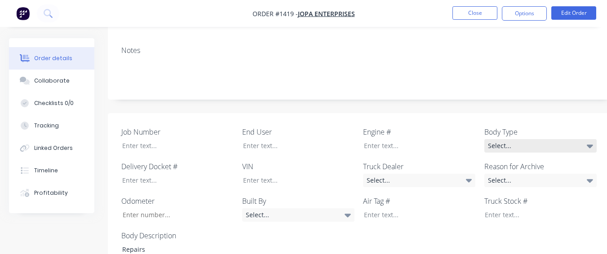
click at [548, 139] on div "Select..." at bounding box center [540, 145] width 112 height 13
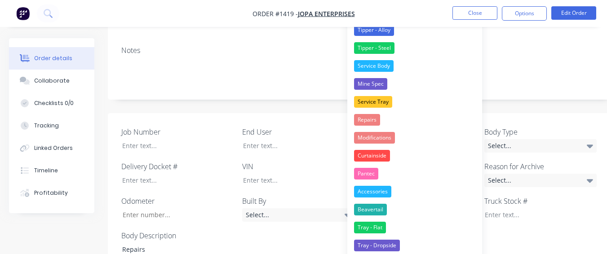
click at [388, 120] on button "Repairs" at bounding box center [414, 120] width 135 height 18
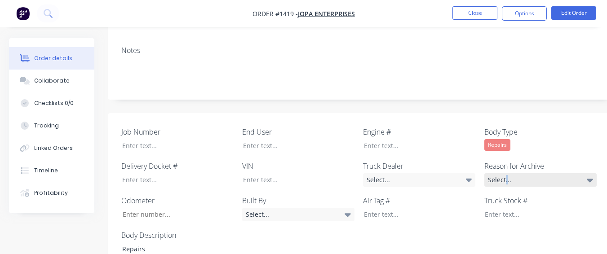
click at [506, 173] on div "Select..." at bounding box center [540, 179] width 112 height 13
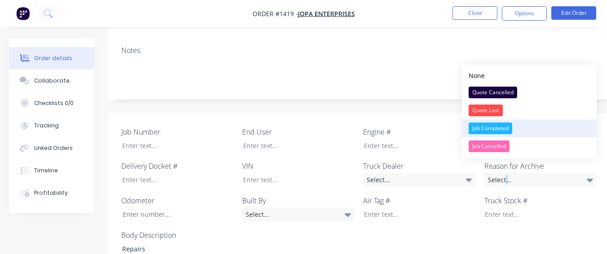
click at [491, 126] on div "Job Completed" at bounding box center [491, 129] width 44 height 12
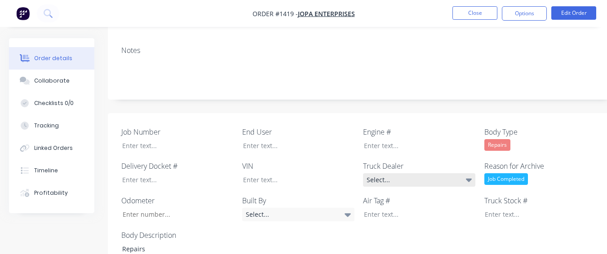
click at [457, 173] on div "Select..." at bounding box center [419, 179] width 112 height 13
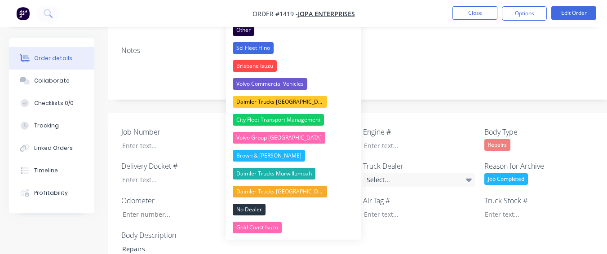
click at [408, 113] on div "Job Number End User Engine # Body Type Repairs Delivery Docket # VIN Truck Deal…" at bounding box center [362, 191] width 508 height 156
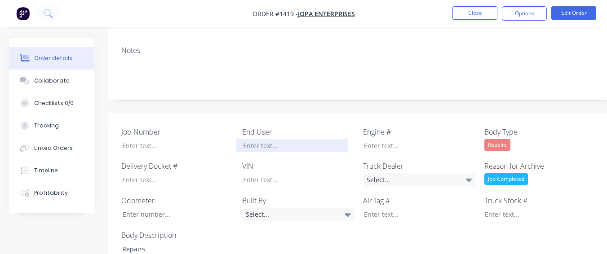
click at [327, 139] on div at bounding box center [292, 145] width 112 height 13
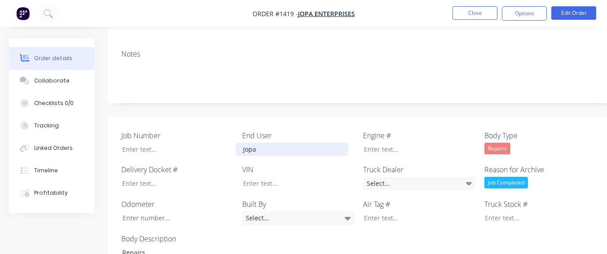
scroll to position [141, 0]
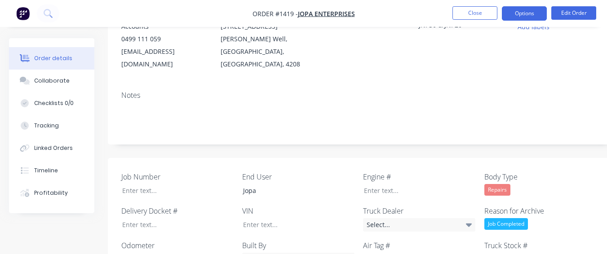
drag, startPoint x: 529, startPoint y: 9, endPoint x: 528, endPoint y: 20, distance: 10.9
click at [529, 9] on button "Options" at bounding box center [524, 13] width 45 height 14
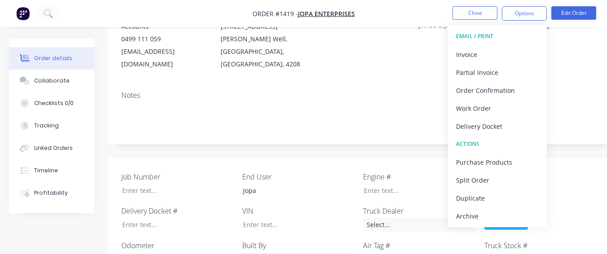
drag, startPoint x: 491, startPoint y: 216, endPoint x: 485, endPoint y: 201, distance: 15.9
click at [491, 215] on div "Archive" at bounding box center [497, 216] width 83 height 13
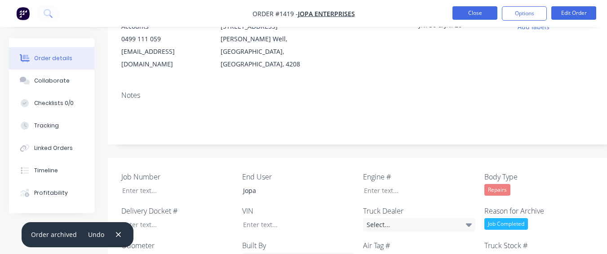
click at [490, 13] on button "Close" at bounding box center [474, 12] width 45 height 13
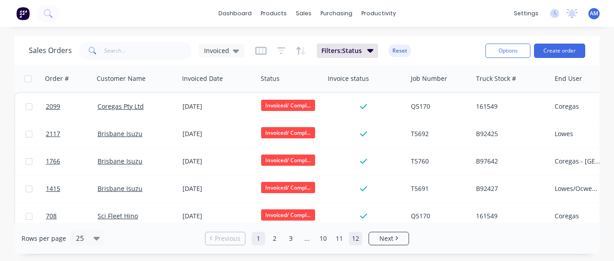
click at [361, 244] on link "12" at bounding box center [355, 238] width 13 height 13
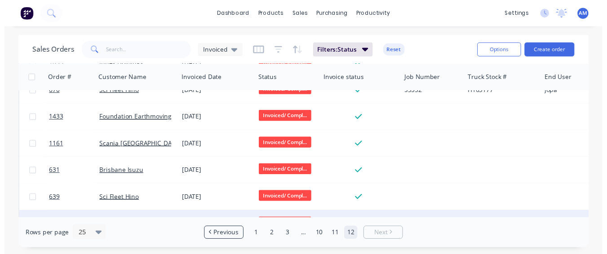
scroll to position [93, 0]
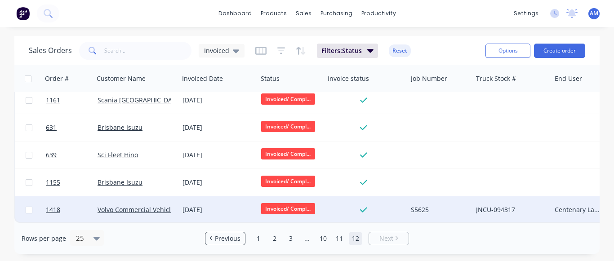
click at [201, 205] on div "[DATE]" at bounding box center [217, 209] width 71 height 9
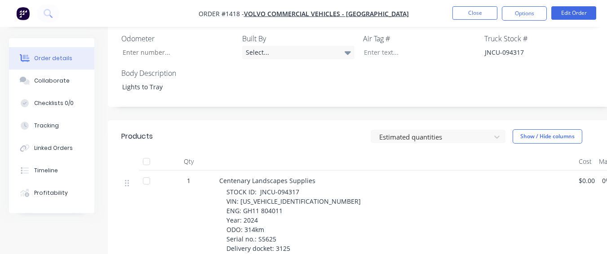
scroll to position [359, 0]
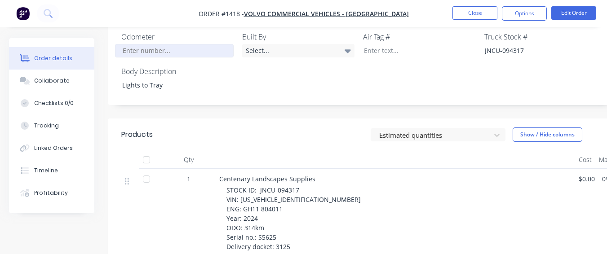
click at [190, 44] on input "Job Number" at bounding box center [174, 50] width 119 height 13
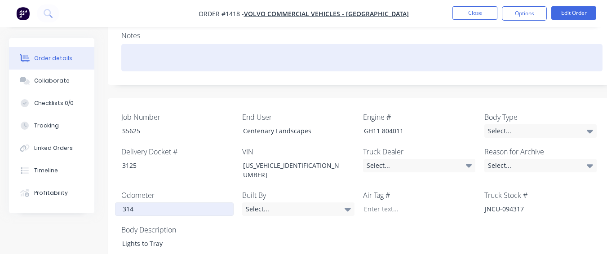
scroll to position [180, 0]
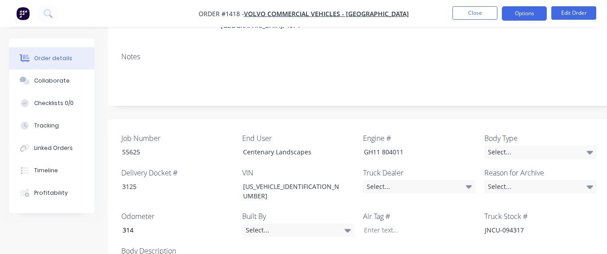
drag, startPoint x: 512, startPoint y: 8, endPoint x: 513, endPoint y: 18, distance: 10.8
click at [513, 7] on button "Options" at bounding box center [524, 13] width 45 height 14
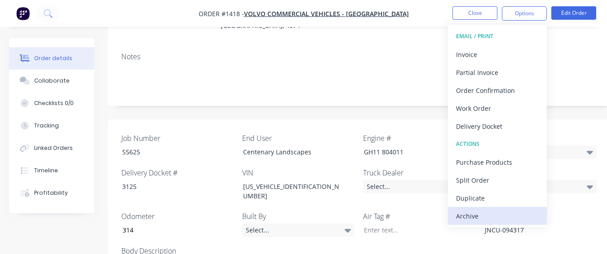
click at [478, 211] on div "Archive" at bounding box center [497, 216] width 83 height 13
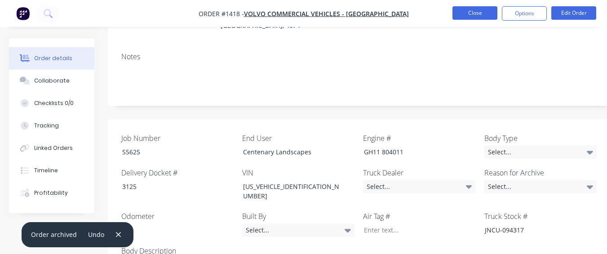
click at [470, 11] on button "Close" at bounding box center [474, 12] width 45 height 13
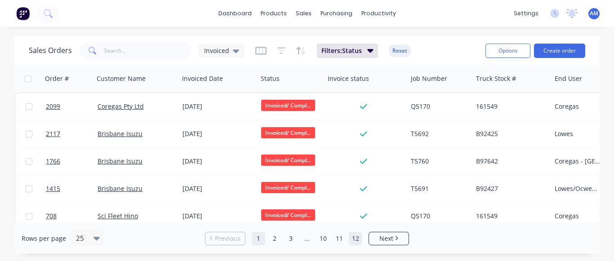
click at [350, 240] on link "12" at bounding box center [355, 238] width 13 height 13
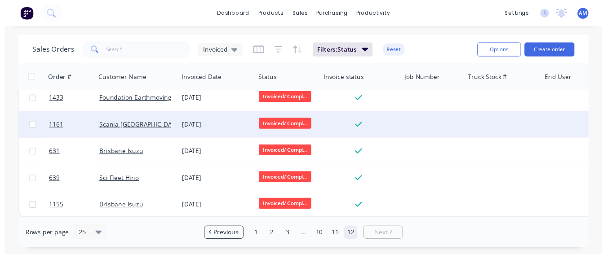
scroll to position [66, 0]
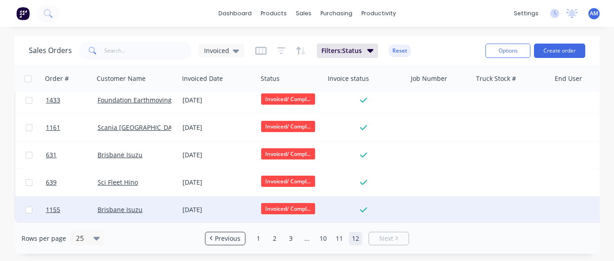
click at [196, 208] on div "[DATE]" at bounding box center [217, 209] width 71 height 9
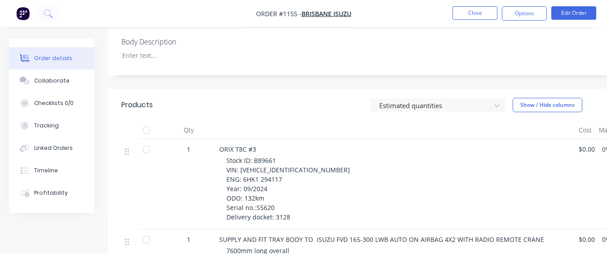
scroll to position [359, 0]
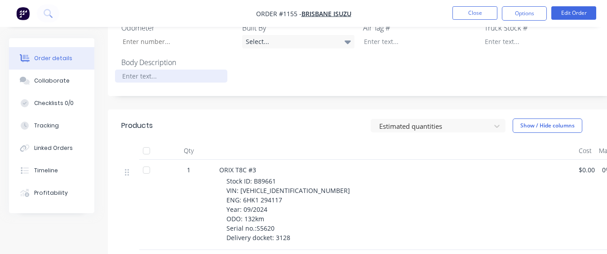
click at [173, 70] on div at bounding box center [171, 76] width 112 height 13
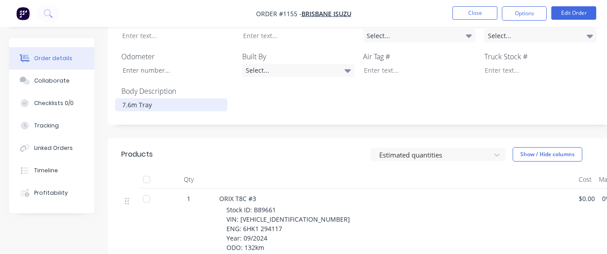
scroll to position [315, 0]
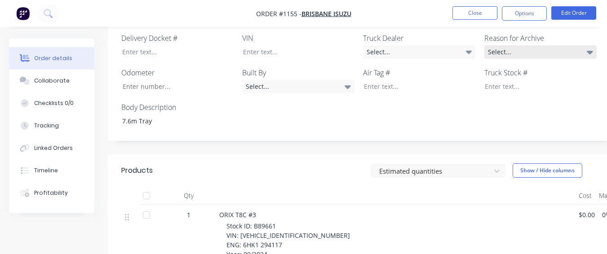
click at [518, 45] on div "Select..." at bounding box center [540, 51] width 112 height 13
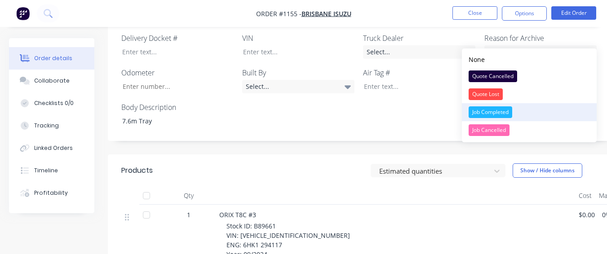
click at [476, 112] on div "Job Completed" at bounding box center [491, 112] width 44 height 12
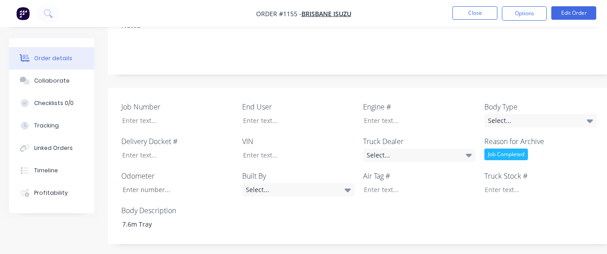
scroll to position [180, 0]
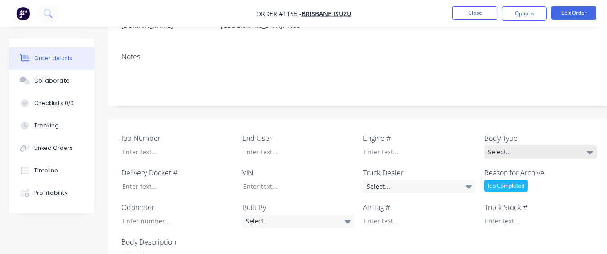
click at [507, 146] on div "Select..." at bounding box center [540, 152] width 112 height 13
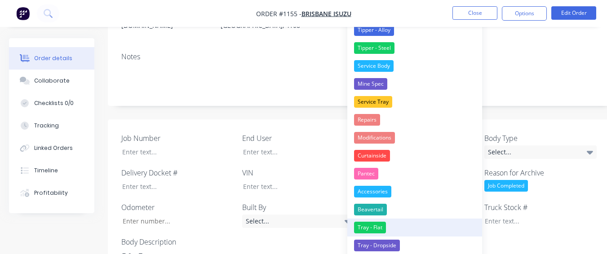
click at [388, 225] on button "Tray - Flat" at bounding box center [414, 228] width 135 height 18
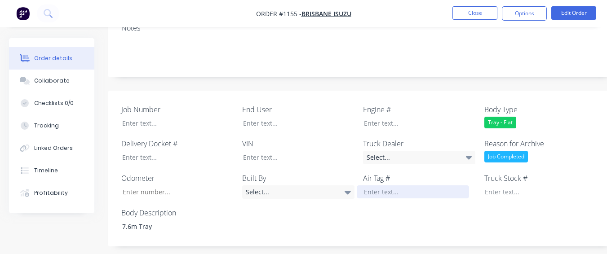
scroll to position [225, 0]
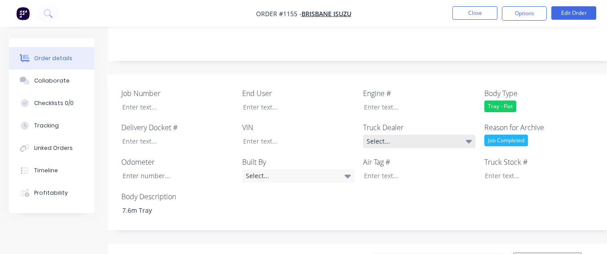
click at [403, 135] on div "Select..." at bounding box center [419, 141] width 112 height 13
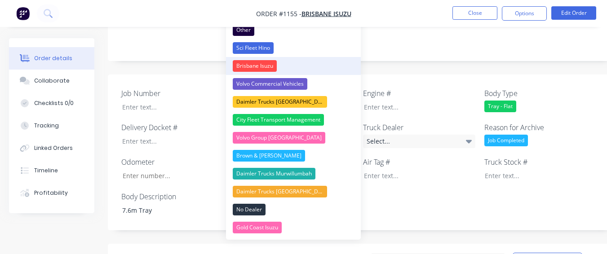
click at [291, 60] on button "Brisbane Isuzu" at bounding box center [293, 66] width 135 height 18
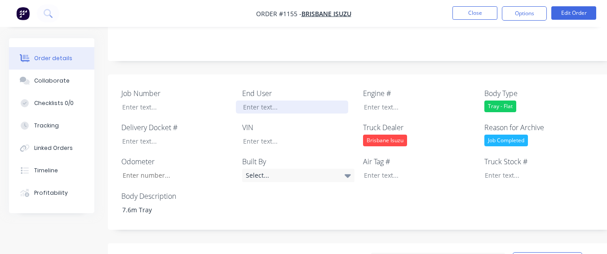
click at [278, 101] on div at bounding box center [292, 107] width 112 height 13
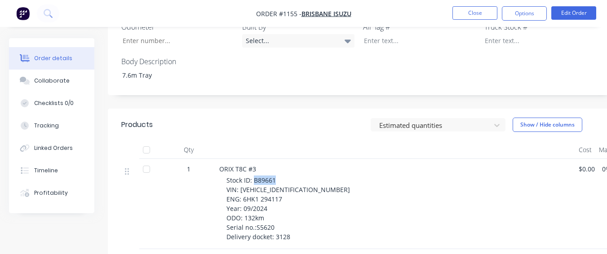
drag, startPoint x: 254, startPoint y: 167, endPoint x: 277, endPoint y: 167, distance: 22.9
click at [277, 176] on div "Stock ID: B89661 VIN: [VEHICLE_IDENTIFICATION_NUMBER] ENG: 6HK1 294117 Year: 09…" at bounding box center [398, 209] width 345 height 66
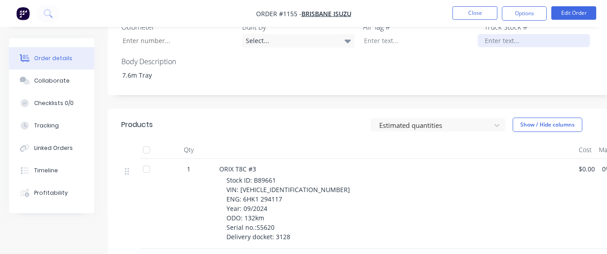
click at [501, 34] on div at bounding box center [534, 40] width 112 height 13
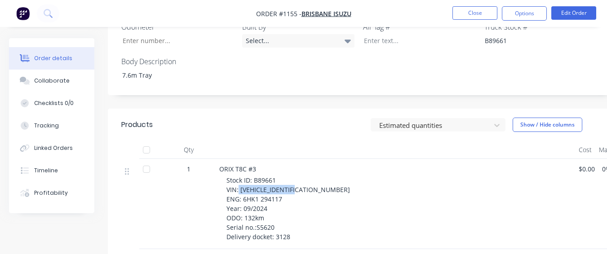
drag, startPoint x: 239, startPoint y: 178, endPoint x: 301, endPoint y: 177, distance: 62.5
click at [301, 177] on div "Stock ID: B89661 VIN: [VEHICLE_IDENTIFICATION_NUMBER] ENG: 6HK1 294117 Year: 09…" at bounding box center [398, 209] width 345 height 66
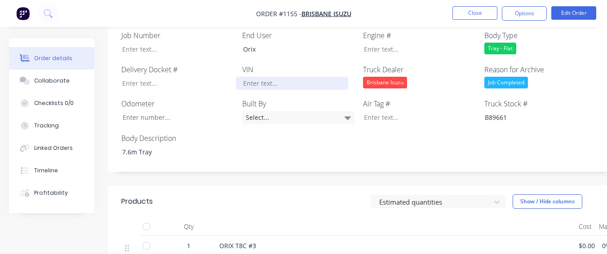
scroll to position [270, 0]
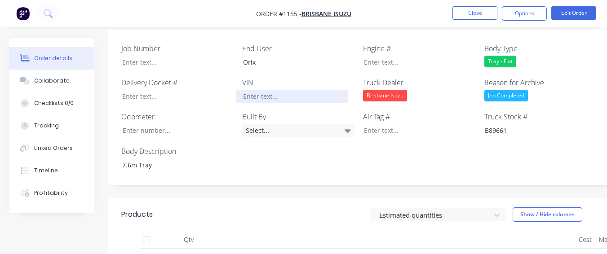
click at [301, 90] on div at bounding box center [292, 96] width 112 height 13
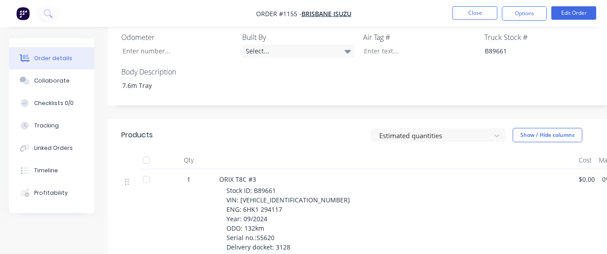
scroll to position [359, 0]
drag, startPoint x: 242, startPoint y: 186, endPoint x: 281, endPoint y: 189, distance: 39.7
click at [281, 189] on span "Stock ID: B89661 VIN: [VEHICLE_IDENTIFICATION_NUMBER] ENG: 6HK1 294117 Year: 09…" at bounding box center [288, 218] width 124 height 65
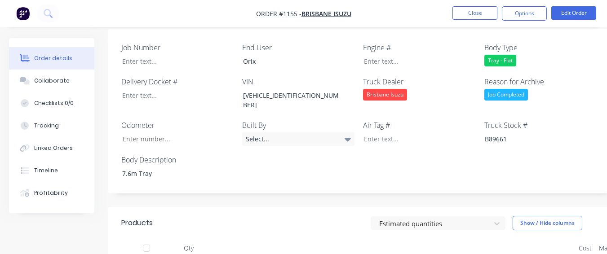
scroll to position [270, 0]
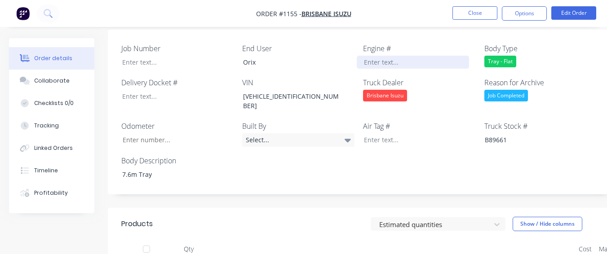
click at [373, 56] on div at bounding box center [413, 62] width 112 height 13
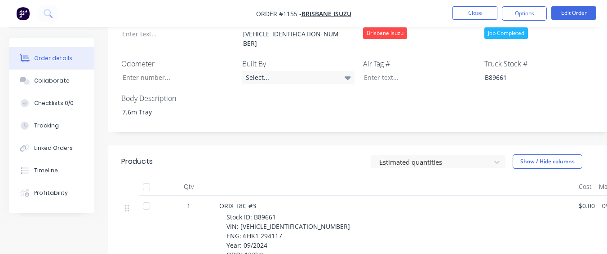
scroll to position [404, 0]
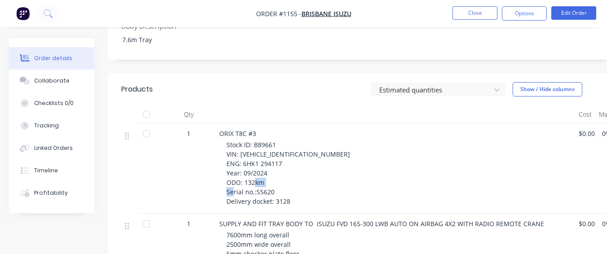
drag, startPoint x: 255, startPoint y: 170, endPoint x: 275, endPoint y: 170, distance: 20.2
click at [275, 170] on div "Stock ID: B89661 VIN: [VEHICLE_IDENTIFICATION_NUMBER] ENG: 6HK1 294117 Year: 09…" at bounding box center [398, 173] width 345 height 66
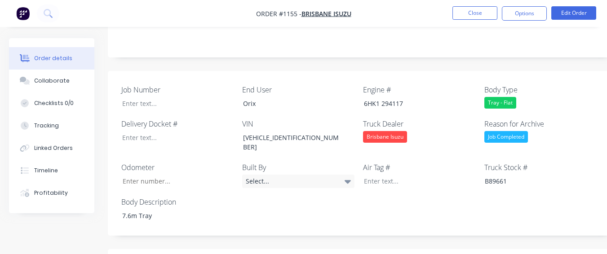
scroll to position [225, 0]
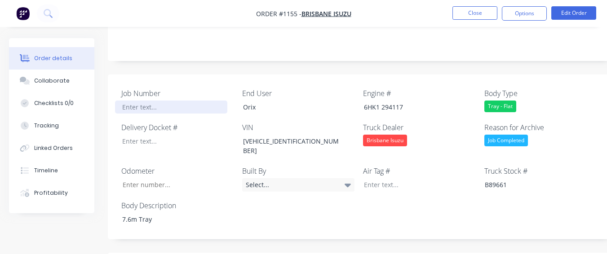
click at [167, 101] on div at bounding box center [171, 107] width 112 height 13
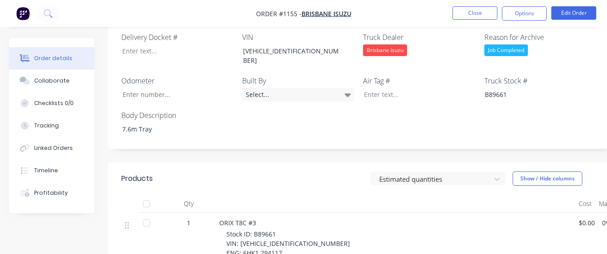
scroll to position [315, 0]
click at [155, 89] on input "Job Number" at bounding box center [174, 95] width 119 height 13
click at [147, 45] on div at bounding box center [171, 51] width 112 height 13
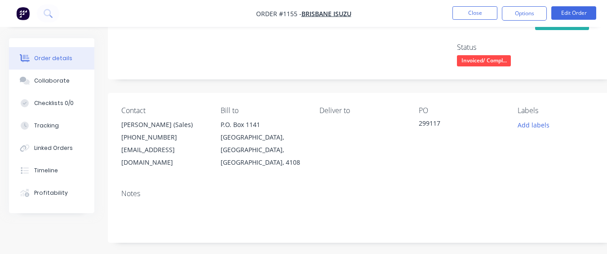
scroll to position [0, 0]
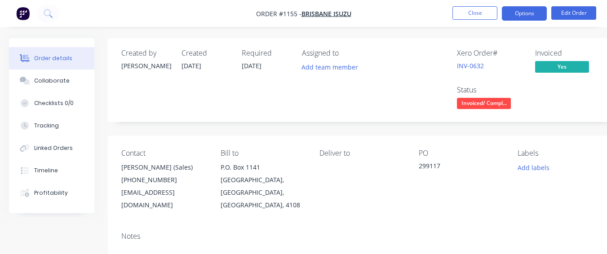
click at [518, 15] on button "Options" at bounding box center [524, 13] width 45 height 14
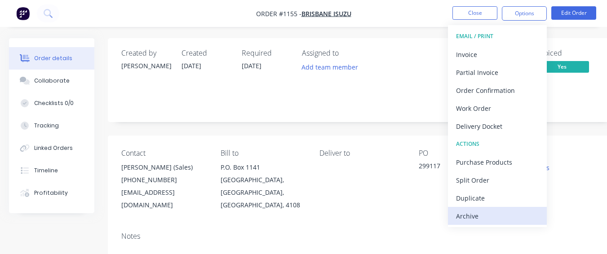
click at [485, 213] on div "Archive" at bounding box center [497, 216] width 83 height 13
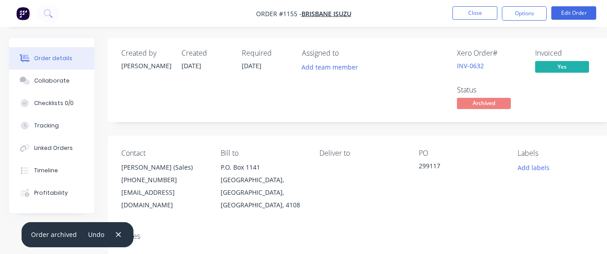
click at [487, 51] on div "Xero Order #" at bounding box center [490, 53] width 67 height 9
click at [466, 9] on button "Close" at bounding box center [474, 12] width 45 height 13
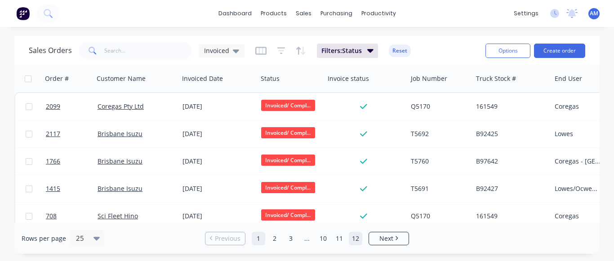
click at [358, 239] on link "12" at bounding box center [355, 238] width 13 height 13
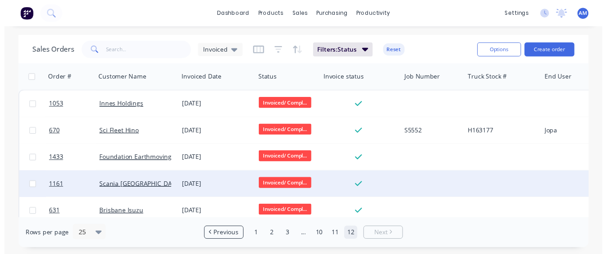
scroll to position [38, 0]
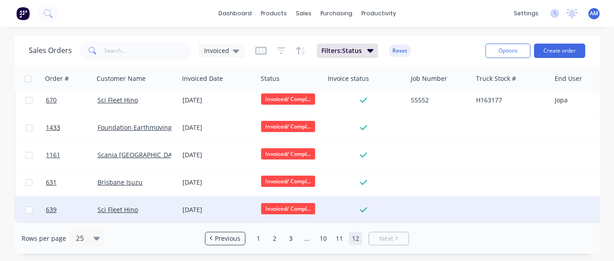
click at [210, 209] on div "[DATE]" at bounding box center [217, 209] width 71 height 9
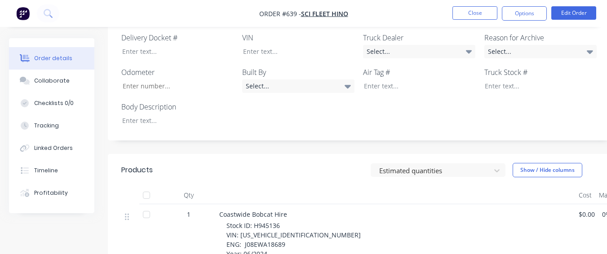
scroll to position [315, 0]
drag, startPoint x: 177, startPoint y: 110, endPoint x: 175, endPoint y: 120, distance: 10.5
click at [176, 115] on div at bounding box center [171, 121] width 112 height 13
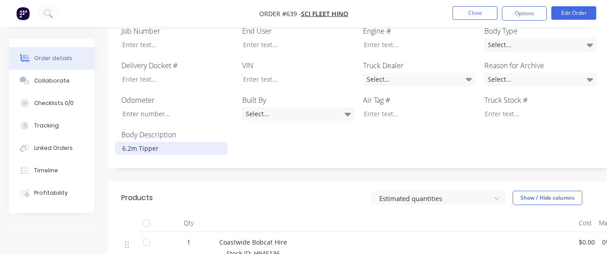
scroll to position [225, 0]
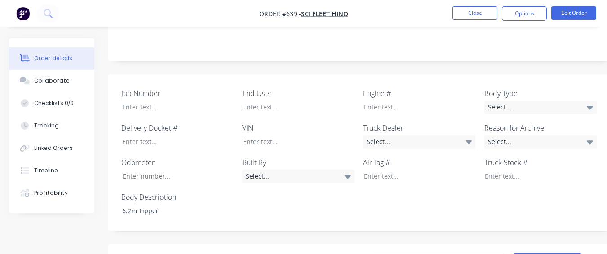
click at [273, 88] on label "End User" at bounding box center [298, 93] width 112 height 11
click at [276, 101] on div at bounding box center [292, 107] width 112 height 13
click at [512, 101] on div "Select..." at bounding box center [540, 107] width 112 height 13
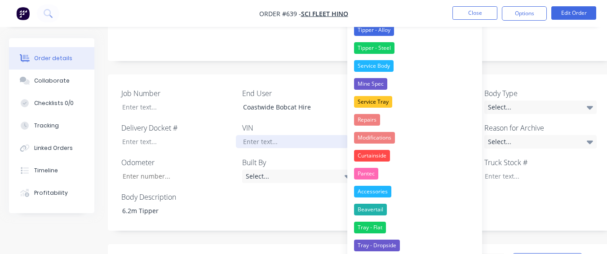
click at [316, 135] on div at bounding box center [292, 141] width 112 height 13
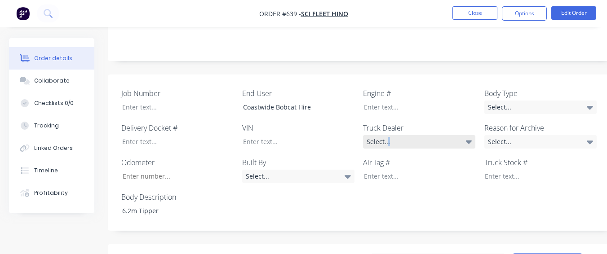
click at [388, 135] on div "Select..." at bounding box center [419, 141] width 112 height 13
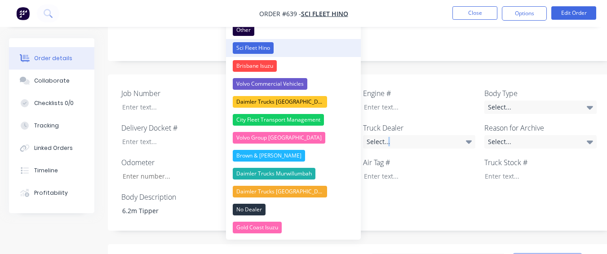
click at [304, 49] on button "Sci Fleet Hino" at bounding box center [293, 48] width 135 height 18
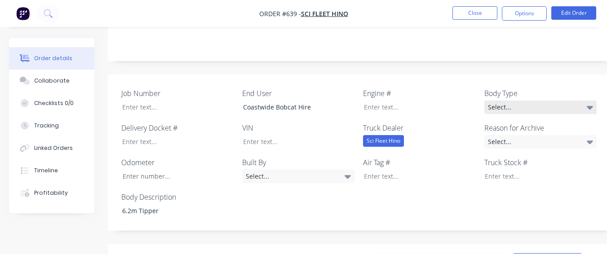
click at [497, 101] on div "Select..." at bounding box center [540, 107] width 112 height 13
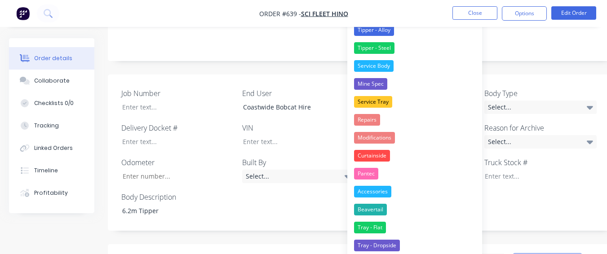
click at [396, 49] on button "Tipper - Steel" at bounding box center [414, 48] width 135 height 18
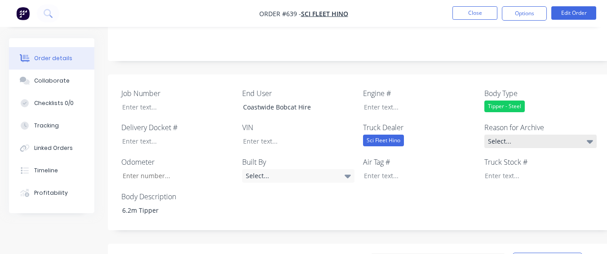
click at [487, 135] on div "Select..." at bounding box center [540, 141] width 112 height 13
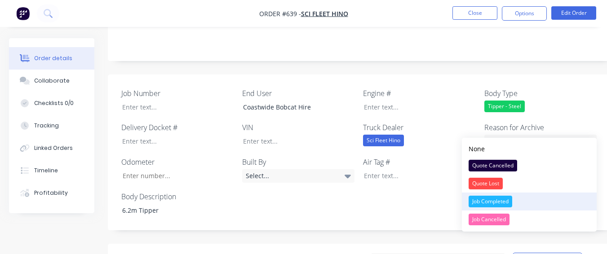
click at [489, 198] on div "Job Completed" at bounding box center [491, 202] width 44 height 12
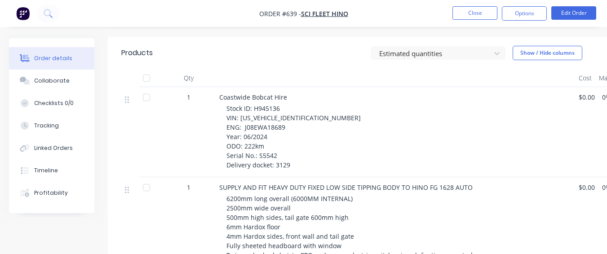
scroll to position [431, 0]
drag, startPoint x: 253, startPoint y: 99, endPoint x: 279, endPoint y: 98, distance: 25.6
click at [279, 105] on span "Stock ID: H945136 VIN: [US_VEHICLE_IDENTIFICATION_NUMBER] ENG: J08EWA18689 Year…" at bounding box center [293, 137] width 134 height 65
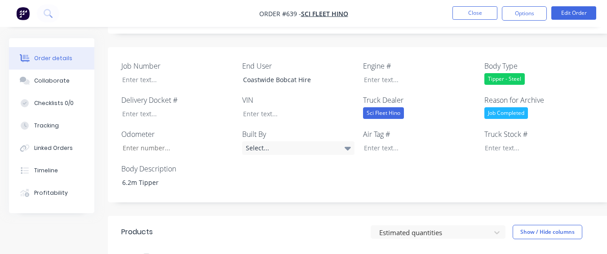
scroll to position [251, 0]
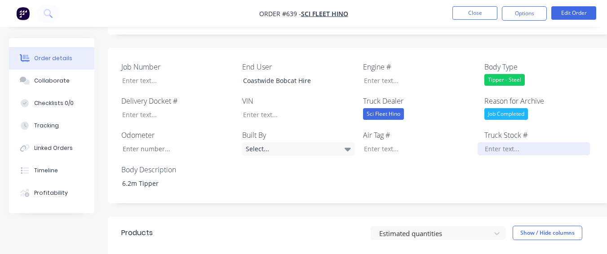
click at [483, 142] on div at bounding box center [534, 148] width 112 height 13
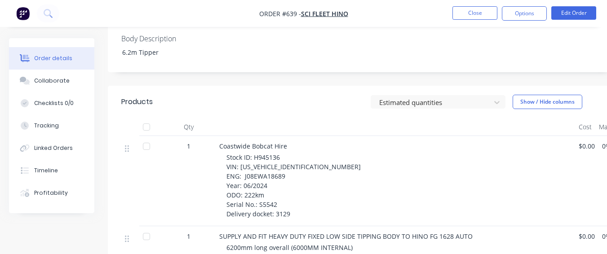
scroll to position [386, 0]
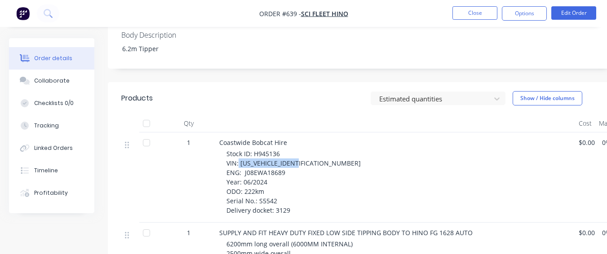
drag, startPoint x: 239, startPoint y: 150, endPoint x: 302, endPoint y: 151, distance: 62.9
click at [302, 151] on div "Stock ID: H945136 VIN: [US_VEHICLE_IDENTIFICATION_NUMBER] ENG: J08EWA18689 Year…" at bounding box center [398, 182] width 345 height 66
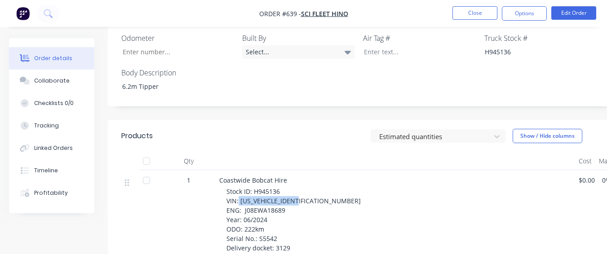
scroll to position [296, 0]
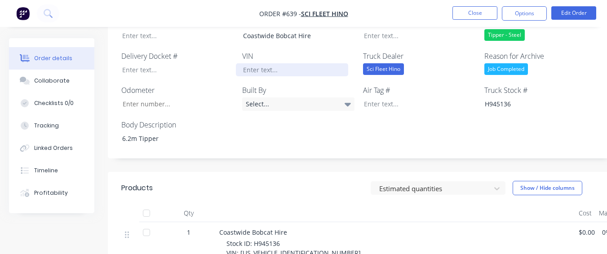
click at [276, 63] on div at bounding box center [292, 69] width 112 height 13
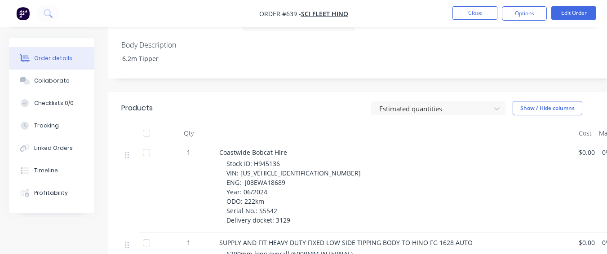
scroll to position [386, 0]
drag, startPoint x: 244, startPoint y: 161, endPoint x: 285, endPoint y: 162, distance: 40.4
click at [285, 162] on div "Stock ID: H945136 VIN: [US_VEHICLE_IDENTIFICATION_NUMBER] ENG: J08EWA18689 Year…" at bounding box center [398, 192] width 345 height 66
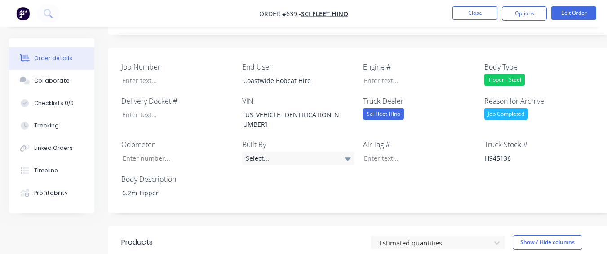
scroll to position [206, 0]
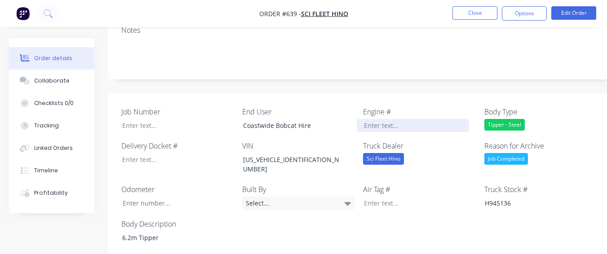
click at [365, 119] on div at bounding box center [413, 125] width 112 height 13
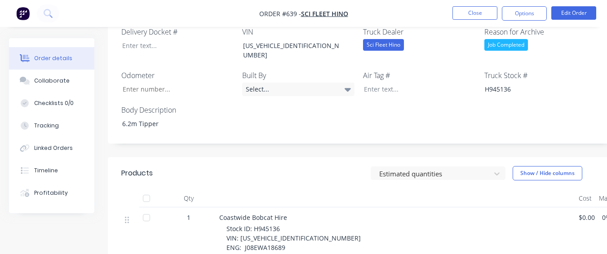
scroll to position [341, 0]
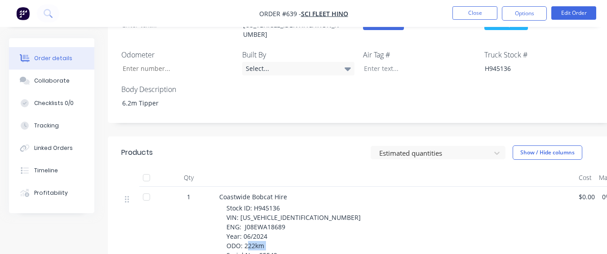
drag, startPoint x: 258, startPoint y: 233, endPoint x: 282, endPoint y: 238, distance: 23.9
click at [282, 238] on div "Stock ID: H945136 VIN: [US_VEHICLE_IDENTIFICATION_NUMBER] ENG: J08EWA18689 Year…" at bounding box center [398, 237] width 345 height 66
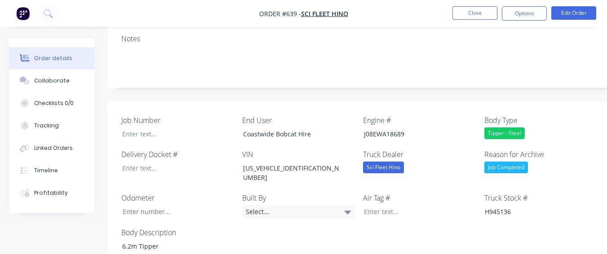
scroll to position [161, 0]
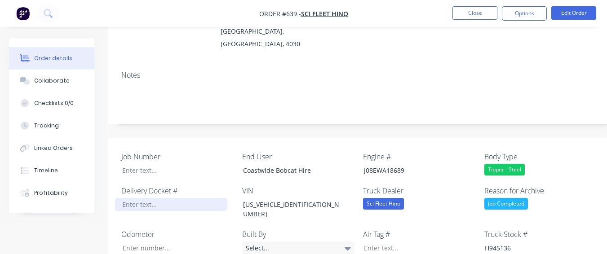
click at [151, 198] on div at bounding box center [171, 204] width 112 height 13
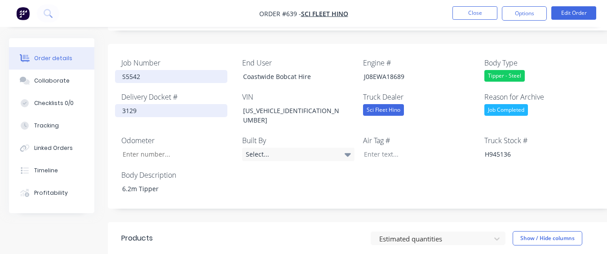
scroll to position [251, 0]
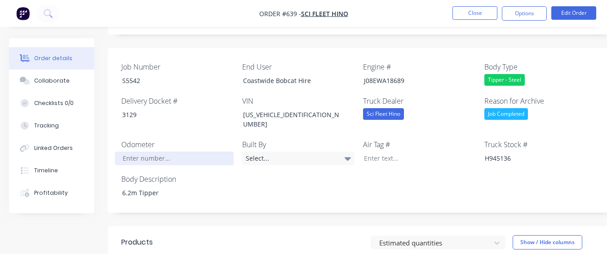
click at [159, 152] on input "Job Number" at bounding box center [174, 158] width 119 height 13
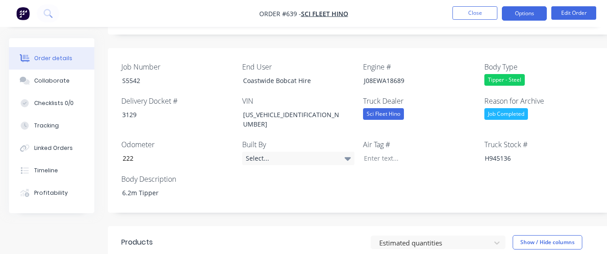
click at [518, 15] on button "Options" at bounding box center [524, 13] width 45 height 14
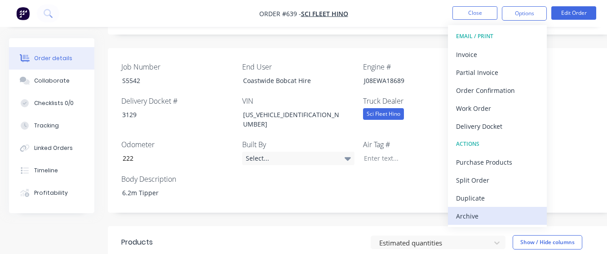
click at [483, 209] on button "Archive" at bounding box center [497, 216] width 99 height 18
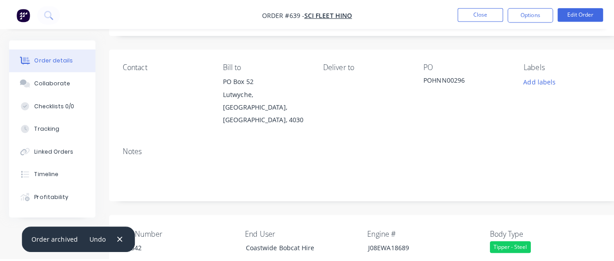
scroll to position [0, 0]
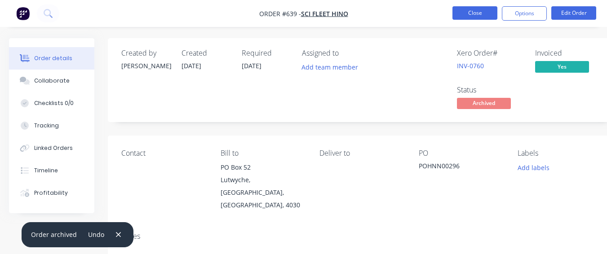
click at [485, 10] on button "Close" at bounding box center [474, 12] width 45 height 13
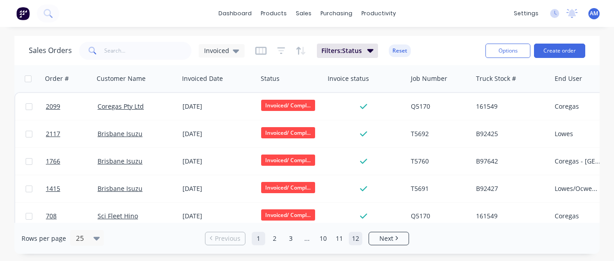
click at [354, 232] on link "12" at bounding box center [355, 238] width 13 height 13
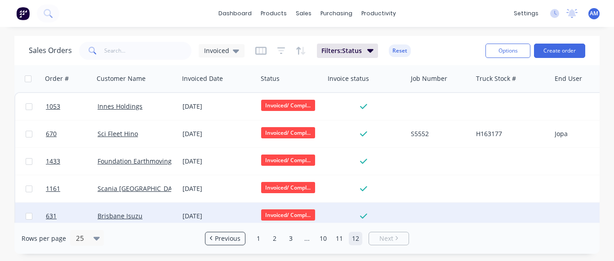
click at [206, 212] on div "[DATE]" at bounding box center [217, 216] width 71 height 9
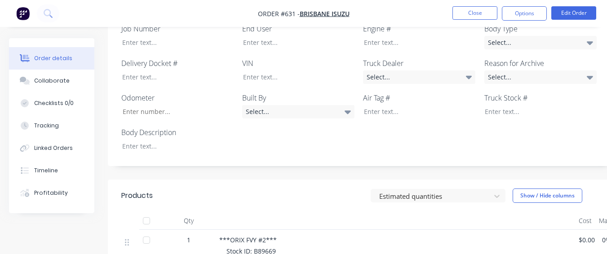
scroll to position [270, 0]
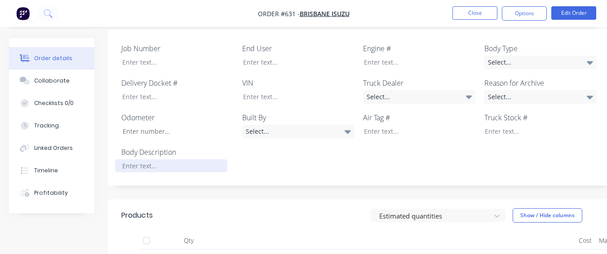
click at [211, 160] on div at bounding box center [171, 166] width 112 height 13
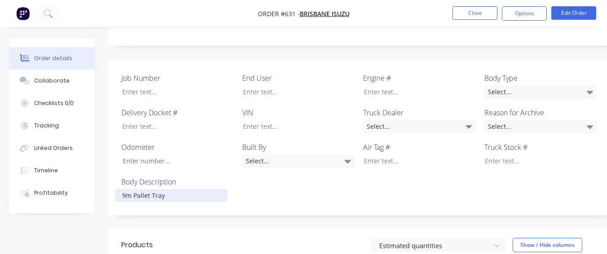
scroll to position [225, 0]
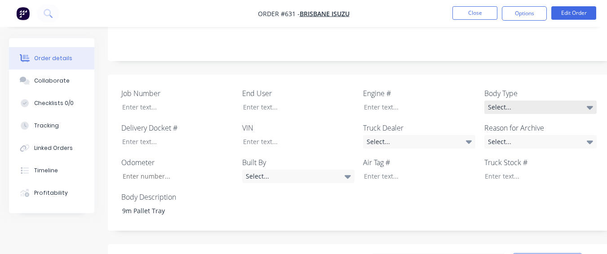
click at [536, 101] on div "Select..." at bounding box center [540, 107] width 112 height 13
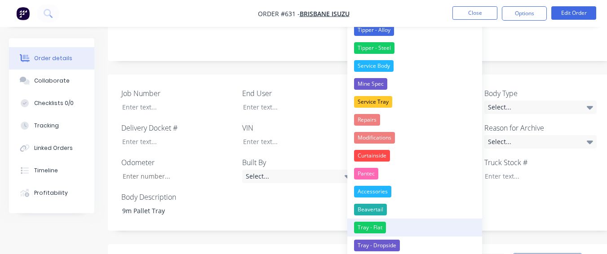
click at [395, 220] on button "Tray - Flat" at bounding box center [414, 228] width 135 height 18
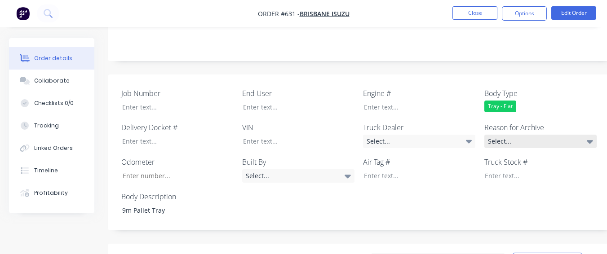
click at [492, 135] on div "Select..." at bounding box center [540, 141] width 112 height 13
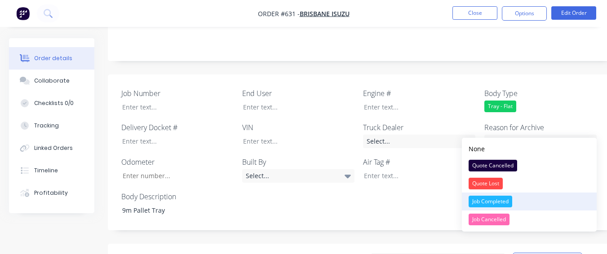
click at [487, 204] on div "Job Completed" at bounding box center [491, 202] width 44 height 12
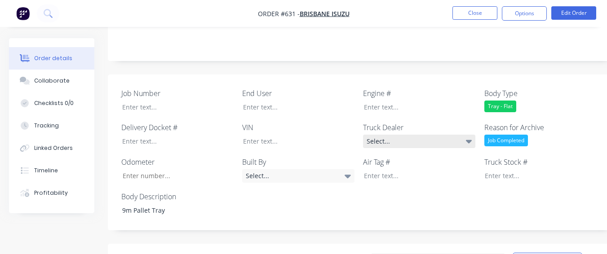
click at [434, 135] on div "Select..." at bounding box center [419, 141] width 112 height 13
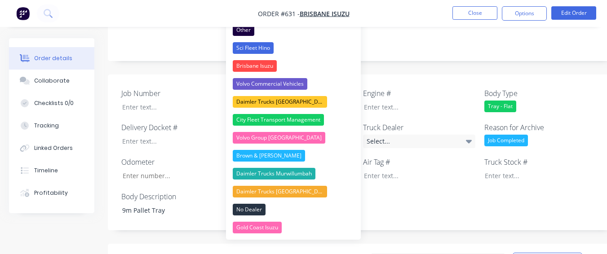
click at [260, 68] on div "Brisbane Isuzu" at bounding box center [255, 66] width 44 height 12
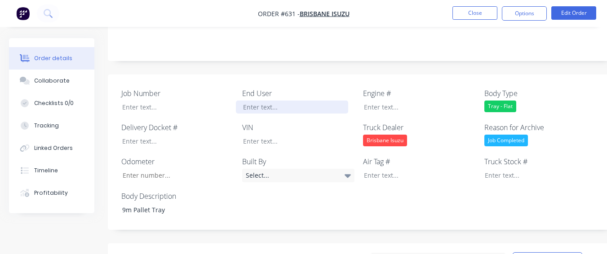
click at [272, 101] on div at bounding box center [292, 107] width 112 height 13
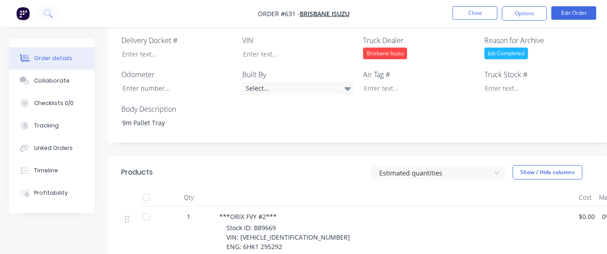
scroll to position [359, 0]
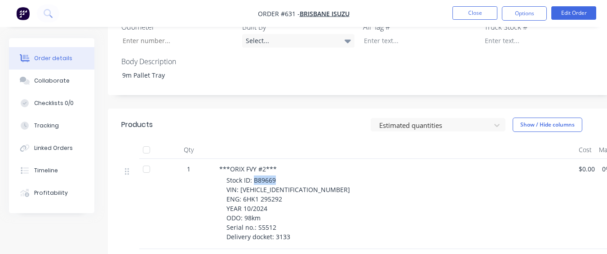
drag, startPoint x: 254, startPoint y: 170, endPoint x: 276, endPoint y: 168, distance: 22.6
click at [276, 176] on div "Stock ID: B89669 VIN: [VEHICLE_IDENTIFICATION_NUMBER] ENG: 6HK1 295292 YEAR 10/…" at bounding box center [398, 209] width 345 height 66
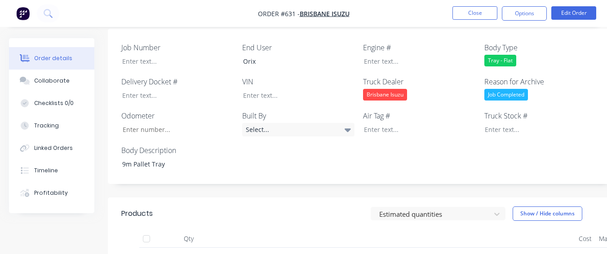
scroll to position [270, 0]
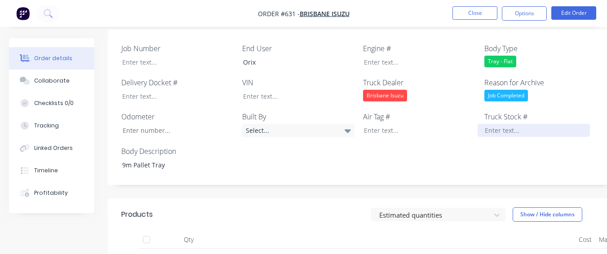
click at [486, 124] on div at bounding box center [534, 130] width 112 height 13
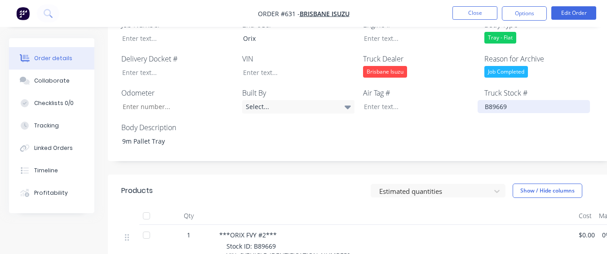
scroll to position [315, 0]
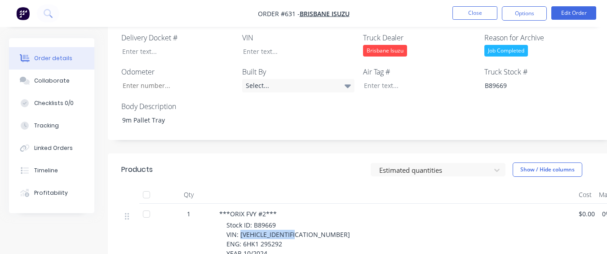
drag, startPoint x: 239, startPoint y: 221, endPoint x: 303, endPoint y: 220, distance: 63.8
click at [303, 221] on div "Stock ID: B89669 VIN: [VEHICLE_IDENTIFICATION_NUMBER] ENG: 6HK1 295292 YEAR 10/…" at bounding box center [398, 254] width 345 height 66
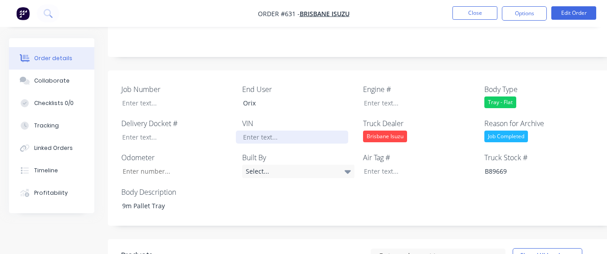
scroll to position [225, 0]
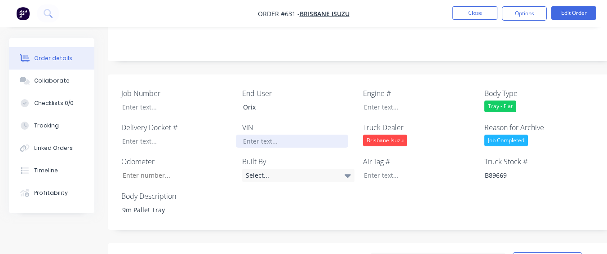
click at [265, 135] on div at bounding box center [292, 141] width 112 height 13
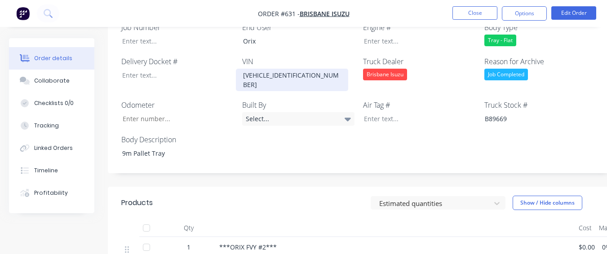
scroll to position [359, 0]
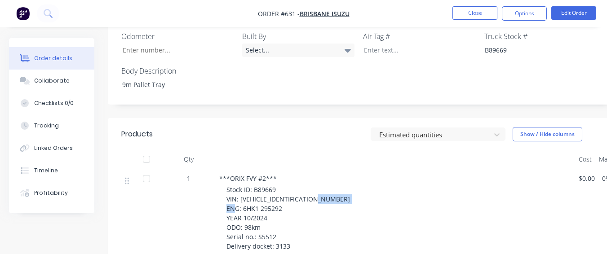
drag, startPoint x: 242, startPoint y: 186, endPoint x: 284, endPoint y: 188, distance: 42.3
click at [284, 188] on div "Stock ID: B89669 VIN: [VEHICLE_IDENTIFICATION_NUMBER] ENG: 6HK1 295292 YEAR 10/…" at bounding box center [398, 218] width 345 height 66
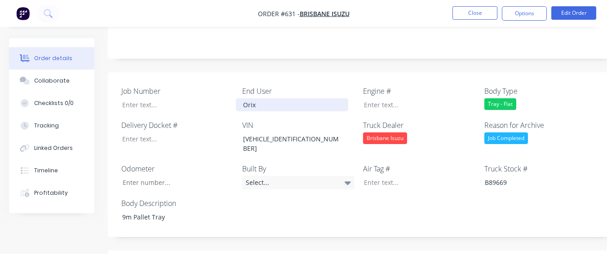
scroll to position [225, 0]
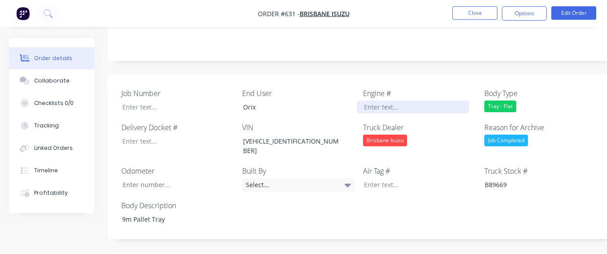
click at [377, 100] on div "Job Number End User Orix Engine # Body Type Tray - Flat Delivery Docket # VIN […" at bounding box center [362, 157] width 508 height 165
click at [377, 101] on div at bounding box center [413, 107] width 112 height 13
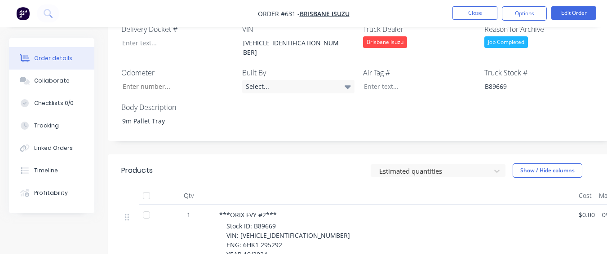
scroll to position [359, 0]
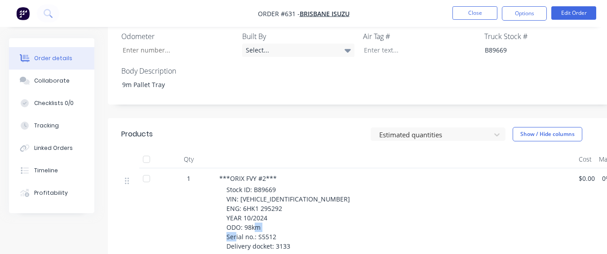
drag, startPoint x: 257, startPoint y: 216, endPoint x: 279, endPoint y: 219, distance: 22.2
click at [279, 219] on div "Stock ID: B89669 VIN: [VEHICLE_IDENTIFICATION_NUMBER] ENG: 6HK1 295292 YEAR 10/…" at bounding box center [398, 218] width 345 height 66
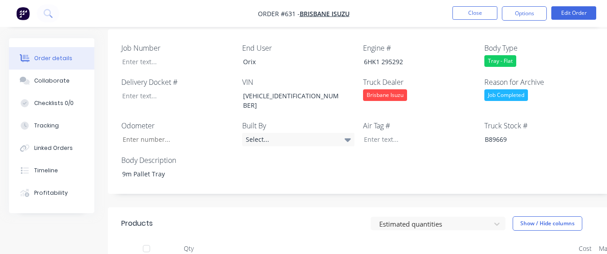
scroll to position [270, 0]
click at [194, 133] on input "Job Number" at bounding box center [174, 139] width 119 height 13
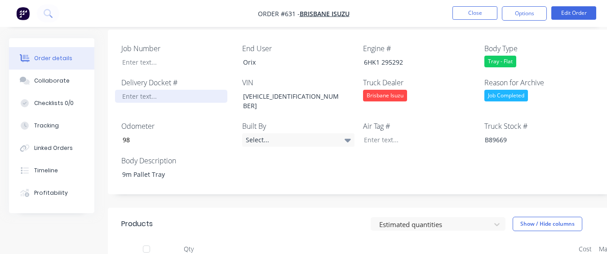
click at [186, 90] on div at bounding box center [171, 96] width 112 height 13
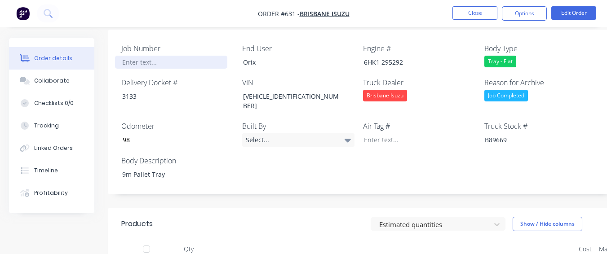
click at [184, 56] on div at bounding box center [171, 62] width 112 height 13
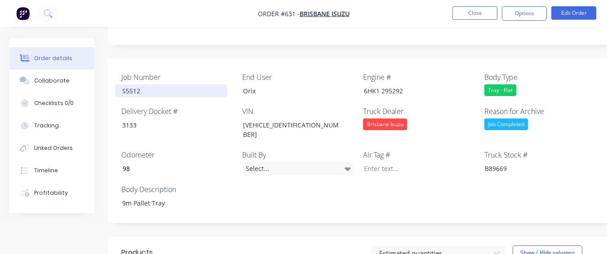
scroll to position [225, 0]
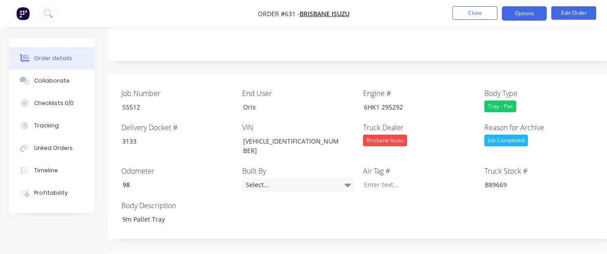
click at [537, 13] on button "Options" at bounding box center [524, 13] width 45 height 14
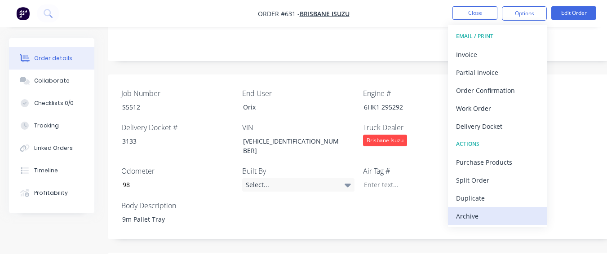
click at [495, 207] on button "Archive" at bounding box center [497, 216] width 99 height 18
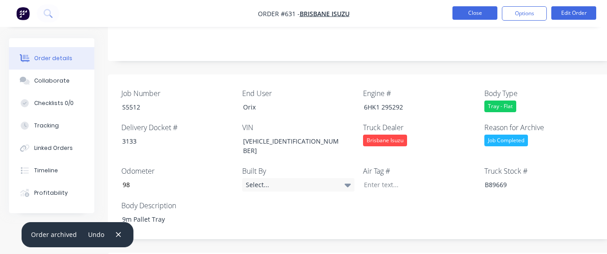
click at [478, 15] on button "Close" at bounding box center [474, 12] width 45 height 13
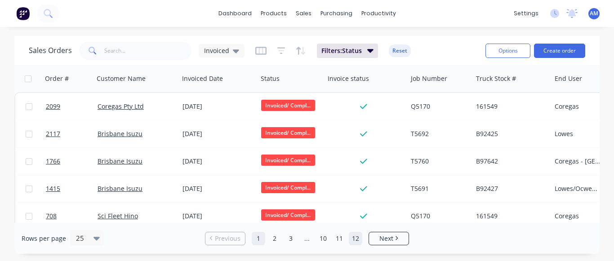
click at [358, 240] on link "12" at bounding box center [355, 238] width 13 height 13
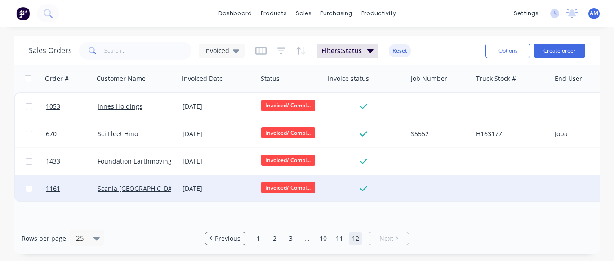
click at [200, 184] on div "[DATE]" at bounding box center [218, 188] width 79 height 27
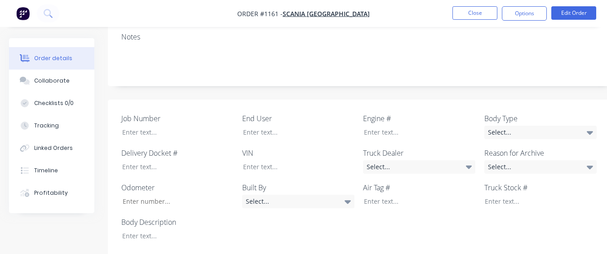
scroll to position [225, 0]
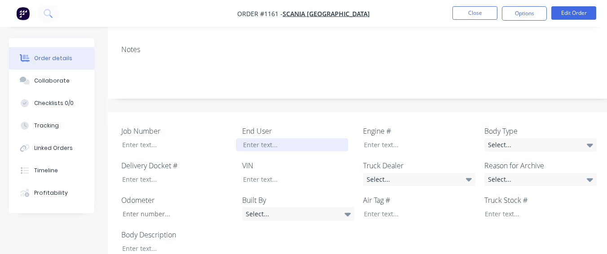
click at [320, 138] on div at bounding box center [292, 144] width 112 height 13
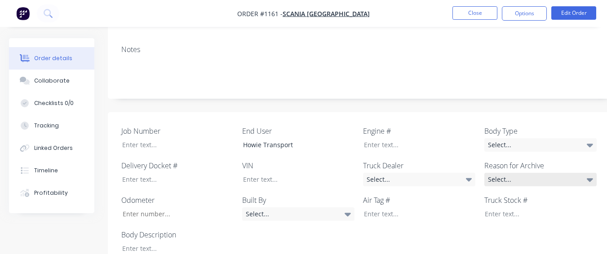
click at [530, 173] on div "Select..." at bounding box center [540, 179] width 112 height 13
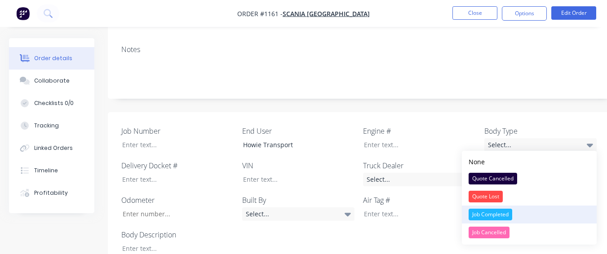
click at [505, 215] on div "Job Completed" at bounding box center [491, 215] width 44 height 12
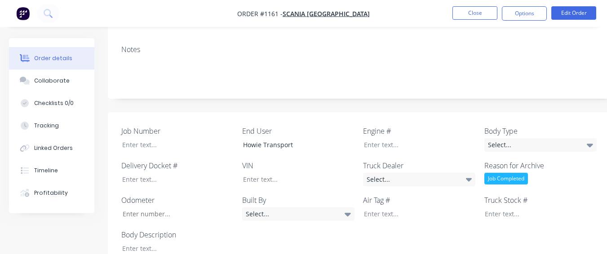
click at [302, 126] on div "End User Howie Transport" at bounding box center [298, 139] width 112 height 26
click at [304, 138] on div "Howie Transport" at bounding box center [292, 144] width 112 height 13
click at [383, 173] on div "Select..." at bounding box center [419, 179] width 112 height 13
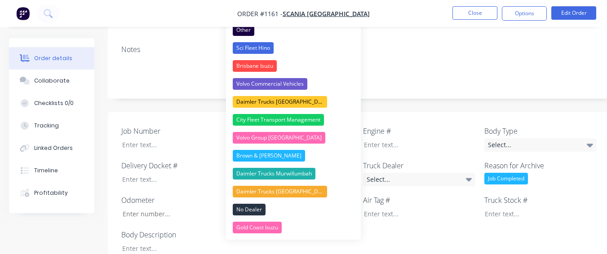
click at [388, 112] on div "Job Number End User Howie Transport Engine # Body Type Select... Delivery Docke…" at bounding box center [362, 190] width 508 height 157
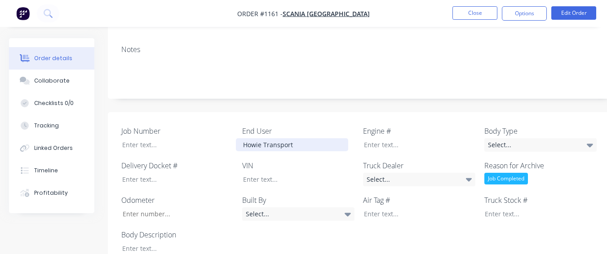
click at [309, 138] on div "Howie Transport" at bounding box center [292, 144] width 112 height 13
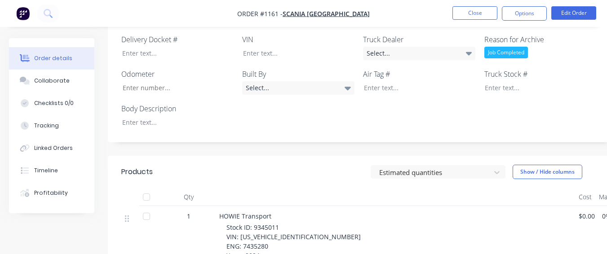
scroll to position [359, 0]
click at [189, 116] on div at bounding box center [171, 122] width 112 height 13
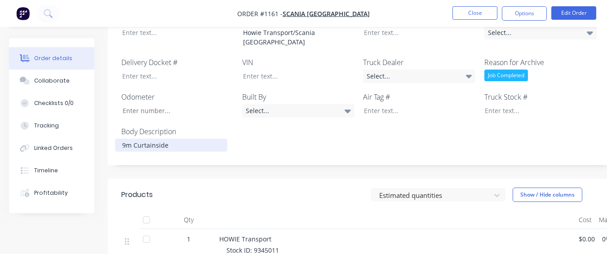
scroll to position [315, 0]
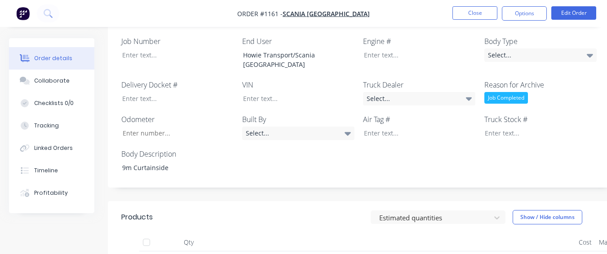
click at [545, 114] on div "Truck Stock #" at bounding box center [540, 127] width 112 height 26
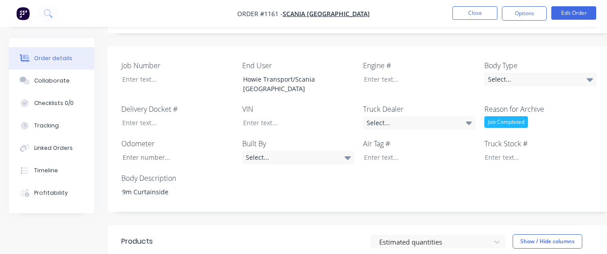
scroll to position [270, 0]
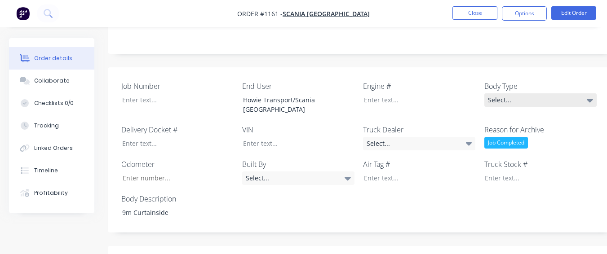
click at [532, 93] on div "Select..." at bounding box center [540, 99] width 112 height 13
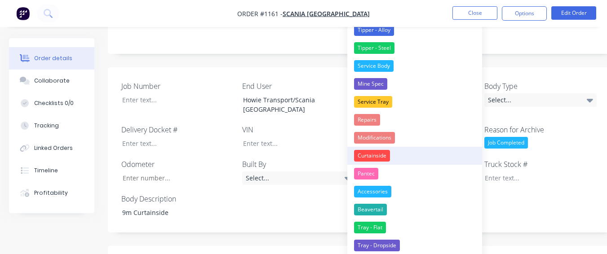
click at [411, 159] on button "Curtainside" at bounding box center [414, 156] width 135 height 18
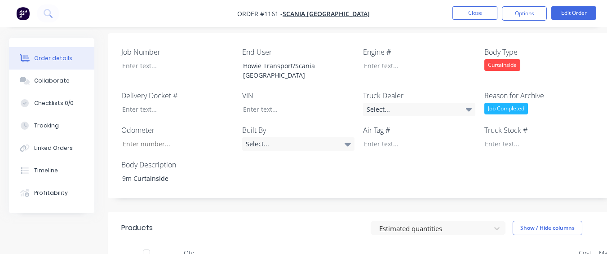
scroll to position [359, 0]
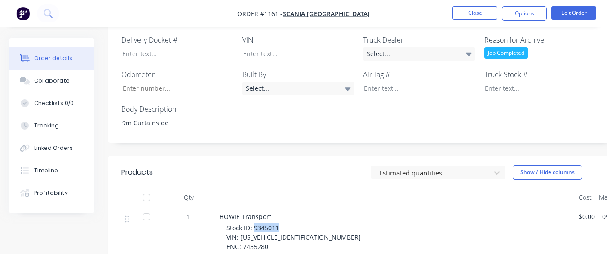
drag, startPoint x: 253, startPoint y: 182, endPoint x: 284, endPoint y: 181, distance: 30.6
click at [284, 223] on div "Stock ID: 9345011 VIN: [US_VEHICLE_IDENTIFICATION_NUMBER] ENG: 7435280 Year: 20…" at bounding box center [398, 256] width 345 height 66
click at [497, 82] on div at bounding box center [534, 88] width 112 height 13
drag, startPoint x: 240, startPoint y: 192, endPoint x: 306, endPoint y: 186, distance: 66.3
click at [306, 223] on div "Stock ID: 9345011 VIN: [US_VEHICLE_IDENTIFICATION_NUMBER] ENG: 7435280 Year: 20…" at bounding box center [398, 256] width 345 height 66
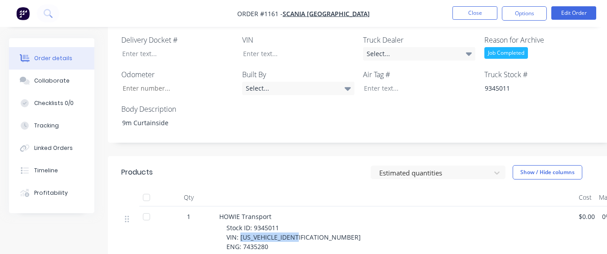
scroll to position [315, 0]
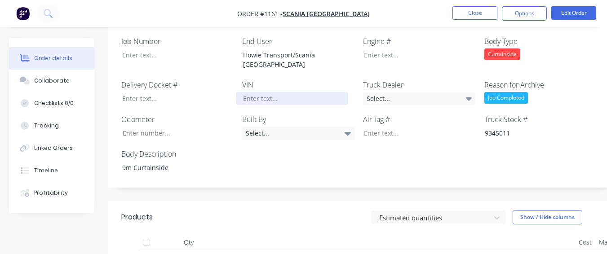
click at [288, 92] on div at bounding box center [292, 98] width 112 height 13
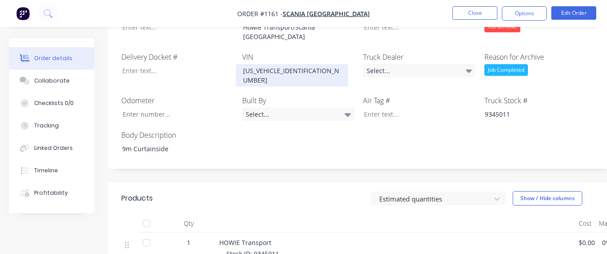
scroll to position [449, 0]
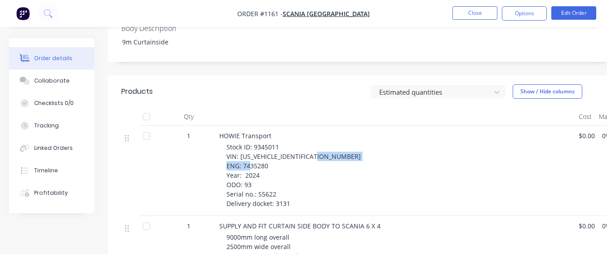
drag, startPoint x: 242, startPoint y: 111, endPoint x: 270, endPoint y: 115, distance: 27.8
click at [270, 142] on div "Stock ID: 9345011 VIN: [US_VEHICLE_IDENTIFICATION_NUMBER] ENG: 7435280 Year: 20…" at bounding box center [398, 175] width 345 height 66
click at [260, 143] on span "Stock ID: 9345011 VIN: [US_VEHICLE_IDENTIFICATION_NUMBER] ENG: 7435280 Year: 20…" at bounding box center [293, 175] width 134 height 65
drag, startPoint x: 241, startPoint y: 111, endPoint x: 270, endPoint y: 109, distance: 28.8
click at [270, 142] on div "Stock ID: 9345011 VIN: [US_VEHICLE_IDENTIFICATION_NUMBER] ENG: 7435280 Year: 20…" at bounding box center [398, 175] width 345 height 66
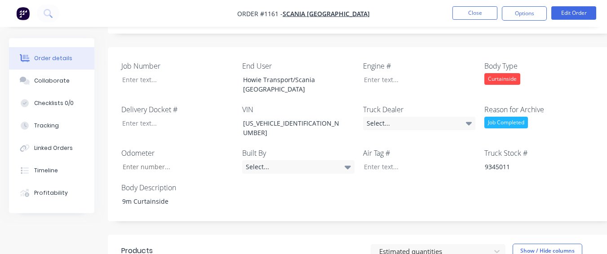
scroll to position [270, 0]
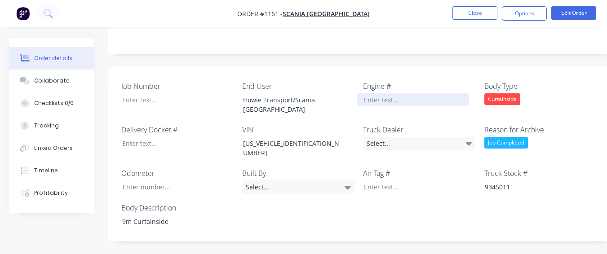
click at [375, 93] on div at bounding box center [413, 99] width 112 height 13
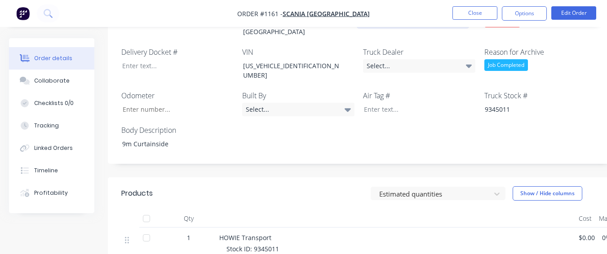
scroll to position [359, 0]
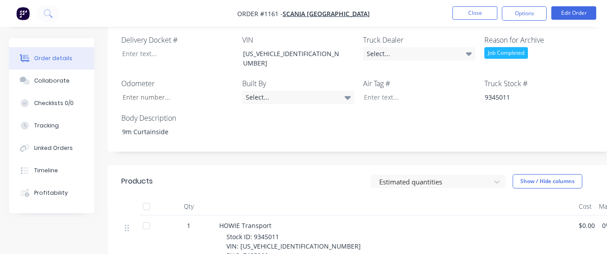
drag, startPoint x: 257, startPoint y: 227, endPoint x: 275, endPoint y: 227, distance: 18.9
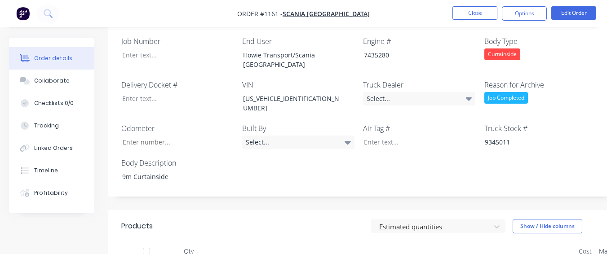
click at [220, 93] on div "Job Number End User Howie Transport/Scania [GEOGRAPHIC_DATA] Engine # 7435280 B…" at bounding box center [362, 109] width 508 height 175
click at [219, 136] on input "Job Number" at bounding box center [174, 142] width 119 height 13
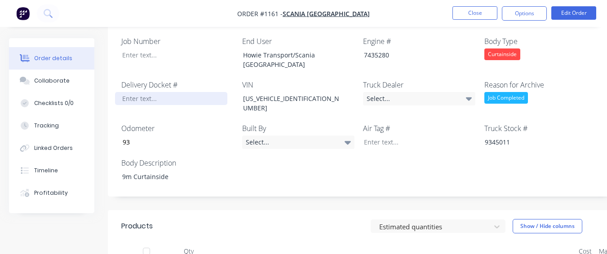
click at [178, 92] on div at bounding box center [171, 98] width 112 height 13
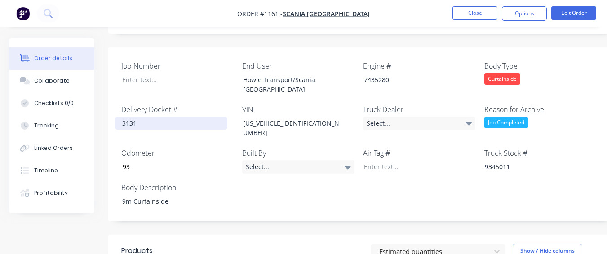
scroll to position [270, 0]
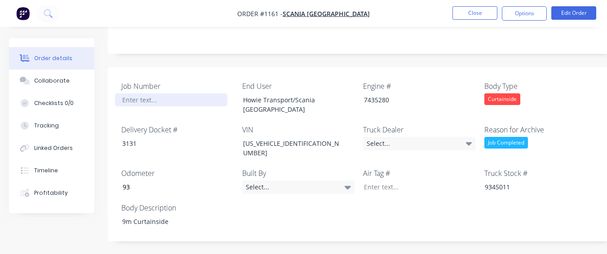
click at [206, 93] on div at bounding box center [171, 99] width 112 height 13
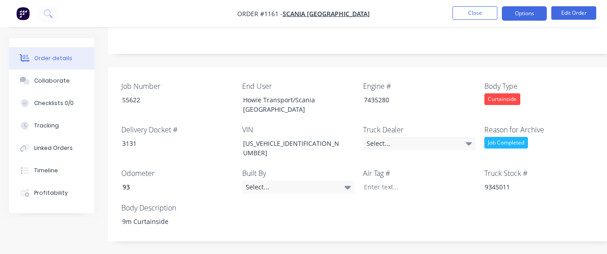
click at [523, 16] on button "Options" at bounding box center [524, 13] width 45 height 14
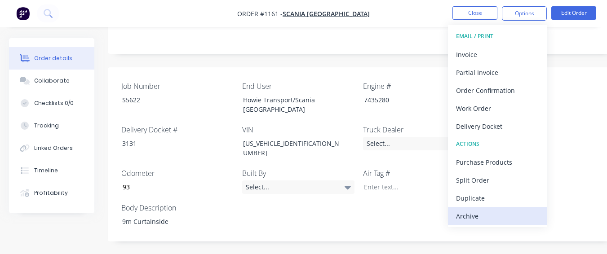
click at [511, 210] on div "Archive" at bounding box center [497, 216] width 83 height 13
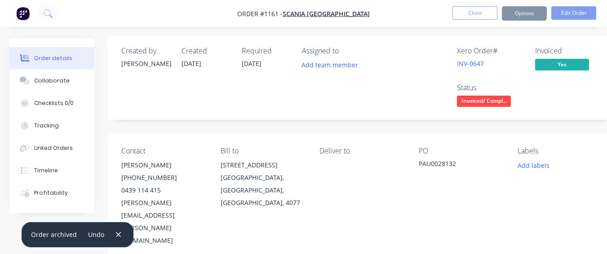
scroll to position [0, 0]
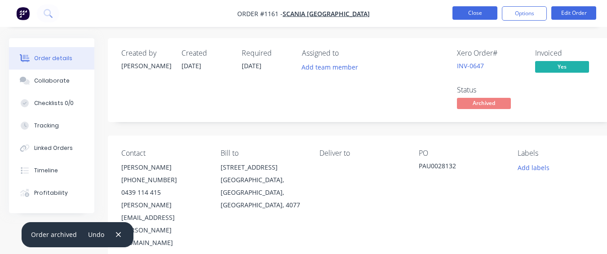
click at [473, 9] on button "Close" at bounding box center [474, 12] width 45 height 13
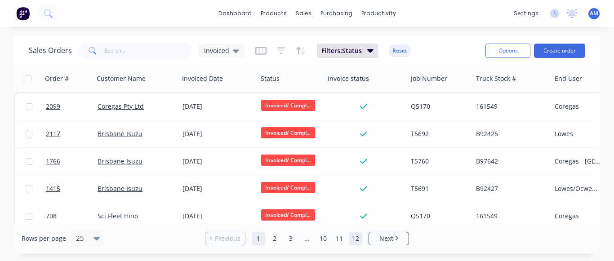
click at [353, 238] on link "12" at bounding box center [355, 238] width 13 height 13
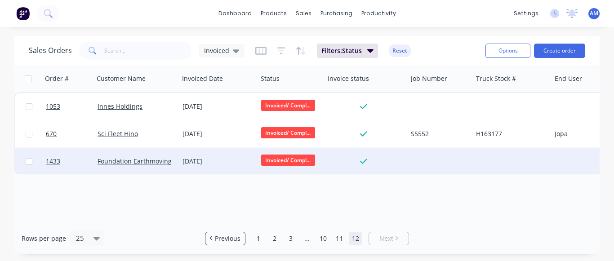
click at [205, 158] on div "[DATE]" at bounding box center [217, 161] width 71 height 9
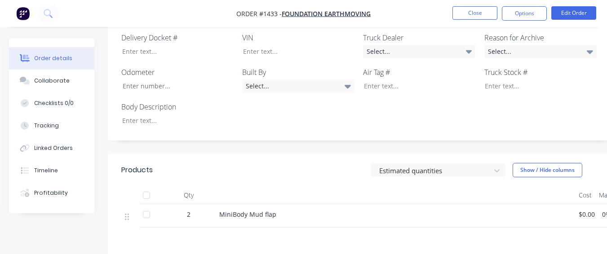
scroll to position [315, 0]
click at [198, 115] on div at bounding box center [171, 121] width 112 height 13
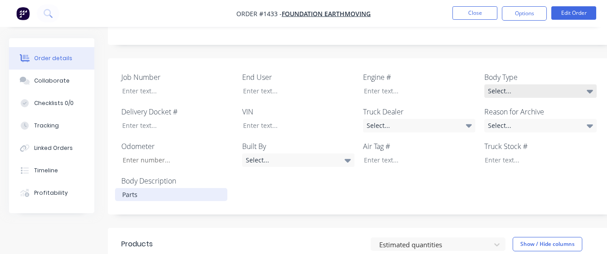
scroll to position [225, 0]
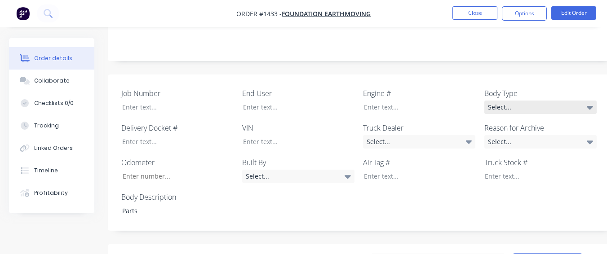
click at [572, 101] on div "Select..." at bounding box center [540, 107] width 112 height 13
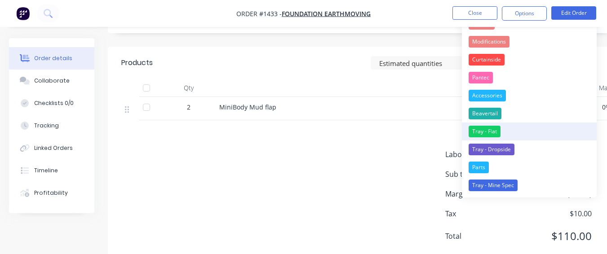
scroll to position [436, 0]
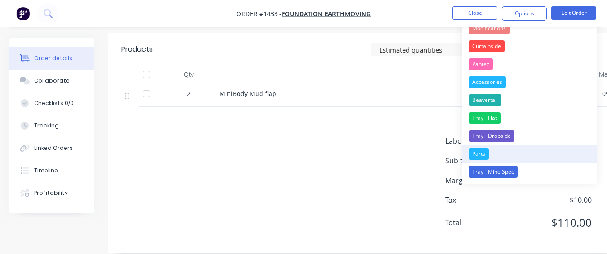
click at [483, 149] on div "Parts" at bounding box center [479, 154] width 20 height 12
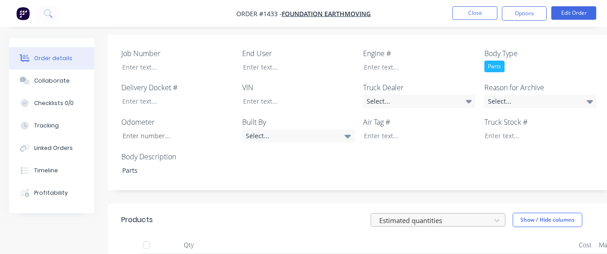
scroll to position [256, 0]
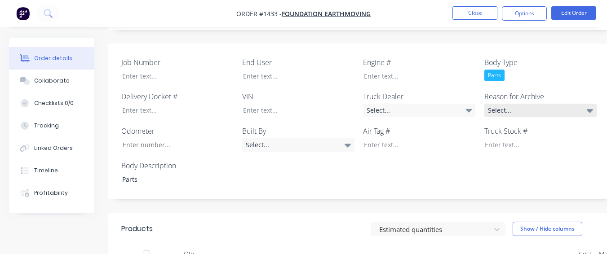
click at [557, 104] on div "Select..." at bounding box center [540, 110] width 112 height 13
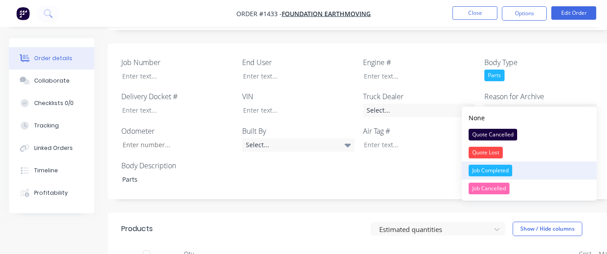
click at [510, 174] on div "Job Completed" at bounding box center [491, 171] width 44 height 12
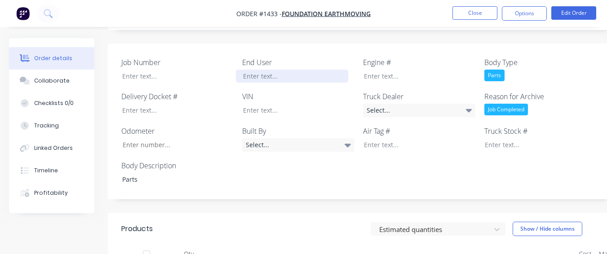
click at [344, 70] on div at bounding box center [292, 76] width 112 height 13
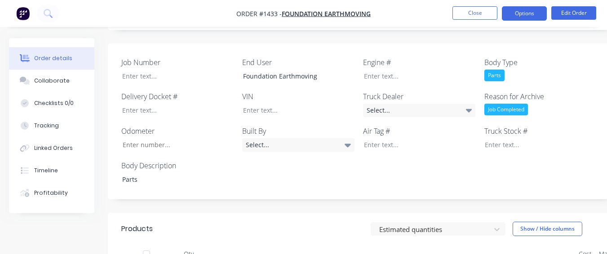
click at [531, 18] on button "Options" at bounding box center [524, 13] width 45 height 14
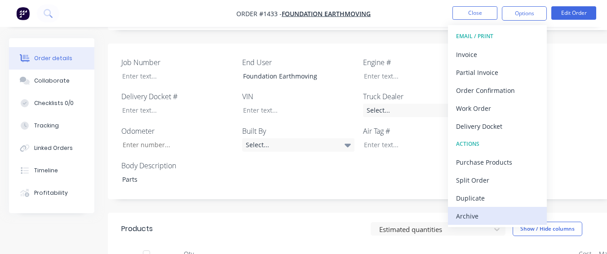
click at [478, 217] on div "Archive" at bounding box center [497, 216] width 83 height 13
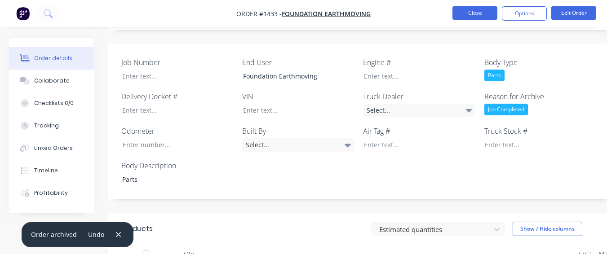
click at [470, 15] on button "Close" at bounding box center [474, 12] width 45 height 13
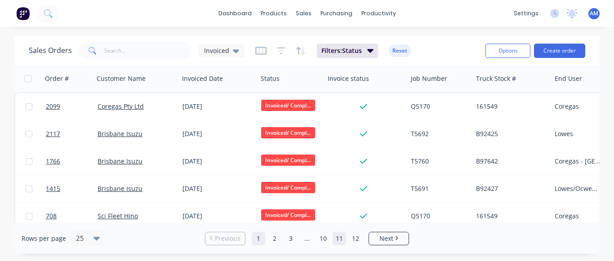
click at [356, 241] on link "12" at bounding box center [355, 238] width 13 height 13
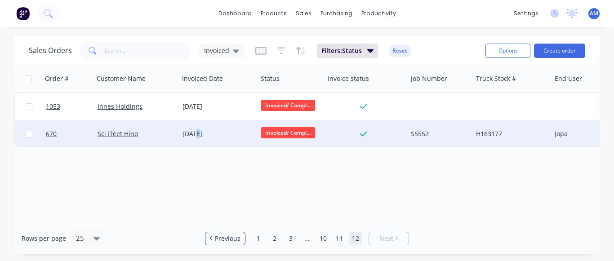
click at [201, 130] on div "[DATE]" at bounding box center [218, 133] width 79 height 27
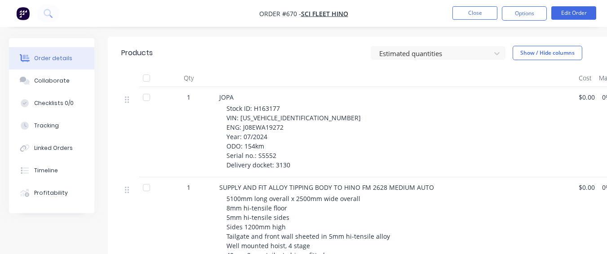
scroll to position [359, 0]
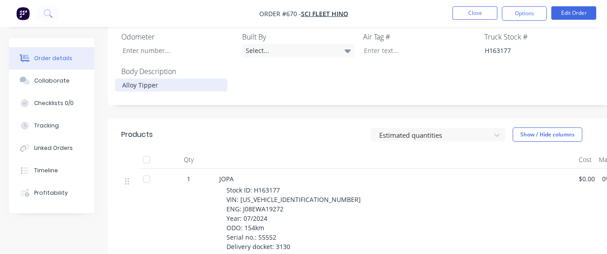
click at [120, 79] on div "Alloy Tipper" at bounding box center [171, 85] width 112 height 13
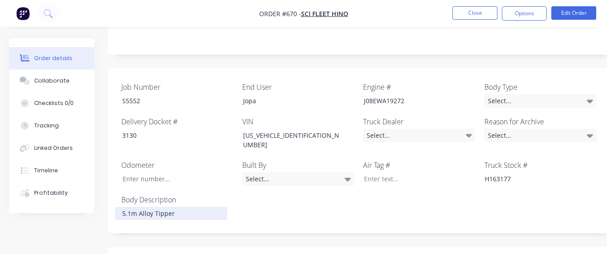
scroll to position [225, 0]
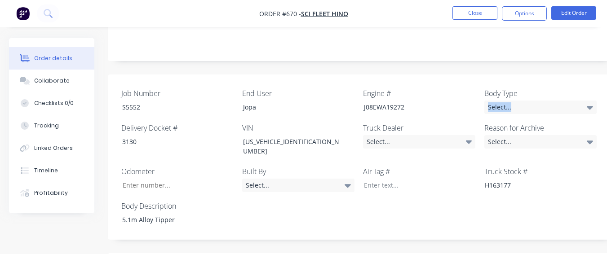
click at [526, 88] on div "Body Type Select..." at bounding box center [540, 101] width 112 height 26
click at [524, 101] on div "Select..." at bounding box center [540, 107] width 112 height 13
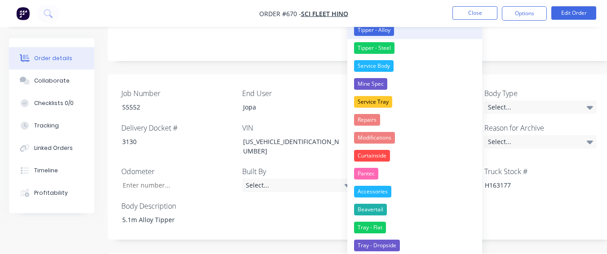
drag, startPoint x: 378, startPoint y: 31, endPoint x: 381, endPoint y: 36, distance: 6.2
click at [378, 31] on div "Tipper - Alloy" at bounding box center [374, 30] width 40 height 12
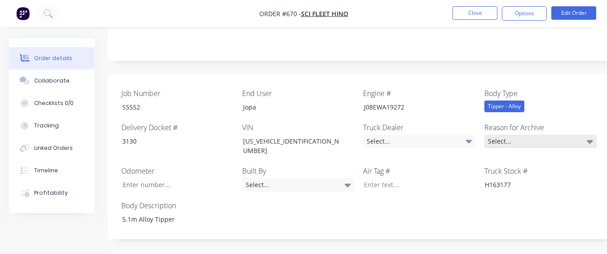
click at [505, 135] on div "Select..." at bounding box center [540, 141] width 112 height 13
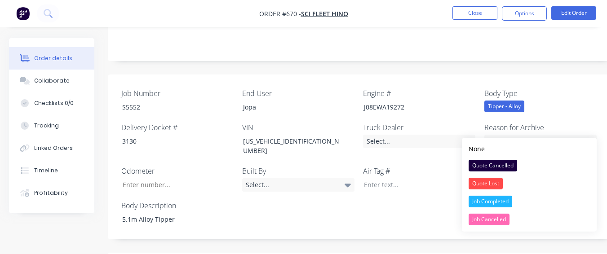
click at [522, 198] on button "Job Completed" at bounding box center [529, 202] width 135 height 18
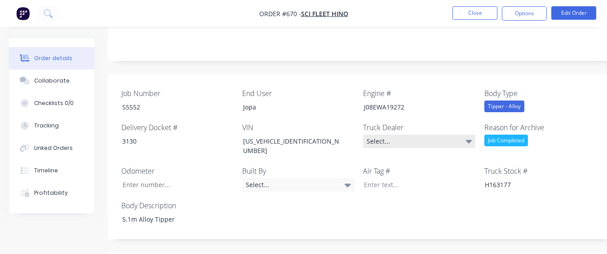
click at [434, 135] on div "Select..." at bounding box center [419, 141] width 112 height 13
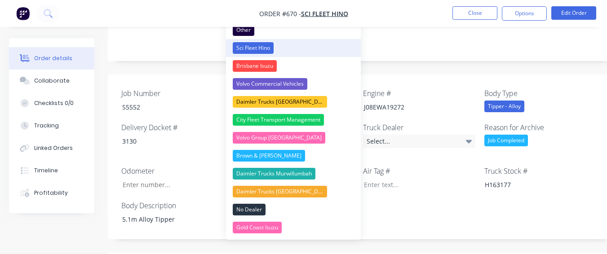
click at [313, 47] on button "Sci Fleet Hino" at bounding box center [293, 48] width 135 height 18
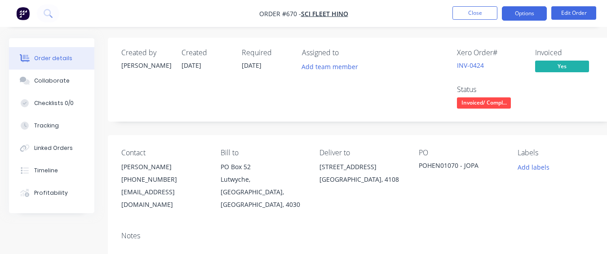
scroll to position [0, 0]
click at [524, 16] on button "Options" at bounding box center [524, 13] width 45 height 14
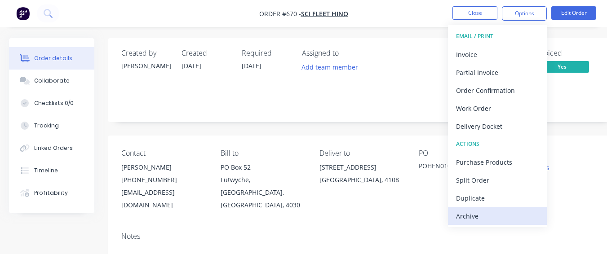
click at [495, 214] on div "Archive" at bounding box center [497, 216] width 83 height 13
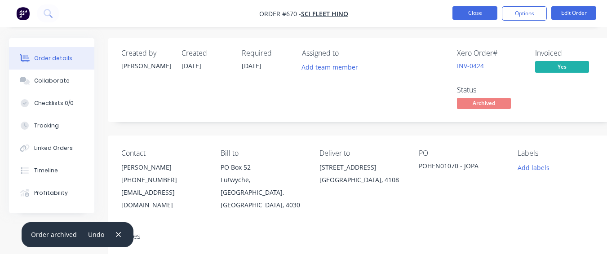
click at [473, 13] on button "Close" at bounding box center [474, 12] width 45 height 13
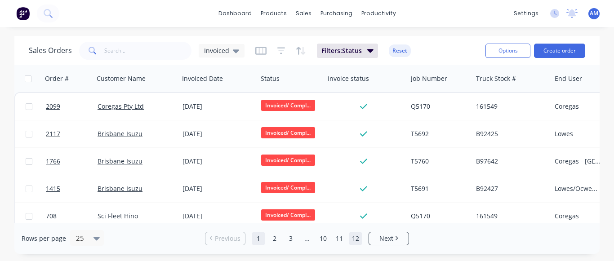
click at [354, 236] on link "12" at bounding box center [355, 238] width 13 height 13
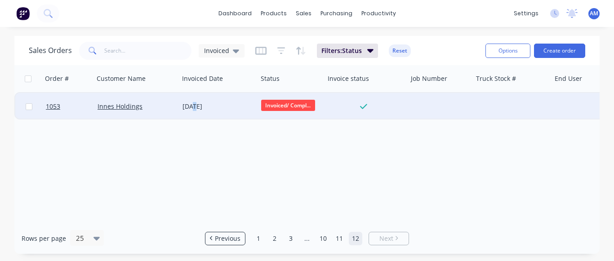
click at [193, 102] on div "[DATE]" at bounding box center [217, 106] width 71 height 9
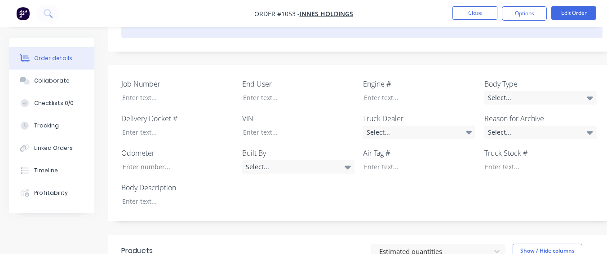
scroll to position [225, 0]
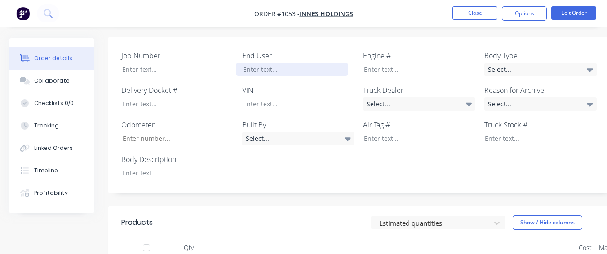
click at [268, 66] on div at bounding box center [292, 69] width 112 height 13
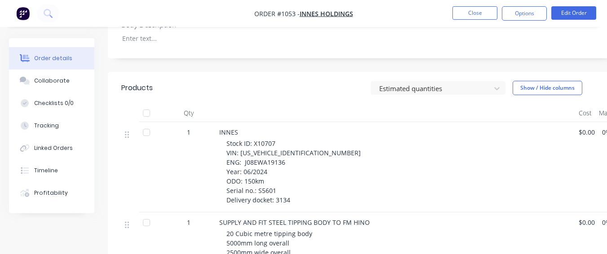
scroll to position [315, 0]
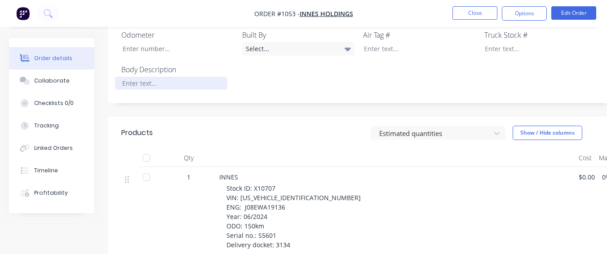
click at [120, 81] on div at bounding box center [171, 83] width 112 height 13
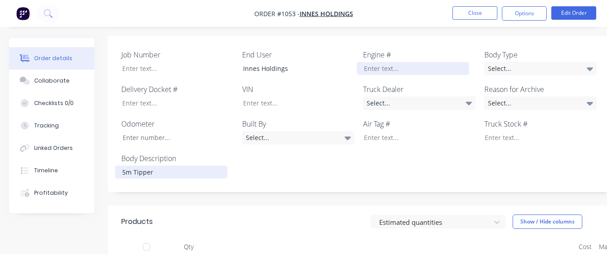
scroll to position [225, 0]
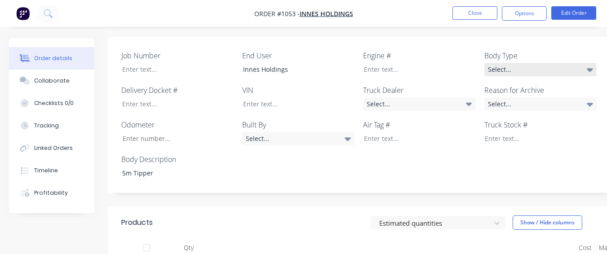
click at [500, 68] on div "Select..." at bounding box center [540, 69] width 112 height 13
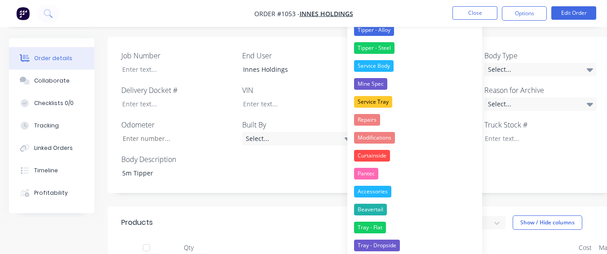
drag, startPoint x: 373, startPoint y: 46, endPoint x: 523, endPoint y: 130, distance: 172.2
click at [376, 52] on div "Tipper - Steel" at bounding box center [374, 48] width 40 height 12
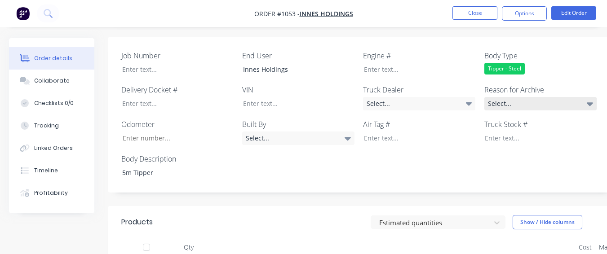
click at [538, 105] on div "Select..." at bounding box center [540, 103] width 112 height 13
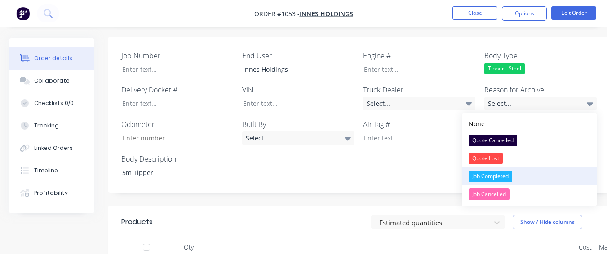
click at [492, 175] on div "Job Completed" at bounding box center [491, 177] width 44 height 12
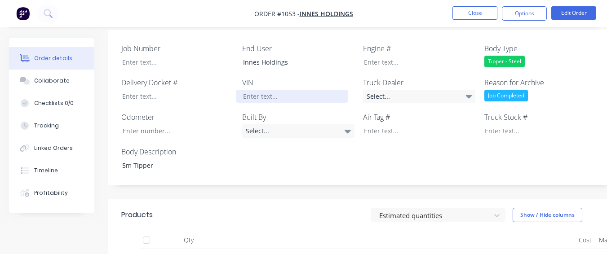
scroll to position [404, 0]
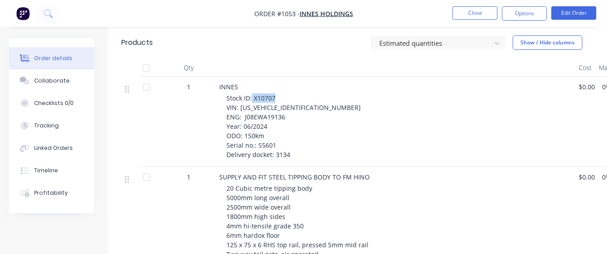
drag, startPoint x: 253, startPoint y: 98, endPoint x: 278, endPoint y: 97, distance: 25.6
click at [278, 97] on div "Stock ID: X10707 VIN: [US_VEHICLE_IDENTIFICATION_NUMBER] ENG: J08EWA19136 Year:…" at bounding box center [398, 126] width 345 height 66
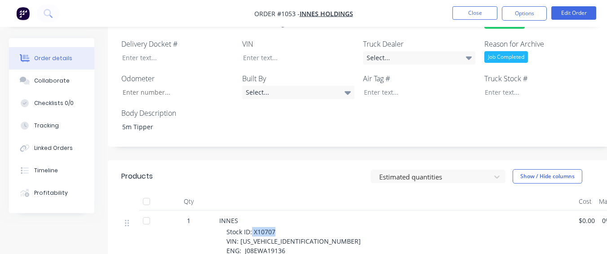
scroll to position [270, 0]
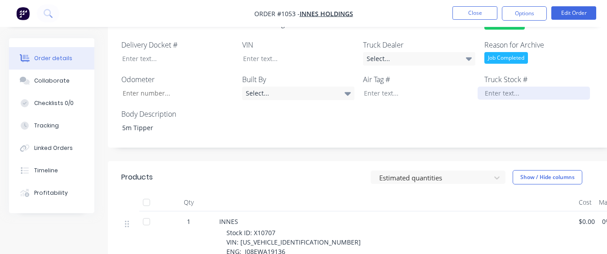
click at [514, 89] on div at bounding box center [534, 93] width 112 height 13
drag, startPoint x: 238, startPoint y: 243, endPoint x: 302, endPoint y: 244, distance: 64.7
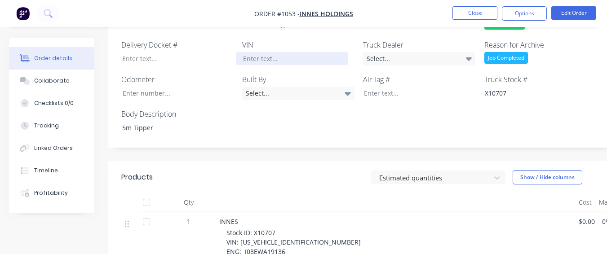
click at [275, 61] on div at bounding box center [292, 58] width 112 height 13
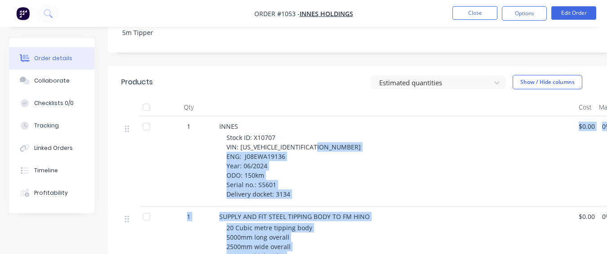
scroll to position [386, 0]
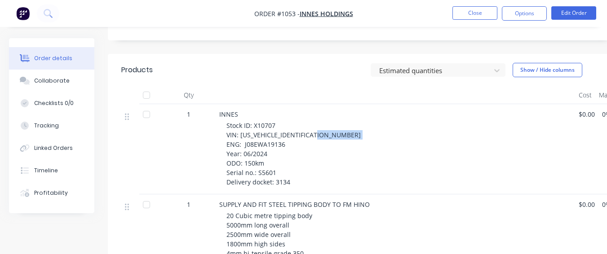
drag, startPoint x: 243, startPoint y: 250, endPoint x: 288, endPoint y: 131, distance: 126.8
click at [288, 131] on div "Stock ID: X10707 VIN: [US_VEHICLE_IDENTIFICATION_NUMBER] ENG: J08EWA19136 Year:…" at bounding box center [398, 154] width 345 height 66
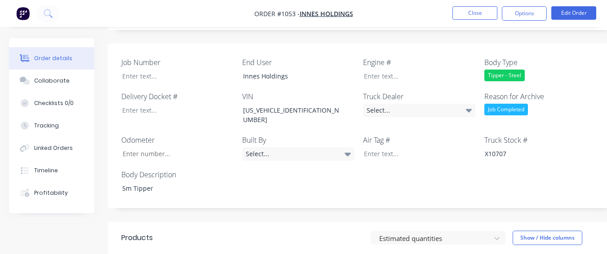
scroll to position [206, 0]
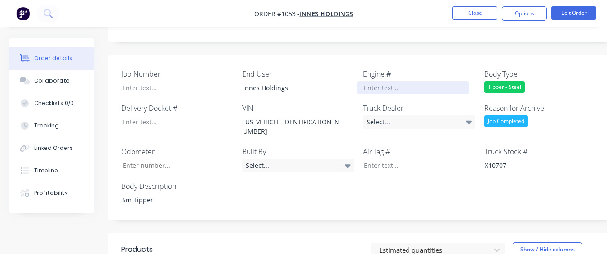
click at [386, 87] on div at bounding box center [413, 87] width 112 height 13
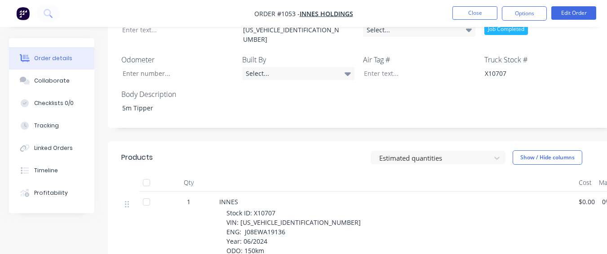
scroll to position [341, 0]
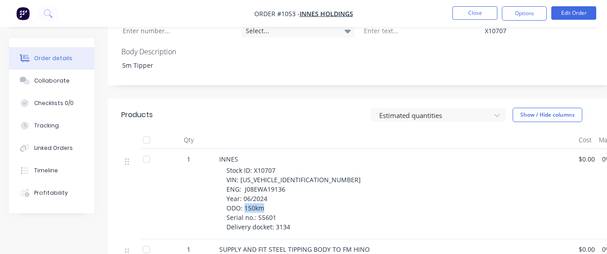
drag, startPoint x: 256, startPoint y: 208, endPoint x: 272, endPoint y: 210, distance: 16.4
click at [272, 210] on span "Stock ID: X10707 VIN: [US_VEHICLE_IDENTIFICATION_NUMBER] ENG: J08EWA19136 Year:…" at bounding box center [293, 198] width 134 height 65
drag, startPoint x: 273, startPoint y: 210, endPoint x: 257, endPoint y: 149, distance: 63.5
click at [266, 138] on div at bounding box center [395, 140] width 359 height 18
drag, startPoint x: 257, startPoint y: 209, endPoint x: 273, endPoint y: 210, distance: 16.6
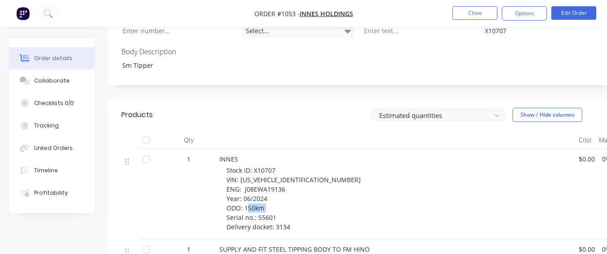
click at [273, 210] on span "Stock ID: X10707 VIN: [US_VEHICLE_IDENTIFICATION_NUMBER] ENG: J08EWA19136 Year:…" at bounding box center [293, 198] width 134 height 65
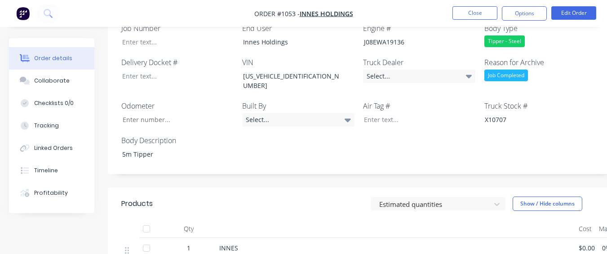
scroll to position [251, 0]
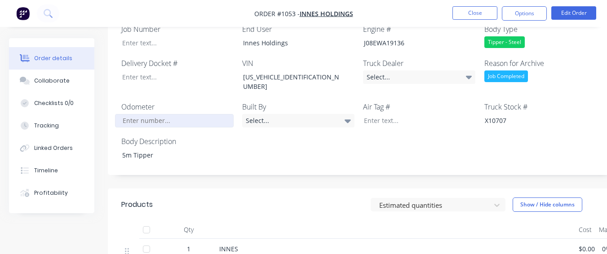
click at [169, 114] on input "Job Number" at bounding box center [174, 120] width 119 height 13
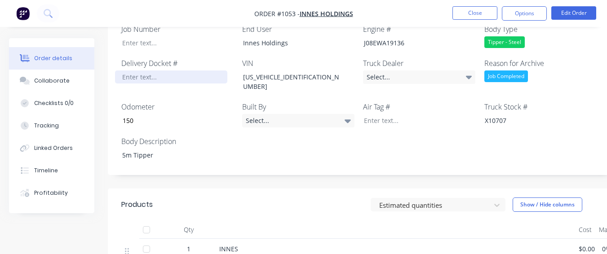
click at [155, 80] on div at bounding box center [171, 77] width 112 height 13
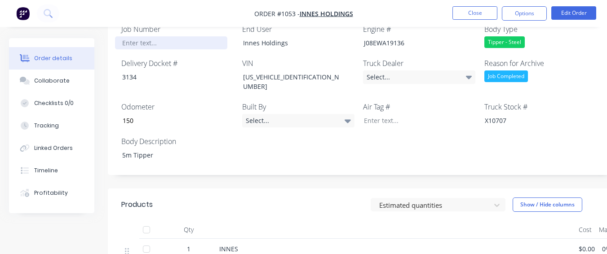
click at [158, 49] on div "Job Number End User Innes Holdings Engine # J08EWA19136 Body Type Tipper - Stee…" at bounding box center [362, 92] width 508 height 165
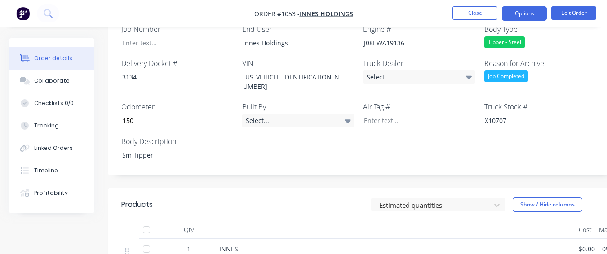
click at [528, 14] on button "Options" at bounding box center [524, 13] width 45 height 14
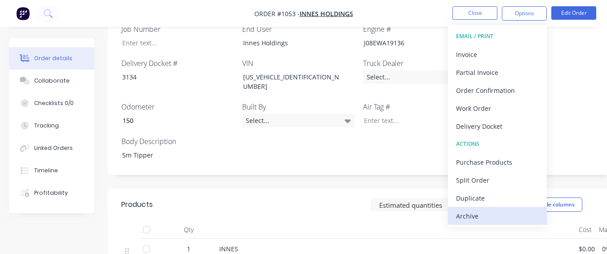
click at [467, 218] on div "Archive" at bounding box center [497, 216] width 83 height 13
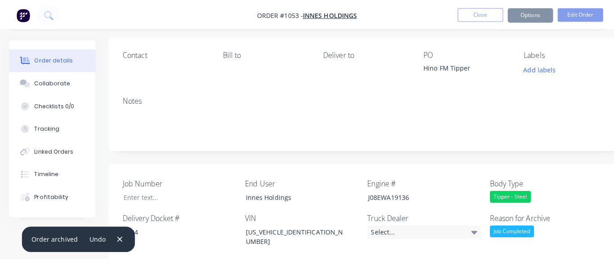
scroll to position [0, 0]
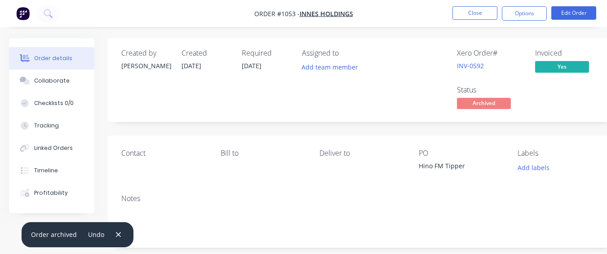
drag, startPoint x: 492, startPoint y: 30, endPoint x: 480, endPoint y: 22, distance: 14.2
click at [467, 14] on button "Close" at bounding box center [474, 12] width 45 height 13
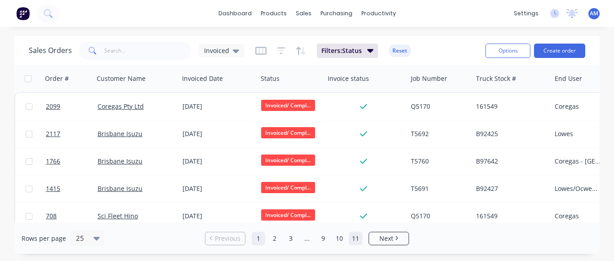
click at [350, 240] on link "11" at bounding box center [355, 238] width 13 height 13
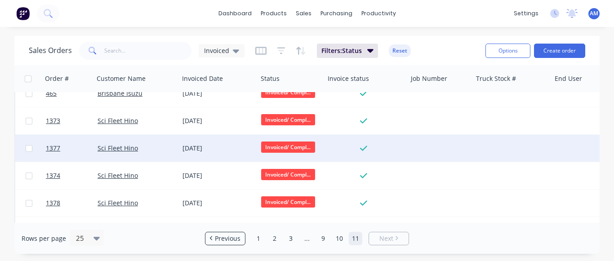
scroll to position [494, 0]
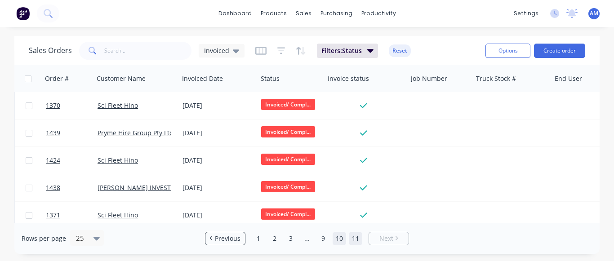
click at [335, 239] on link "10" at bounding box center [339, 238] width 13 height 13
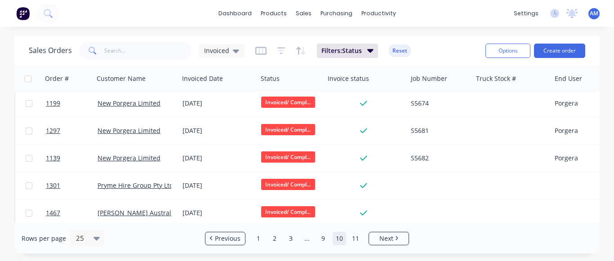
scroll to position [424, 0]
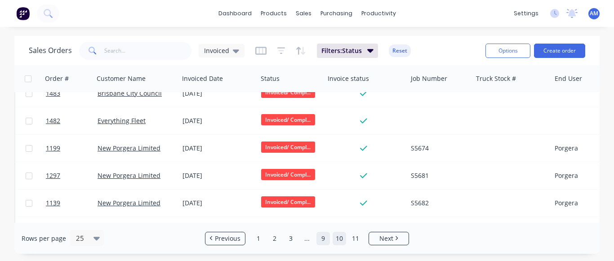
click at [318, 237] on link "9" at bounding box center [322, 238] width 13 height 13
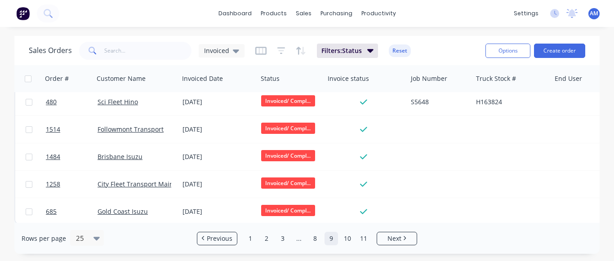
scroll to position [559, 0]
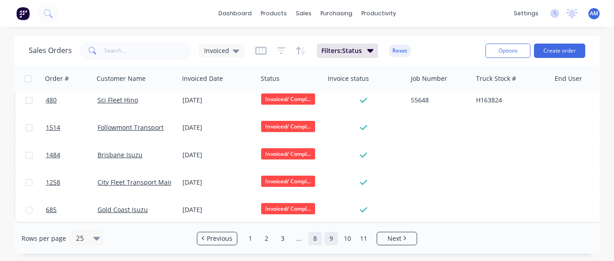
click at [320, 242] on link "8" at bounding box center [314, 238] width 13 height 13
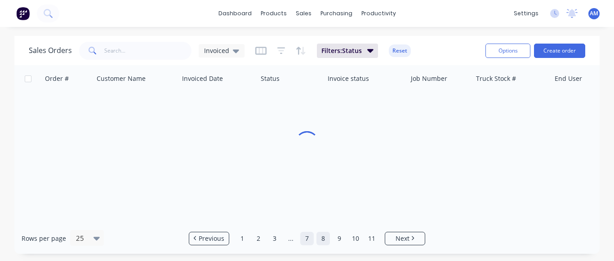
scroll to position [0, 0]
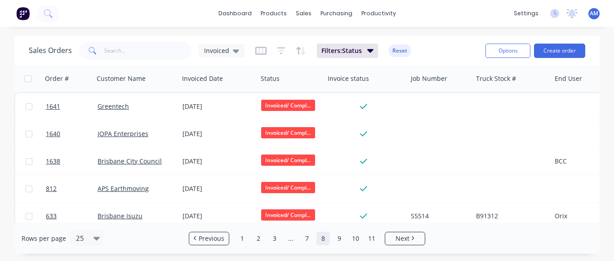
click at [422, 58] on div "Sales Orders Invoiced Filters: Status Reset" at bounding box center [253, 51] width 449 height 22
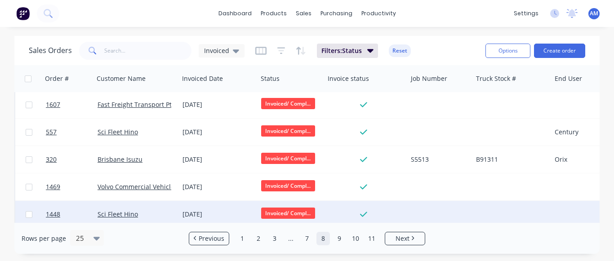
scroll to position [559, 0]
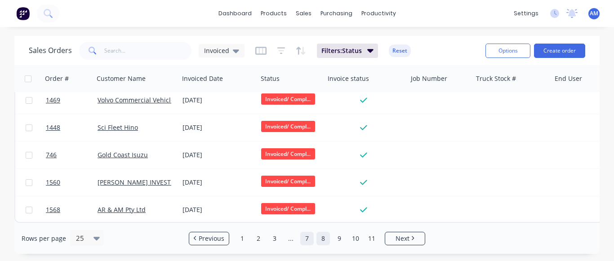
click at [309, 232] on link "7" at bounding box center [306, 238] width 13 height 13
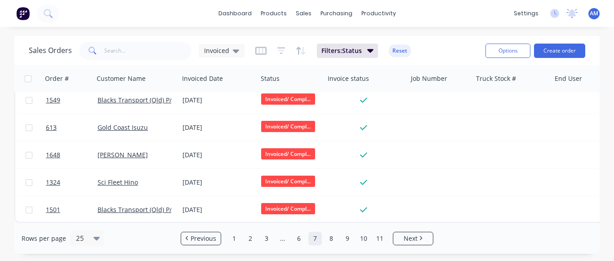
drag, startPoint x: 299, startPoint y: 235, endPoint x: 297, endPoint y: 227, distance: 8.3
click at [299, 235] on link "6" at bounding box center [298, 238] width 13 height 13
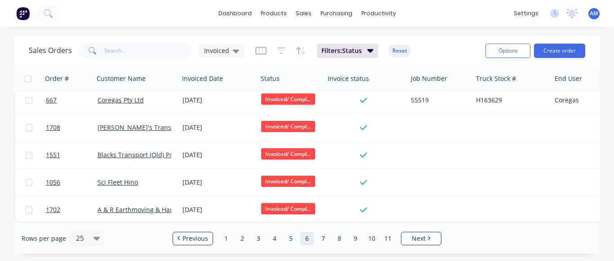
click at [288, 234] on link "5" at bounding box center [290, 238] width 13 height 13
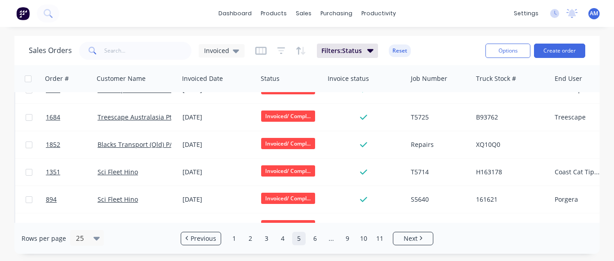
scroll to position [0, 0]
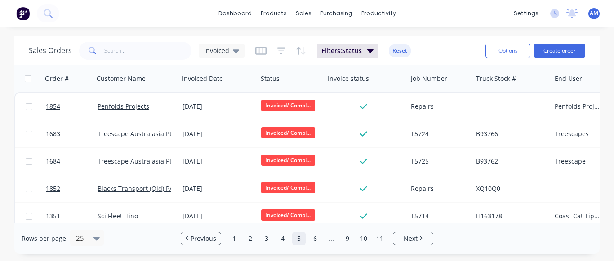
click at [275, 238] on ul "Previous 1 2 3 4 5 6 ... 9 10 11 Next" at bounding box center [307, 238] width 260 height 13
click at [276, 238] on link "4" at bounding box center [282, 238] width 13 height 13
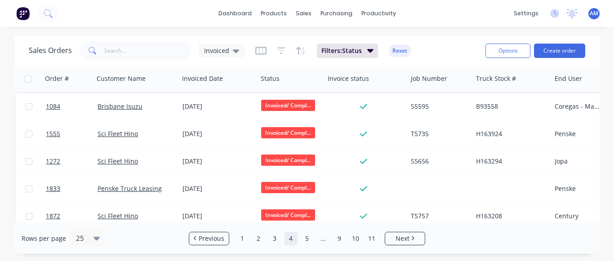
click at [267, 237] on ul "Previous 1 2 3 4 5 ... 9 10 11 Next" at bounding box center [307, 238] width 244 height 13
click at [269, 236] on link "3" at bounding box center [274, 238] width 13 height 13
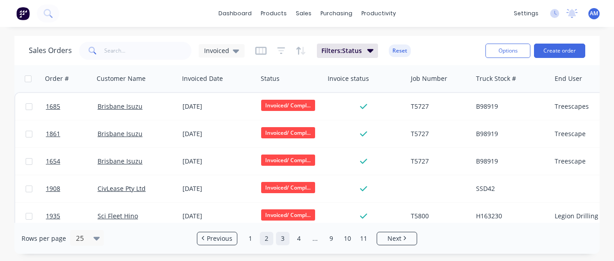
click at [260, 234] on link "2" at bounding box center [266, 238] width 13 height 13
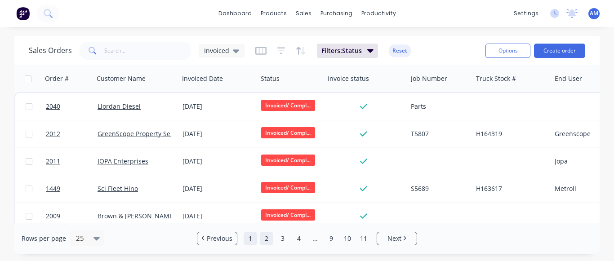
click at [249, 237] on link "1" at bounding box center [250, 238] width 13 height 13
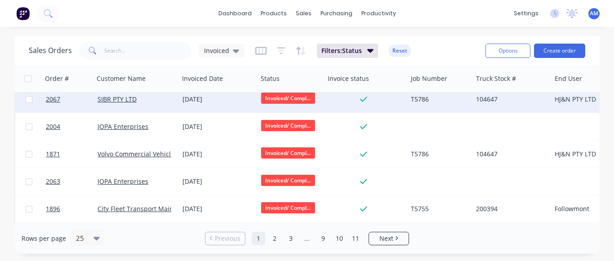
scroll to position [559, 0]
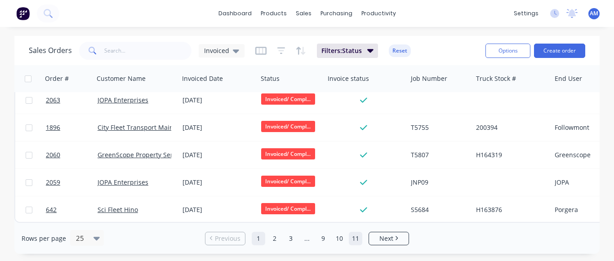
click at [357, 235] on link "11" at bounding box center [355, 238] width 13 height 13
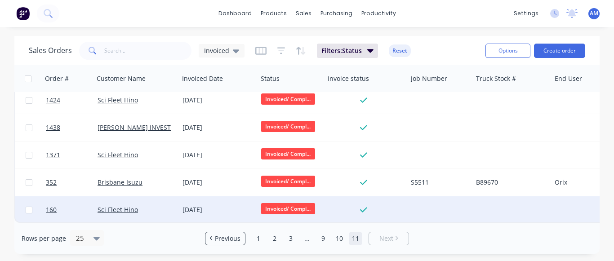
click at [201, 205] on div "[DATE]" at bounding box center [217, 209] width 71 height 9
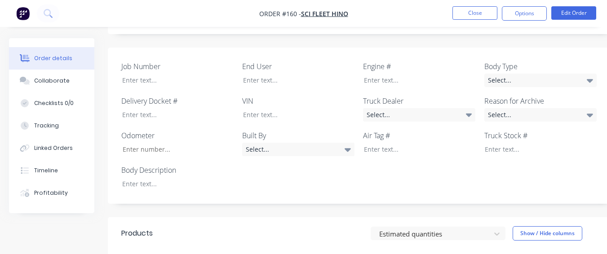
scroll to position [270, 0]
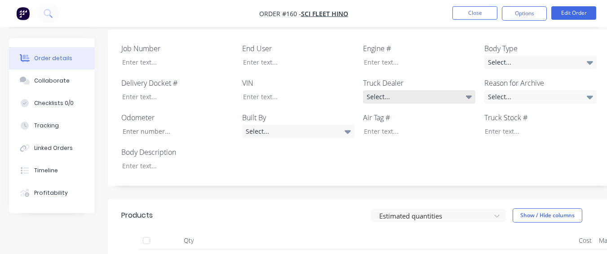
click at [429, 90] on div "Select..." at bounding box center [419, 96] width 112 height 13
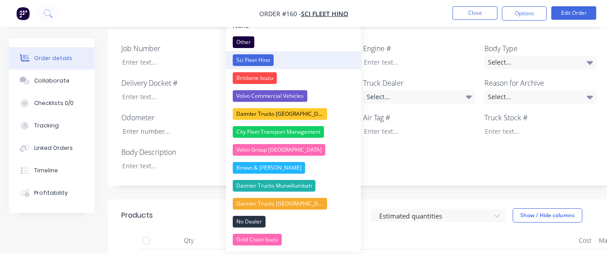
click at [292, 56] on button "Sci Fleet Hino" at bounding box center [293, 60] width 135 height 18
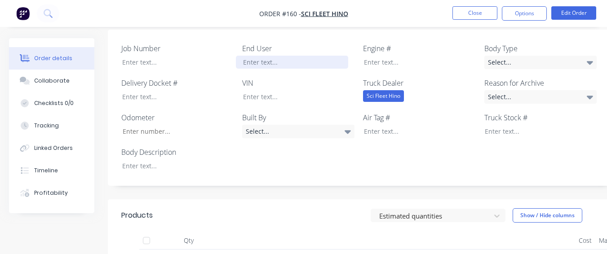
click at [245, 56] on div at bounding box center [292, 62] width 112 height 13
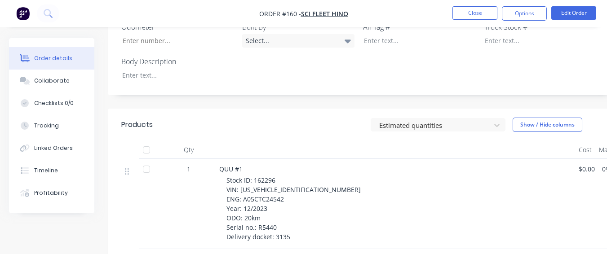
scroll to position [359, 0]
click at [183, 70] on div at bounding box center [171, 76] width 112 height 13
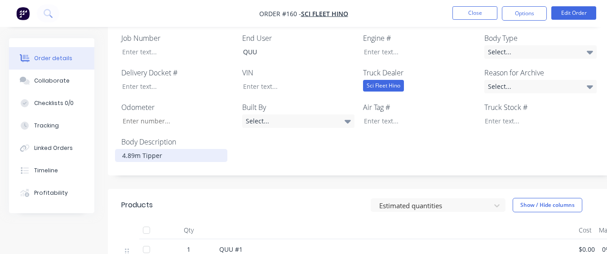
scroll to position [270, 0]
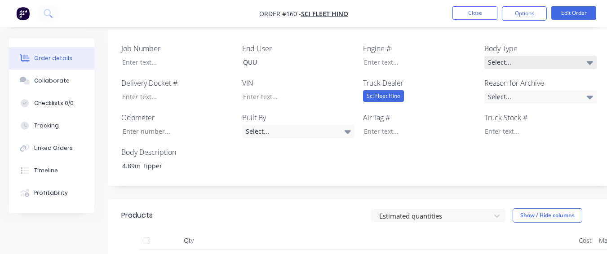
click at [536, 56] on div "Select..." at bounding box center [540, 62] width 112 height 13
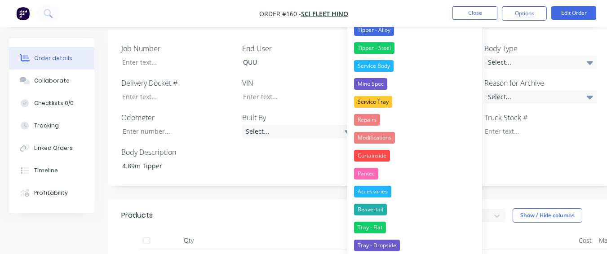
drag, startPoint x: 395, startPoint y: 43, endPoint x: 518, endPoint y: 102, distance: 136.9
click at [421, 57] on div "None Tipper - Alloy Tipper - Steel Service Body Mine Spec Service Tray Repairs …" at bounding box center [414, 148] width 135 height 292
click at [435, 44] on button "Tipper - Steel" at bounding box center [414, 48] width 135 height 18
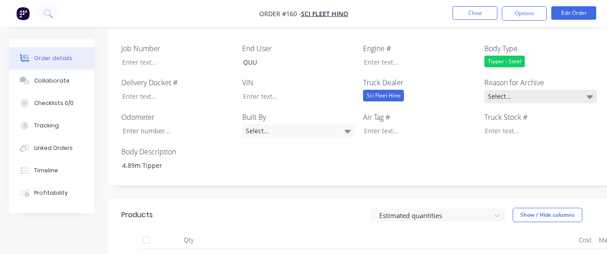
click at [494, 90] on div "Select..." at bounding box center [540, 96] width 112 height 13
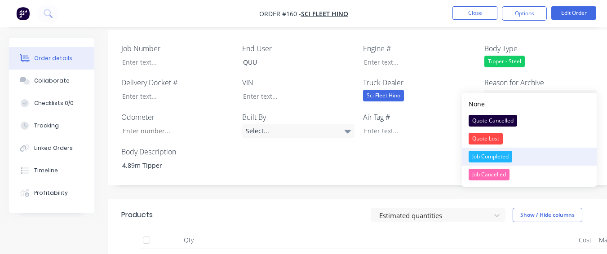
click at [492, 155] on div "Job Completed" at bounding box center [491, 157] width 44 height 12
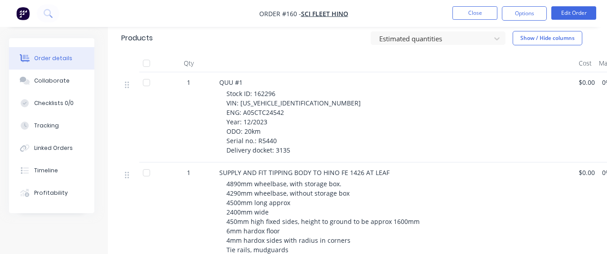
scroll to position [449, 0]
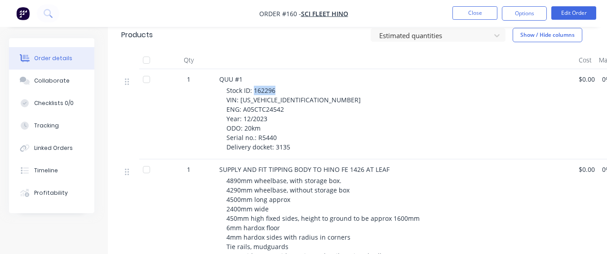
drag, startPoint x: 254, startPoint y: 76, endPoint x: 279, endPoint y: 76, distance: 25.6
click at [279, 86] on div "Stock ID: 162296 VIN: [US_VEHICLE_IDENTIFICATION_NUMBER] ENG: A05CTC24542 Year:…" at bounding box center [398, 119] width 345 height 66
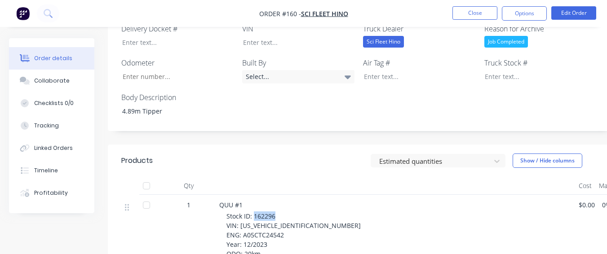
scroll to position [315, 0]
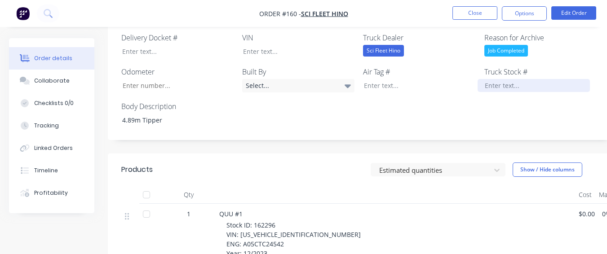
click at [535, 79] on div at bounding box center [534, 85] width 112 height 13
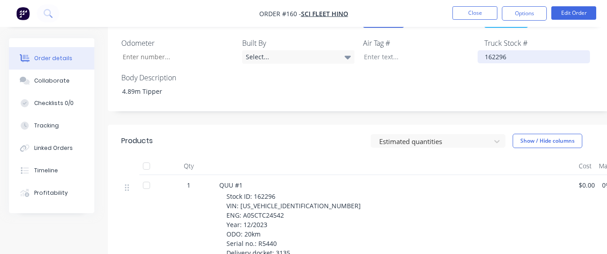
scroll to position [359, 0]
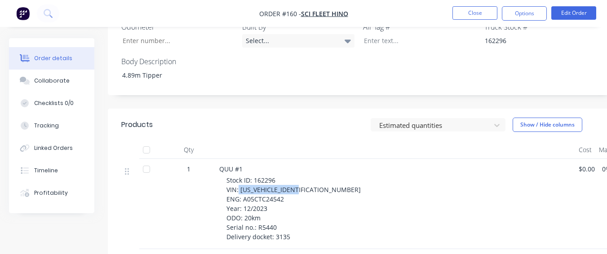
drag, startPoint x: 239, startPoint y: 177, endPoint x: 302, endPoint y: 178, distance: 62.9
click at [302, 178] on div "Stock ID: 162296 VIN: [US_VEHICLE_IDENTIFICATION_NUMBER] ENG: A05CTC24542 Year:…" at bounding box center [398, 209] width 345 height 66
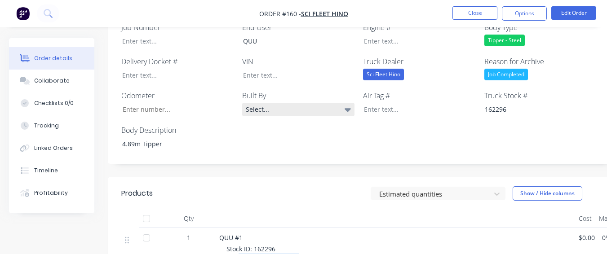
scroll to position [270, 0]
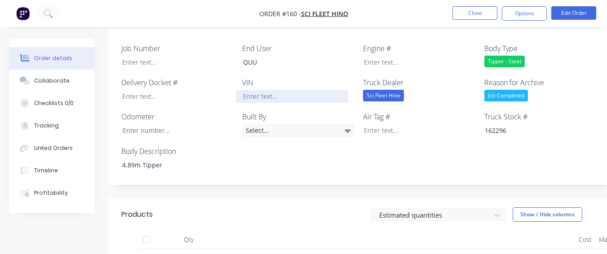
click at [302, 90] on div at bounding box center [292, 96] width 112 height 13
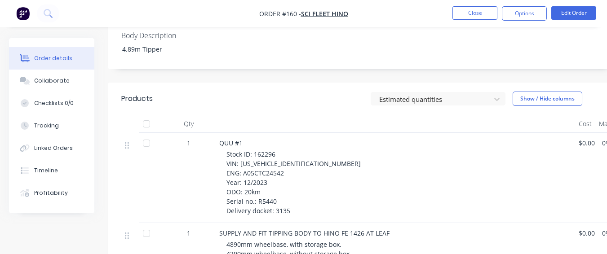
scroll to position [404, 0]
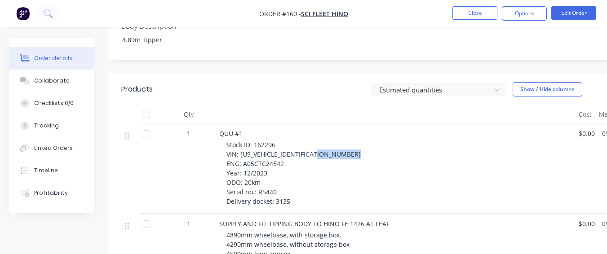
drag, startPoint x: 242, startPoint y: 142, endPoint x: 283, endPoint y: 142, distance: 40.9
click at [283, 142] on div "Stock ID: 162296 VIN: [US_VEHICLE_IDENTIFICATION_NUMBER] ENG: A05CTC24542 Year:…" at bounding box center [398, 173] width 345 height 66
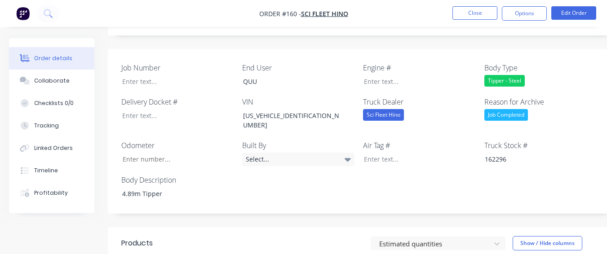
scroll to position [225, 0]
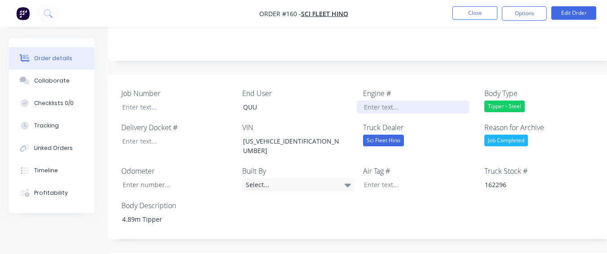
click at [375, 101] on div at bounding box center [413, 107] width 112 height 13
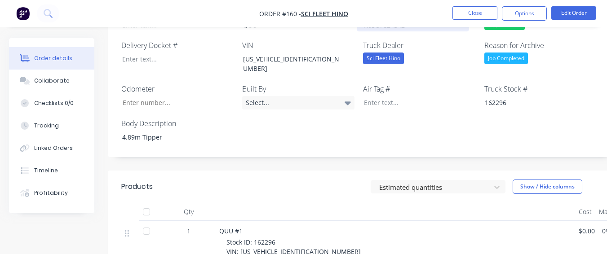
scroll to position [449, 0]
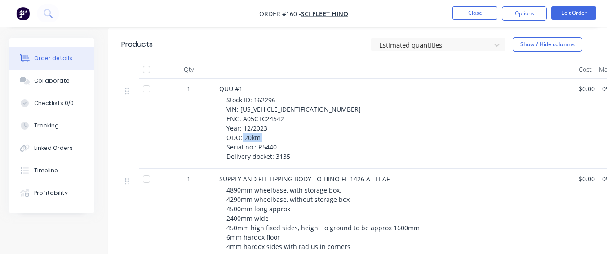
drag, startPoint x: 256, startPoint y: 126, endPoint x: 279, endPoint y: 126, distance: 23.8
click at [279, 126] on div "Stock ID: 162296 VIN: [US_VEHICLE_IDENTIFICATION_NUMBER] ENG: A05CTC24542 Year:…" at bounding box center [398, 128] width 345 height 66
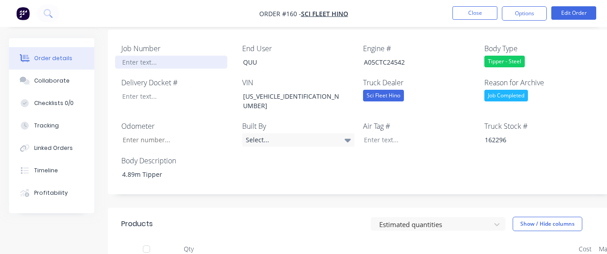
click at [157, 56] on div at bounding box center [171, 62] width 112 height 13
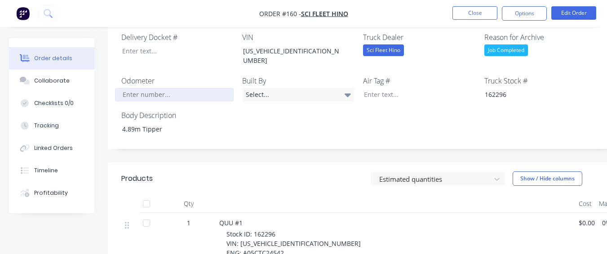
scroll to position [315, 0]
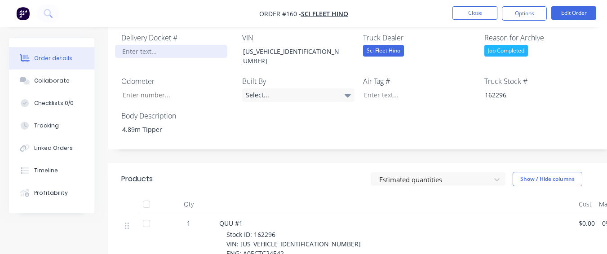
click at [159, 45] on div at bounding box center [171, 51] width 112 height 13
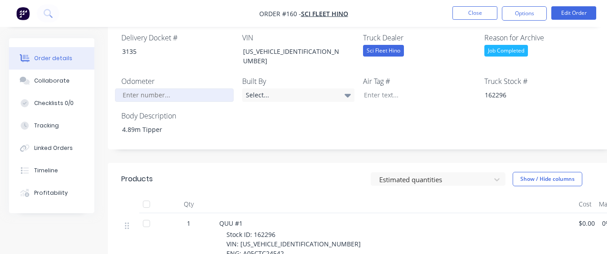
click at [143, 89] on input "Job Number" at bounding box center [174, 95] width 119 height 13
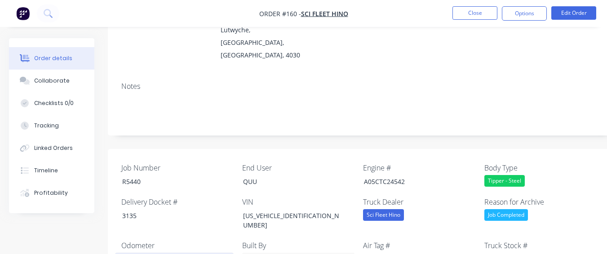
scroll to position [135, 0]
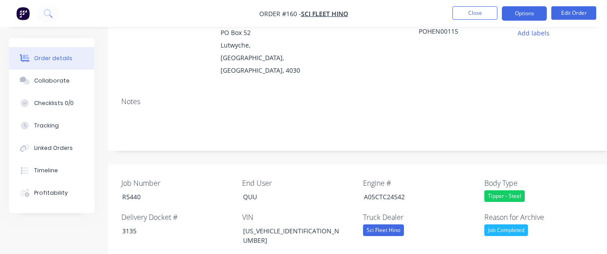
click at [543, 10] on button "Options" at bounding box center [524, 13] width 45 height 14
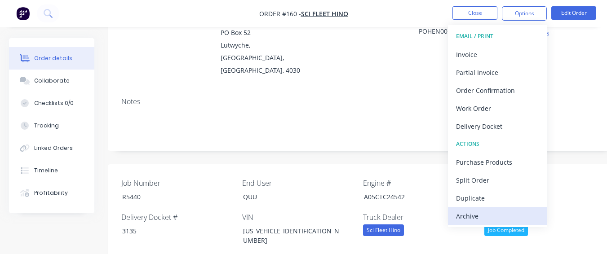
click at [484, 217] on div "Archive" at bounding box center [497, 216] width 83 height 13
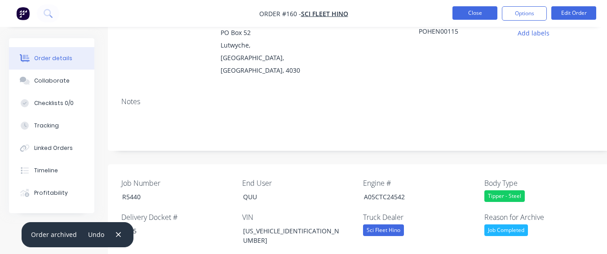
click at [487, 14] on button "Close" at bounding box center [474, 12] width 45 height 13
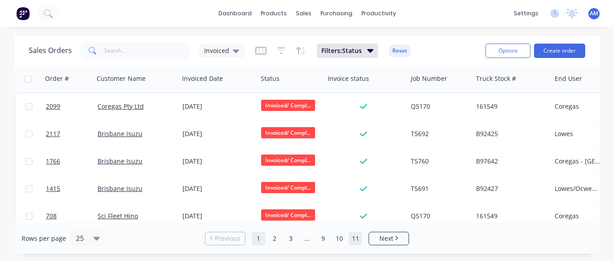
click at [358, 239] on link "11" at bounding box center [355, 238] width 13 height 13
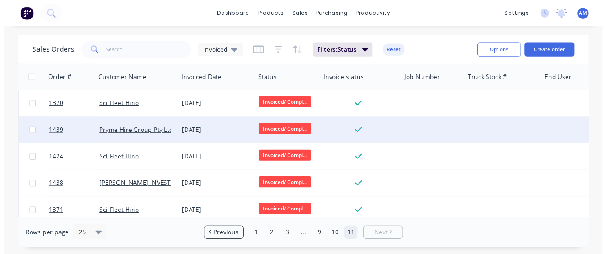
scroll to position [532, 0]
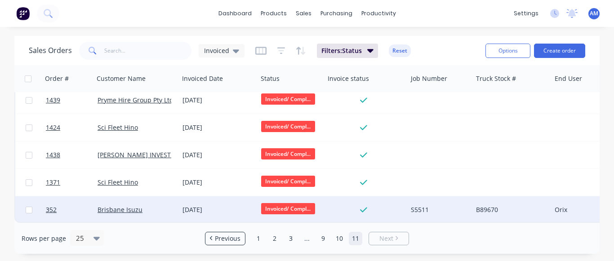
click at [199, 200] on div "[DATE]" at bounding box center [218, 209] width 79 height 27
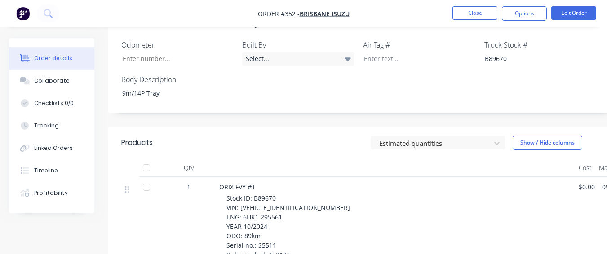
scroll to position [289, 0]
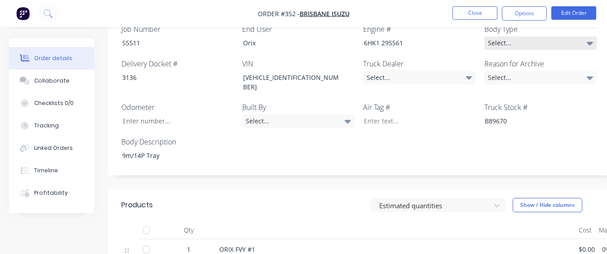
click at [514, 36] on div "Select..." at bounding box center [540, 42] width 112 height 13
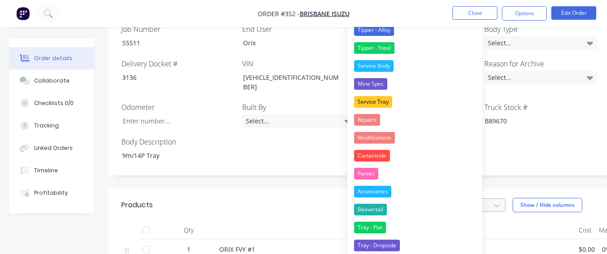
drag, startPoint x: 374, startPoint y: 225, endPoint x: 419, endPoint y: 179, distance: 64.2
click at [375, 225] on div "Tray - Flat" at bounding box center [370, 228] width 32 height 12
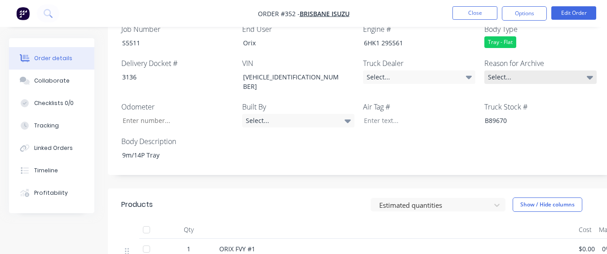
click at [504, 71] on div "Select..." at bounding box center [540, 77] width 112 height 13
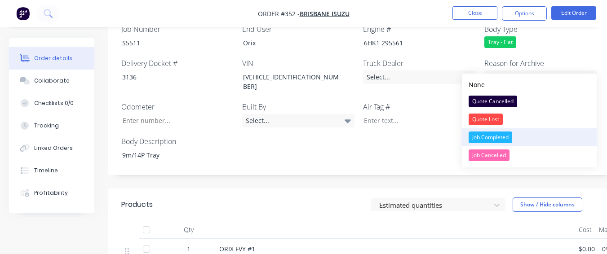
click at [472, 132] on button "Job Completed" at bounding box center [529, 138] width 135 height 18
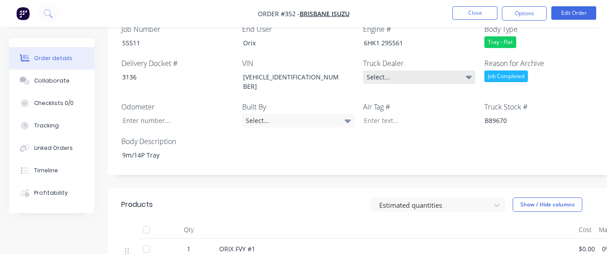
click at [440, 71] on div "Select..." at bounding box center [419, 77] width 112 height 13
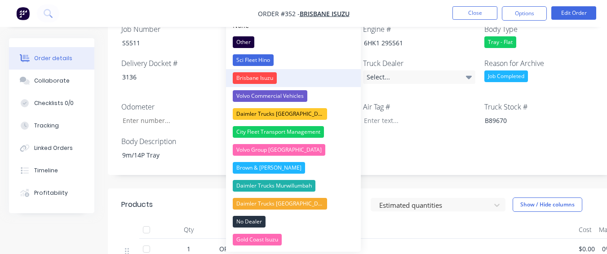
click at [306, 72] on button "Brisbane Isuzu" at bounding box center [293, 78] width 135 height 18
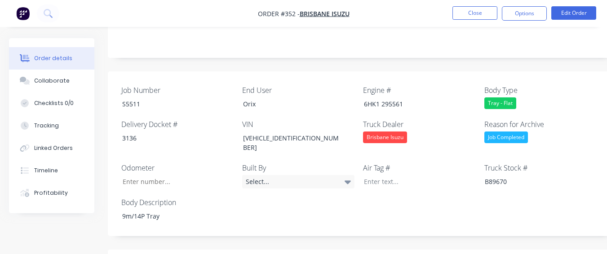
scroll to position [244, 0]
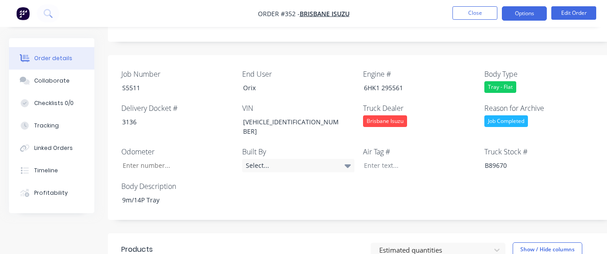
click at [528, 11] on button "Options" at bounding box center [524, 13] width 45 height 14
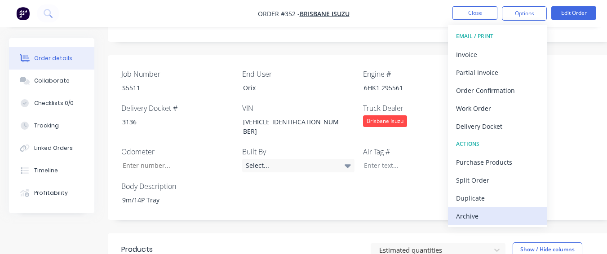
click at [471, 212] on div "Archive" at bounding box center [497, 216] width 83 height 13
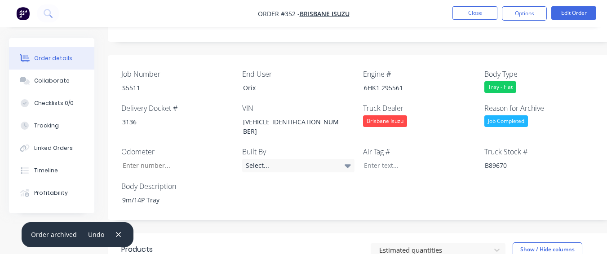
click at [466, 6] on nav "Order #352 - [GEOGRAPHIC_DATA] Isuzu Close Options Edit Order" at bounding box center [303, 13] width 607 height 27
click at [469, 13] on button "Close" at bounding box center [474, 12] width 45 height 13
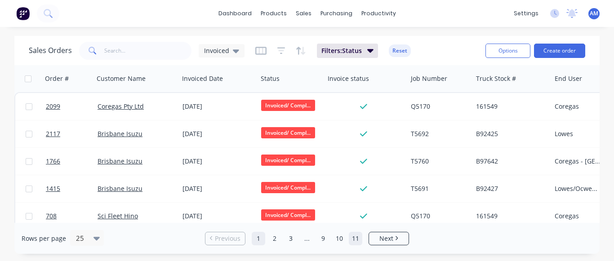
click at [351, 235] on link "11" at bounding box center [355, 238] width 13 height 13
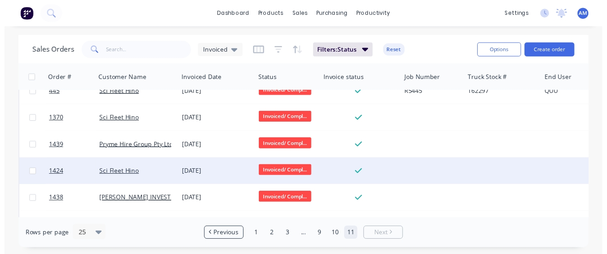
scroll to position [504, 0]
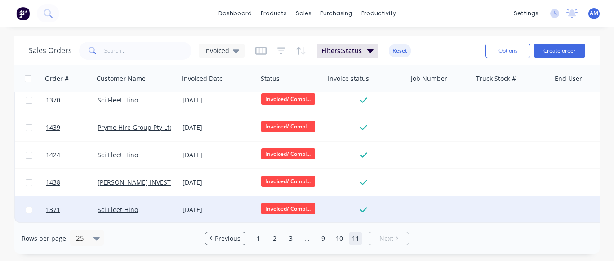
click at [209, 198] on div "[DATE]" at bounding box center [218, 209] width 79 height 27
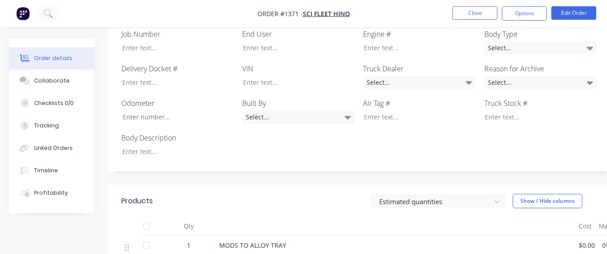
scroll to position [270, 0]
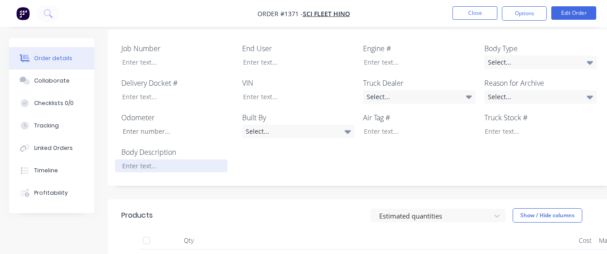
click at [199, 160] on div at bounding box center [171, 166] width 112 height 13
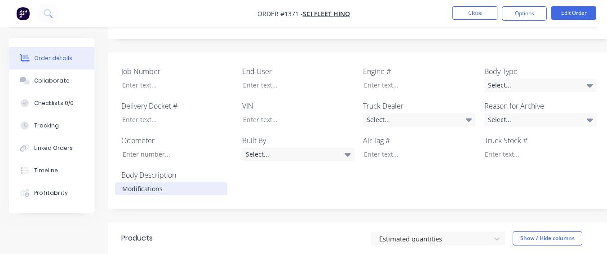
scroll to position [225, 0]
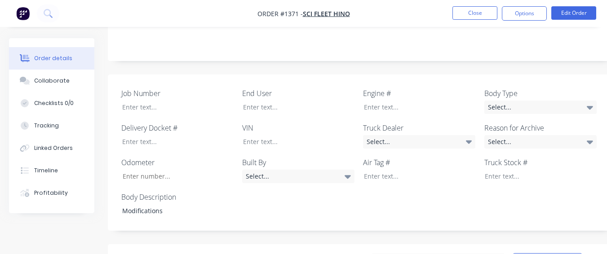
click at [509, 88] on div "Body Type Select..." at bounding box center [540, 101] width 112 height 26
drag, startPoint x: 534, startPoint y: 93, endPoint x: 528, endPoint y: 107, distance: 15.9
click at [534, 101] on div "Select..." at bounding box center [540, 107] width 112 height 13
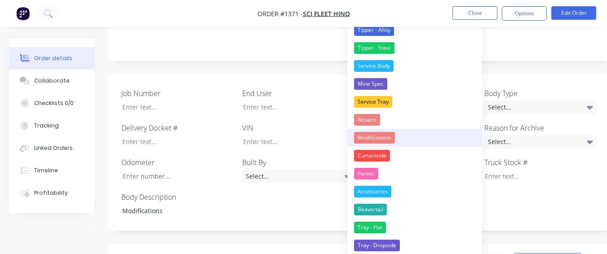
click at [394, 139] on div "Modifications" at bounding box center [374, 138] width 41 height 12
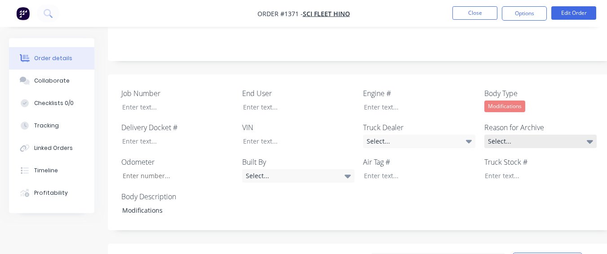
click at [502, 135] on div "Select..." at bounding box center [540, 141] width 112 height 13
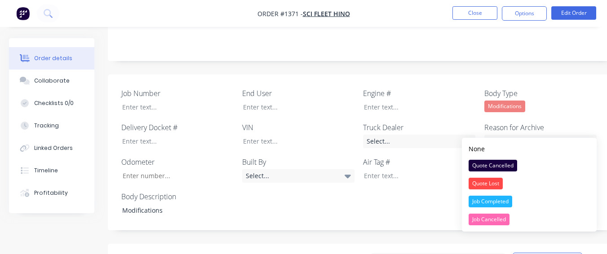
click at [508, 198] on div "Job Completed" at bounding box center [491, 202] width 44 height 12
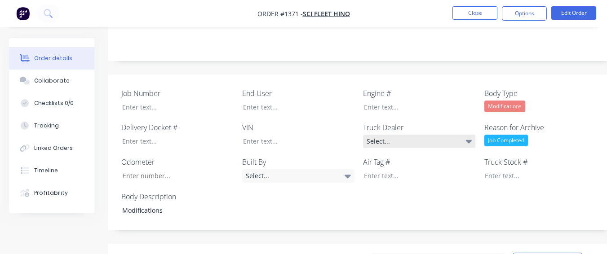
click at [439, 135] on div "Select..." at bounding box center [419, 141] width 112 height 13
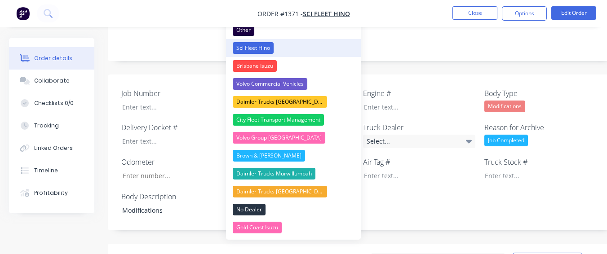
click at [297, 49] on button "Sci Fleet Hino" at bounding box center [293, 48] width 135 height 18
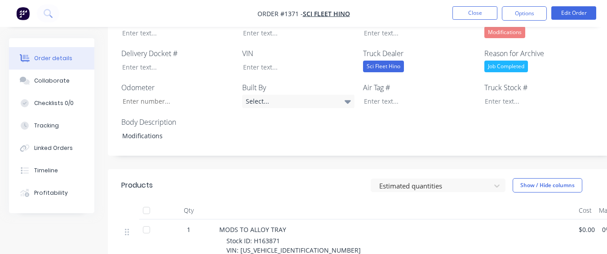
scroll to position [315, 0]
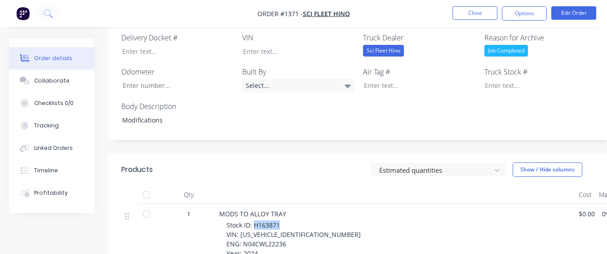
drag, startPoint x: 253, startPoint y: 213, endPoint x: 279, endPoint y: 210, distance: 26.6
click at [279, 221] on span "Stock ID: H163871 VIN: [US_VEHICLE_IDENTIFICATION_NUMBER] ENG: N04CWL22236 Year…" at bounding box center [293, 244] width 134 height 46
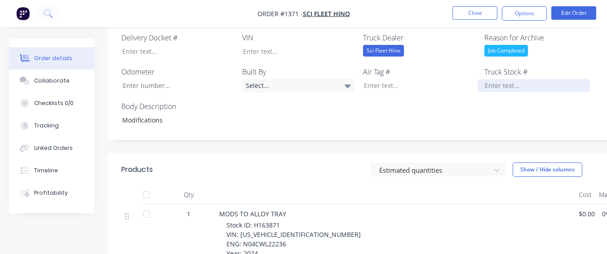
click at [492, 79] on div at bounding box center [534, 85] width 112 height 13
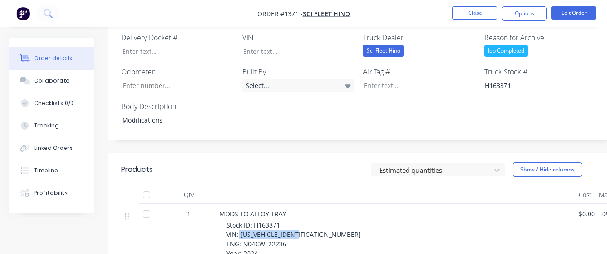
drag, startPoint x: 239, startPoint y: 222, endPoint x: 302, endPoint y: 222, distance: 63.8
click at [302, 222] on span "Stock ID: H163871 VIN: [US_VEHICLE_IDENTIFICATION_NUMBER] ENG: N04CWL22236 Year…" at bounding box center [293, 244] width 134 height 46
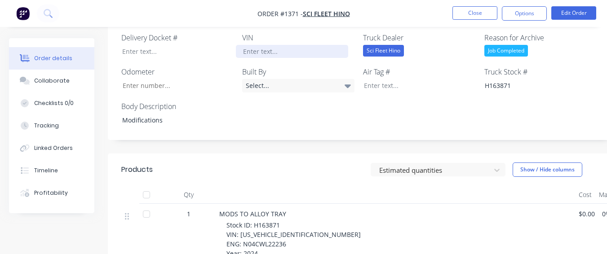
click at [298, 45] on div at bounding box center [292, 51] width 112 height 13
drag, startPoint x: 297, startPoint y: 45, endPoint x: 259, endPoint y: 48, distance: 38.3
click at [259, 48] on div "Job Number End User Engine # Body Type Modifications Delivery Docket # VIN Truc…" at bounding box center [362, 63] width 508 height 156
click at [260, 45] on div at bounding box center [292, 51] width 112 height 13
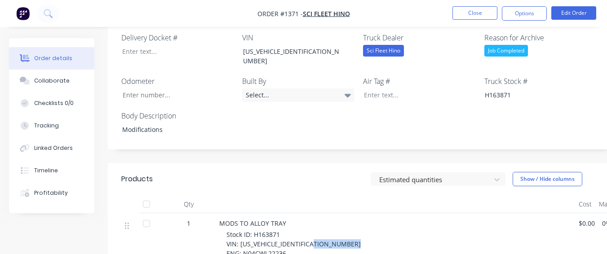
drag, startPoint x: 241, startPoint y: 230, endPoint x: 285, endPoint y: 229, distance: 44.1
click at [285, 231] on span "Stock ID: H163871 VIN: [US_VEHICLE_IDENTIFICATION_NUMBER] ENG: N04CWL22236 Year…" at bounding box center [293, 254] width 134 height 46
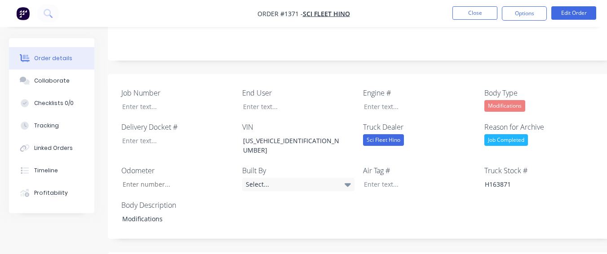
scroll to position [225, 0]
click at [370, 101] on div at bounding box center [413, 107] width 112 height 13
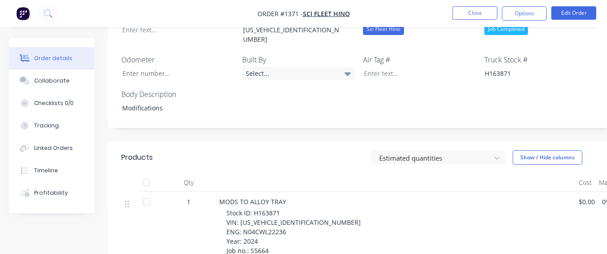
scroll to position [359, 0]
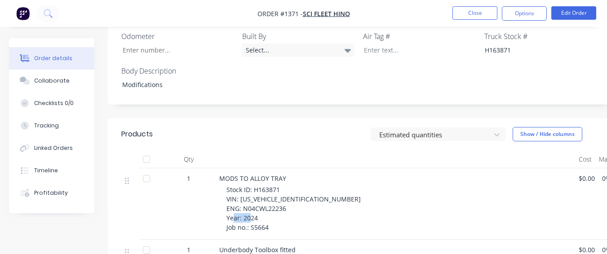
drag, startPoint x: 255, startPoint y: 206, endPoint x: 267, endPoint y: 206, distance: 12.6
click at [267, 206] on span "Stock ID: H163871 VIN: [US_VEHICLE_IDENTIFICATION_NUMBER] ENG: N04CWL22236 Year…" at bounding box center [293, 209] width 134 height 46
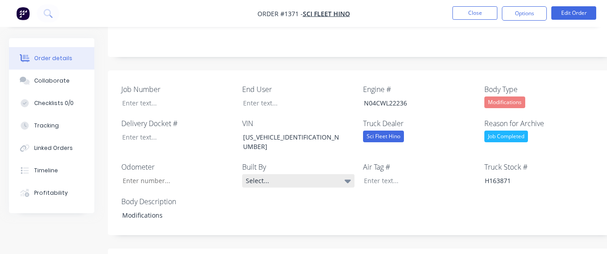
scroll to position [225, 0]
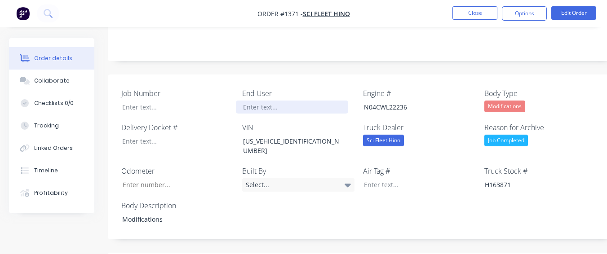
click at [283, 101] on div at bounding box center [292, 107] width 112 height 13
drag, startPoint x: 285, startPoint y: 96, endPoint x: 228, endPoint y: 127, distance: 64.8
click at [231, 135] on div at bounding box center [174, 141] width 119 height 13
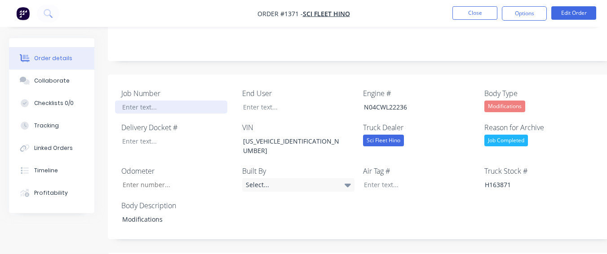
click at [194, 101] on div at bounding box center [171, 107] width 112 height 13
drag, startPoint x: 522, startPoint y: 16, endPoint x: 521, endPoint y: 23, distance: 6.8
click at [523, 17] on button "Options" at bounding box center [524, 13] width 45 height 14
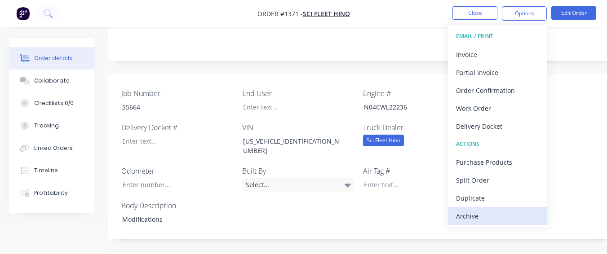
click at [466, 219] on div "Archive" at bounding box center [497, 216] width 83 height 13
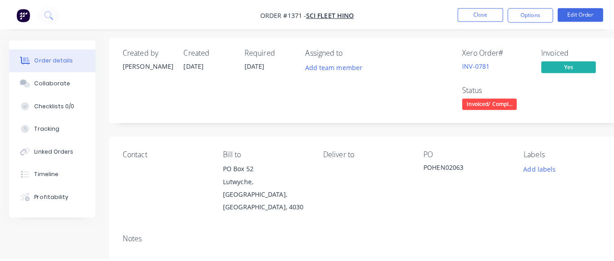
scroll to position [0, 0]
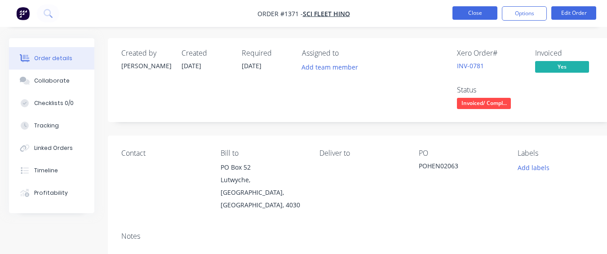
click at [470, 14] on button "Close" at bounding box center [474, 12] width 45 height 13
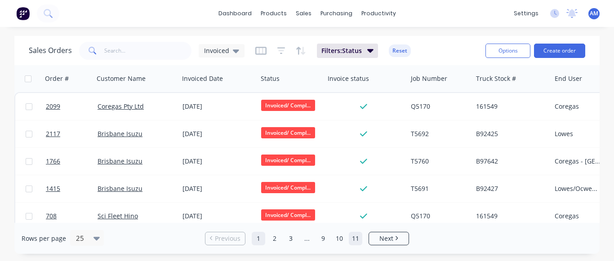
click at [357, 237] on link "11" at bounding box center [355, 238] width 13 height 13
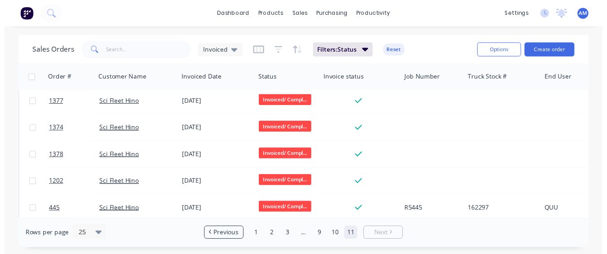
scroll to position [477, 0]
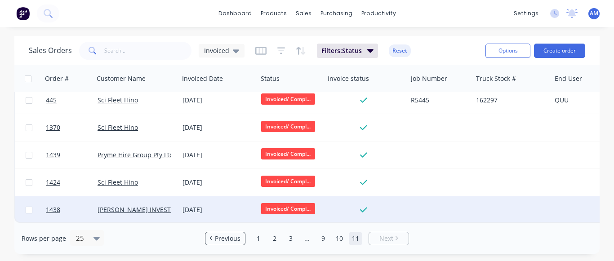
click at [202, 208] on div "[DATE]" at bounding box center [217, 209] width 71 height 9
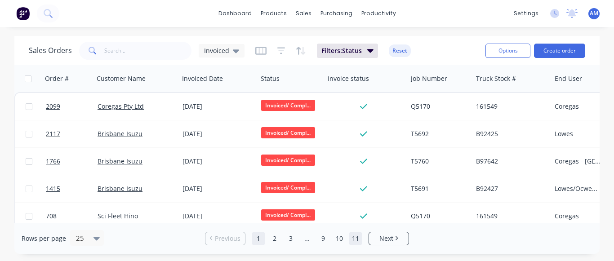
click at [352, 238] on link "11" at bounding box center [355, 238] width 13 height 13
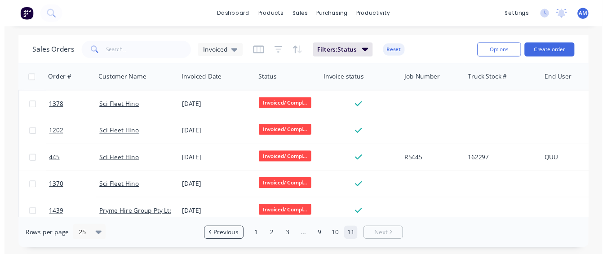
scroll to position [477, 0]
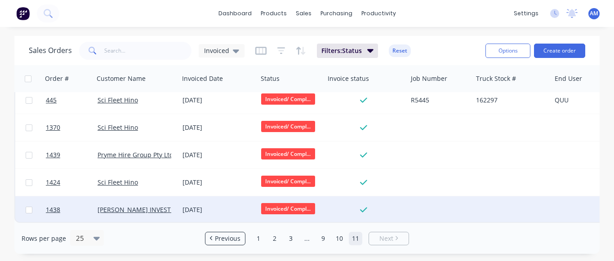
click at [220, 205] on div "[DATE]" at bounding box center [217, 209] width 71 height 9
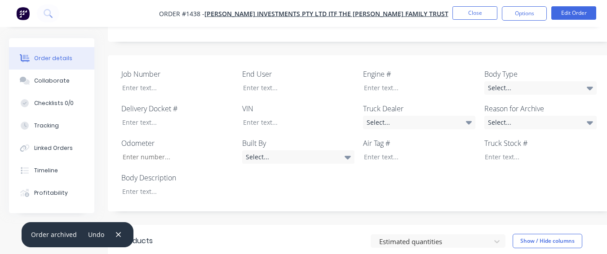
scroll to position [236, 0]
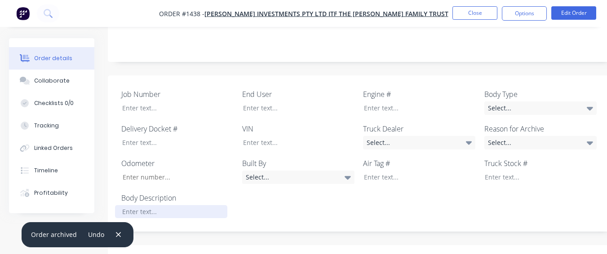
click at [204, 210] on div at bounding box center [171, 211] width 112 height 13
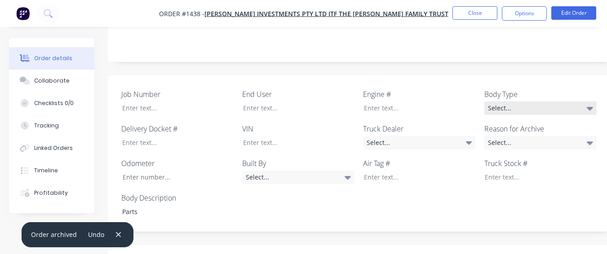
click at [485, 106] on div "Select..." at bounding box center [540, 108] width 112 height 13
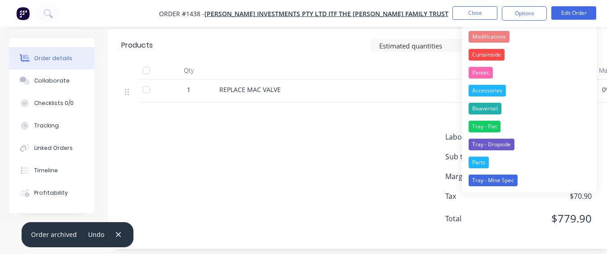
scroll to position [461, 0]
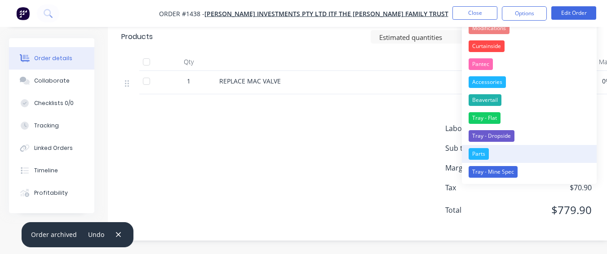
click at [493, 155] on button "Parts" at bounding box center [529, 154] width 135 height 18
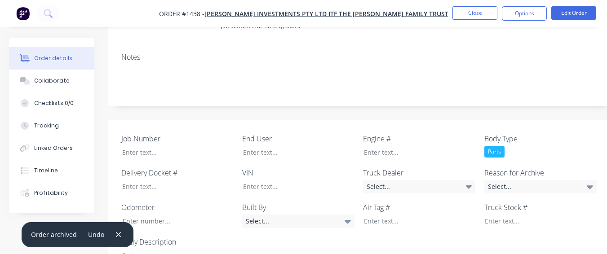
scroll to position [191, 0]
click at [538, 179] on label "Reason for Archive" at bounding box center [540, 173] width 112 height 11
click at [534, 195] on div "Job Number End User Engine # Body Type Parts Delivery Docket # VIN Truck Dealer…" at bounding box center [362, 199] width 508 height 156
click at [489, 187] on div "Select..." at bounding box center [540, 187] width 112 height 13
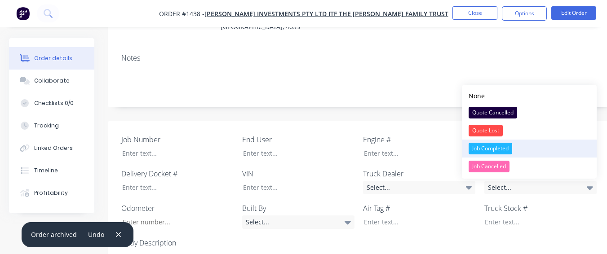
click at [478, 149] on div "Job Completed" at bounding box center [491, 149] width 44 height 12
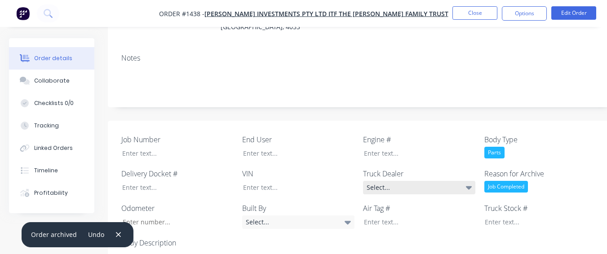
click at [434, 183] on div "Select..." at bounding box center [419, 187] width 112 height 13
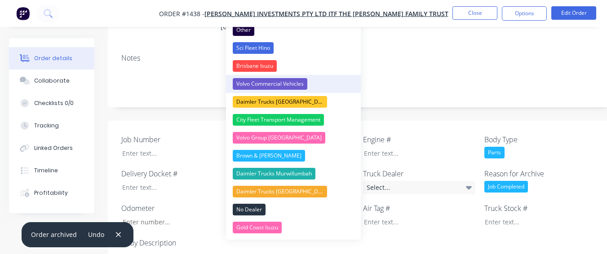
click at [349, 89] on button "Volvo Commercial Vehicles" at bounding box center [293, 84] width 135 height 18
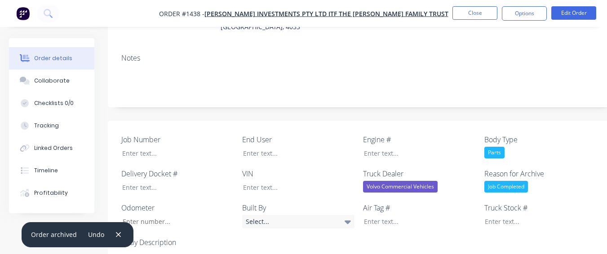
click at [406, 185] on div "Volvo Commercial Vehicles" at bounding box center [400, 187] width 75 height 12
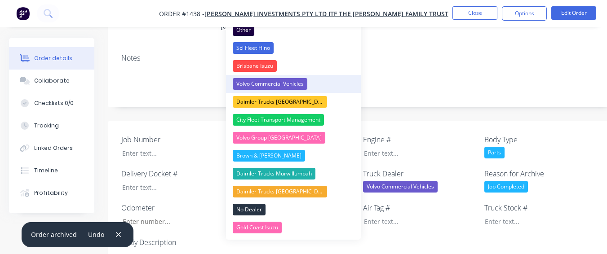
click at [338, 84] on button "Volvo Commercial Vehicles" at bounding box center [293, 84] width 135 height 18
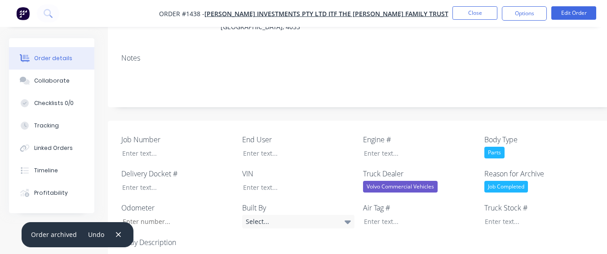
drag, startPoint x: 373, startPoint y: 189, endPoint x: 362, endPoint y: 166, distance: 25.7
click at [372, 186] on div "Volvo Commercial Vehicles" at bounding box center [400, 187] width 75 height 12
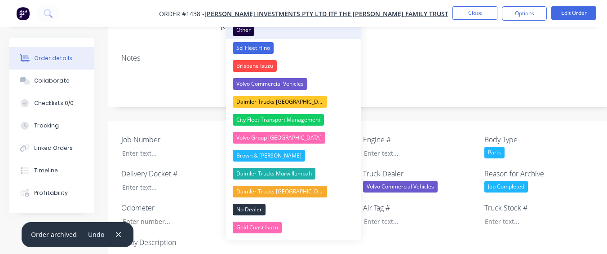
click at [239, 31] on div "Other" at bounding box center [244, 30] width 22 height 12
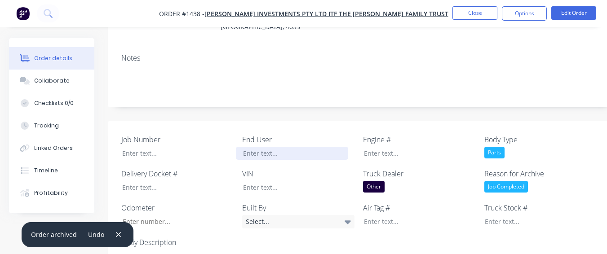
click at [271, 148] on div "End User" at bounding box center [298, 147] width 112 height 26
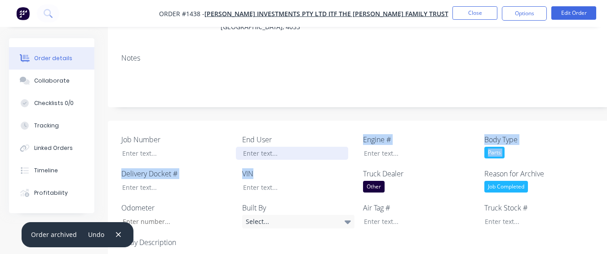
drag, startPoint x: 279, startPoint y: 170, endPoint x: 273, endPoint y: 152, distance: 19.2
click at [279, 140] on div "Job Number End User Engine # Body Type Parts Delivery Docket # VIN Truck Dealer…" at bounding box center [362, 199] width 508 height 156
click at [273, 153] on div at bounding box center [292, 153] width 112 height 13
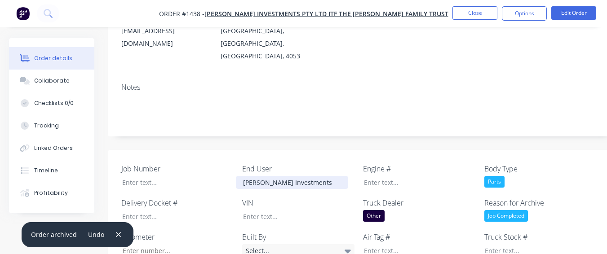
scroll to position [146, 0]
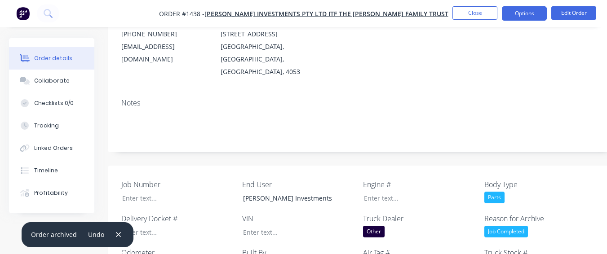
click at [519, 19] on button "Options" at bounding box center [524, 13] width 45 height 14
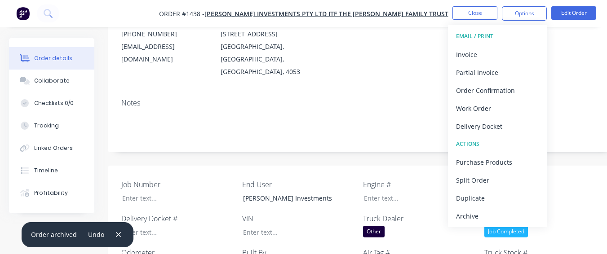
click at [498, 219] on div "Archive" at bounding box center [497, 216] width 83 height 13
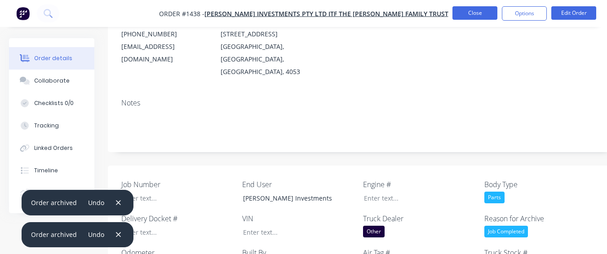
click at [476, 10] on button "Close" at bounding box center [474, 12] width 45 height 13
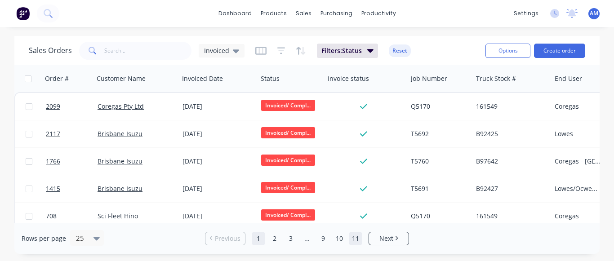
drag, startPoint x: 360, startPoint y: 244, endPoint x: 351, endPoint y: 235, distance: 12.7
click at [359, 243] on link "11" at bounding box center [355, 238] width 13 height 13
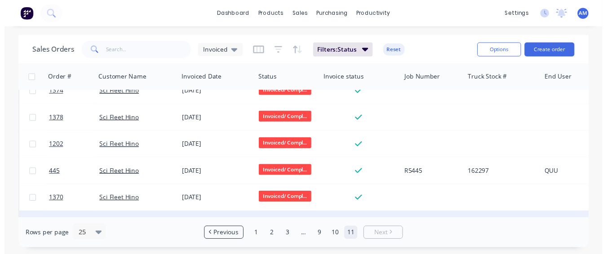
scroll to position [449, 0]
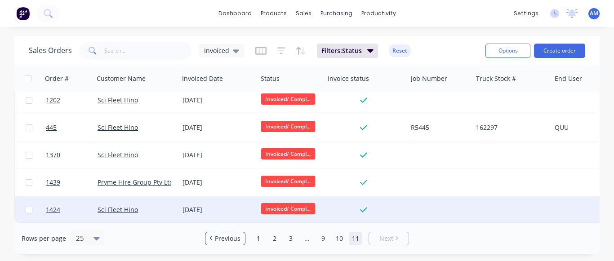
click at [201, 205] on div "[DATE]" at bounding box center [217, 209] width 71 height 9
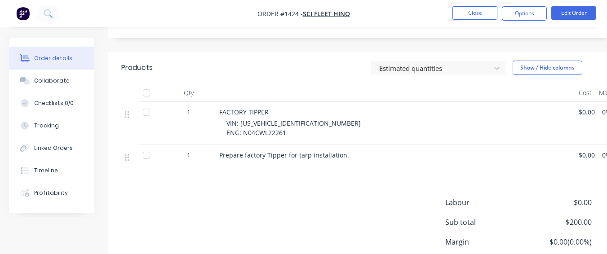
scroll to position [447, 0]
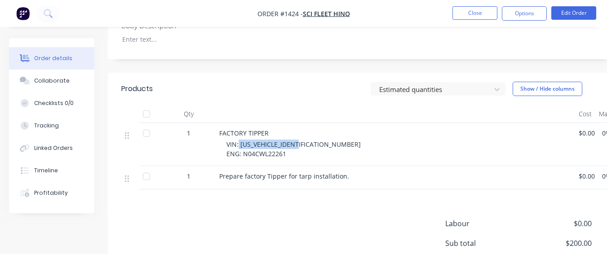
drag, startPoint x: 238, startPoint y: 95, endPoint x: 301, endPoint y: 93, distance: 62.9
click at [301, 140] on span "VIN: [US_VEHICLE_IDENTIFICATION_NUMBER] ENG: N04CWL22261" at bounding box center [293, 149] width 134 height 18
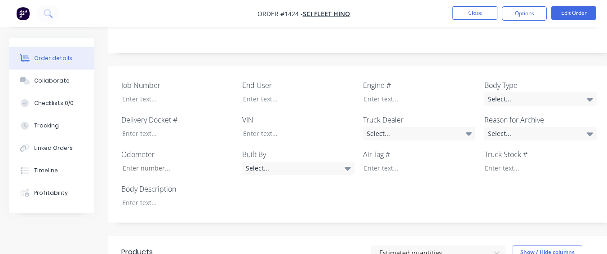
scroll to position [267, 0]
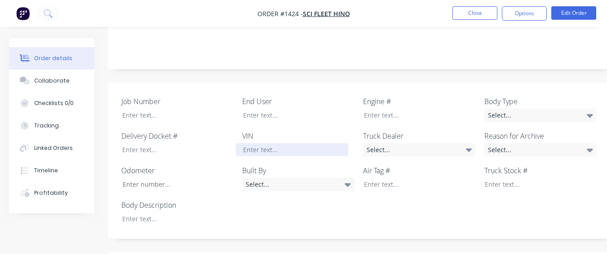
click at [342, 143] on div at bounding box center [292, 149] width 112 height 13
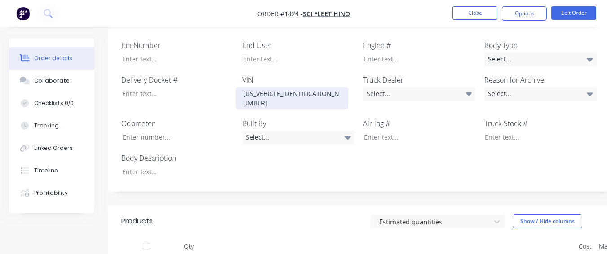
scroll to position [402, 0]
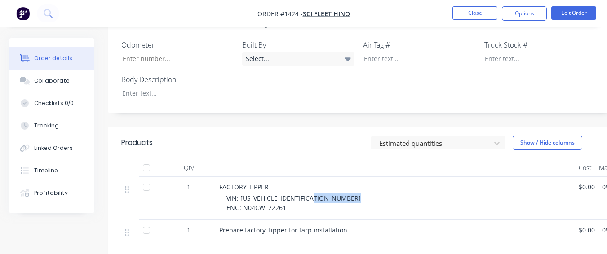
drag, startPoint x: 241, startPoint y: 151, endPoint x: 293, endPoint y: 150, distance: 51.7
click at [293, 194] on div "VIN: [US_VEHICLE_IDENTIFICATION_NUMBER] ENG: N04CWL22261" at bounding box center [398, 203] width 345 height 19
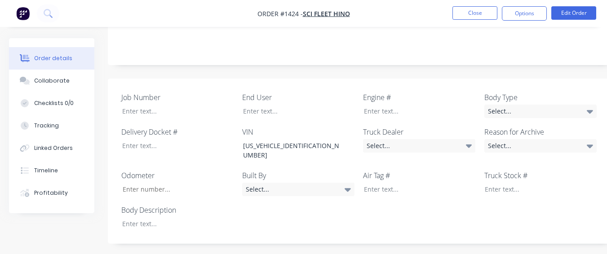
scroll to position [267, 0]
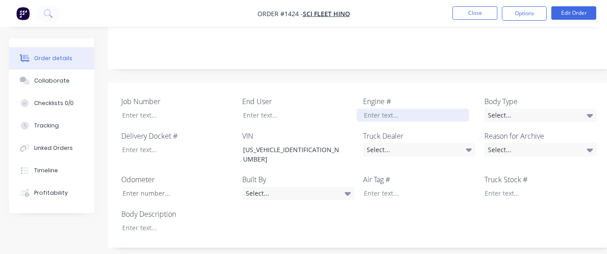
click at [410, 109] on div at bounding box center [413, 115] width 112 height 13
click at [569, 143] on div "Select..." at bounding box center [540, 149] width 112 height 13
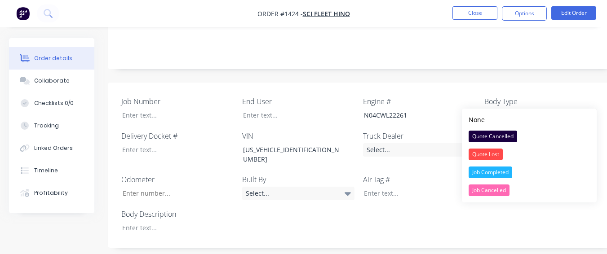
click at [523, 171] on button "Job Completed" at bounding box center [529, 173] width 135 height 18
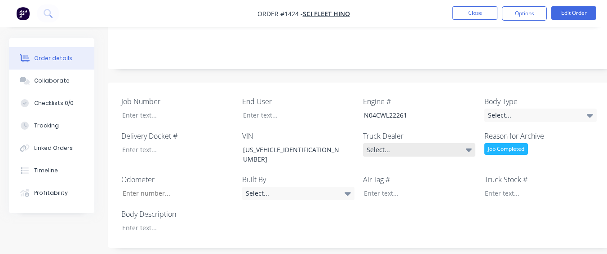
click at [474, 143] on div "Select..." at bounding box center [419, 149] width 112 height 13
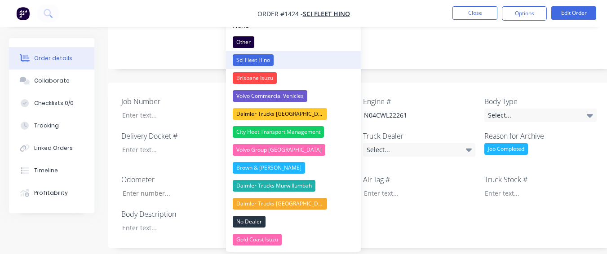
click at [337, 56] on button "Sci Fleet Hino" at bounding box center [293, 60] width 135 height 18
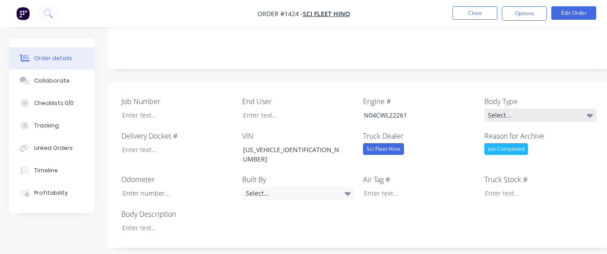
click at [567, 109] on div "Select..." at bounding box center [540, 115] width 112 height 13
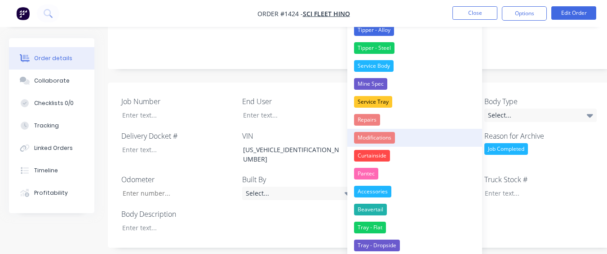
click at [395, 133] on div "Modifications" at bounding box center [374, 138] width 41 height 12
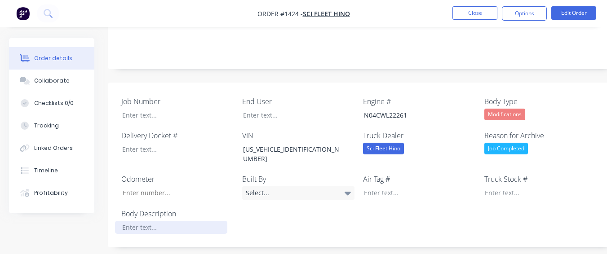
click at [141, 221] on div at bounding box center [171, 227] width 112 height 13
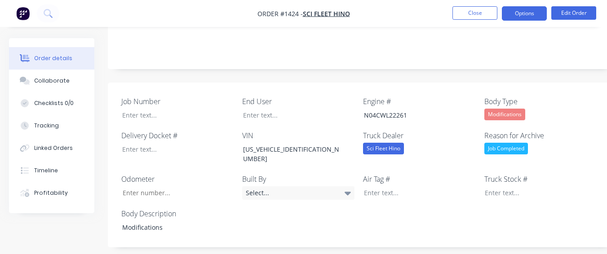
drag, startPoint x: 517, startPoint y: 9, endPoint x: 515, endPoint y: 15, distance: 5.7
click at [517, 9] on button "Options" at bounding box center [524, 13] width 45 height 14
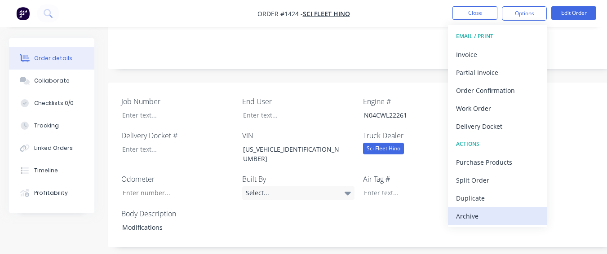
click at [457, 216] on div "Archive" at bounding box center [497, 216] width 83 height 13
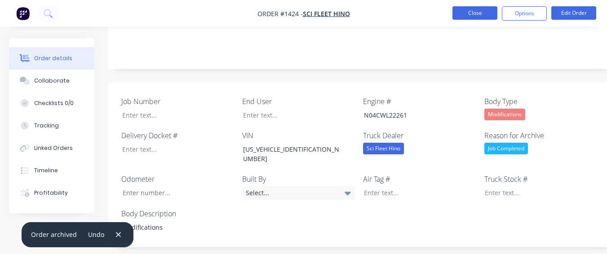
click at [476, 8] on button "Close" at bounding box center [474, 12] width 45 height 13
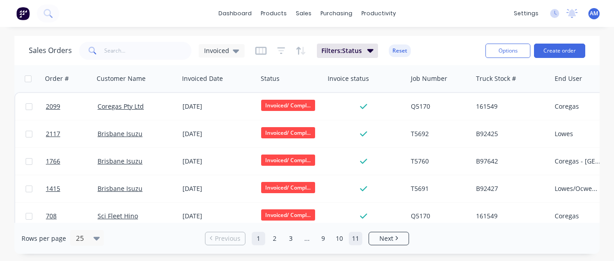
drag, startPoint x: 356, startPoint y: 240, endPoint x: 351, endPoint y: 235, distance: 7.3
click at [356, 240] on link "11" at bounding box center [355, 238] width 13 height 13
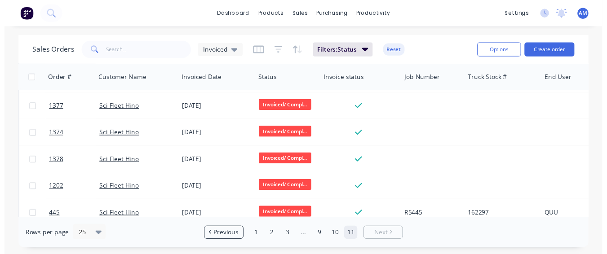
scroll to position [422, 0]
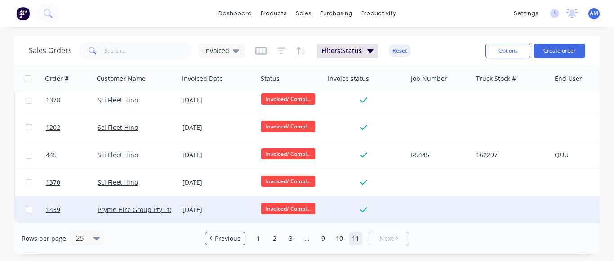
click at [204, 198] on div "[DATE]" at bounding box center [218, 209] width 79 height 27
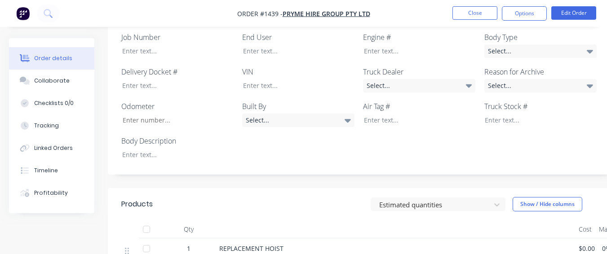
scroll to position [270, 0]
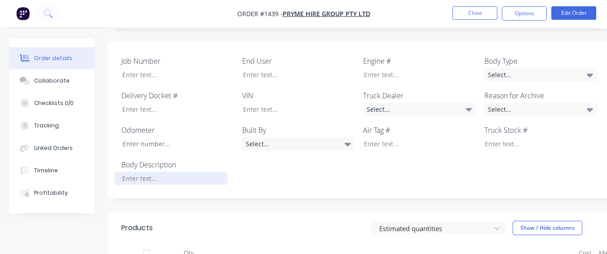
click at [143, 172] on div at bounding box center [171, 178] width 112 height 13
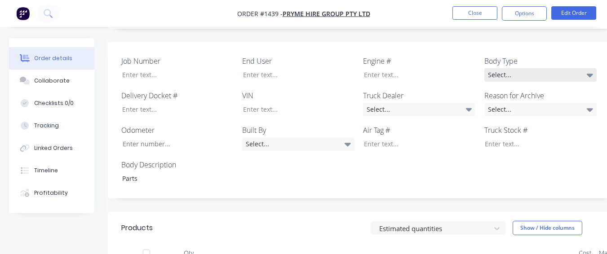
click at [545, 68] on div "Select..." at bounding box center [540, 74] width 112 height 13
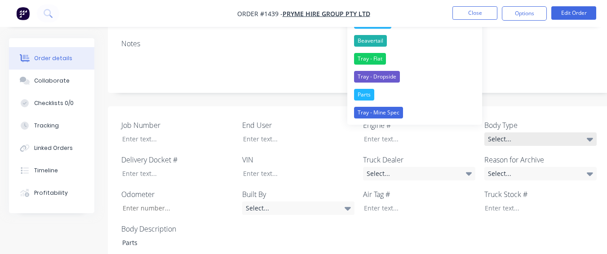
scroll to position [0, 0]
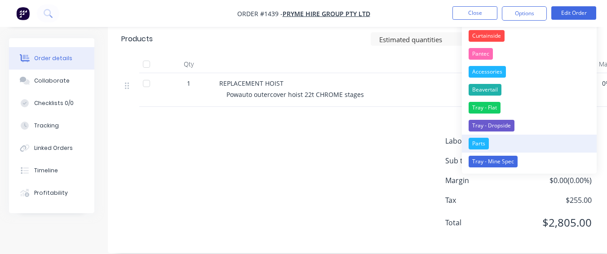
click at [495, 143] on button "Parts" at bounding box center [529, 144] width 135 height 18
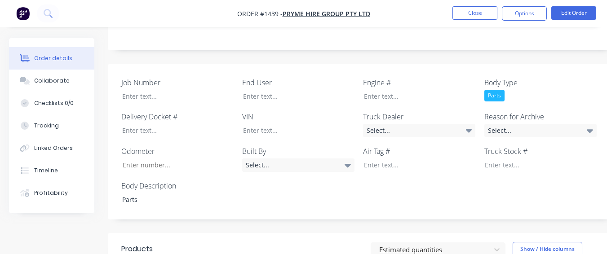
scroll to position [189, 0]
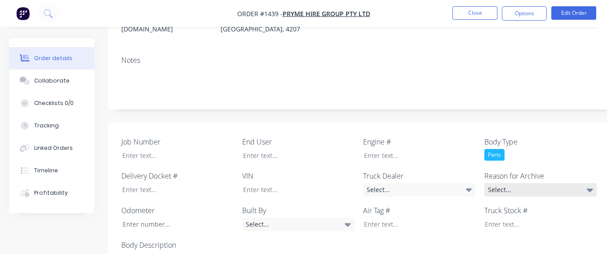
click at [554, 183] on div "Select..." at bounding box center [540, 189] width 112 height 13
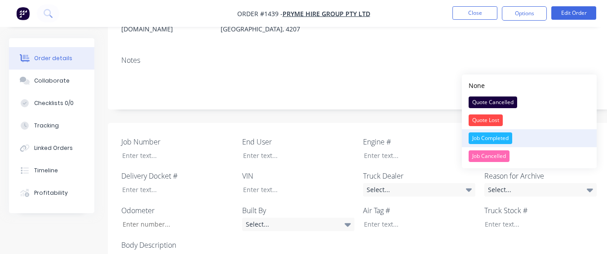
click at [488, 138] on div "Job Completed" at bounding box center [491, 139] width 44 height 12
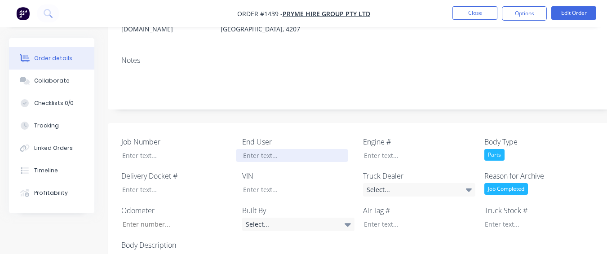
click at [314, 149] on div at bounding box center [292, 155] width 112 height 13
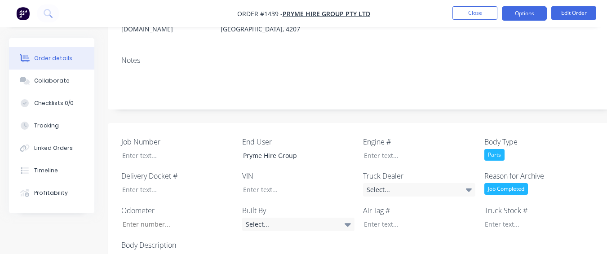
click at [526, 10] on button "Options" at bounding box center [524, 13] width 45 height 14
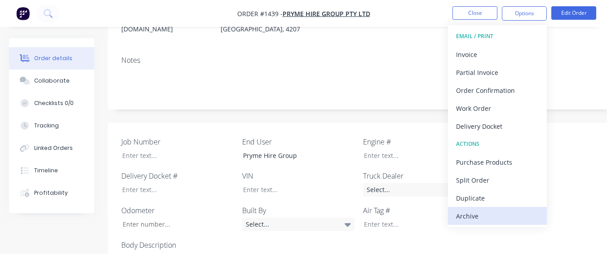
click at [469, 211] on div "Archive" at bounding box center [497, 216] width 83 height 13
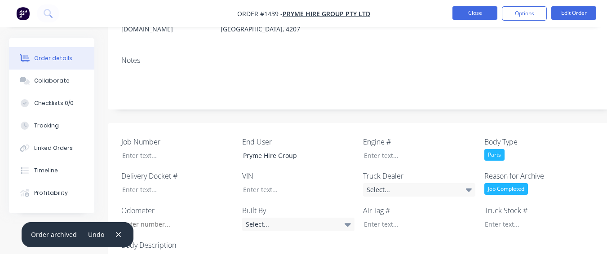
click at [466, 9] on button "Close" at bounding box center [474, 12] width 45 height 13
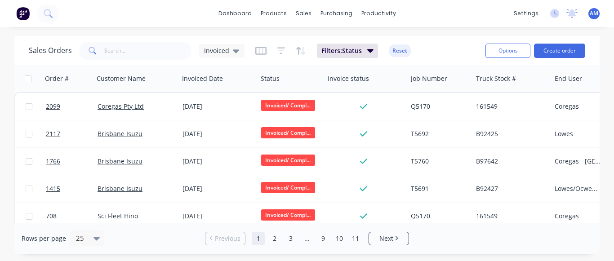
drag, startPoint x: 352, startPoint y: 237, endPoint x: 351, endPoint y: 226, distance: 10.8
click at [351, 235] on link "11" at bounding box center [355, 238] width 13 height 13
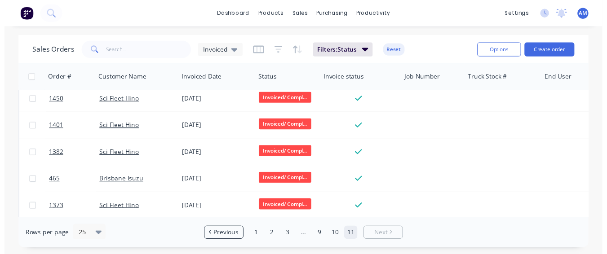
scroll to position [395, 0]
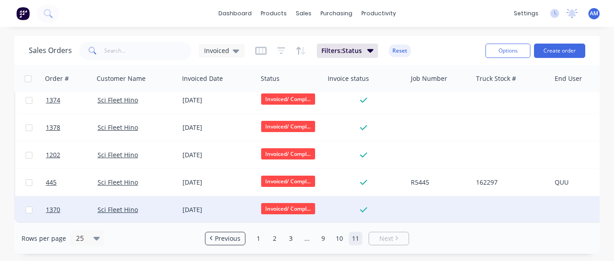
click at [200, 205] on div "[DATE]" at bounding box center [217, 209] width 71 height 9
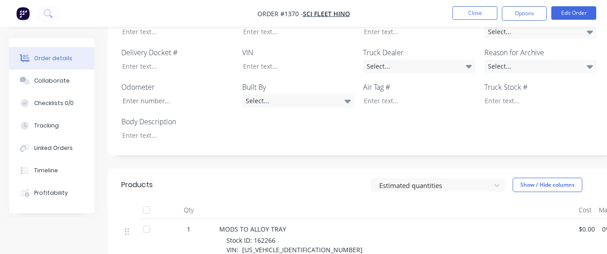
scroll to position [270, 0]
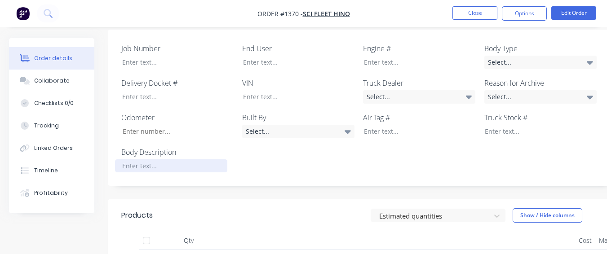
click at [164, 160] on div at bounding box center [171, 166] width 112 height 13
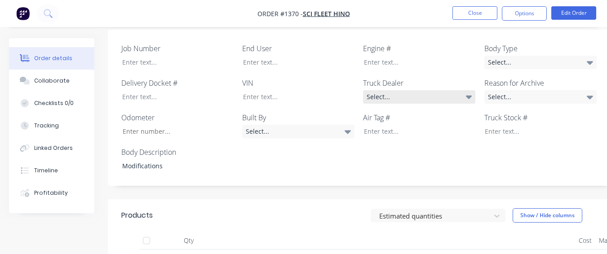
drag, startPoint x: 462, startPoint y: 83, endPoint x: 457, endPoint y: 82, distance: 4.7
click at [461, 90] on div "Select..." at bounding box center [419, 96] width 112 height 13
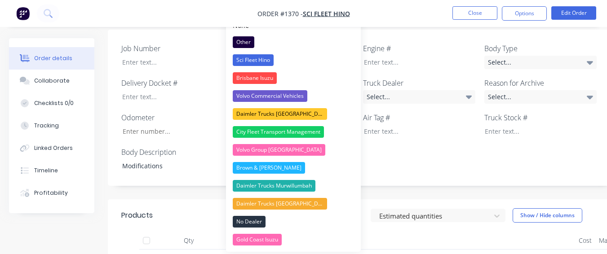
click at [309, 65] on button "Sci Fleet Hino" at bounding box center [293, 60] width 135 height 18
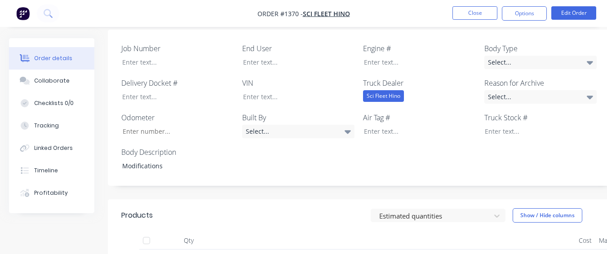
scroll to position [225, 0]
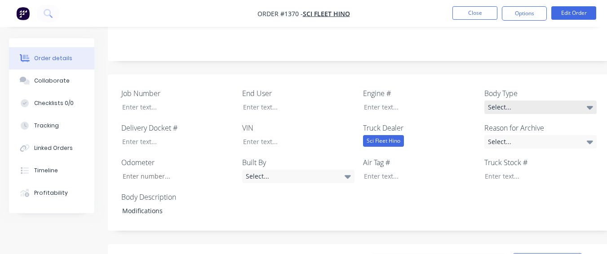
click at [539, 101] on div "Select..." at bounding box center [540, 107] width 112 height 13
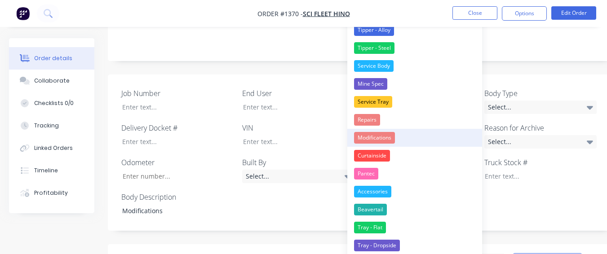
click at [383, 129] on button "Modifications" at bounding box center [414, 138] width 135 height 18
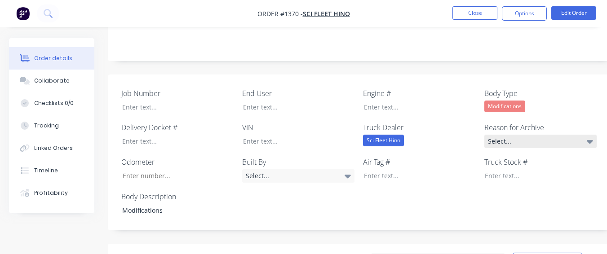
click at [493, 135] on div "Select..." at bounding box center [540, 141] width 112 height 13
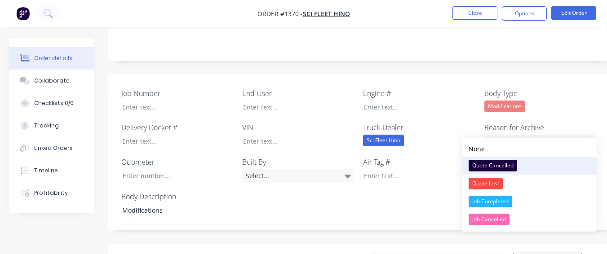
drag, startPoint x: 507, startPoint y: 199, endPoint x: 507, endPoint y: 160, distance: 39.1
click at [507, 192] on div "None Quote Cancelled Quote Lost Job Completed Job Cancelled" at bounding box center [529, 185] width 135 height 94
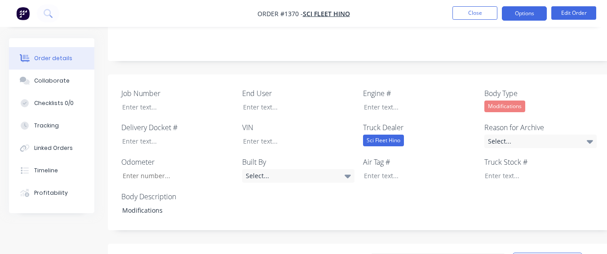
click at [514, 14] on button "Options" at bounding box center [524, 13] width 45 height 14
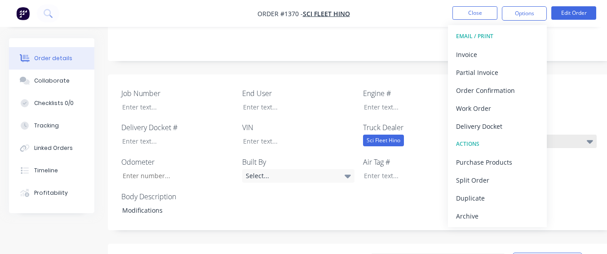
click at [578, 135] on div "Select..." at bounding box center [540, 141] width 112 height 13
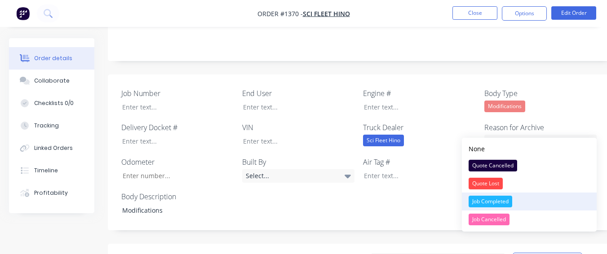
click at [526, 203] on button "Job Completed" at bounding box center [529, 202] width 135 height 18
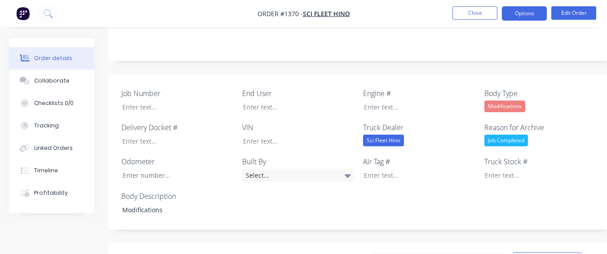
click at [510, 13] on button "Options" at bounding box center [524, 13] width 45 height 14
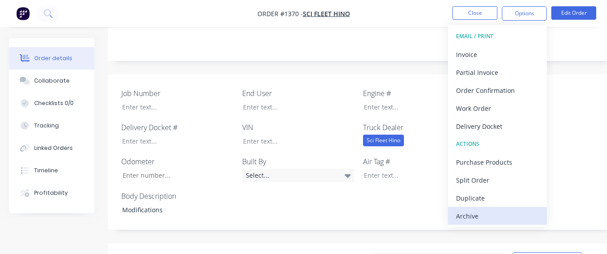
click at [493, 215] on div "Archive" at bounding box center [497, 216] width 83 height 13
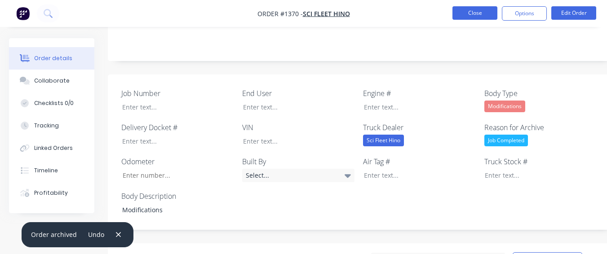
click at [461, 15] on button "Close" at bounding box center [474, 12] width 45 height 13
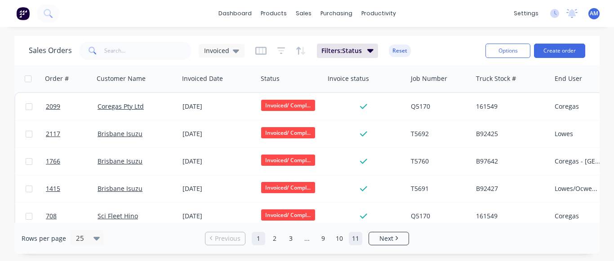
click at [355, 242] on link "11" at bounding box center [355, 238] width 13 height 13
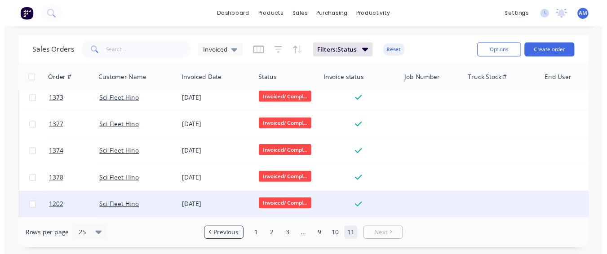
scroll to position [367, 0]
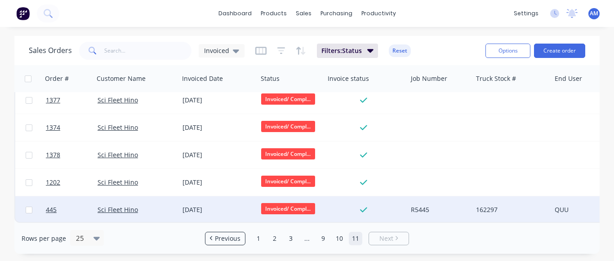
click at [197, 205] on div "[DATE]" at bounding box center [217, 209] width 71 height 9
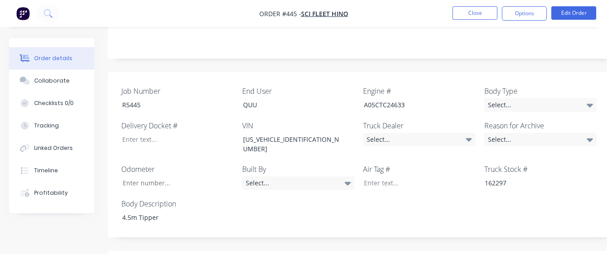
scroll to position [225, 0]
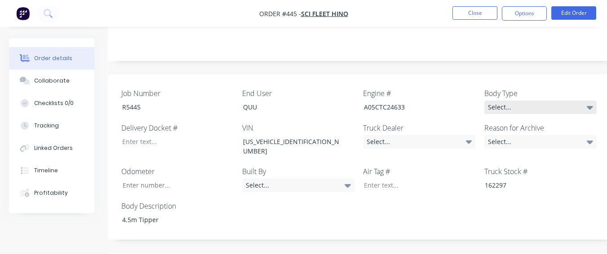
click at [518, 101] on div "Select..." at bounding box center [540, 107] width 112 height 13
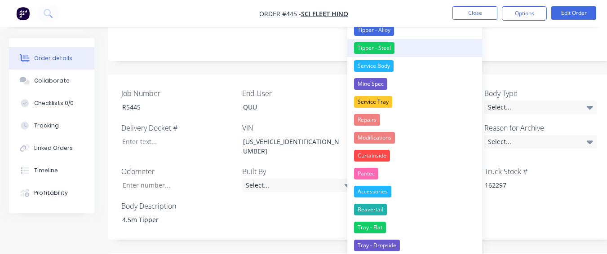
click at [377, 43] on div "Tipper - Steel" at bounding box center [374, 48] width 40 height 12
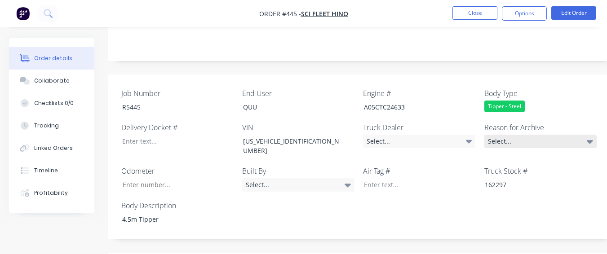
click at [534, 135] on div "Select..." at bounding box center [540, 141] width 112 height 13
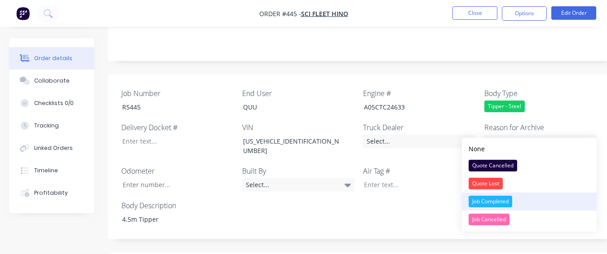
click at [504, 200] on div "Job Completed" at bounding box center [491, 202] width 44 height 12
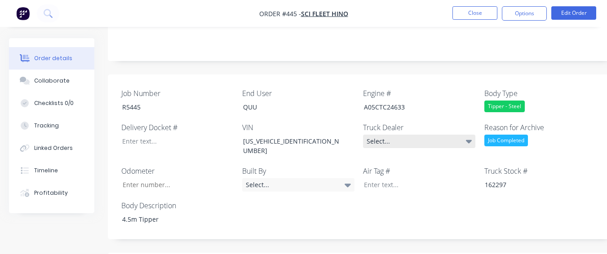
drag, startPoint x: 424, startPoint y: 128, endPoint x: 366, endPoint y: 123, distance: 58.6
click at [423, 135] on div "Select..." at bounding box center [419, 141] width 112 height 13
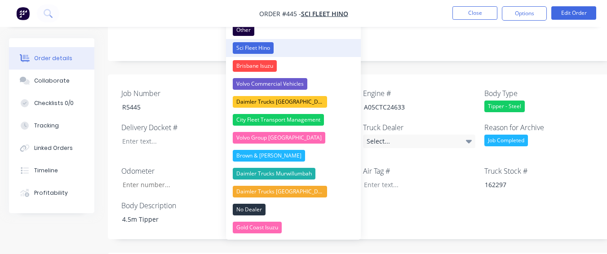
click at [279, 50] on button "Sci Fleet Hino" at bounding box center [293, 48] width 135 height 18
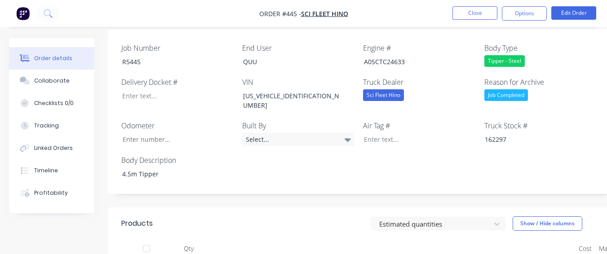
scroll to position [270, 0]
click at [150, 90] on div at bounding box center [171, 96] width 112 height 13
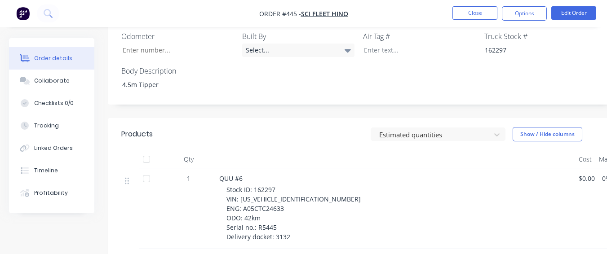
scroll to position [315, 0]
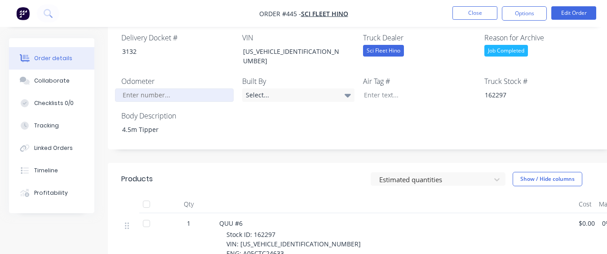
click at [127, 80] on div "Job Number R5445 End User QUU Engine # A05CTC24633 Body Type Tipper - Steel Del…" at bounding box center [362, 67] width 508 height 165
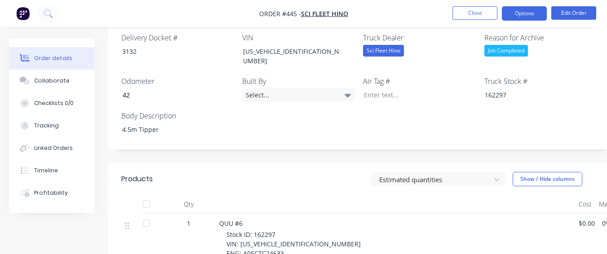
click at [522, 11] on button "Options" at bounding box center [524, 13] width 45 height 14
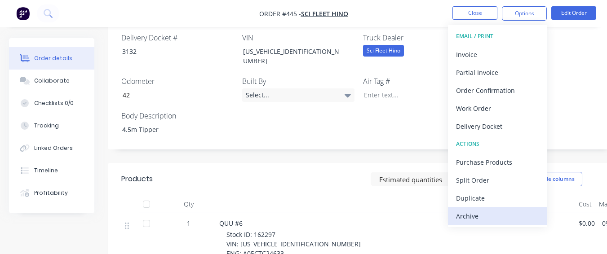
drag, startPoint x: 490, startPoint y: 222, endPoint x: 486, endPoint y: 159, distance: 63.5
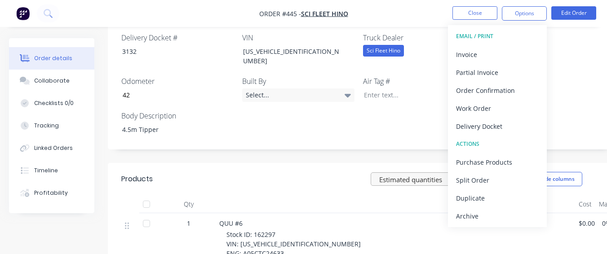
click at [489, 222] on div "Archive" at bounding box center [497, 216] width 83 height 13
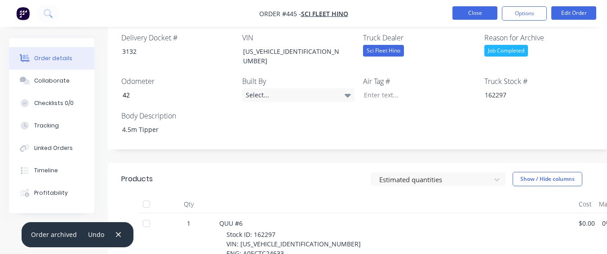
click at [466, 14] on button "Close" at bounding box center [474, 12] width 45 height 13
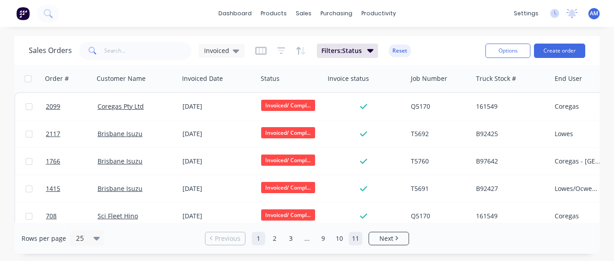
click at [353, 237] on link "11" at bounding box center [355, 238] width 13 height 13
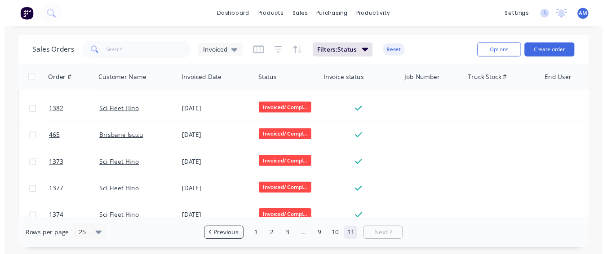
scroll to position [340, 0]
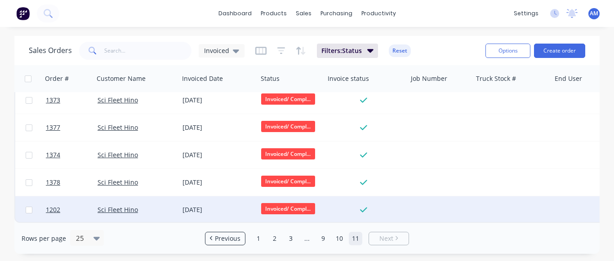
click at [202, 206] on div "[DATE]" at bounding box center [217, 209] width 71 height 9
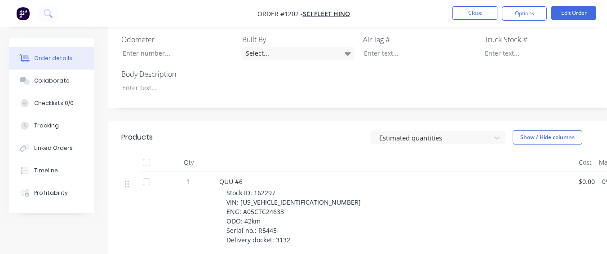
scroll to position [359, 0]
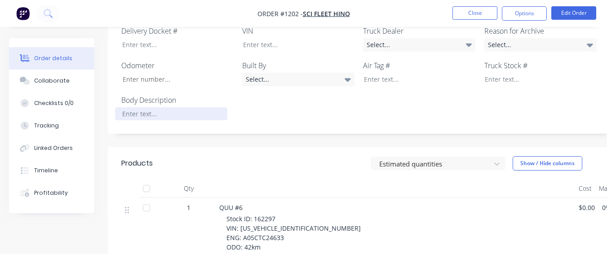
click at [195, 107] on div at bounding box center [171, 113] width 112 height 13
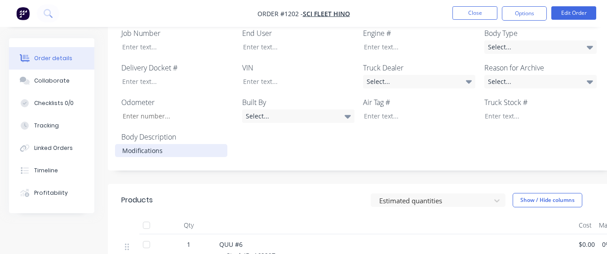
scroll to position [270, 0]
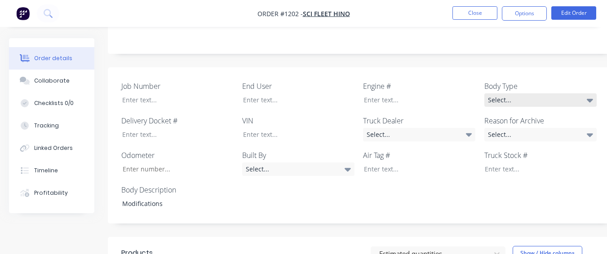
click at [508, 93] on div "Select..." at bounding box center [540, 99] width 112 height 13
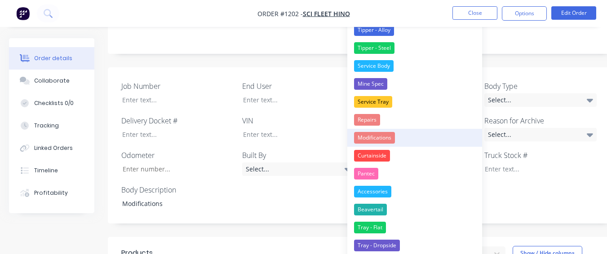
click at [420, 137] on button "Modifications" at bounding box center [414, 138] width 135 height 18
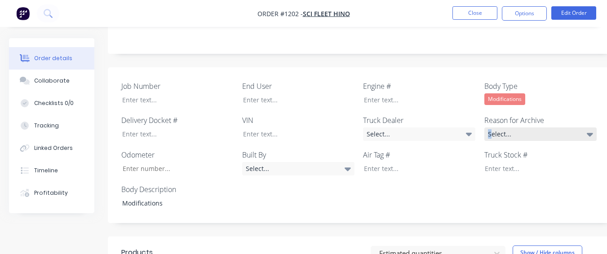
click at [490, 128] on div "Select..." at bounding box center [540, 134] width 112 height 13
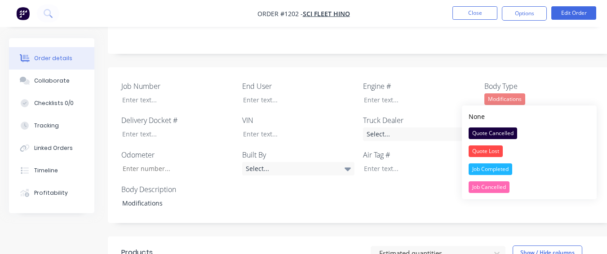
click at [484, 166] on div "Job Completed" at bounding box center [491, 170] width 44 height 12
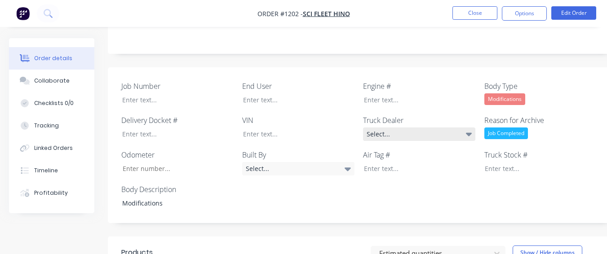
click at [450, 128] on div "Select..." at bounding box center [419, 134] width 112 height 13
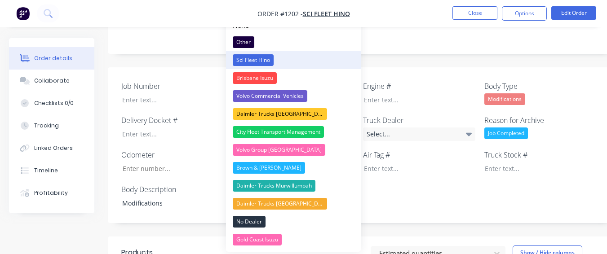
click at [279, 61] on button "Sci Fleet Hino" at bounding box center [293, 60] width 135 height 18
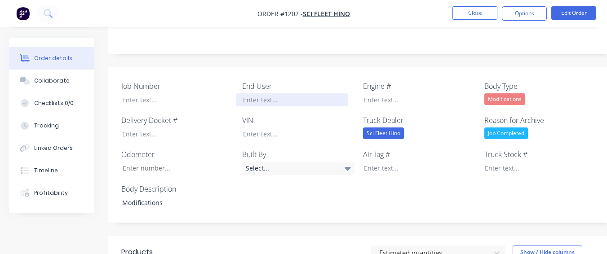
click at [276, 93] on div at bounding box center [292, 99] width 112 height 13
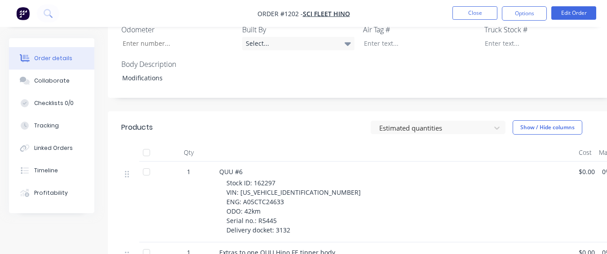
scroll to position [404, 0]
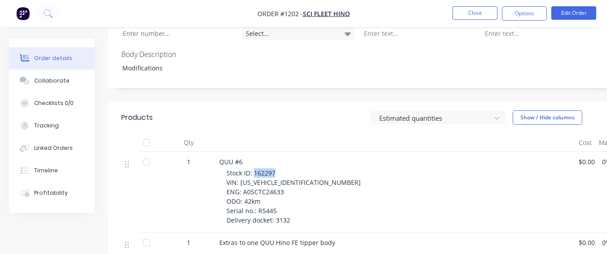
drag, startPoint x: 253, startPoint y: 136, endPoint x: 276, endPoint y: 134, distance: 23.0
click at [276, 168] on div "Stock ID: 162297 VIN: [US_VEHICLE_IDENTIFICATION_NUMBER] ENG: A05CTC24633 ODO: …" at bounding box center [398, 196] width 345 height 57
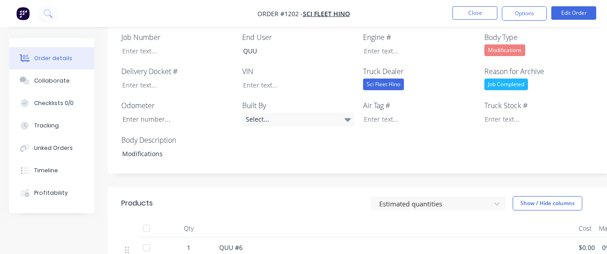
scroll to position [315, 0]
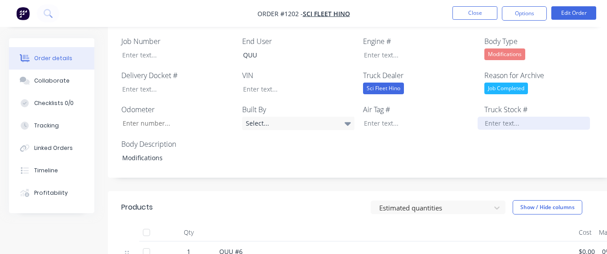
click at [482, 117] on div at bounding box center [534, 123] width 112 height 13
drag, startPoint x: 243, startPoint y: 235, endPoint x: 301, endPoint y: 237, distance: 58.9
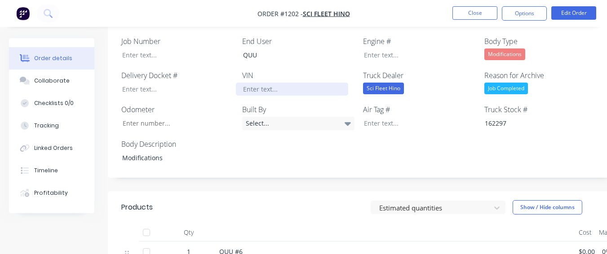
click at [270, 83] on div at bounding box center [292, 89] width 112 height 13
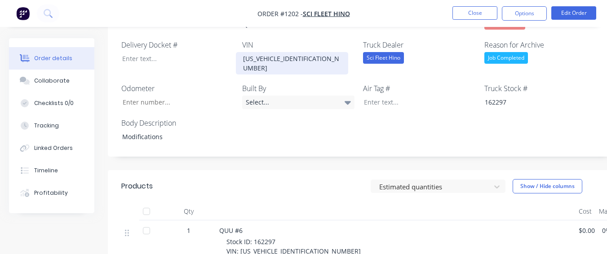
scroll to position [404, 0]
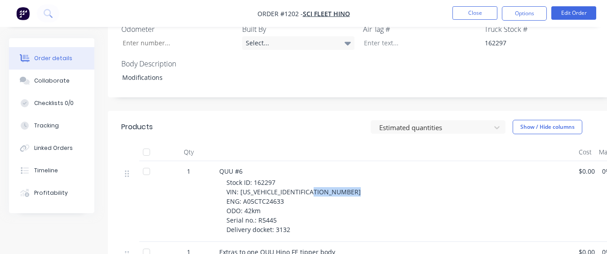
drag, startPoint x: 242, startPoint y: 155, endPoint x: 284, endPoint y: 155, distance: 42.2
click at [284, 178] on div "Stock ID: 162297 VIN: [US_VEHICLE_IDENTIFICATION_NUMBER] ENG: A05CTC24633 ODO: …" at bounding box center [398, 206] width 345 height 57
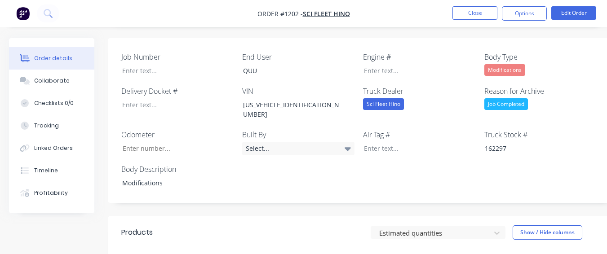
scroll to position [270, 0]
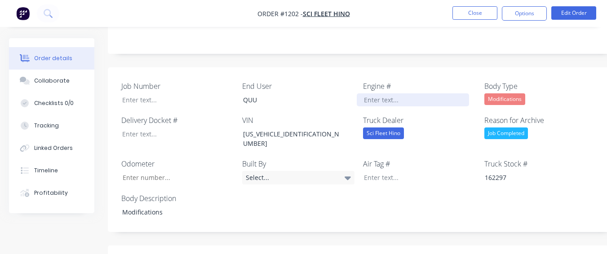
click at [409, 93] on div at bounding box center [413, 99] width 112 height 13
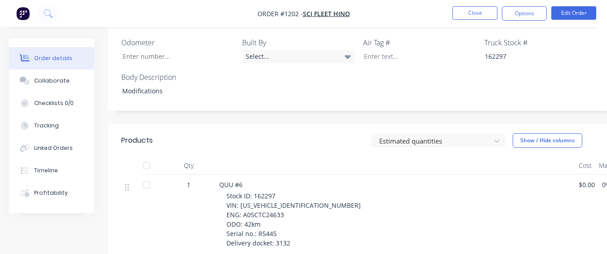
scroll to position [404, 0]
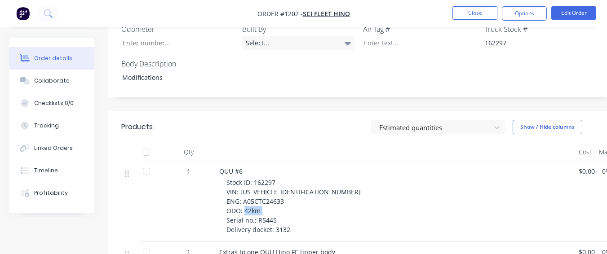
drag, startPoint x: 257, startPoint y: 171, endPoint x: 278, endPoint y: 172, distance: 21.6
click at [278, 178] on div "Stock ID: 162297 VIN: [US_VEHICLE_IDENTIFICATION_NUMBER] ENG: A05CTC24633 ODO: …" at bounding box center [398, 206] width 345 height 57
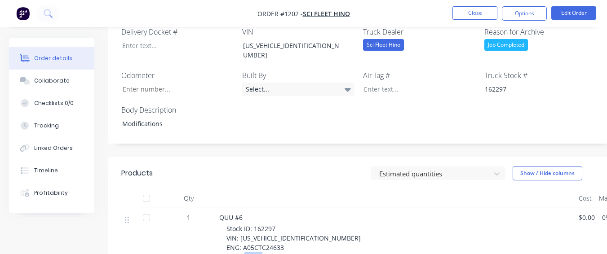
scroll to position [315, 0]
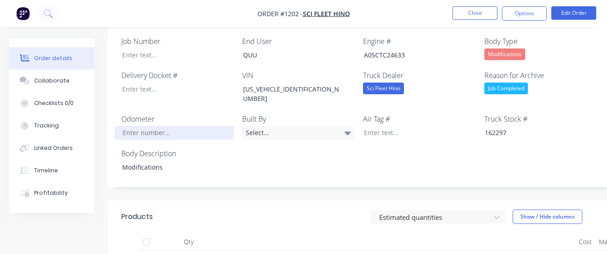
click at [155, 126] on input "Job Number" at bounding box center [174, 132] width 119 height 13
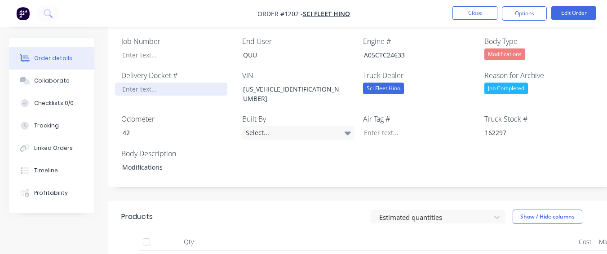
click at [154, 83] on div at bounding box center [171, 89] width 112 height 13
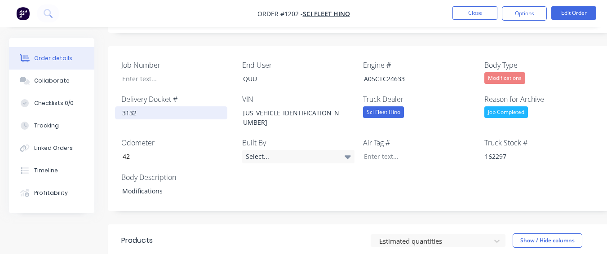
scroll to position [270, 0]
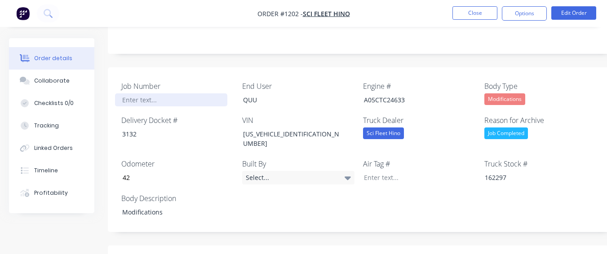
click at [157, 93] on div at bounding box center [171, 99] width 112 height 13
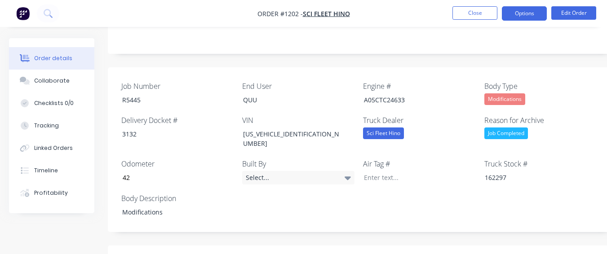
click at [513, 16] on button "Options" at bounding box center [524, 13] width 45 height 14
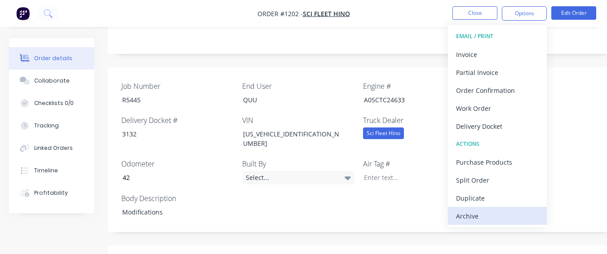
click at [487, 221] on div "Archive" at bounding box center [497, 216] width 83 height 13
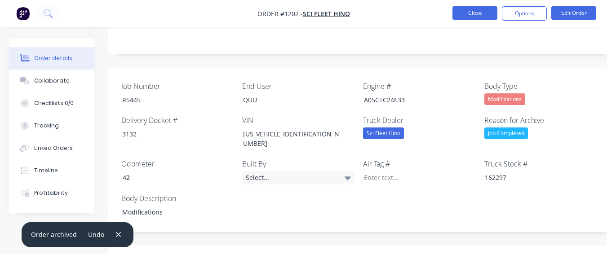
click at [454, 14] on button "Close" at bounding box center [474, 12] width 45 height 13
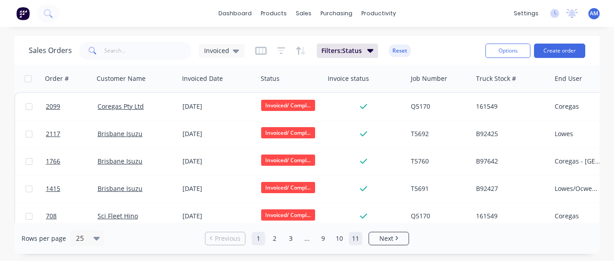
click at [359, 239] on link "11" at bounding box center [355, 238] width 13 height 13
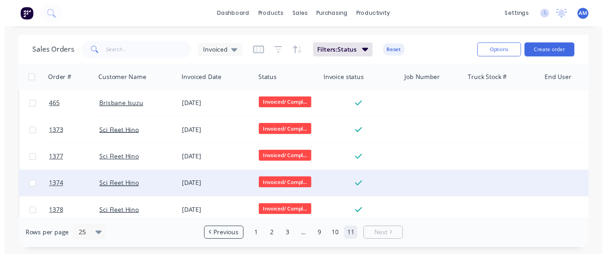
scroll to position [312, 0]
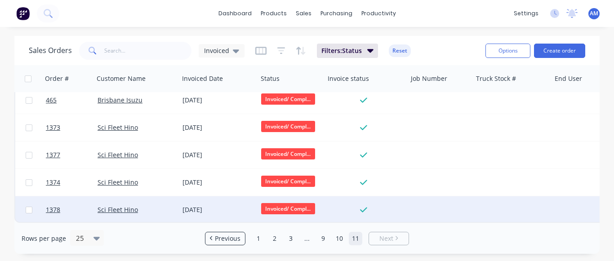
click at [201, 208] on div "[DATE]" at bounding box center [217, 209] width 71 height 9
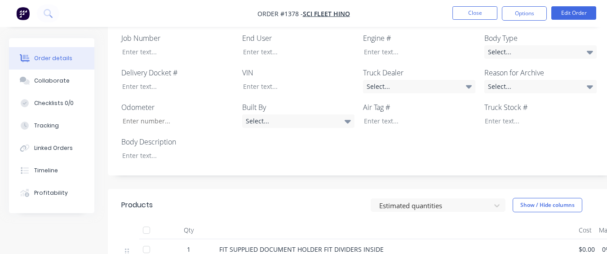
scroll to position [270, 0]
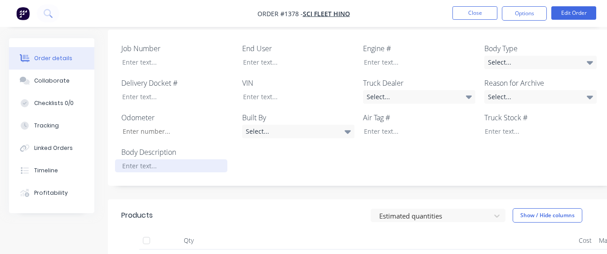
click at [146, 160] on div at bounding box center [171, 166] width 112 height 13
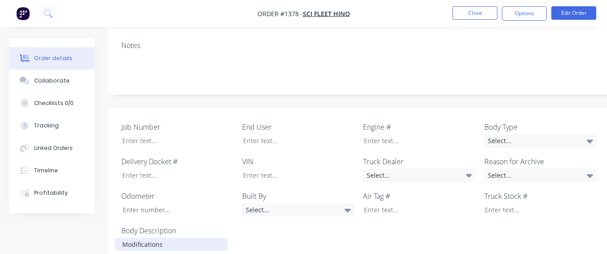
scroll to position [186, 0]
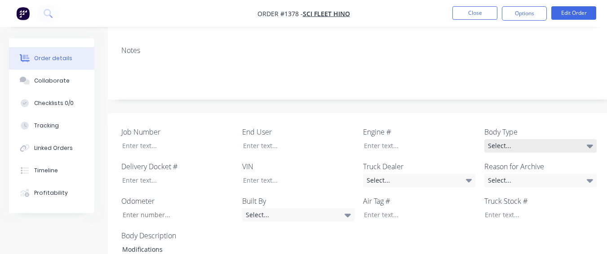
click at [551, 139] on div "Select..." at bounding box center [540, 145] width 112 height 13
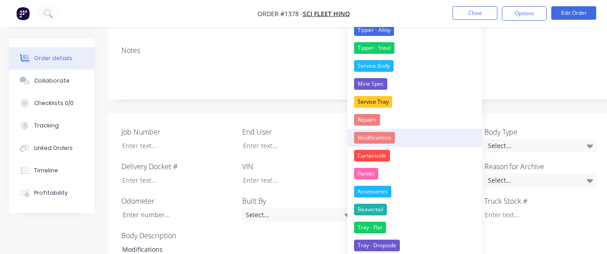
click at [441, 143] on button "Modifications" at bounding box center [414, 138] width 135 height 18
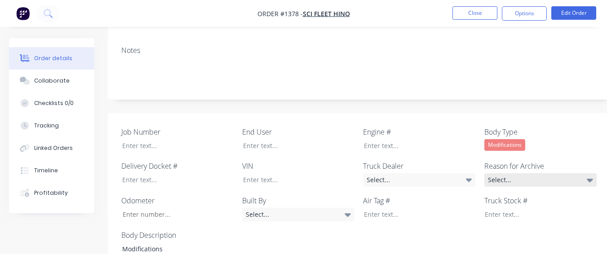
click at [510, 173] on div "Select..." at bounding box center [540, 179] width 112 height 13
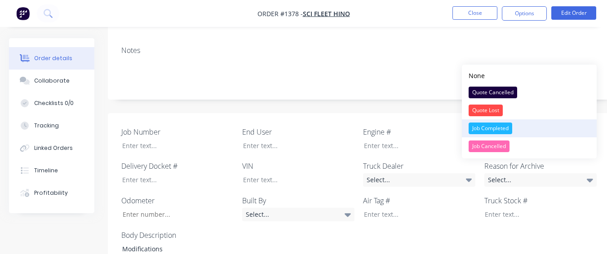
click at [487, 125] on div "Job Completed" at bounding box center [491, 129] width 44 height 12
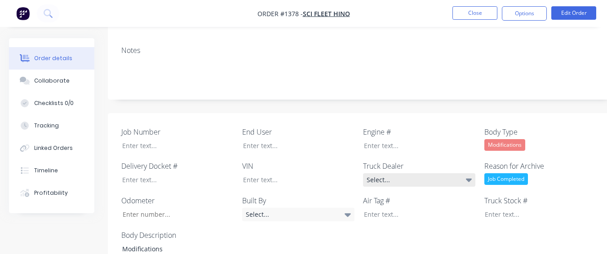
click at [446, 173] on div "Select..." at bounding box center [419, 179] width 112 height 13
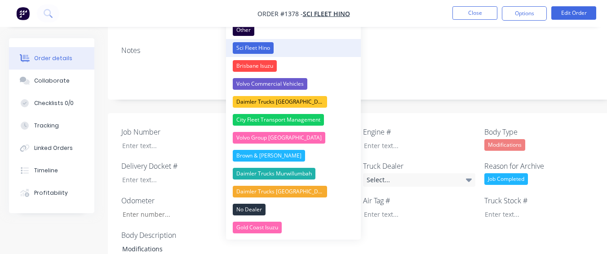
click at [302, 51] on button "Sci Fleet Hino" at bounding box center [293, 48] width 135 height 18
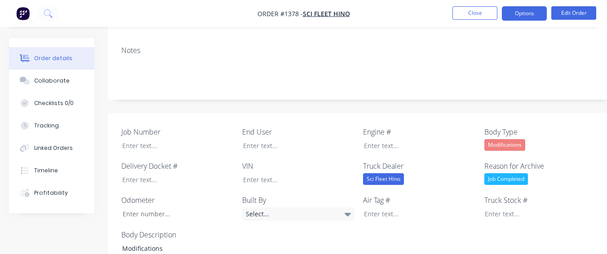
click at [524, 13] on button "Options" at bounding box center [524, 13] width 45 height 14
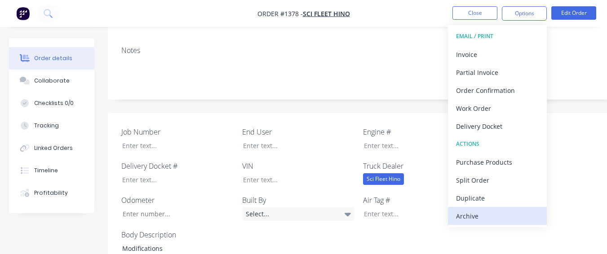
drag, startPoint x: 490, startPoint y: 217, endPoint x: 492, endPoint y: 79, distance: 138.4
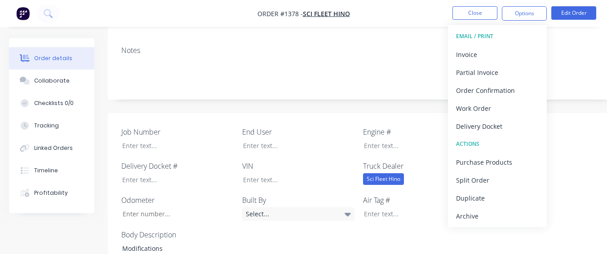
click at [490, 216] on div "Archive" at bounding box center [497, 216] width 83 height 13
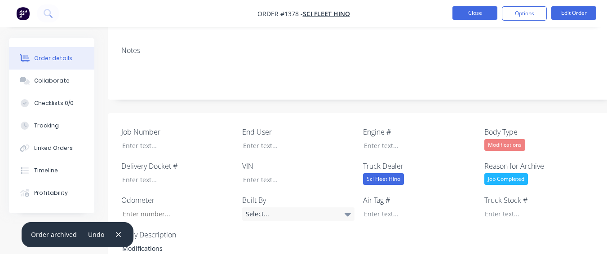
click at [479, 12] on button "Close" at bounding box center [474, 12] width 45 height 13
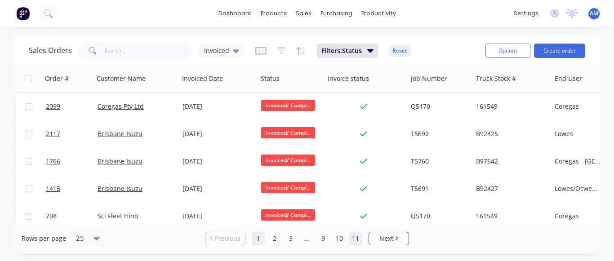
click at [353, 243] on link "11" at bounding box center [355, 238] width 13 height 13
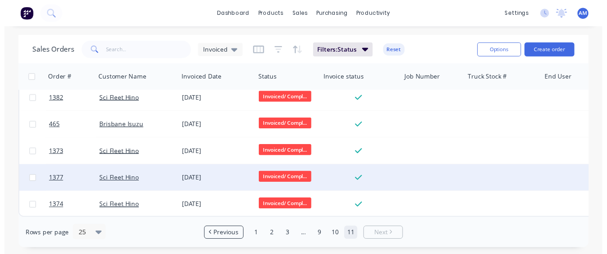
scroll to position [285, 0]
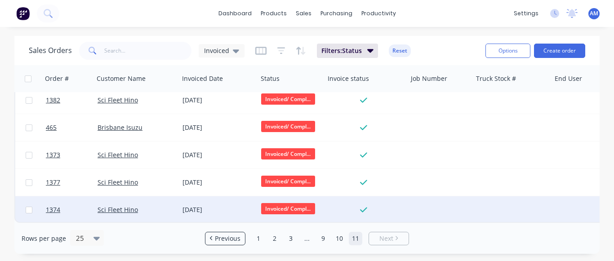
click at [206, 205] on div "[DATE]" at bounding box center [217, 209] width 71 height 9
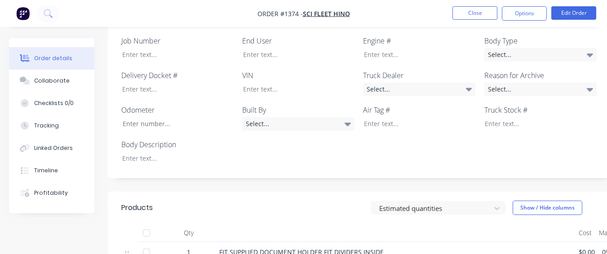
scroll to position [270, 0]
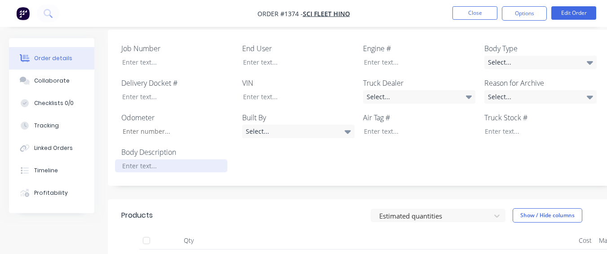
click at [165, 160] on div at bounding box center [171, 166] width 112 height 13
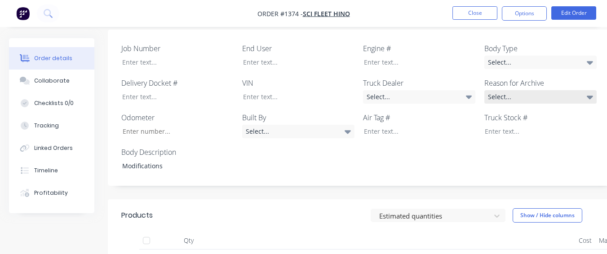
click at [492, 90] on div "Select..." at bounding box center [540, 96] width 112 height 13
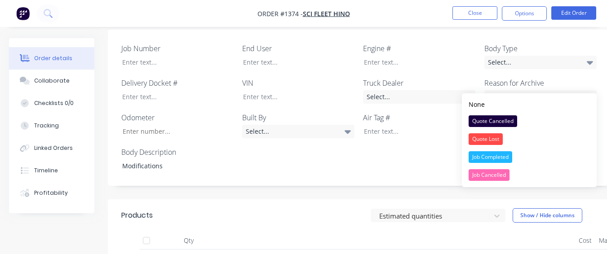
click at [497, 151] on div "Job Completed" at bounding box center [491, 157] width 44 height 12
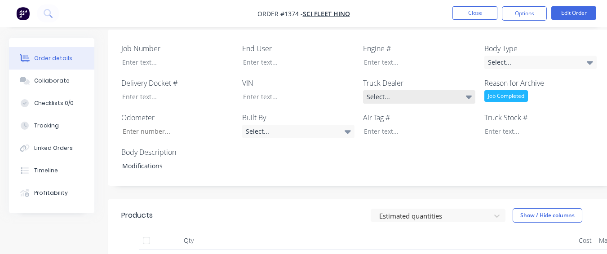
click at [440, 90] on div "Select..." at bounding box center [419, 96] width 112 height 13
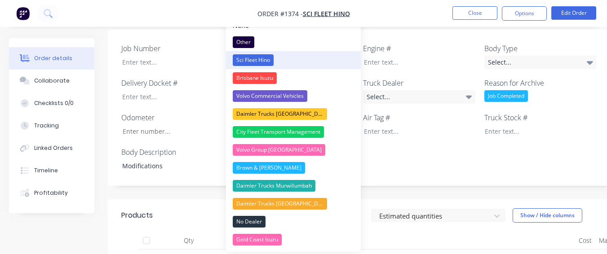
click at [313, 60] on button "Sci Fleet Hino" at bounding box center [293, 60] width 135 height 18
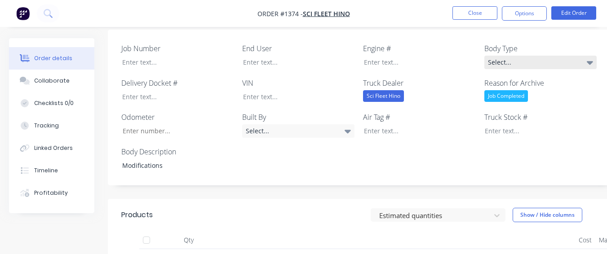
click at [497, 56] on div "Select..." at bounding box center [540, 62] width 112 height 13
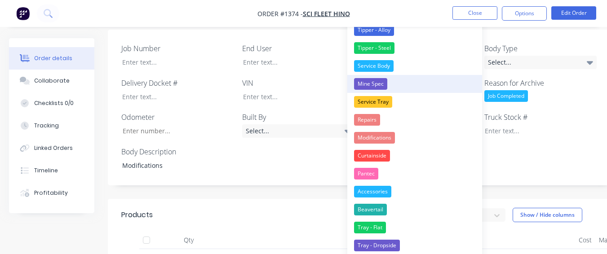
drag, startPoint x: 404, startPoint y: 135, endPoint x: 463, endPoint y: 82, distance: 79.9
click at [406, 128] on div "None Tipper - Alloy Tipper - Steel Service Body Mine Spec Service Tray Repairs …" at bounding box center [414, 148] width 135 height 292
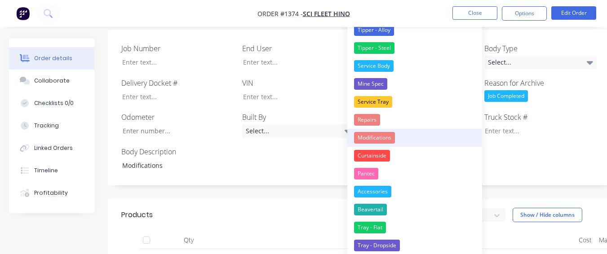
click at [419, 135] on button "Modifications" at bounding box center [414, 138] width 135 height 18
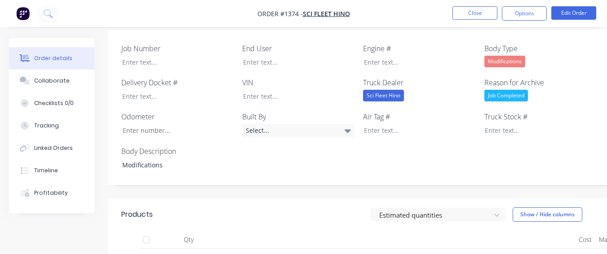
drag, startPoint x: 532, startPoint y: 5, endPoint x: 490, endPoint y: 76, distance: 82.2
click at [531, 6] on nav "Order #1374 - Sci Fleet Hino Close Options Edit Order" at bounding box center [303, 13] width 607 height 27
drag, startPoint x: 531, startPoint y: 11, endPoint x: 528, endPoint y: 19, distance: 8.3
click at [530, 12] on button "Options" at bounding box center [524, 13] width 45 height 14
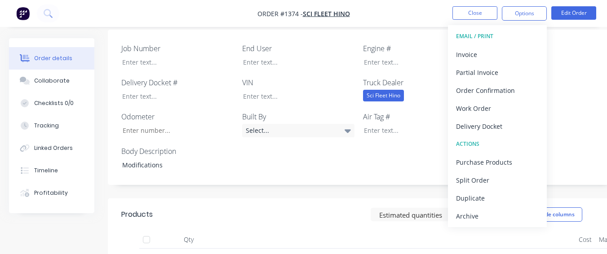
click at [493, 214] on div "Archive" at bounding box center [497, 216] width 83 height 13
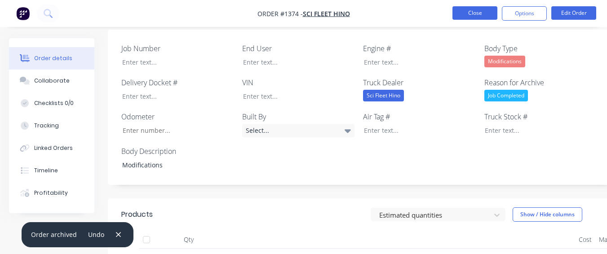
click at [488, 8] on button "Close" at bounding box center [474, 12] width 45 height 13
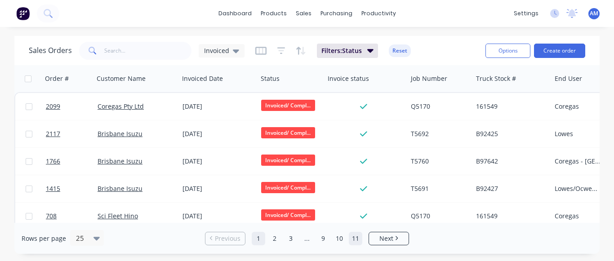
click at [358, 238] on link "11" at bounding box center [355, 238] width 13 height 13
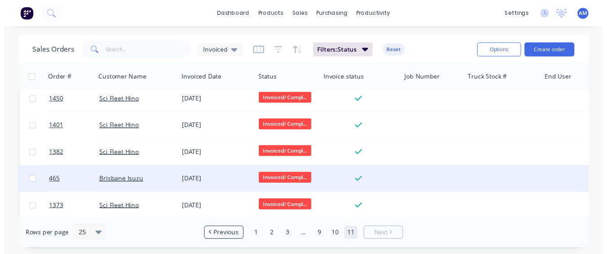
scroll to position [257, 0]
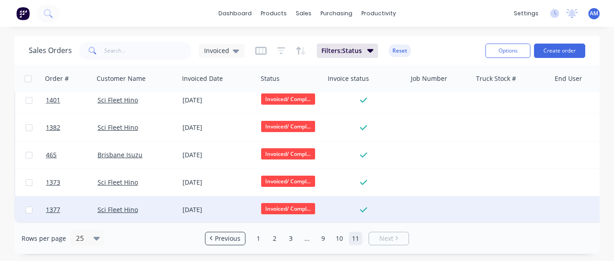
click at [192, 196] on div "[DATE]" at bounding box center [218, 209] width 79 height 27
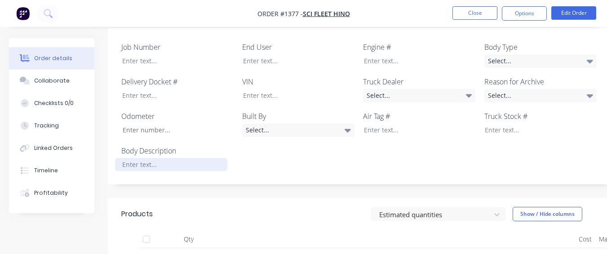
scroll to position [270, 0]
click at [191, 162] on div "Job Number End User Engine # Body Type Select... Delivery Docket # VIN Truck De…" at bounding box center [362, 108] width 508 height 157
click at [186, 160] on div at bounding box center [171, 166] width 112 height 13
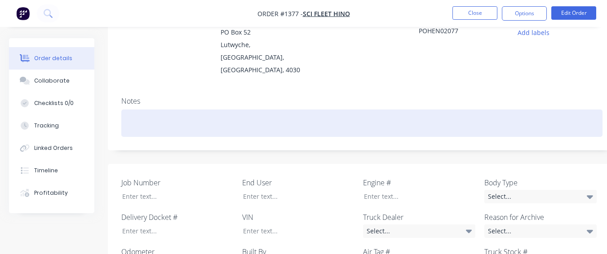
scroll to position [135, 0]
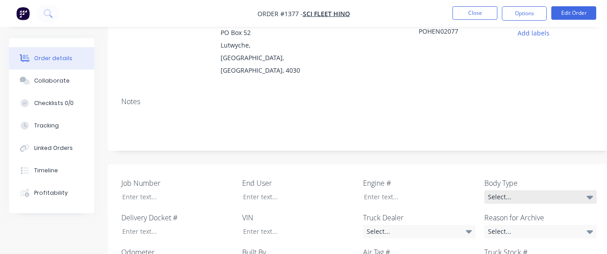
click at [528, 191] on div "Select..." at bounding box center [540, 197] width 112 height 13
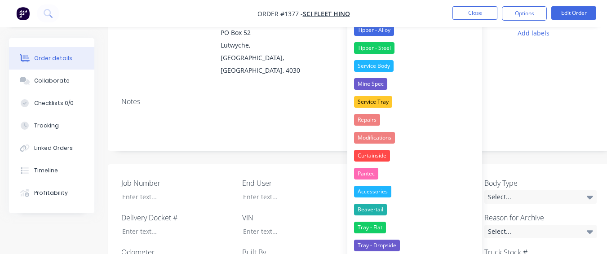
click at [403, 134] on button "Modifications" at bounding box center [414, 138] width 135 height 18
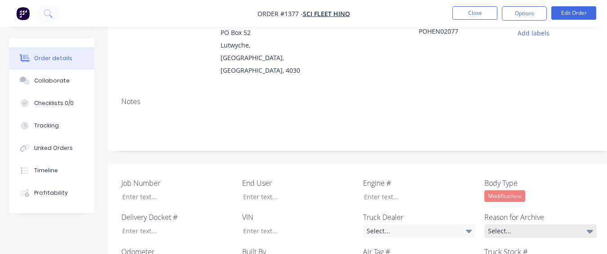
click at [501, 225] on div "Select..." at bounding box center [540, 231] width 112 height 13
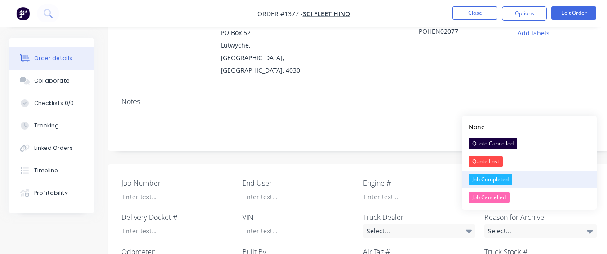
click at [470, 180] on div "Job Completed" at bounding box center [491, 180] width 44 height 12
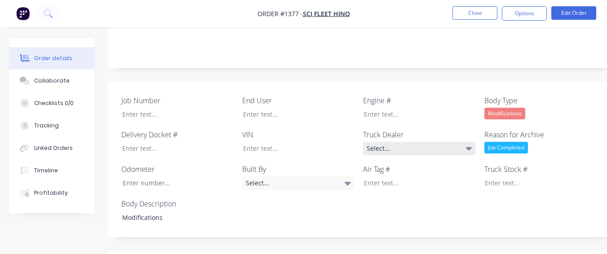
scroll to position [225, 0]
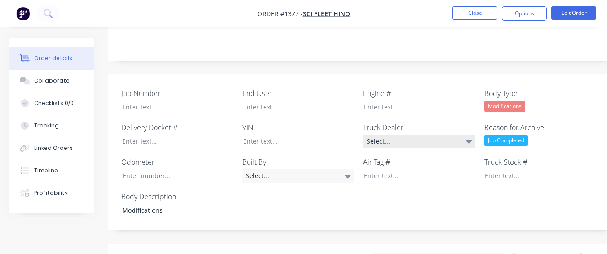
click at [411, 135] on div "Select..." at bounding box center [419, 141] width 112 height 13
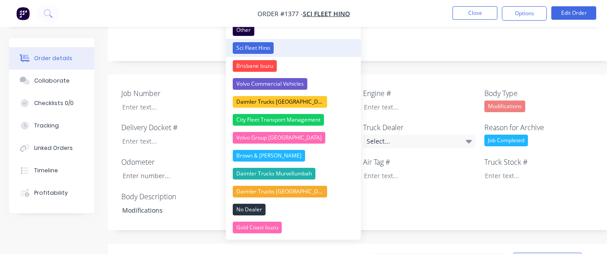
click at [297, 50] on button "Sci Fleet Hino" at bounding box center [293, 48] width 135 height 18
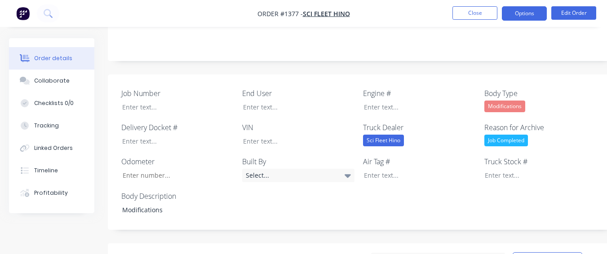
click at [530, 10] on button "Options" at bounding box center [524, 13] width 45 height 14
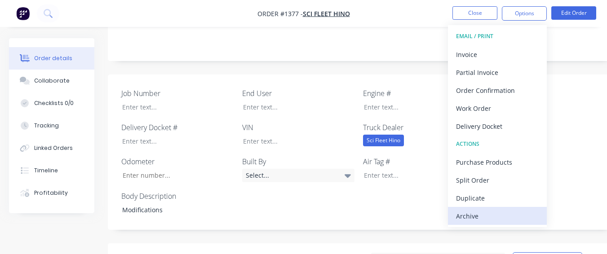
click at [466, 212] on div "Archive" at bounding box center [497, 216] width 83 height 13
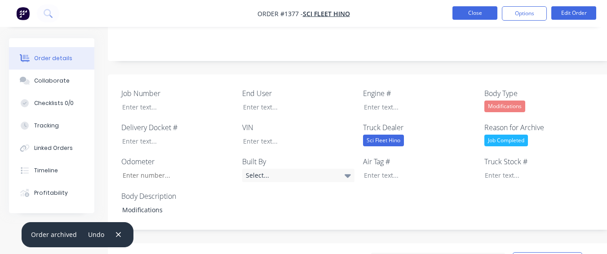
click at [476, 16] on button "Close" at bounding box center [474, 12] width 45 height 13
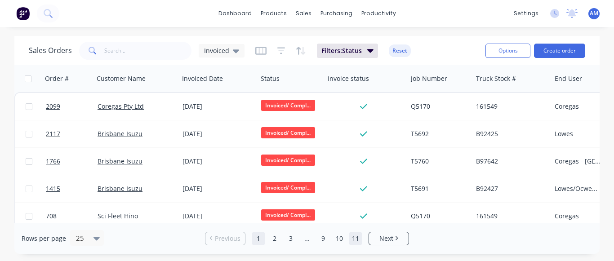
click at [353, 235] on link "11" at bounding box center [355, 238] width 13 height 13
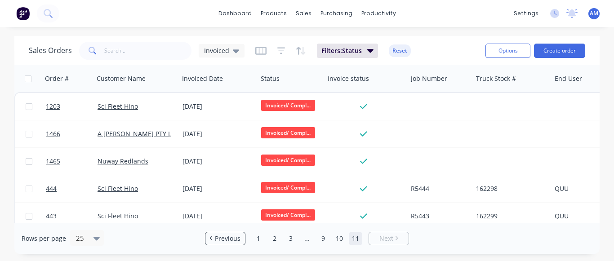
click at [353, 234] on link "11" at bounding box center [355, 238] width 13 height 13
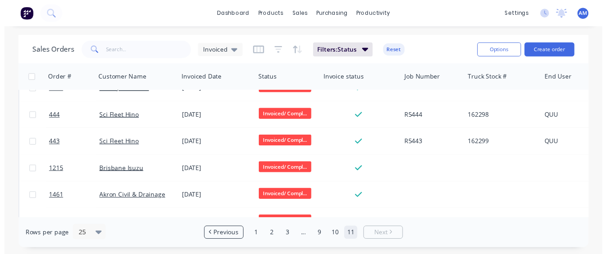
scroll to position [230, 0]
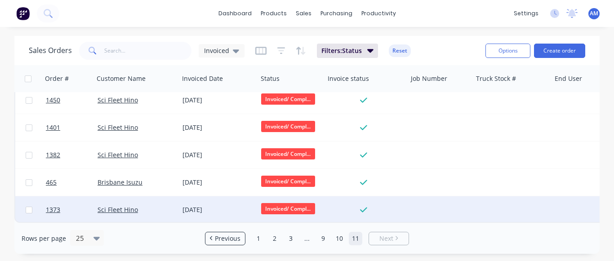
click at [212, 205] on div "[DATE]" at bounding box center [217, 209] width 71 height 9
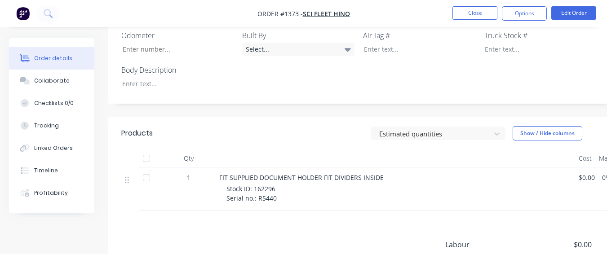
scroll to position [270, 0]
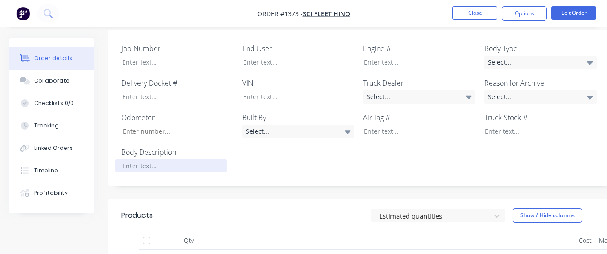
click at [163, 160] on div at bounding box center [171, 166] width 112 height 13
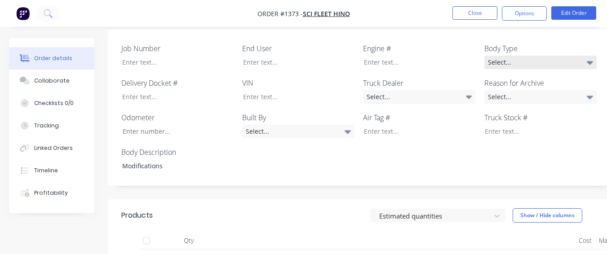
click at [546, 56] on div "Select..." at bounding box center [540, 62] width 112 height 13
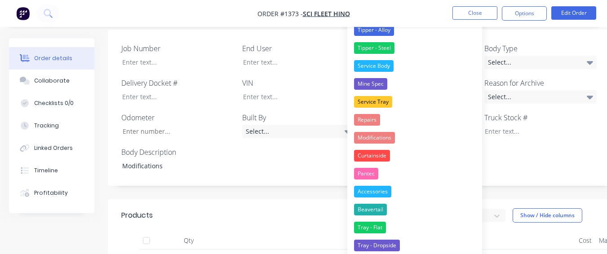
click at [436, 135] on button "Modifications" at bounding box center [414, 138] width 135 height 18
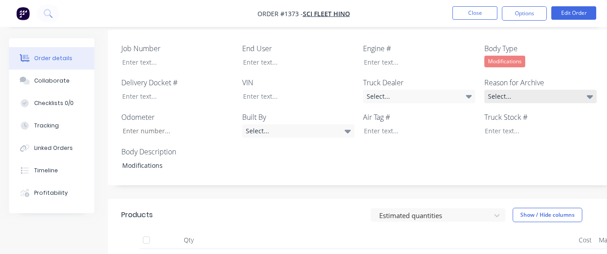
click at [492, 90] on div "Select..." at bounding box center [540, 96] width 112 height 13
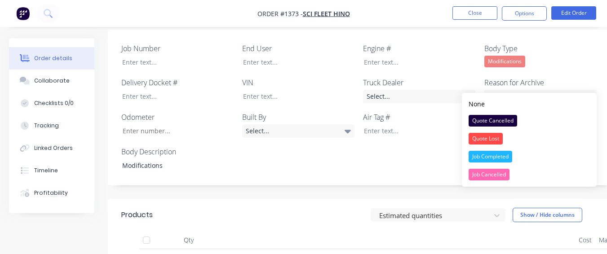
click at [486, 150] on button "Job Completed" at bounding box center [529, 157] width 135 height 18
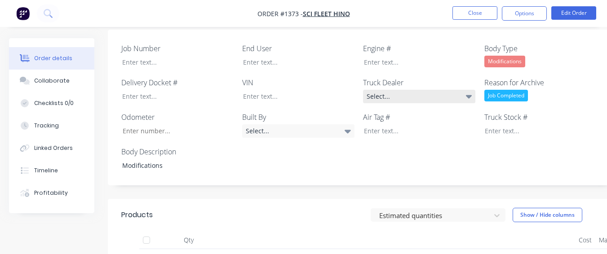
click at [399, 90] on div "Select..." at bounding box center [419, 96] width 112 height 13
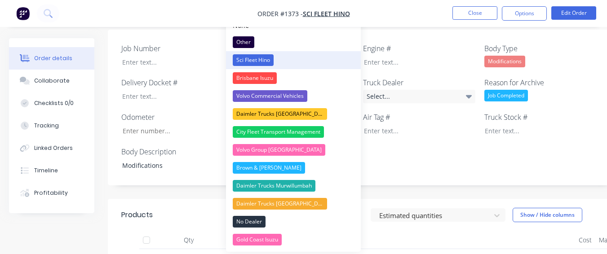
click at [290, 55] on button "Sci Fleet Hino" at bounding box center [293, 60] width 135 height 18
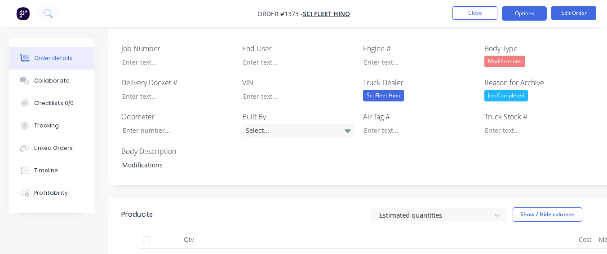
click at [526, 13] on button "Options" at bounding box center [524, 13] width 45 height 14
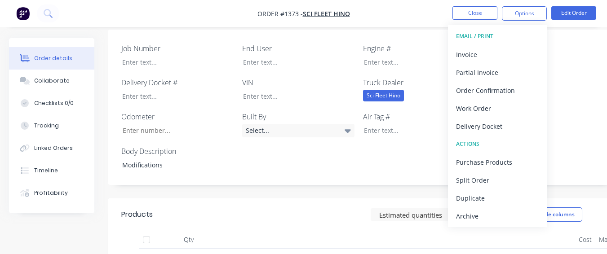
click at [488, 212] on div "Archive" at bounding box center [497, 216] width 83 height 13
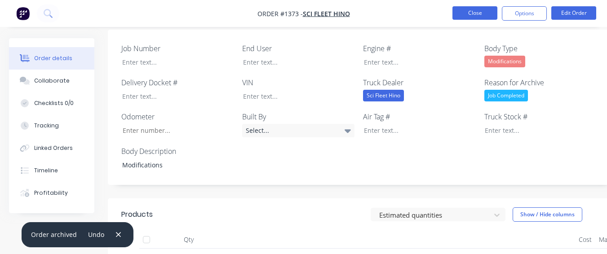
click at [474, 11] on button "Close" at bounding box center [474, 12] width 45 height 13
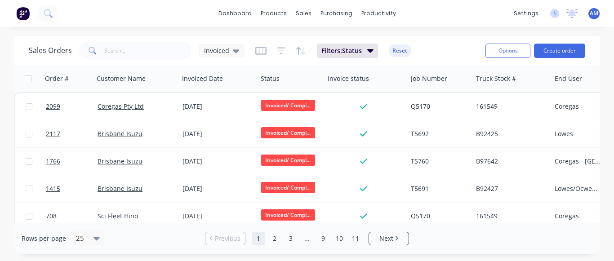
drag, startPoint x: 353, startPoint y: 237, endPoint x: 314, endPoint y: 204, distance: 50.7
click at [352, 236] on link "11" at bounding box center [355, 238] width 13 height 13
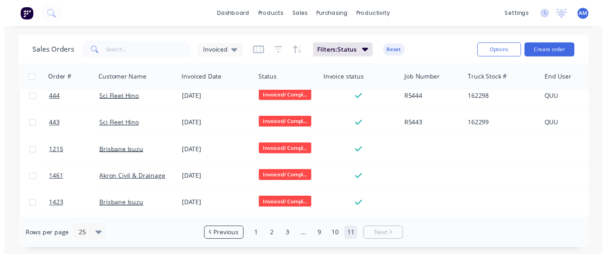
scroll to position [203, 0]
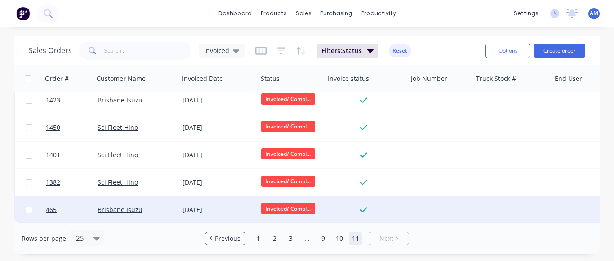
click at [195, 200] on div "[DATE]" at bounding box center [218, 209] width 79 height 27
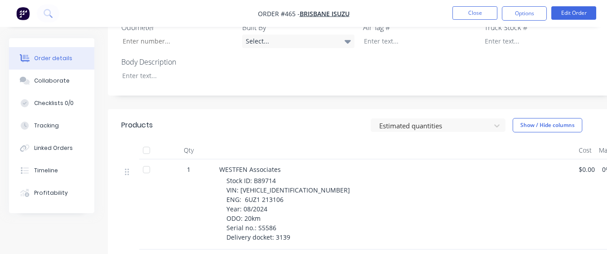
scroll to position [359, 0]
click at [167, 70] on div at bounding box center [171, 76] width 112 height 13
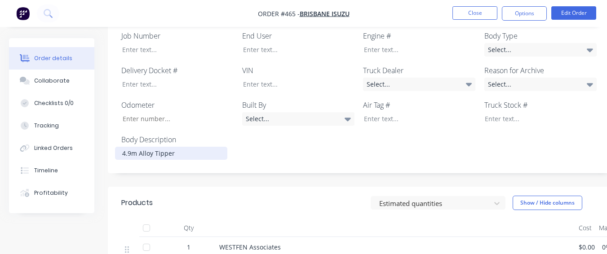
scroll to position [270, 0]
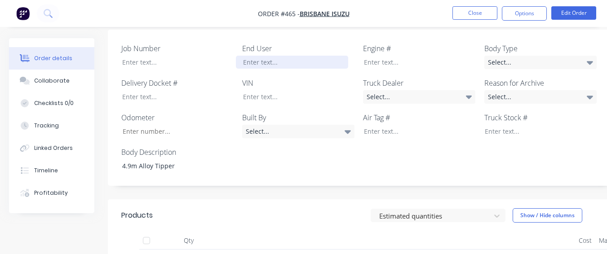
click at [248, 56] on div at bounding box center [292, 62] width 112 height 13
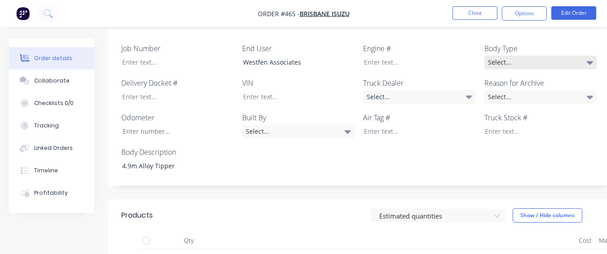
click at [496, 56] on div "Select..." at bounding box center [540, 62] width 112 height 13
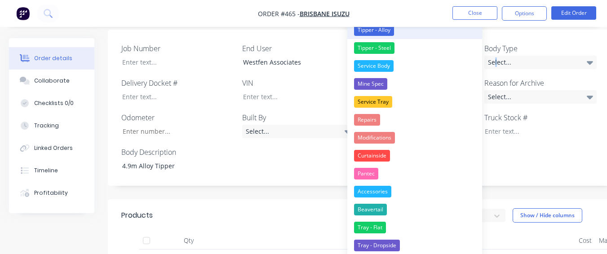
click at [377, 29] on div "Tipper - Alloy" at bounding box center [374, 30] width 40 height 12
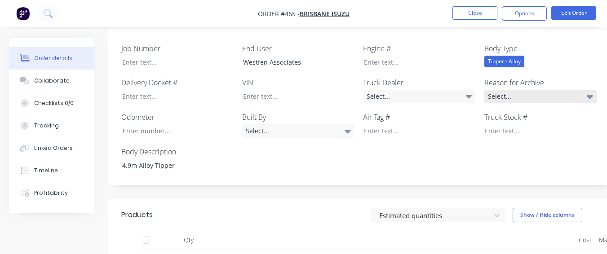
click at [501, 90] on div "Select..." at bounding box center [540, 96] width 112 height 13
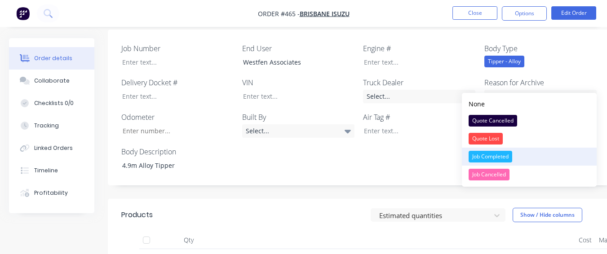
click at [495, 151] on button "Job Completed" at bounding box center [529, 157] width 135 height 18
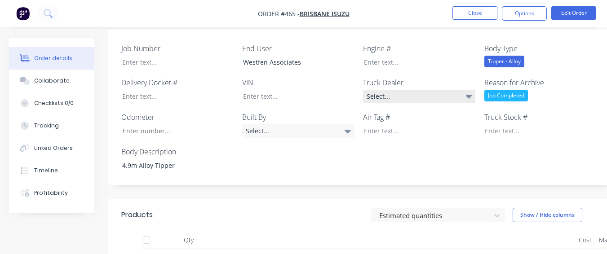
click at [449, 90] on div "Select..." at bounding box center [419, 96] width 112 height 13
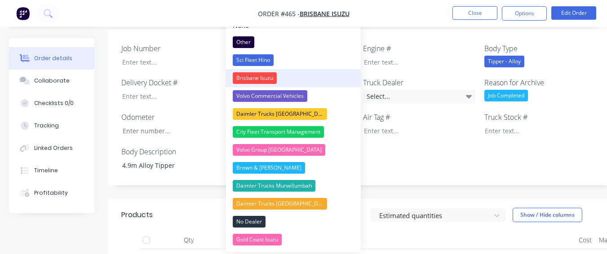
click at [293, 75] on button "Brisbane Isuzu" at bounding box center [293, 78] width 135 height 18
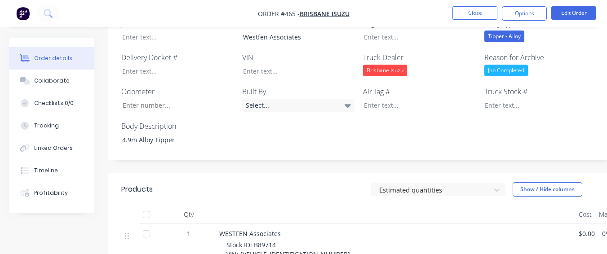
scroll to position [359, 0]
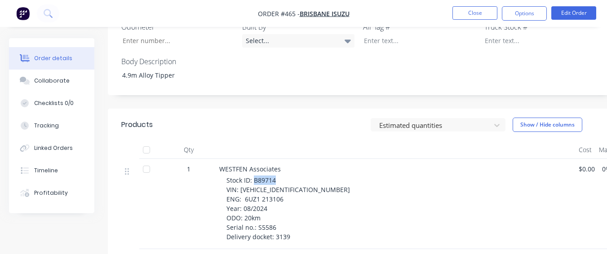
drag, startPoint x: 253, startPoint y: 169, endPoint x: 279, endPoint y: 169, distance: 25.2
click at [279, 176] on div "Stock ID: B89714 VIN: [VEHICLE_IDENTIFICATION_NUMBER] ENG: 6UZ1 213106 Year: 08…" at bounding box center [398, 209] width 345 height 66
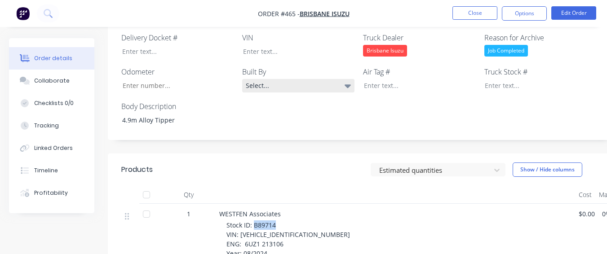
scroll to position [270, 0]
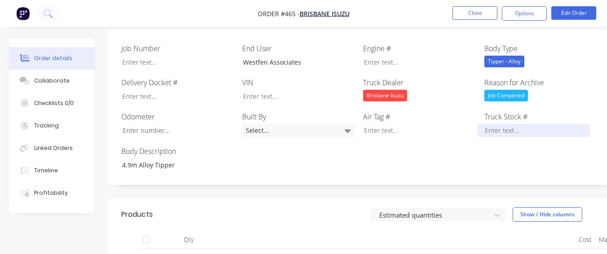
click at [508, 124] on div at bounding box center [534, 130] width 112 height 13
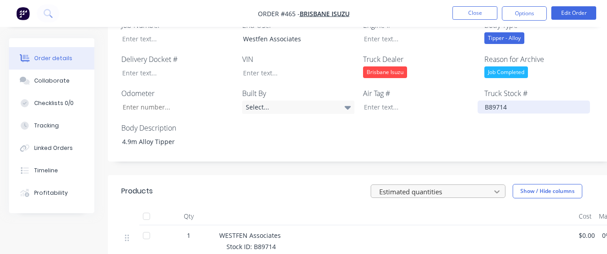
scroll to position [315, 0]
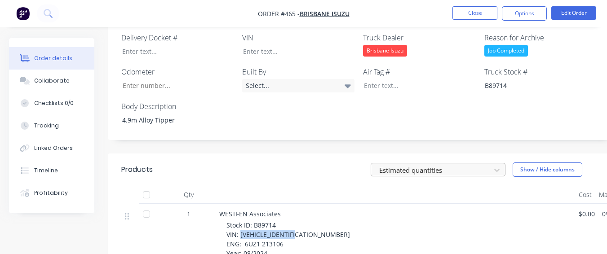
drag, startPoint x: 240, startPoint y: 223, endPoint x: 300, endPoint y: 222, distance: 60.2
click at [300, 222] on div "Stock ID: B89714 VIN: [VEHICLE_IDENTIFICATION_NUMBER] ENG: 6UZ1 213106 Year: 08…" at bounding box center [398, 254] width 345 height 66
drag, startPoint x: 301, startPoint y: 31, endPoint x: 297, endPoint y: 35, distance: 6.0
click at [299, 32] on div "VIN" at bounding box center [298, 45] width 112 height 26
click at [295, 45] on div at bounding box center [292, 51] width 112 height 13
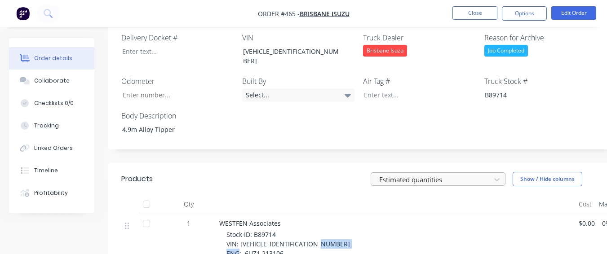
drag, startPoint x: 245, startPoint y: 232, endPoint x: 286, endPoint y: 235, distance: 41.0
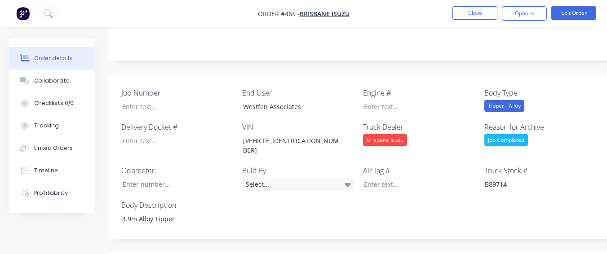
scroll to position [225, 0]
click at [367, 101] on div at bounding box center [413, 107] width 112 height 13
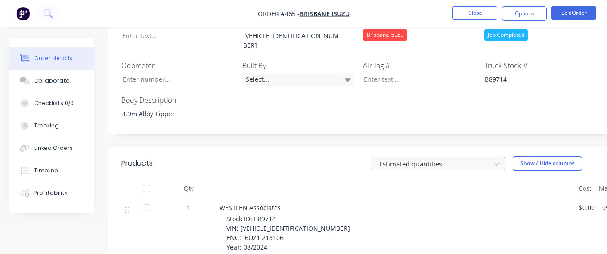
scroll to position [359, 0]
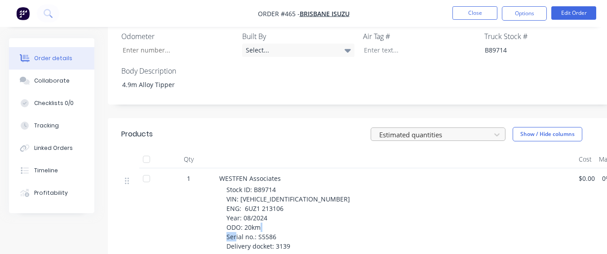
drag, startPoint x: 259, startPoint y: 216, endPoint x: 285, endPoint y: 217, distance: 26.5
click at [284, 218] on div "Stock ID: B89714 VIN: [VEHICLE_IDENTIFICATION_NUMBER] ENG: 6UZ1 213106 Year: 08…" at bounding box center [398, 218] width 345 height 66
drag, startPoint x: 275, startPoint y: 215, endPoint x: 267, endPoint y: 214, distance: 7.3
click at [273, 215] on span "Stock ID: B89714 VIN: [VEHICLE_IDENTIFICATION_NUMBER] ENG: 6UZ1 213106 Year: 08…" at bounding box center [288, 218] width 124 height 65
click at [254, 214] on span "Stock ID: B89714 VIN: [VEHICLE_IDENTIFICATION_NUMBER] ENG: 6UZ1 213106 Year: 08…" at bounding box center [288, 218] width 124 height 65
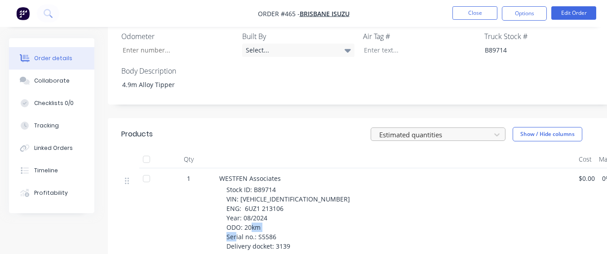
drag, startPoint x: 256, startPoint y: 214, endPoint x: 279, endPoint y: 215, distance: 23.0
click at [279, 215] on div "Stock ID: B89714 VIN: [VEHICLE_IDENTIFICATION_NUMBER] ENG: 6UZ1 213106 Year: 08…" at bounding box center [398, 218] width 345 height 66
click at [272, 199] on div "Stock ID: B89714 VIN: [VEHICLE_IDENTIFICATION_NUMBER] ENG: 6UZ1 213106 Year: 08…" at bounding box center [398, 218] width 345 height 66
click at [247, 215] on span "Stock ID: B89714 VIN: [VEHICLE_IDENTIFICATION_NUMBER] ENG: 6UZ1 213106 Year: 08…" at bounding box center [288, 218] width 124 height 65
drag, startPoint x: 256, startPoint y: 215, endPoint x: 274, endPoint y: 216, distance: 18.0
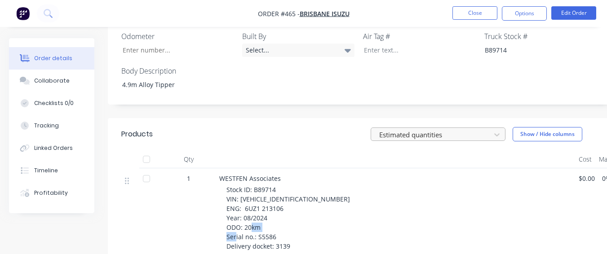
click at [274, 216] on span "Stock ID: B89714 VIN: [VEHICLE_IDENTIFICATION_NUMBER] ENG: 6UZ1 213106 Year: 08…" at bounding box center [288, 218] width 124 height 65
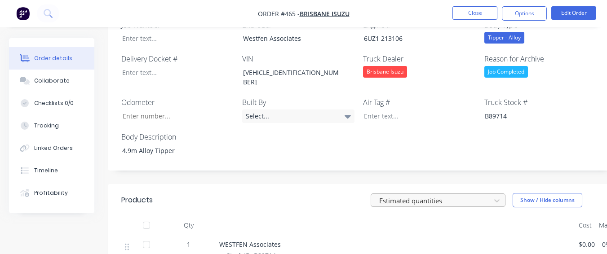
scroll to position [270, 0]
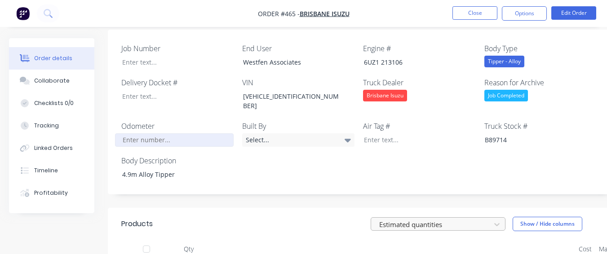
click at [170, 133] on input "Job Number" at bounding box center [174, 139] width 119 height 13
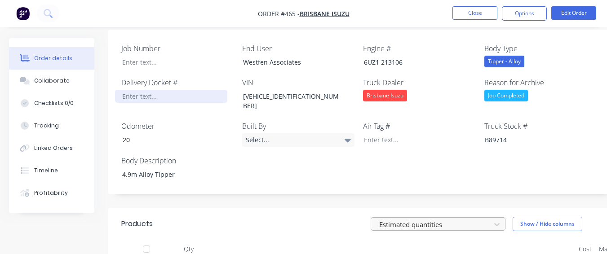
click at [182, 90] on div at bounding box center [171, 96] width 112 height 13
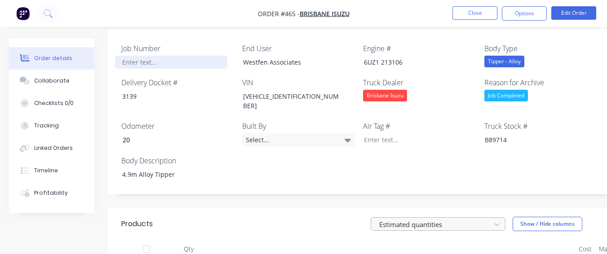
click at [149, 56] on div at bounding box center [171, 62] width 112 height 13
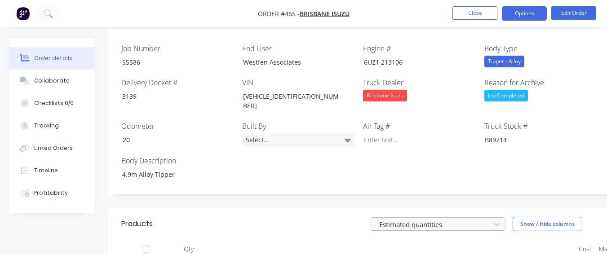
click at [523, 12] on button "Options" at bounding box center [524, 13] width 45 height 14
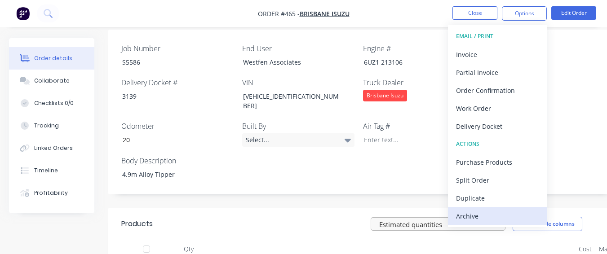
click at [506, 214] on div "Archive" at bounding box center [497, 216] width 83 height 13
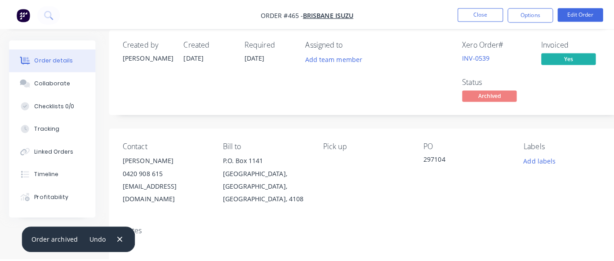
scroll to position [0, 0]
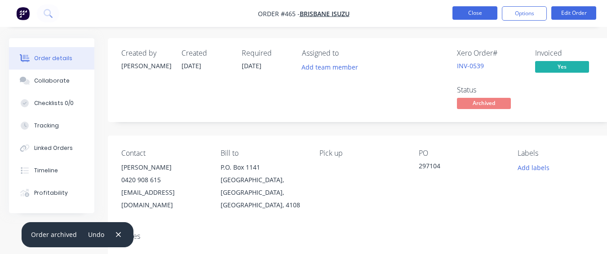
click at [467, 10] on button "Close" at bounding box center [474, 12] width 45 height 13
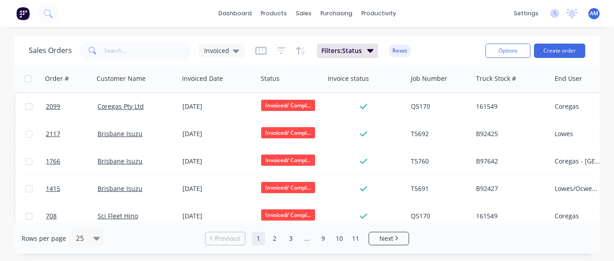
drag, startPoint x: 357, startPoint y: 238, endPoint x: 347, endPoint y: 227, distance: 15.3
click at [357, 237] on link "11" at bounding box center [355, 238] width 13 height 13
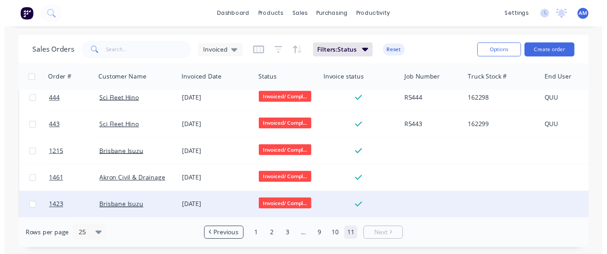
scroll to position [175, 0]
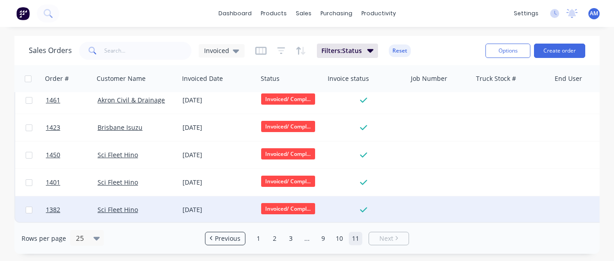
click at [186, 205] on div "[DATE]" at bounding box center [217, 209] width 71 height 9
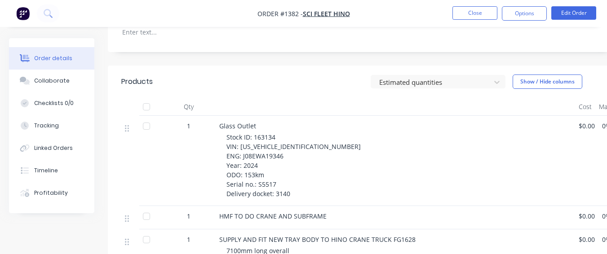
scroll to position [404, 0]
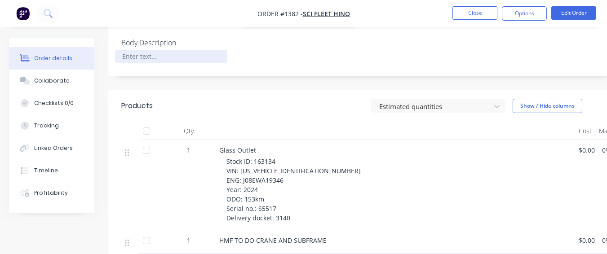
click at [157, 50] on div at bounding box center [171, 56] width 112 height 13
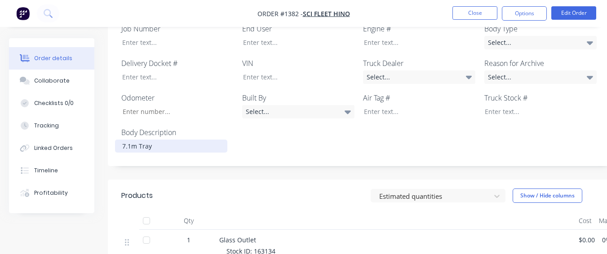
scroll to position [270, 0]
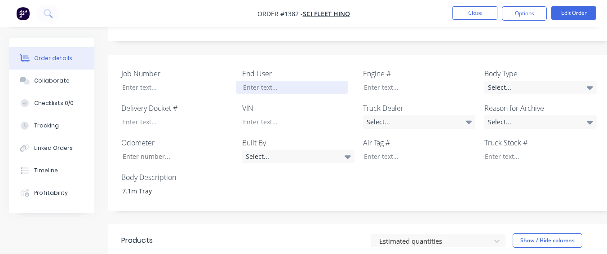
click at [257, 81] on div at bounding box center [292, 87] width 112 height 13
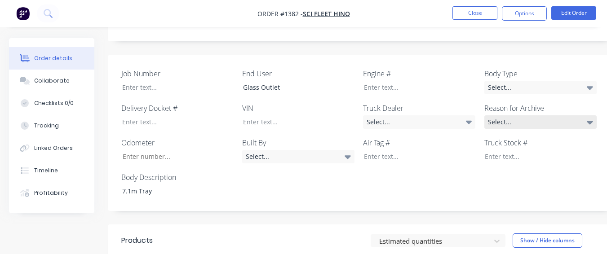
click at [530, 115] on div "Select..." at bounding box center [540, 121] width 112 height 13
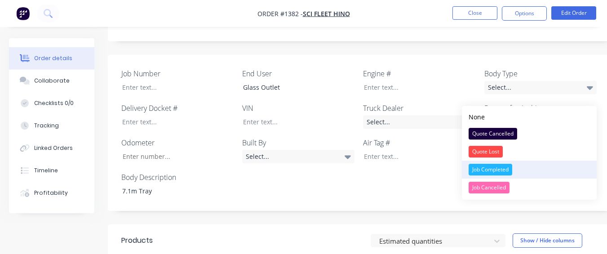
drag, startPoint x: 495, startPoint y: 162, endPoint x: 523, endPoint y: 89, distance: 78.5
click at [495, 161] on button "Job Completed" at bounding box center [529, 170] width 135 height 18
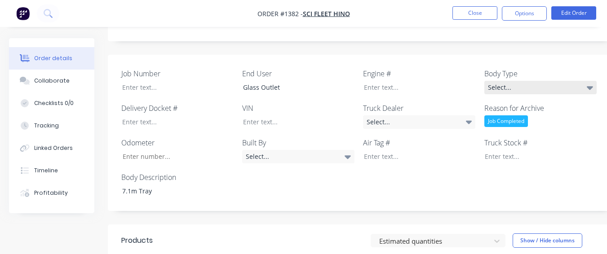
click at [529, 81] on div "Select..." at bounding box center [540, 87] width 112 height 13
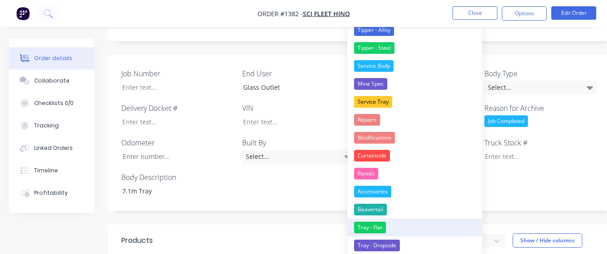
click at [360, 225] on div "Tray - Flat" at bounding box center [370, 228] width 32 height 12
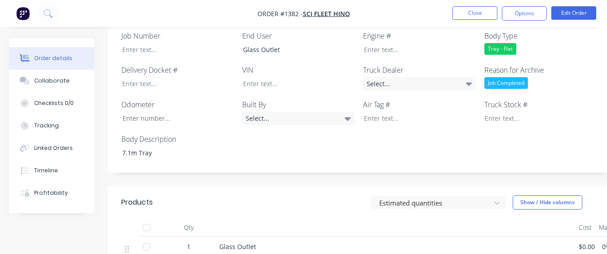
scroll to position [359, 0]
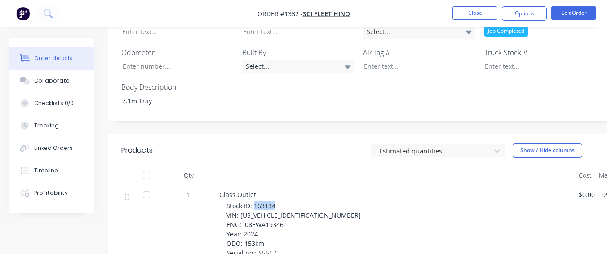
drag, startPoint x: 254, startPoint y: 180, endPoint x: 279, endPoint y: 182, distance: 25.2
click at [279, 201] on div "Stock ID: 163134 VIN: [US_VEHICLE_IDENTIFICATION_NUMBER] ENG: J08EWA19346 Year:…" at bounding box center [398, 234] width 345 height 66
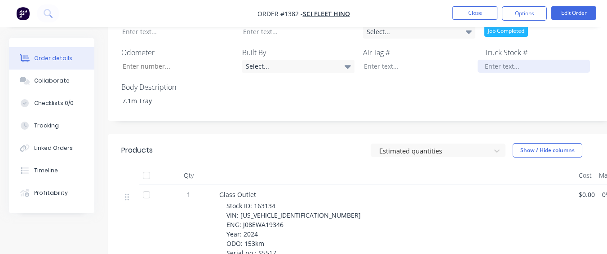
click at [492, 60] on div at bounding box center [534, 66] width 112 height 13
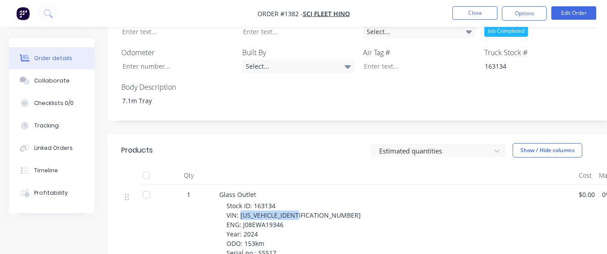
drag, startPoint x: 239, startPoint y: 191, endPoint x: 303, endPoint y: 191, distance: 63.8
click at [303, 201] on div "Stock ID: 163134 VIN: [US_VEHICLE_IDENTIFICATION_NUMBER] ENG: J08EWA19346 Year:…" at bounding box center [398, 234] width 345 height 66
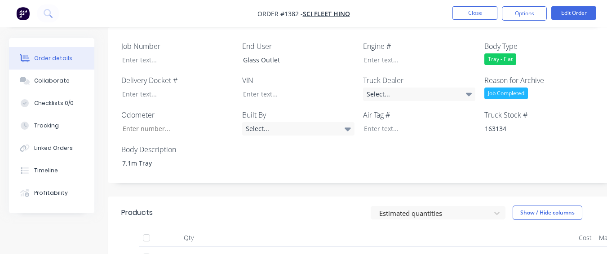
scroll to position [270, 0]
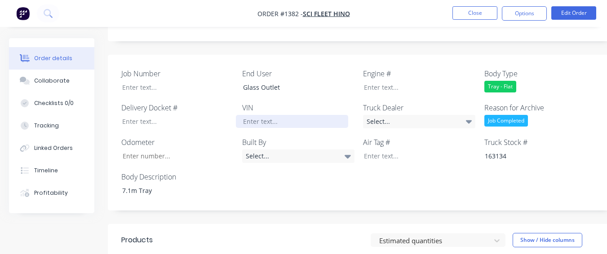
drag, startPoint x: 297, startPoint y: 81, endPoint x: 287, endPoint y: 93, distance: 15.9
click at [292, 102] on label "VIN" at bounding box center [298, 107] width 112 height 11
click at [284, 115] on div at bounding box center [292, 121] width 112 height 13
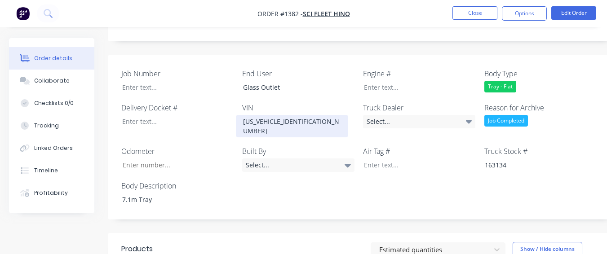
scroll to position [449, 0]
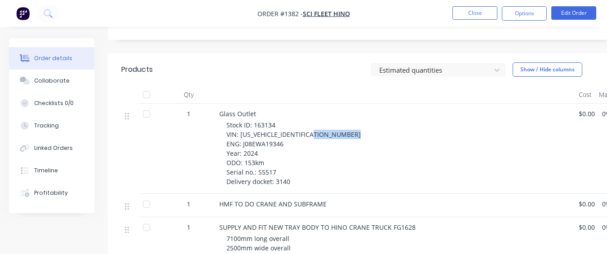
drag, startPoint x: 243, startPoint y: 112, endPoint x: 285, endPoint y: 106, distance: 42.6
click at [285, 120] on div "Stock ID: 163134 VIN: [US_VEHICLE_IDENTIFICATION_NUMBER] ENG: J08EWA19346 Year:…" at bounding box center [398, 153] width 345 height 66
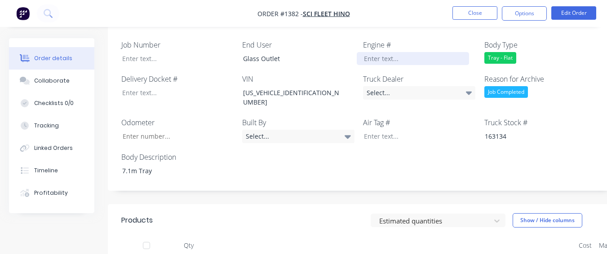
scroll to position [270, 0]
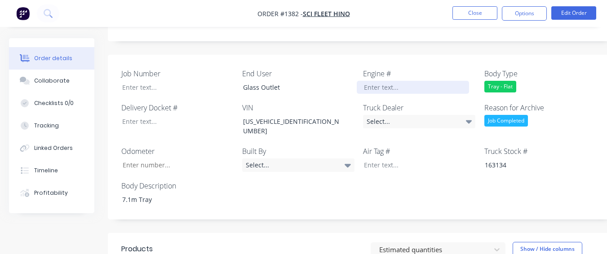
click at [377, 81] on div at bounding box center [413, 87] width 112 height 13
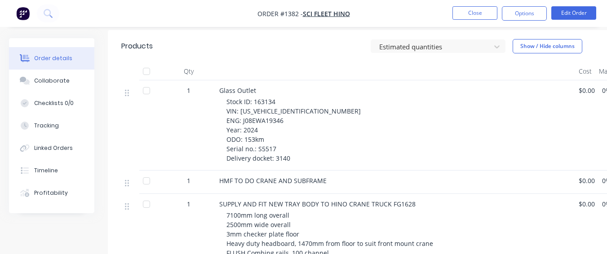
scroll to position [494, 0]
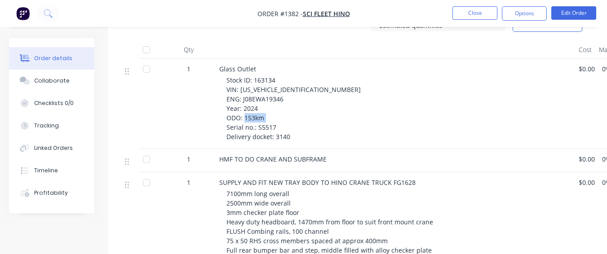
drag, startPoint x: 256, startPoint y: 93, endPoint x: 276, endPoint y: 95, distance: 20.3
click at [276, 95] on div "Stock ID: 163134 VIN: [US_VEHICLE_IDENTIFICATION_NUMBER] ENG: J08EWA19346 Year:…" at bounding box center [398, 108] width 345 height 66
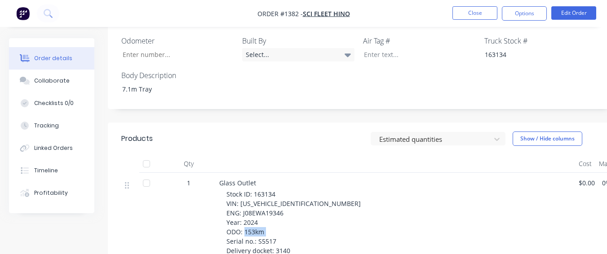
scroll to position [359, 0]
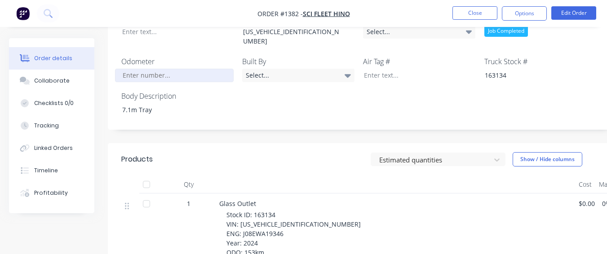
click at [173, 69] on input "Job Number" at bounding box center [174, 75] width 119 height 13
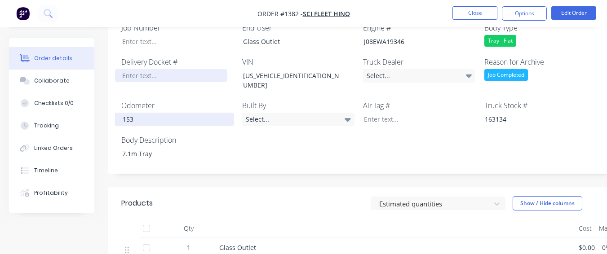
scroll to position [315, 0]
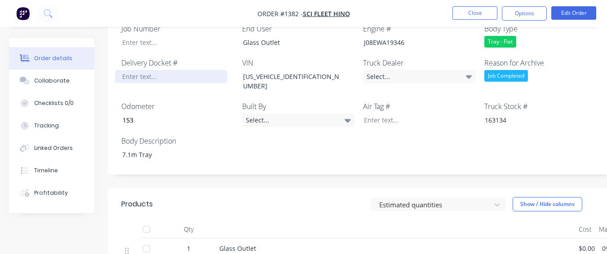
click at [160, 70] on div at bounding box center [171, 76] width 112 height 13
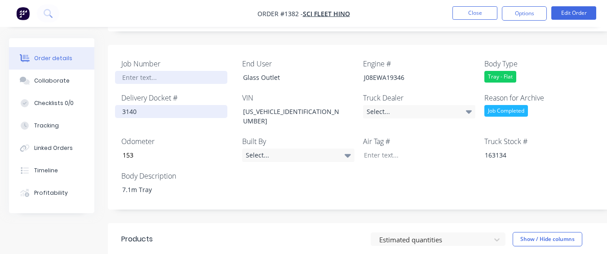
scroll to position [270, 0]
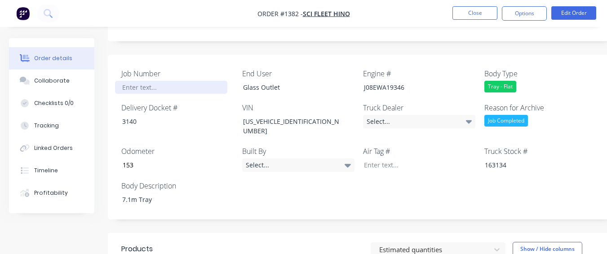
click at [155, 81] on div at bounding box center [171, 87] width 112 height 13
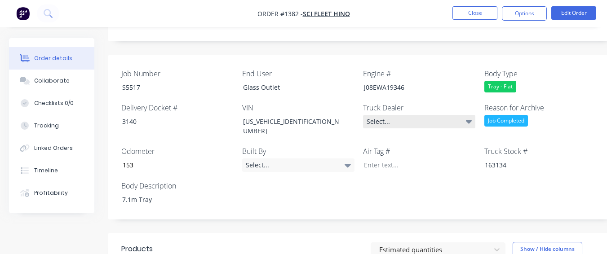
drag, startPoint x: 406, startPoint y: 92, endPoint x: 399, endPoint y: 91, distance: 6.3
click at [405, 115] on div "Select..." at bounding box center [419, 121] width 112 height 13
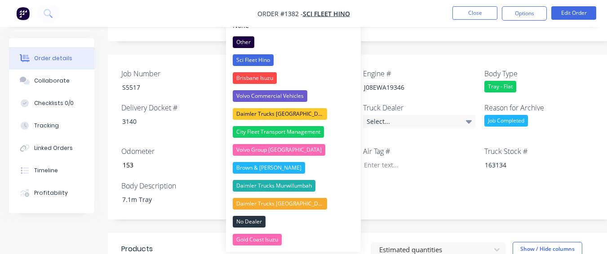
drag, startPoint x: 338, startPoint y: 62, endPoint x: 383, endPoint y: 38, distance: 51.3
click at [339, 62] on button "Sci Fleet Hino" at bounding box center [293, 60] width 135 height 18
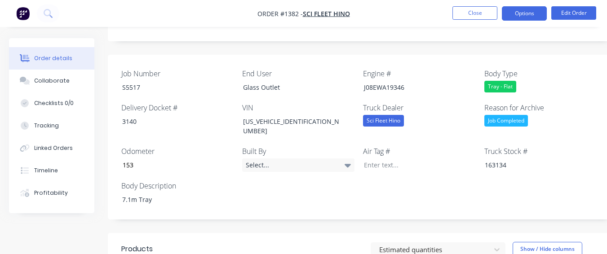
click at [515, 17] on button "Options" at bounding box center [524, 13] width 45 height 14
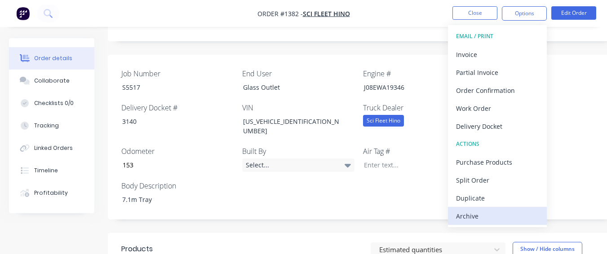
click at [457, 208] on button "Archive" at bounding box center [497, 216] width 99 height 18
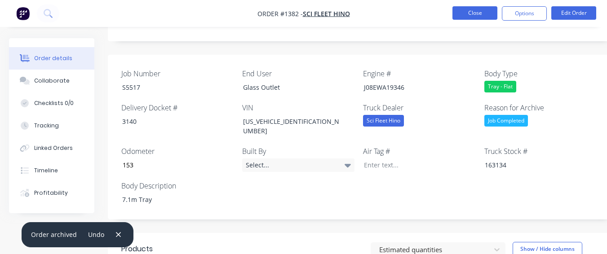
click at [466, 17] on button "Close" at bounding box center [474, 12] width 45 height 13
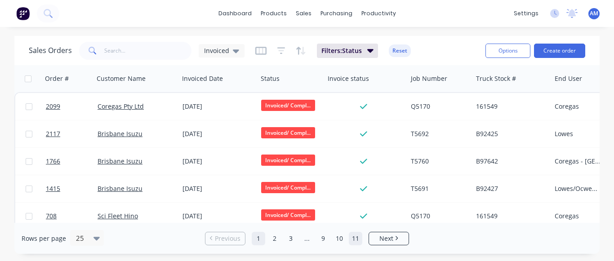
click at [354, 233] on link "11" at bounding box center [355, 238] width 13 height 13
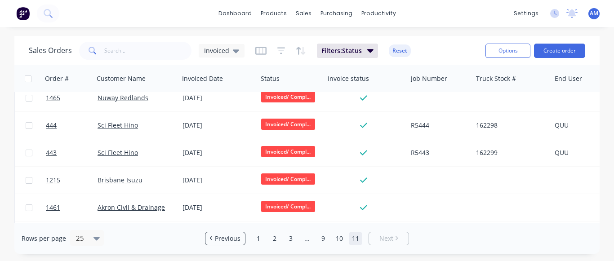
scroll to position [148, 0]
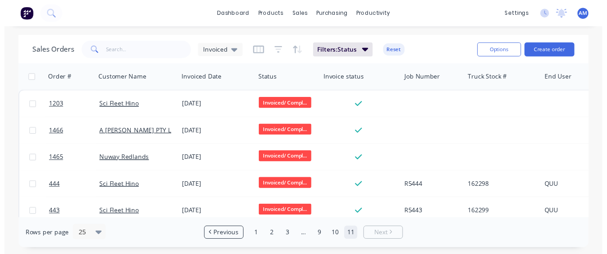
scroll to position [148, 0]
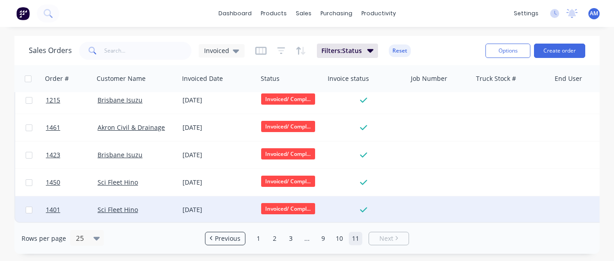
click at [190, 205] on div "[DATE]" at bounding box center [217, 209] width 71 height 9
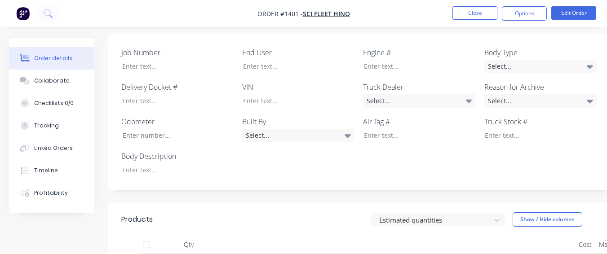
scroll to position [315, 0]
click at [146, 152] on label "Body Description" at bounding box center [177, 157] width 112 height 11
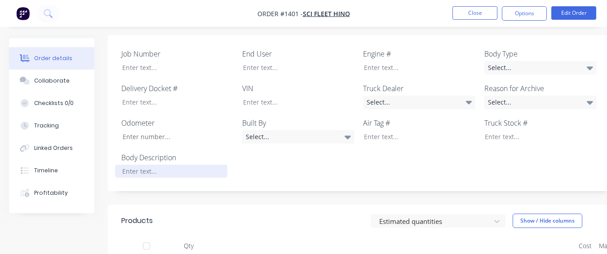
click at [142, 165] on div at bounding box center [171, 171] width 112 height 13
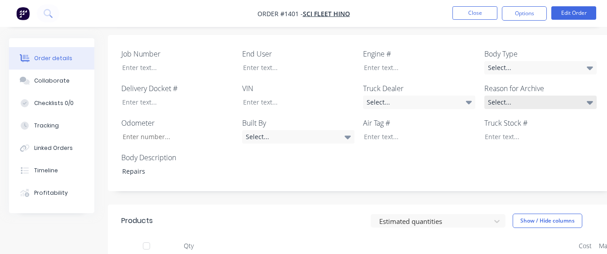
drag, startPoint x: 501, startPoint y: 47, endPoint x: 501, endPoint y: 57, distance: 9.9
click at [501, 96] on div "Select..." at bounding box center [540, 102] width 112 height 13
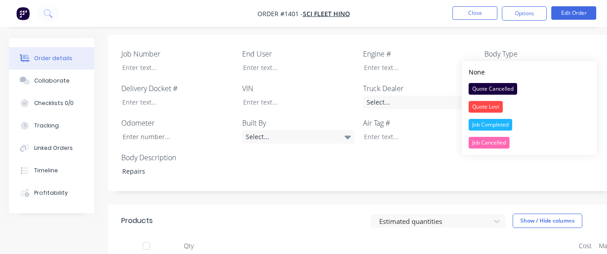
click at [495, 120] on div "Job Completed" at bounding box center [491, 125] width 44 height 12
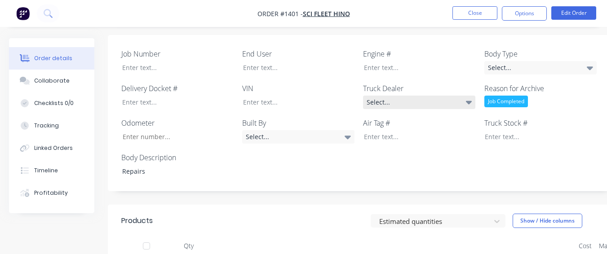
click at [410, 96] on div "Select..." at bounding box center [419, 102] width 112 height 13
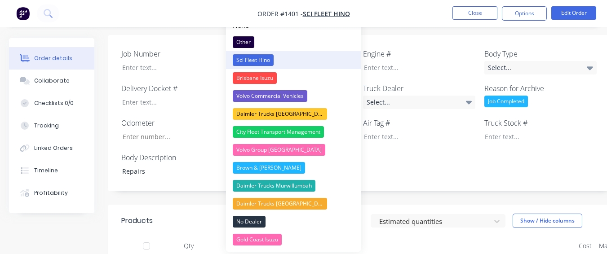
click at [316, 56] on button "Sci Fleet Hino" at bounding box center [293, 60] width 135 height 18
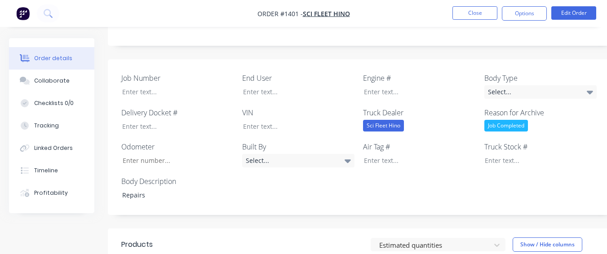
scroll to position [270, 0]
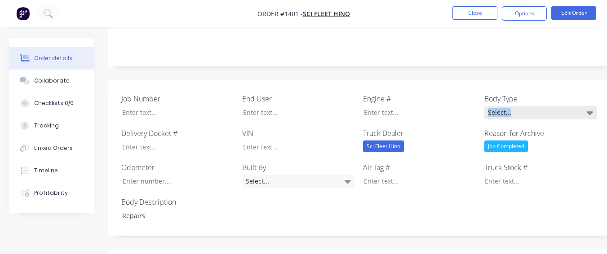
drag, startPoint x: 545, startPoint y: 53, endPoint x: 536, endPoint y: 61, distance: 12.4
click at [541, 93] on div "Body Type Select..." at bounding box center [540, 106] width 112 height 26
click at [536, 106] on div "Select..." at bounding box center [540, 112] width 112 height 13
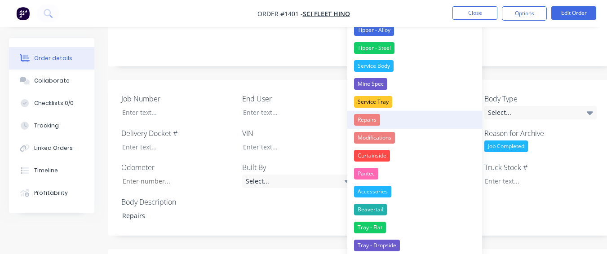
click at [389, 118] on button "Repairs" at bounding box center [414, 120] width 135 height 18
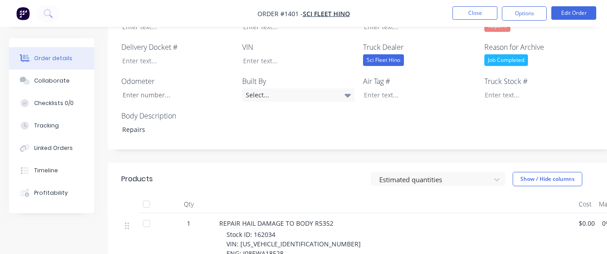
scroll to position [359, 0]
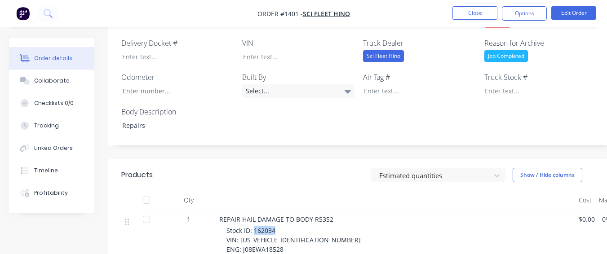
drag, startPoint x: 255, startPoint y: 181, endPoint x: 275, endPoint y: 179, distance: 20.3
click at [275, 226] on span "Stock ID: 162034 VIN: JHDFL8JW1XXX29181 ENG: J08EWA18528 Year: 2024" at bounding box center [293, 244] width 134 height 37
copy span "162034"
click at [501, 84] on div at bounding box center [534, 90] width 112 height 13
paste div
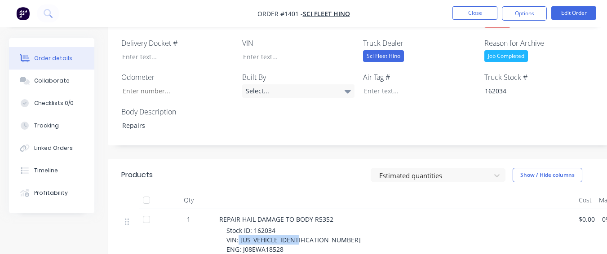
drag, startPoint x: 239, startPoint y: 191, endPoint x: 304, endPoint y: 188, distance: 64.3
click at [304, 226] on div "Stock ID: 162034 VIN: JHDFL8JW1XXX29181 ENG: J08EWA18528 Year: 2024" at bounding box center [398, 245] width 345 height 38
copy span "JHDFL8JW1XXX29181"
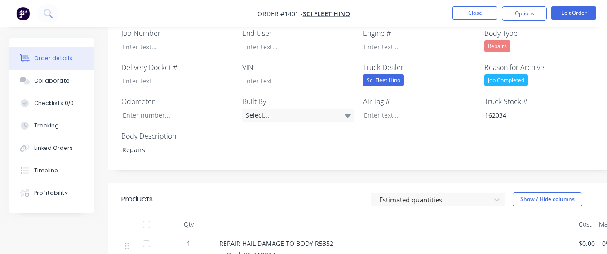
scroll to position [315, 0]
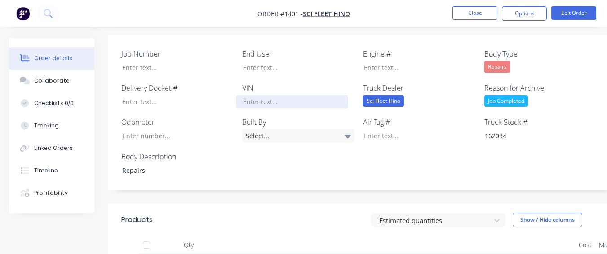
click at [286, 95] on div at bounding box center [292, 101] width 112 height 13
paste div
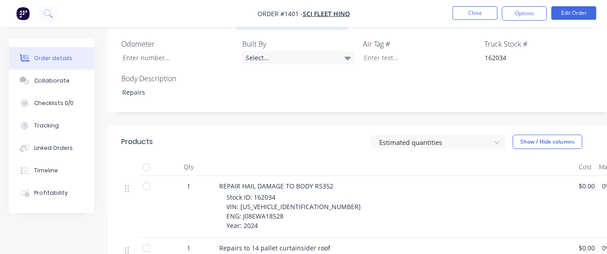
scroll to position [404, 0]
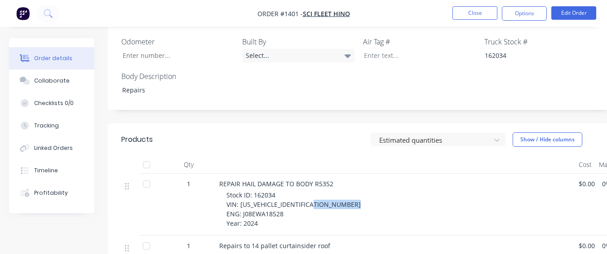
drag, startPoint x: 241, startPoint y: 156, endPoint x: 286, endPoint y: 155, distance: 45.4
click at [286, 191] on div "Stock ID: 162034 VIN: JHDFL8JW1XXX29181 ENG: J08EWA18528 Year: 2024" at bounding box center [398, 210] width 345 height 38
copy span "J08EWA18528"
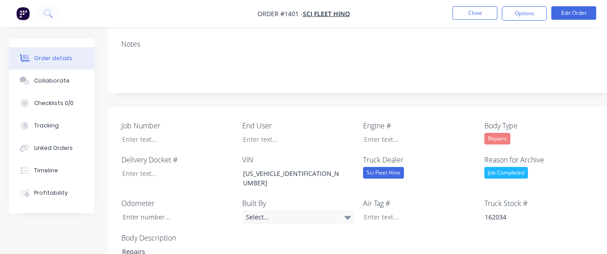
scroll to position [225, 0]
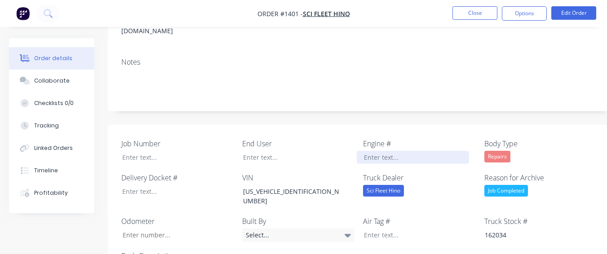
click at [383, 151] on div at bounding box center [413, 157] width 112 height 13
paste div
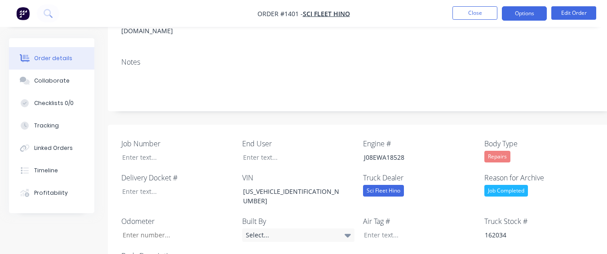
click at [530, 10] on button "Options" at bounding box center [524, 13] width 45 height 14
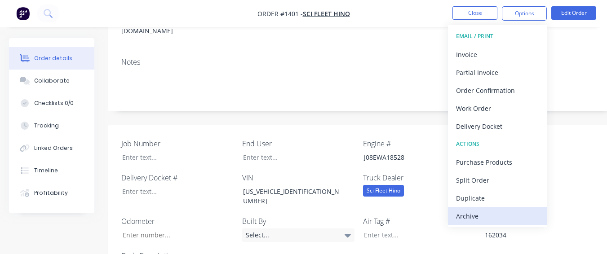
click at [463, 215] on div "Archive" at bounding box center [497, 216] width 83 height 13
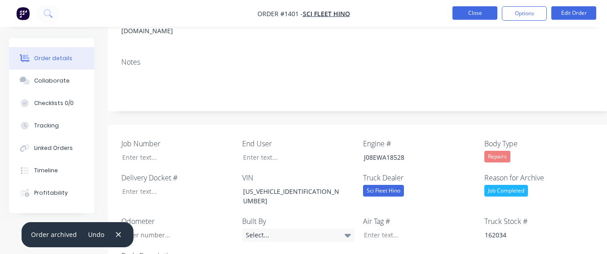
click at [472, 11] on button "Close" at bounding box center [474, 12] width 45 height 13
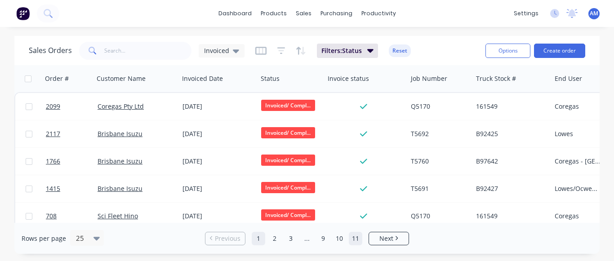
click at [354, 238] on link "11" at bounding box center [355, 238] width 13 height 13
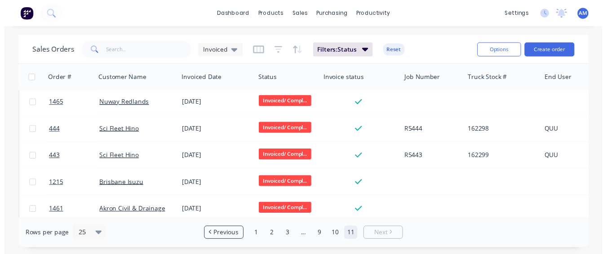
scroll to position [120, 0]
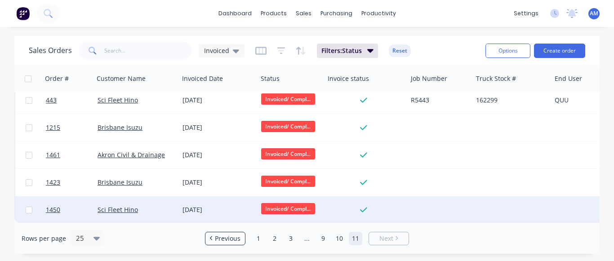
click at [195, 208] on div "[DATE]" at bounding box center [217, 209] width 71 height 9
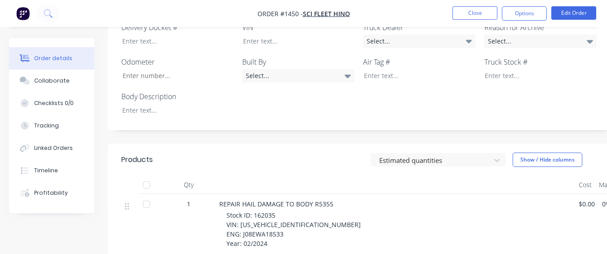
scroll to position [359, 0]
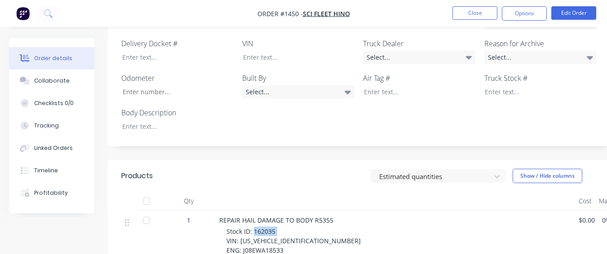
drag, startPoint x: 253, startPoint y: 181, endPoint x: 277, endPoint y: 181, distance: 23.8
click at [277, 227] on span "Stock ID: 162035 VIN: JHDFL8JW1XXX29182 ENG: J08EWA18533 Year: 02/2024" at bounding box center [293, 245] width 134 height 37
copy span "162035"
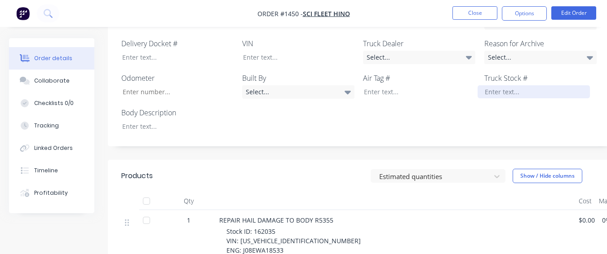
paste div
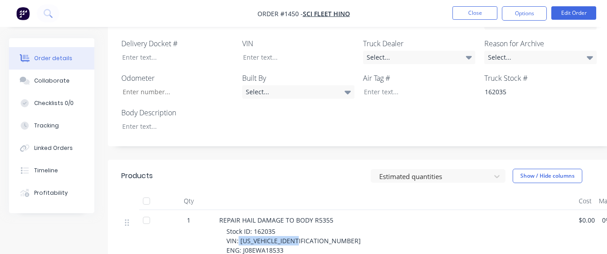
drag, startPoint x: 239, startPoint y: 191, endPoint x: 302, endPoint y: 189, distance: 63.8
click at [302, 227] on div "Stock ID: 162035 VIN: JHDFL8JW1XXX29182 ENG: J08EWA18533 Year: 02/2024" at bounding box center [398, 246] width 345 height 38
copy span "[US_VEHICLE_IDENTIFICATION_NUMBER]"
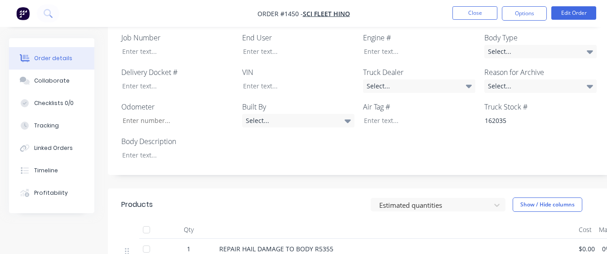
scroll to position [315, 0]
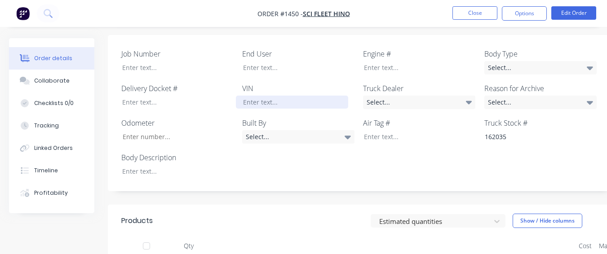
click at [304, 96] on div at bounding box center [292, 102] width 112 height 13
paste div
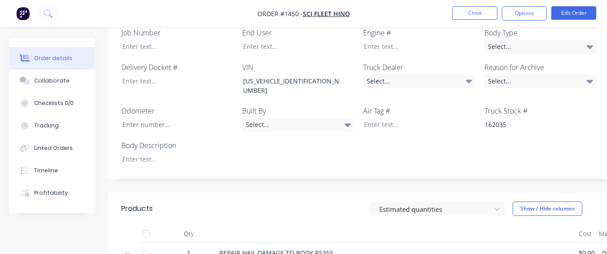
scroll to position [344, 0]
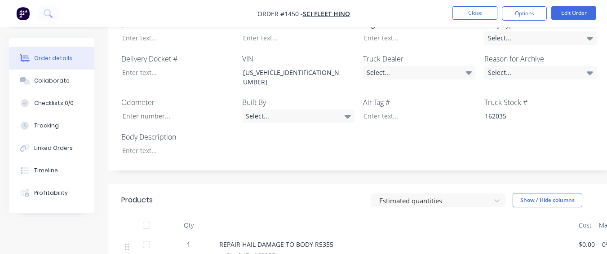
drag, startPoint x: 241, startPoint y: 248, endPoint x: 284, endPoint y: 214, distance: 55.0
copy span "J08EWA18533"
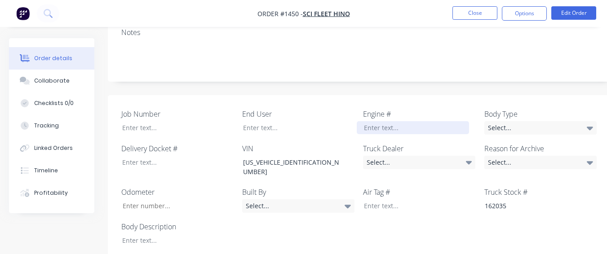
paste div
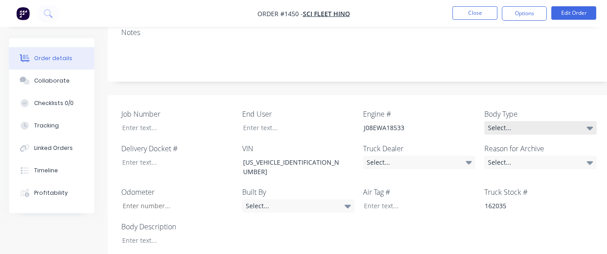
click at [495, 121] on div "Select..." at bounding box center [540, 127] width 112 height 13
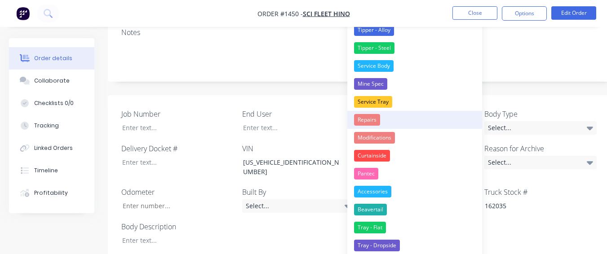
click at [408, 118] on button "Repairs" at bounding box center [414, 120] width 135 height 18
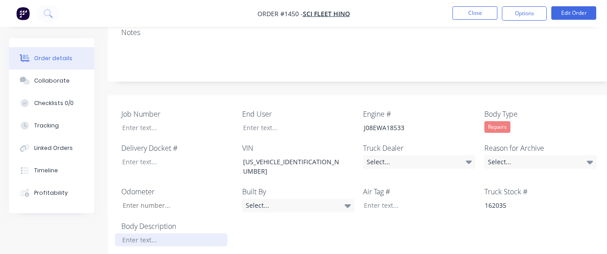
click at [197, 234] on div at bounding box center [171, 240] width 112 height 13
click at [502, 155] on div "Select..." at bounding box center [540, 161] width 112 height 13
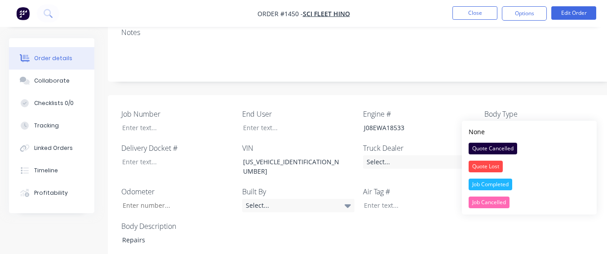
click at [475, 178] on button "Job Completed" at bounding box center [529, 185] width 135 height 18
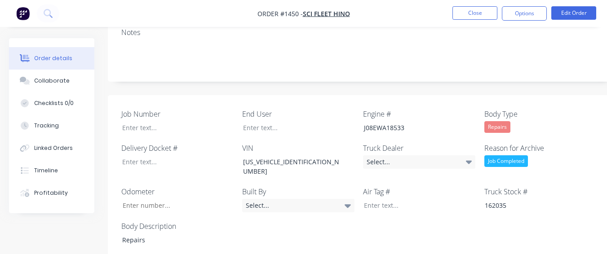
click at [409, 143] on div "Truck Dealer Select..." at bounding box center [419, 160] width 112 height 35
click at [404, 155] on div "Select..." at bounding box center [419, 161] width 112 height 13
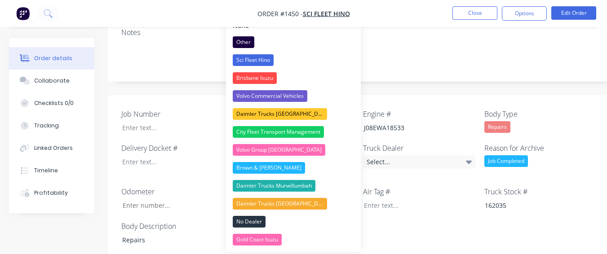
drag, startPoint x: 316, startPoint y: 57, endPoint x: 397, endPoint y: 11, distance: 93.2
click at [316, 55] on button "Sci Fleet Hino" at bounding box center [293, 60] width 135 height 18
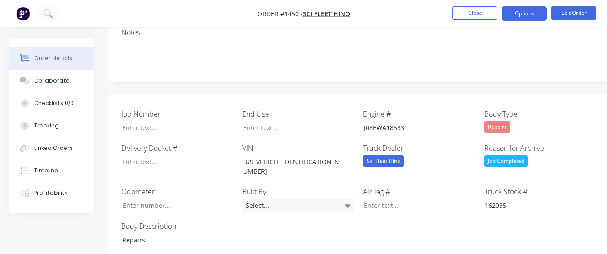
click at [525, 15] on button "Options" at bounding box center [524, 13] width 45 height 14
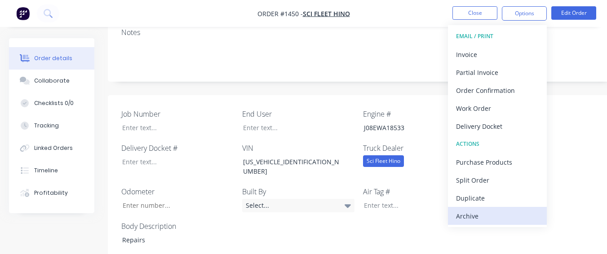
click at [468, 210] on div "Archive" at bounding box center [497, 216] width 83 height 13
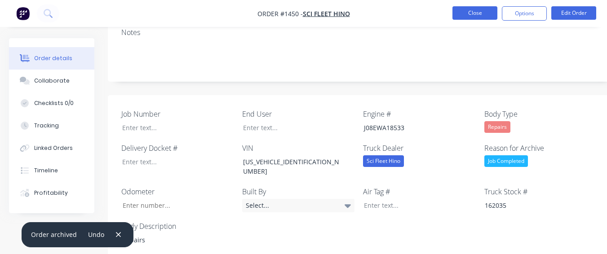
click at [474, 13] on button "Close" at bounding box center [474, 12] width 45 height 13
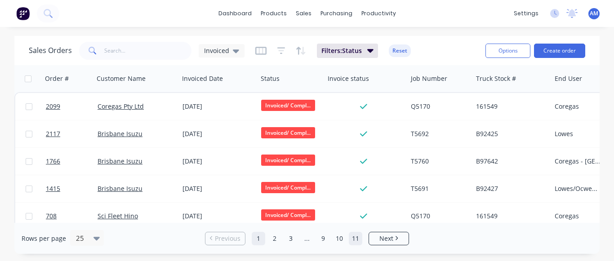
click at [353, 238] on link "11" at bounding box center [355, 238] width 13 height 13
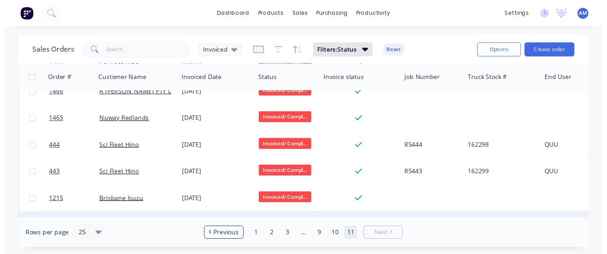
scroll to position [93, 0]
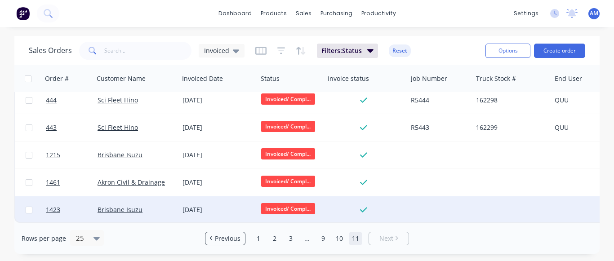
click at [216, 198] on div "[DATE]" at bounding box center [218, 209] width 79 height 27
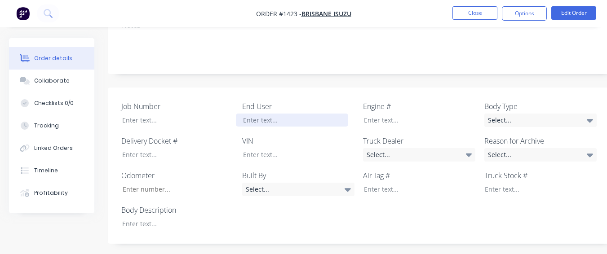
scroll to position [180, 0]
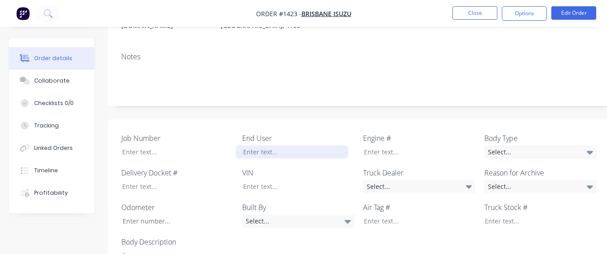
click at [309, 146] on div at bounding box center [292, 152] width 112 height 13
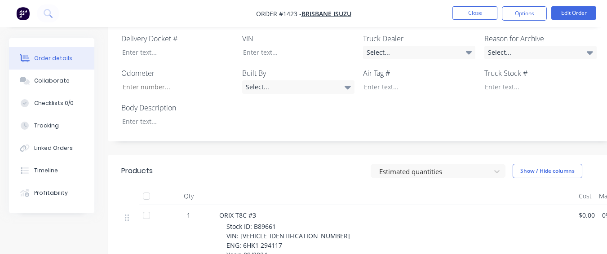
scroll to position [315, 0]
drag, startPoint x: 253, startPoint y: 212, endPoint x: 286, endPoint y: 212, distance: 32.8
click at [286, 222] on div "Stock ID: B89661 VIN: JALFVR34TN7000391 ENG: 6HK1 294117 Year: 09/2024 ODO: 132…" at bounding box center [398, 255] width 345 height 66
copy span "B89661"
click at [542, 80] on div at bounding box center [534, 86] width 112 height 13
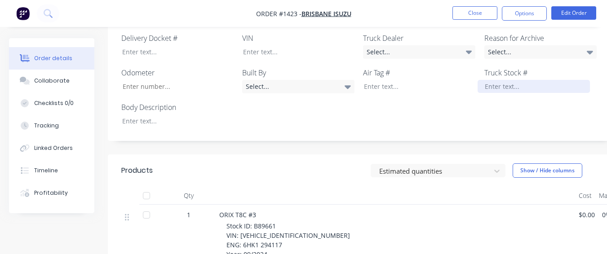
paste div
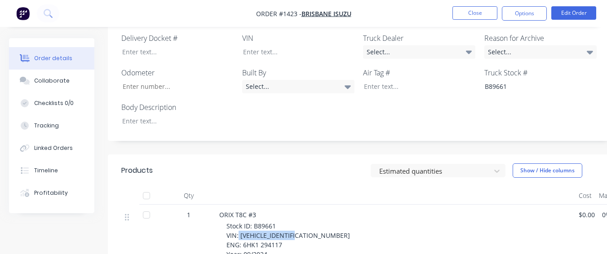
drag, startPoint x: 239, startPoint y: 226, endPoint x: 303, endPoint y: 224, distance: 63.9
click at [303, 224] on div "Stock ID: B89661 VIN: JALFVR34TN7000391 ENG: 6HK1 294117 Year: 09/2024 ODO: 132…" at bounding box center [398, 255] width 345 height 66
click at [302, 45] on div at bounding box center [292, 51] width 112 height 13
paste div
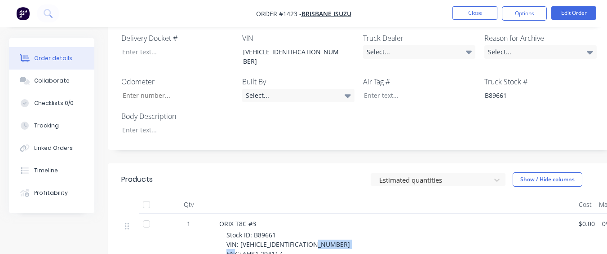
drag, startPoint x: 244, startPoint y: 233, endPoint x: 283, endPoint y: 232, distance: 39.1
copy span "6HK1 294117"
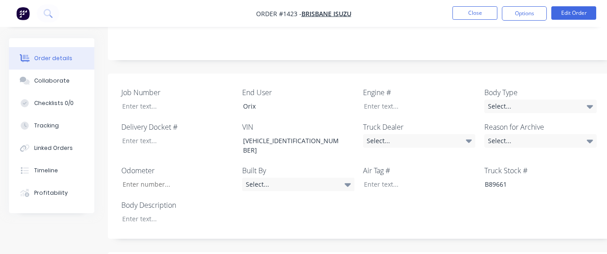
scroll to position [225, 0]
click at [372, 101] on div at bounding box center [413, 107] width 112 height 13
paste div
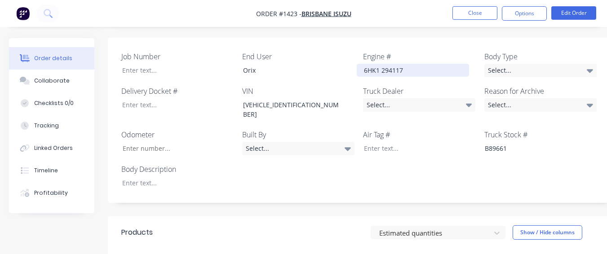
scroll to position [359, 0]
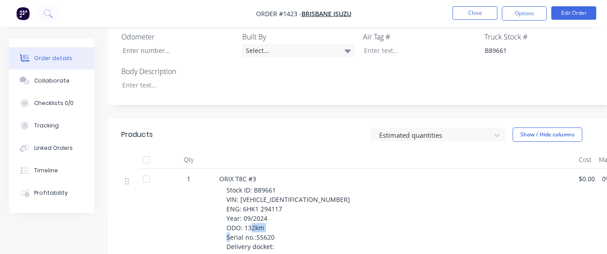
drag, startPoint x: 254, startPoint y: 215, endPoint x: 271, endPoint y: 217, distance: 16.8
click at [271, 217] on span "Stock ID: B89661 VIN: JALFVR34TN7000391 ENG: 6HK1 294117 Year: 09/2024 ODO: 132…" at bounding box center [288, 218] width 124 height 65
click at [273, 215] on div "Stock ID: B89661 VIN: JALFVR34TN7000391 ENG: 6HK1 294117 Year: 09/2024 ODO: 132…" at bounding box center [398, 219] width 345 height 66
drag, startPoint x: 256, startPoint y: 218, endPoint x: 275, endPoint y: 216, distance: 18.5
click at [275, 216] on div "Stock ID: B89661 VIN: JALFVR34TN7000391 ENG: 6HK1 294117 Year: 09/2024 ODO: 132…" at bounding box center [398, 219] width 345 height 66
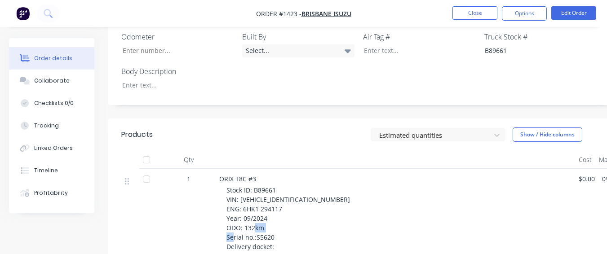
copy span "S5620"
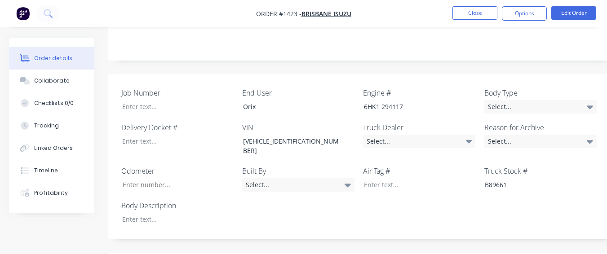
scroll to position [225, 0]
click at [195, 101] on div at bounding box center [171, 107] width 112 height 13
paste div
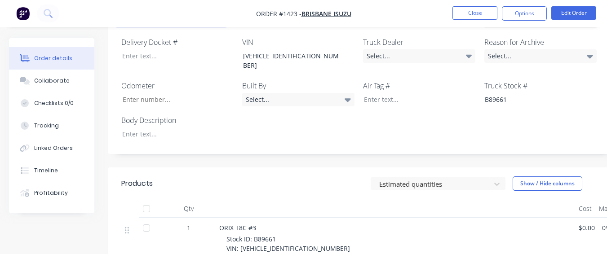
scroll to position [315, 0]
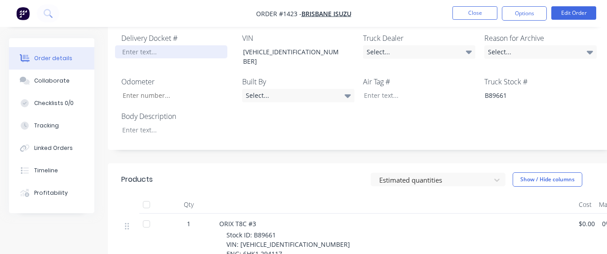
click at [168, 45] on div at bounding box center [171, 51] width 112 height 13
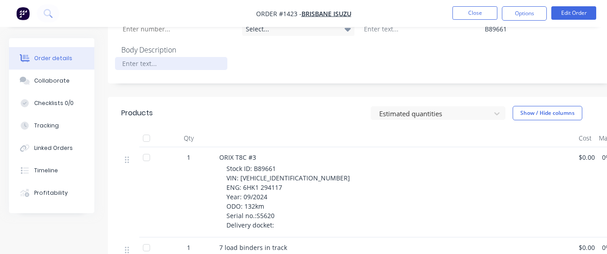
scroll to position [359, 0]
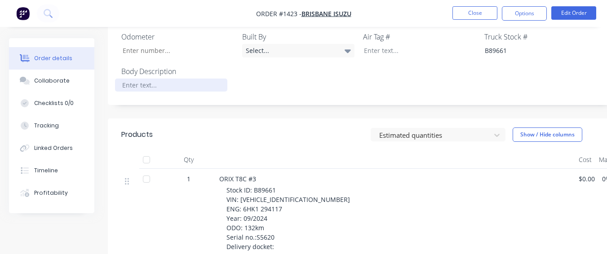
click at [140, 79] on div at bounding box center [171, 85] width 112 height 13
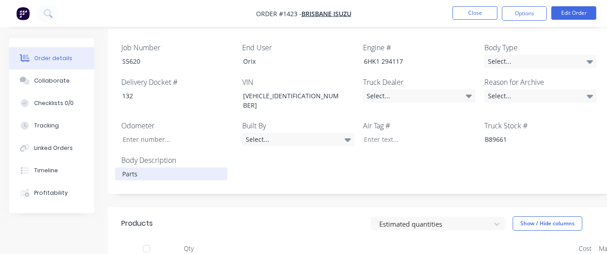
scroll to position [270, 0]
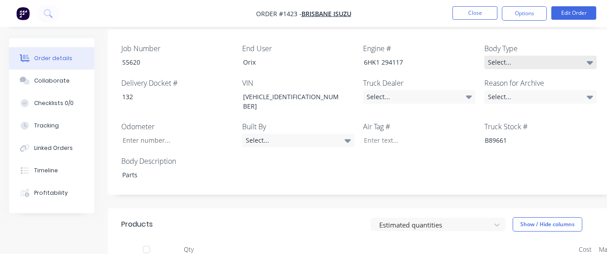
click at [521, 56] on div "Select..." at bounding box center [540, 62] width 112 height 13
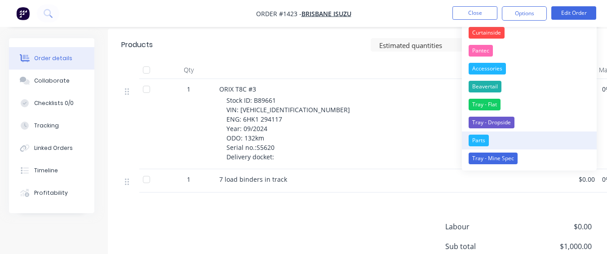
click at [501, 135] on button "Parts" at bounding box center [529, 141] width 135 height 18
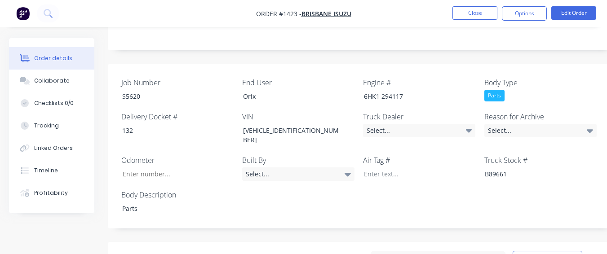
scroll to position [211, 0]
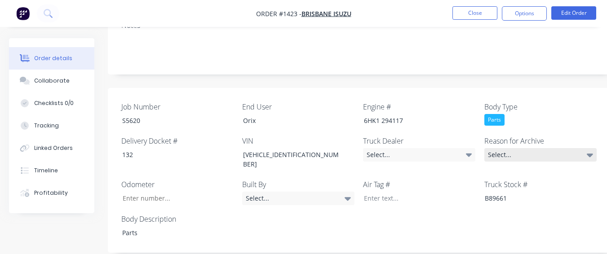
click at [509, 148] on div "Select..." at bounding box center [540, 154] width 112 height 13
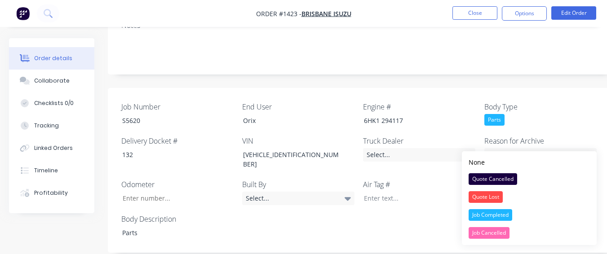
click at [488, 210] on div "Job Completed" at bounding box center [491, 215] width 44 height 12
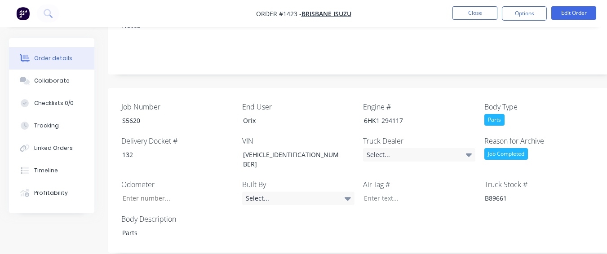
click at [464, 150] on div "Job Number S5620 End User Orix Engine # 6HK1 294117 Body Type Parts Delivery Do…" at bounding box center [362, 170] width 508 height 165
click at [452, 148] on div "Select..." at bounding box center [419, 154] width 112 height 13
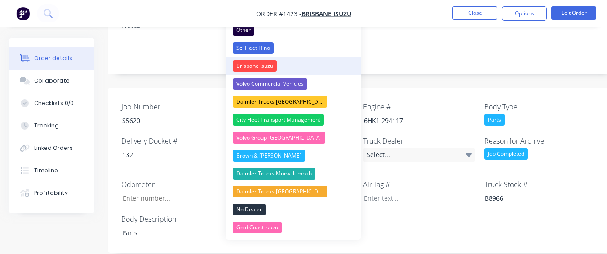
click at [290, 59] on button "Brisbane Isuzu" at bounding box center [293, 66] width 135 height 18
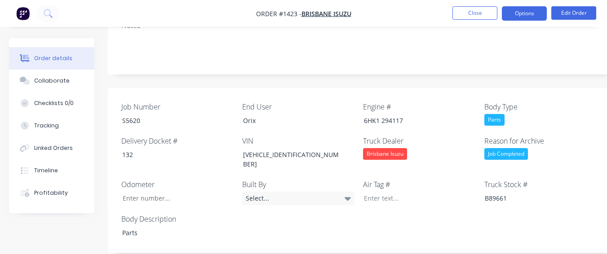
drag, startPoint x: 505, startPoint y: 6, endPoint x: 505, endPoint y: 14, distance: 8.1
click at [505, 7] on nav "Order #1423 - Brisbane Isuzu Close Options Edit Order" at bounding box center [303, 13] width 607 height 27
click at [530, 14] on button "Options" at bounding box center [524, 13] width 45 height 14
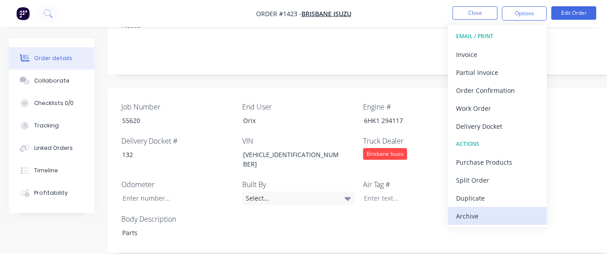
click at [483, 219] on div "Archive" at bounding box center [497, 216] width 83 height 13
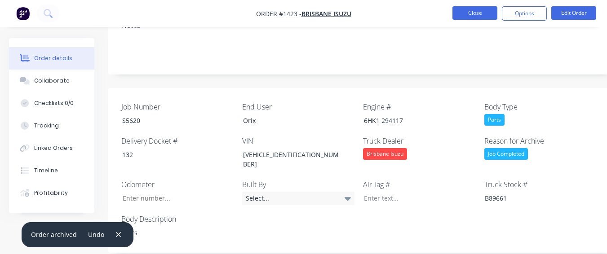
click at [469, 13] on button "Close" at bounding box center [474, 12] width 45 height 13
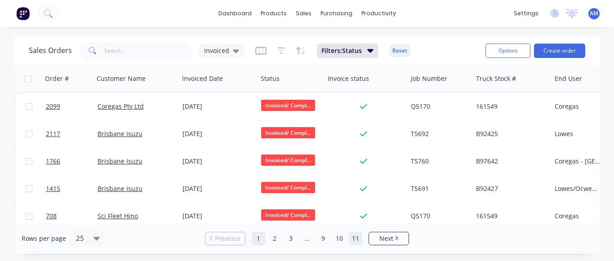
click at [349, 235] on ul "Previous 1 2 3 ... 9 10 11 Next" at bounding box center [306, 238] width 211 height 13
drag, startPoint x: 359, startPoint y: 239, endPoint x: 351, endPoint y: 232, distance: 10.5
click at [359, 239] on link "11" at bounding box center [355, 238] width 13 height 13
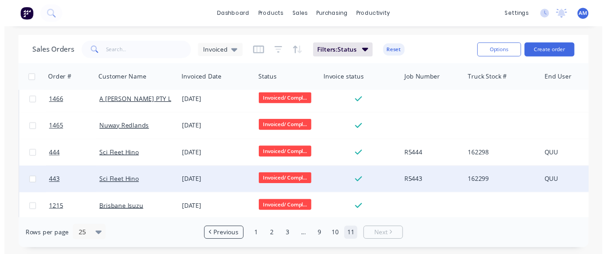
scroll to position [66, 0]
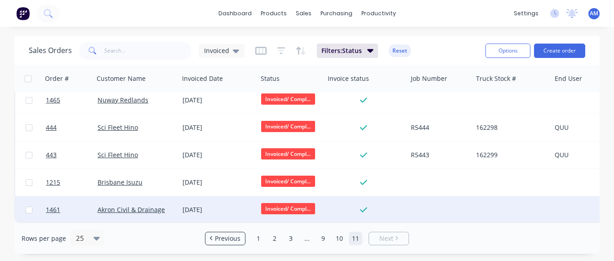
click at [217, 205] on div "[DATE]" at bounding box center [217, 209] width 71 height 9
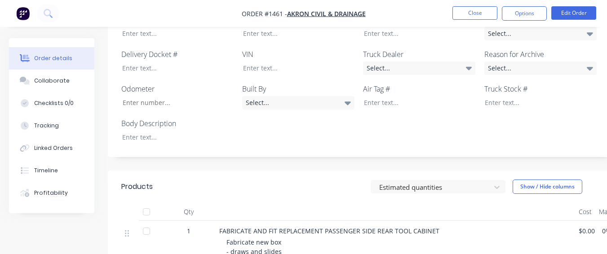
scroll to position [270, 0]
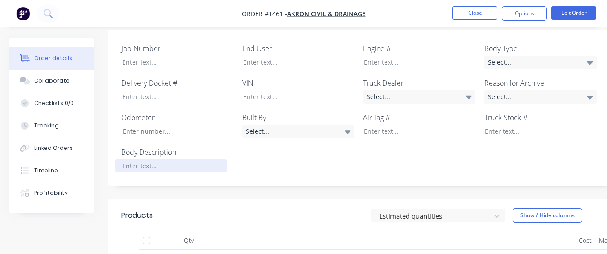
click at [171, 147] on label "Body Description" at bounding box center [177, 152] width 112 height 11
click at [168, 160] on div at bounding box center [171, 166] width 112 height 13
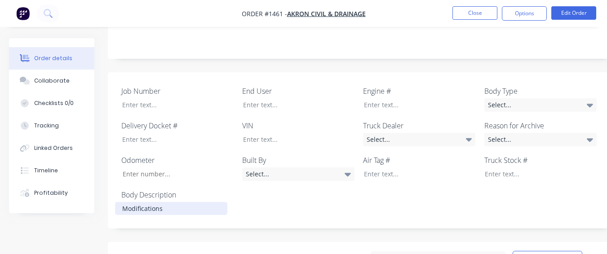
scroll to position [225, 0]
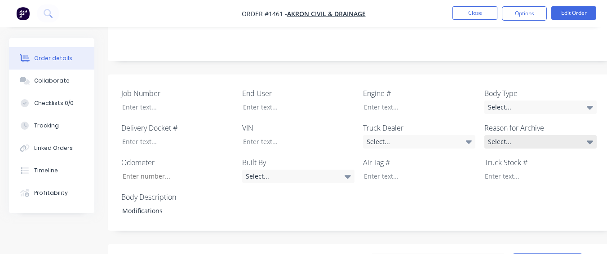
click at [562, 135] on div "Select..." at bounding box center [540, 141] width 112 height 13
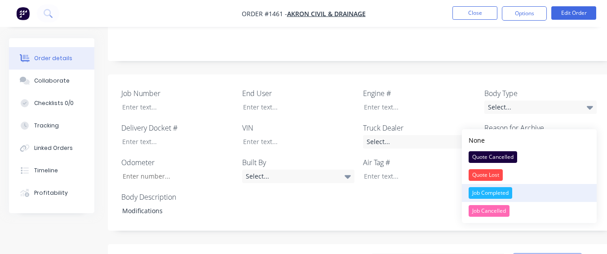
click at [505, 191] on div "Job Completed" at bounding box center [491, 193] width 44 height 12
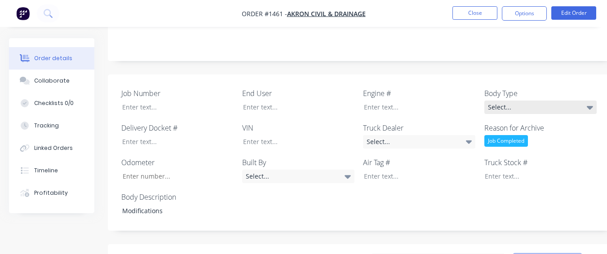
click at [510, 101] on div "Select..." at bounding box center [540, 107] width 112 height 13
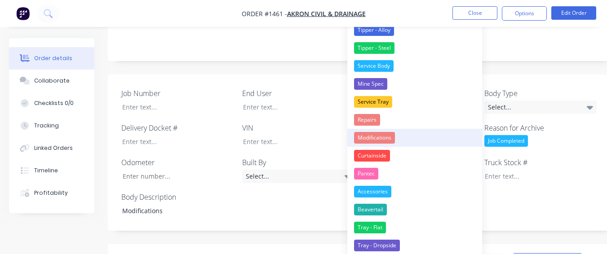
click at [373, 134] on div "Modifications" at bounding box center [374, 138] width 41 height 12
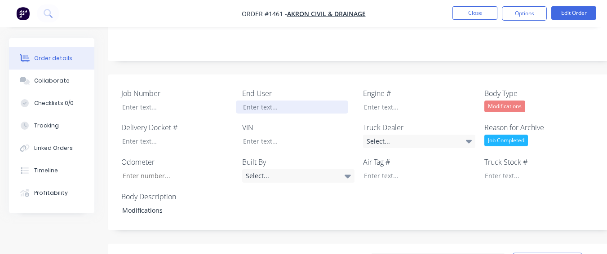
click at [283, 101] on div at bounding box center [292, 107] width 112 height 13
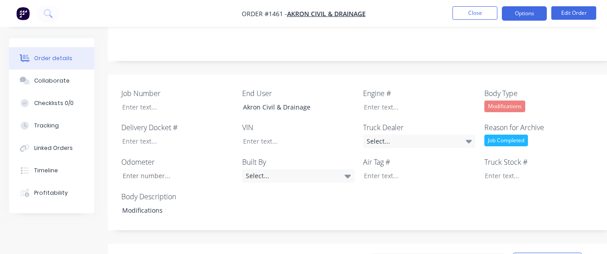
click at [524, 13] on button "Options" at bounding box center [524, 13] width 45 height 14
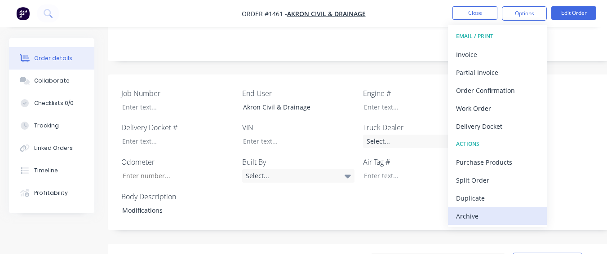
click at [507, 217] on div "Archive" at bounding box center [497, 216] width 83 height 13
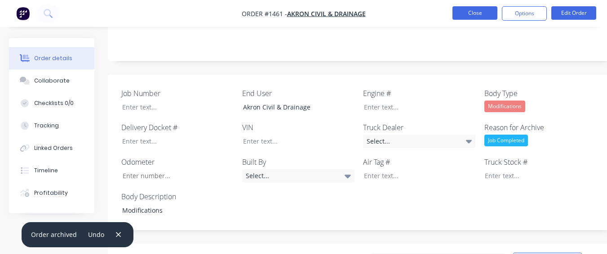
click at [480, 10] on button "Close" at bounding box center [474, 12] width 45 height 13
